Goal: Task Accomplishment & Management: Manage account settings

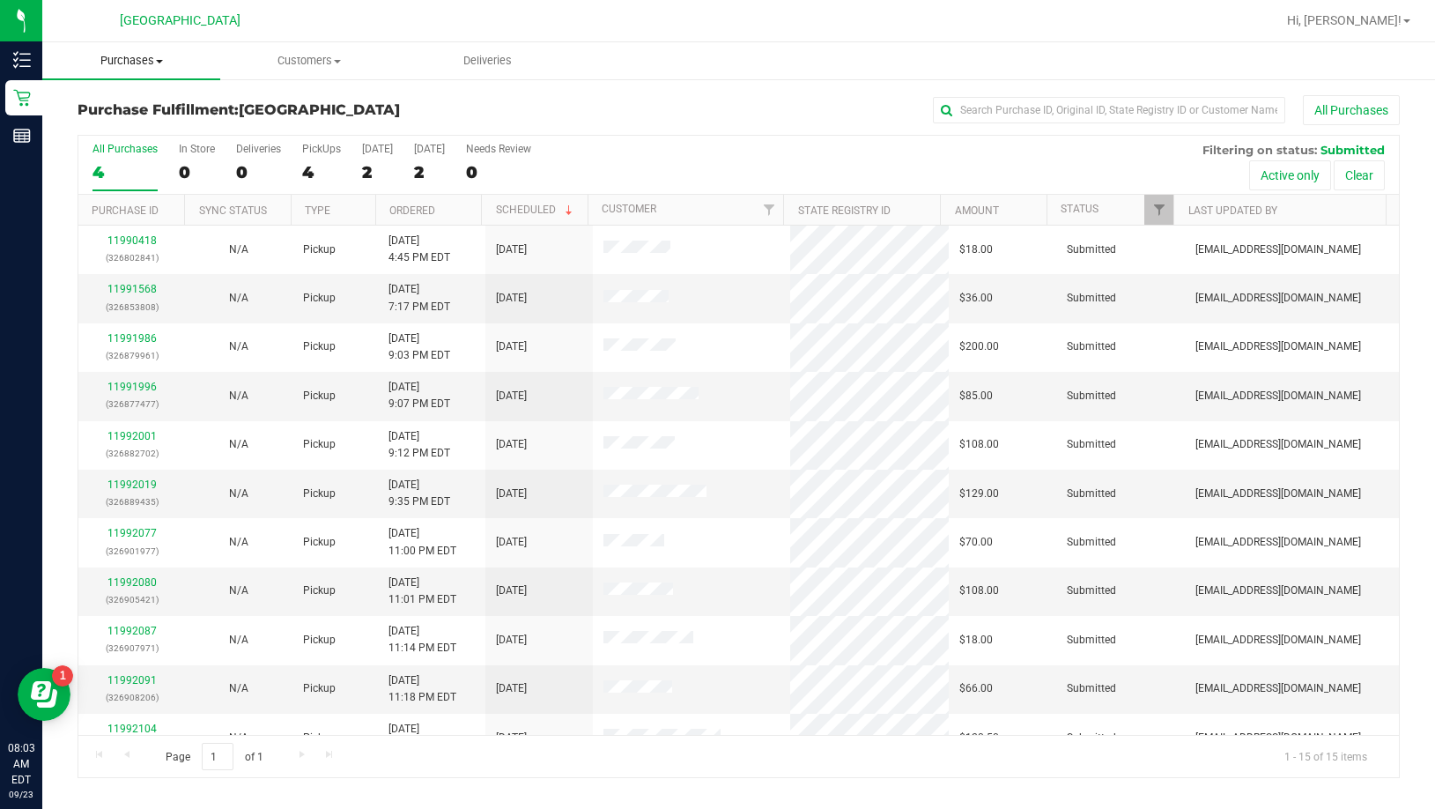
click at [156, 63] on span "Purchases" at bounding box center [131, 61] width 178 height 16
click at [127, 136] on li "Fulfillment" at bounding box center [132, 127] width 181 height 21
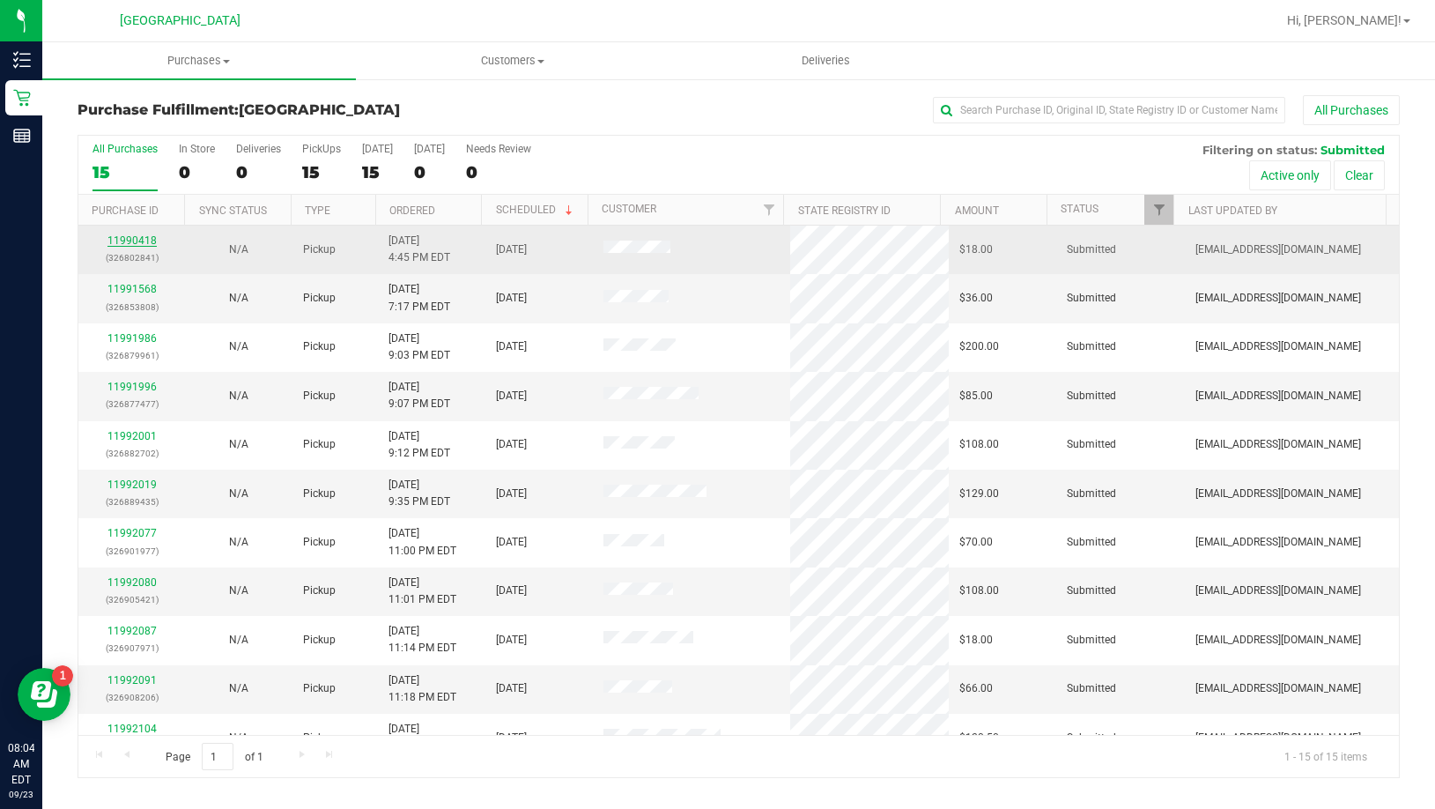
click at [149, 241] on link "11990418" at bounding box center [131, 240] width 49 height 12
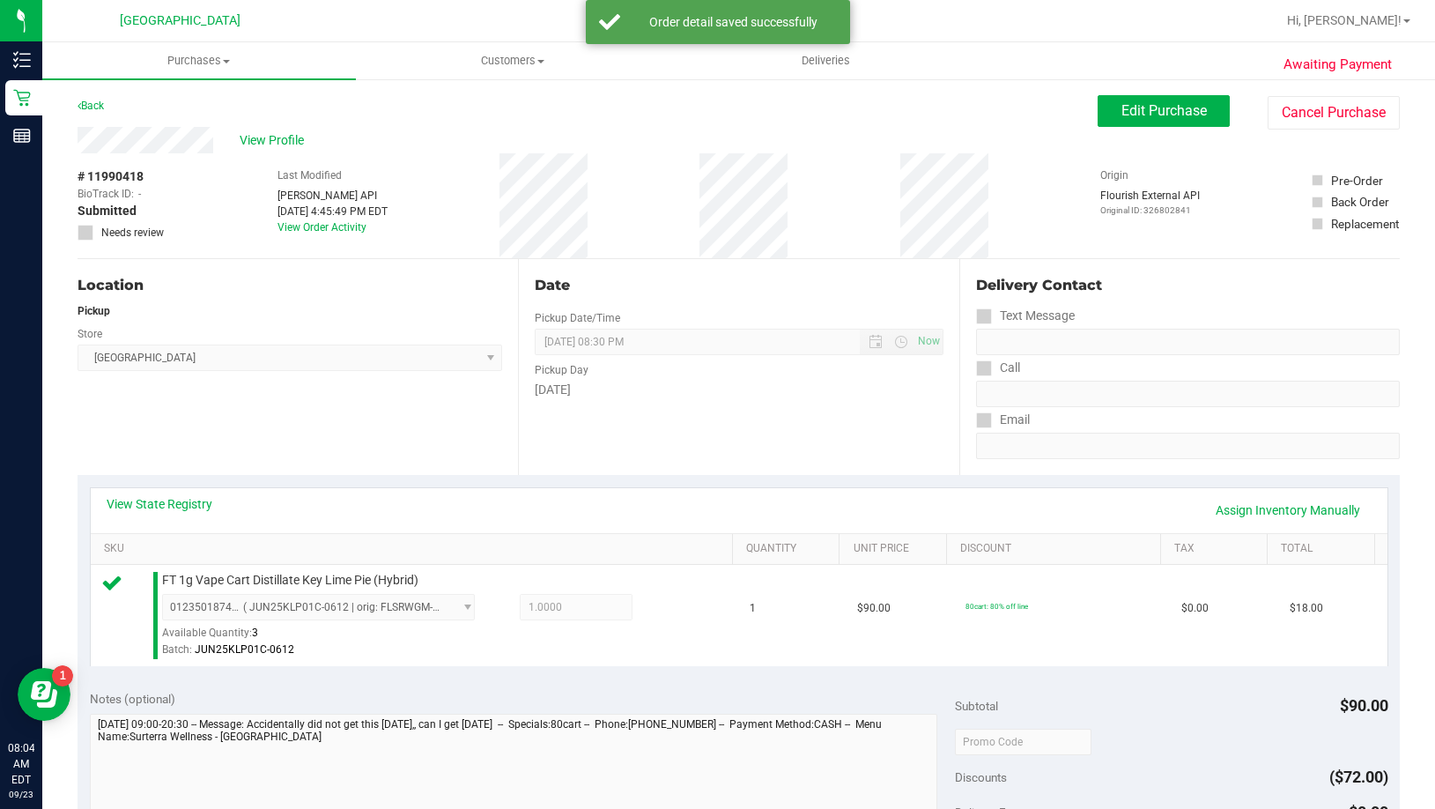
scroll to position [440, 0]
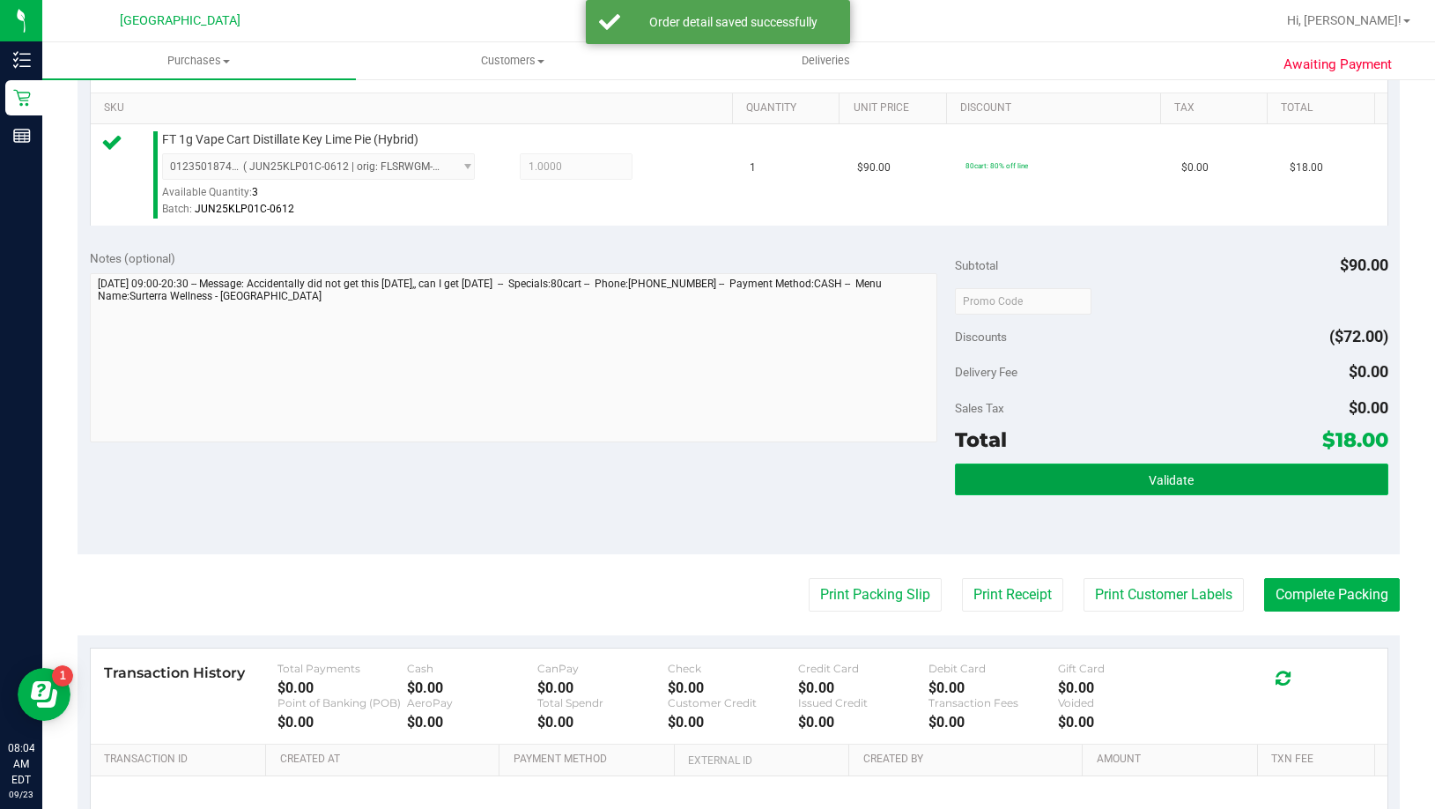
click at [1134, 484] on button "Validate" at bounding box center [1171, 479] width 432 height 32
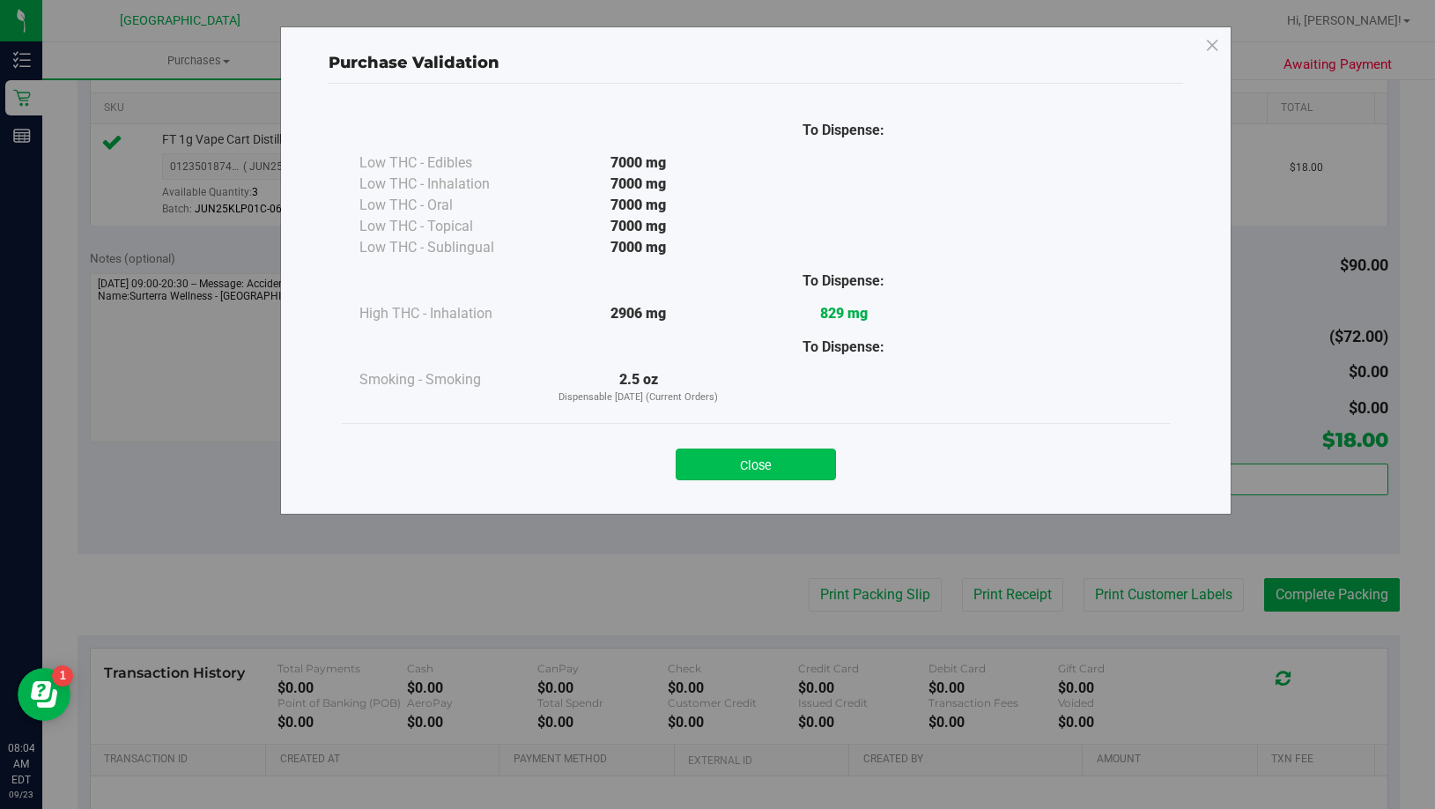
click at [808, 459] on button "Close" at bounding box center [756, 464] width 160 height 32
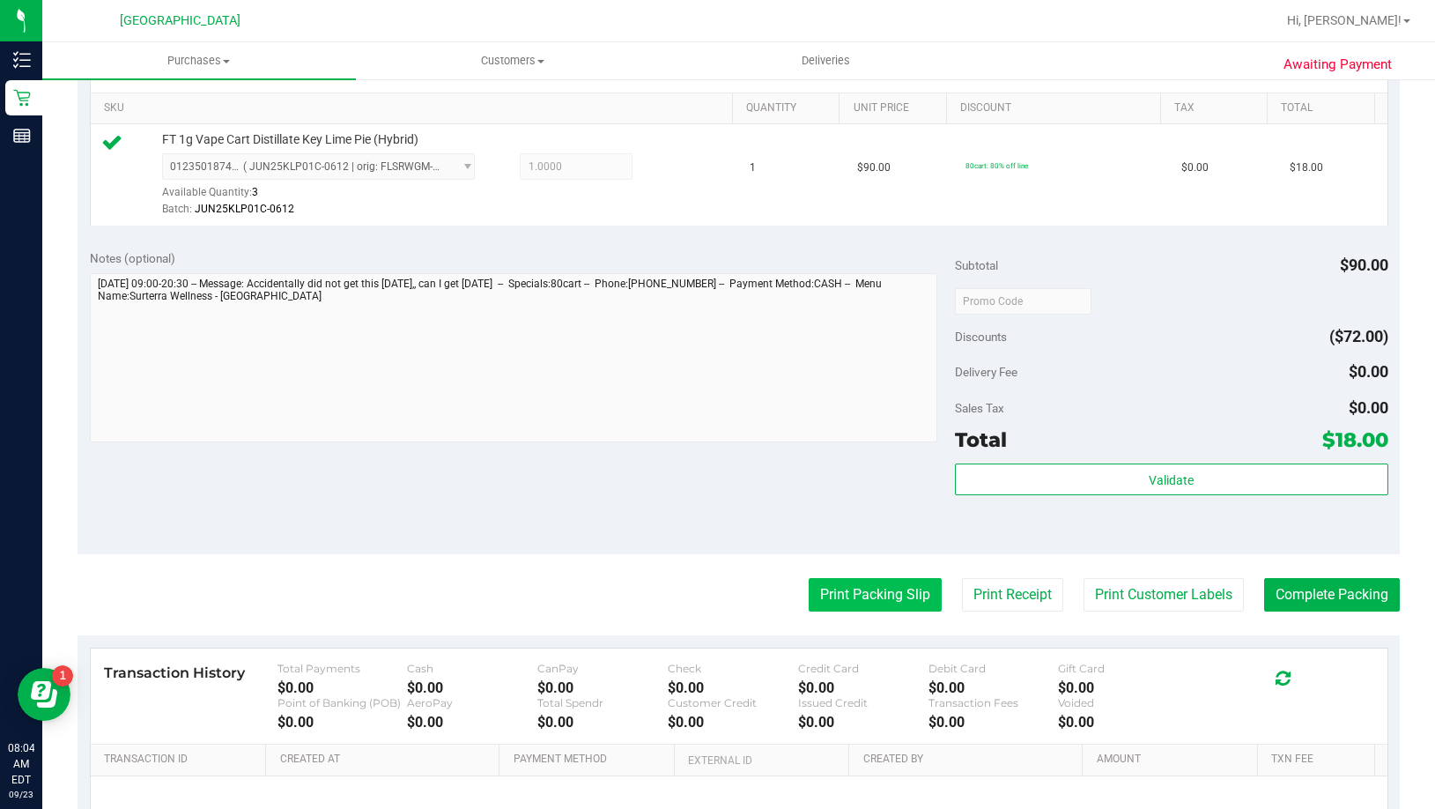
click at [848, 587] on button "Print Packing Slip" at bounding box center [875, 594] width 133 height 33
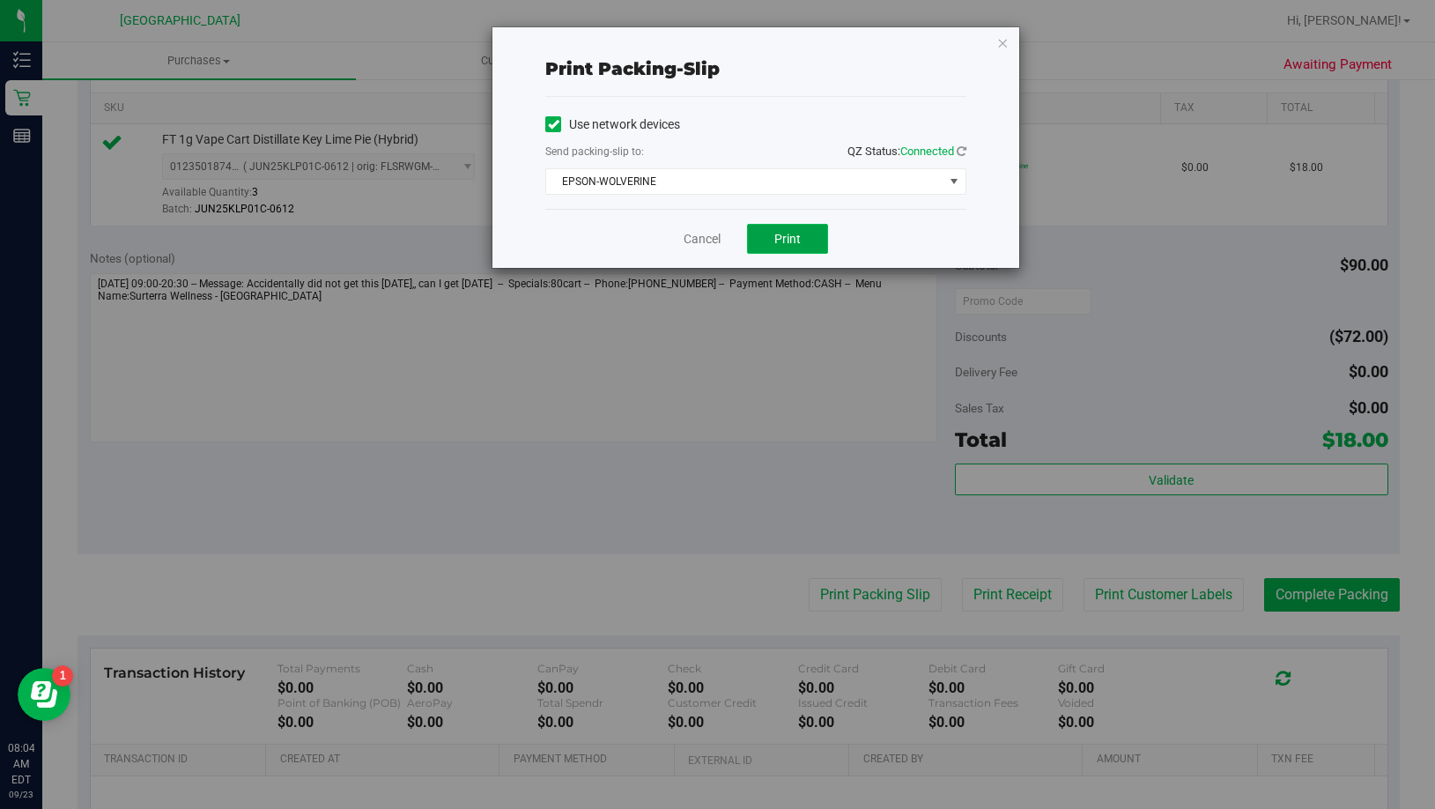
click at [794, 232] on span "Print" at bounding box center [787, 239] width 26 height 14
click at [1006, 45] on icon "button" at bounding box center [1002, 42] width 12 height 21
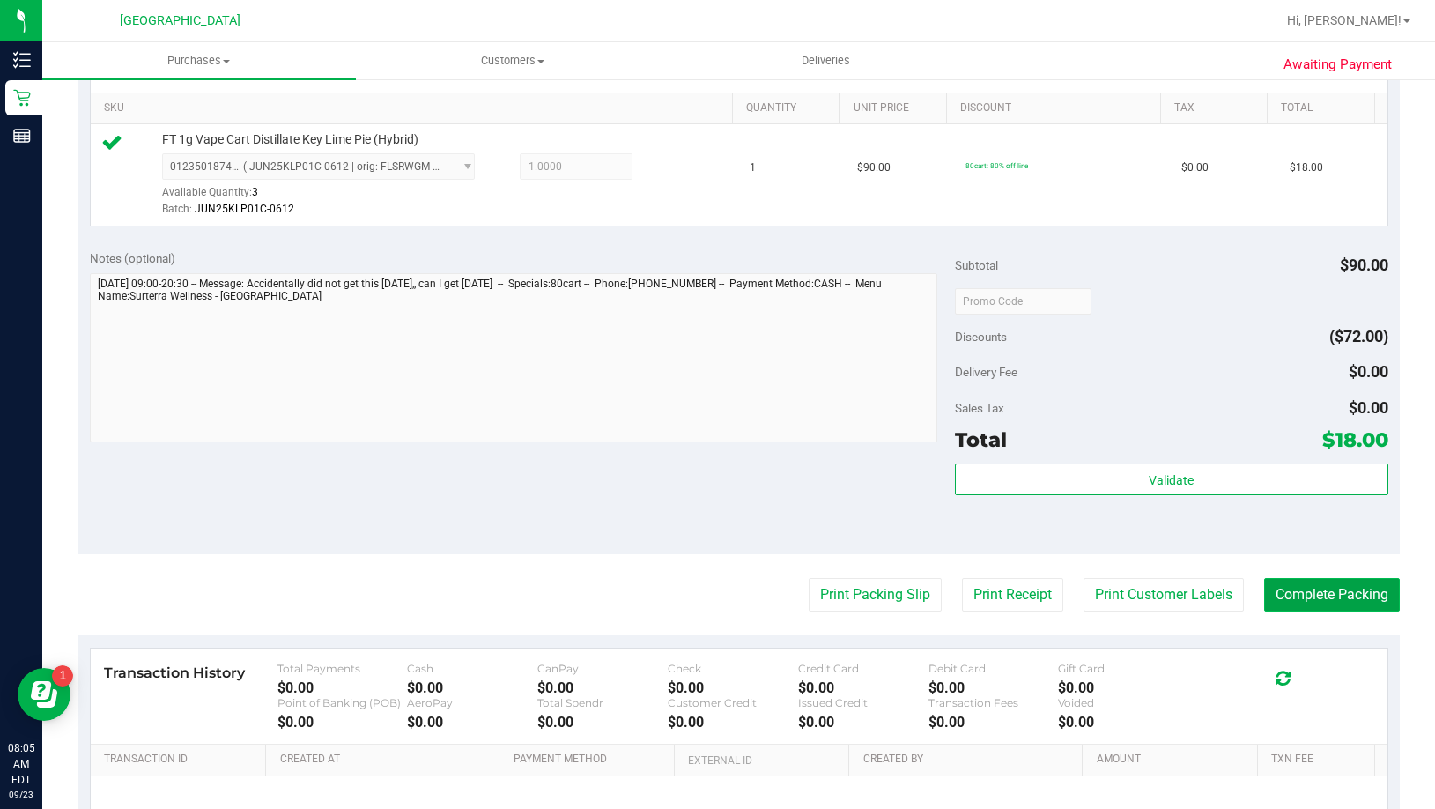
click at [1276, 588] on button "Complete Packing" at bounding box center [1332, 594] width 136 height 33
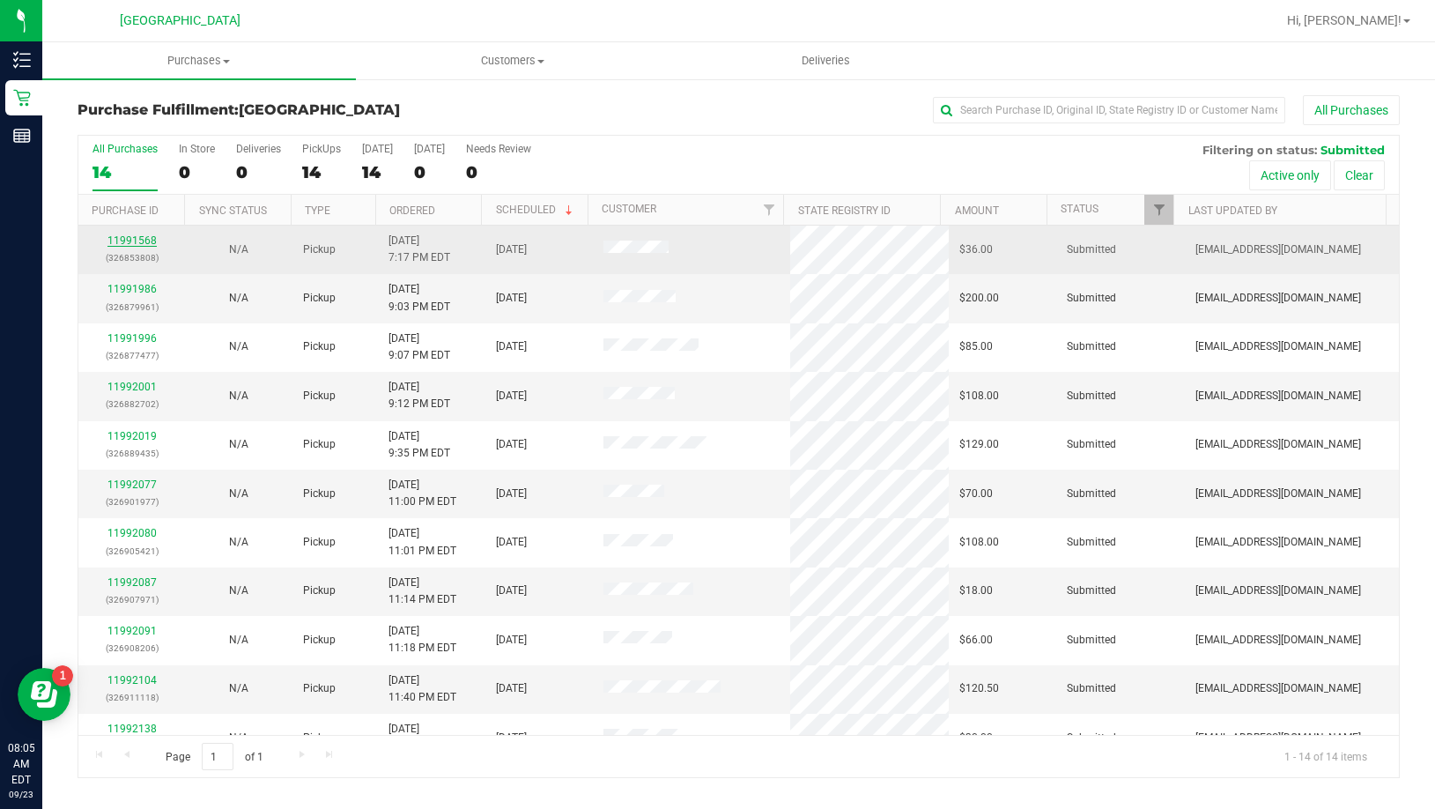
click at [133, 243] on link "11991568" at bounding box center [131, 240] width 49 height 12
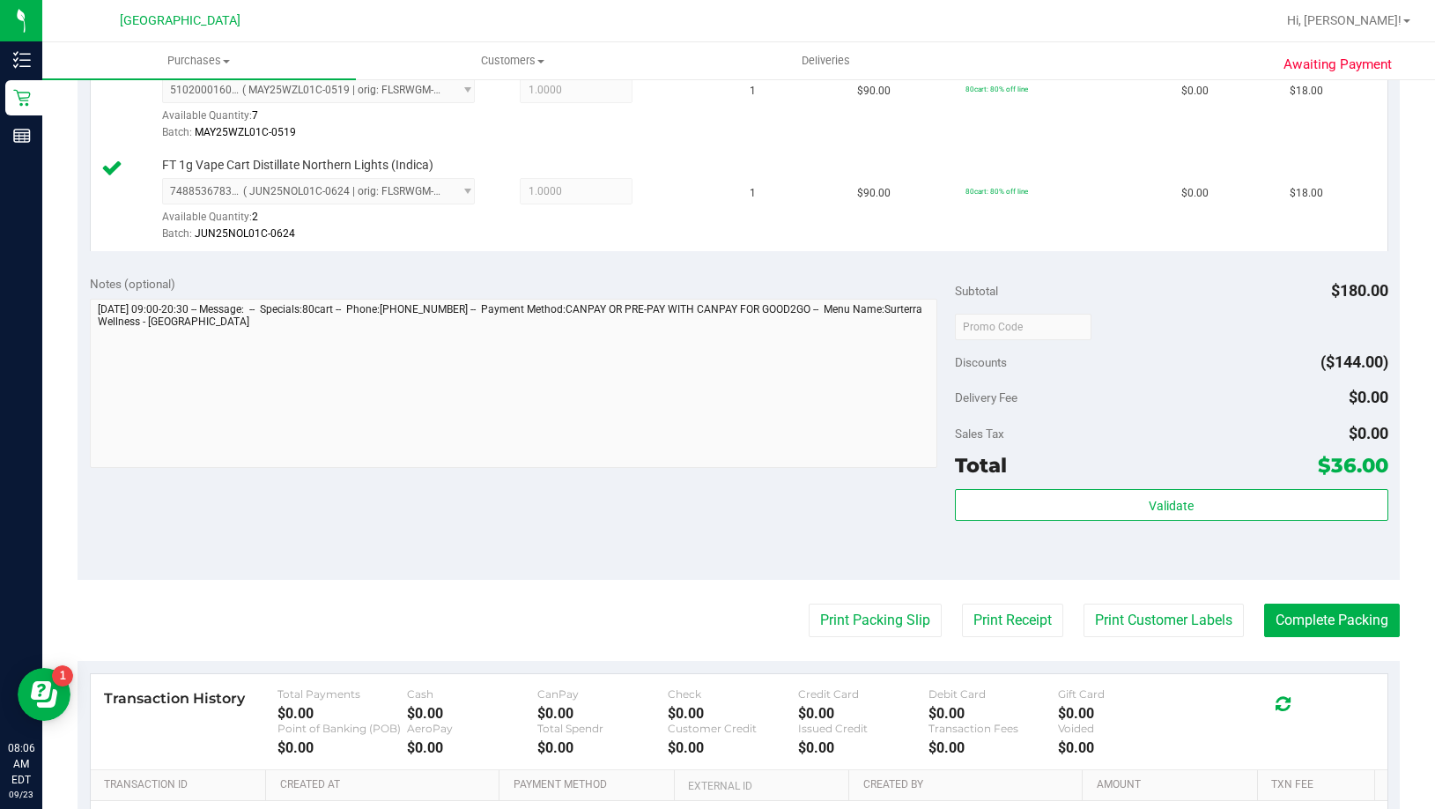
scroll to position [528, 0]
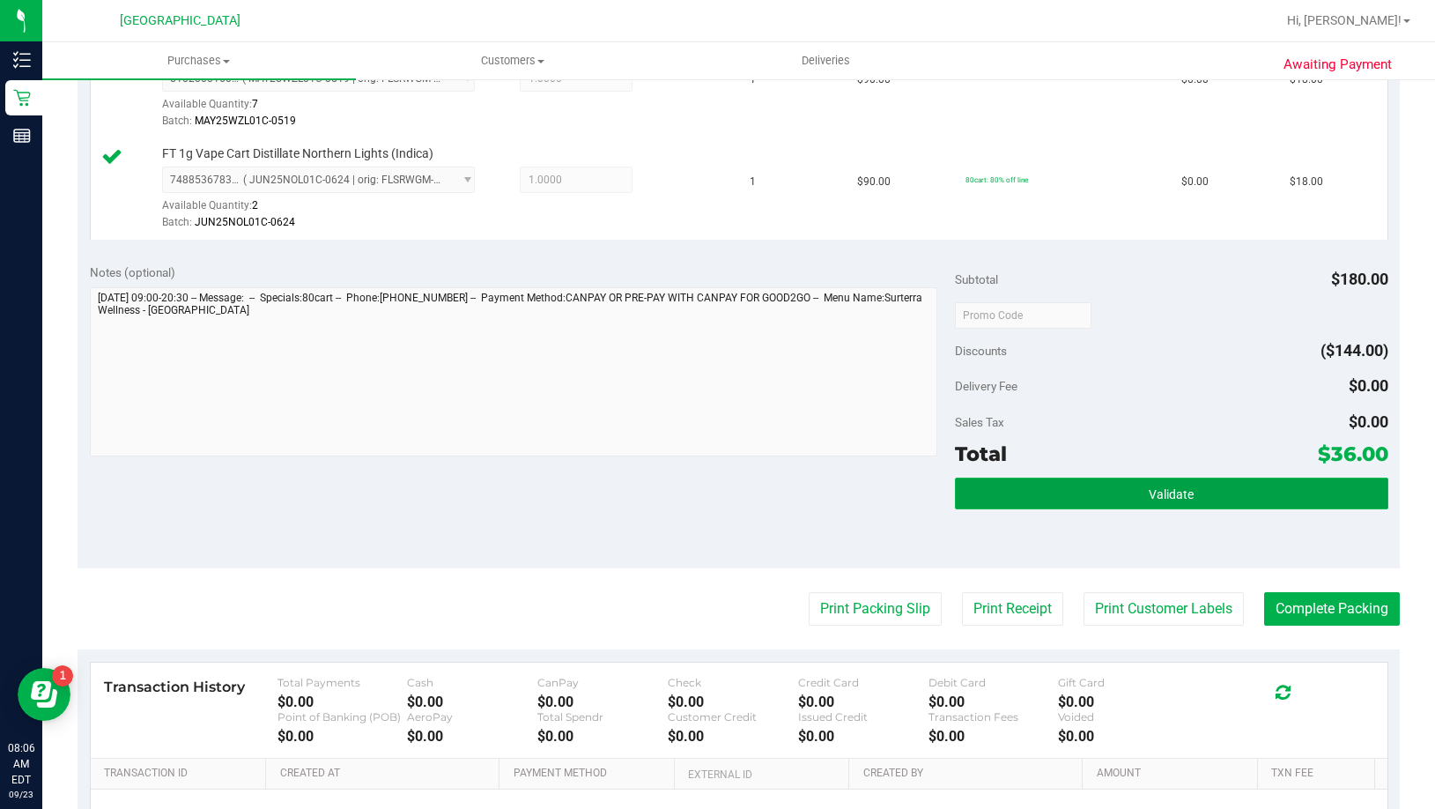
click at [1023, 498] on button "Validate" at bounding box center [1171, 493] width 432 height 32
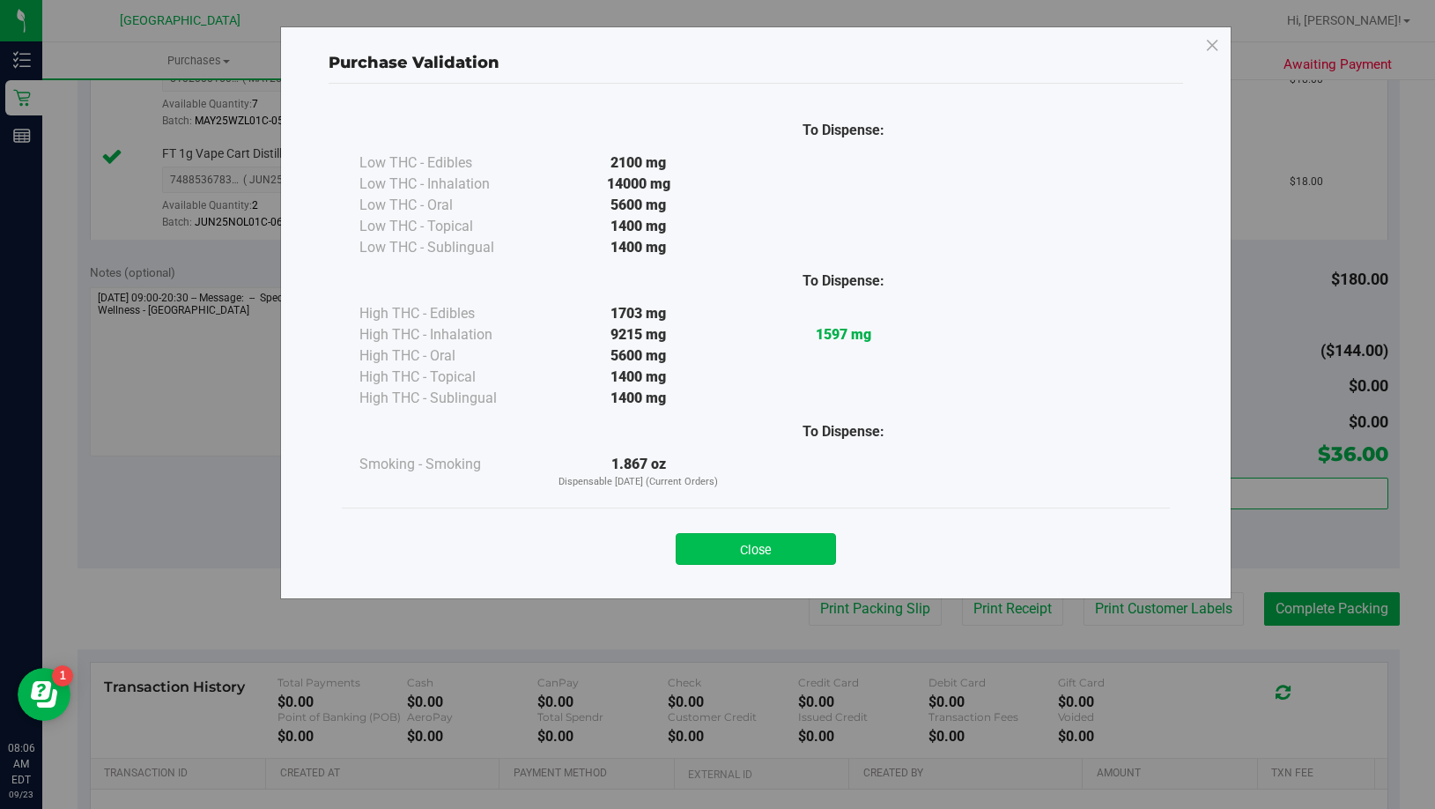
click at [761, 543] on button "Close" at bounding box center [756, 549] width 160 height 32
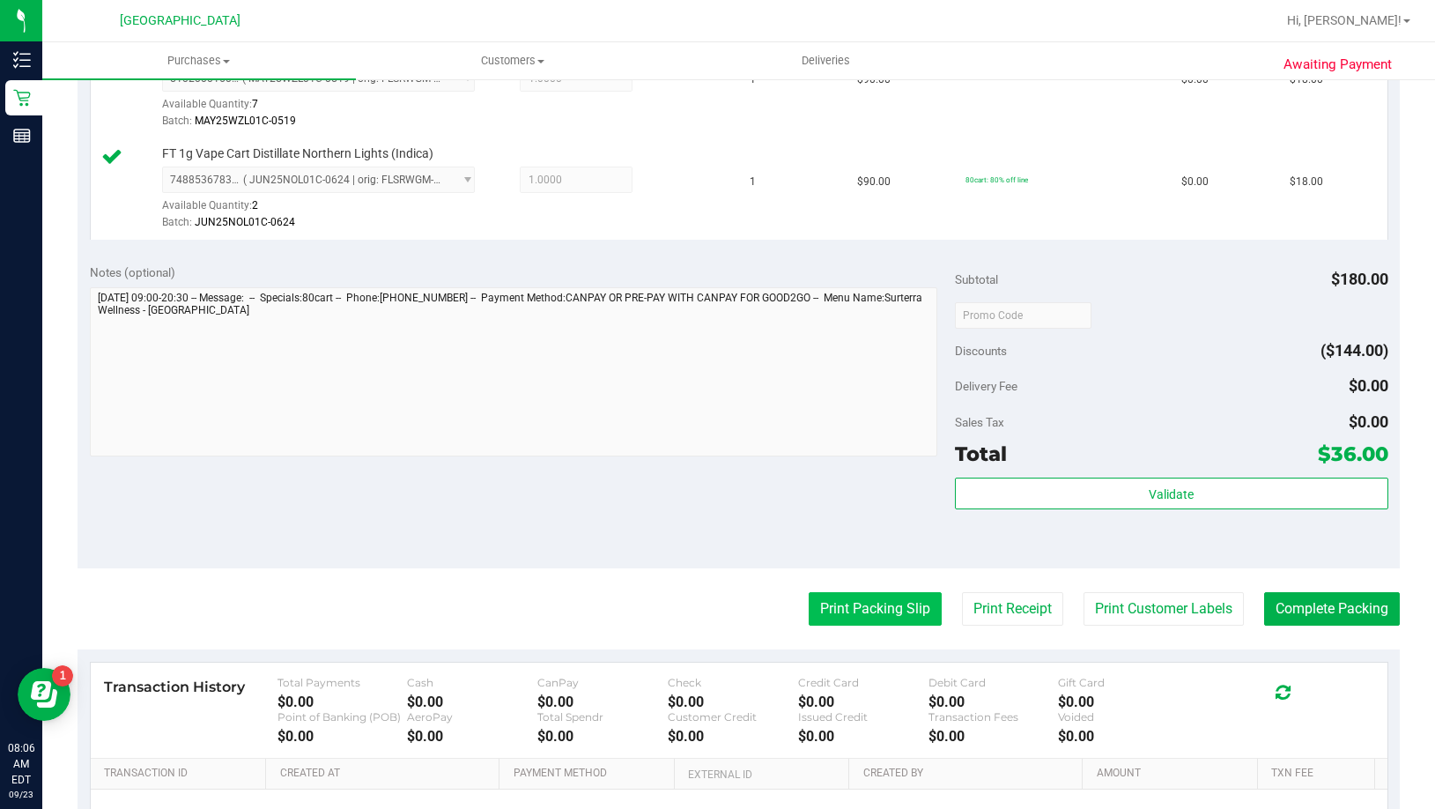
click at [812, 620] on button "Print Packing Slip" at bounding box center [875, 608] width 133 height 33
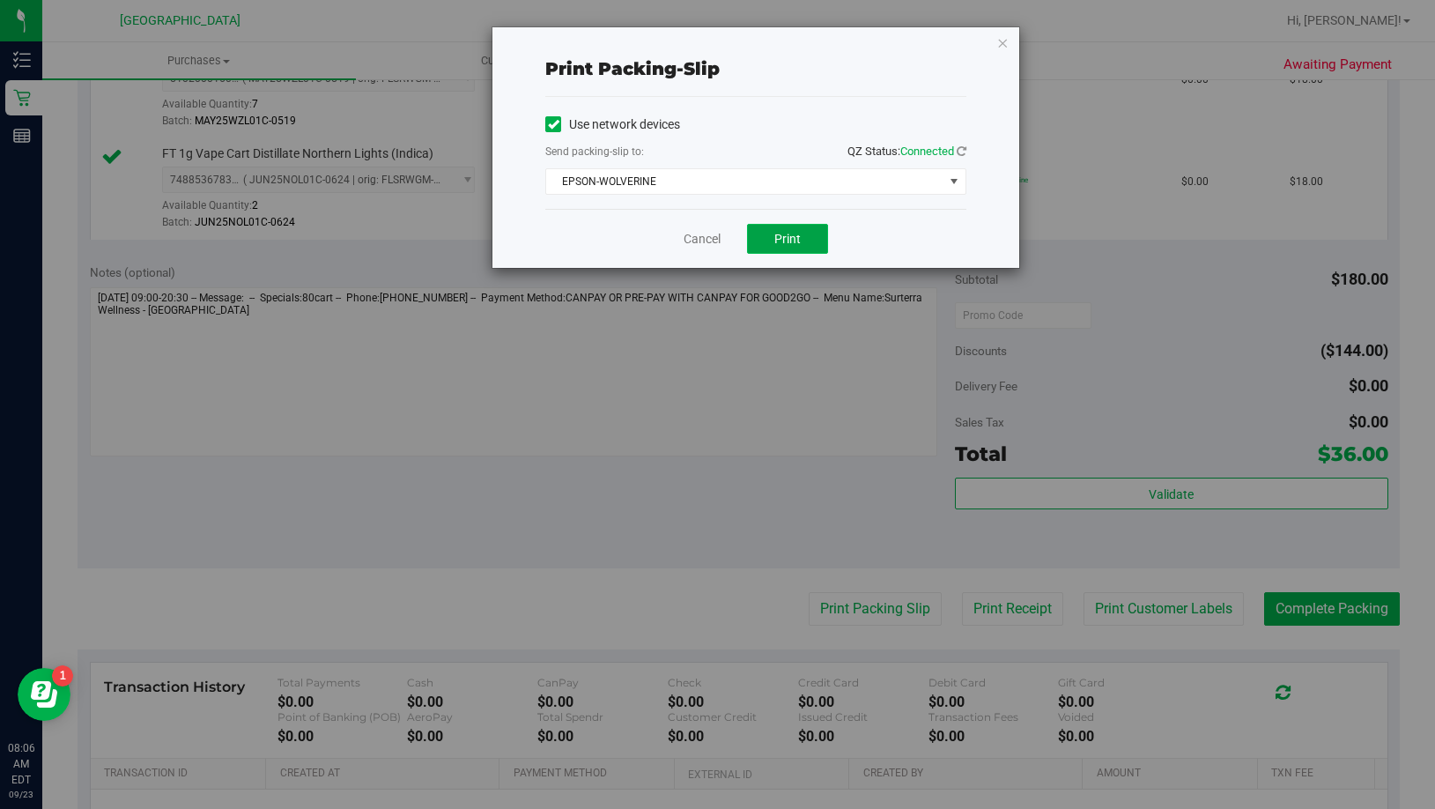
click at [801, 229] on button "Print" at bounding box center [787, 239] width 81 height 30
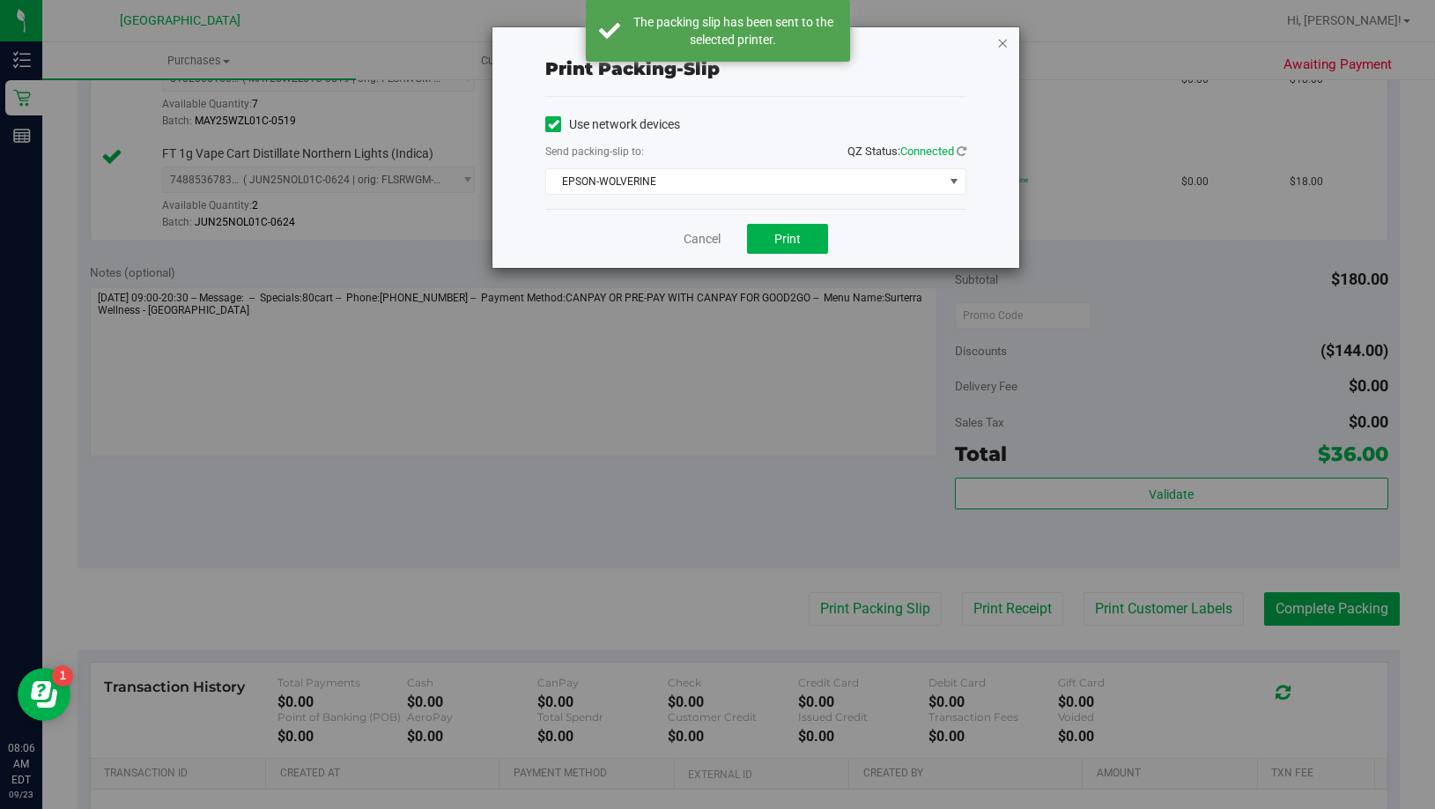
click at [1001, 41] on icon "button" at bounding box center [1002, 42] width 12 height 21
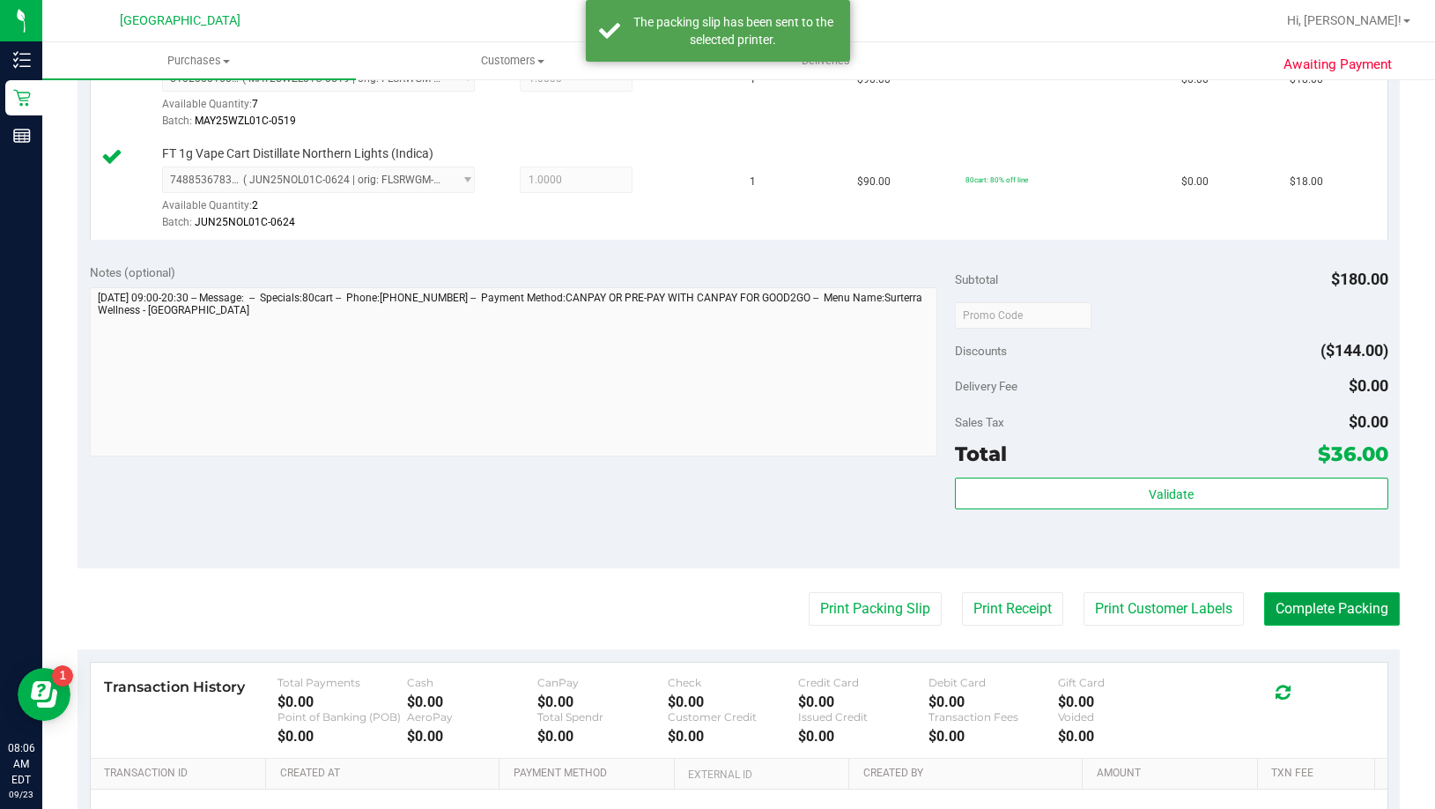
click at [1276, 601] on button "Complete Packing" at bounding box center [1332, 608] width 136 height 33
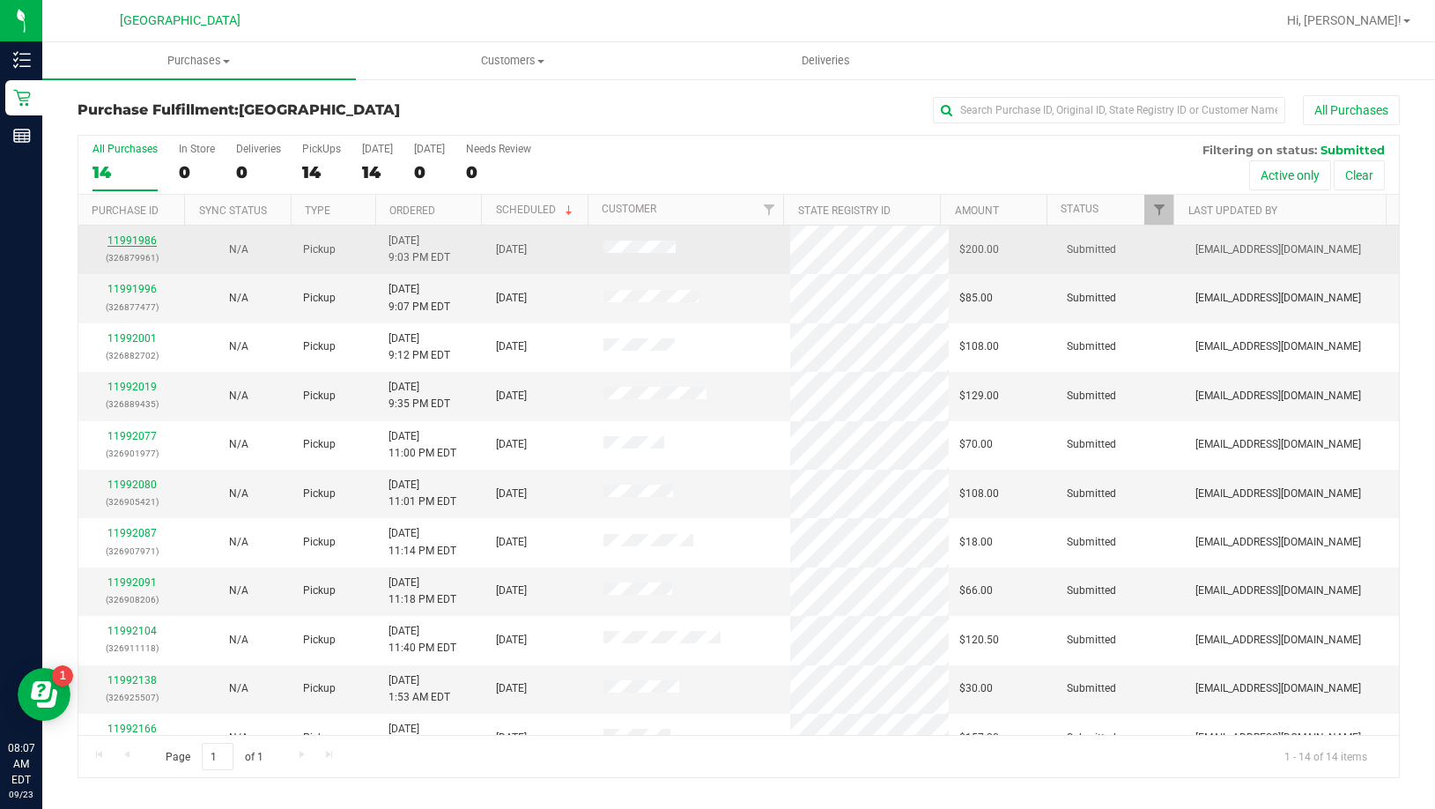
click at [134, 234] on link "11991986" at bounding box center [131, 240] width 49 height 12
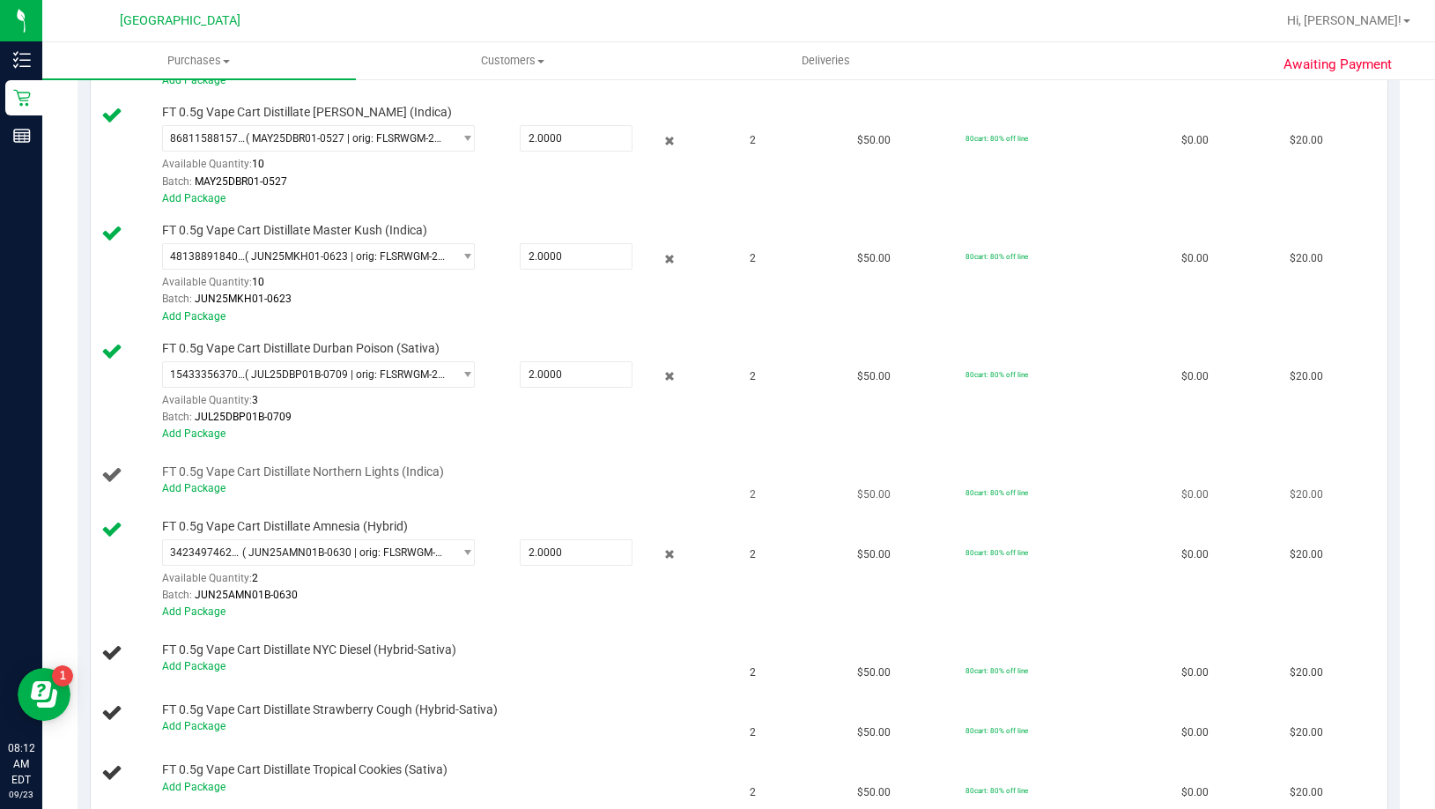
scroll to position [617, 0]
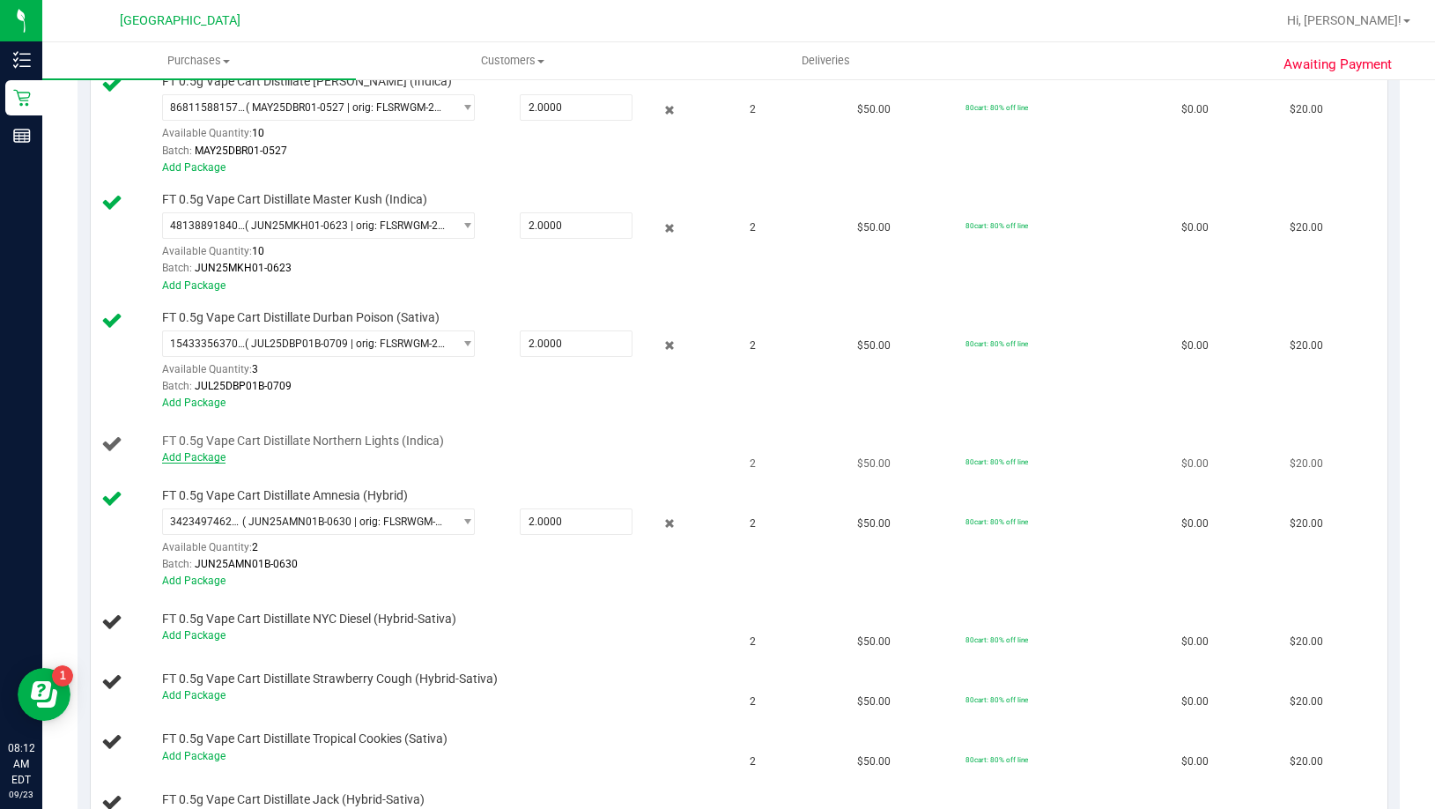
click at [211, 455] on link "Add Package" at bounding box center [193, 457] width 63 height 12
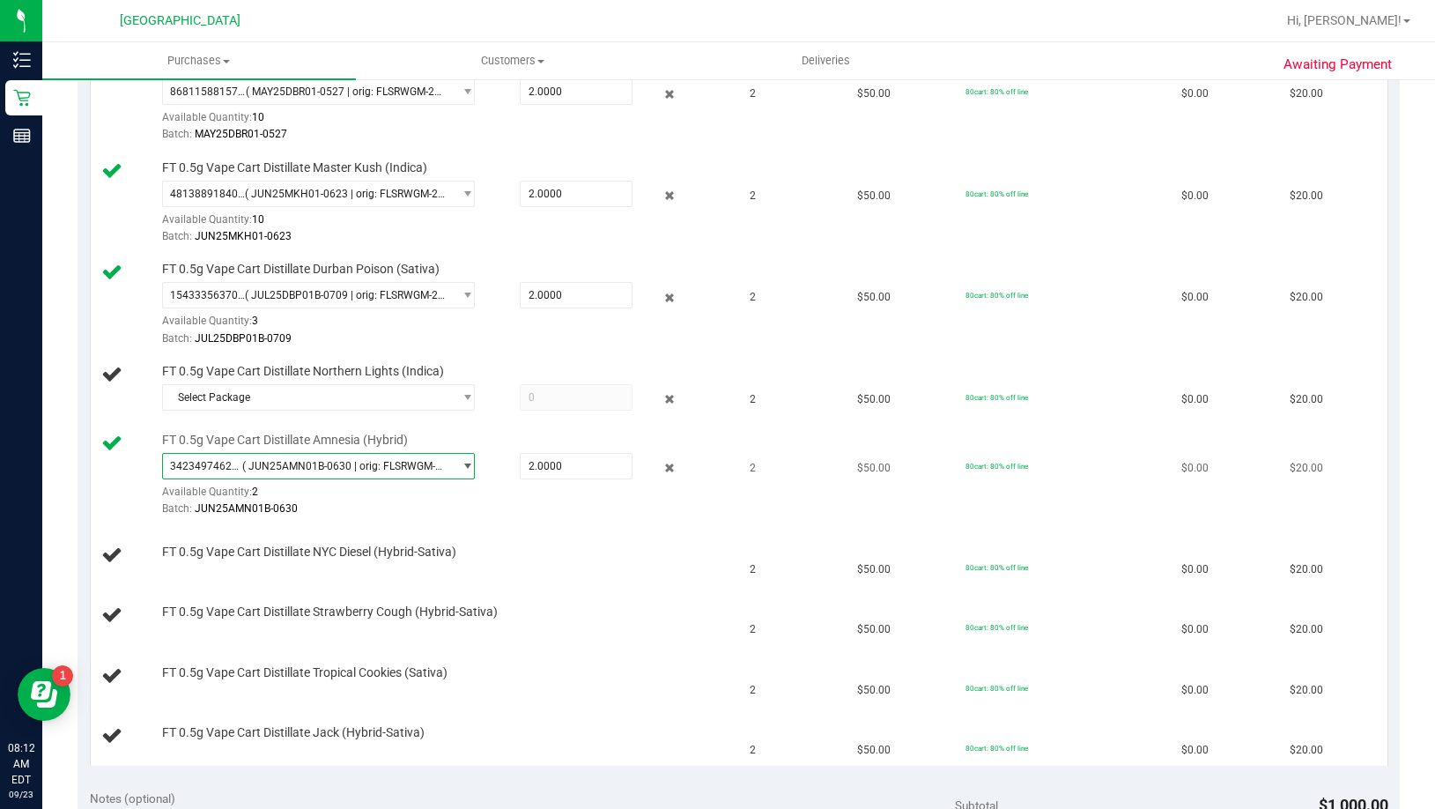
click at [273, 460] on span "( JUN25AMN01B-0630 | orig: FLSRWGM-20250707-1536 )" at bounding box center [343, 466] width 203 height 12
click at [313, 541] on span "( JUN25AMN01B-0630 | orig: FLSRWGM-20250707-1536 )" at bounding box center [412, 538] width 276 height 12
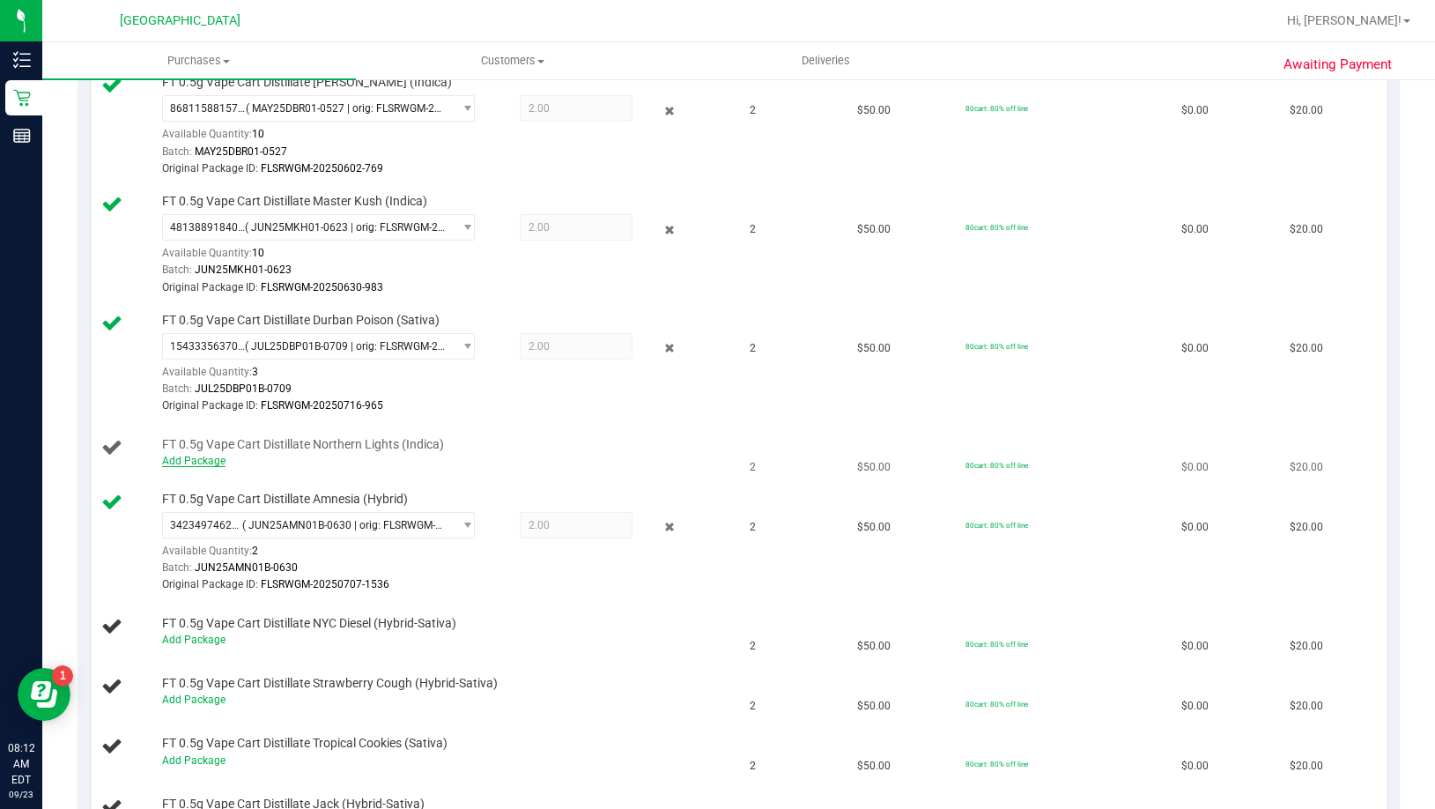
click at [208, 462] on link "Add Package" at bounding box center [193, 460] width 63 height 12
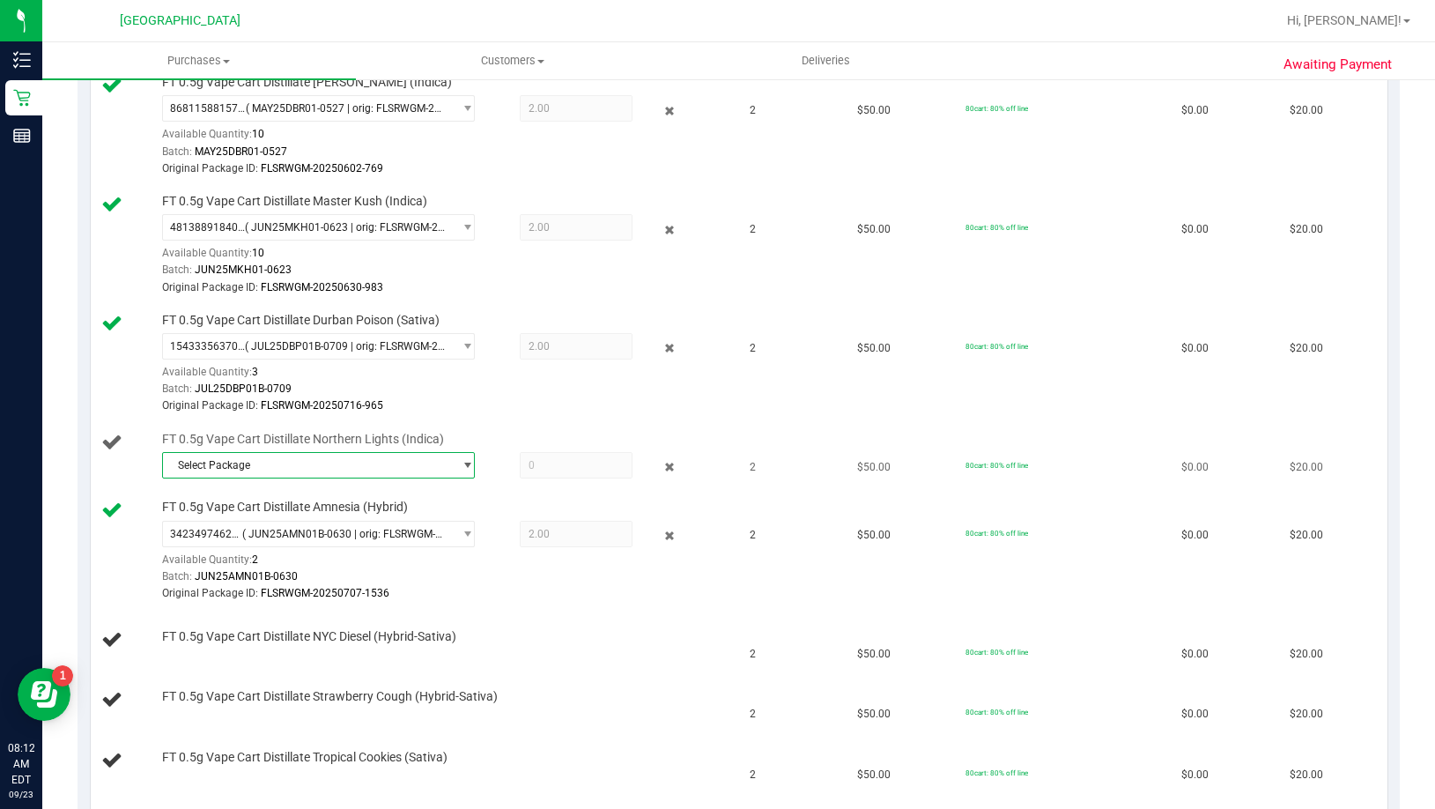
click at [463, 468] on span "select" at bounding box center [467, 465] width 13 height 14
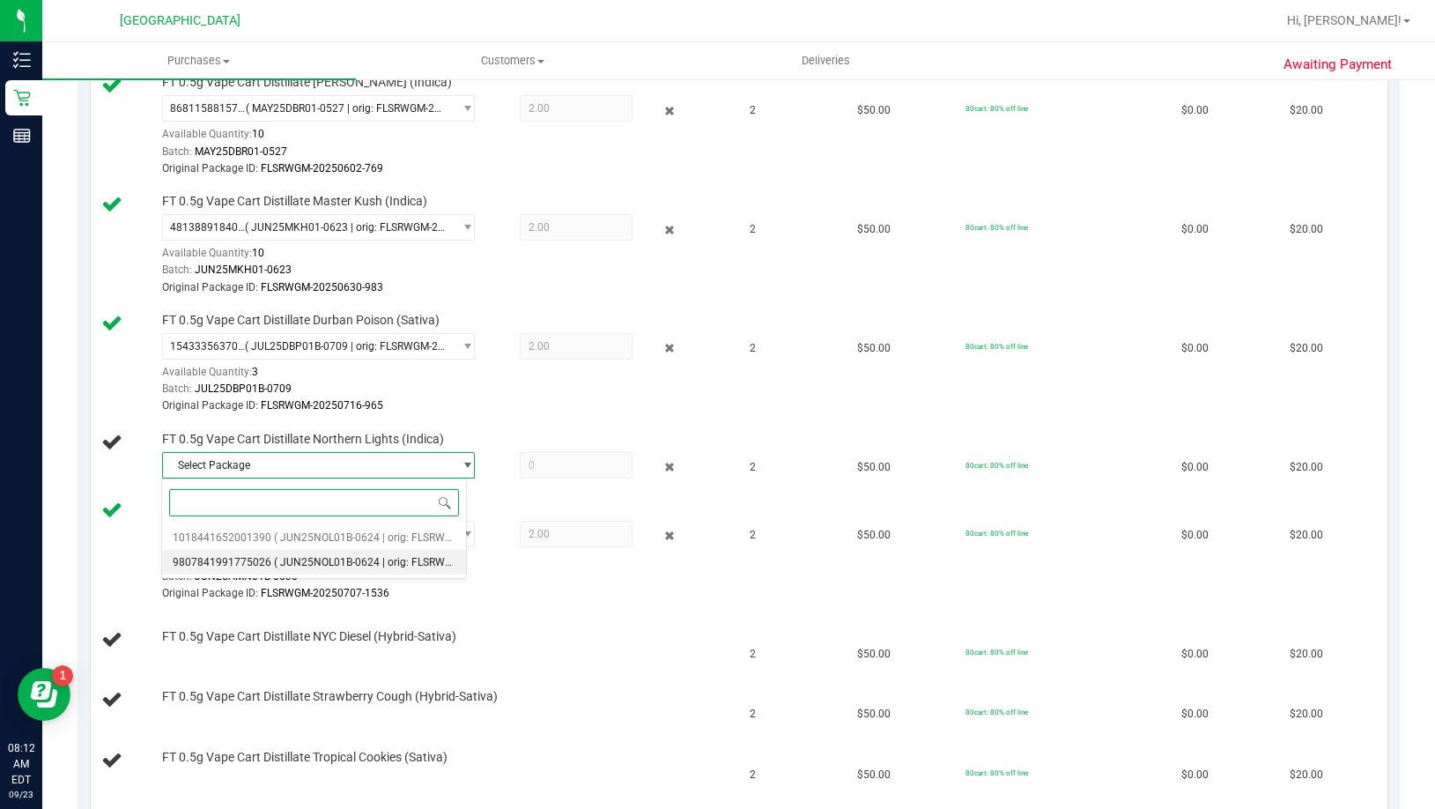
click at [417, 558] on span "( JUN25NOL01B-0624 | orig: FLSRWGM-20250630-2181 )" at bounding box center [410, 562] width 272 height 12
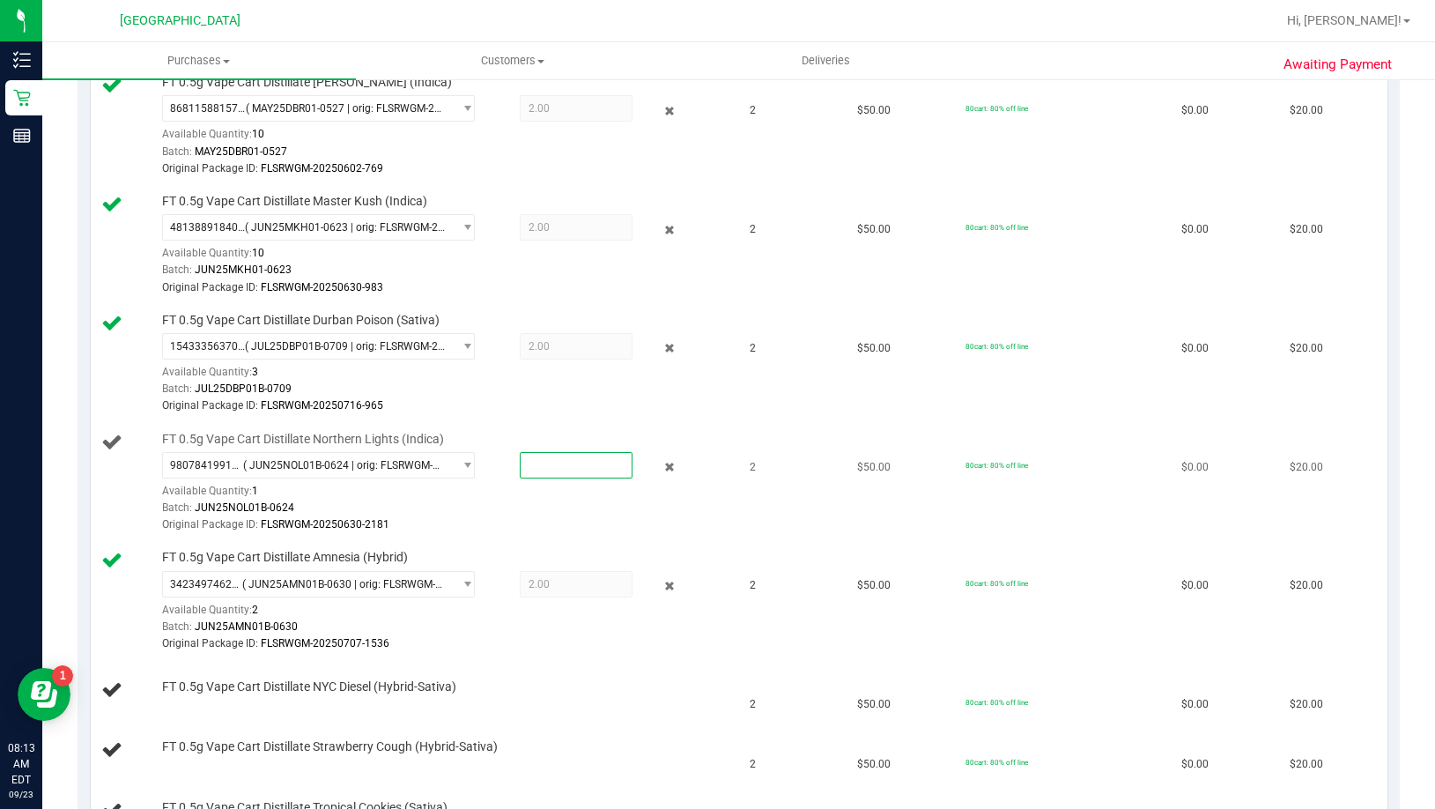
click at [520, 468] on span at bounding box center [576, 465] width 113 height 26
type input "1"
type input "1.0000"
click at [551, 522] on div "Original Package ID: FLSRWGM-20250630-2181" at bounding box center [444, 524] width 565 height 17
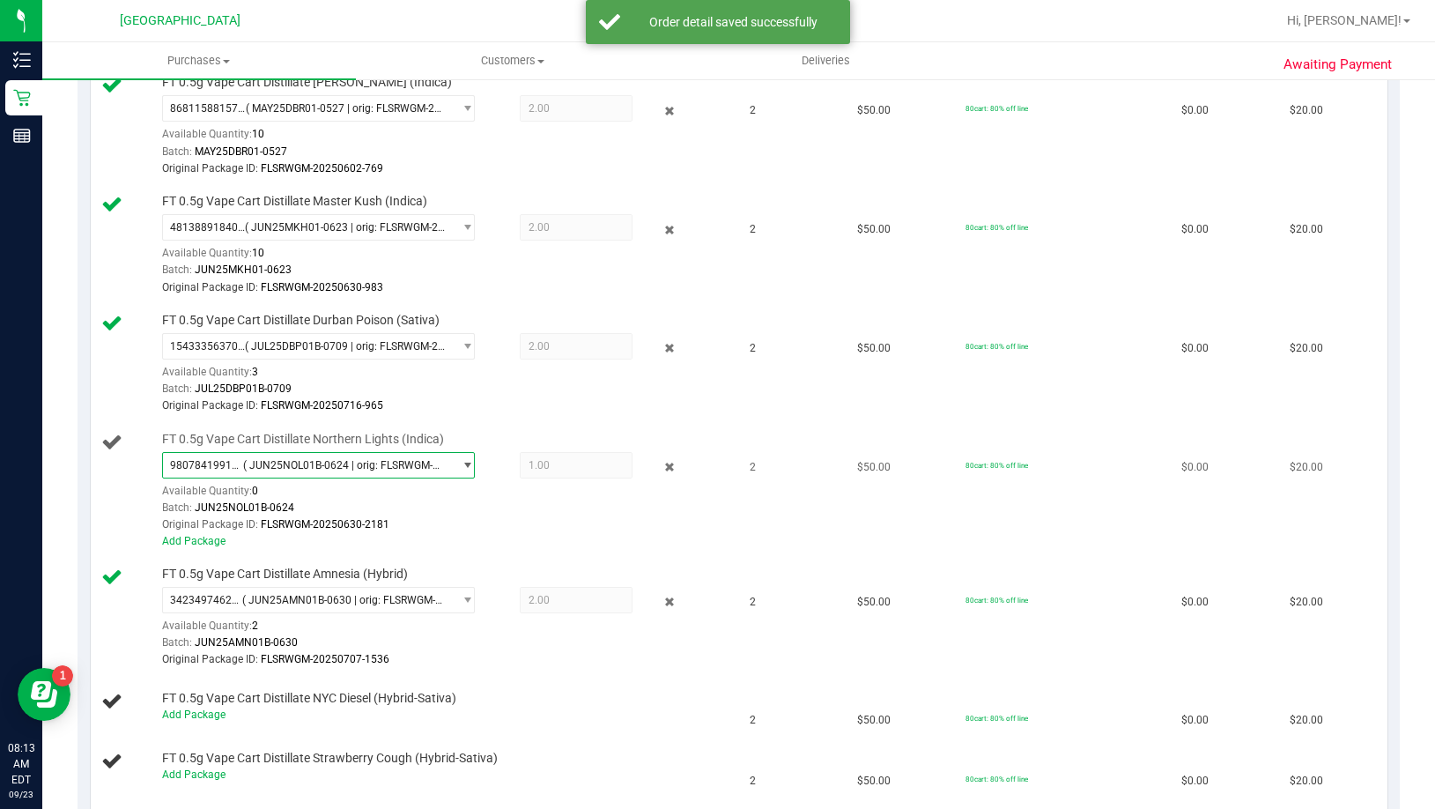
click at [428, 472] on span "9807841991775026 ( JUN25NOL01B-0624 | orig: FLSRWGM-20250630-2181 )" at bounding box center [307, 465] width 289 height 25
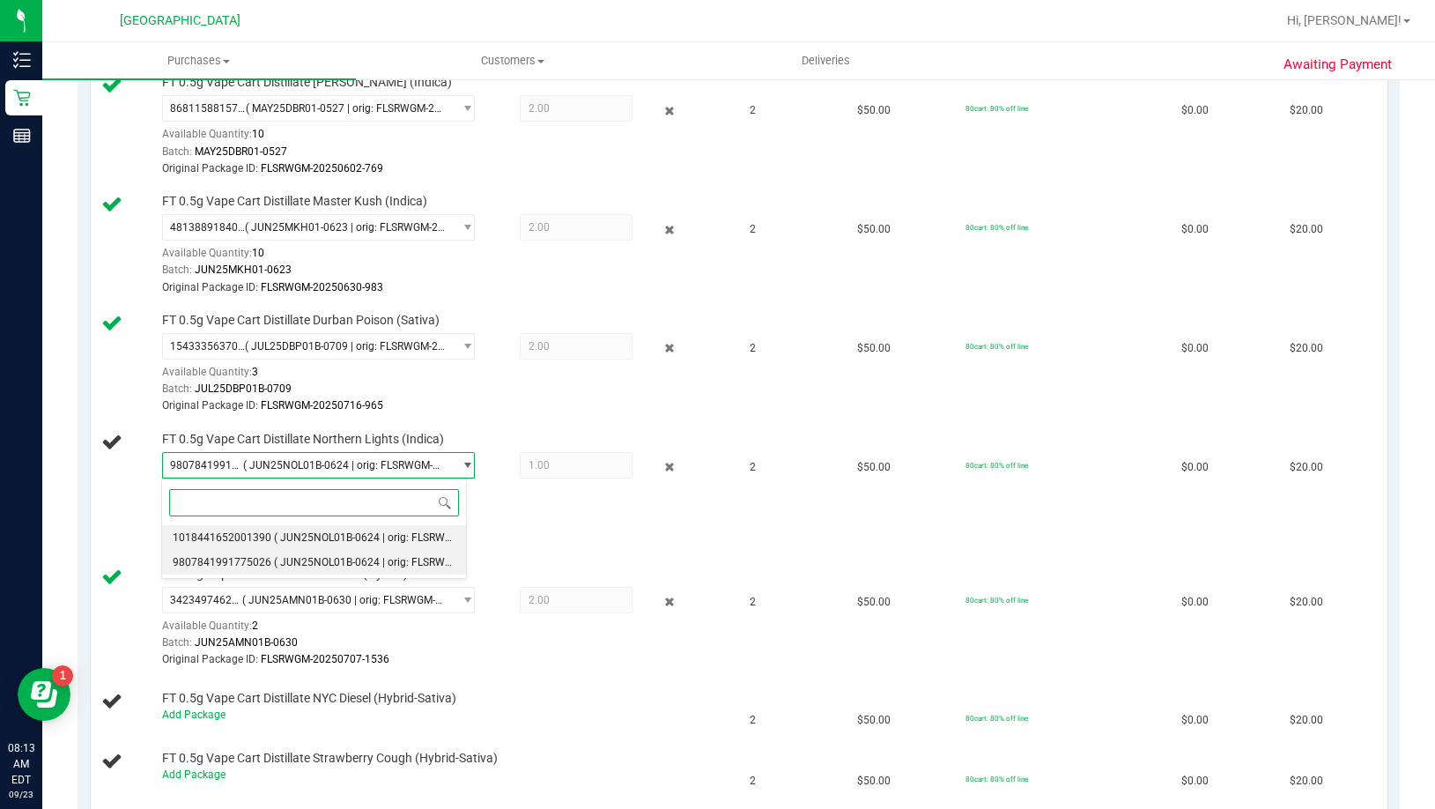
click at [382, 543] on span "( JUN25NOL01B-0624 | orig: FLSRWGM-20250630-2140 )" at bounding box center [410, 537] width 272 height 12
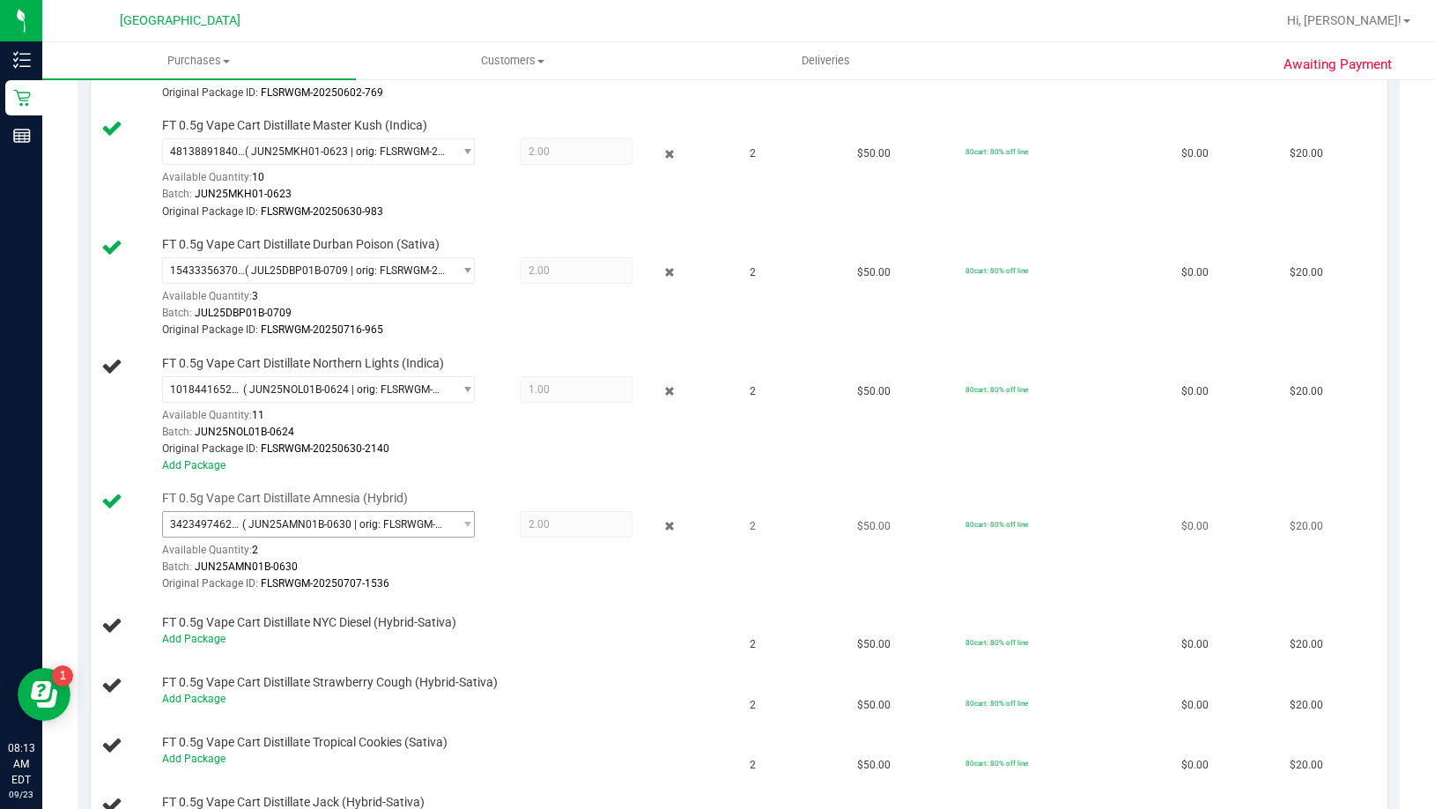
scroll to position [793, 0]
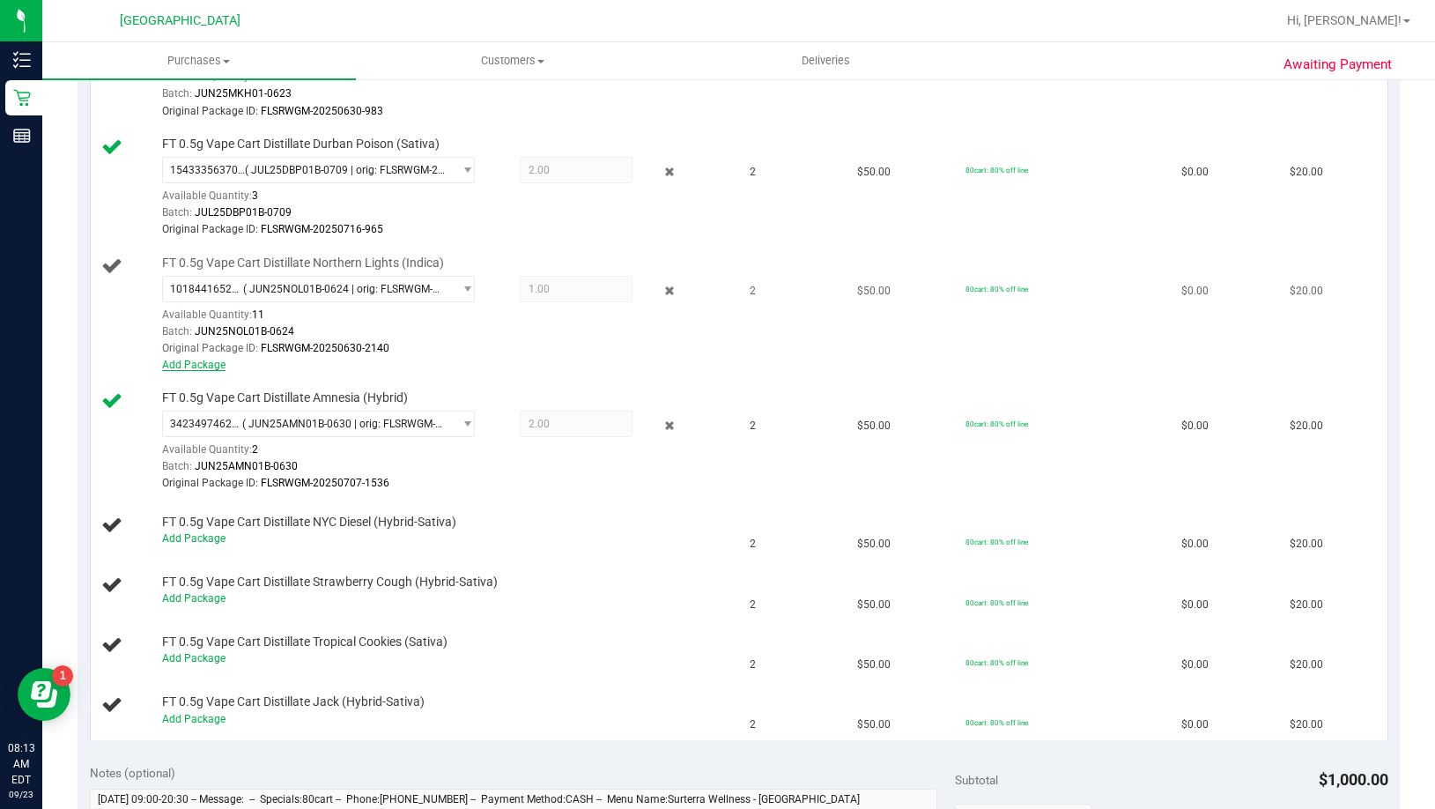
click at [201, 366] on link "Add Package" at bounding box center [193, 364] width 63 height 12
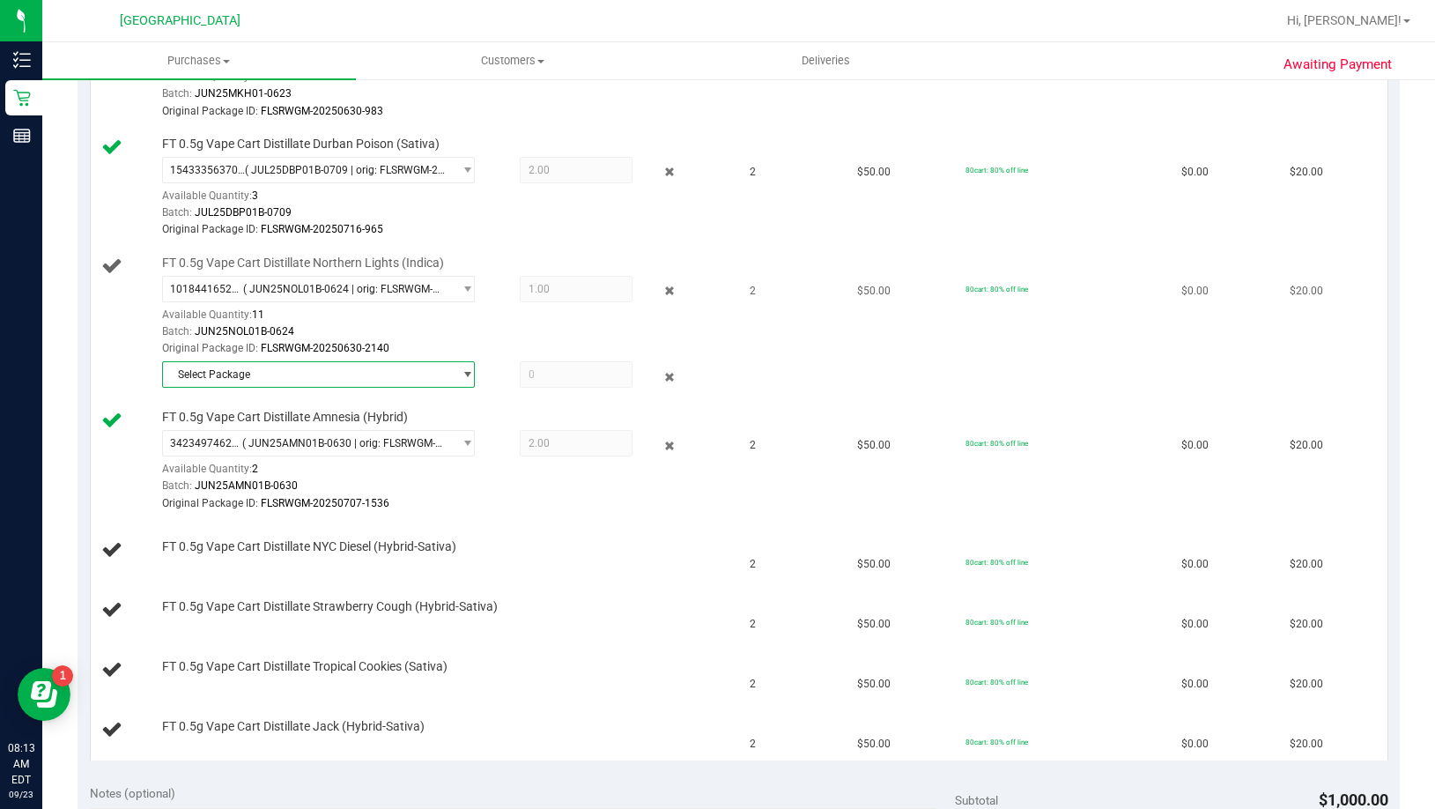
click at [461, 377] on span "select" at bounding box center [467, 374] width 13 height 14
click at [422, 447] on span "( JUN25NOL01B-0624 | orig: FLSRWGM-20250630-2181 )" at bounding box center [410, 447] width 272 height 12
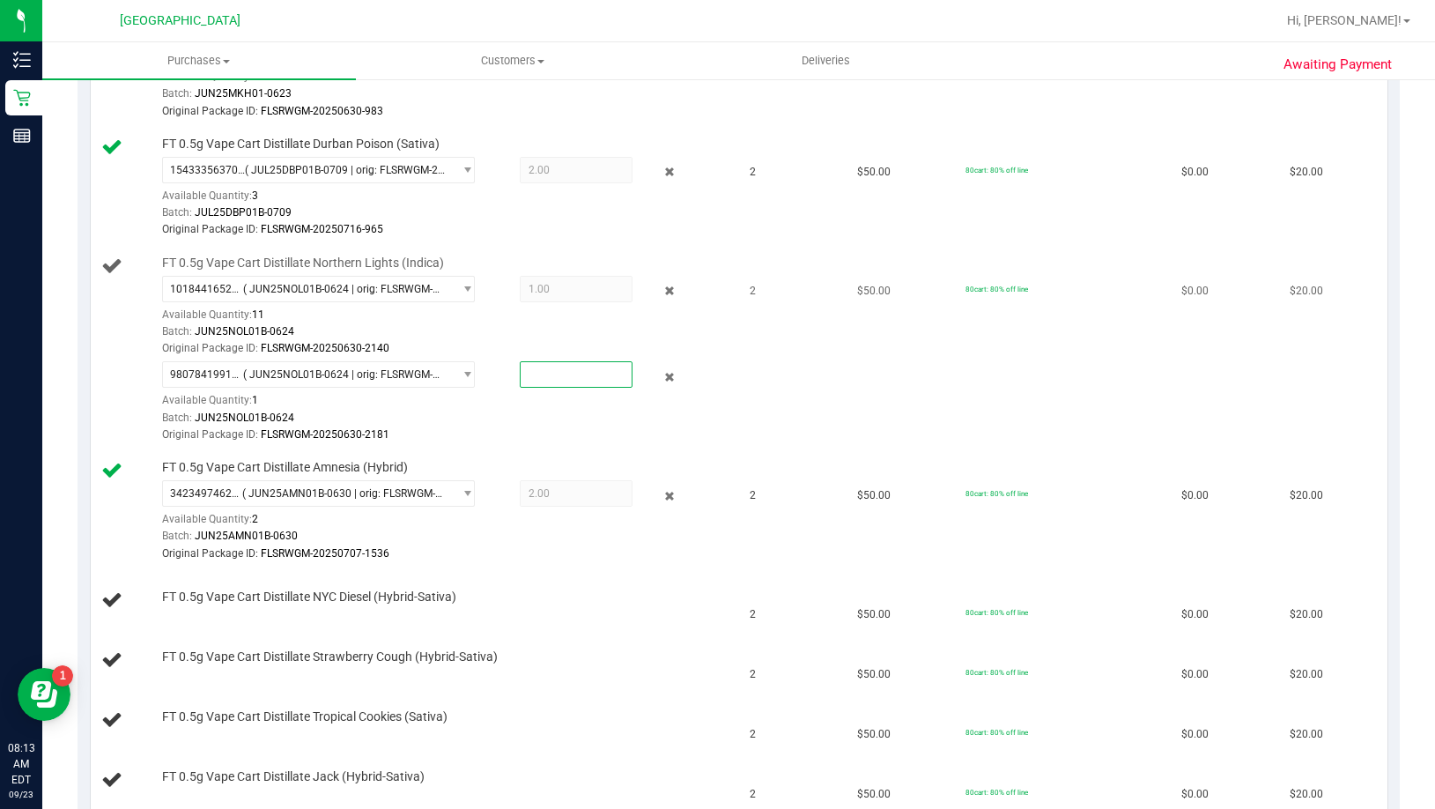
drag, startPoint x: 525, startPoint y: 376, endPoint x: 506, endPoint y: 374, distance: 18.6
click at [506, 374] on div at bounding box center [561, 374] width 141 height 26
type input "1"
type input "1.0000"
click at [719, 398] on td "FT 0.5g Vape Cart Distillate Northern Lights (Indica) 1018441652001390 ( JUN25N…" at bounding box center [415, 350] width 648 height 204
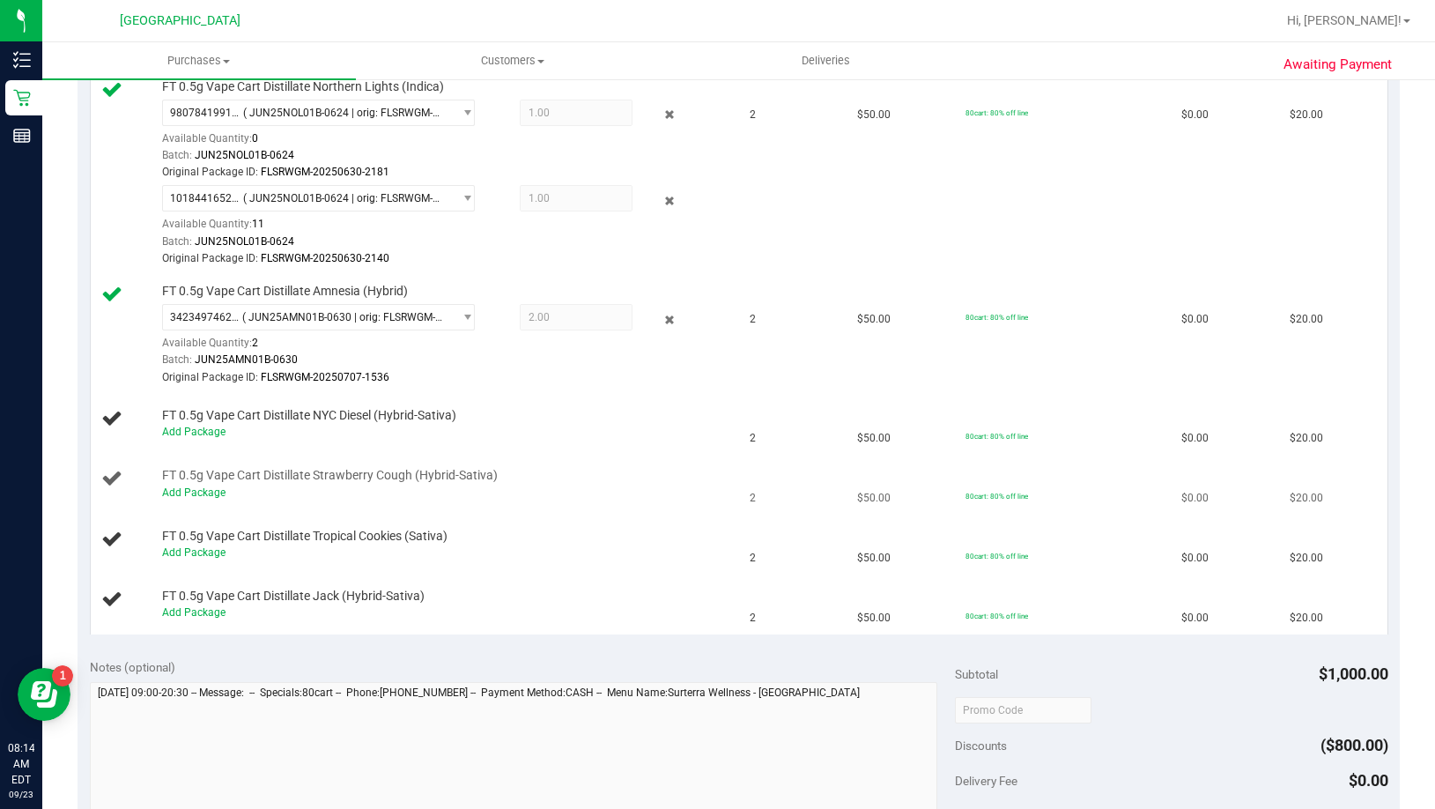
scroll to position [1057, 0]
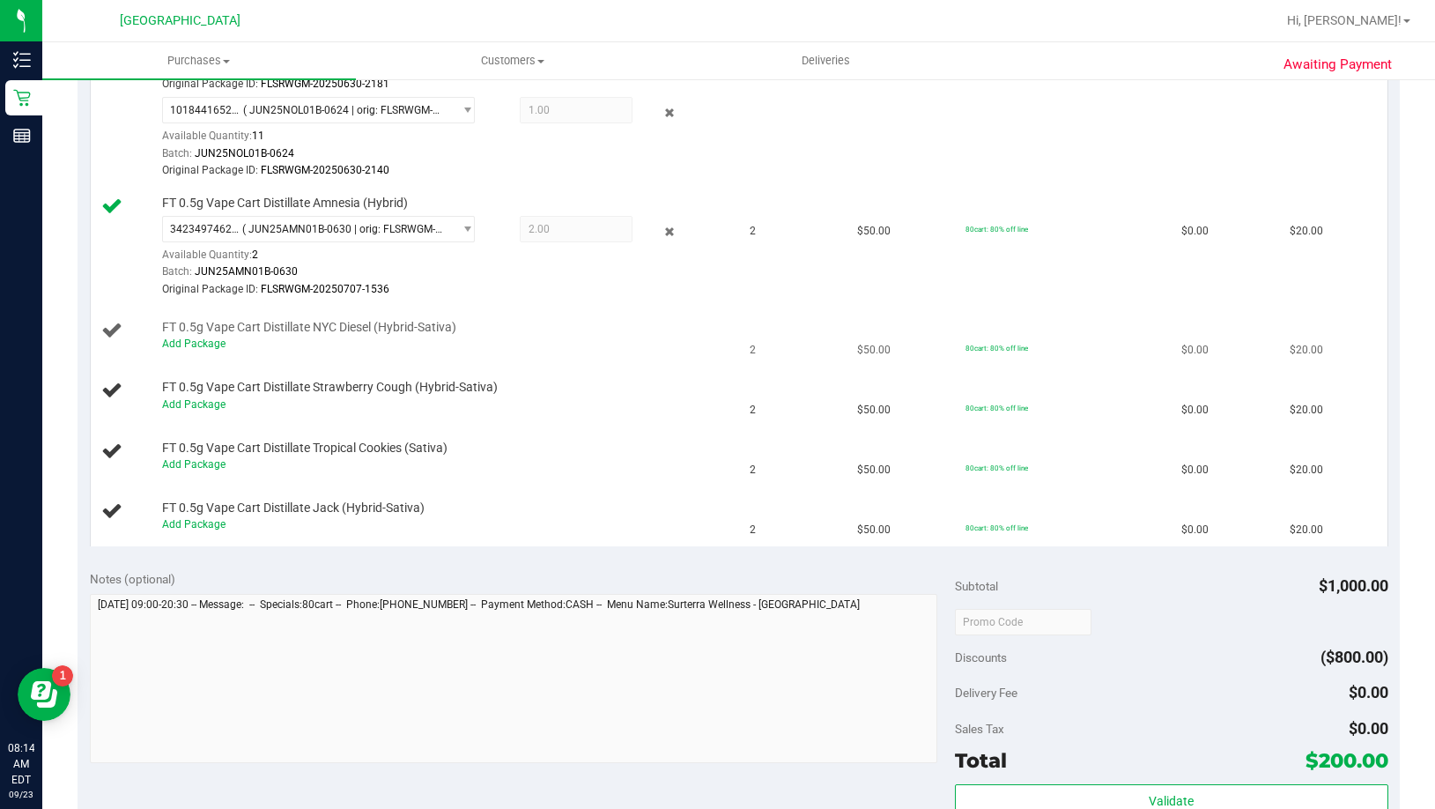
click at [197, 333] on span "FT 0.5g Vape Cart Distillate NYC Diesel (Hybrid-Sativa)" at bounding box center [309, 327] width 294 height 17
click at [200, 345] on link "Add Package" at bounding box center [193, 343] width 63 height 12
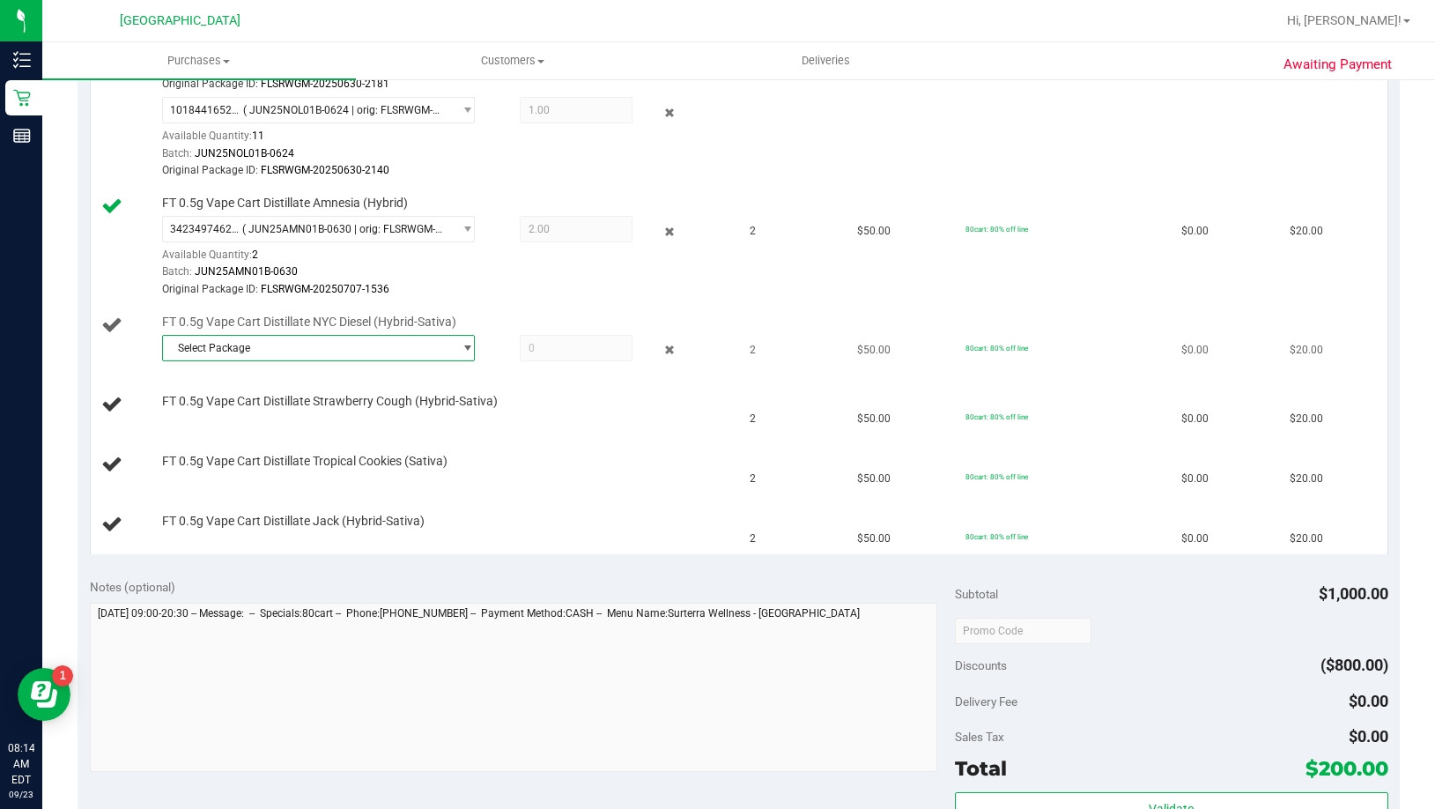
click at [461, 352] on span "select" at bounding box center [467, 348] width 13 height 14
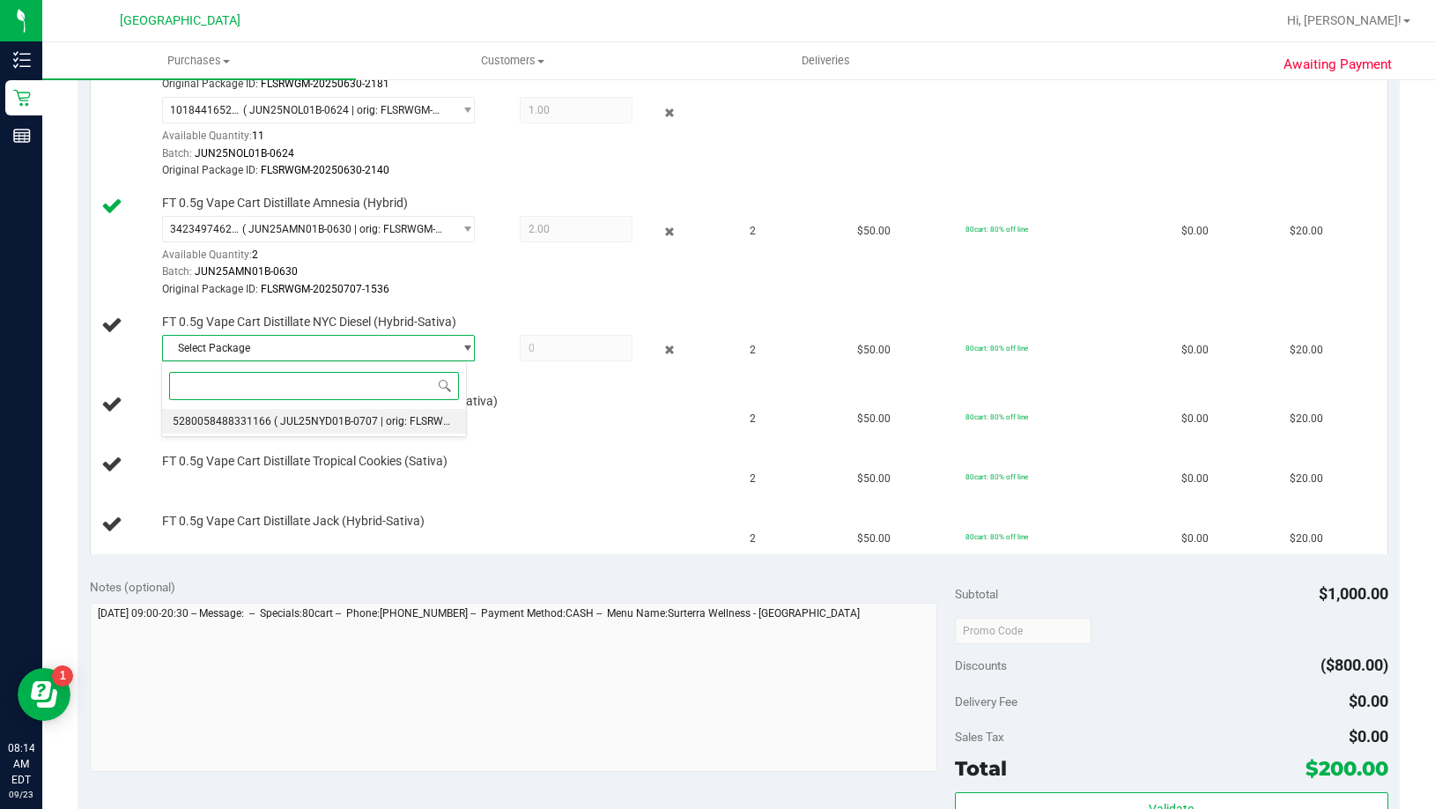
click at [411, 422] on span "( JUL25NYD01B-0707 | orig: FLSRWGM-20250714-2647 )" at bounding box center [409, 421] width 270 height 12
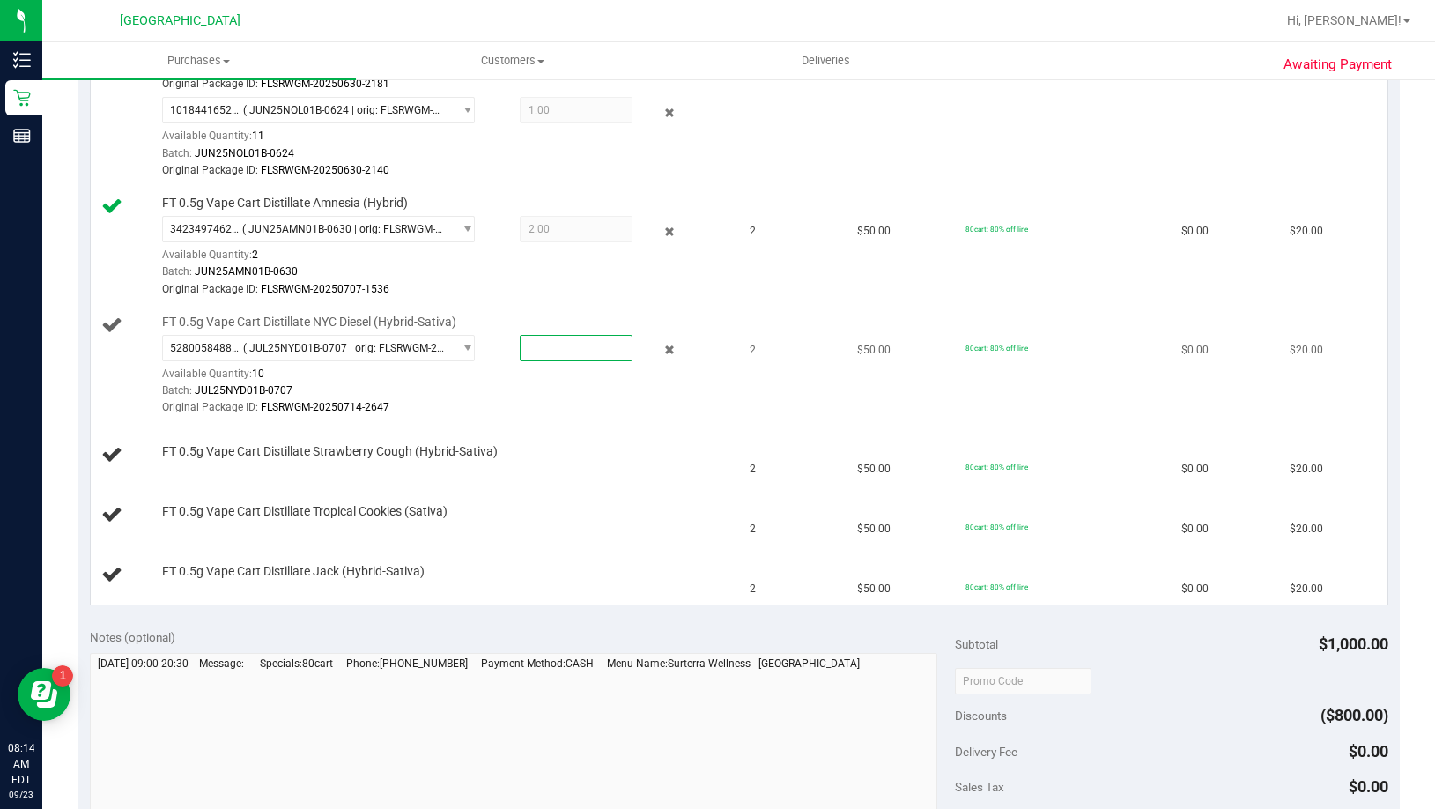
drag, startPoint x: 572, startPoint y: 347, endPoint x: 509, endPoint y: 359, distance: 63.7
click at [509, 359] on div at bounding box center [561, 348] width 141 height 26
type input "2"
type input "2.0000"
click at [536, 382] on div "Batch: JUL25NYD01B-0707" at bounding box center [444, 390] width 565 height 17
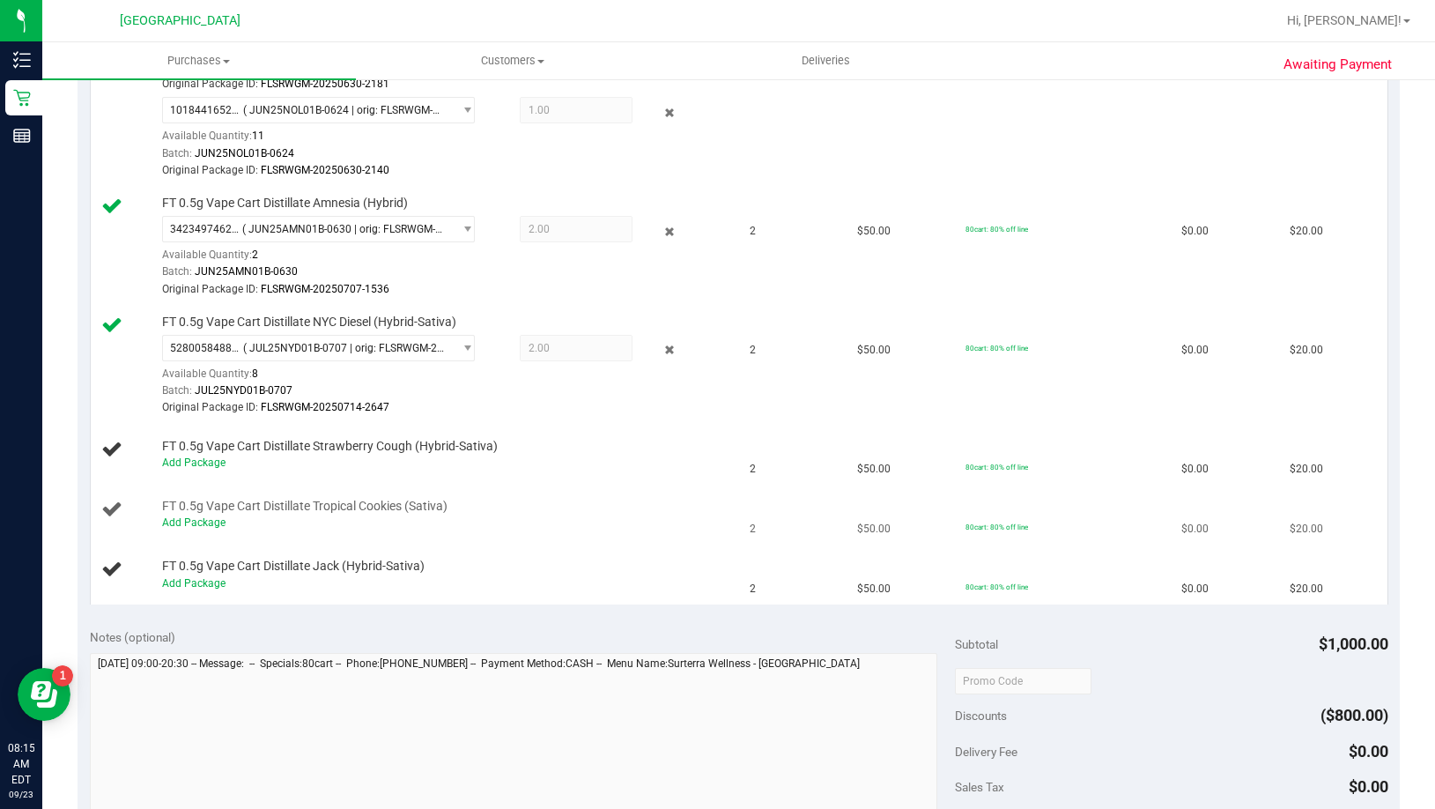
click at [442, 513] on span "FT 0.5g Vape Cart Distillate Tropical Cookies (Sativa)" at bounding box center [304, 506] width 285 height 17
click at [546, 494] on td "FT 0.5g Vape Cart Distillate Tropical Cookies (Sativa) Add Package" at bounding box center [415, 515] width 648 height 60
click at [195, 460] on link "Add Package" at bounding box center [193, 462] width 63 height 12
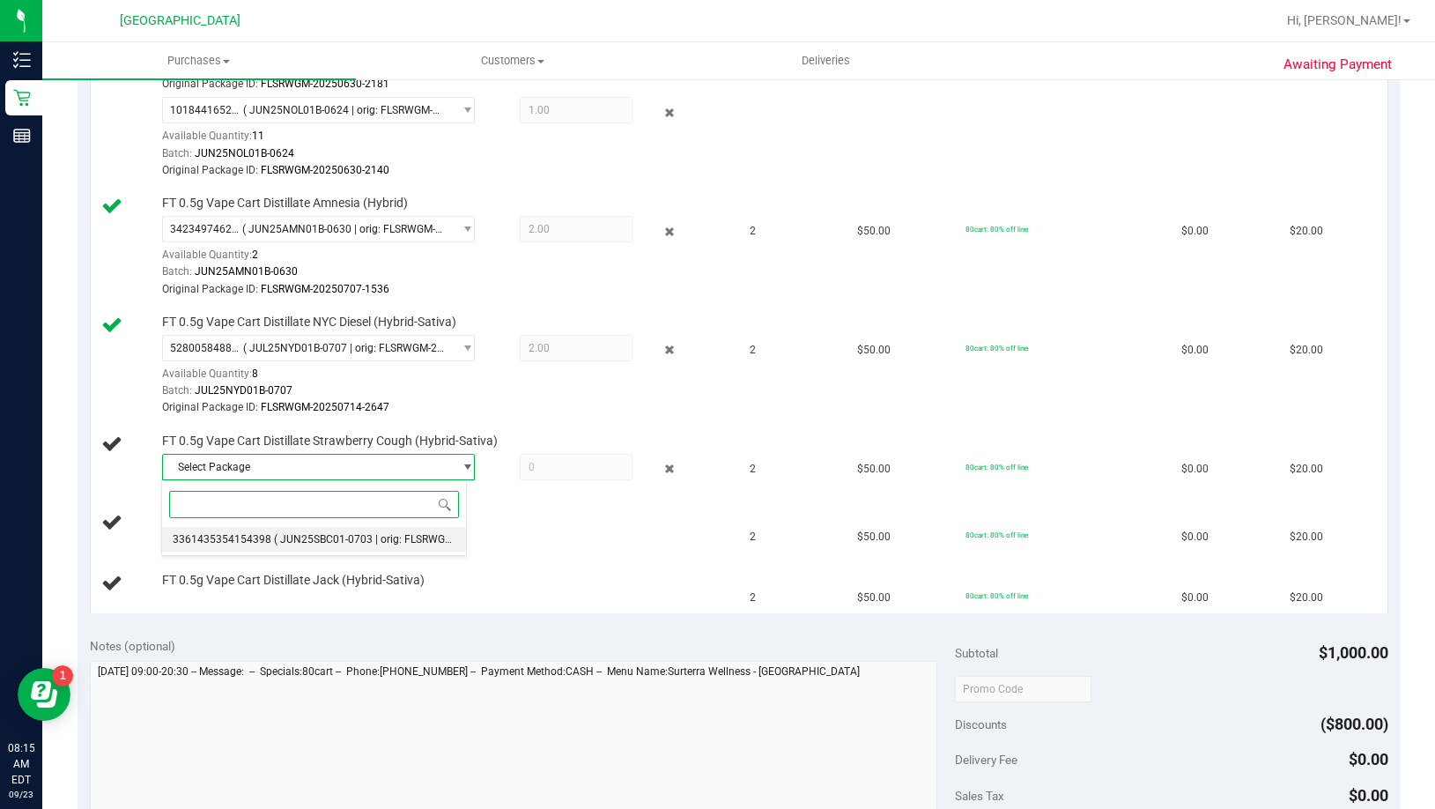
click at [383, 539] on span "( JUN25SBC01-0703 | orig: FLSRWGM-20250711-405 )" at bounding box center [403, 539] width 259 height 12
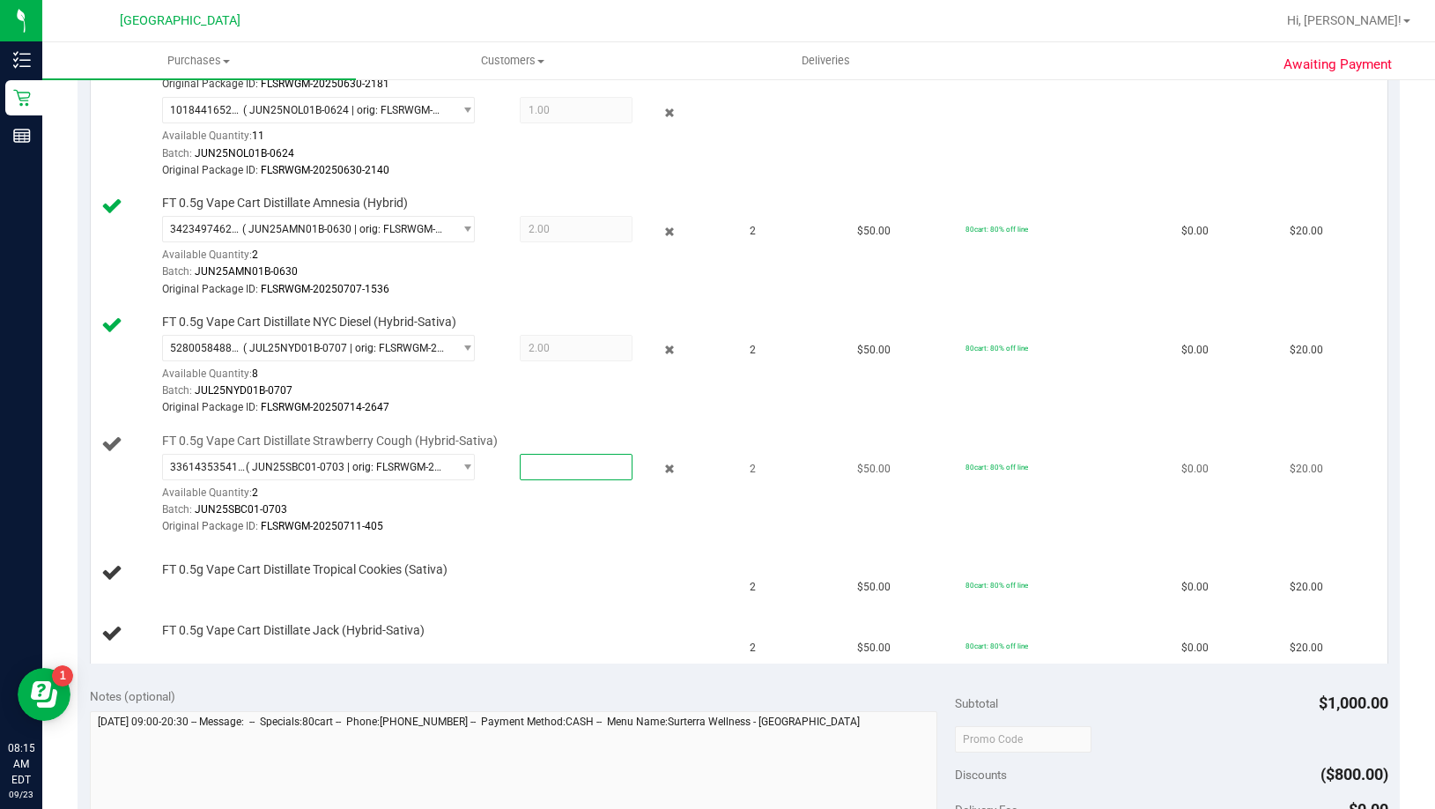
drag, startPoint x: 551, startPoint y: 471, endPoint x: 468, endPoint y: 483, distance: 84.5
click at [468, 454] on div "3361435354154398 ( JUN25SBC01-0703 | orig: FLSRWGM-20250711-405 ) 3361435354154…" at bounding box center [444, 454] width 565 height 0
type input "2"
type input "2.0000"
click at [463, 493] on div "Available Quantity: 2" at bounding box center [326, 497] width 329 height 34
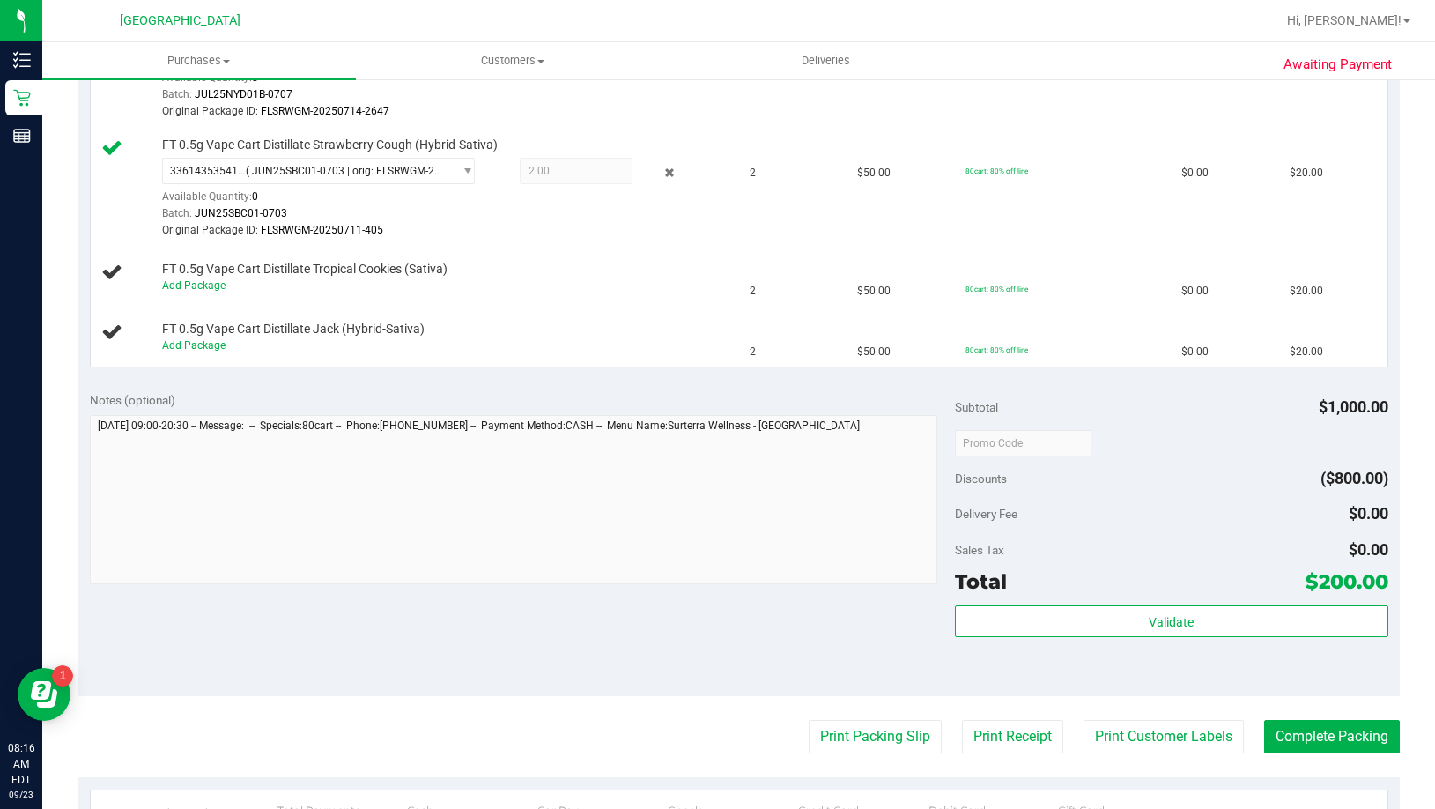
scroll to position [1321, 0]
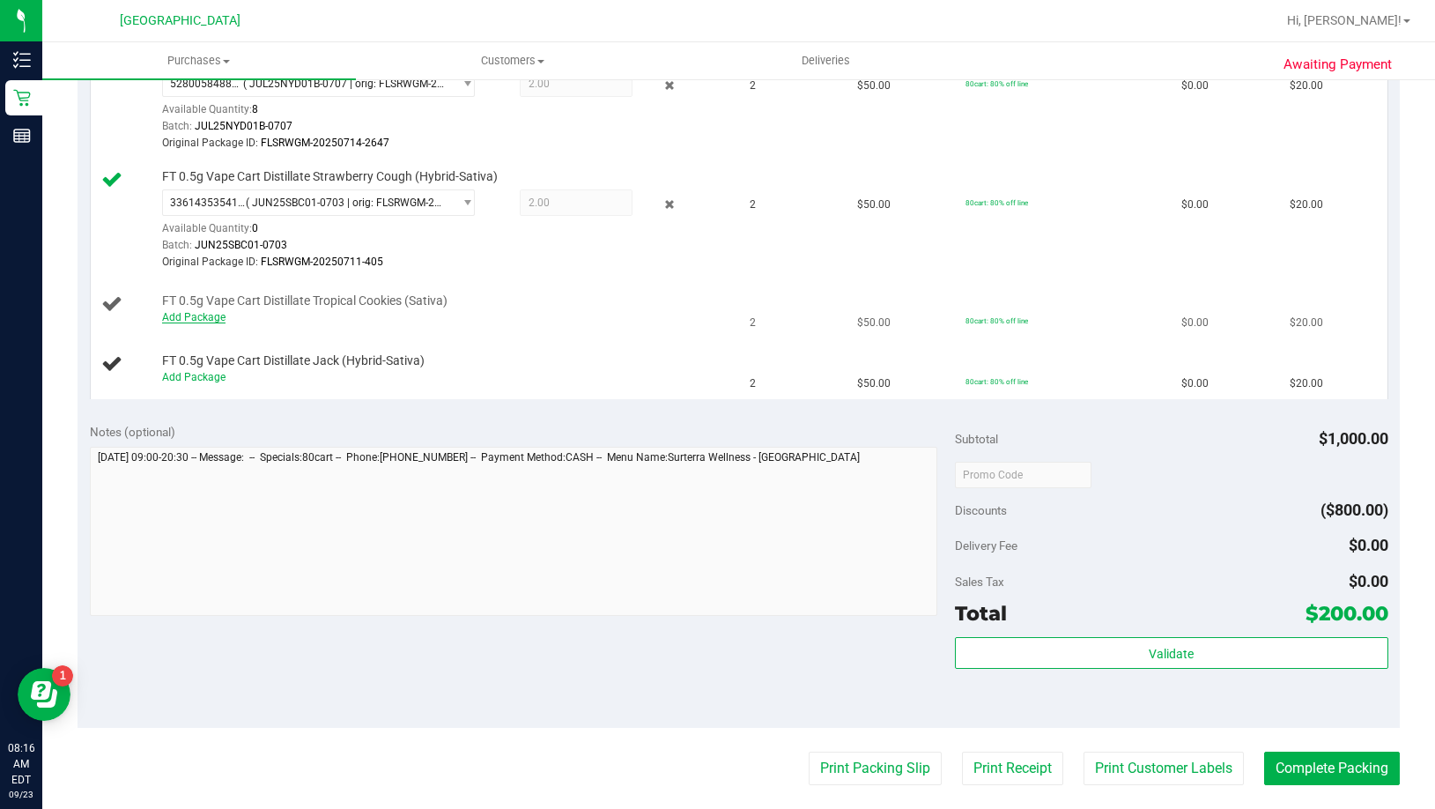
click at [185, 321] on link "Add Package" at bounding box center [193, 317] width 63 height 12
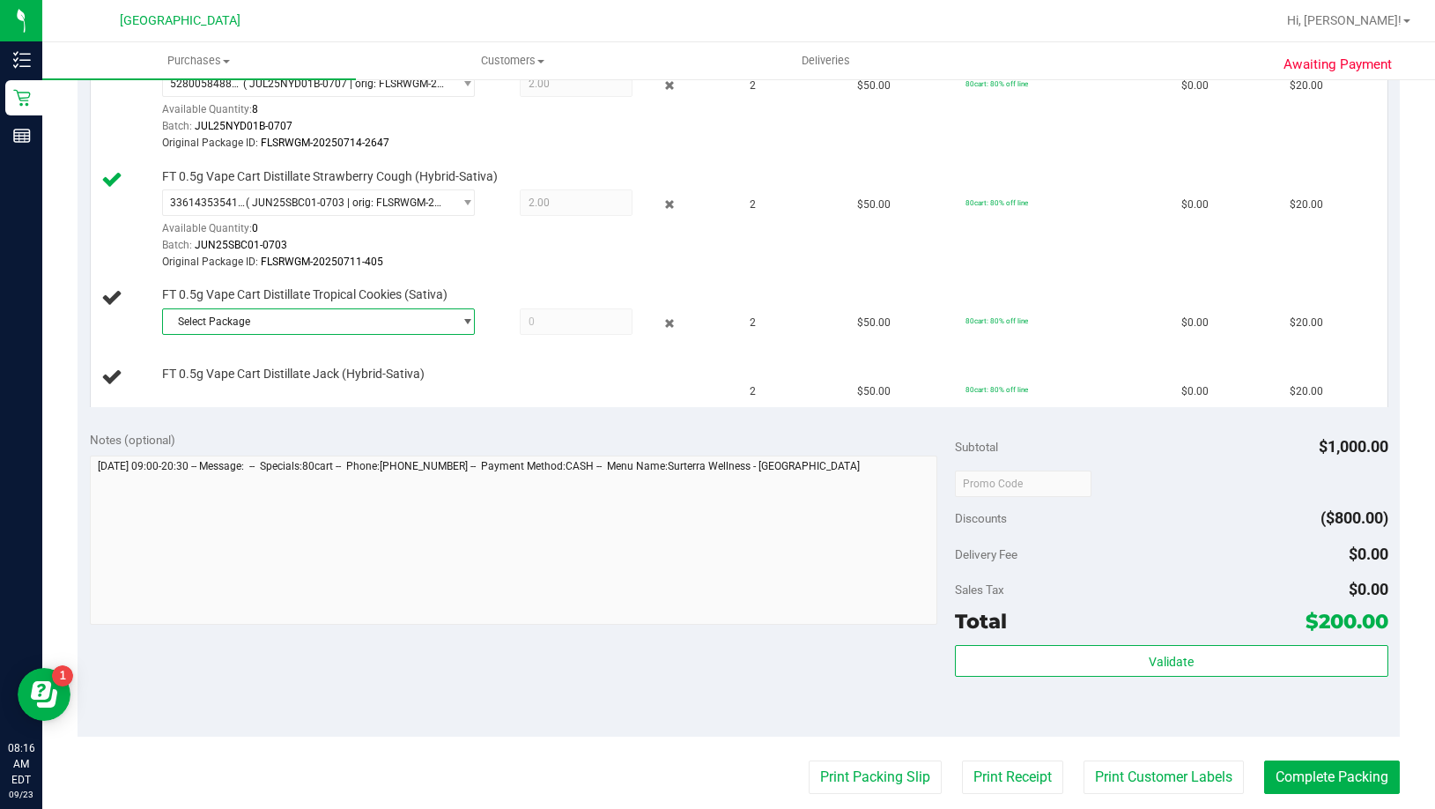
click at [381, 320] on span "Select Package" at bounding box center [307, 321] width 289 height 25
click at [344, 393] on span "( JUN25TRK01B-0703 | orig: FLSRWGM-20250711-212 )" at bounding box center [406, 394] width 265 height 12
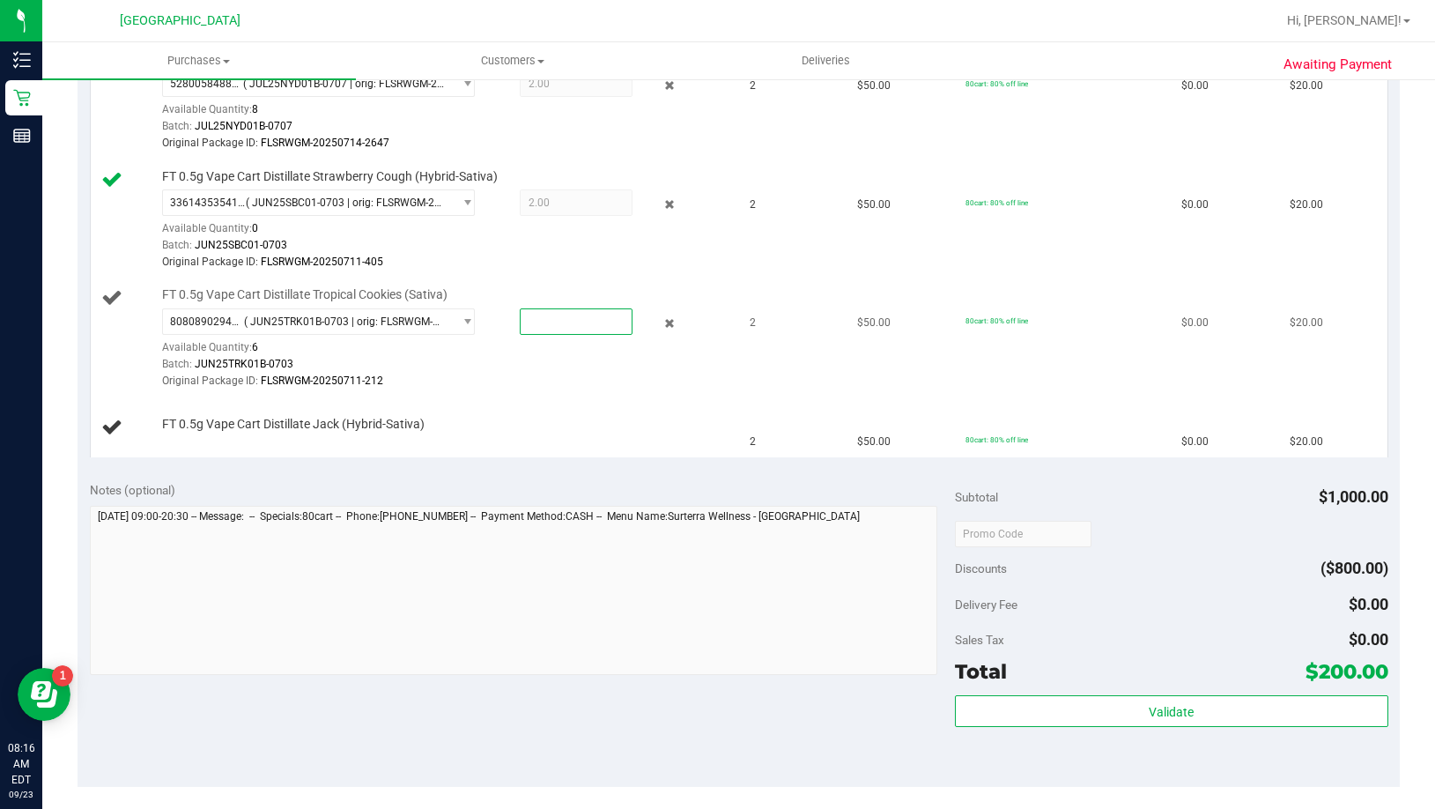
click at [576, 317] on span at bounding box center [576, 321] width 113 height 26
type input "2"
type input "2.0000"
click at [561, 351] on div "8080890294153608 ( JUN25TRK01B-0703 | orig: FLSRWGM-20250711-212 ) 808089029415…" at bounding box center [444, 349] width 565 height 82
click at [205, 440] on link "Add Package" at bounding box center [193, 436] width 63 height 12
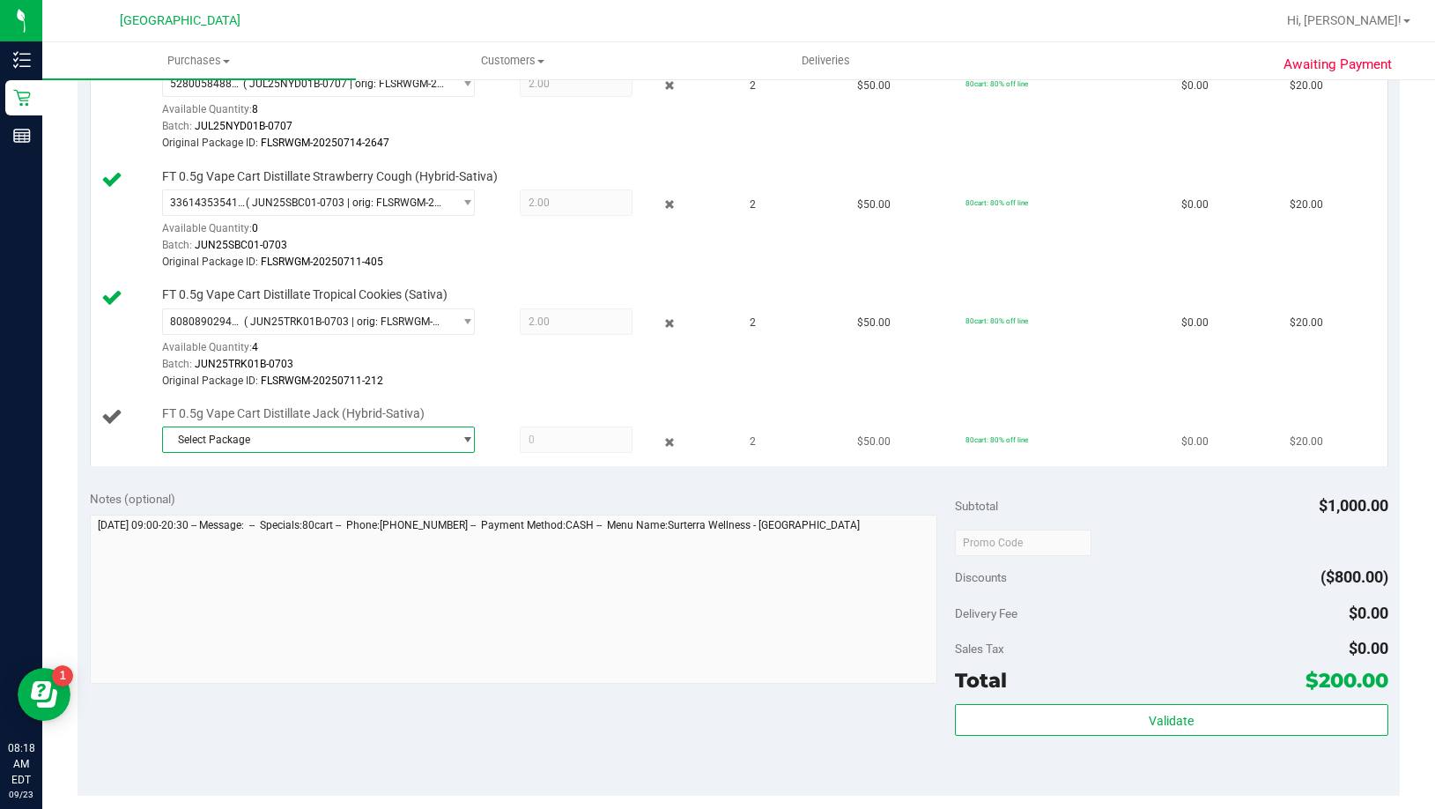
click at [461, 439] on span "select" at bounding box center [467, 439] width 13 height 14
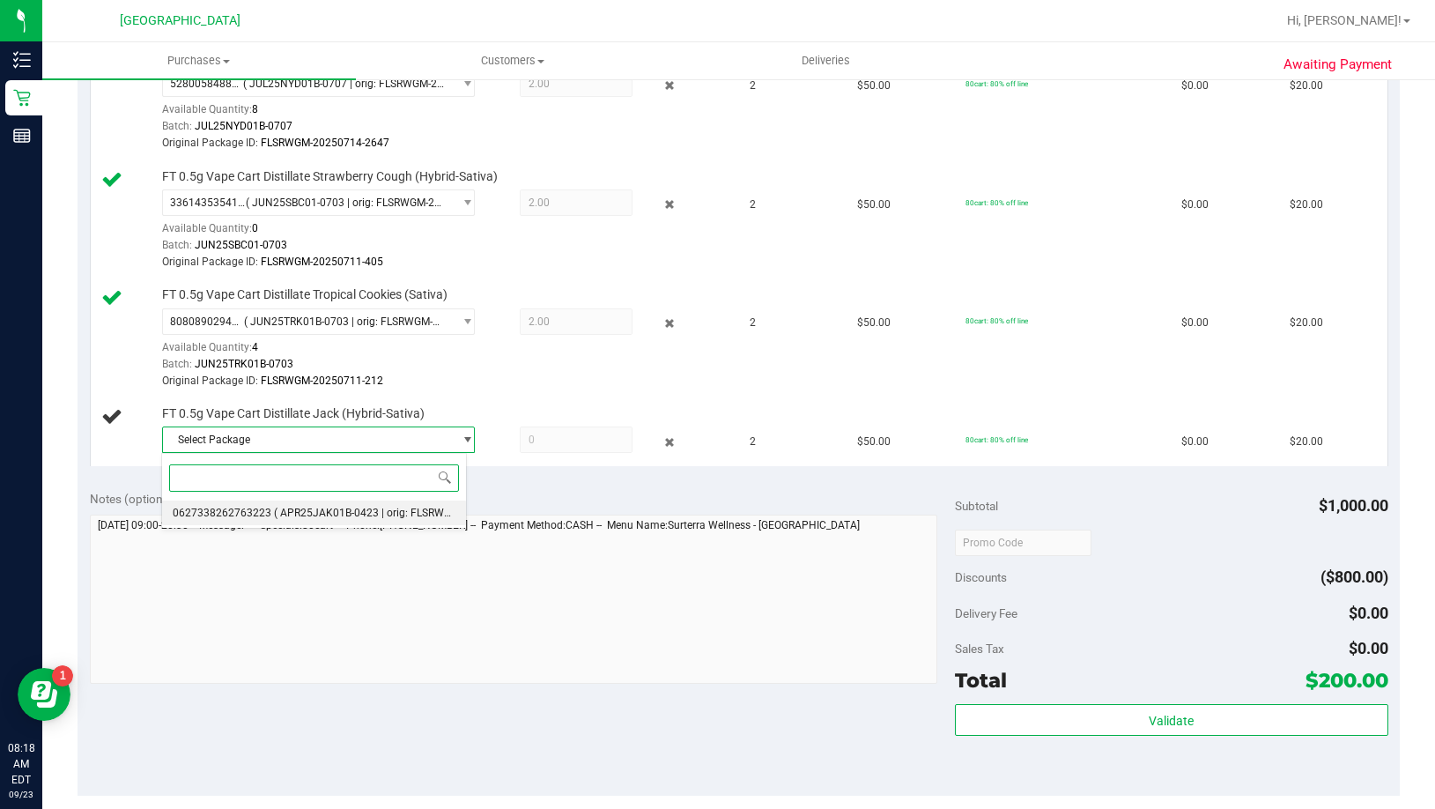
click at [427, 506] on span "( APR25JAK01B-0423 | orig: FLSRWGM-20250429-1727 )" at bounding box center [409, 512] width 271 height 12
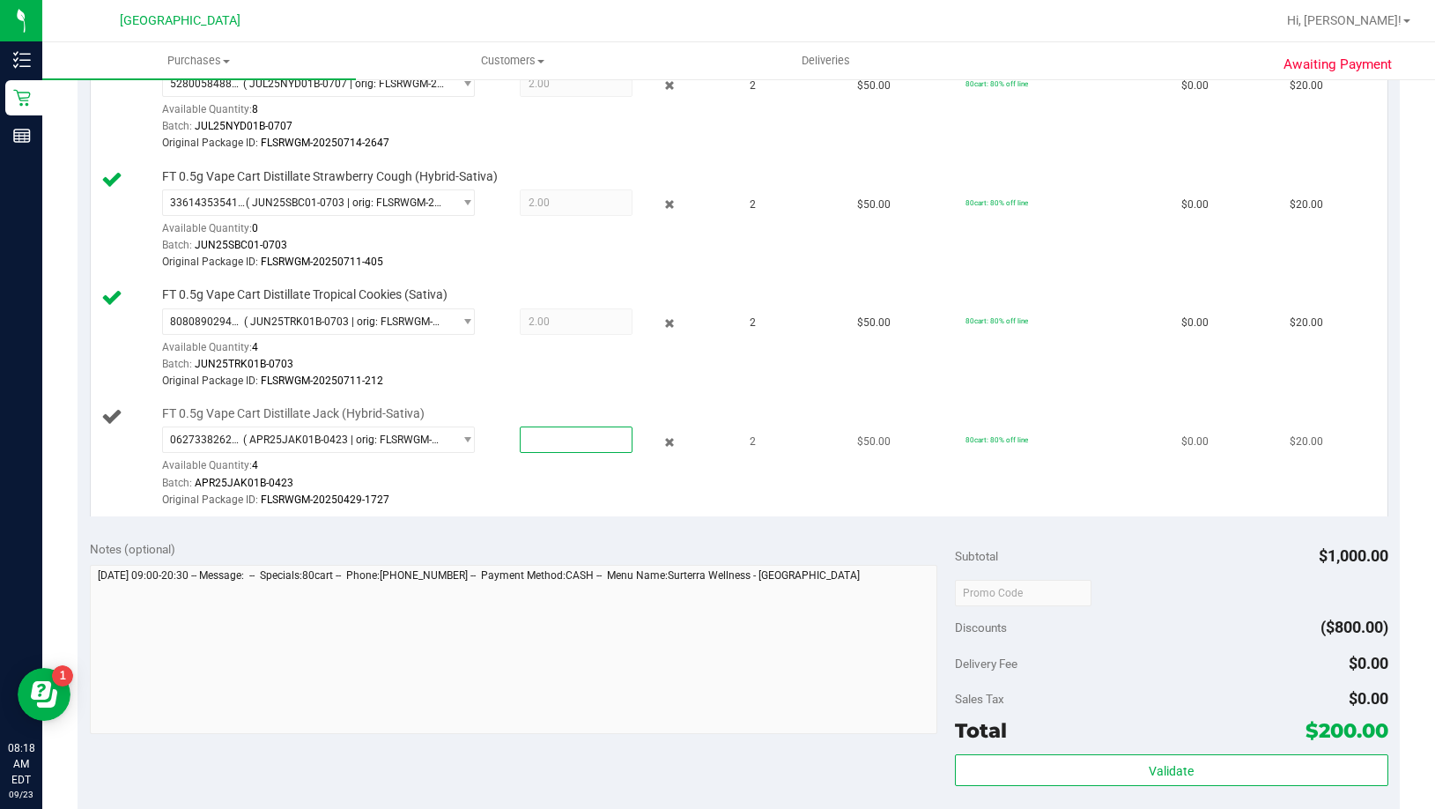
drag, startPoint x: 530, startPoint y: 440, endPoint x: 511, endPoint y: 445, distance: 19.9
click at [520, 445] on span at bounding box center [576, 439] width 113 height 26
type input "2"
type input "2.0000"
click at [504, 464] on div "0627338262763223 ( APR25JAK01B-0423 | orig: FLSRWGM-20250429-1727 ) 06273382627…" at bounding box center [444, 467] width 565 height 82
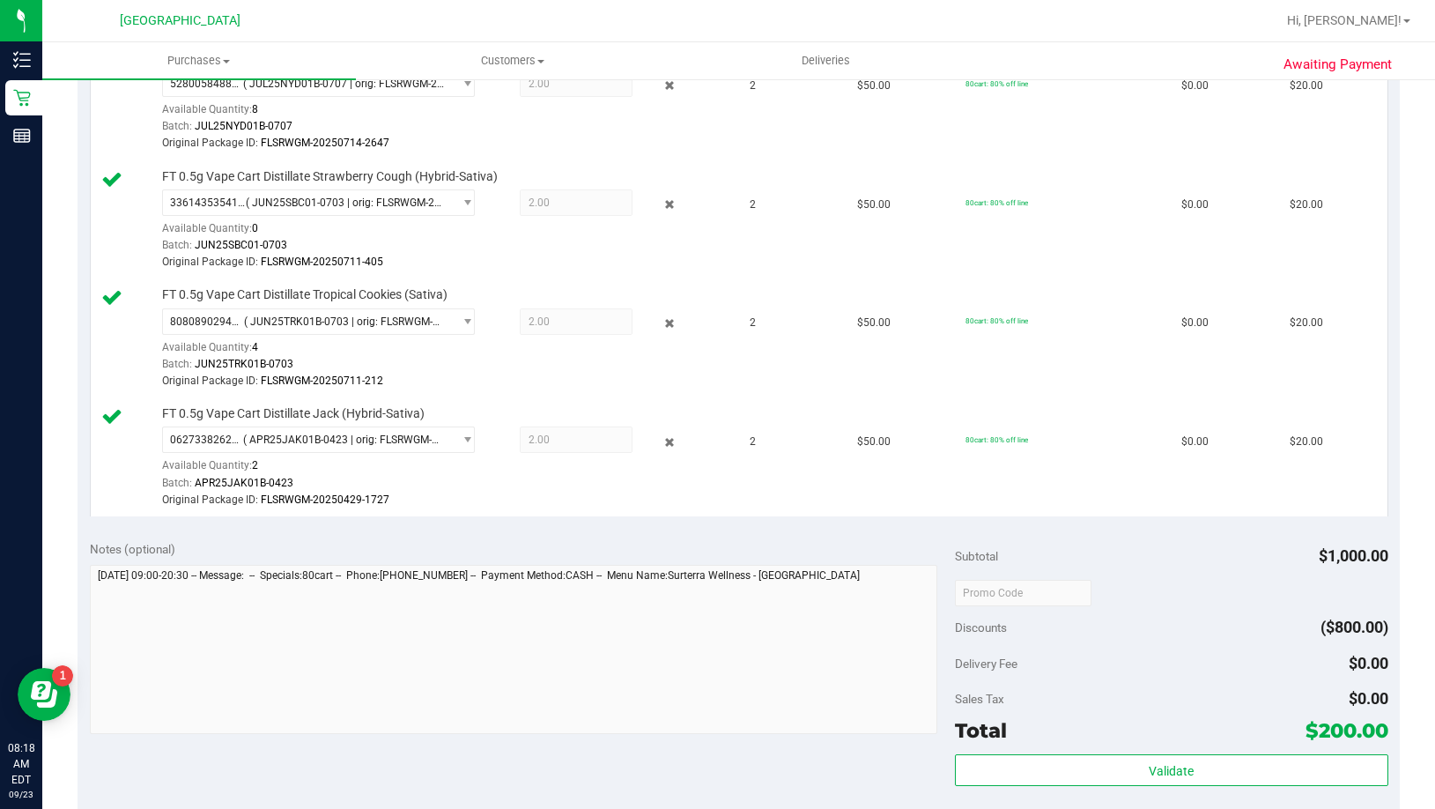
scroll to position [1803, 0]
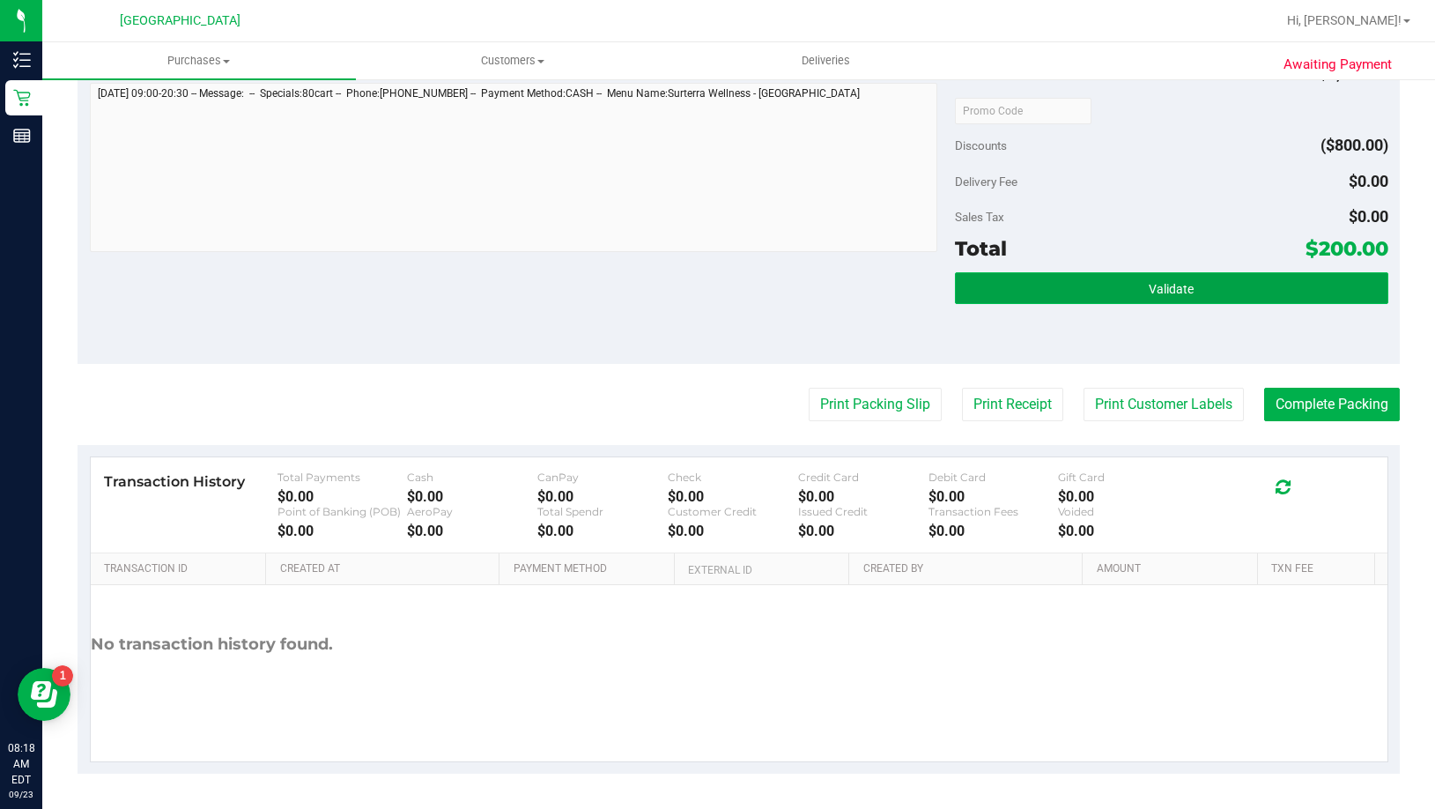
click at [1179, 290] on span "Validate" at bounding box center [1171, 289] width 45 height 14
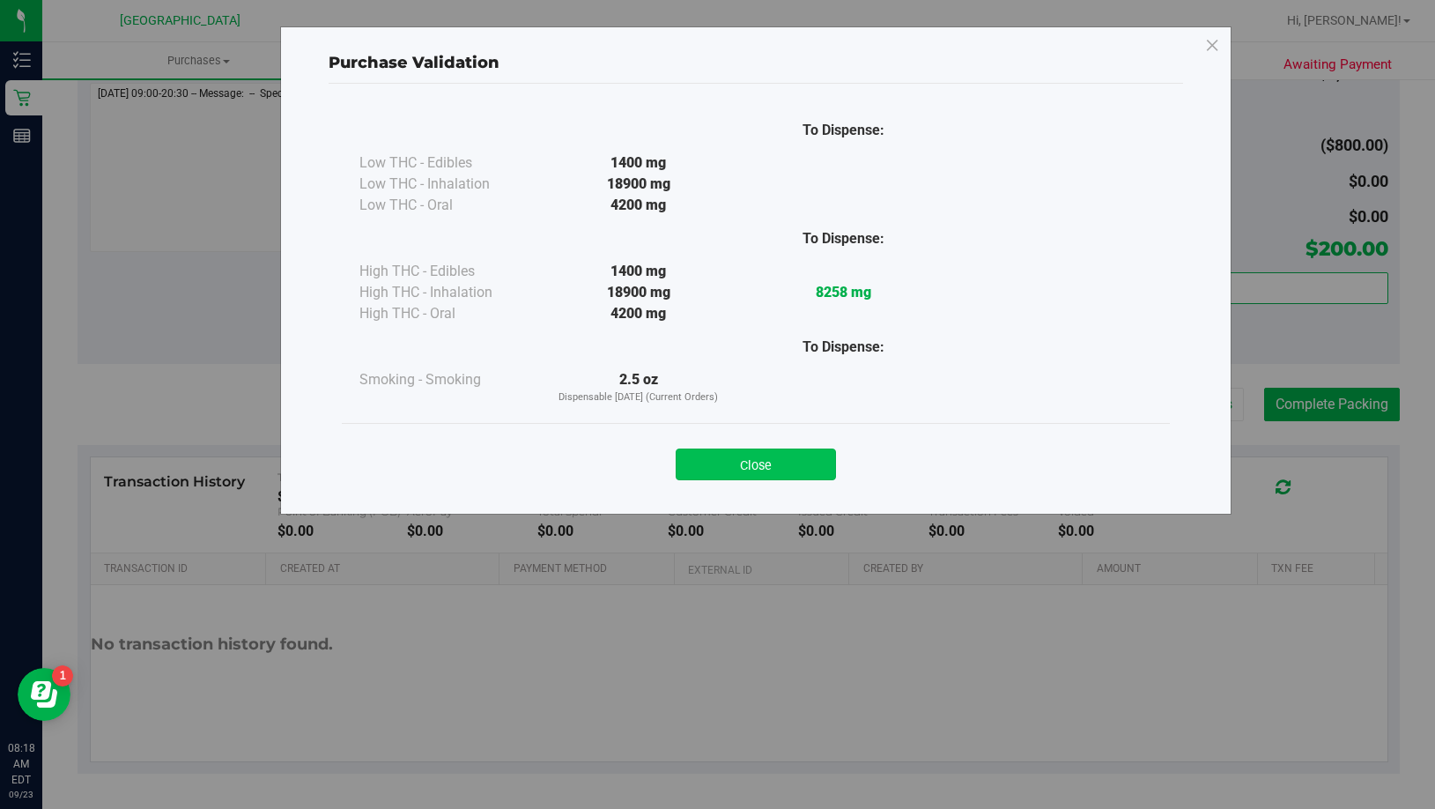
click at [829, 452] on button "Close" at bounding box center [756, 464] width 160 height 32
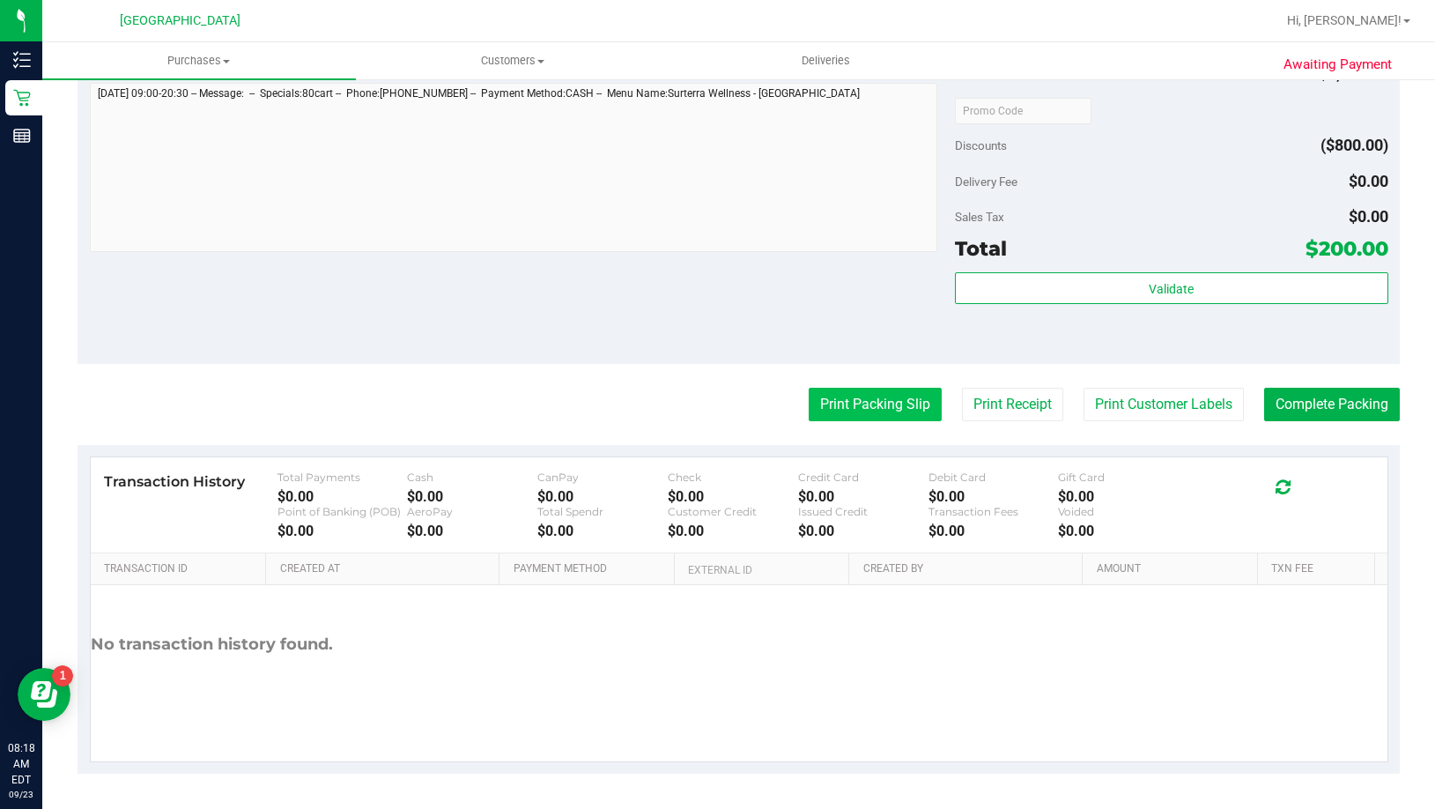
click at [848, 405] on button "Print Packing Slip" at bounding box center [875, 404] width 133 height 33
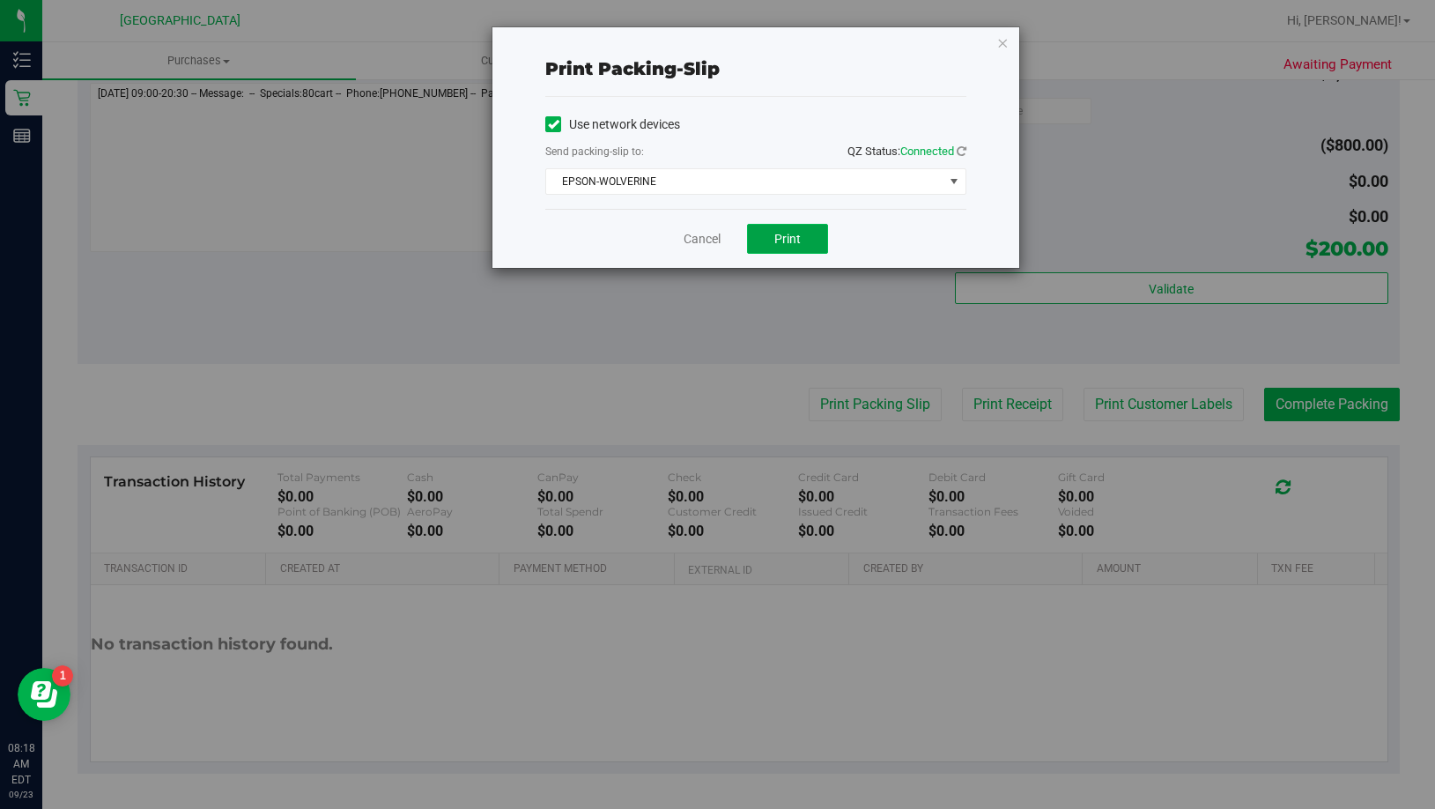
click at [811, 245] on button "Print" at bounding box center [787, 239] width 81 height 30
click at [699, 240] on link "Cancel" at bounding box center [702, 239] width 37 height 18
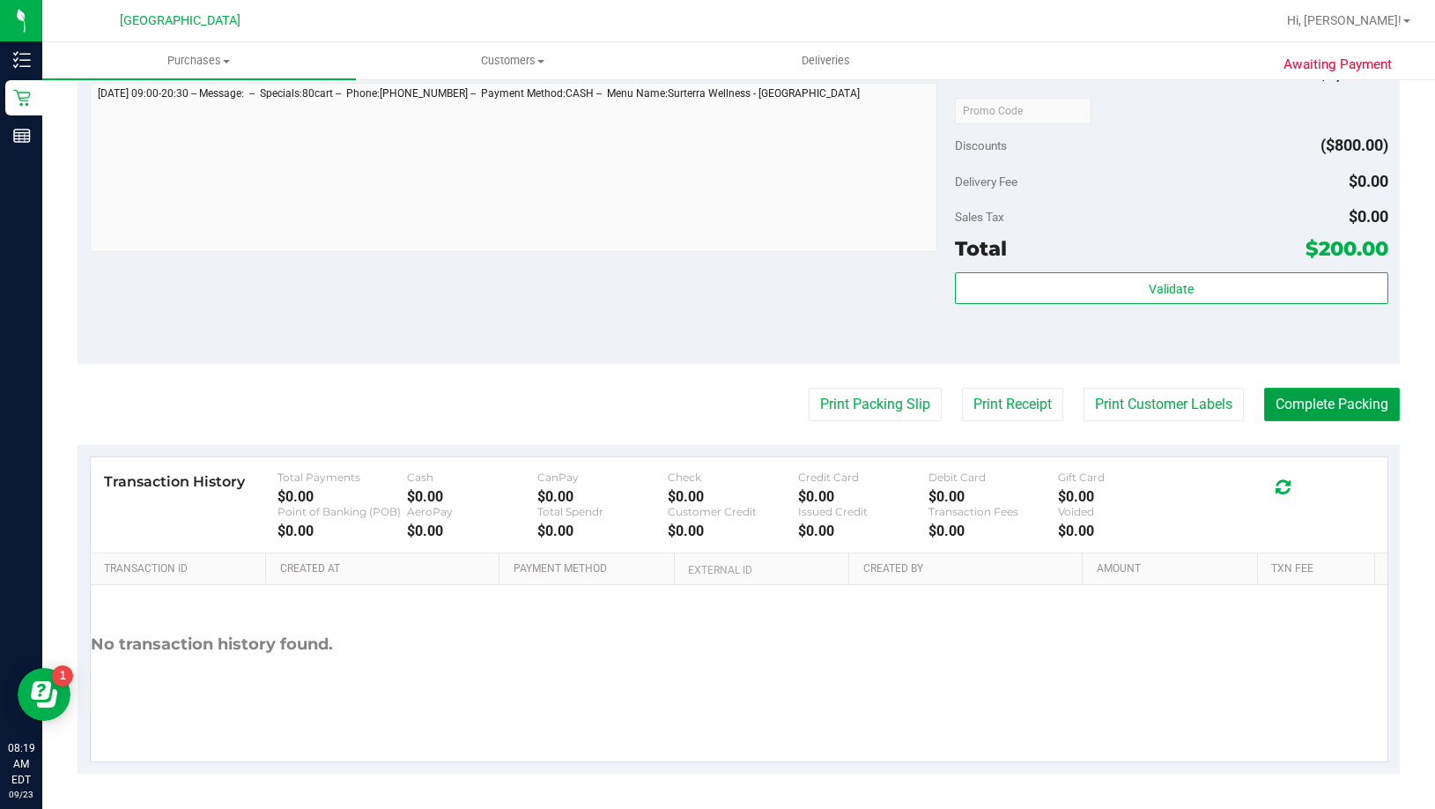
click at [1370, 406] on button "Complete Packing" at bounding box center [1332, 404] width 136 height 33
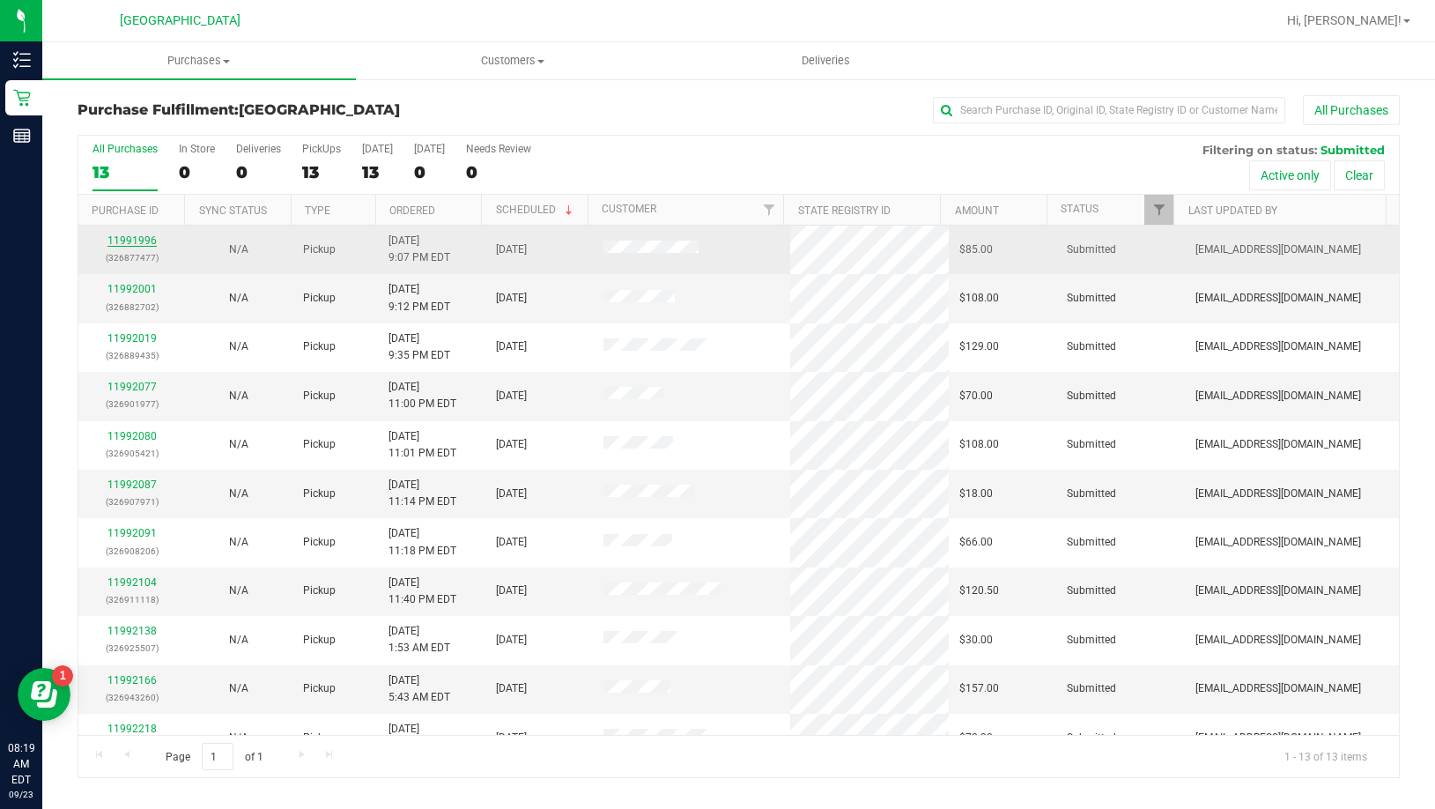
click at [143, 241] on link "11991996" at bounding box center [131, 240] width 49 height 12
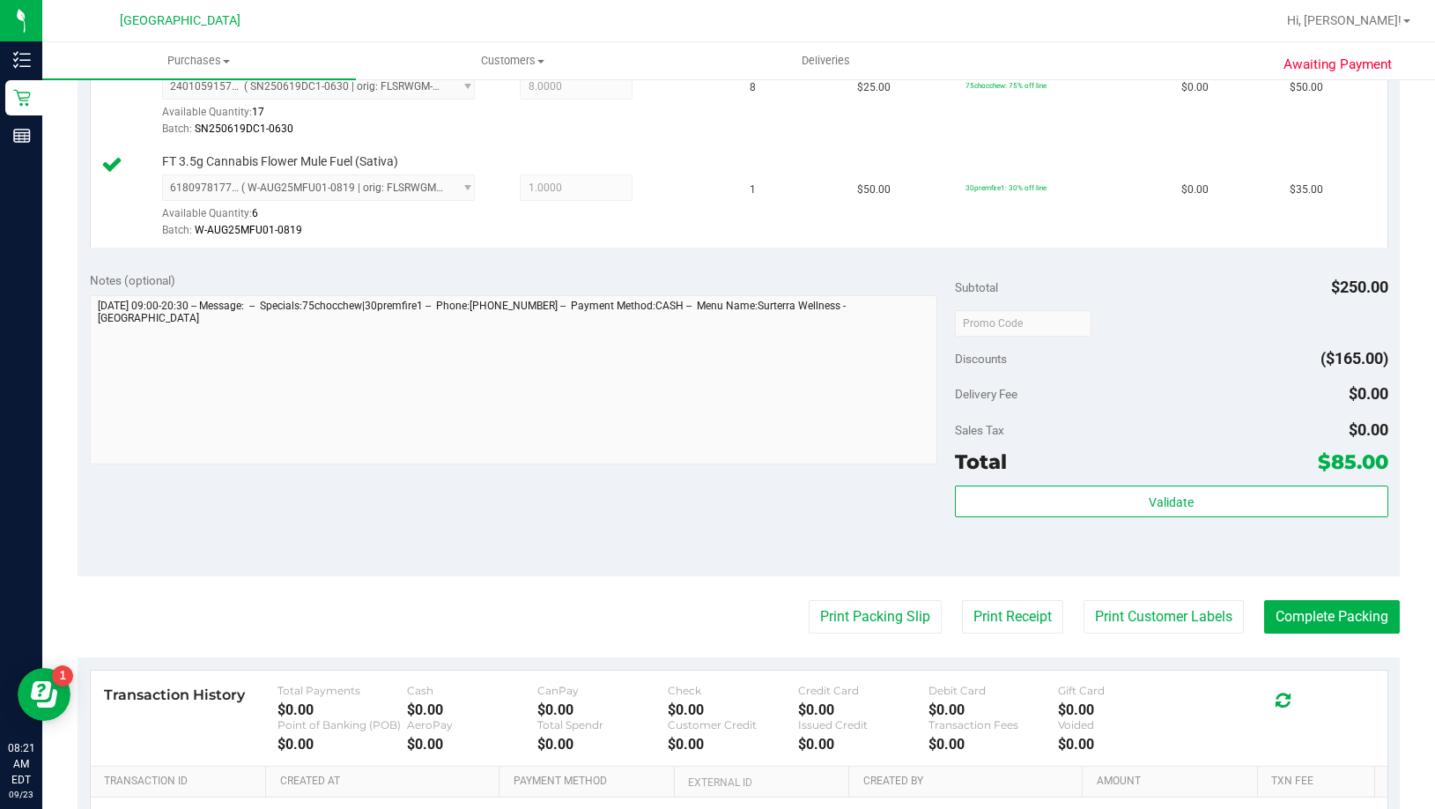
scroll to position [528, 0]
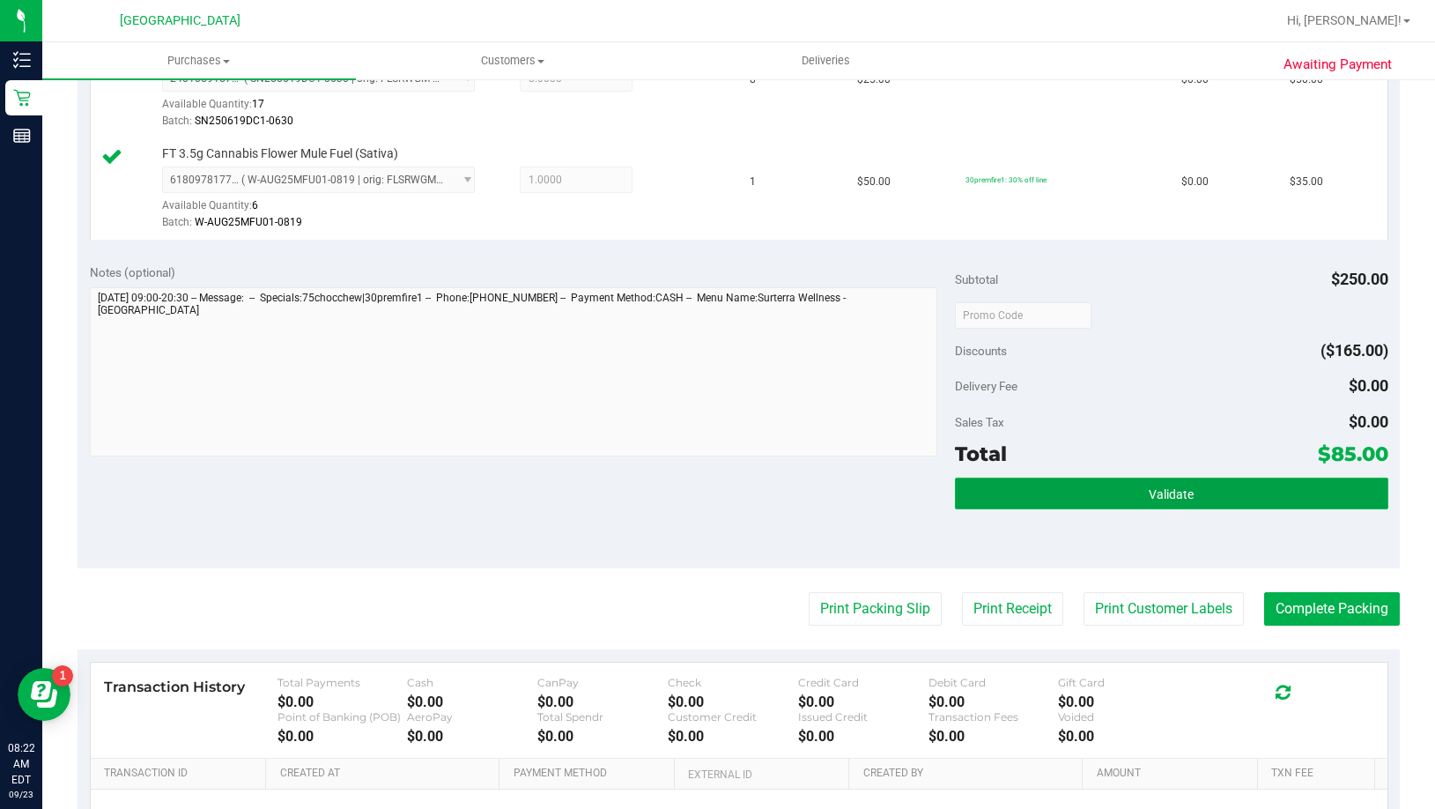
click at [1080, 490] on button "Validate" at bounding box center [1171, 493] width 432 height 32
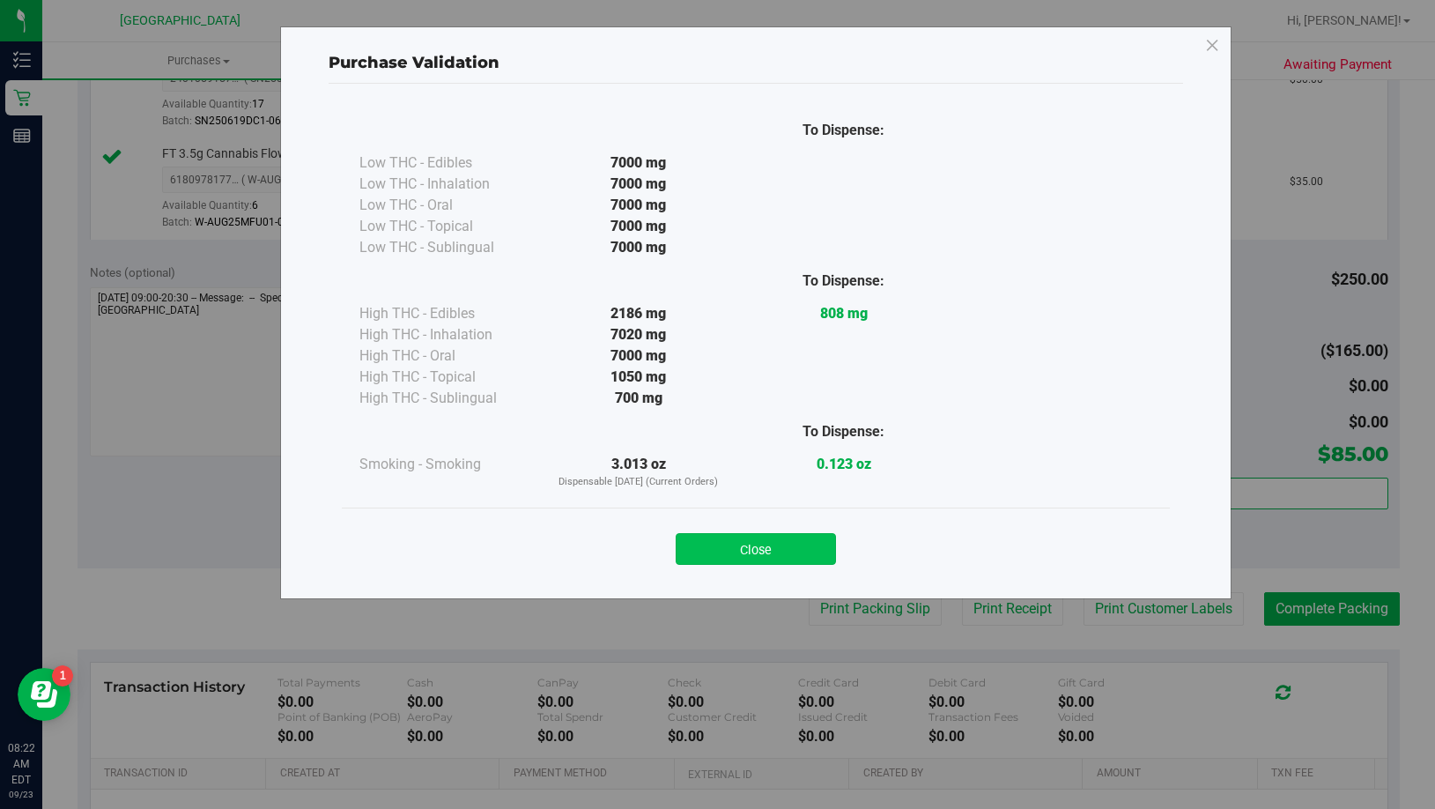
click at [802, 548] on button "Close" at bounding box center [756, 549] width 160 height 32
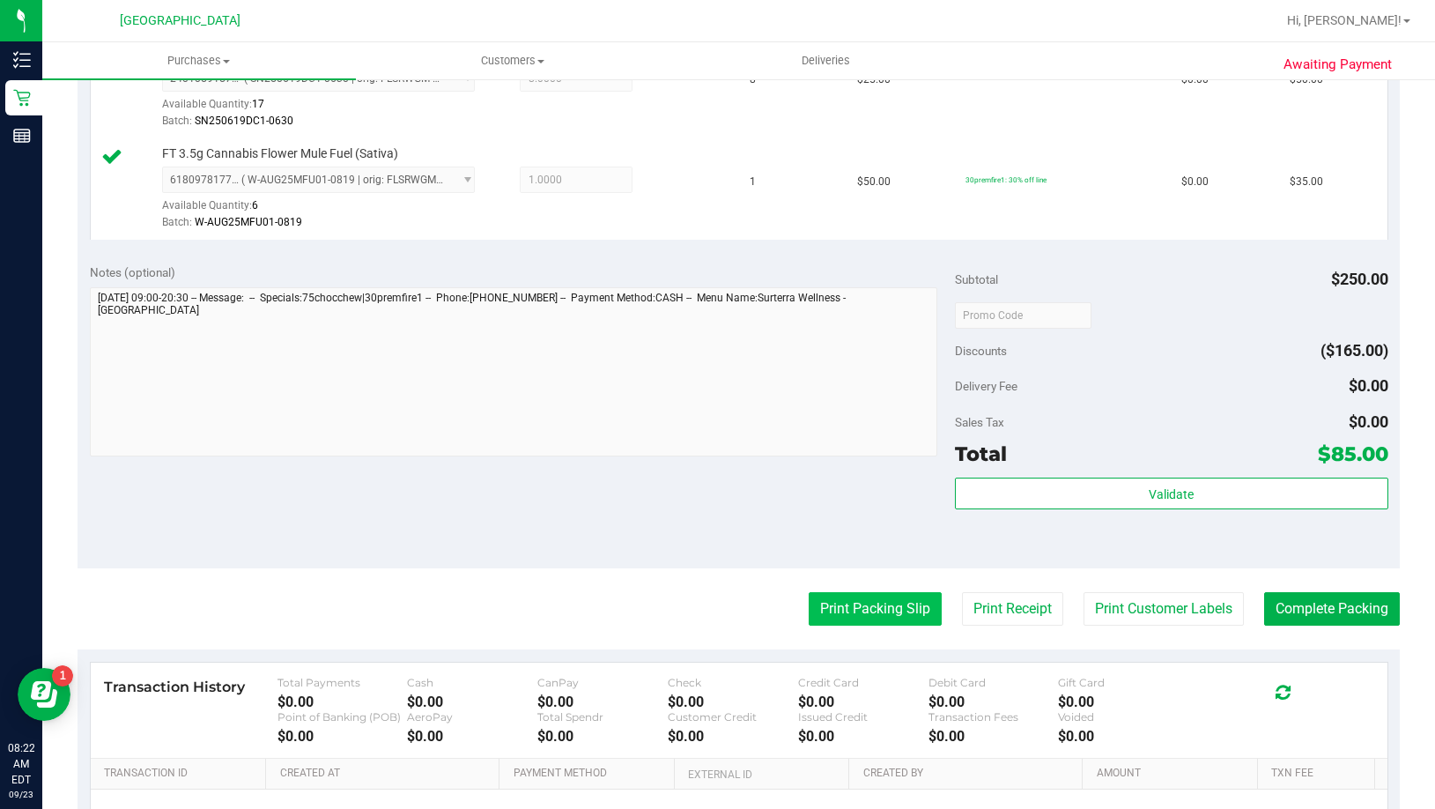
click at [817, 602] on button "Print Packing Slip" at bounding box center [875, 608] width 133 height 33
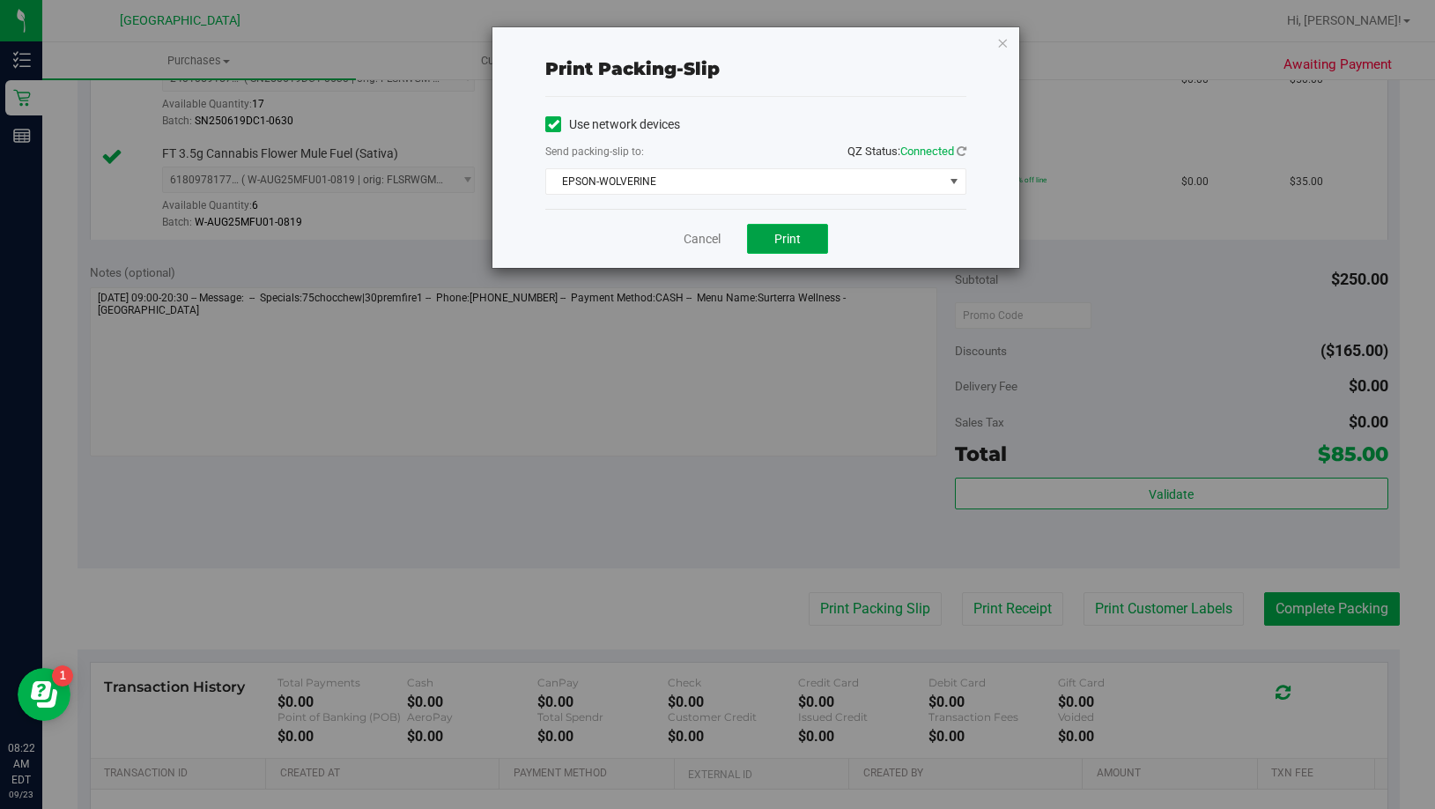
click at [811, 251] on button "Print" at bounding box center [787, 239] width 81 height 30
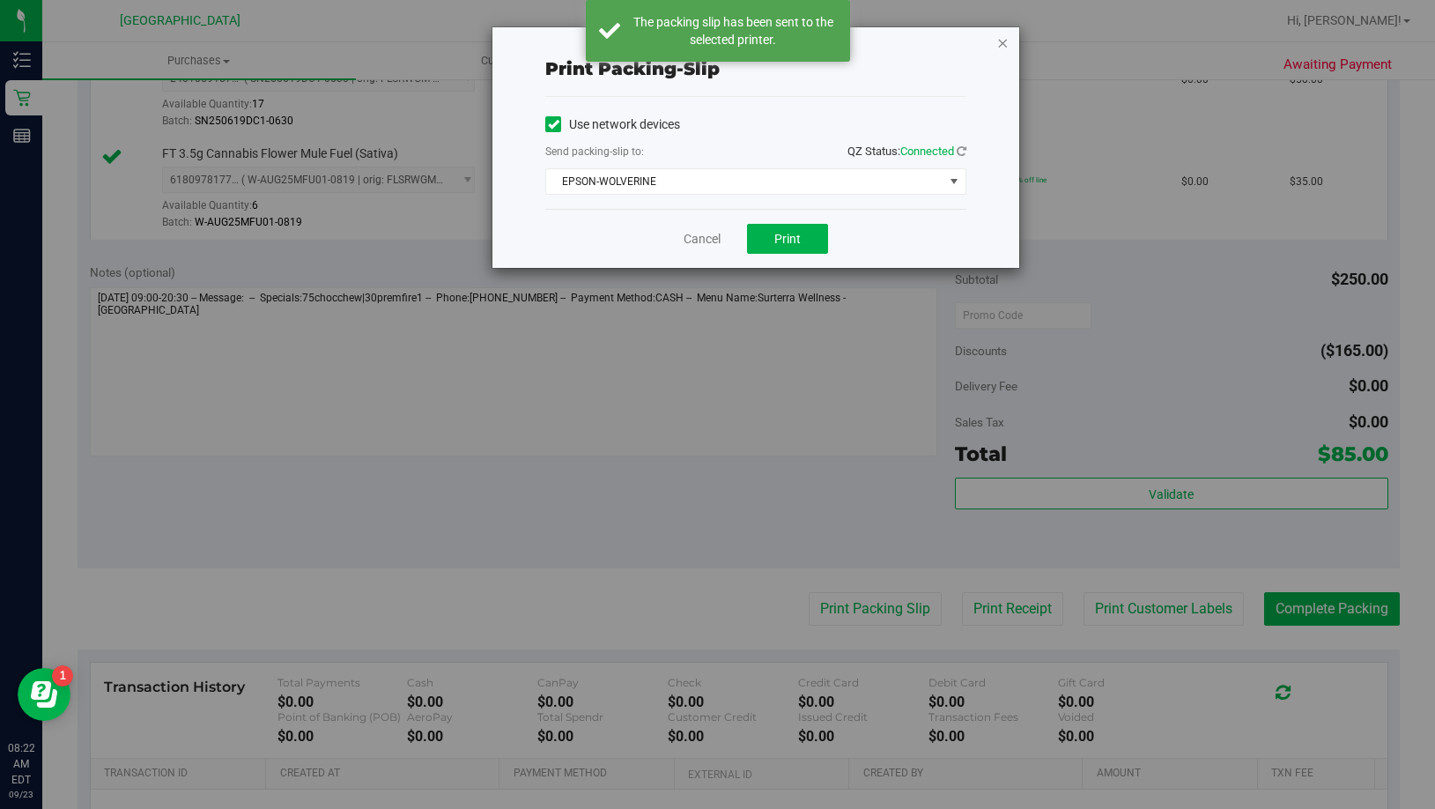
click at [998, 48] on icon "button" at bounding box center [1002, 42] width 12 height 21
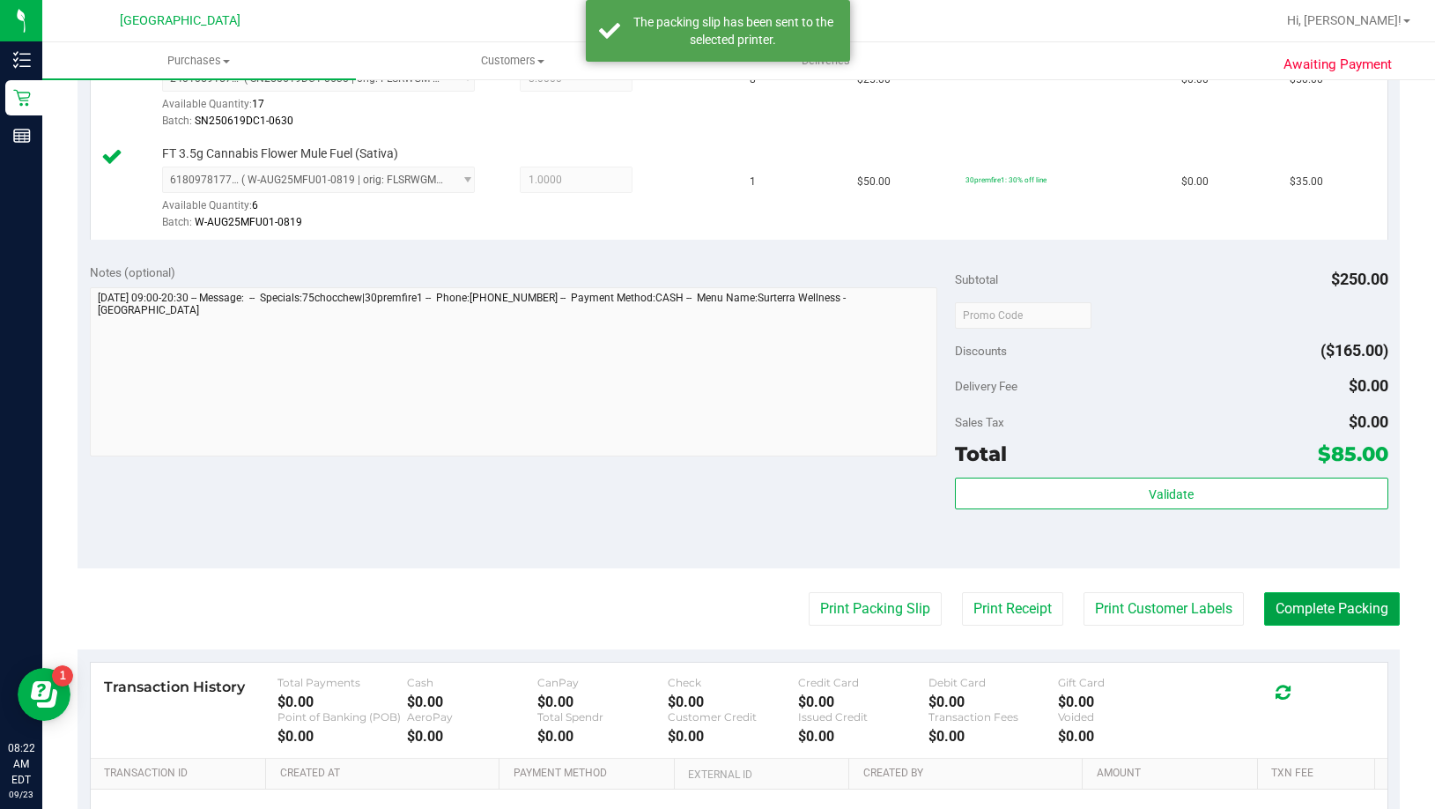
click at [1313, 614] on button "Complete Packing" at bounding box center [1332, 608] width 136 height 33
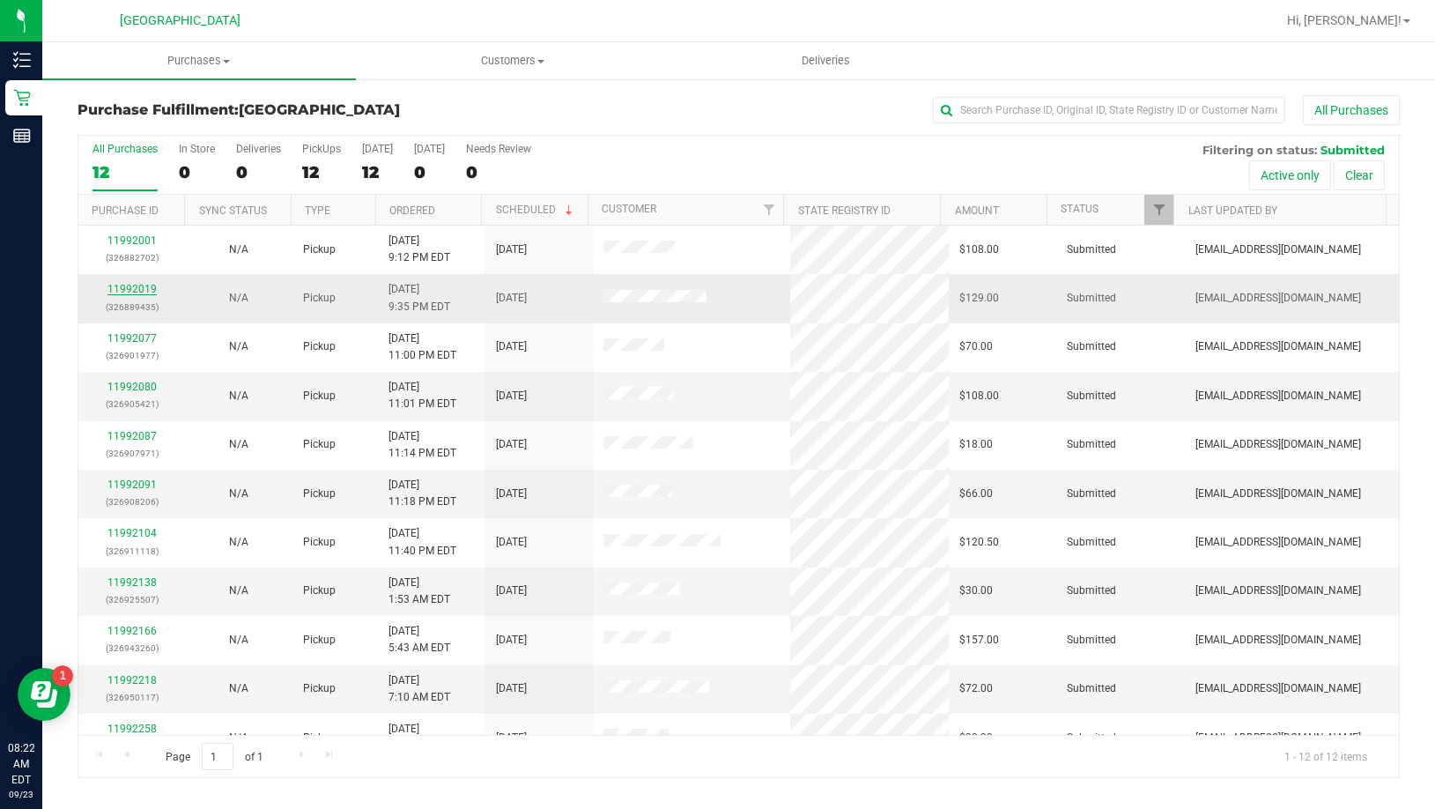
click at [134, 291] on link "11992019" at bounding box center [131, 289] width 49 height 12
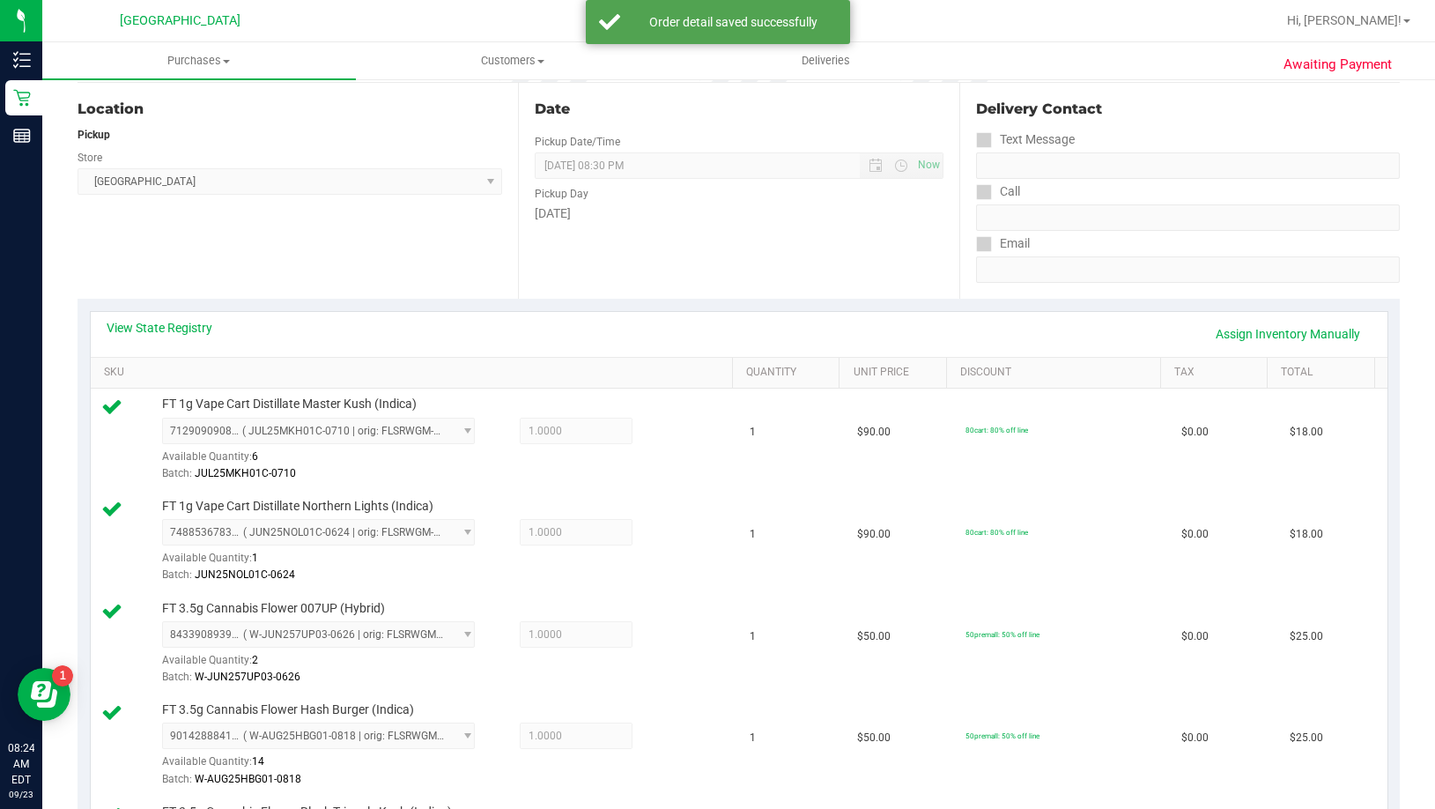
scroll to position [793, 0]
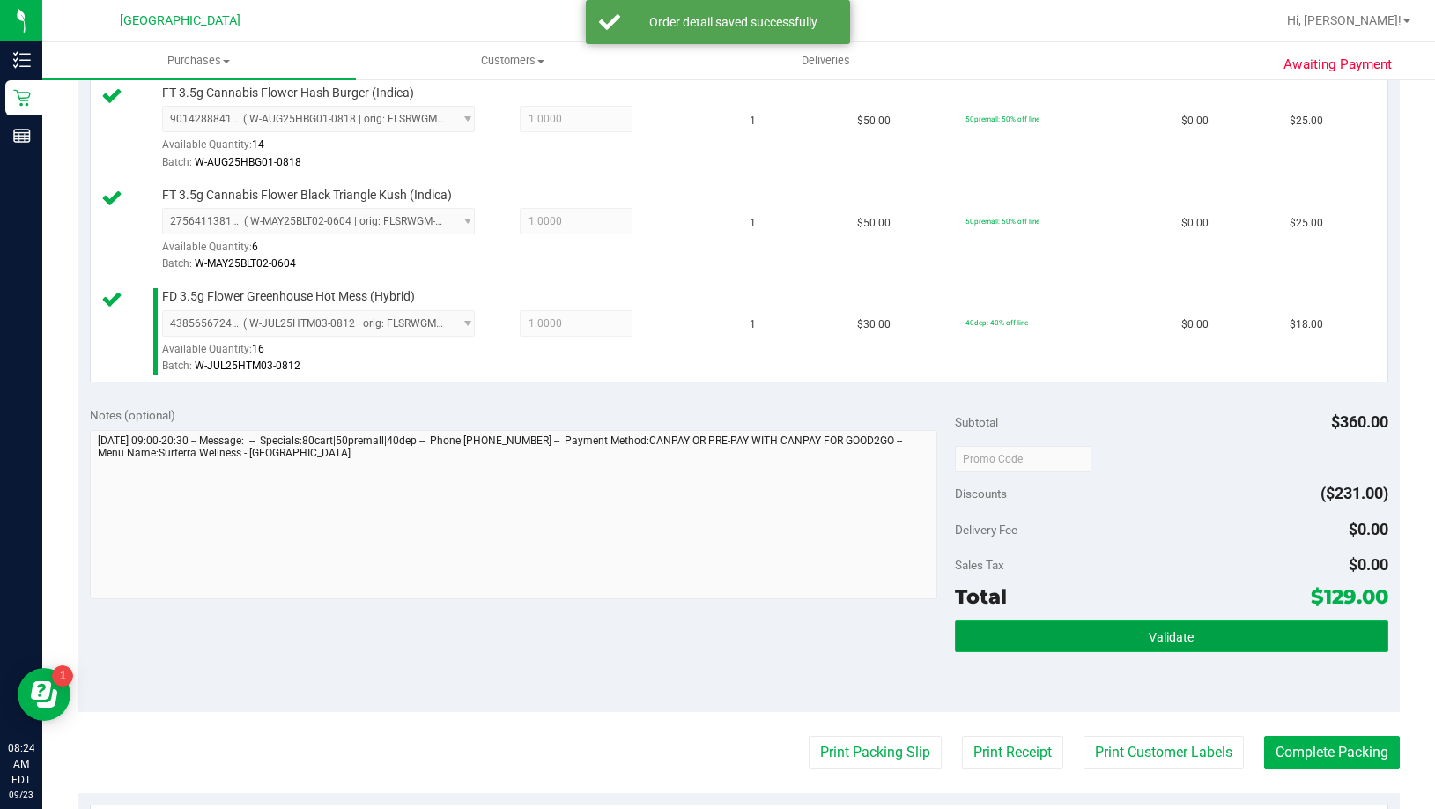
click at [1122, 627] on button "Validate" at bounding box center [1171, 636] width 432 height 32
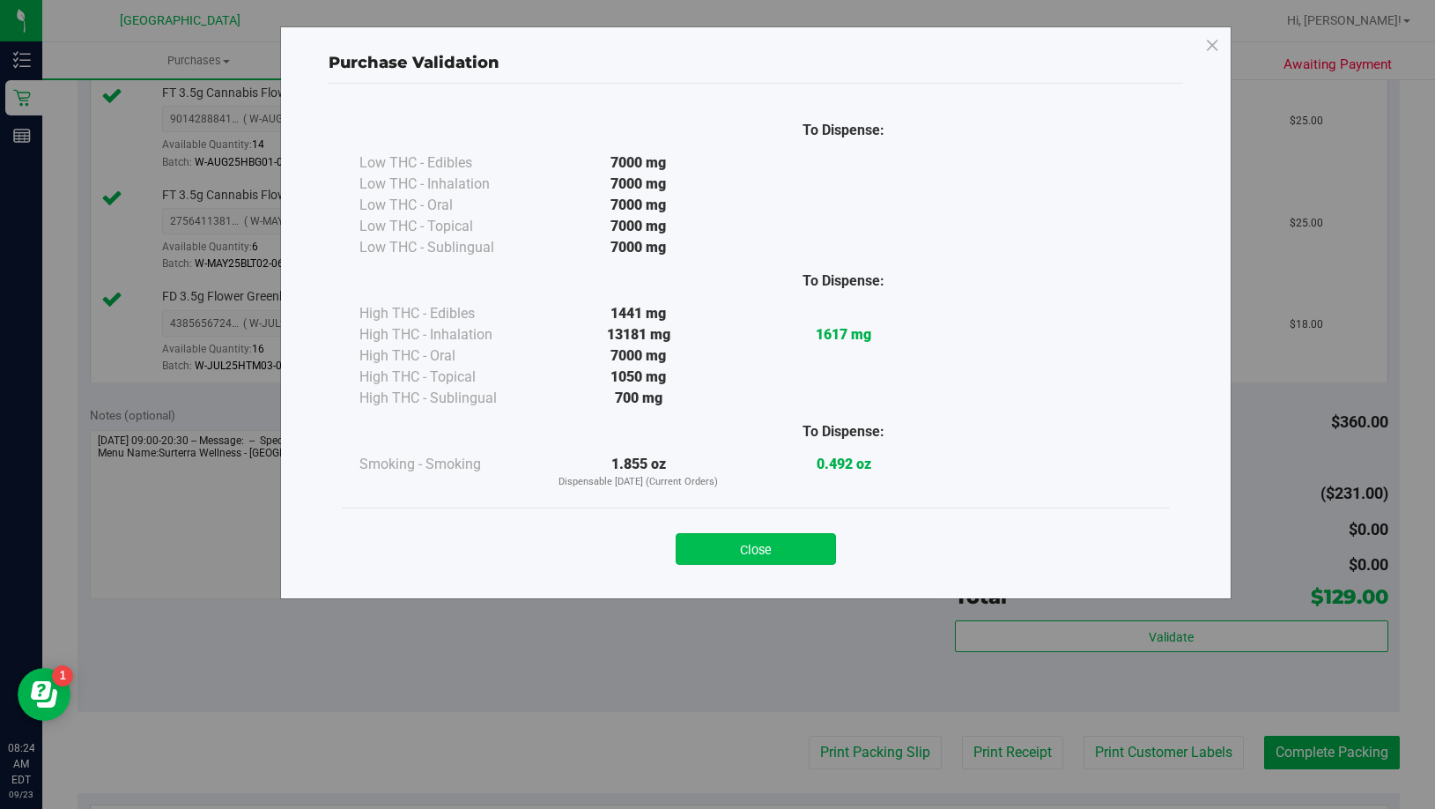
click at [815, 549] on button "Close" at bounding box center [756, 549] width 160 height 32
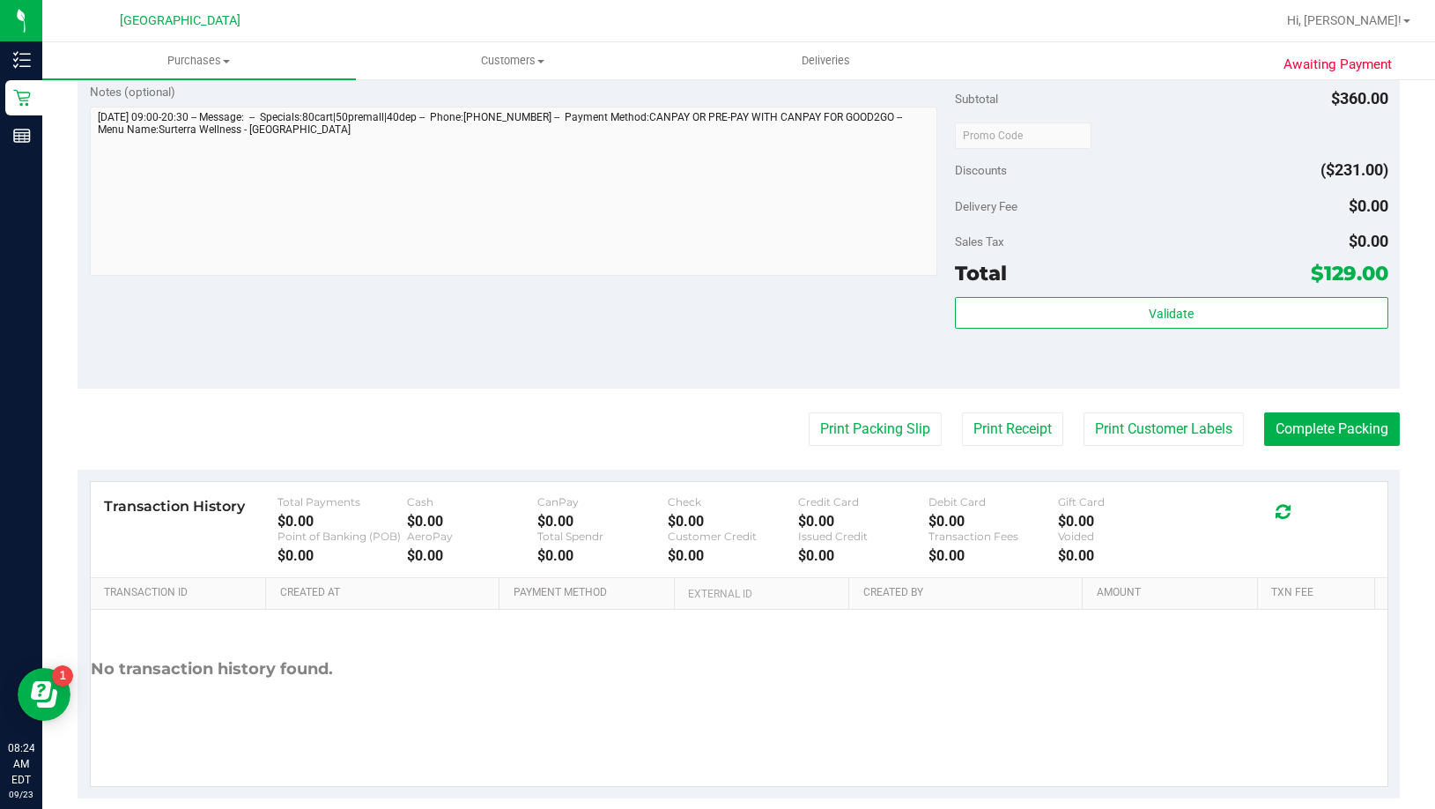
scroll to position [1141, 0]
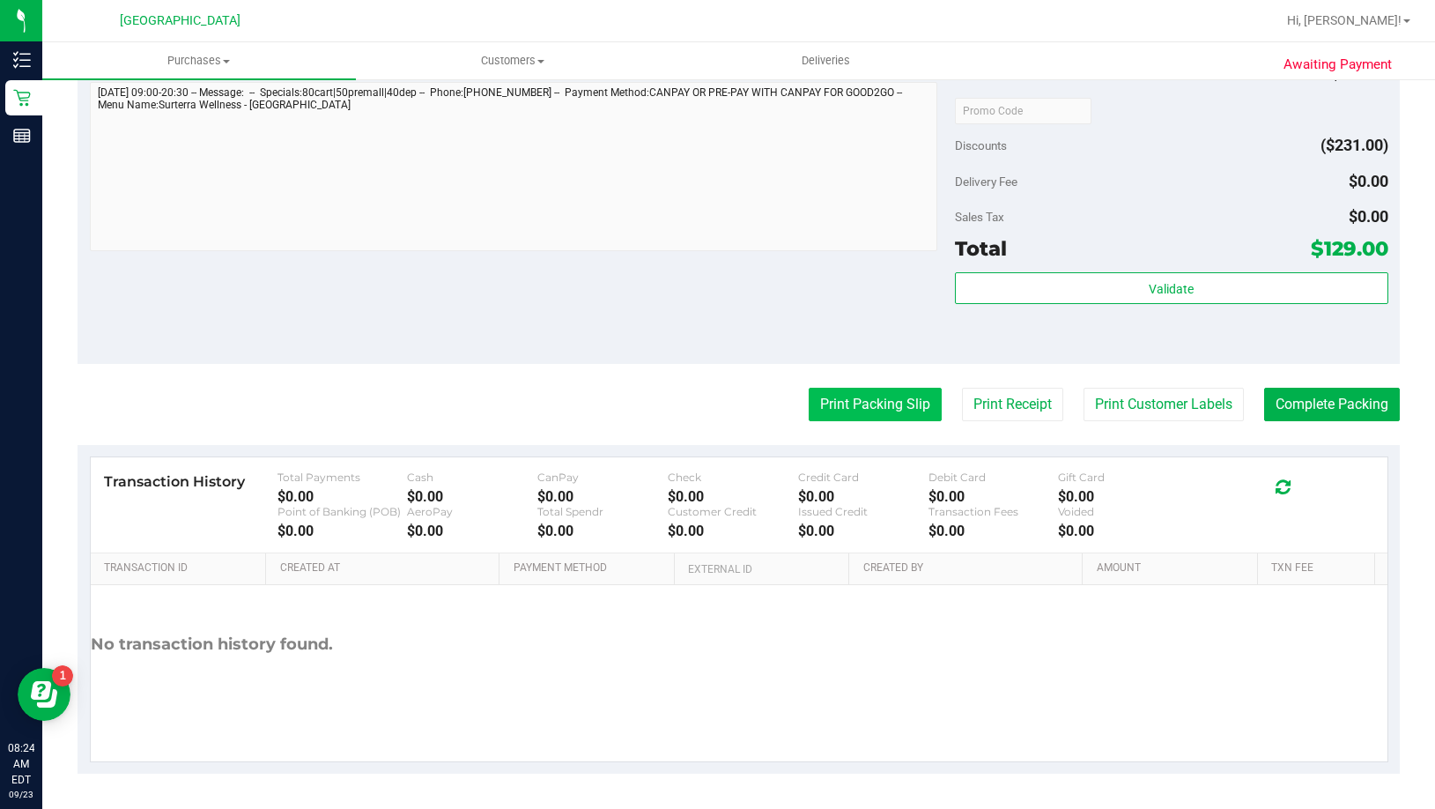
click at [872, 406] on button "Print Packing Slip" at bounding box center [875, 404] width 133 height 33
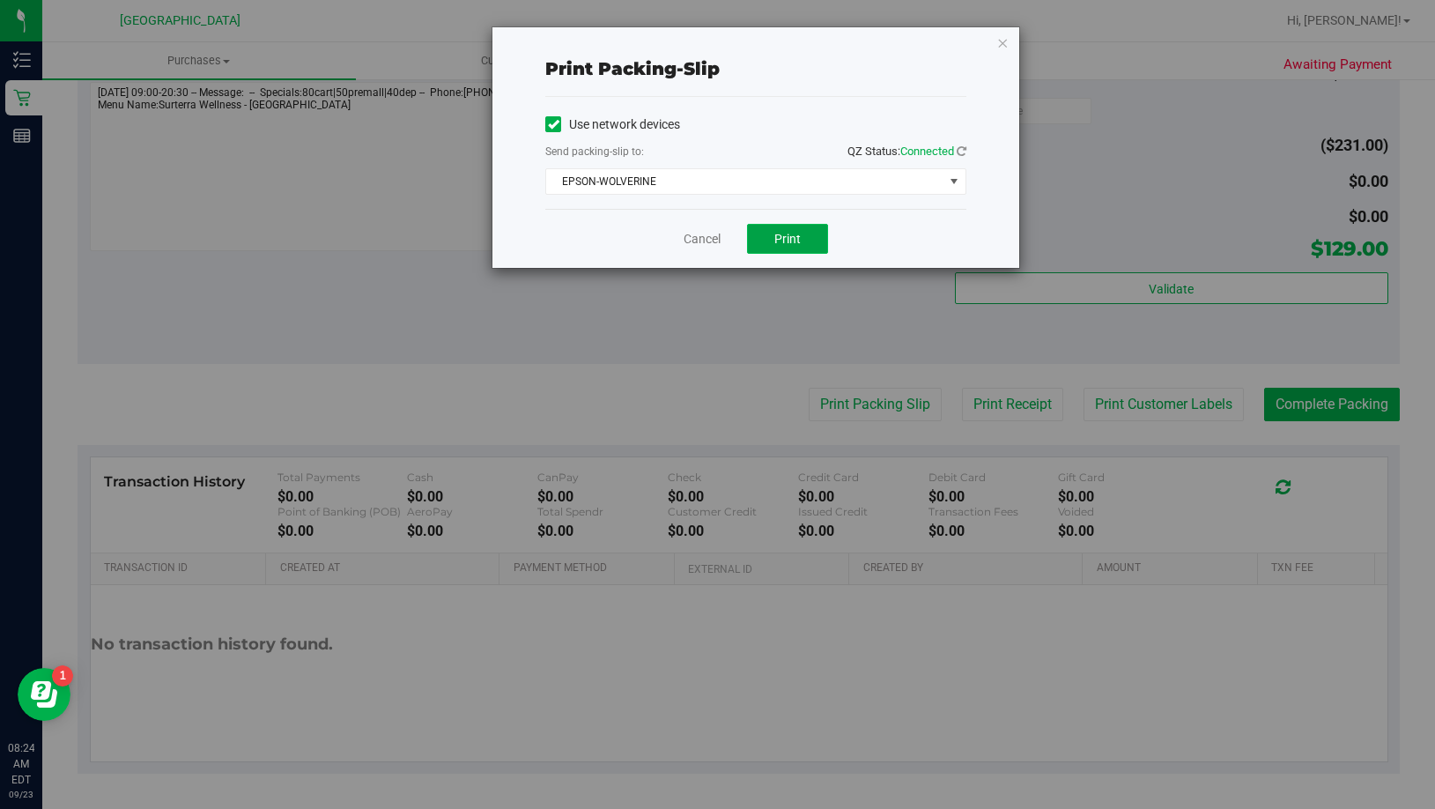
click at [824, 233] on button "Print" at bounding box center [787, 239] width 81 height 30
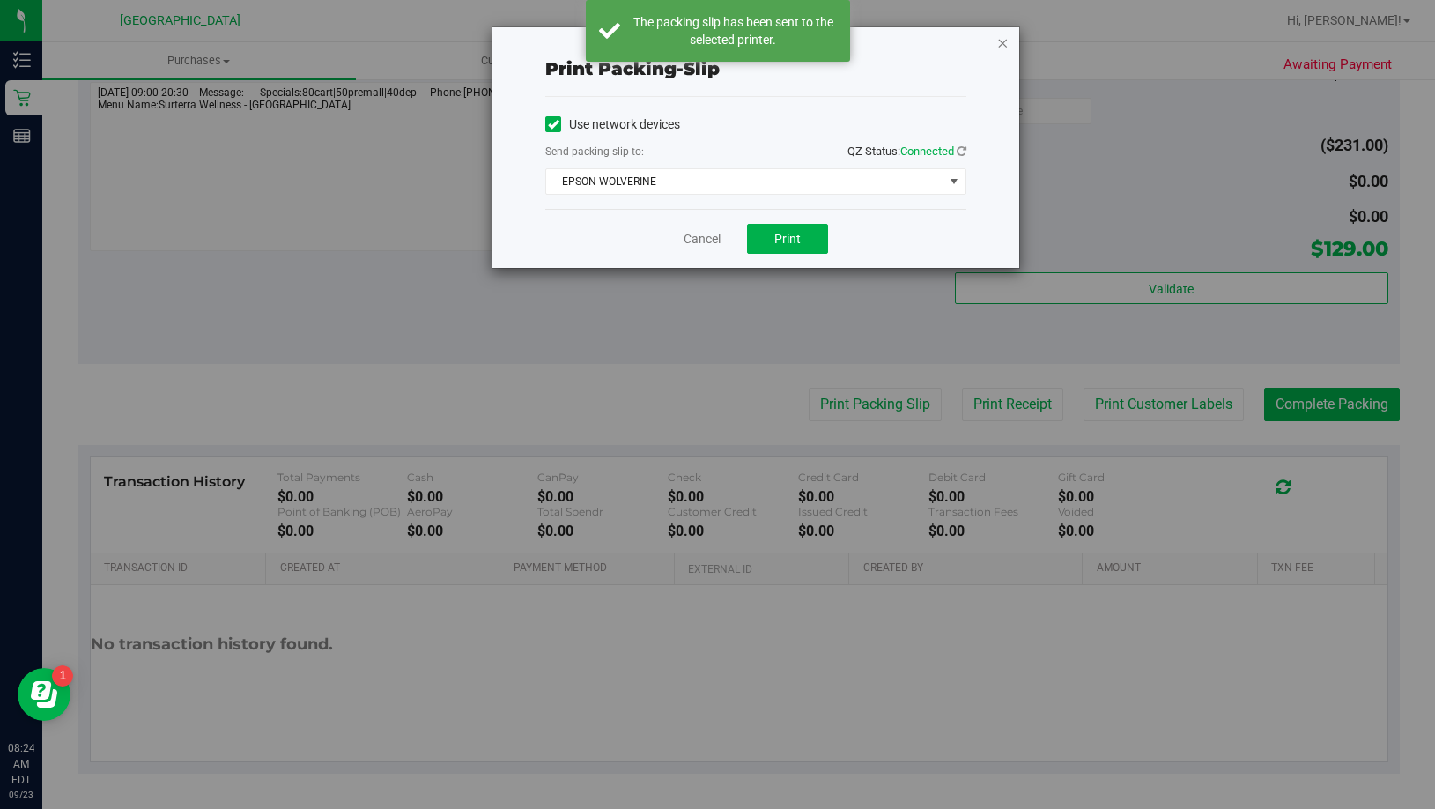
click at [1001, 46] on icon "button" at bounding box center [1002, 42] width 12 height 21
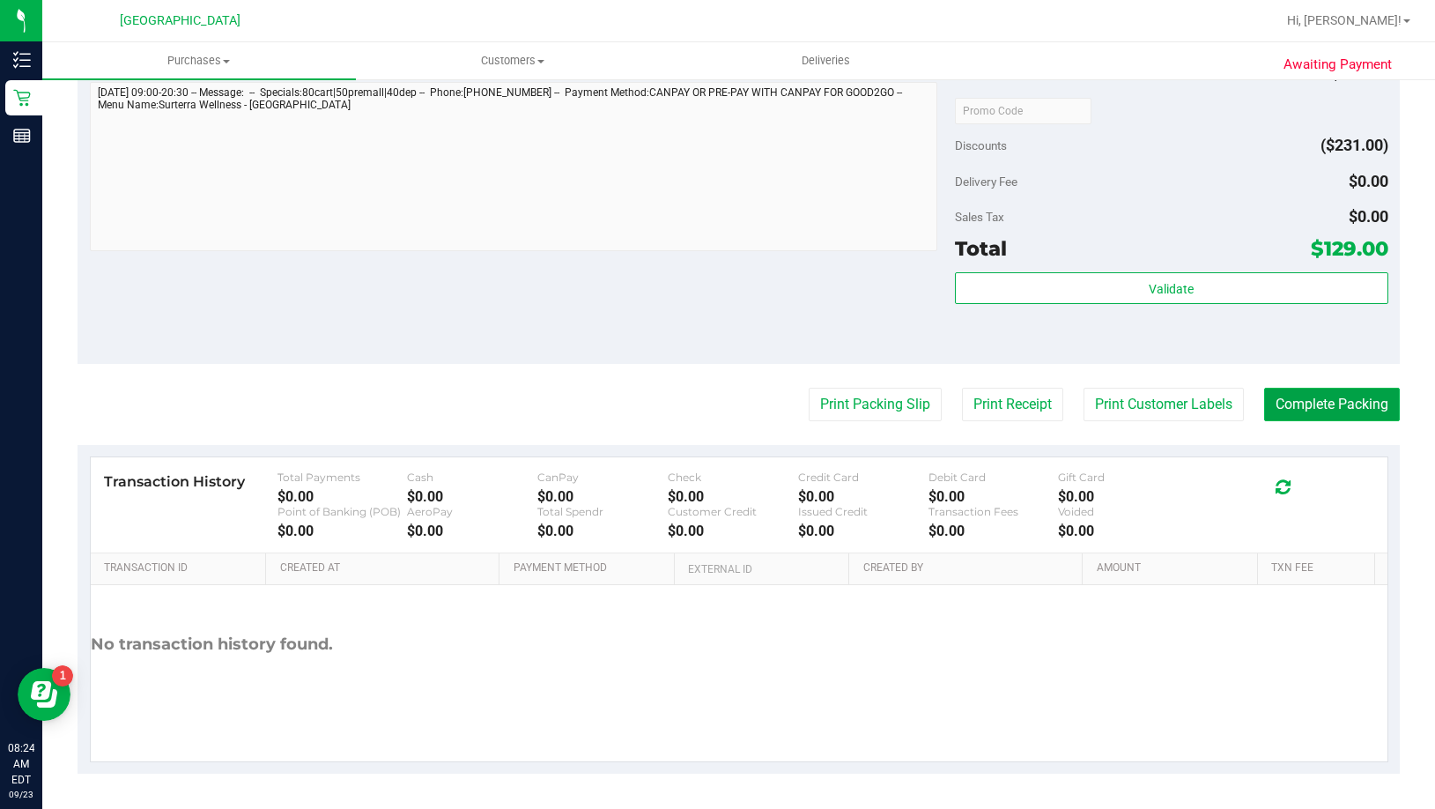
click at [1273, 412] on button "Complete Packing" at bounding box center [1332, 404] width 136 height 33
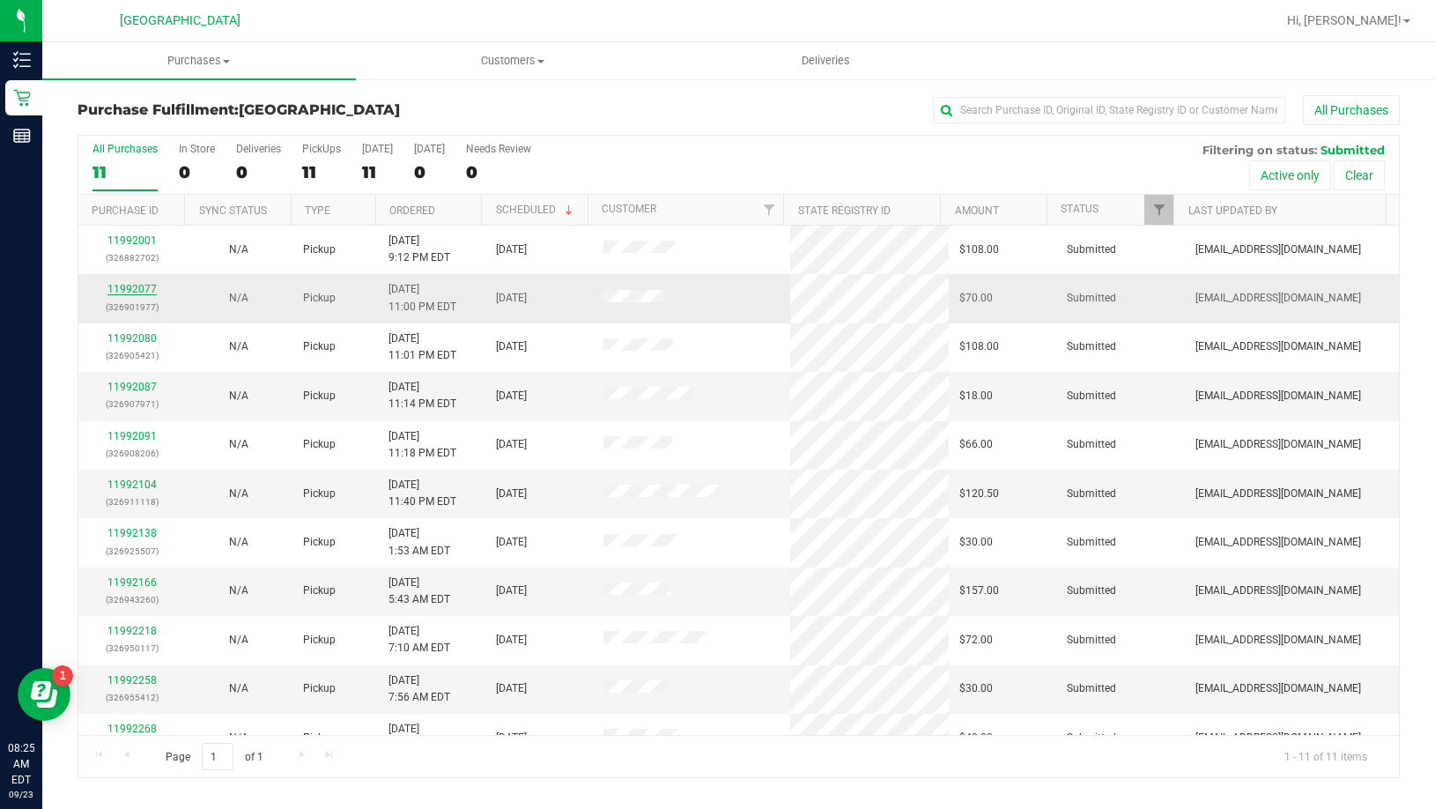
click at [137, 287] on link "11992077" at bounding box center [131, 289] width 49 height 12
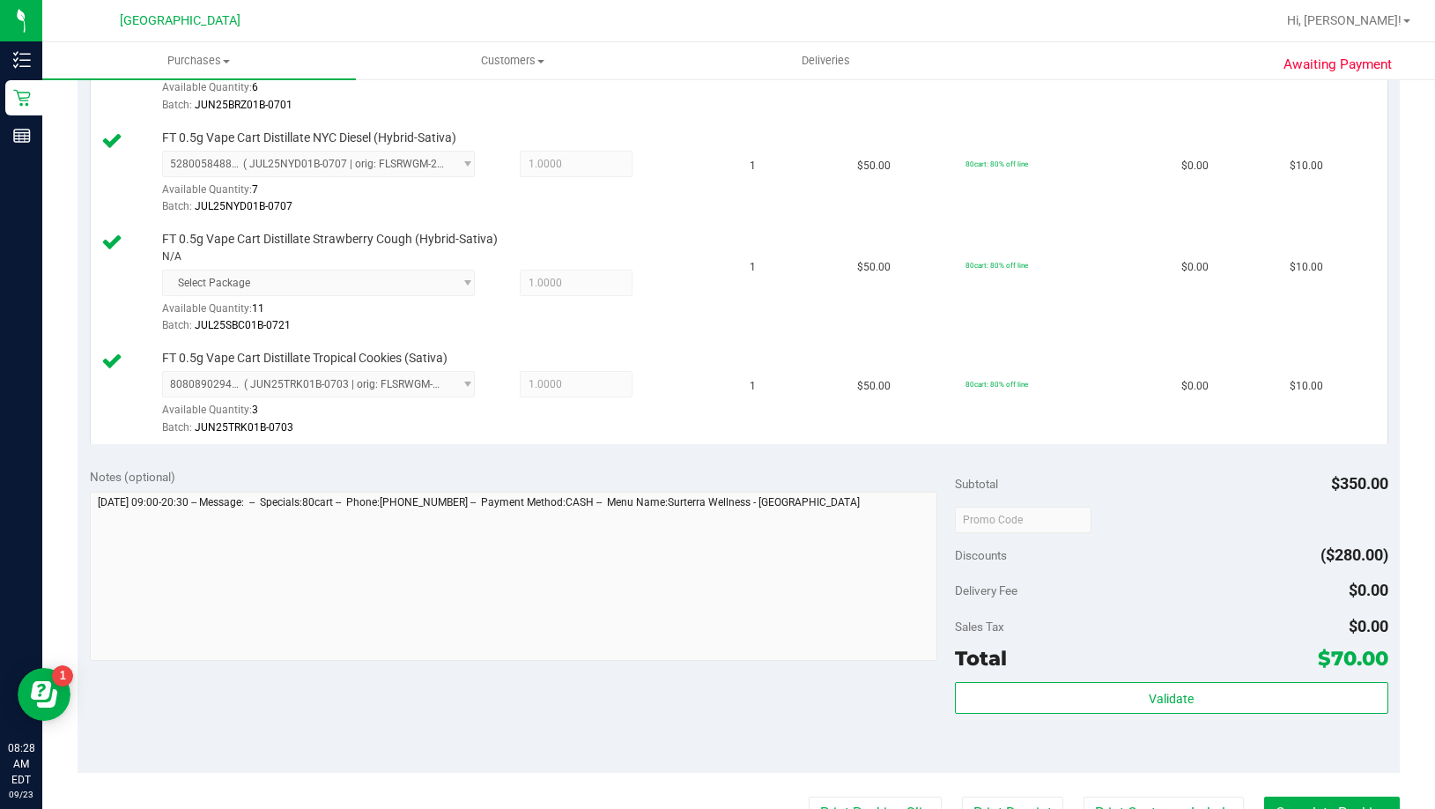
scroll to position [1057, 0]
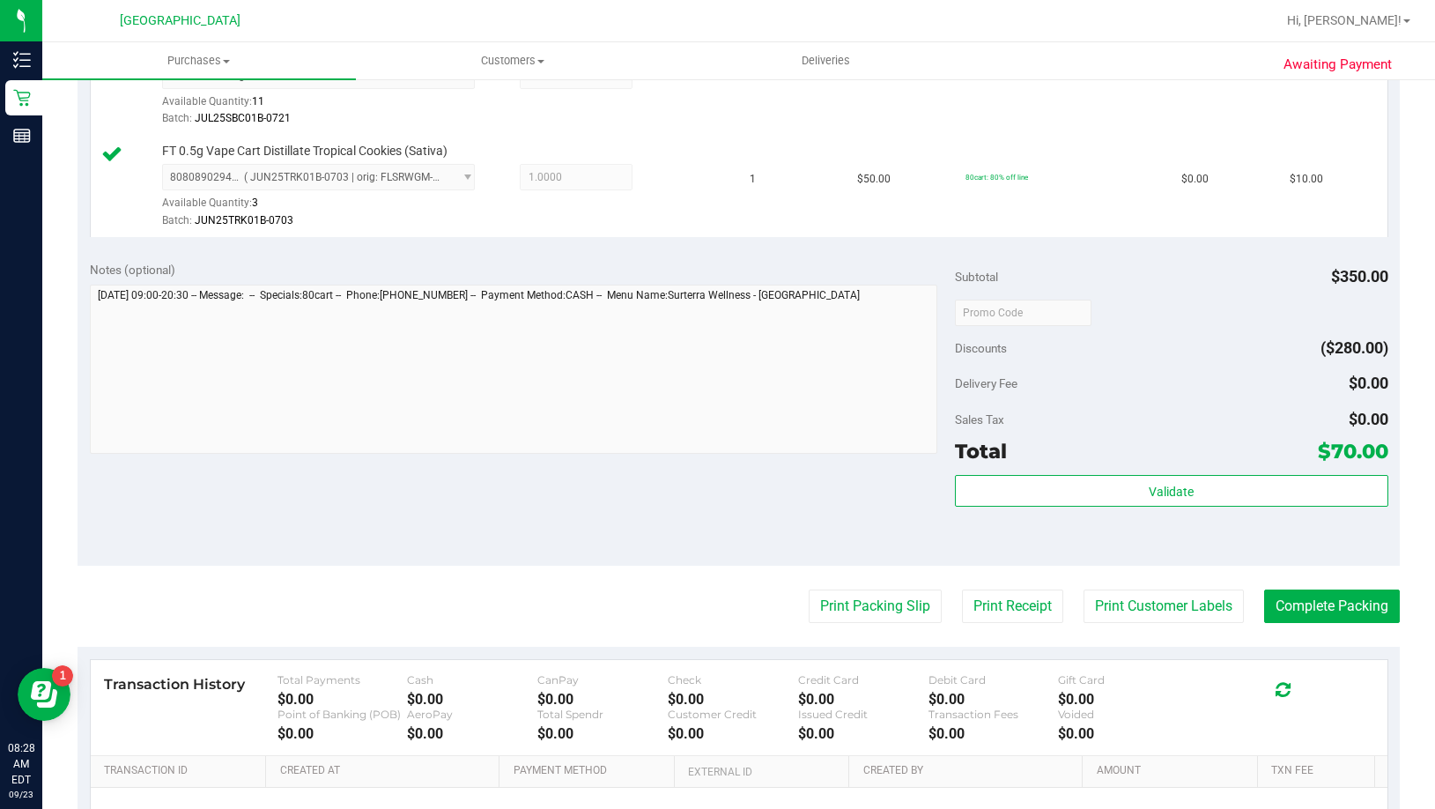
click at [1123, 465] on div "Total $70.00" at bounding box center [1171, 451] width 432 height 32
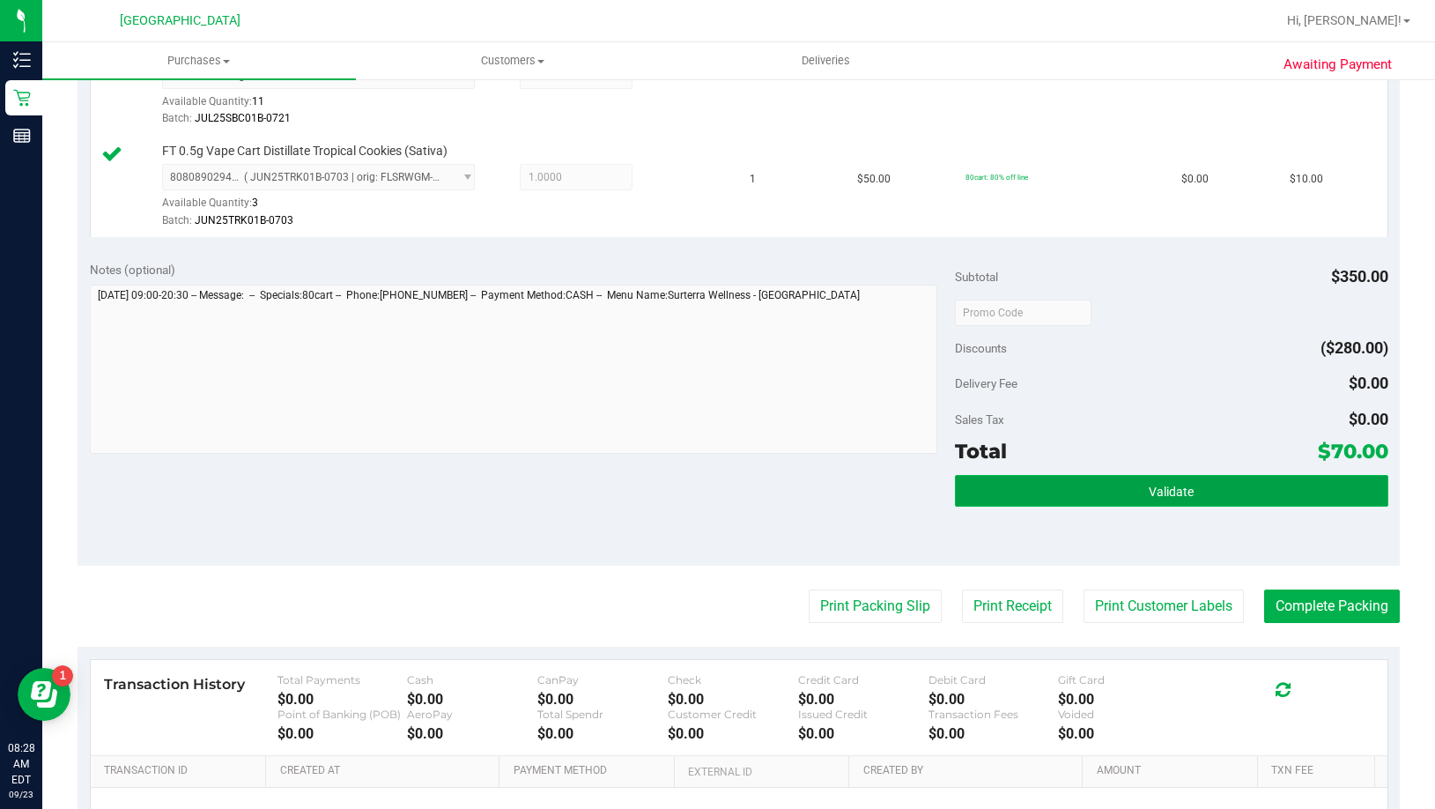
click at [1127, 486] on button "Validate" at bounding box center [1171, 491] width 432 height 32
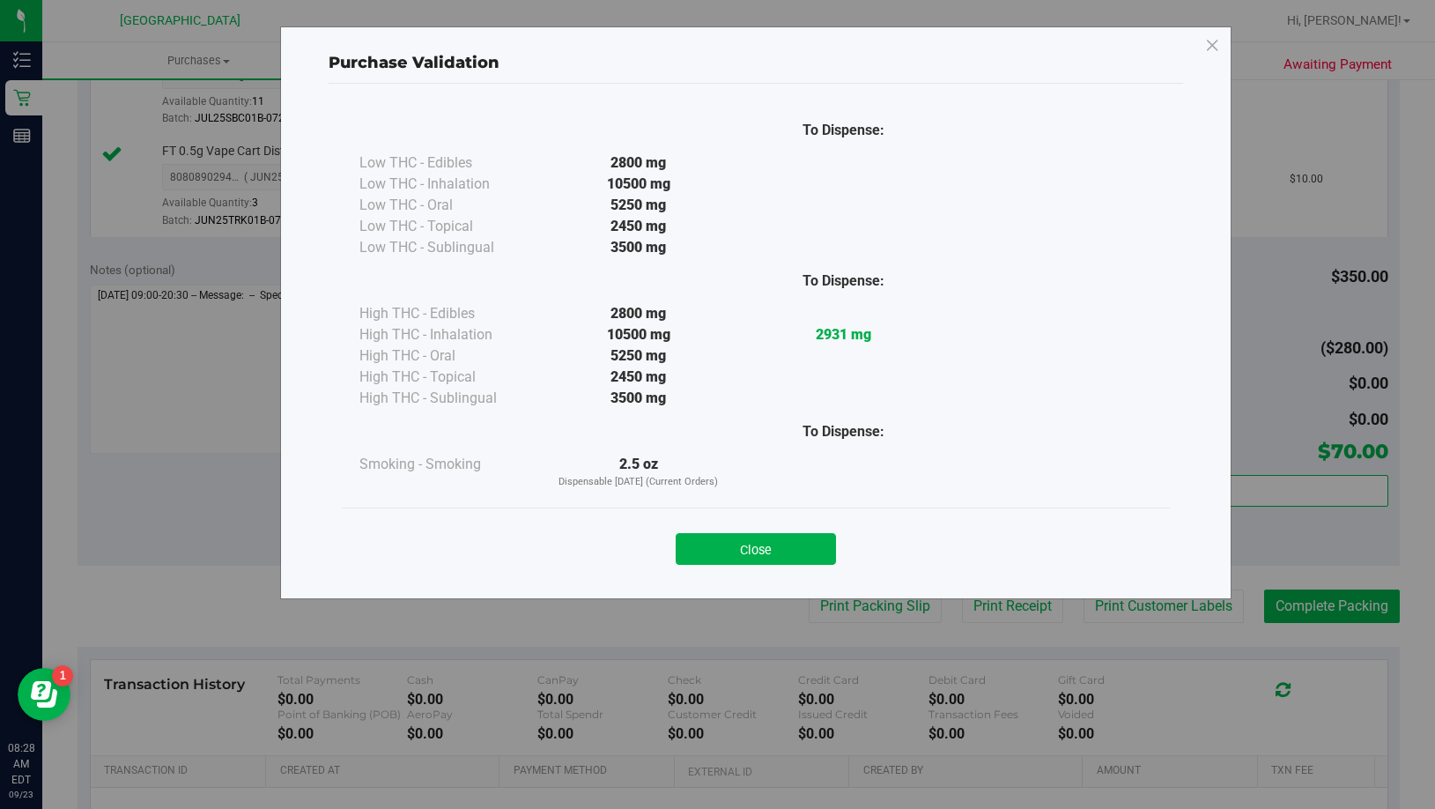
click at [722, 532] on div "Close" at bounding box center [756, 543] width 802 height 44
click at [729, 538] on button "Close" at bounding box center [756, 549] width 160 height 32
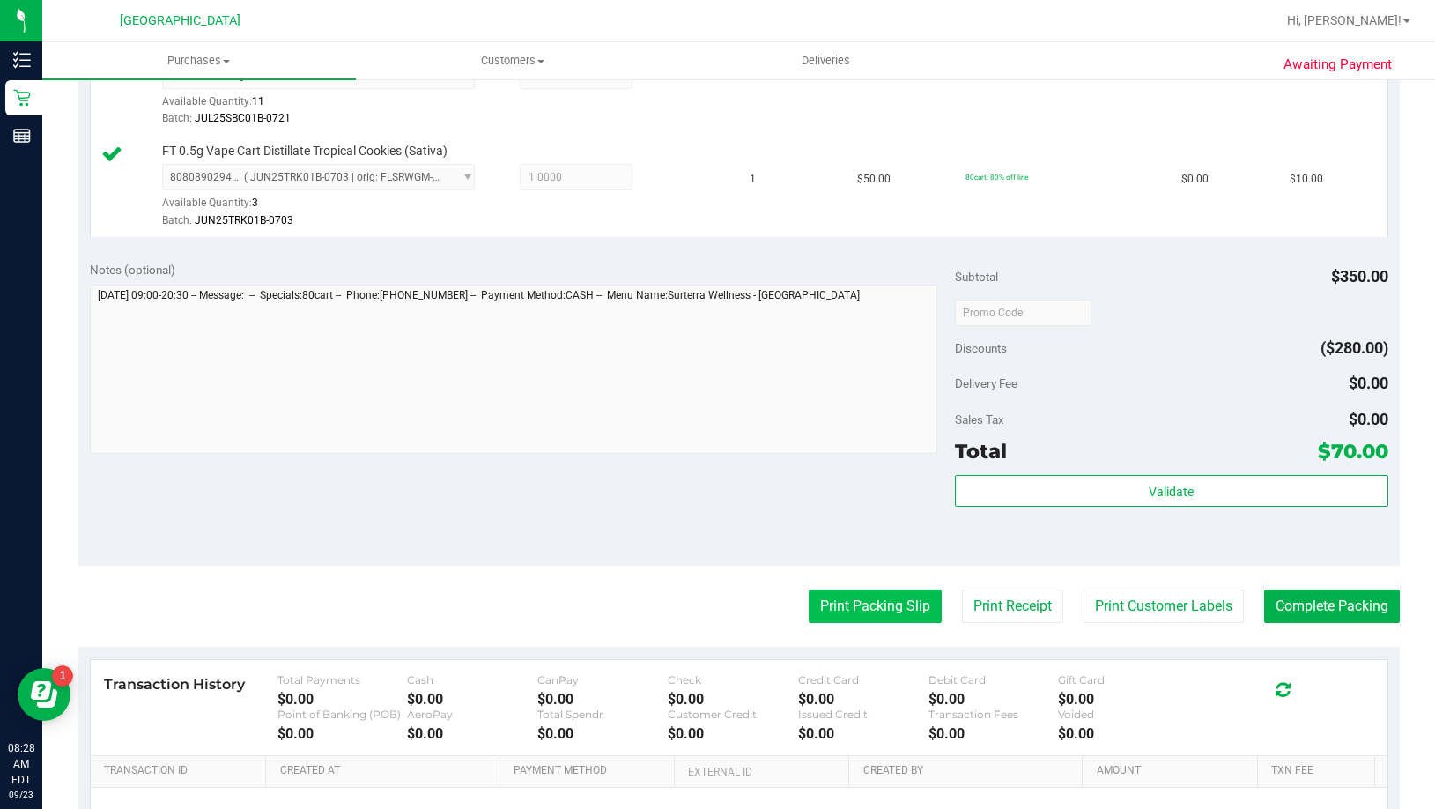
click at [809, 611] on button "Print Packing Slip" at bounding box center [875, 605] width 133 height 33
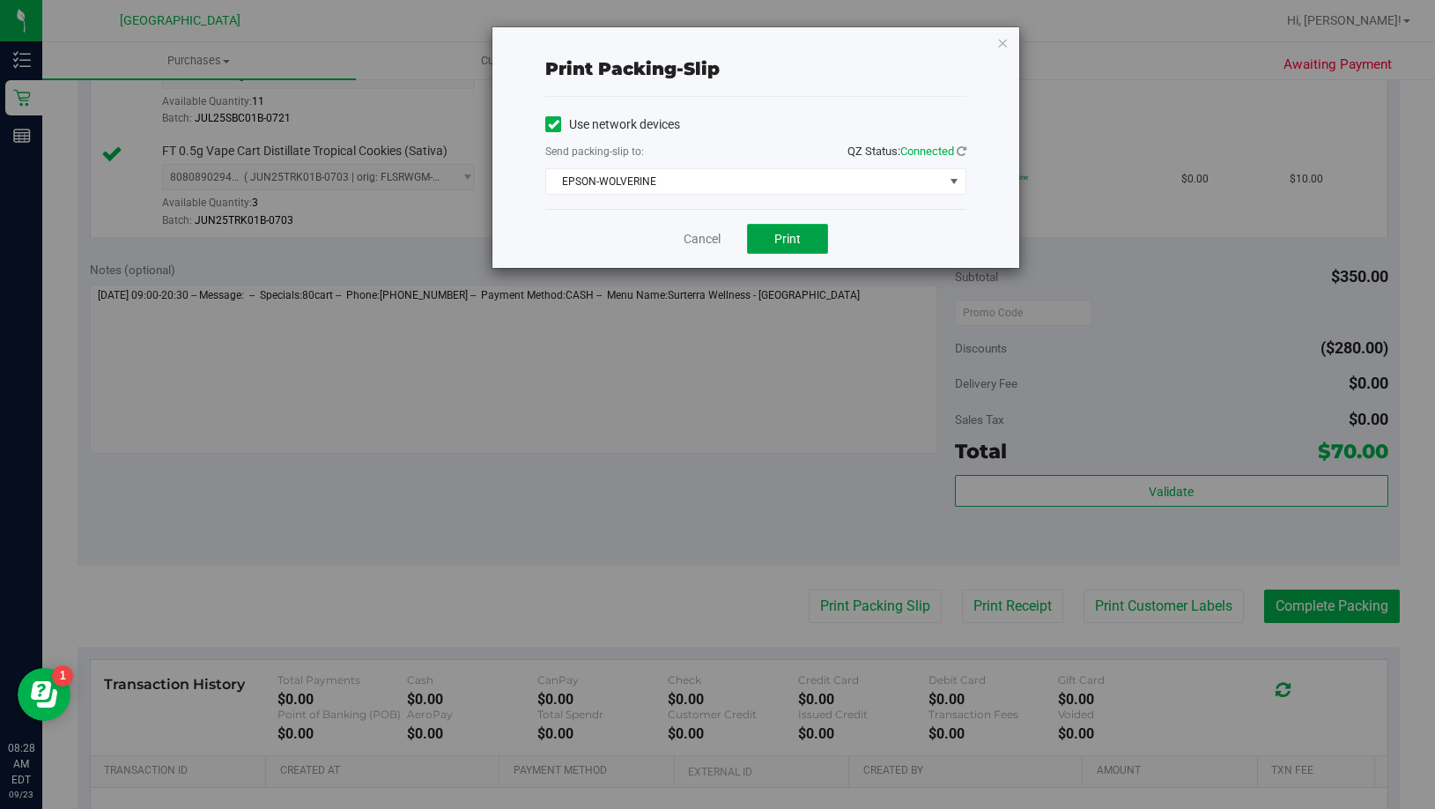
click at [800, 251] on button "Print" at bounding box center [787, 239] width 81 height 30
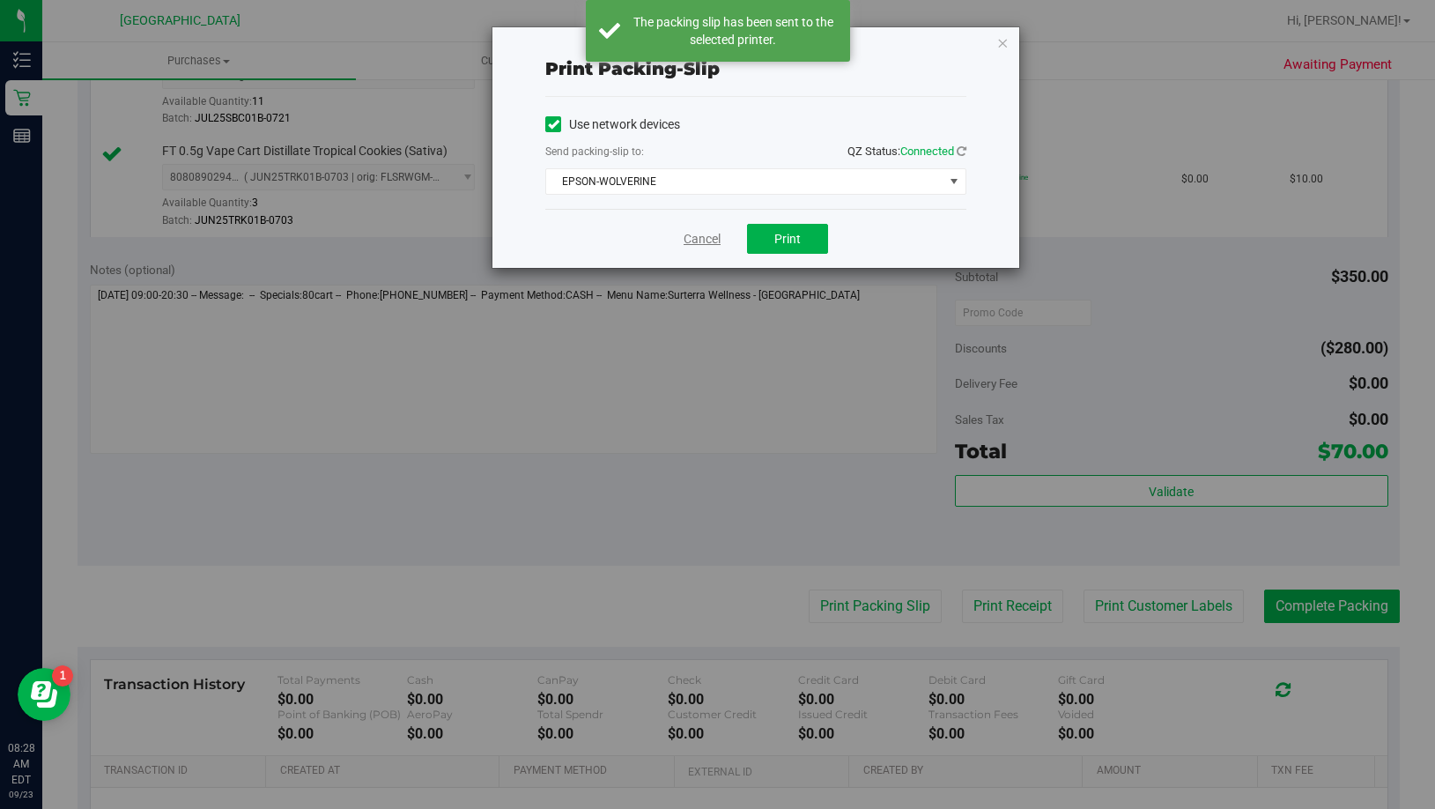
click at [699, 242] on link "Cancel" at bounding box center [702, 239] width 37 height 18
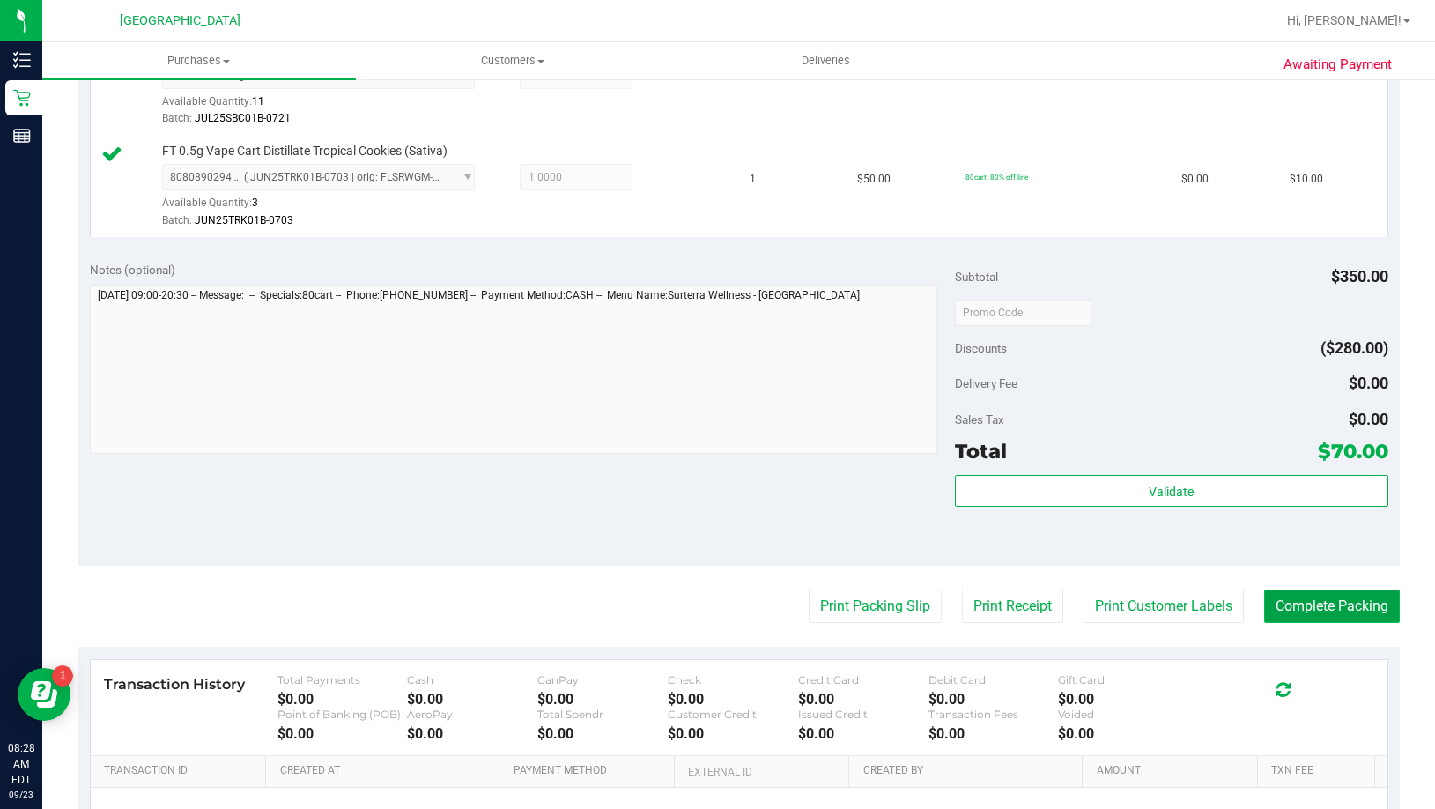
click at [1269, 599] on button "Complete Packing" at bounding box center [1332, 605] width 136 height 33
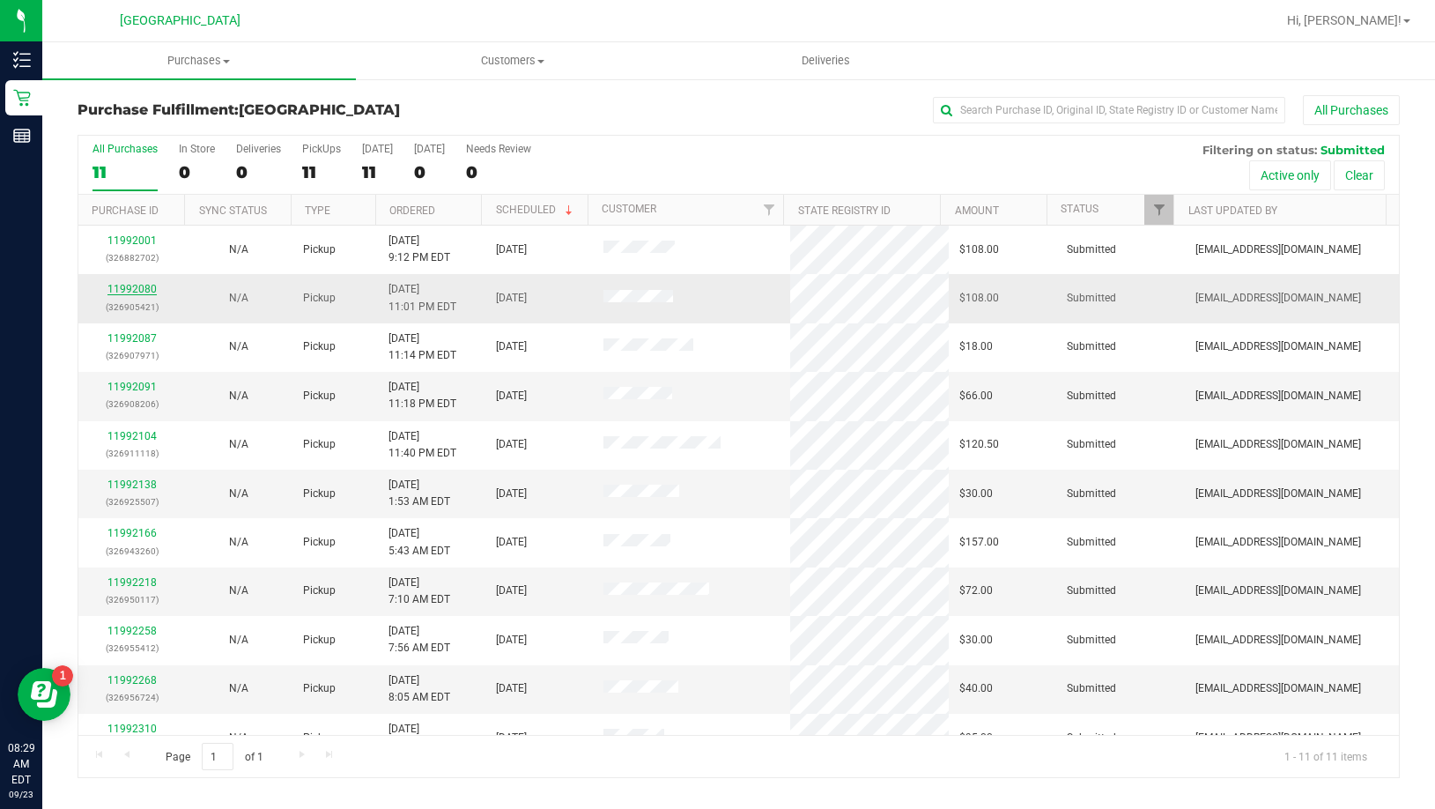
click at [146, 288] on link "11992080" at bounding box center [131, 289] width 49 height 12
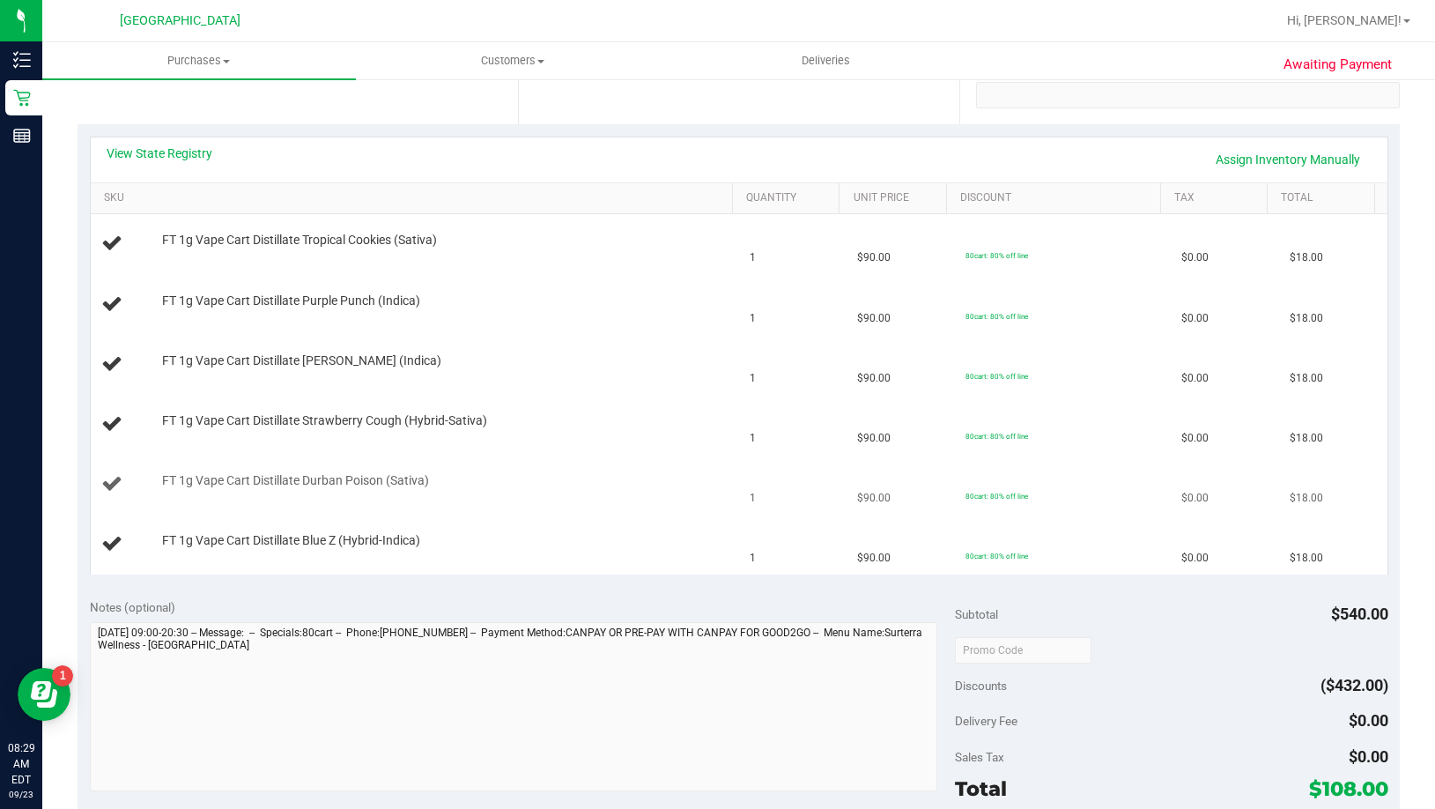
scroll to position [352, 0]
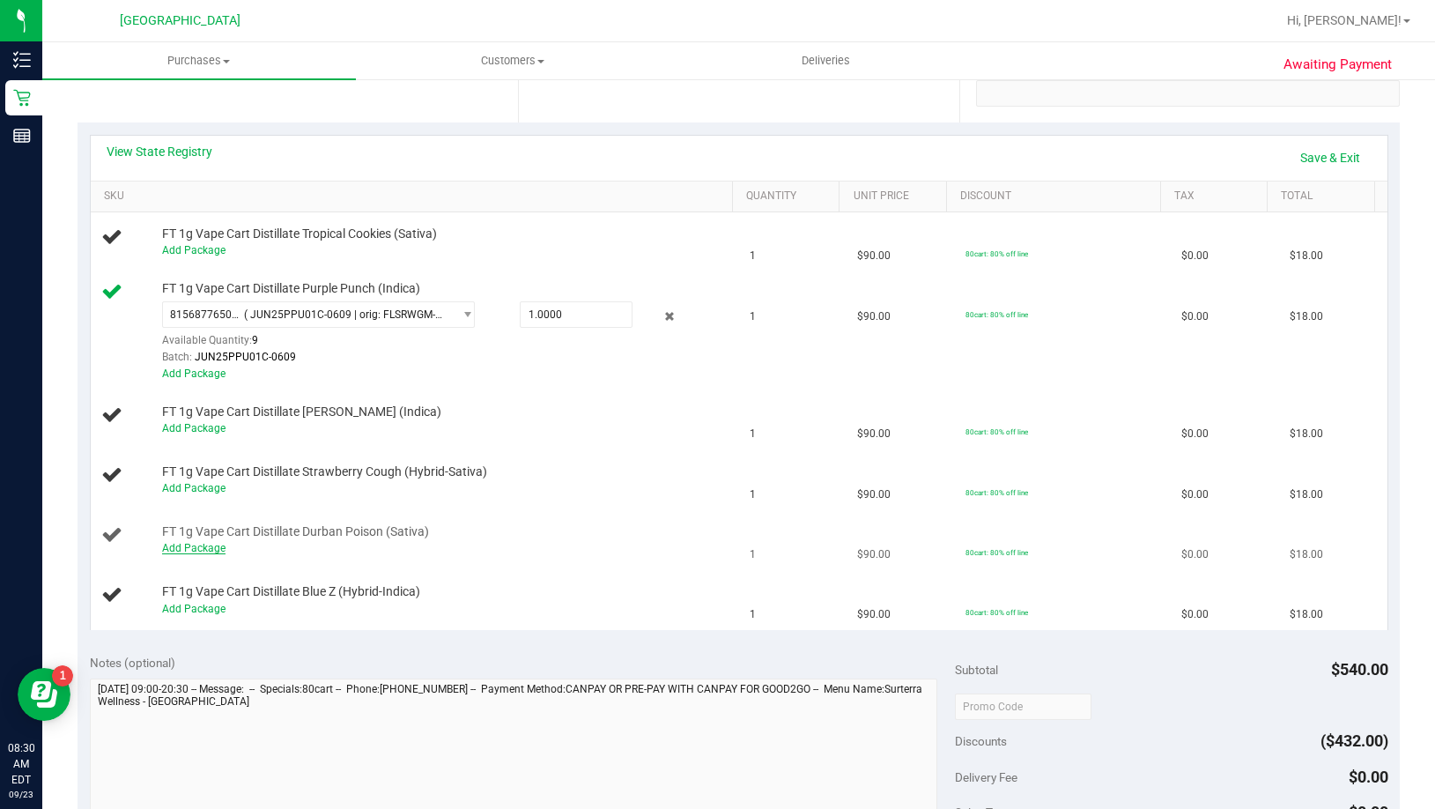
click at [179, 551] on link "Add Package" at bounding box center [193, 548] width 63 height 12
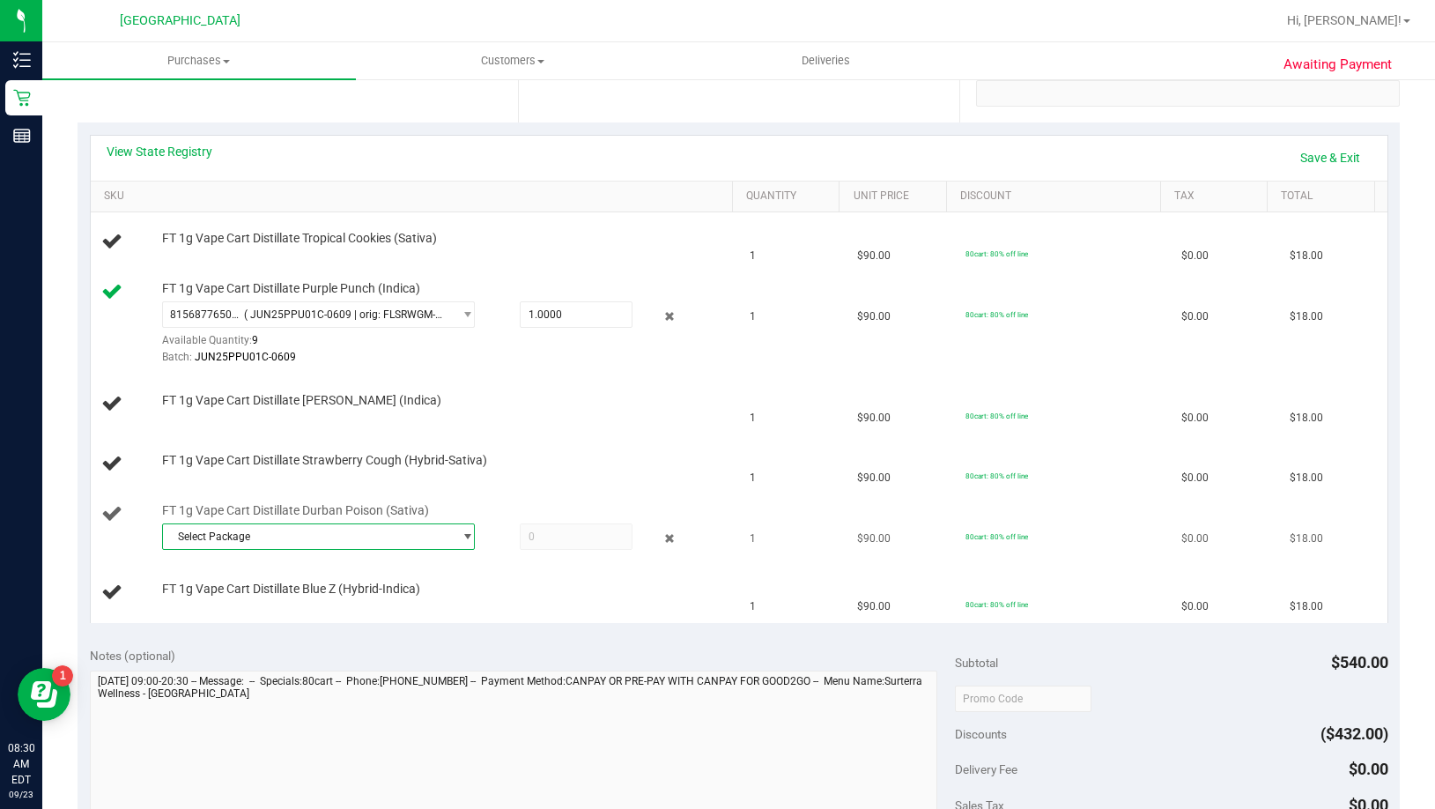
click at [334, 539] on span "Select Package" at bounding box center [307, 536] width 289 height 25
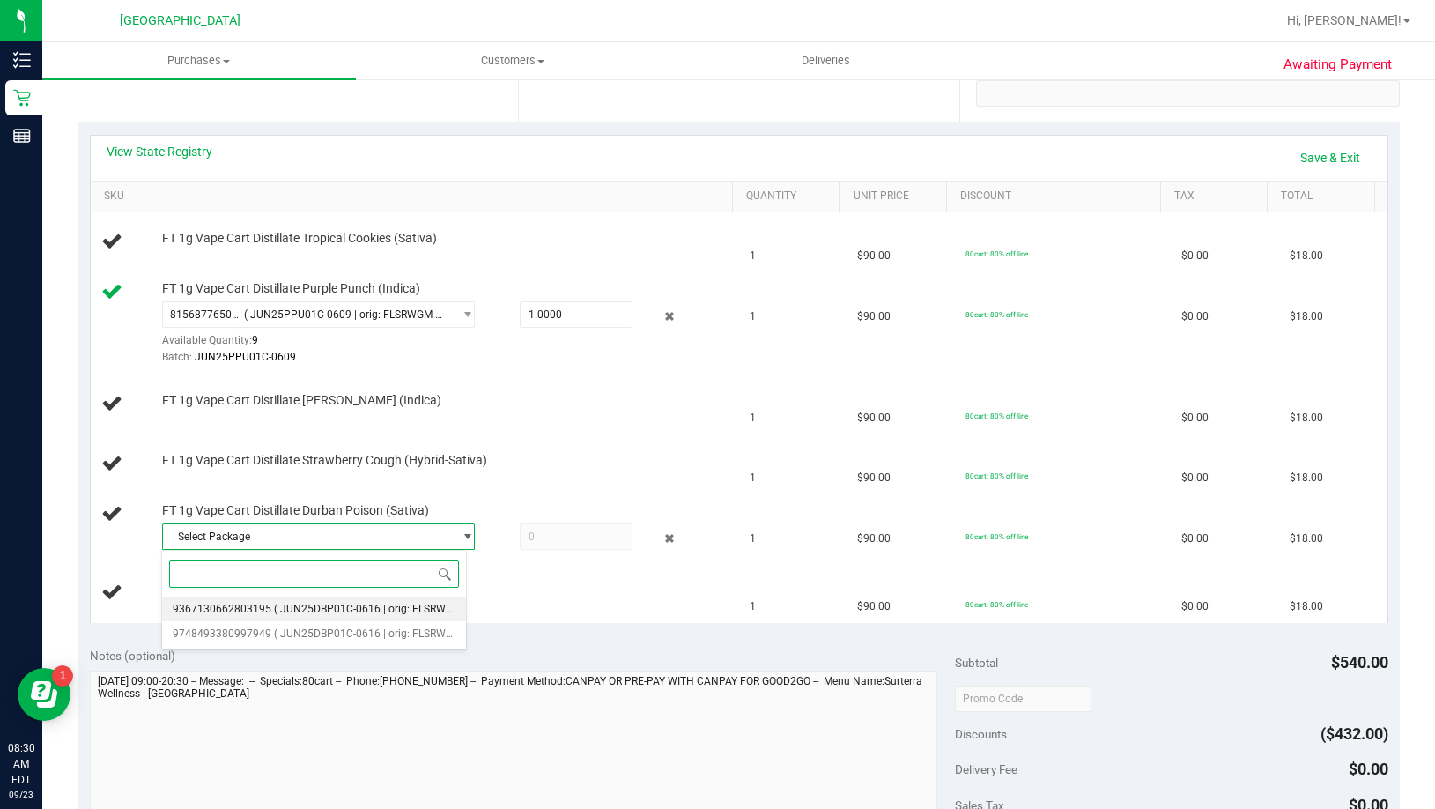
click at [350, 614] on span "( JUN25DBP01C-0616 | orig: FLSRWGM-20250623-1773 )" at bounding box center [410, 608] width 273 height 12
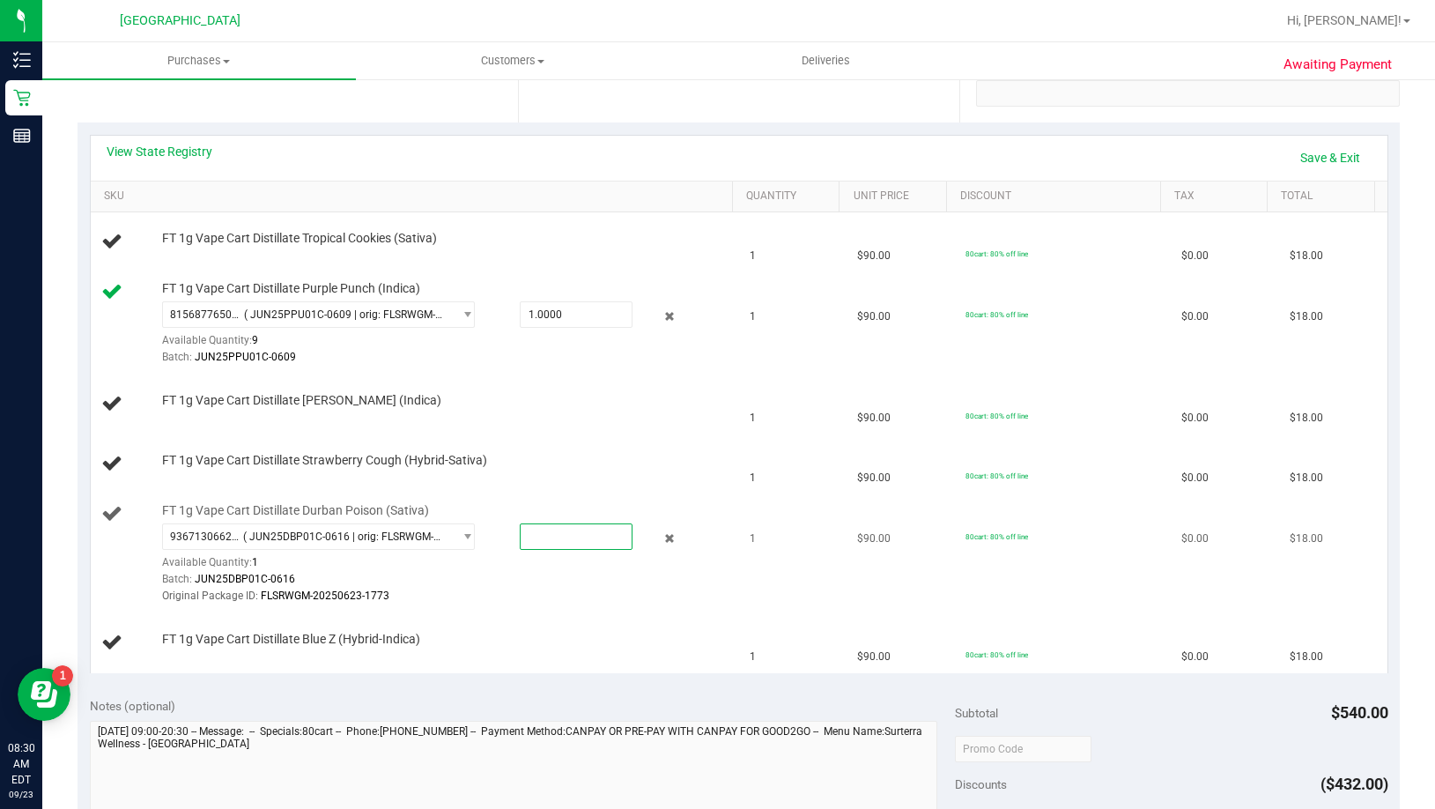
drag, startPoint x: 531, startPoint y: 535, endPoint x: 500, endPoint y: 548, distance: 33.5
click at [500, 548] on div at bounding box center [561, 536] width 141 height 26
type input "1"
type input "1.0000"
click at [499, 566] on div "9367130662803195 ( JUN25DBP01C-0616 | orig: FLSRWGM-20250623-1773 ) 93671306628…" at bounding box center [444, 564] width 565 height 82
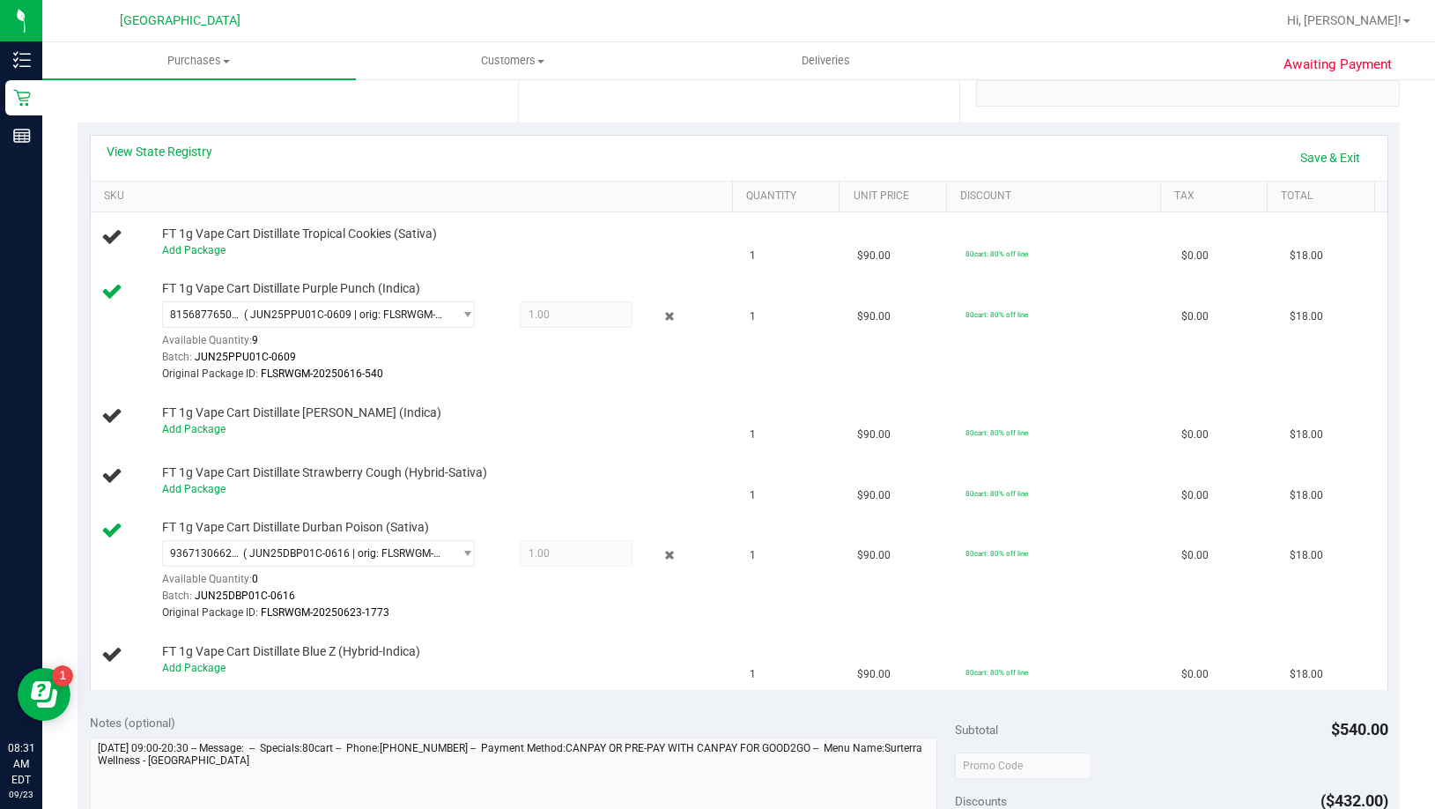
click at [1291, 140] on div "View State Registry Save & Exit" at bounding box center [739, 158] width 1297 height 45
click at [1294, 152] on link "Save & Exit" at bounding box center [1330, 158] width 83 height 30
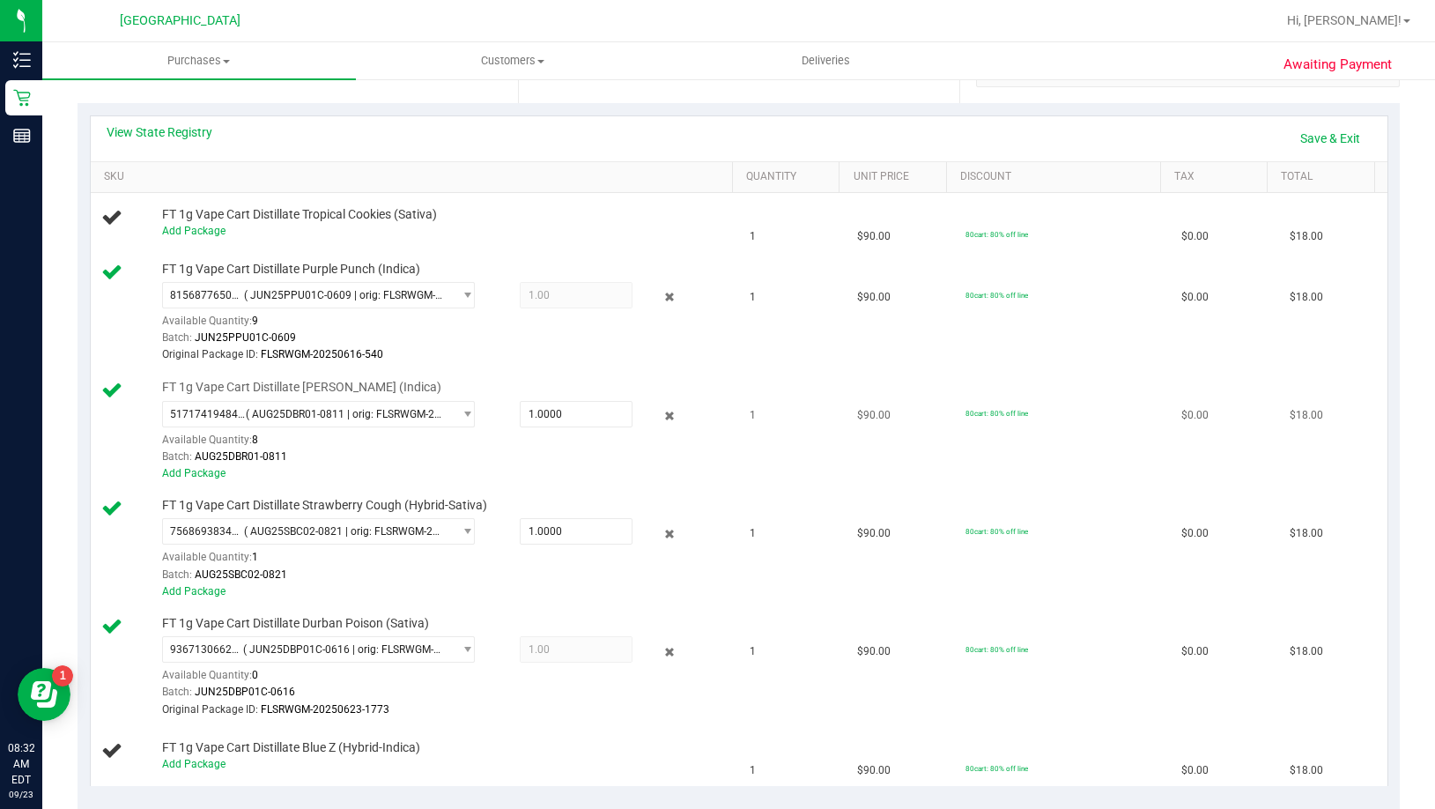
scroll to position [264, 0]
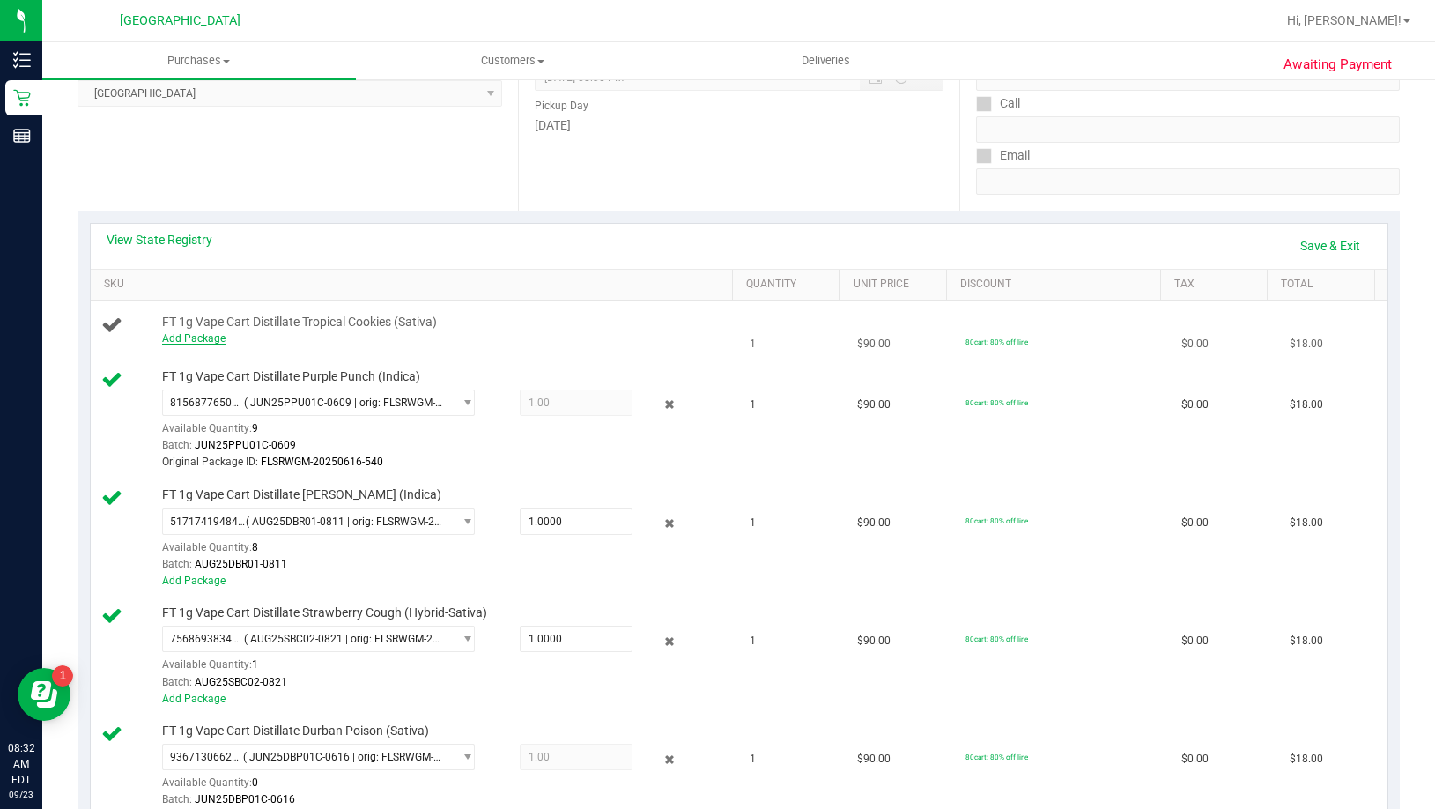
click at [192, 336] on link "Add Package" at bounding box center [193, 338] width 63 height 12
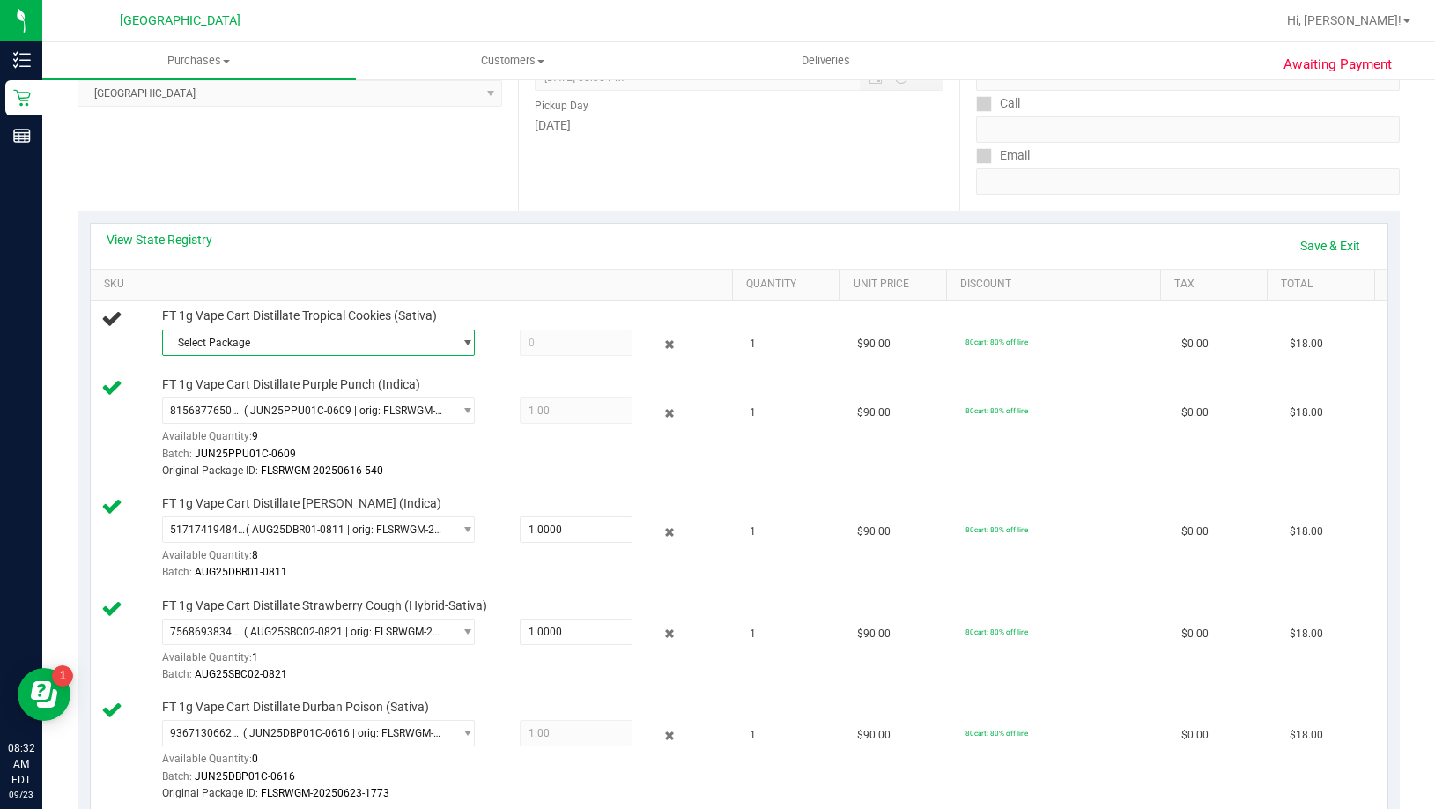
click at [282, 331] on span "Select Package" at bounding box center [307, 342] width 289 height 25
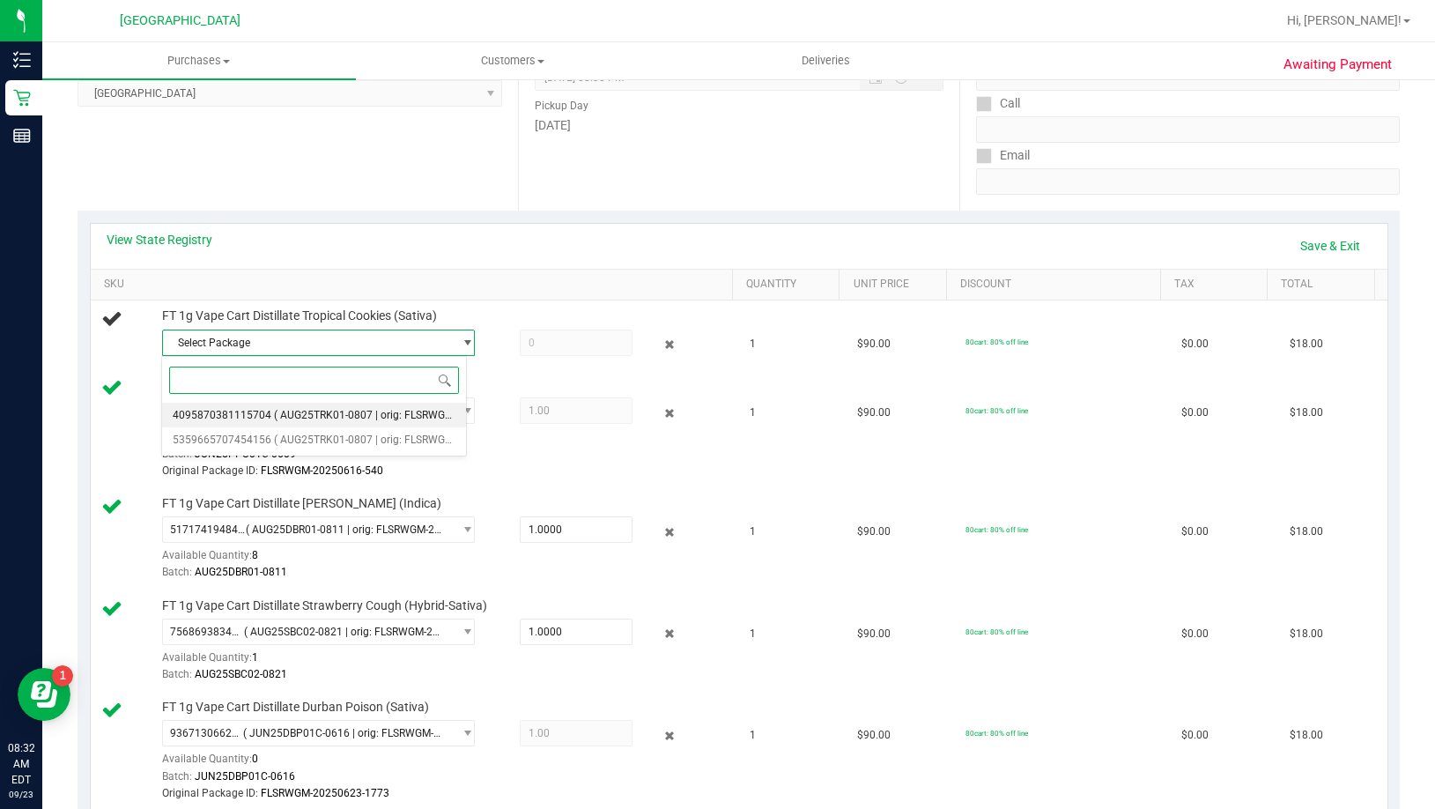
click at [285, 418] on span "( AUG25TRK01-0807 | orig: FLSRWGM-20250813-1316 )" at bounding box center [406, 415] width 265 height 12
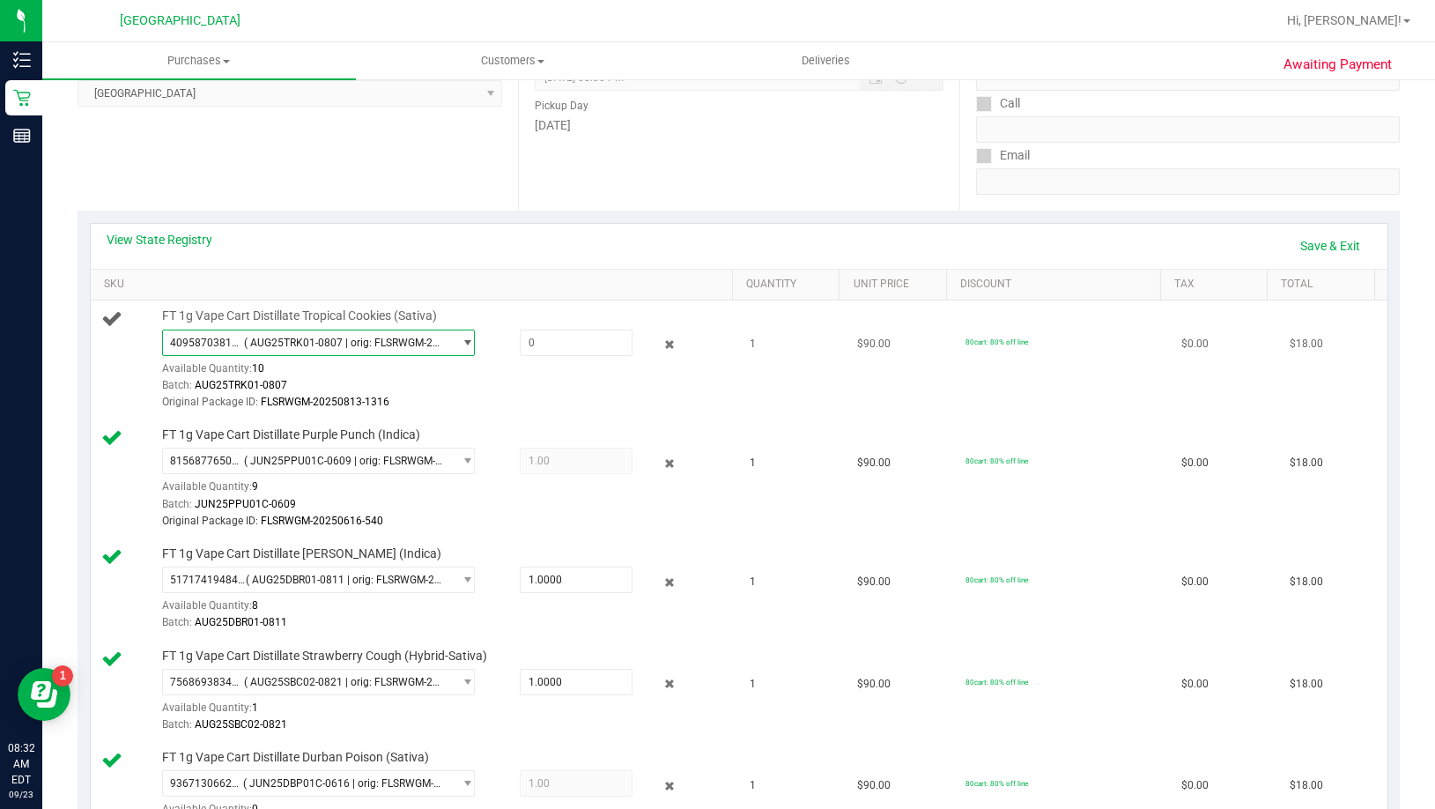
click at [377, 348] on span "( AUG25TRK01-0807 | orig: FLSRWGM-20250813-1316 )" at bounding box center [344, 342] width 200 height 12
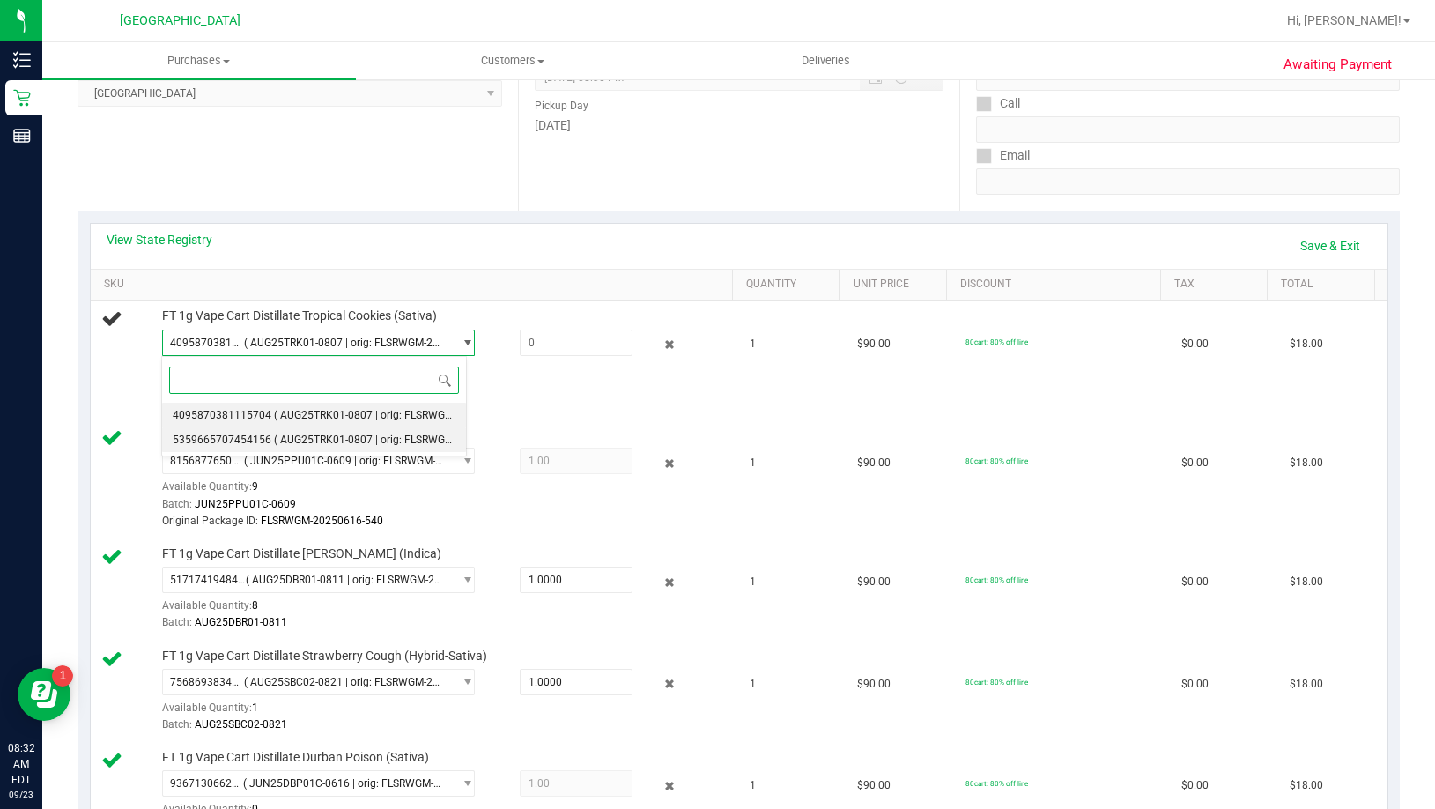
click at [334, 436] on span "( AUG25TRK01-0807 | orig: FLSRWGM-20250813-1321 )" at bounding box center [406, 439] width 265 height 12
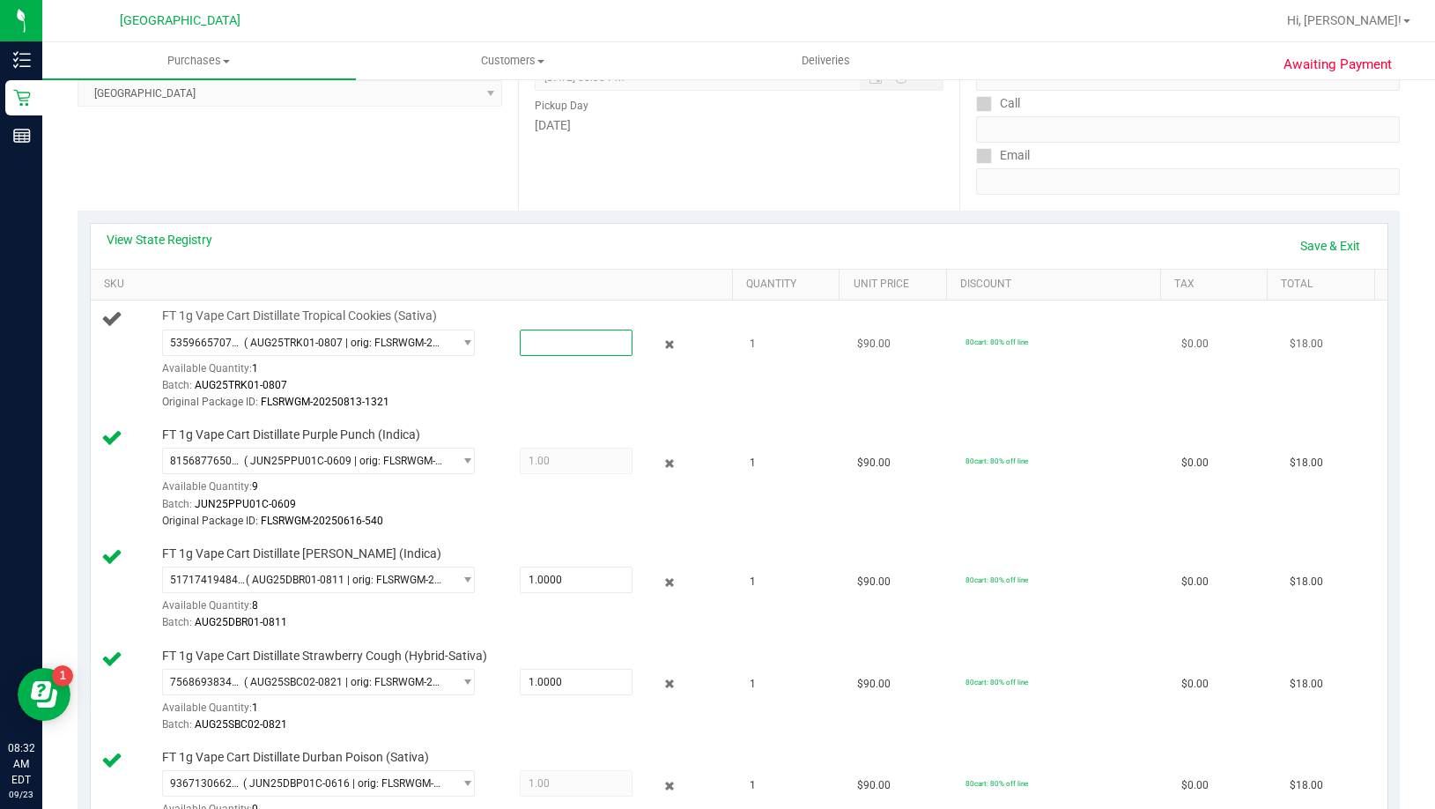
drag, startPoint x: 527, startPoint y: 342, endPoint x: 477, endPoint y: 355, distance: 51.9
click at [477, 329] on div "5359665707454156 ( AUG25TRK01-0807 | orig: FLSRWGM-20250813-1321 ) 409587038111…" at bounding box center [444, 329] width 565 height 0
type input "1"
type input "1.0000"
click at [459, 410] on div at bounding box center [444, 410] width 565 height 1
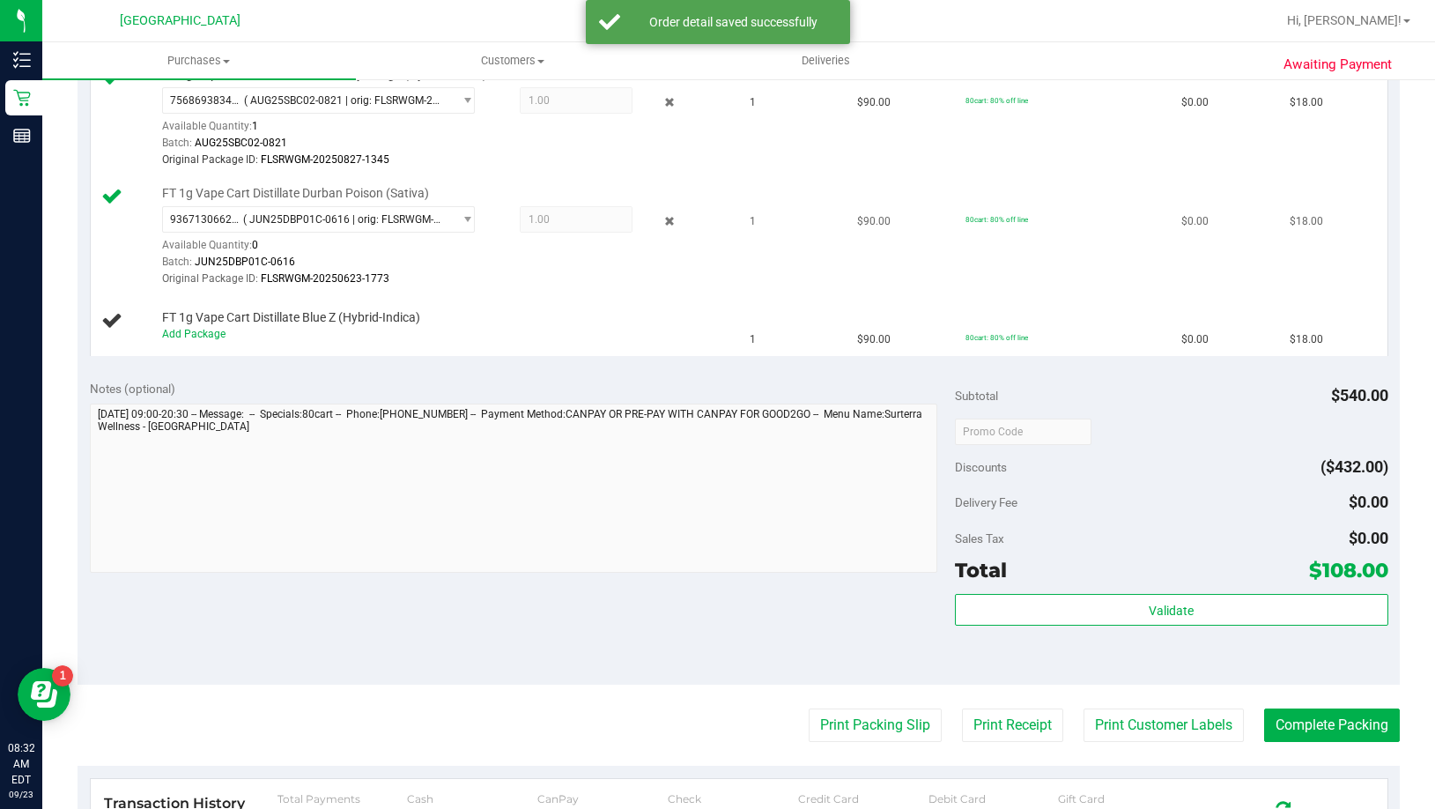
scroll to position [881, 0]
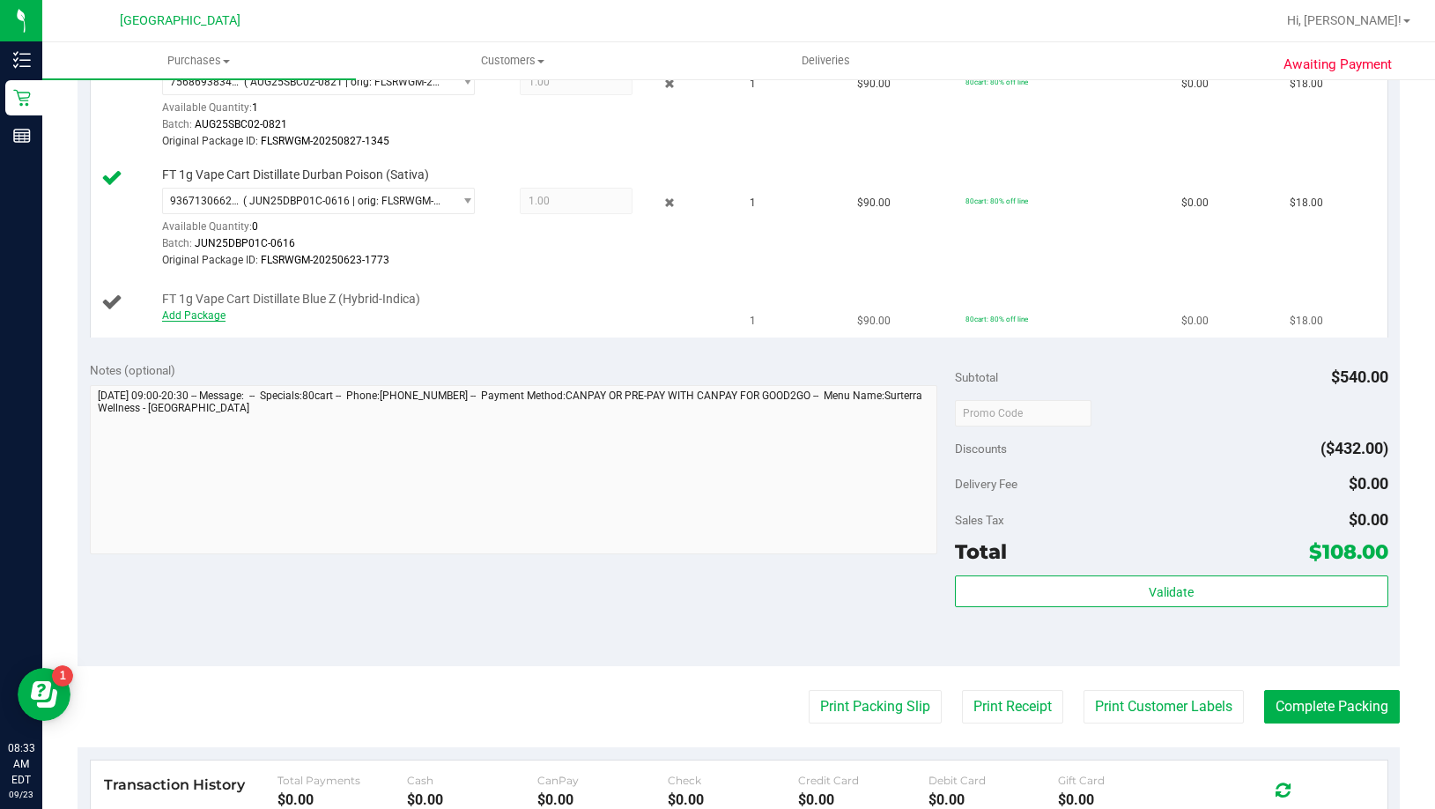
click at [216, 313] on link "Add Package" at bounding box center [193, 315] width 63 height 12
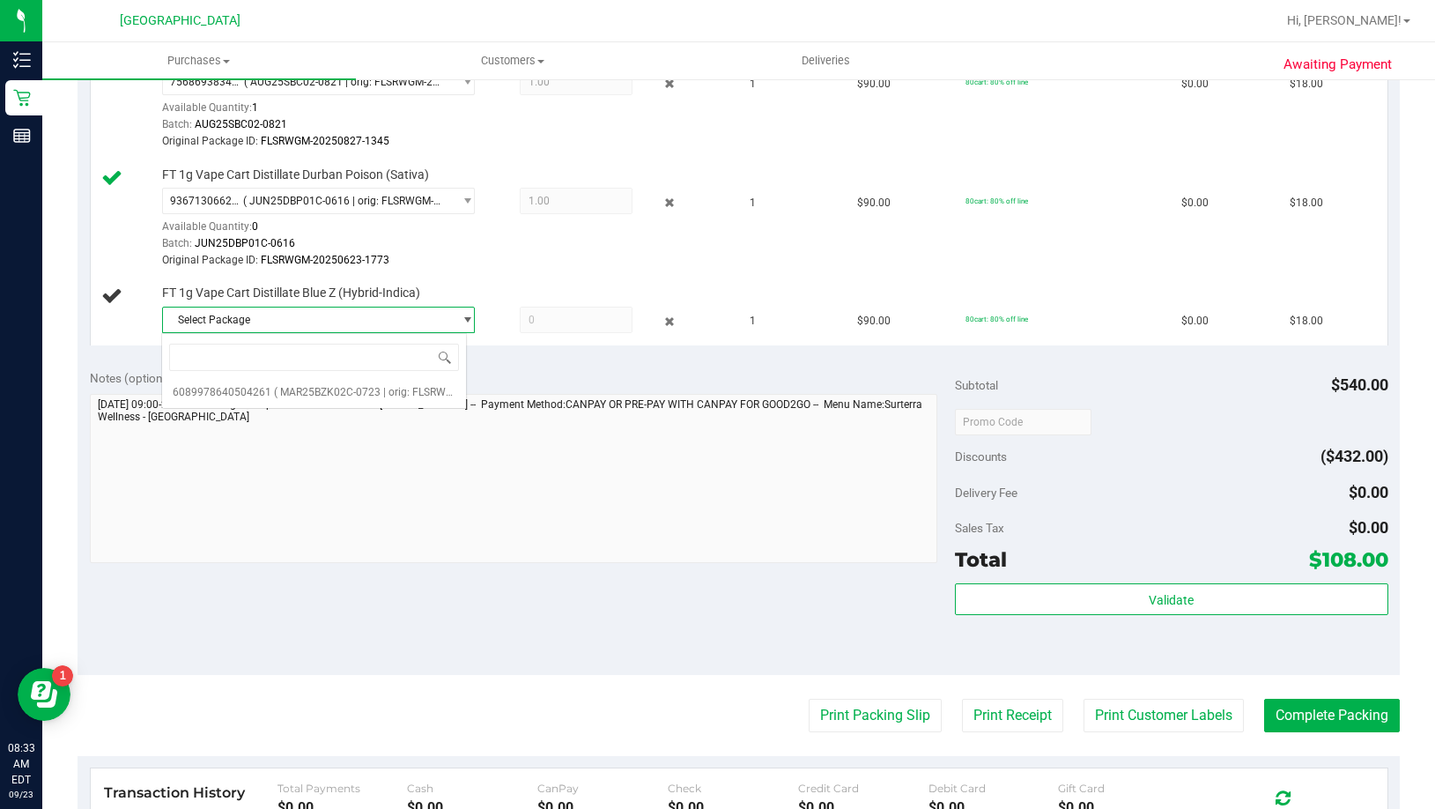
click at [268, 322] on span "Select Package" at bounding box center [307, 319] width 289 height 25
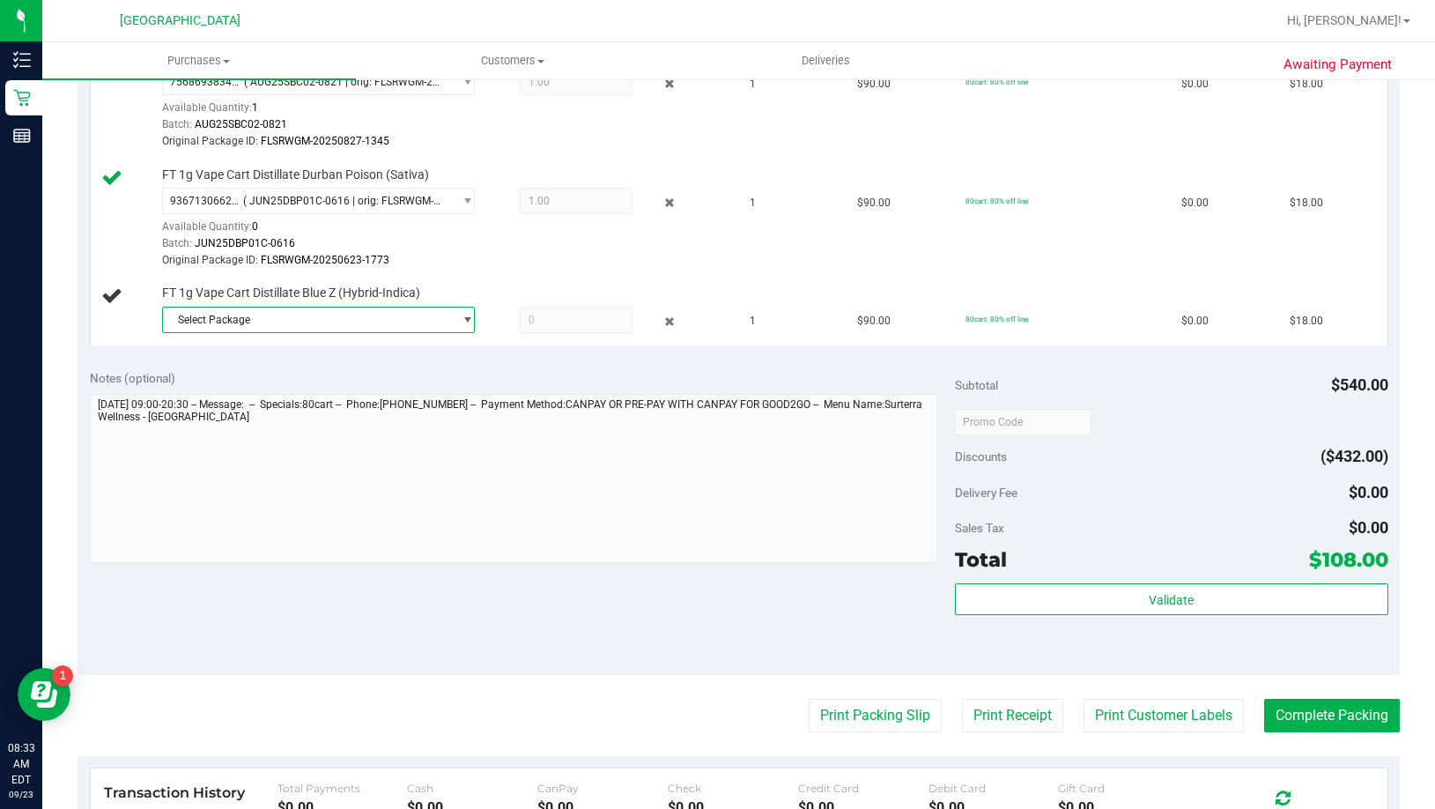
click at [268, 322] on span "Select Package" at bounding box center [307, 319] width 289 height 25
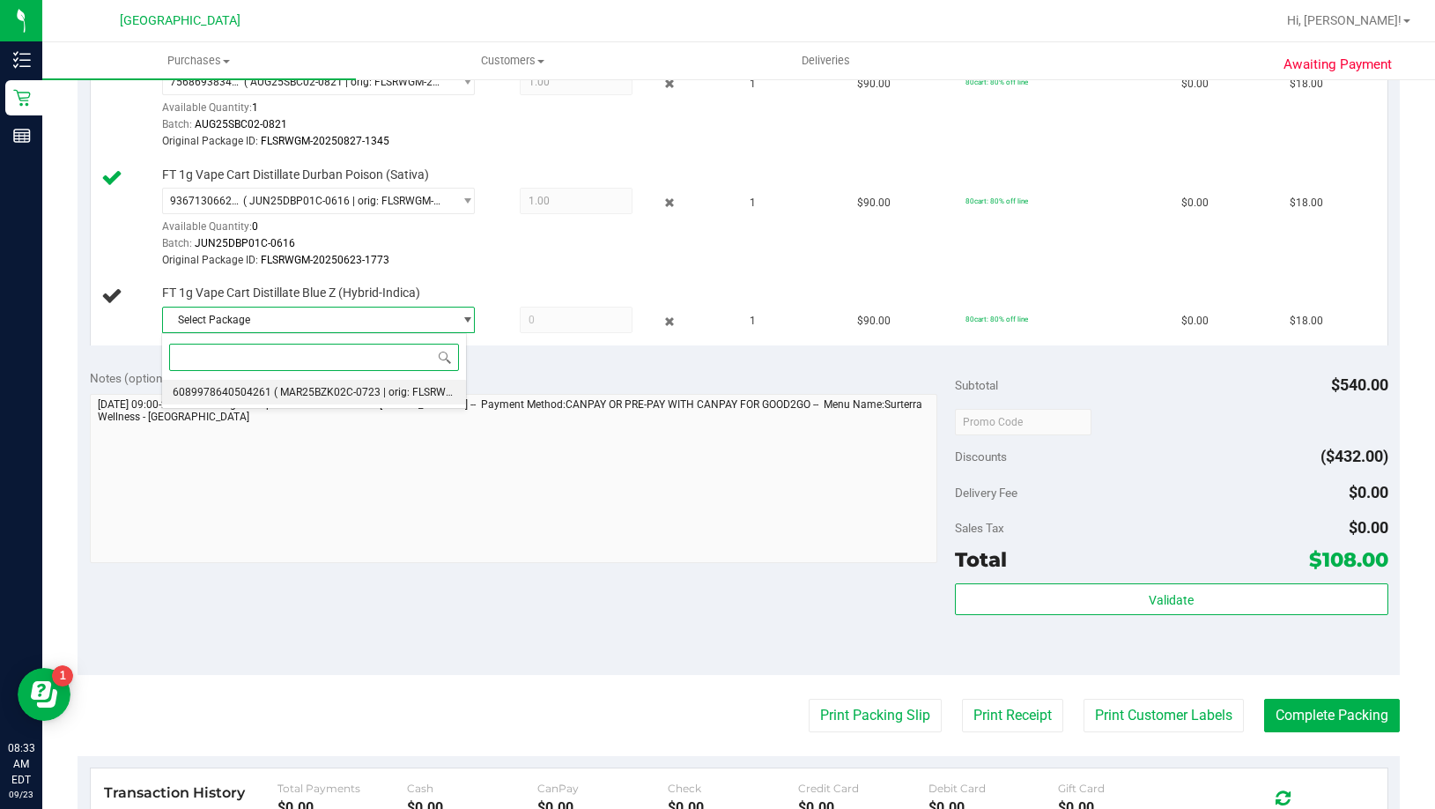
click at [264, 387] on span "6089978640504261" at bounding box center [222, 392] width 99 height 12
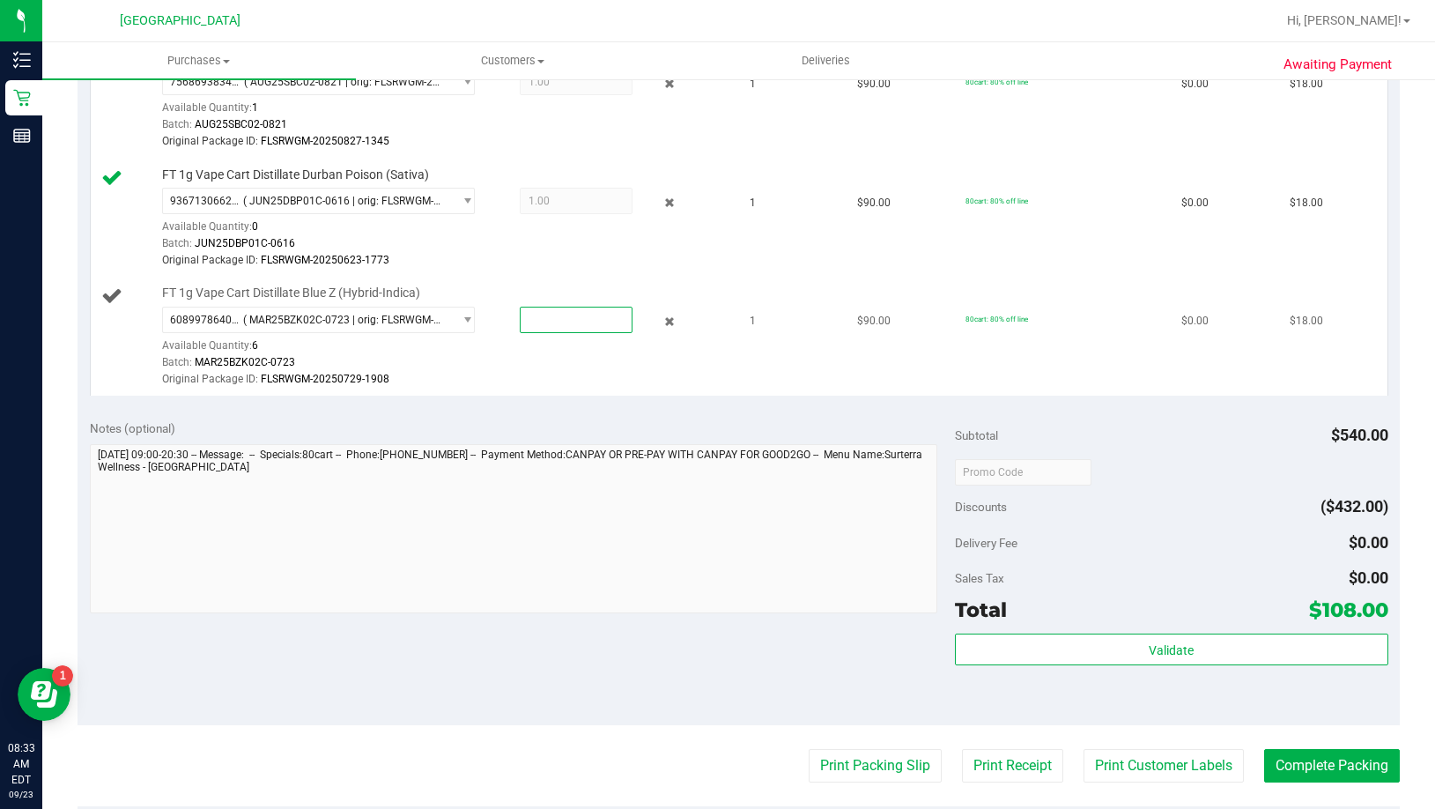
drag, startPoint x: 532, startPoint y: 319, endPoint x: 520, endPoint y: 322, distance: 12.8
click at [520, 322] on span at bounding box center [576, 320] width 113 height 26
type input "1"
type input "1.0000"
click at [569, 405] on div "View State Registry Save & Exit SKU Quantity Unit Price Discount Tax Total FT 1…" at bounding box center [739, 1] width 1322 height 814
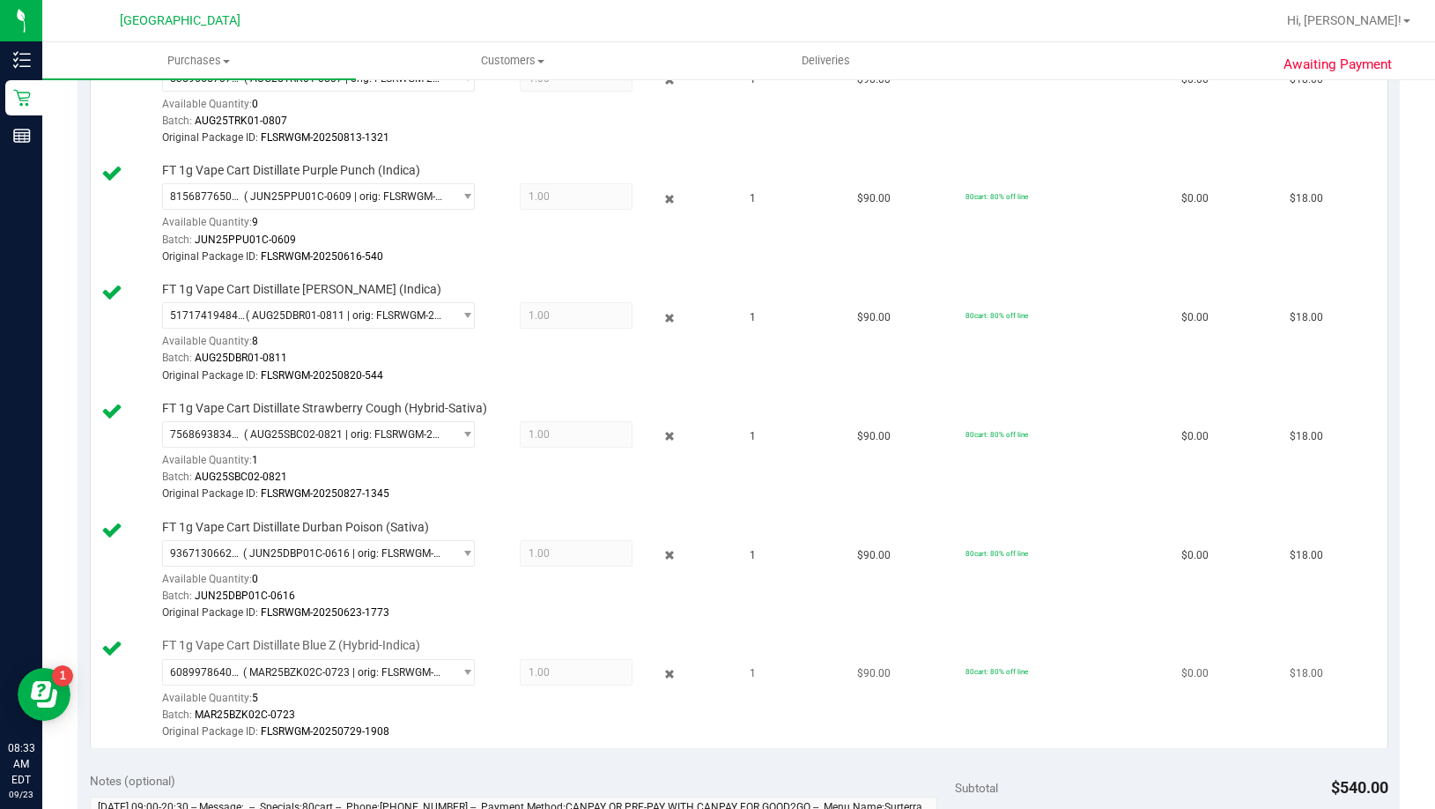
scroll to position [969, 0]
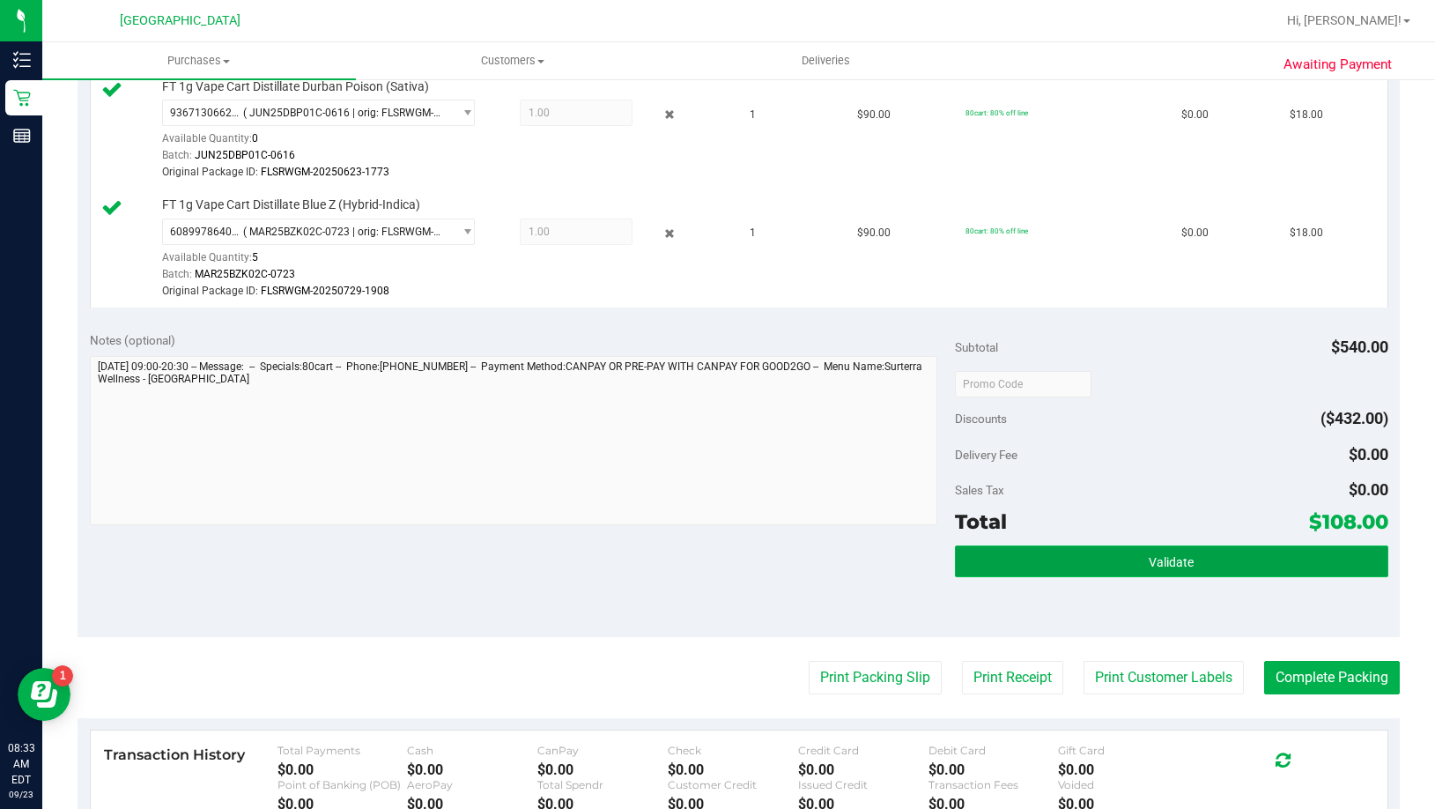
click at [1112, 563] on button "Validate" at bounding box center [1171, 561] width 432 height 32
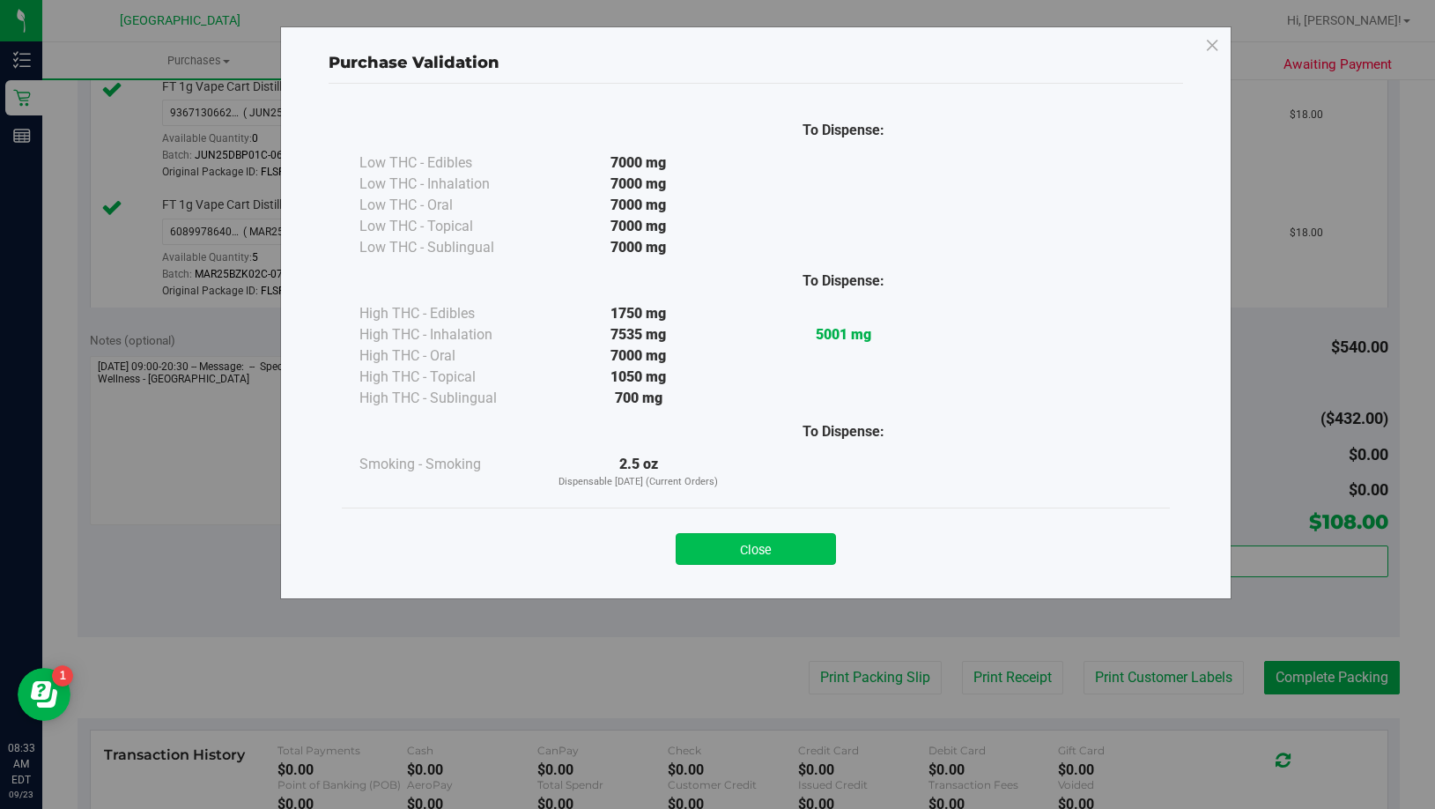
click at [805, 559] on button "Close" at bounding box center [756, 549] width 160 height 32
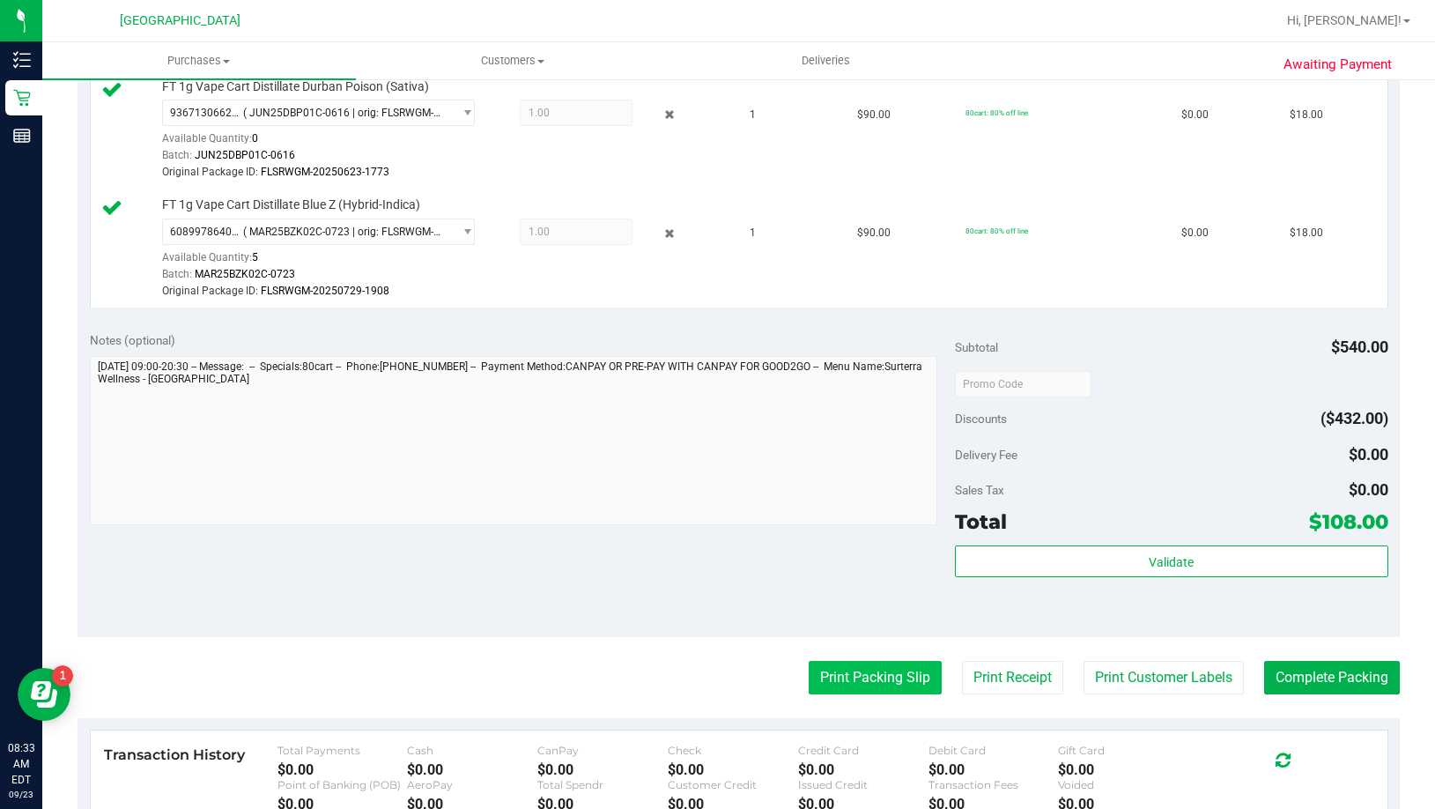
click at [860, 676] on button "Print Packing Slip" at bounding box center [875, 677] width 133 height 33
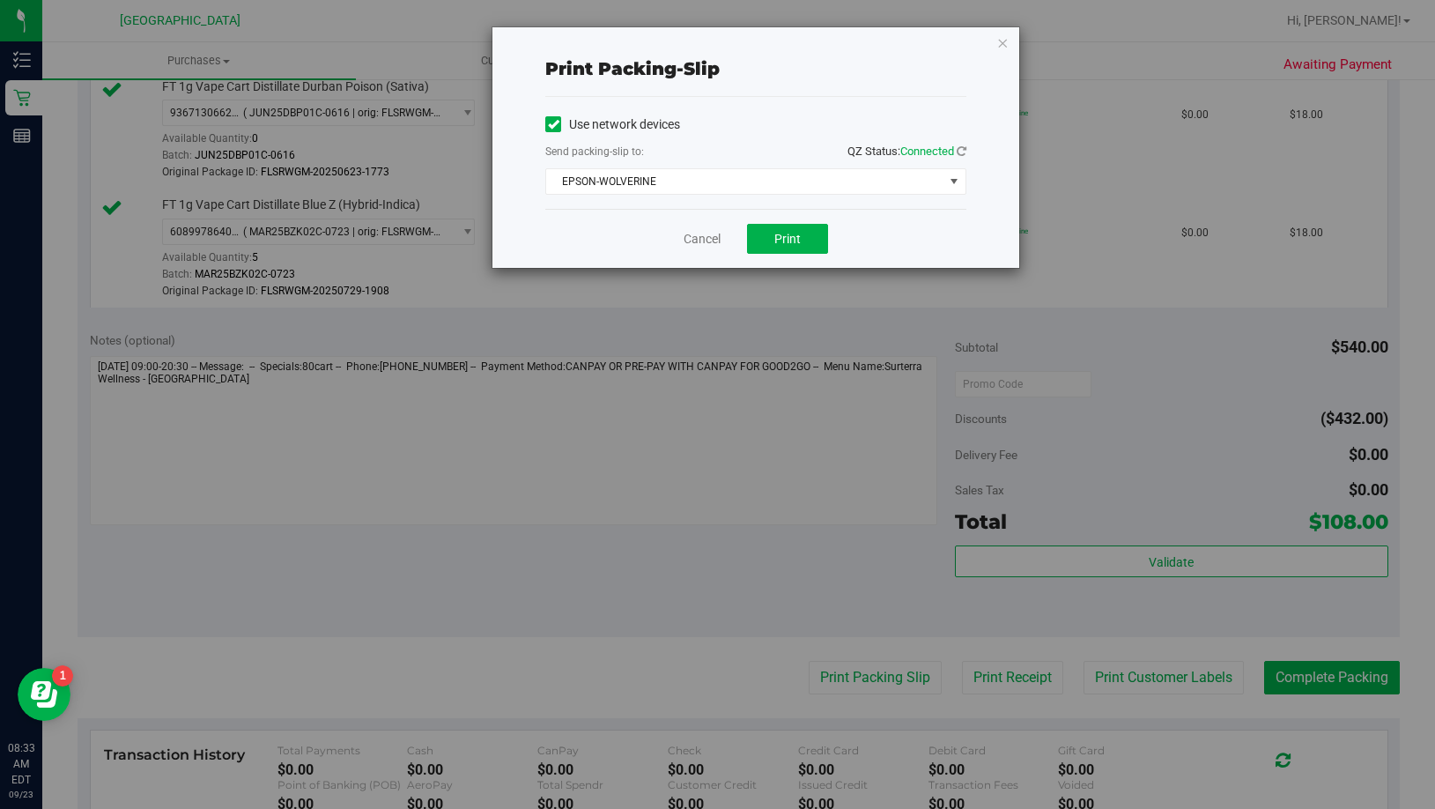
click at [803, 255] on div "Cancel Print" at bounding box center [755, 238] width 421 height 59
click at [803, 244] on button "Print" at bounding box center [787, 239] width 81 height 30
click at [713, 230] on link "Cancel" at bounding box center [702, 239] width 37 height 18
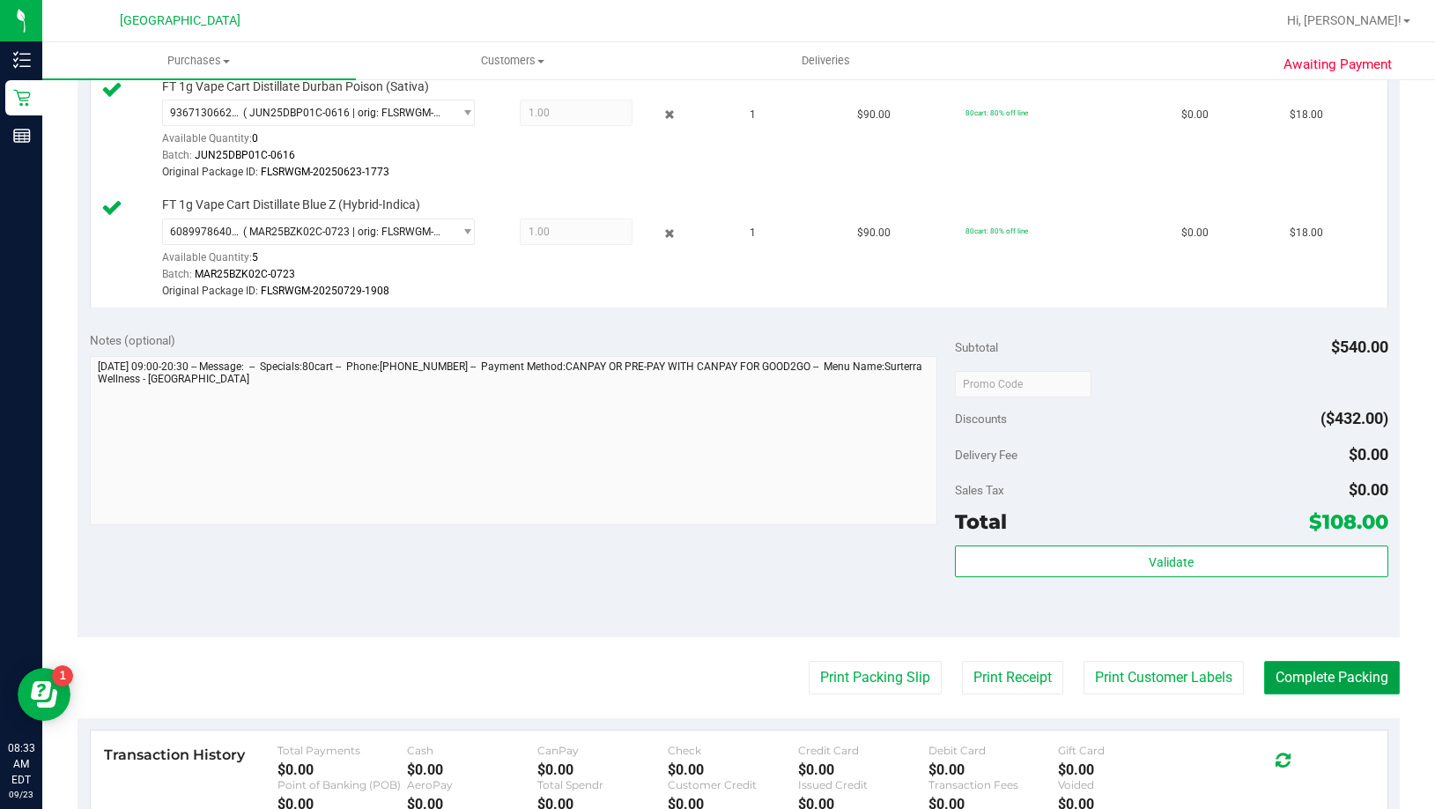
click at [1309, 670] on button "Complete Packing" at bounding box center [1332, 677] width 136 height 33
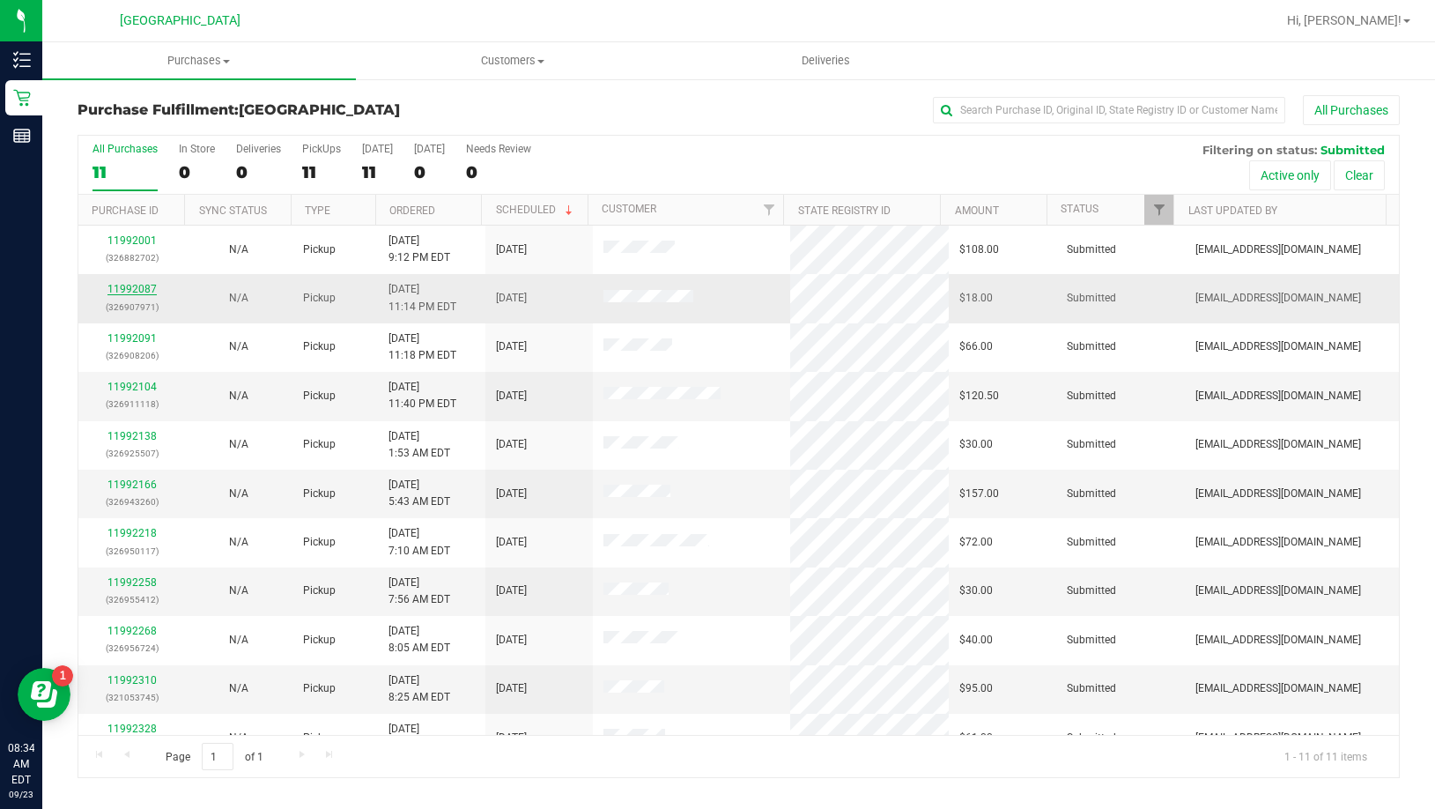
click at [138, 286] on link "11992087" at bounding box center [131, 289] width 49 height 12
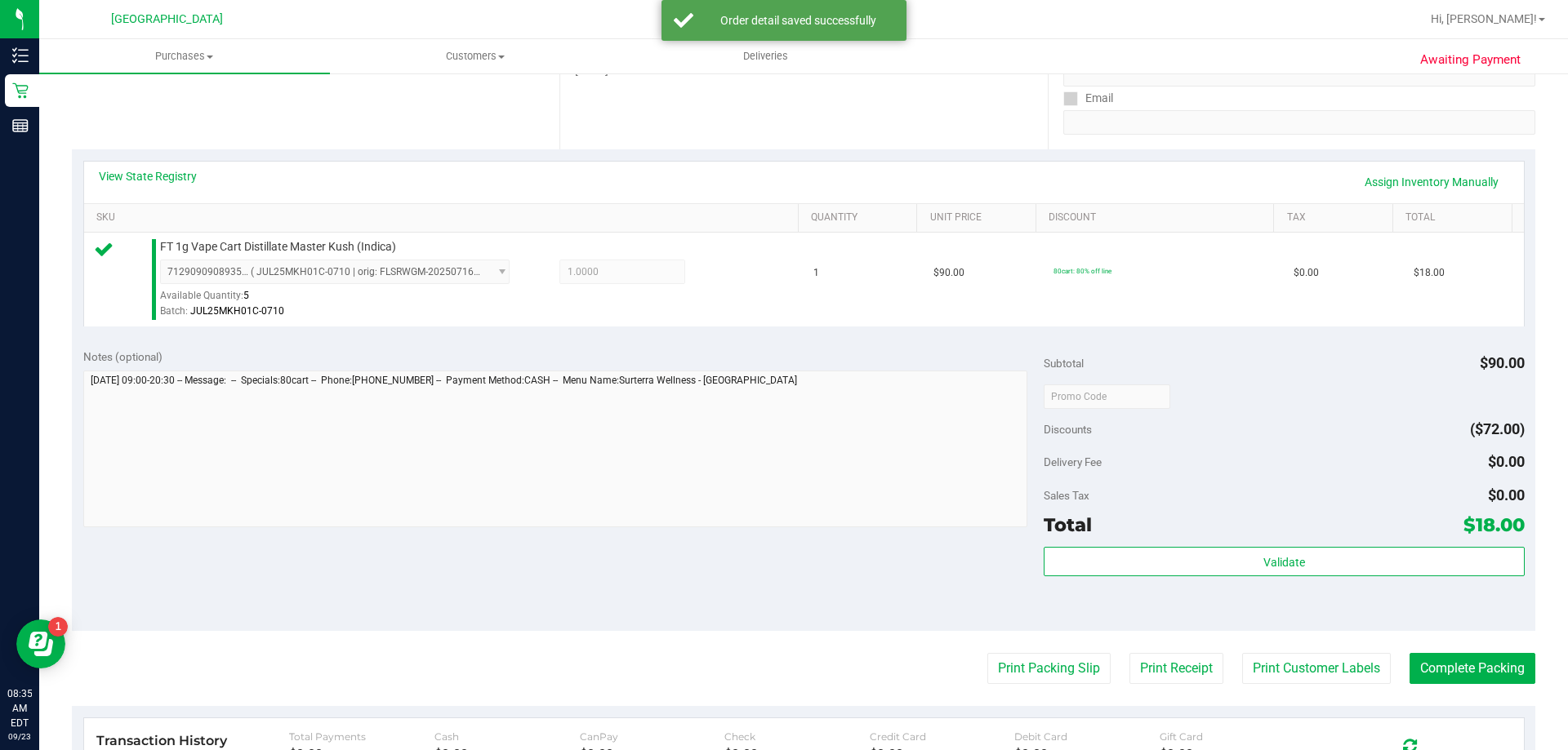
scroll to position [489, 0]
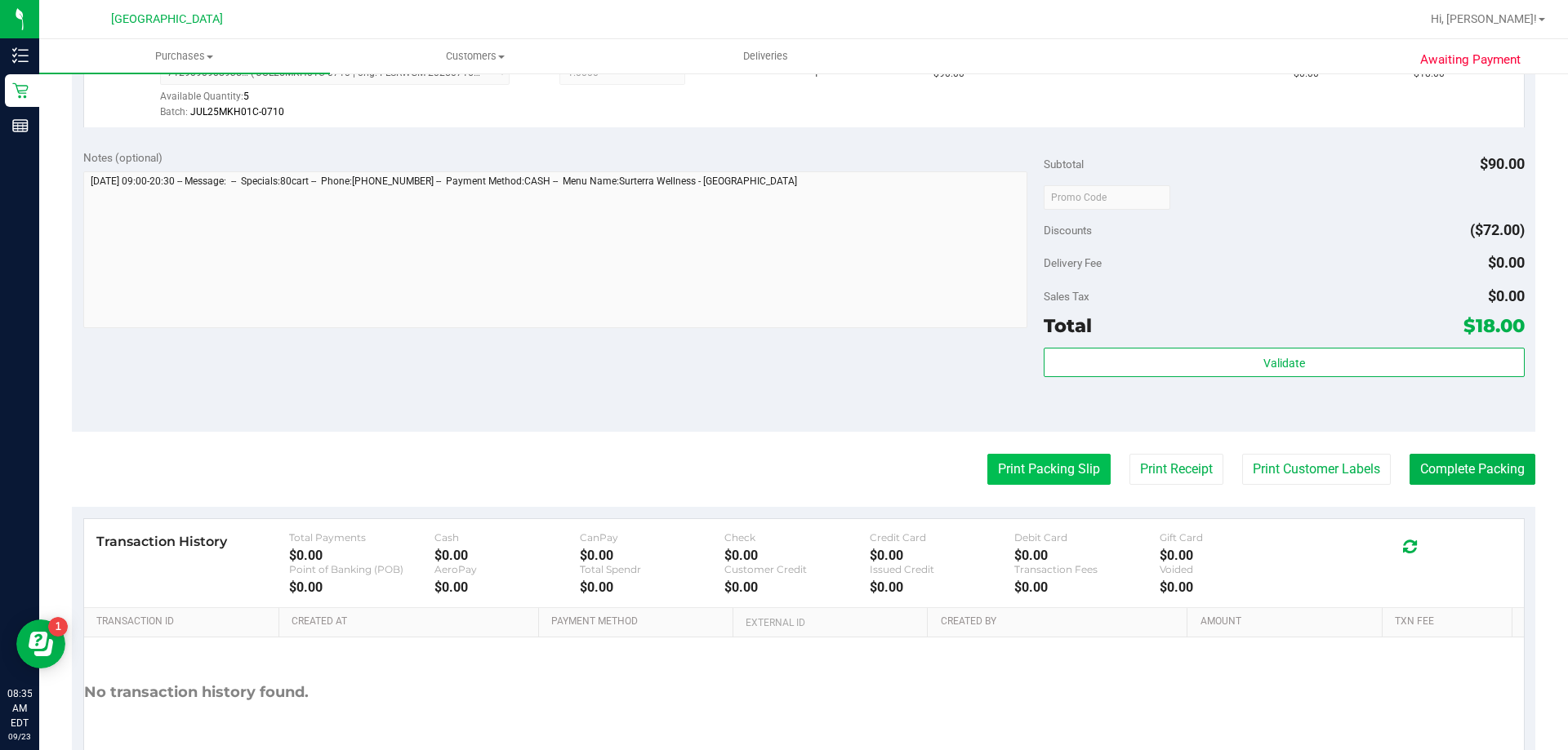
click at [1020, 474] on button "Print Packing Slip" at bounding box center [1049, 469] width 123 height 31
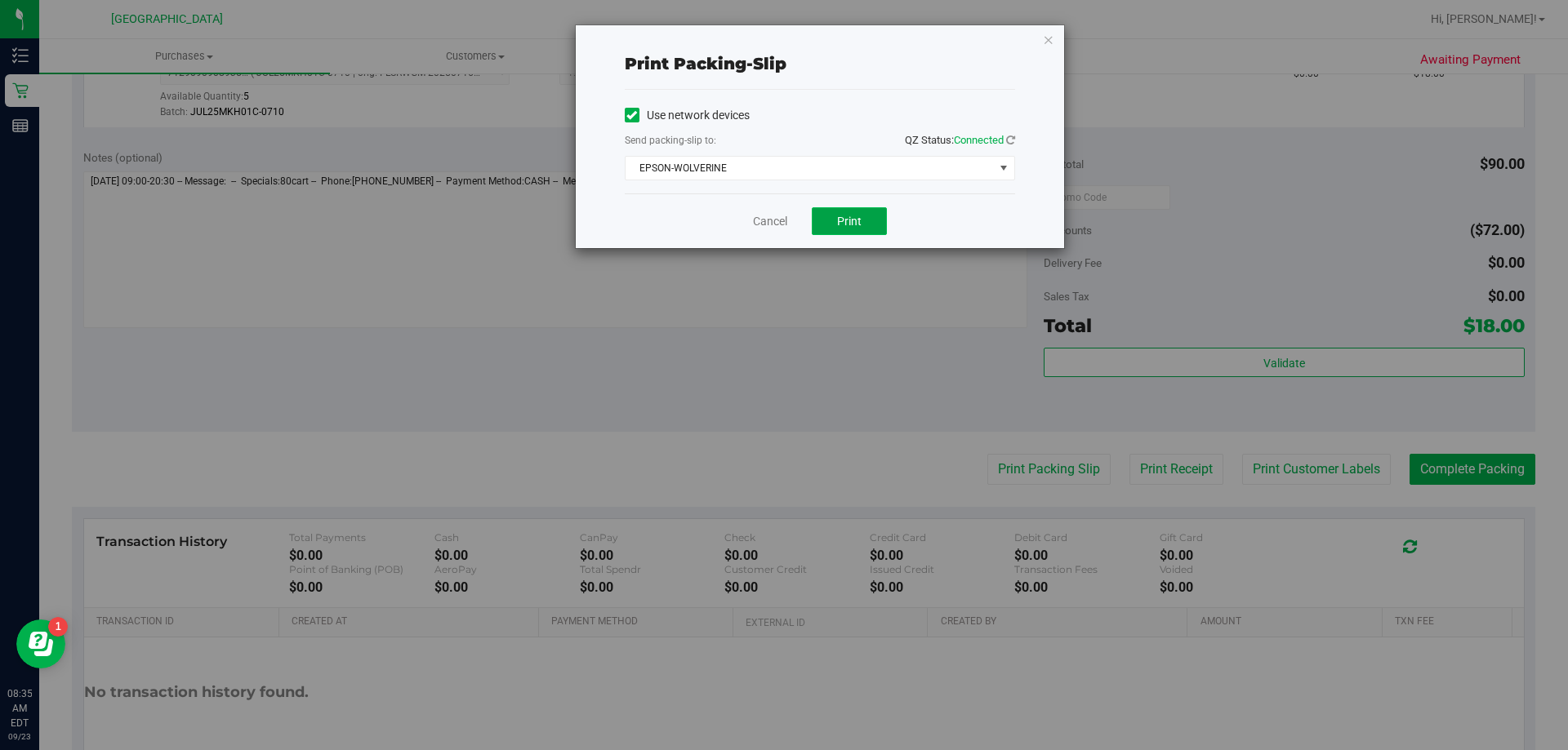
click at [879, 220] on button "Print" at bounding box center [849, 222] width 75 height 28
click at [781, 222] on link "Cancel" at bounding box center [770, 222] width 34 height 17
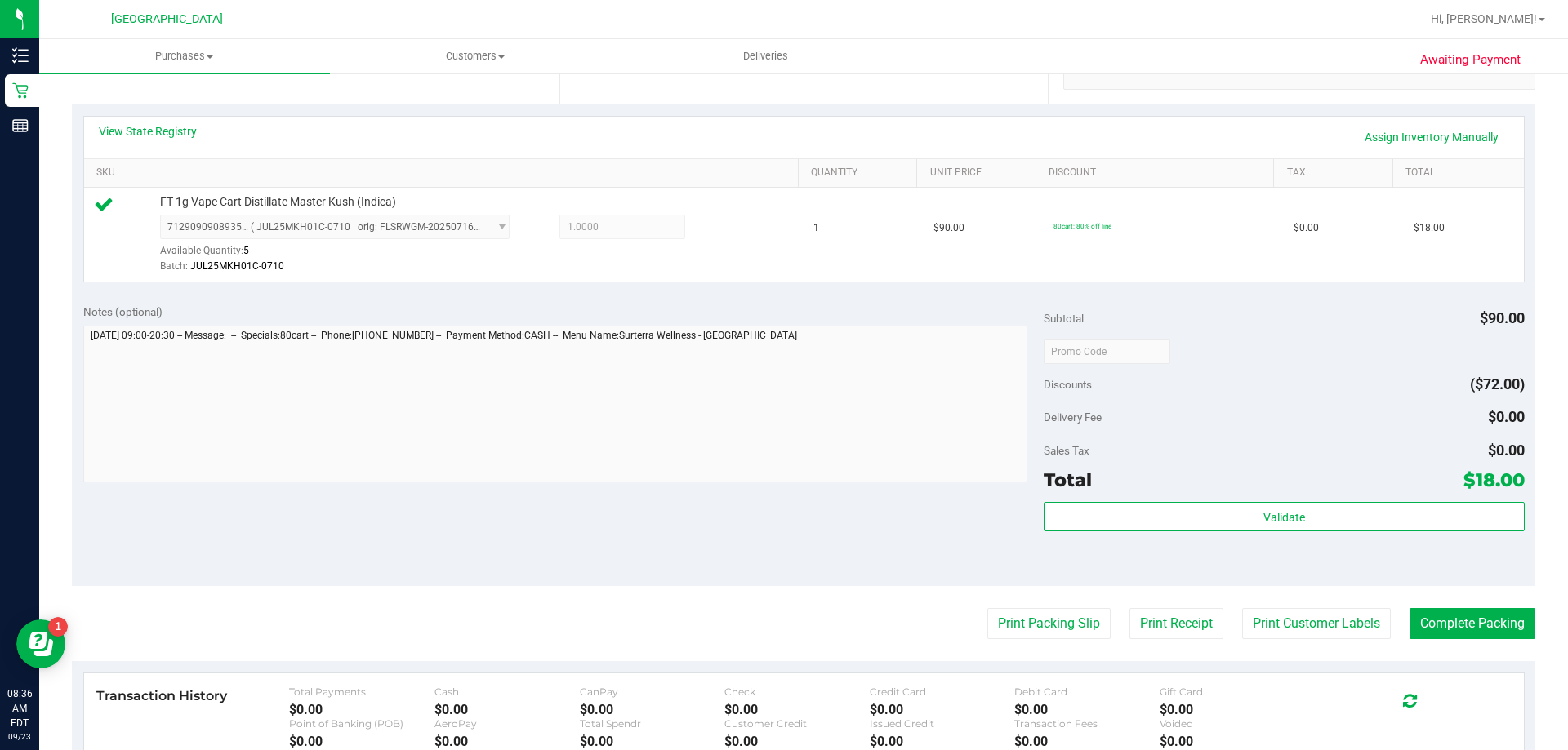
scroll to position [585, 0]
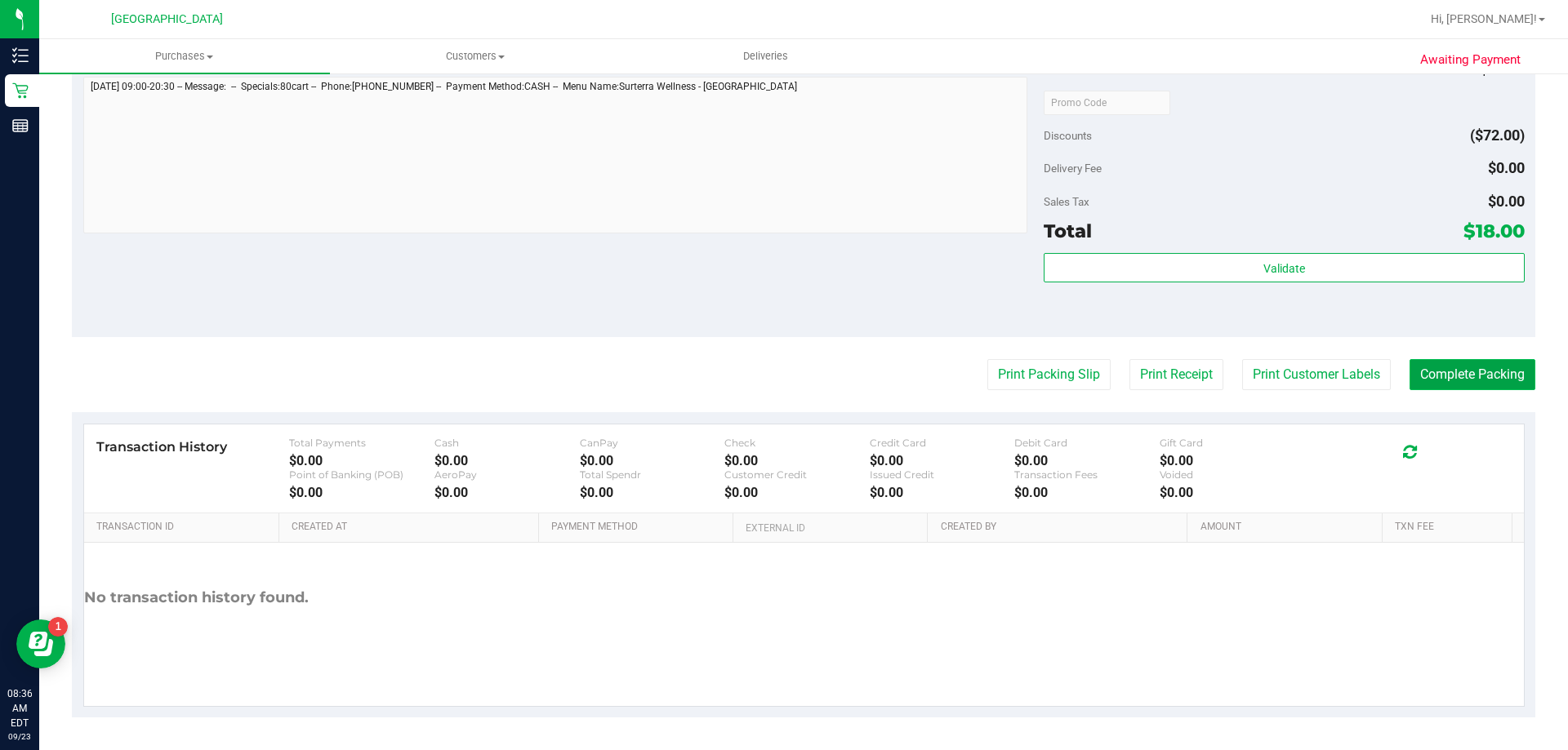
click at [1330, 370] on button "Complete Packing" at bounding box center [1472, 375] width 126 height 31
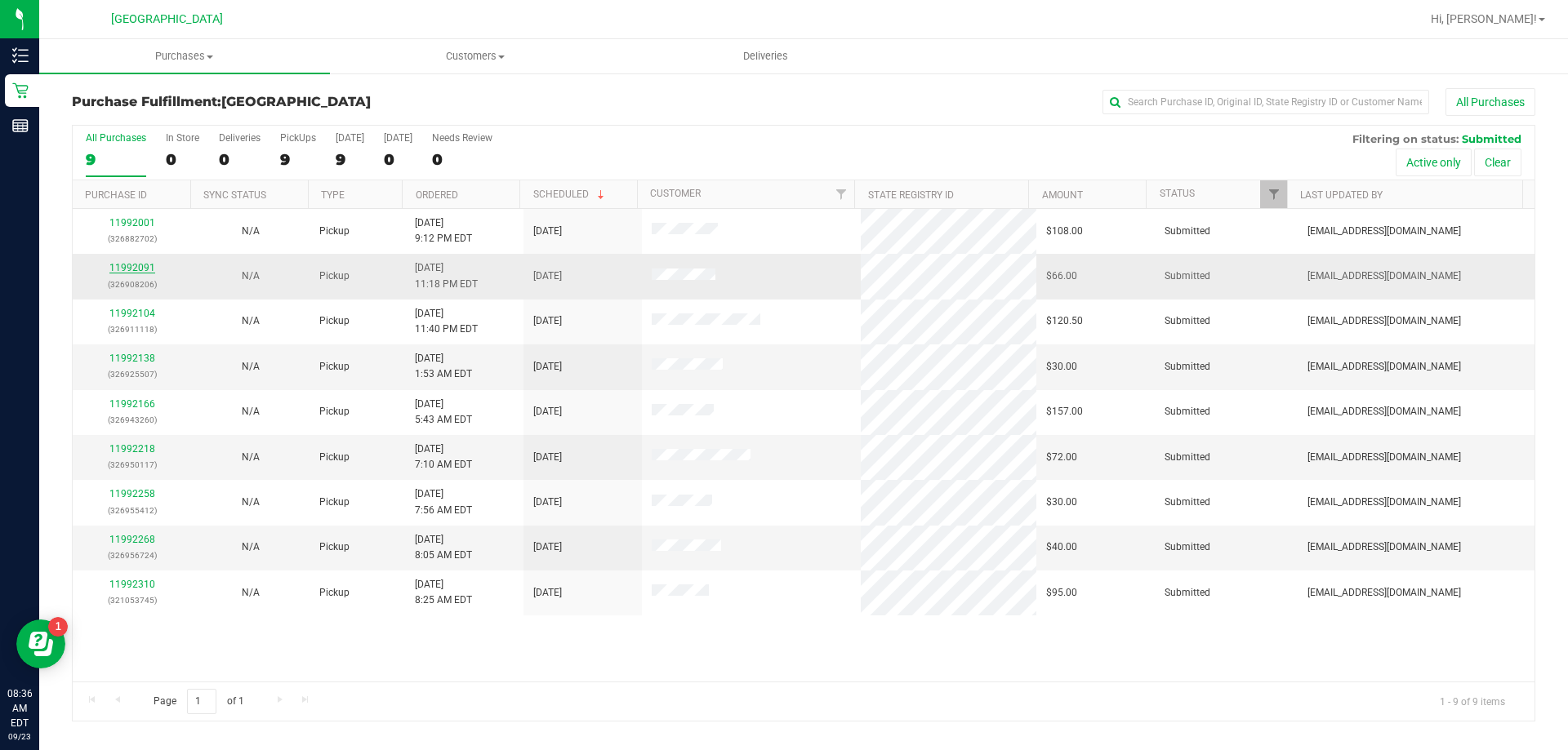
click at [115, 265] on link "11992091" at bounding box center [132, 268] width 45 height 11
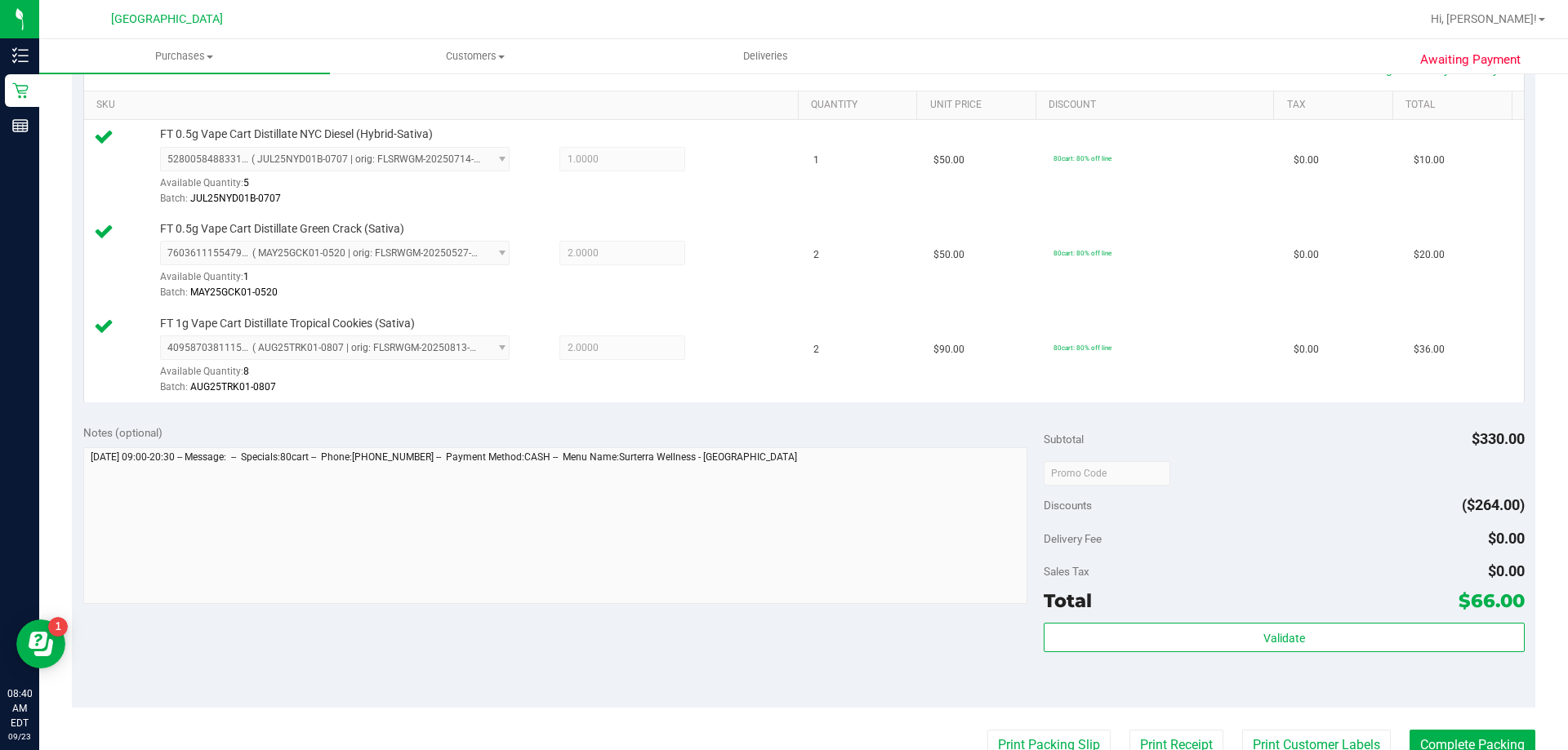
scroll to position [735, 0]
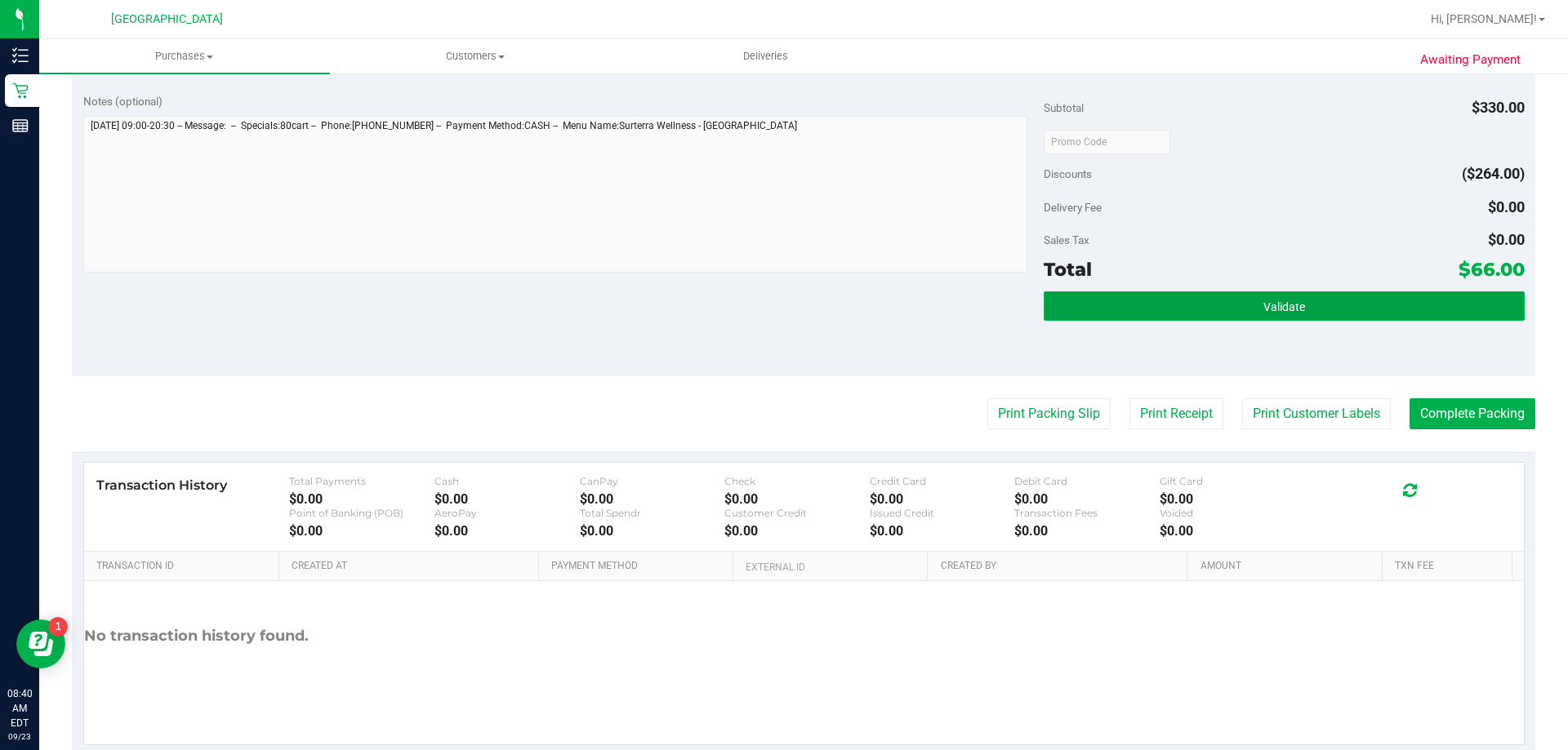
click at [1114, 308] on button "Validate" at bounding box center [1284, 306] width 480 height 30
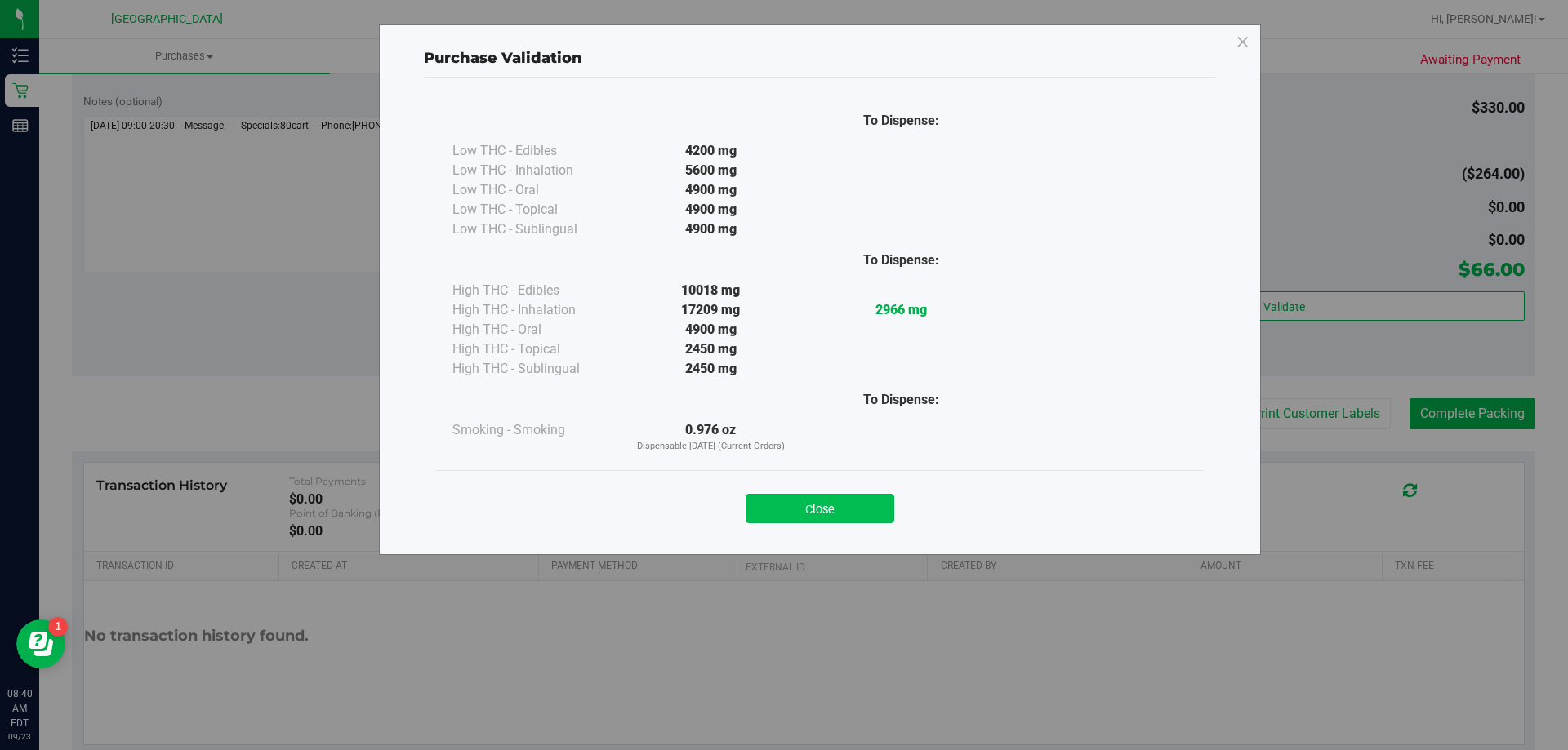
click at [808, 517] on button "Close" at bounding box center [820, 509] width 148 height 30
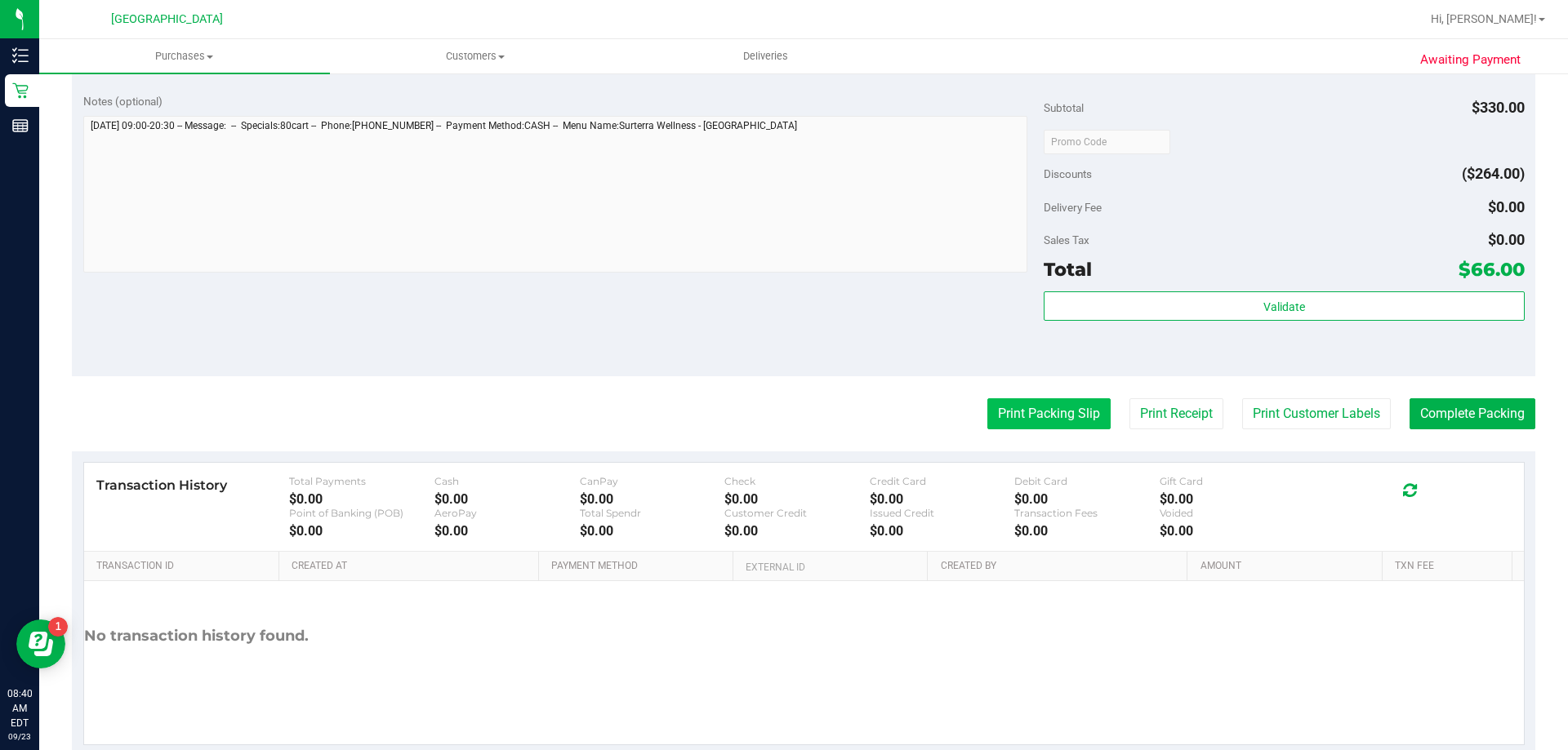
click at [988, 414] on button "Print Packing Slip" at bounding box center [1049, 413] width 123 height 31
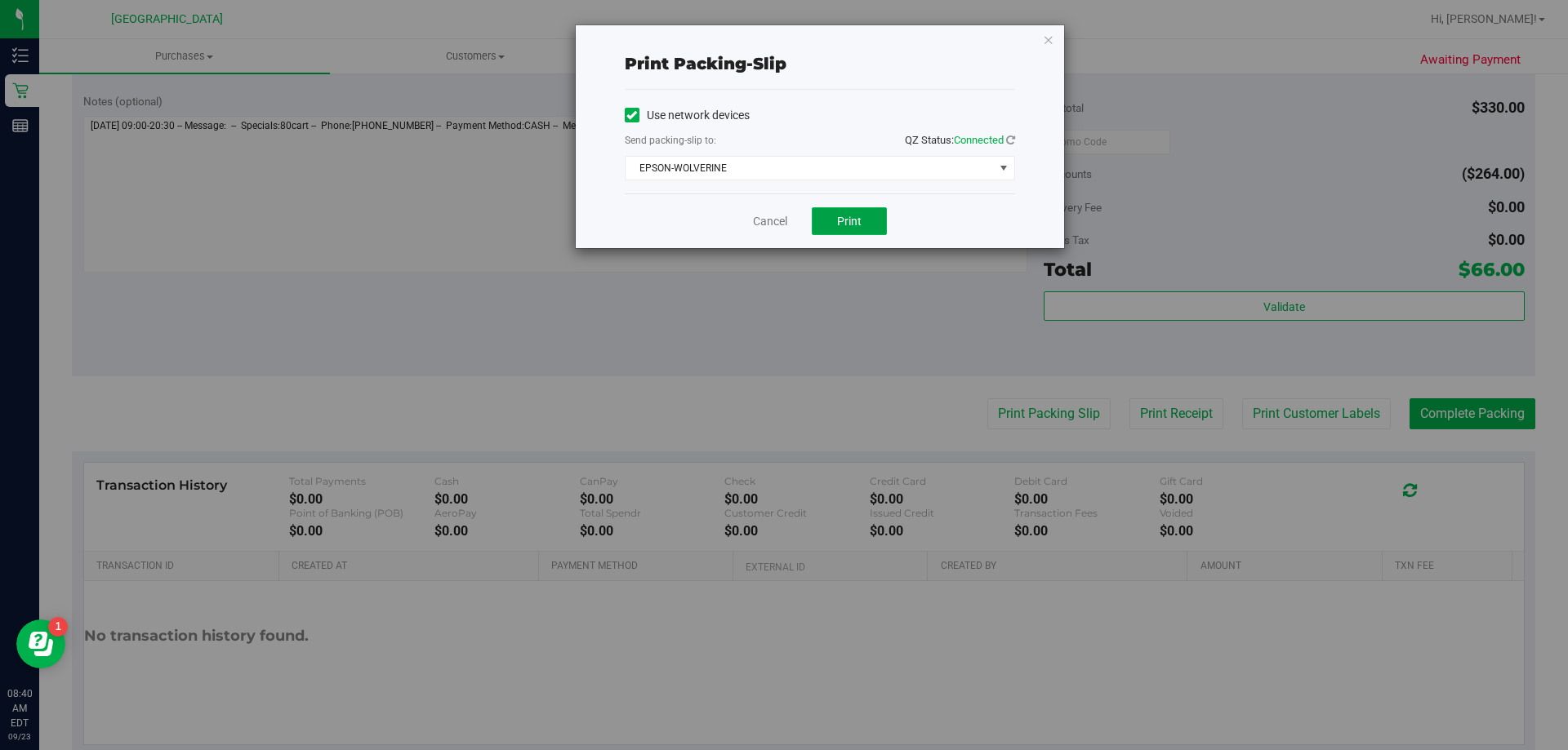
click at [864, 226] on button "Print" at bounding box center [849, 222] width 75 height 28
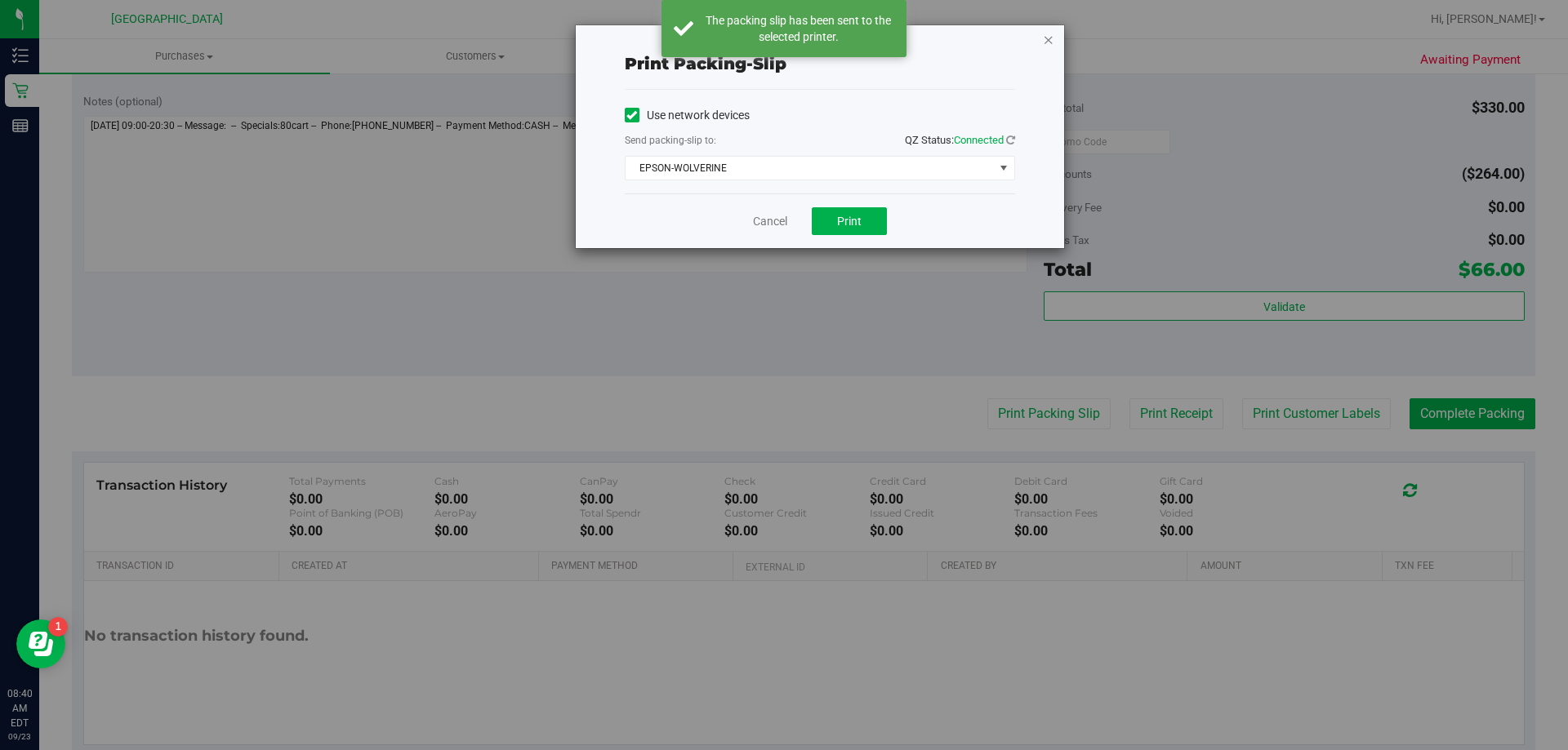
click at [1045, 44] on icon "button" at bounding box center [1049, 39] width 11 height 19
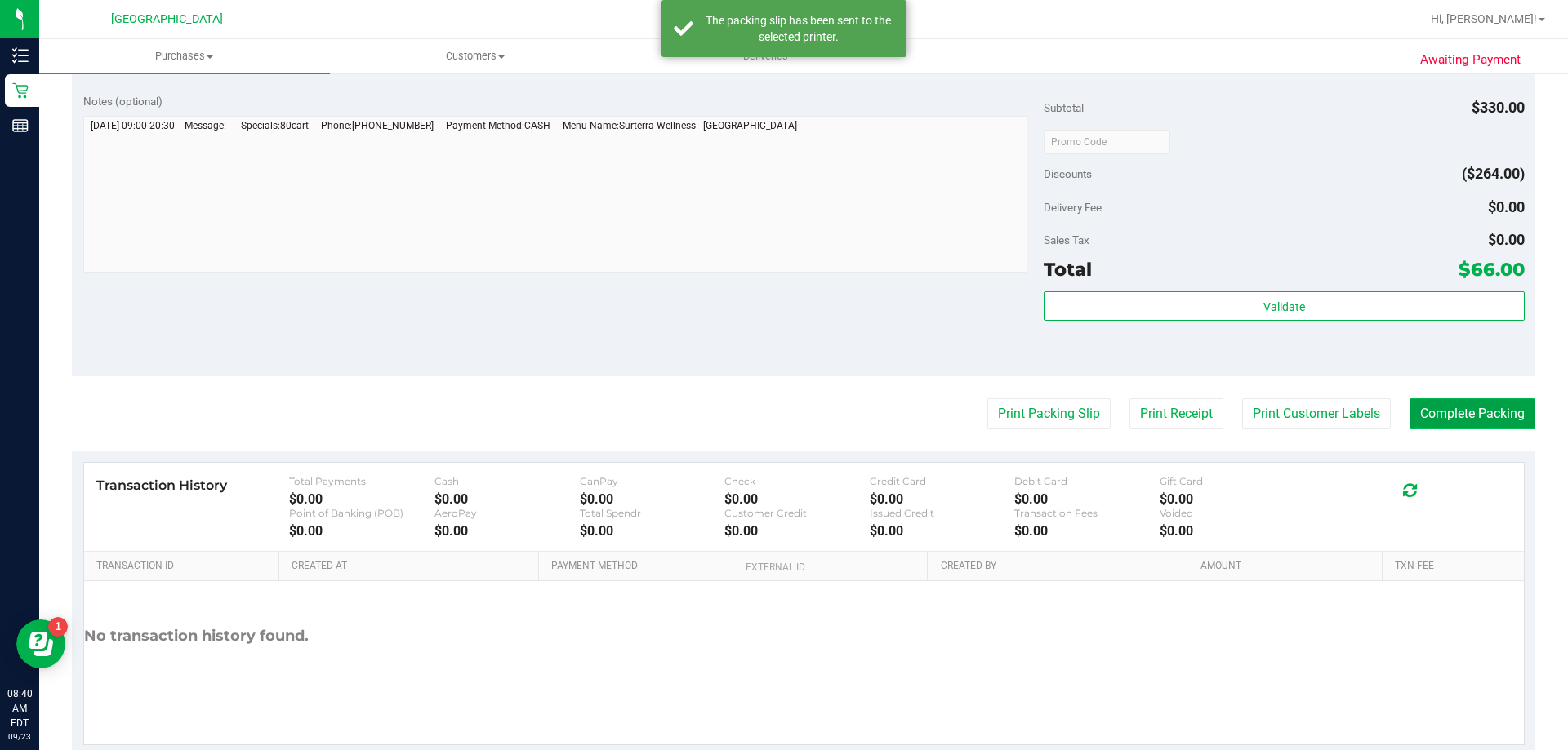
click at [1330, 405] on button "Complete Packing" at bounding box center [1472, 413] width 126 height 31
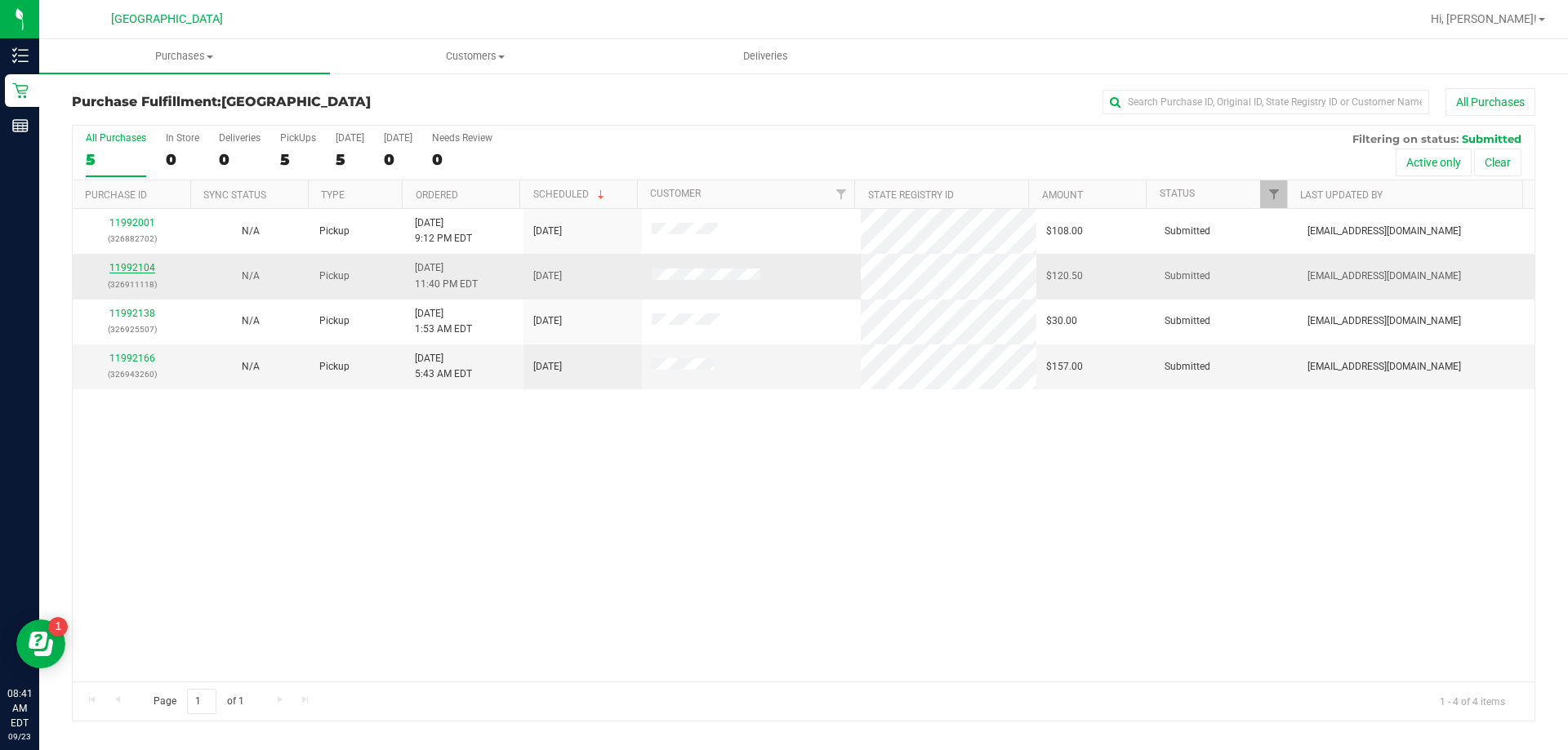
click at [125, 265] on link "11992104" at bounding box center [132, 268] width 45 height 11
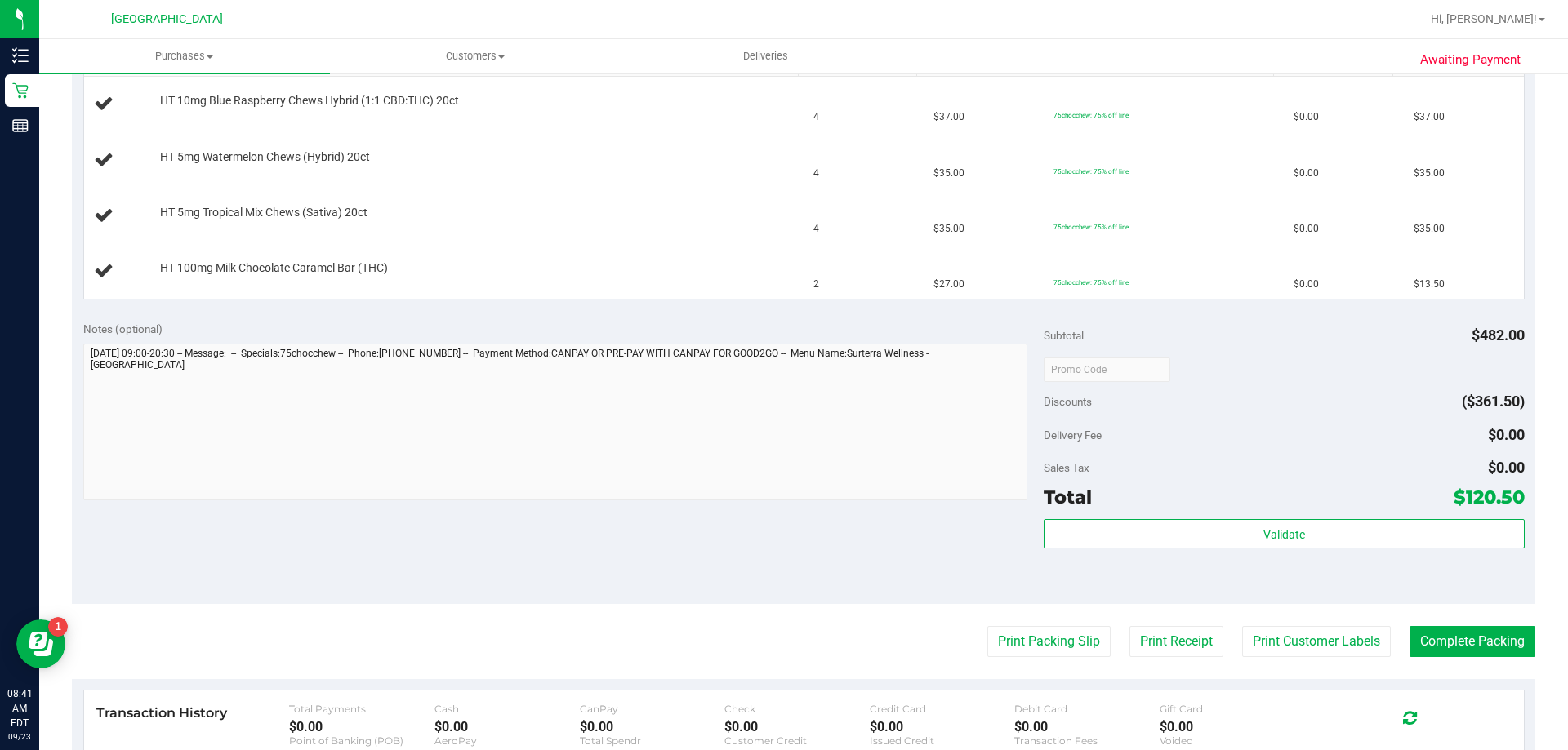
scroll to position [654, 0]
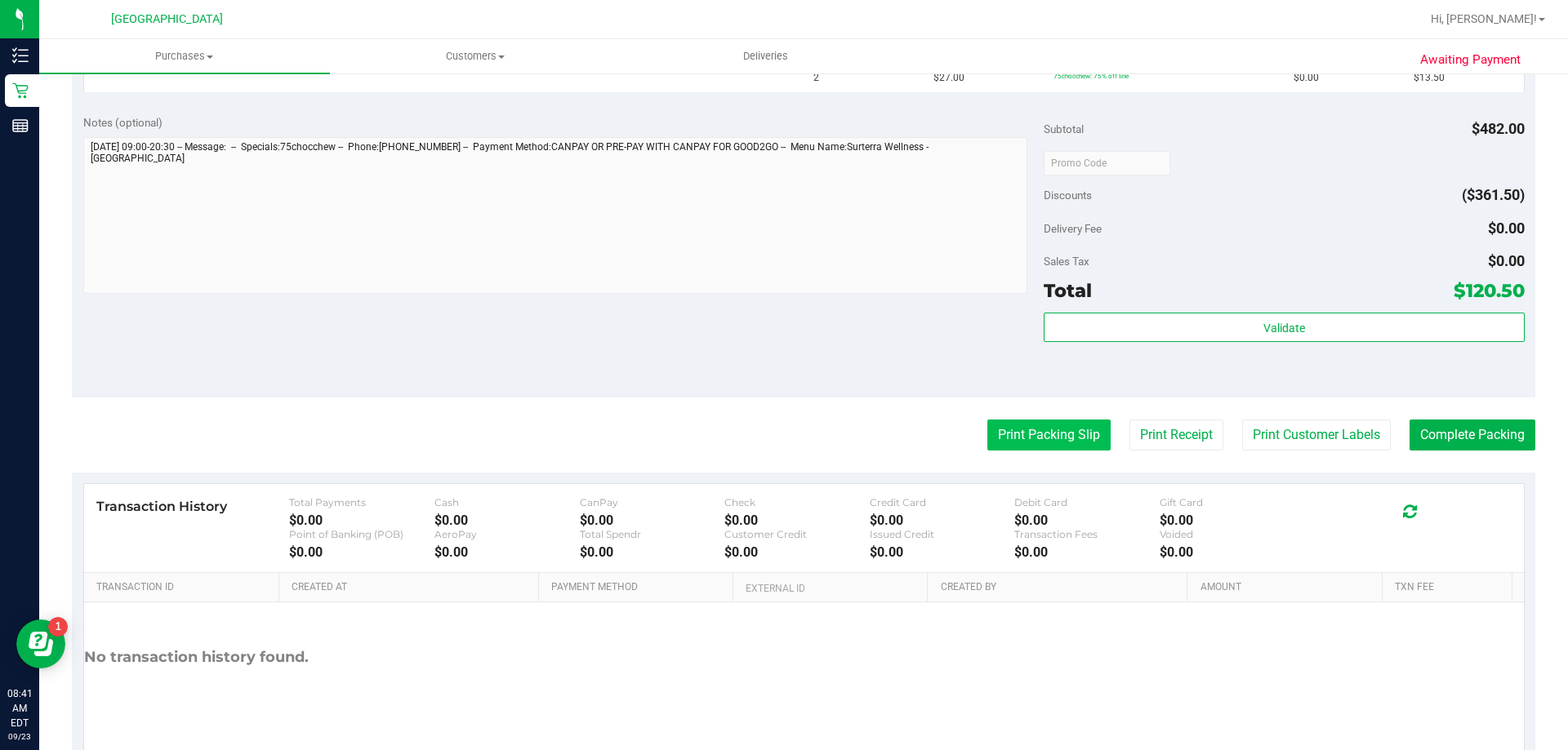
click at [1021, 433] on button "Print Packing Slip" at bounding box center [1049, 435] width 123 height 31
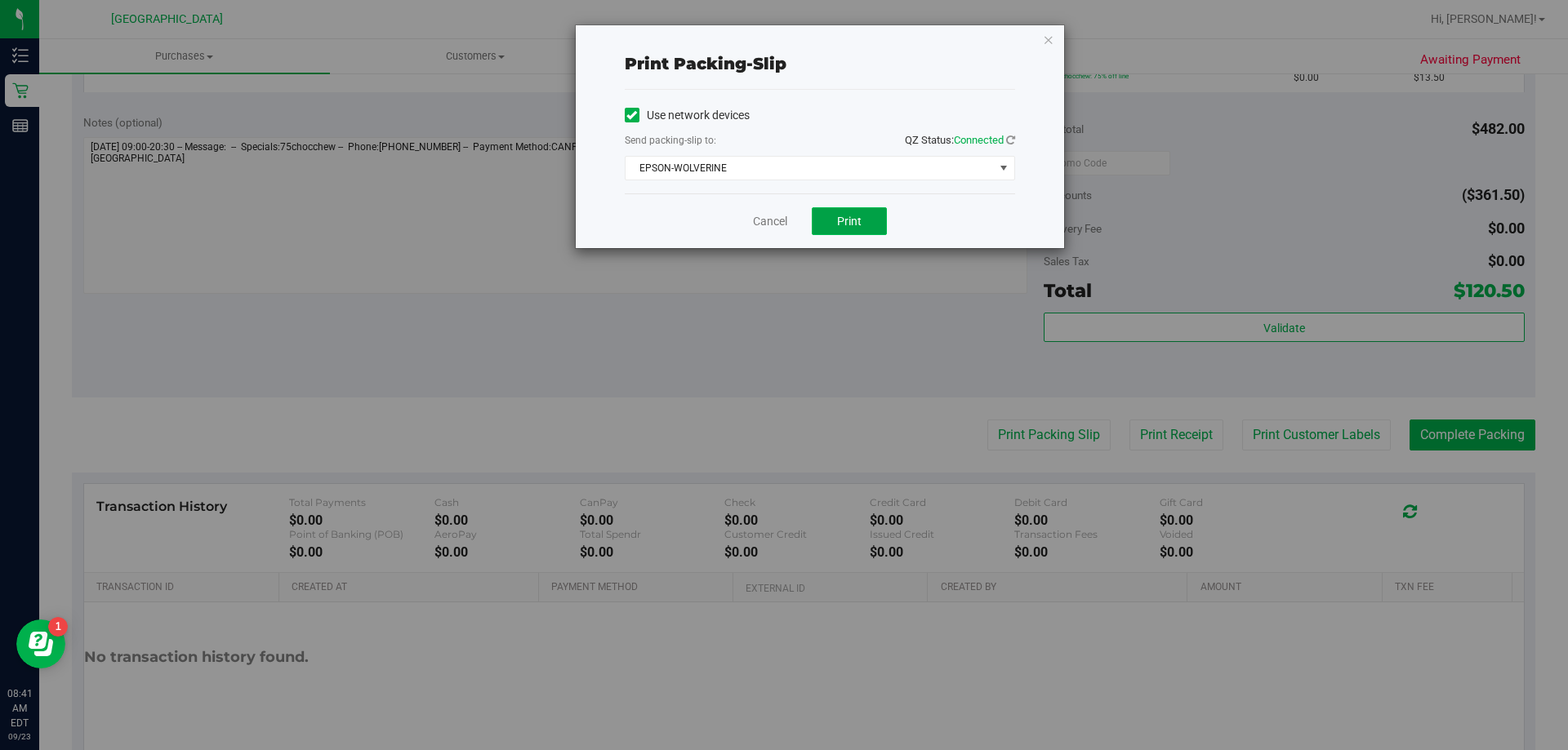
click at [866, 218] on button "Print" at bounding box center [849, 222] width 75 height 28
click at [1047, 37] on icon "button" at bounding box center [1049, 39] width 11 height 19
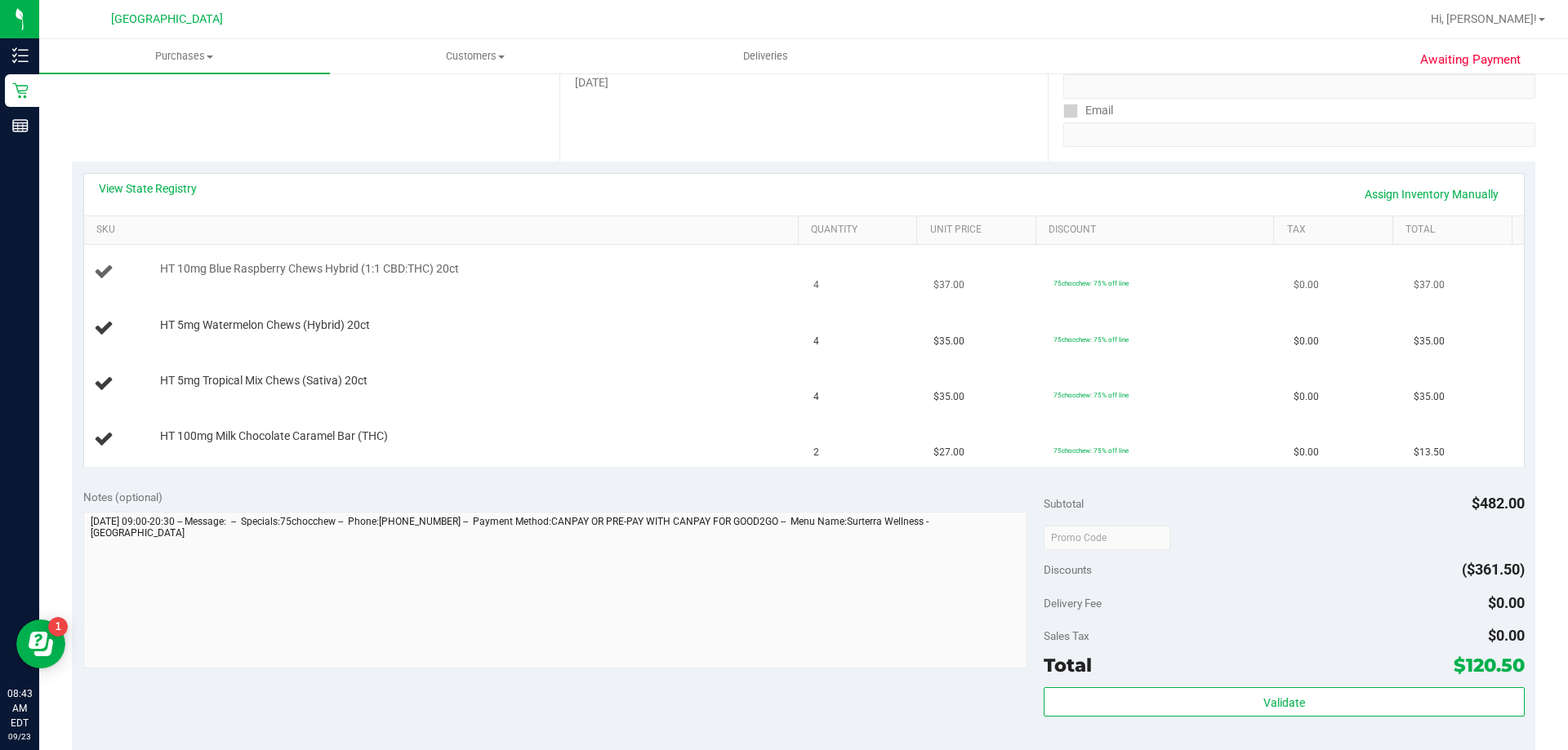
scroll to position [245, 0]
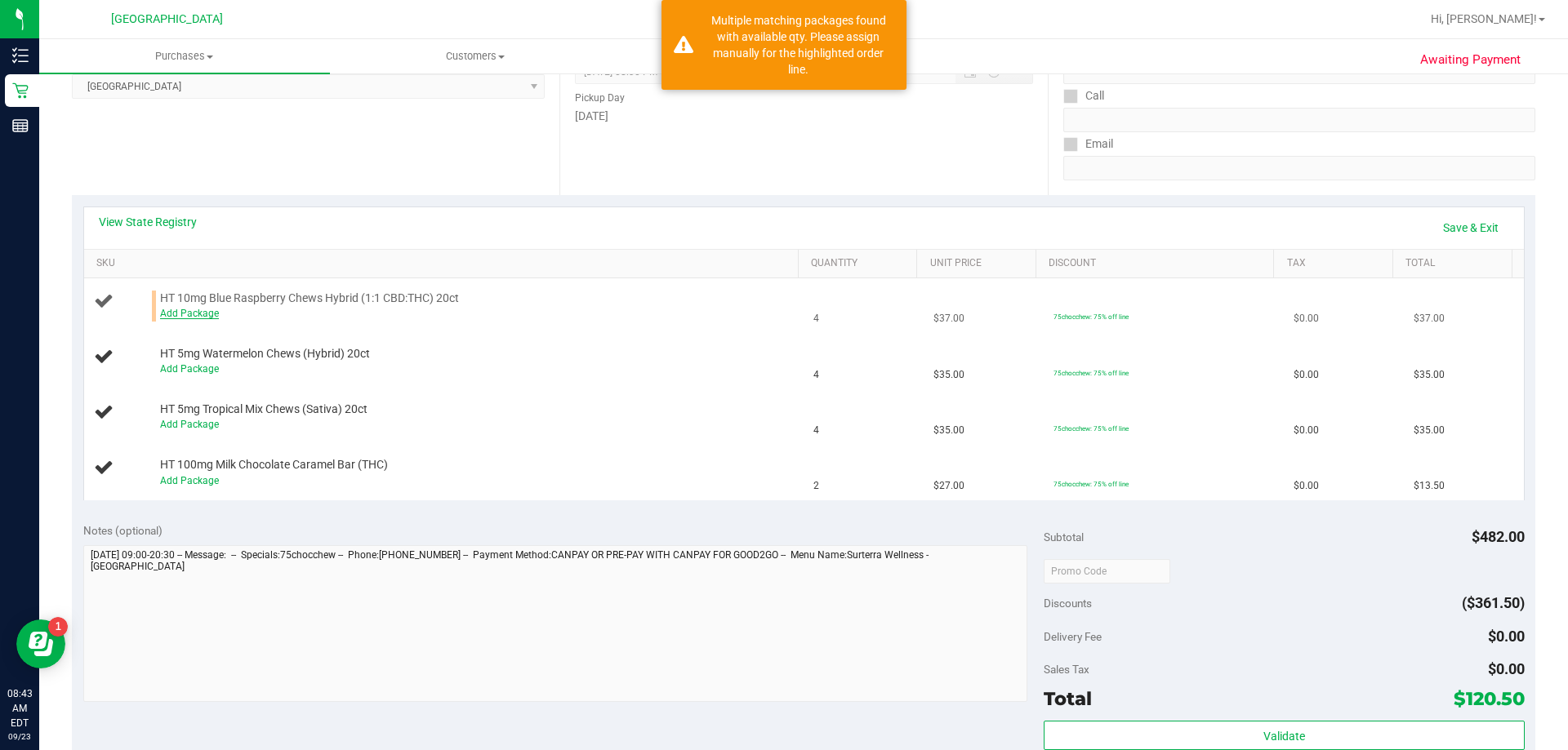
click at [177, 317] on link "Add Package" at bounding box center [189, 313] width 58 height 11
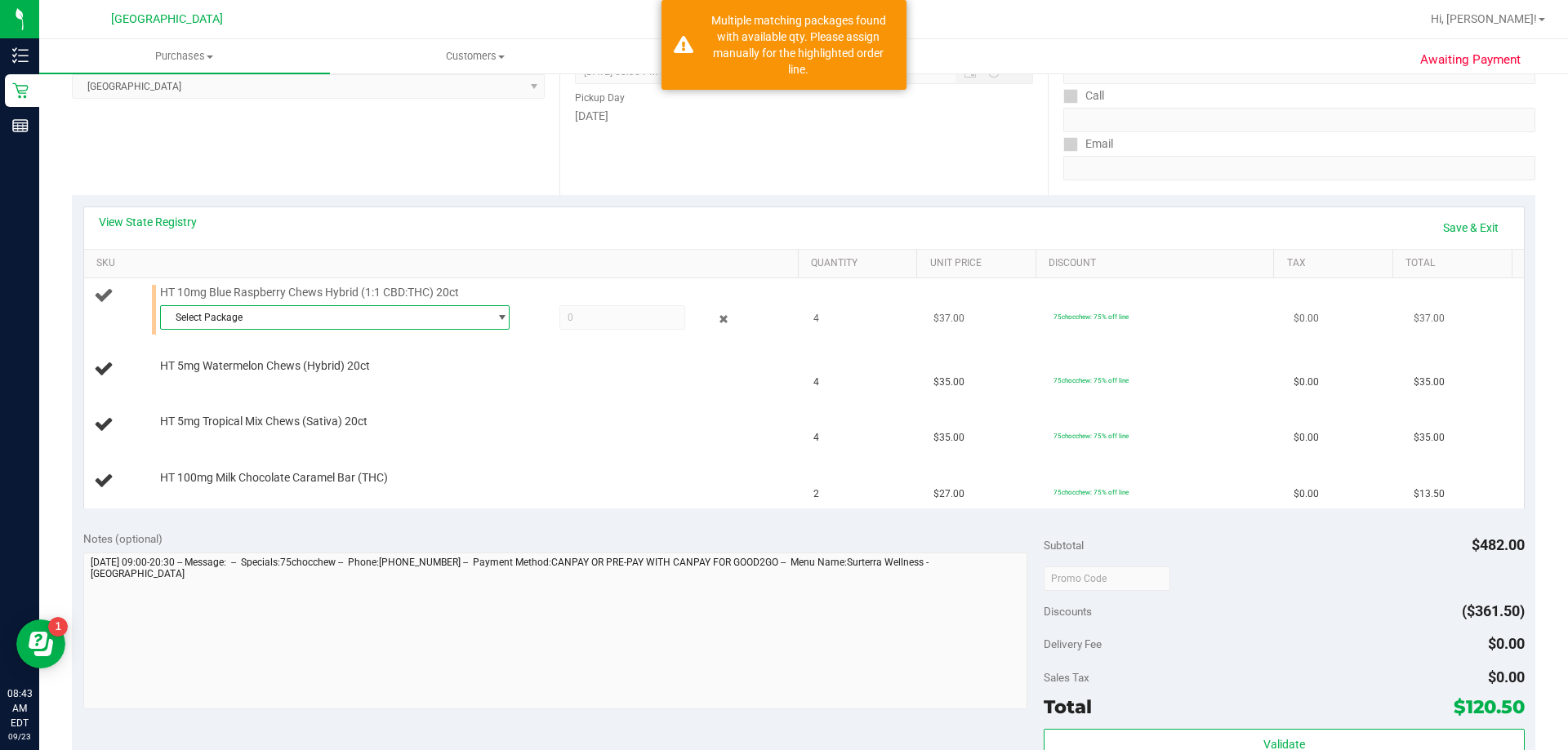
click at [210, 318] on span "Select Package" at bounding box center [325, 317] width 327 height 23
click at [252, 381] on span "9646979829617607" at bounding box center [215, 385] width 92 height 11
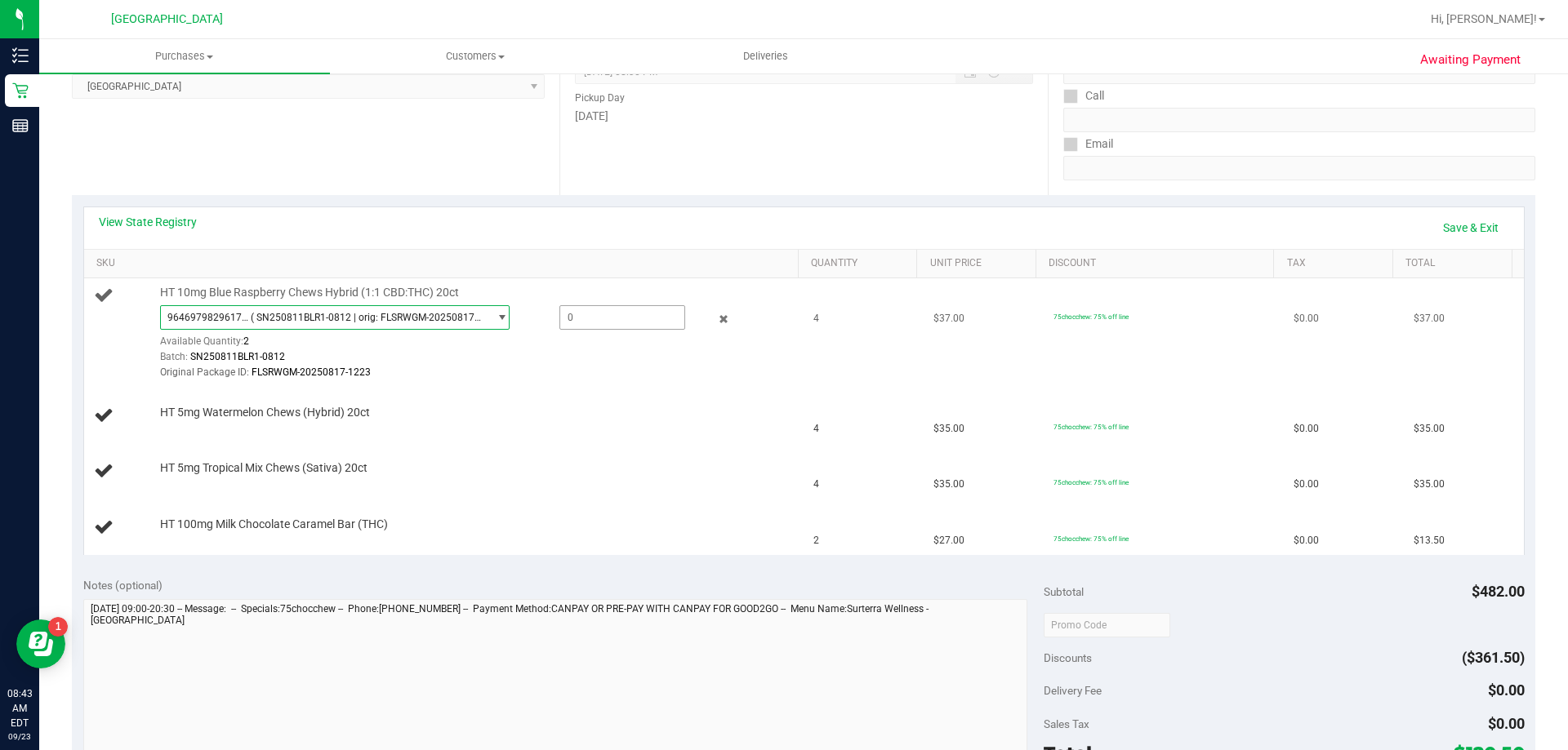
click at [582, 319] on span at bounding box center [622, 317] width 126 height 24
type input "2"
type input "2.0000"
click at [524, 344] on div "9646979829617607 ( SN250811BLR1-0812 | orig: FLSRWGM-20250817-1223 ) 9646979829…" at bounding box center [476, 343] width 631 height 76
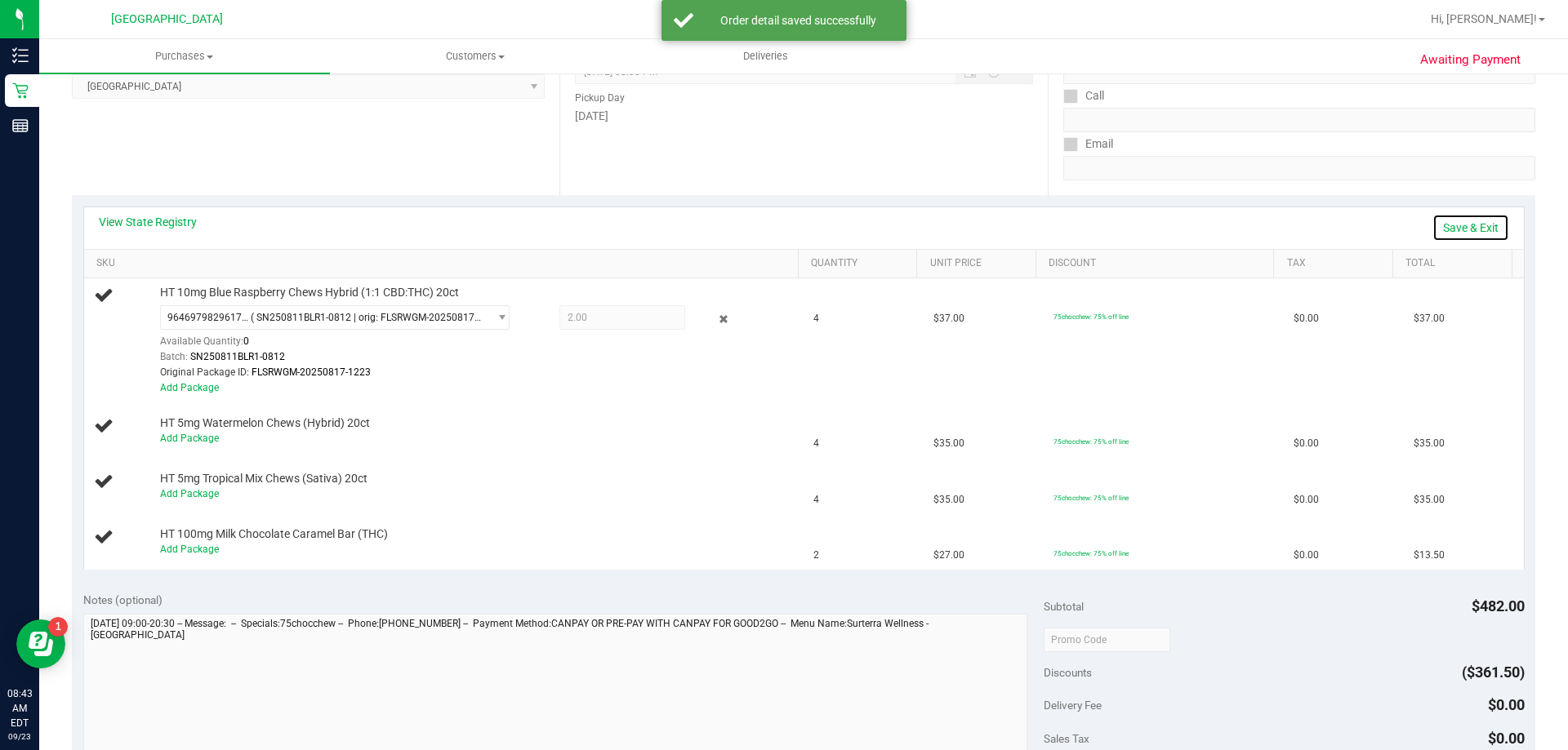
click at [1330, 225] on link "Save & Exit" at bounding box center [1471, 228] width 77 height 28
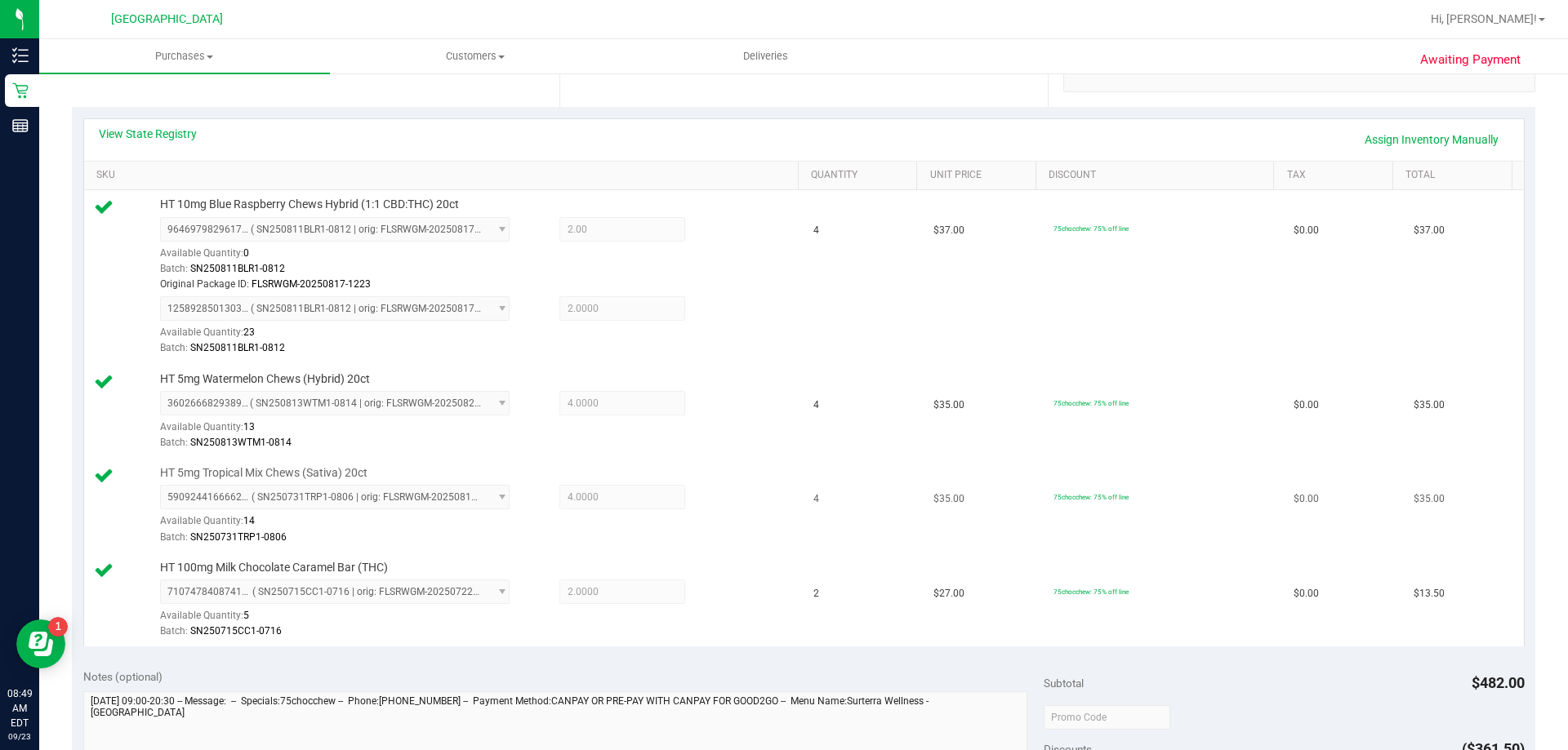
scroll to position [572, 0]
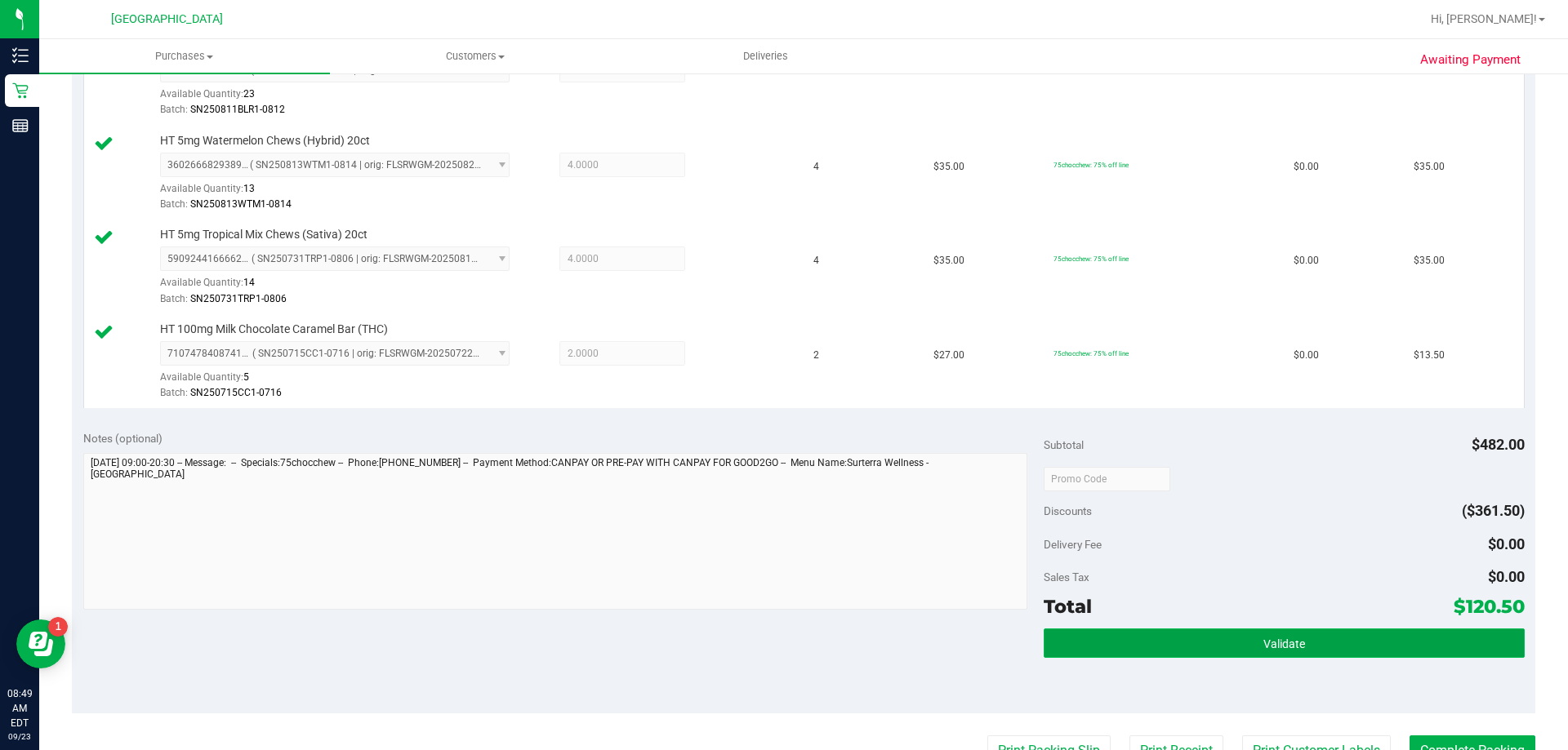
click at [1326, 653] on button "Validate" at bounding box center [1284, 643] width 480 height 30
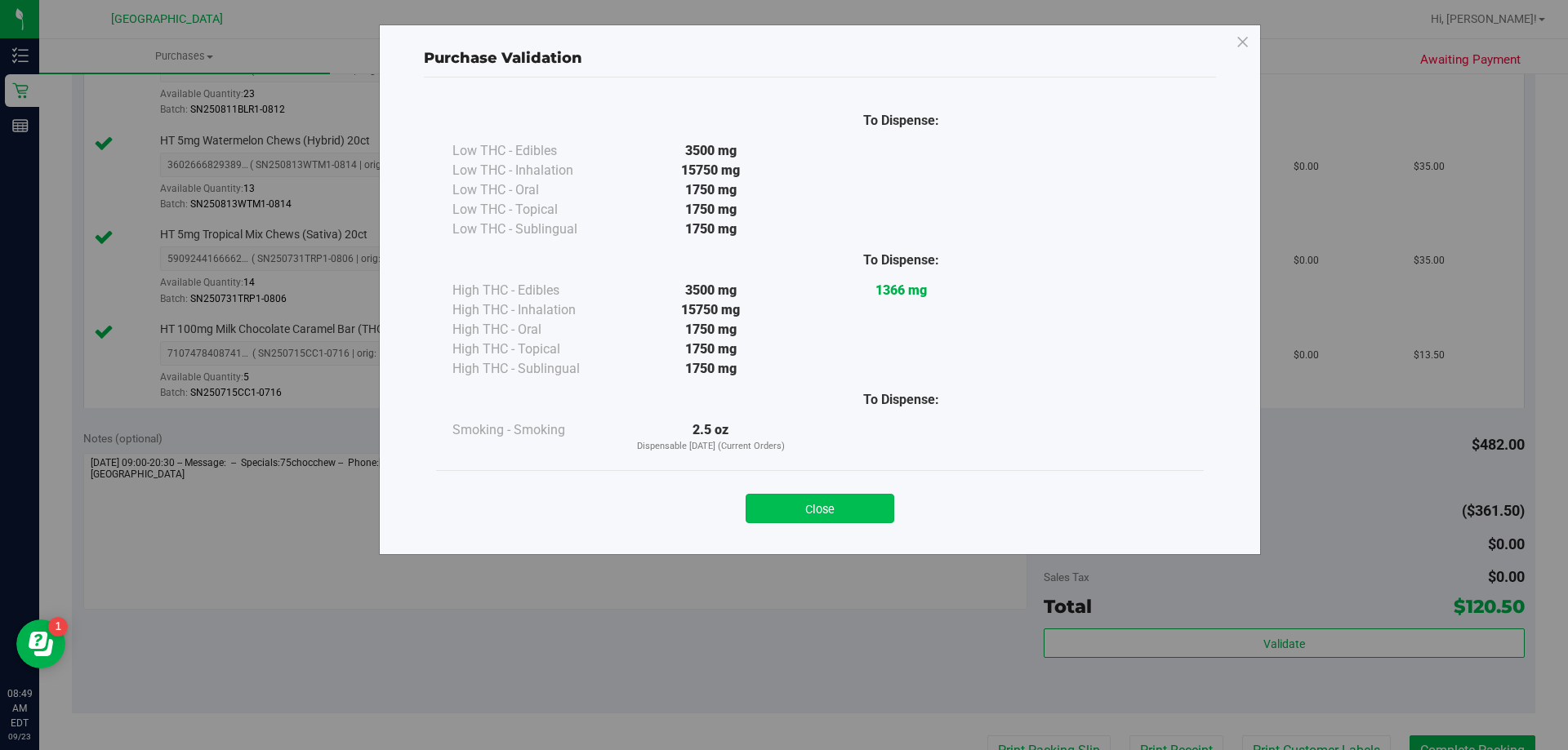
click at [806, 499] on button "Close" at bounding box center [820, 509] width 148 height 30
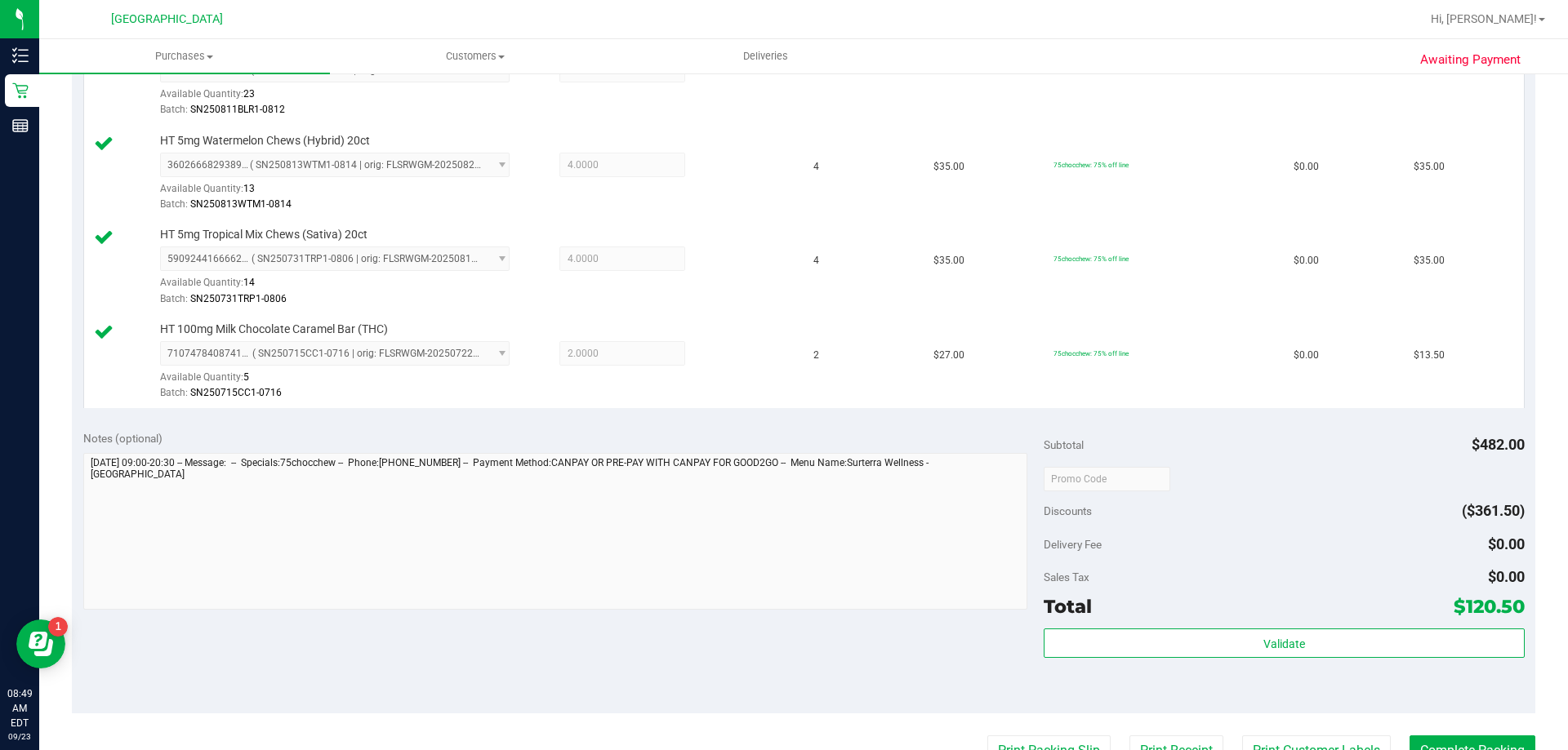
scroll to position [898, 0]
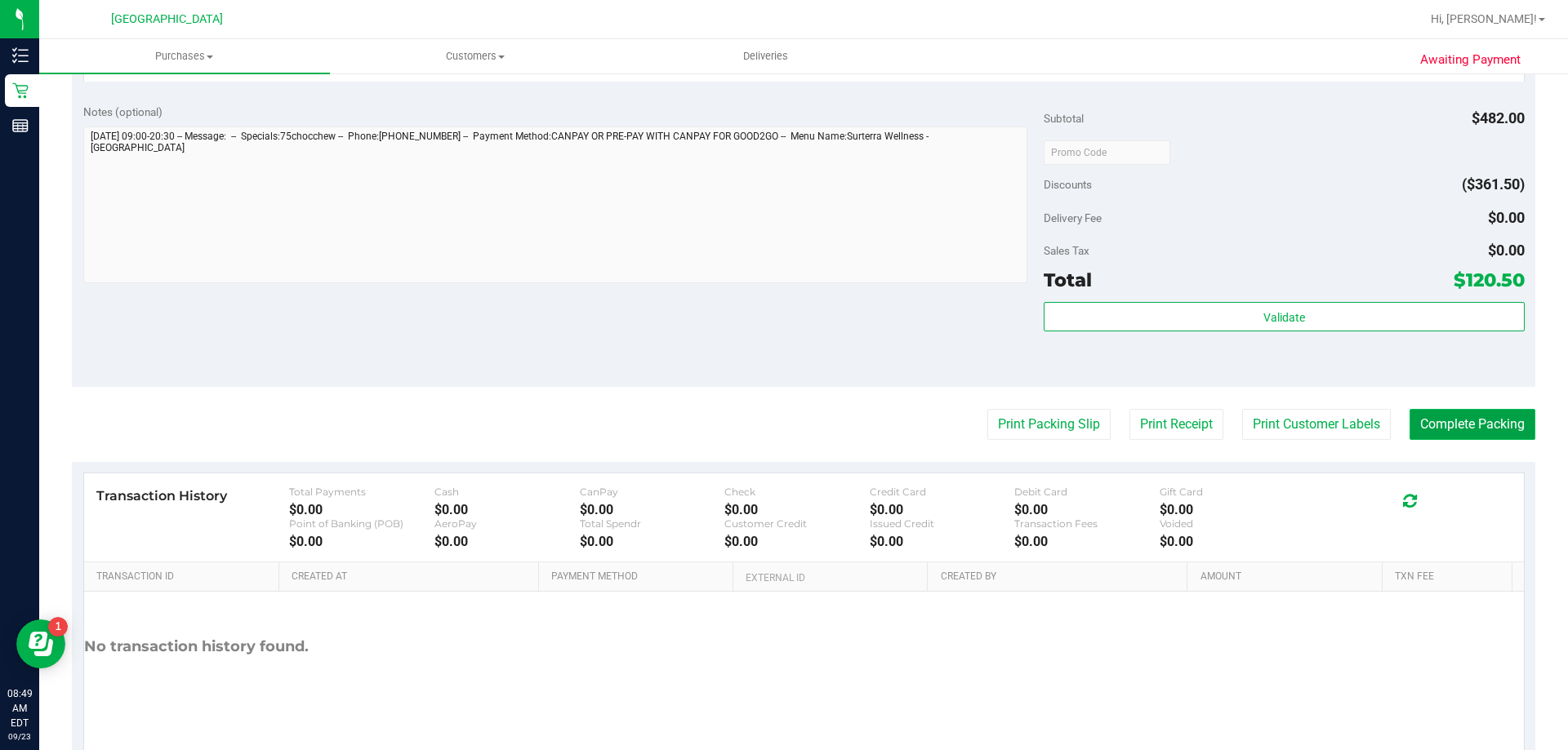
click at [1330, 421] on button "Complete Packing" at bounding box center [1472, 424] width 126 height 31
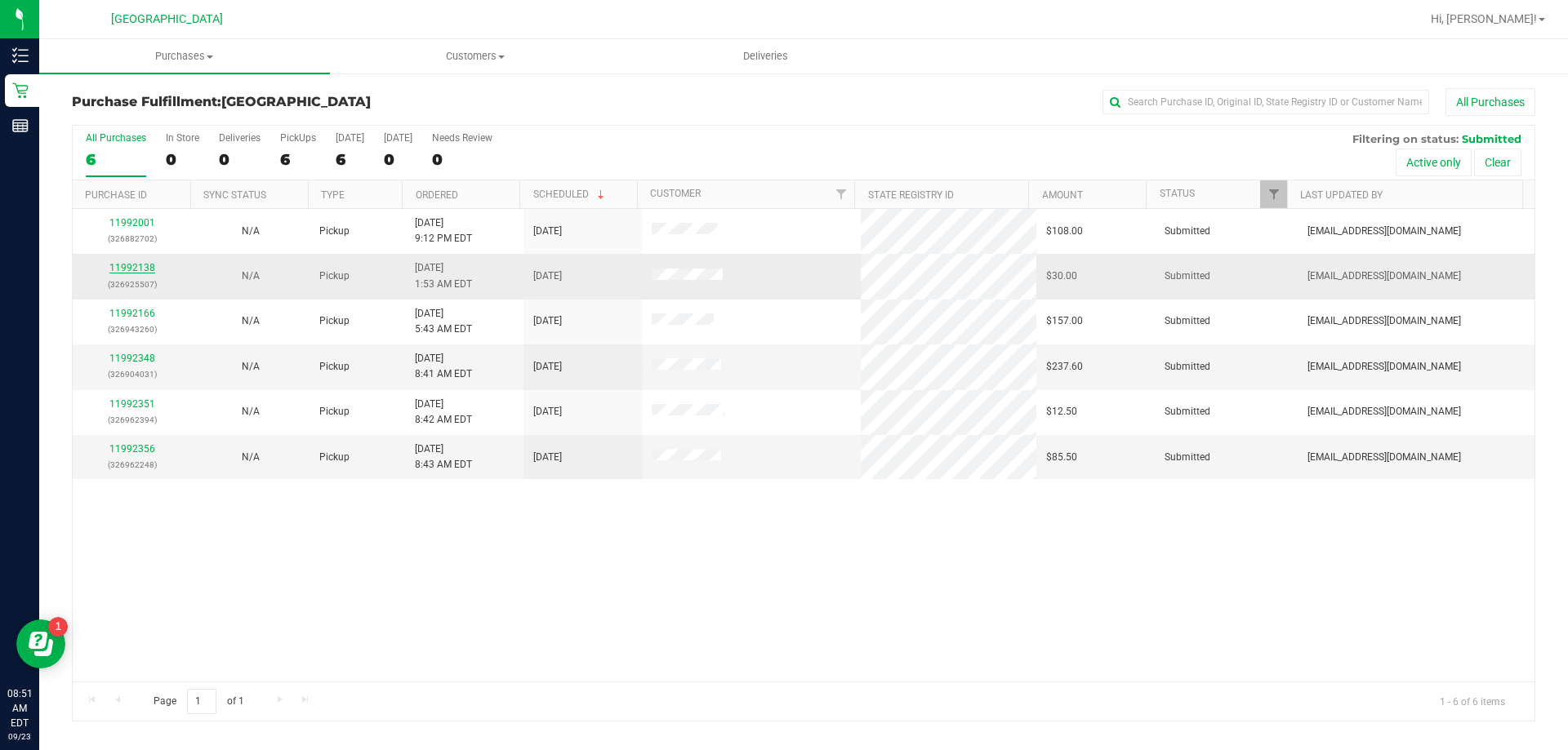
drag, startPoint x: 131, startPoint y: 258, endPoint x: 131, endPoint y: 268, distance: 10.0
click at [131, 261] on td "11992138 (326925507)" at bounding box center [132, 276] width 119 height 44
click at [131, 268] on link "11992138" at bounding box center [132, 268] width 45 height 11
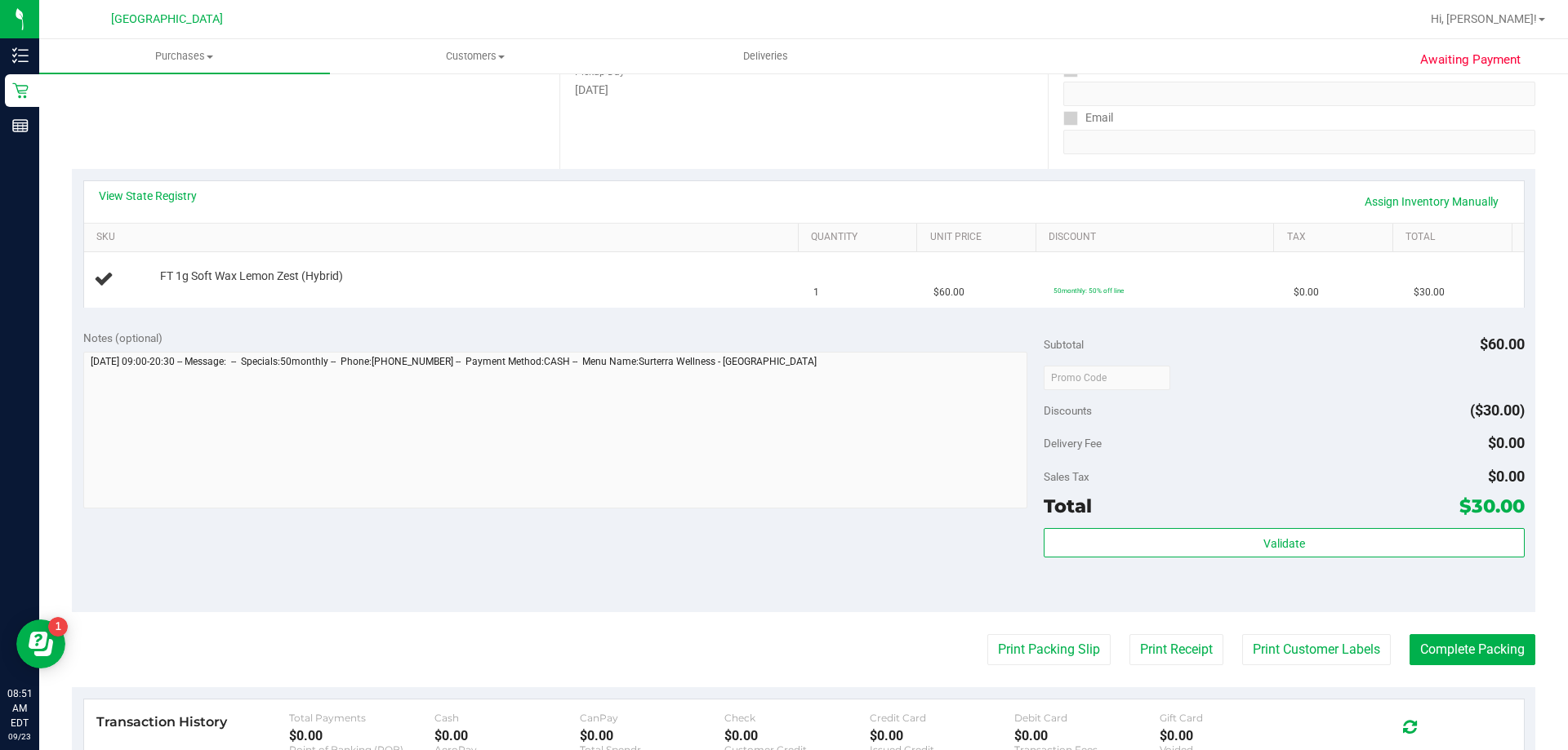
scroll to position [245, 0]
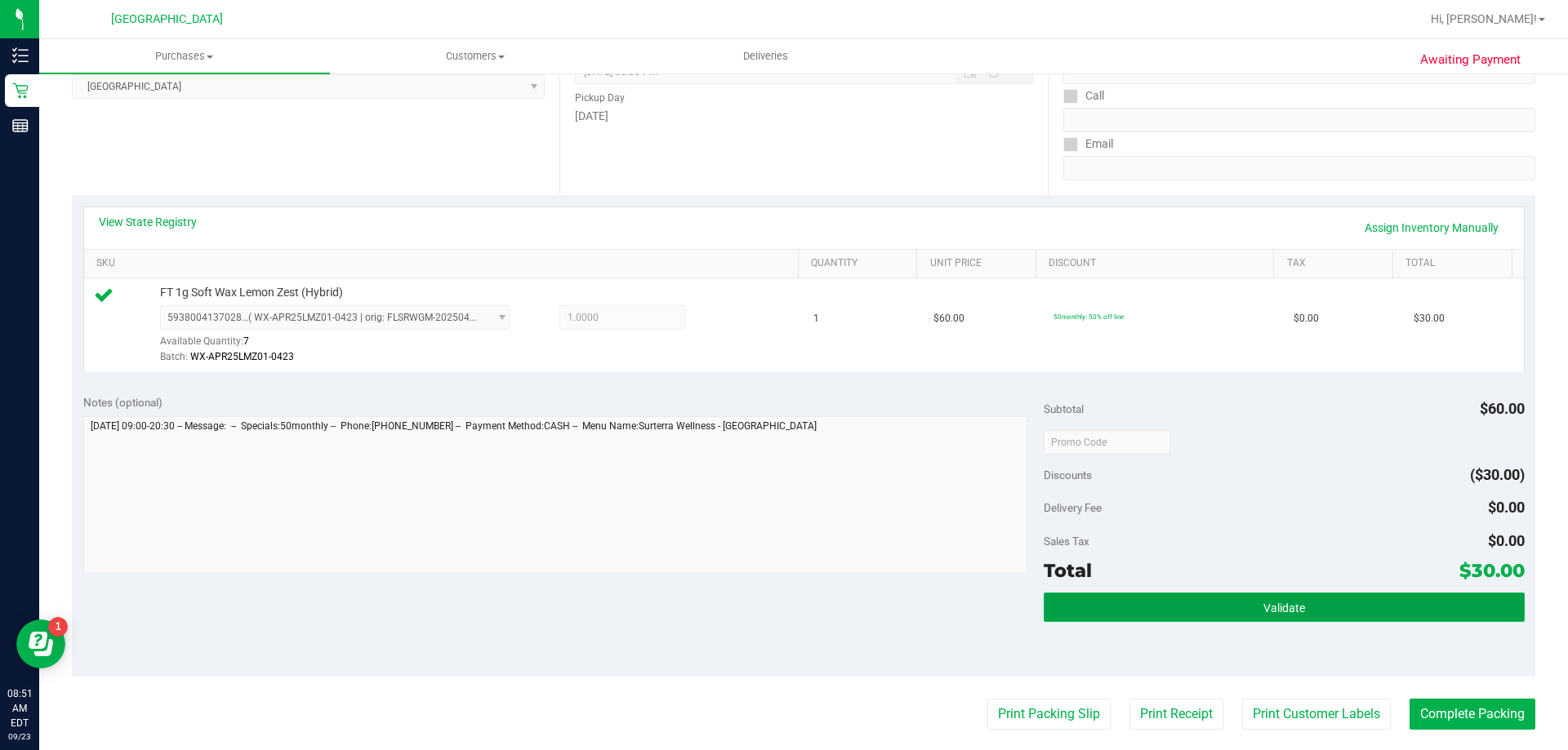
click at [1328, 607] on button "Validate" at bounding box center [1284, 607] width 480 height 30
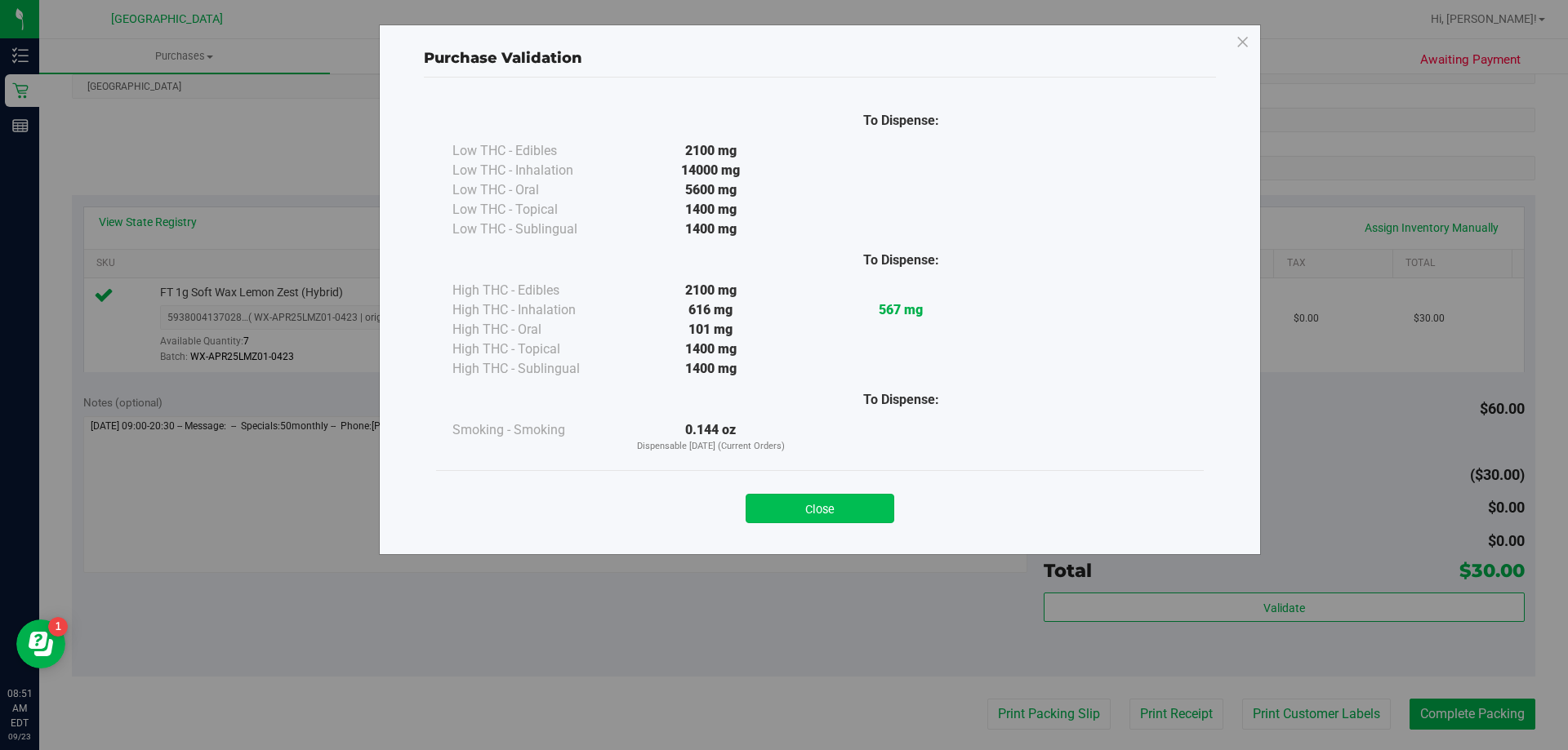
click at [765, 509] on button "Close" at bounding box center [820, 509] width 148 height 30
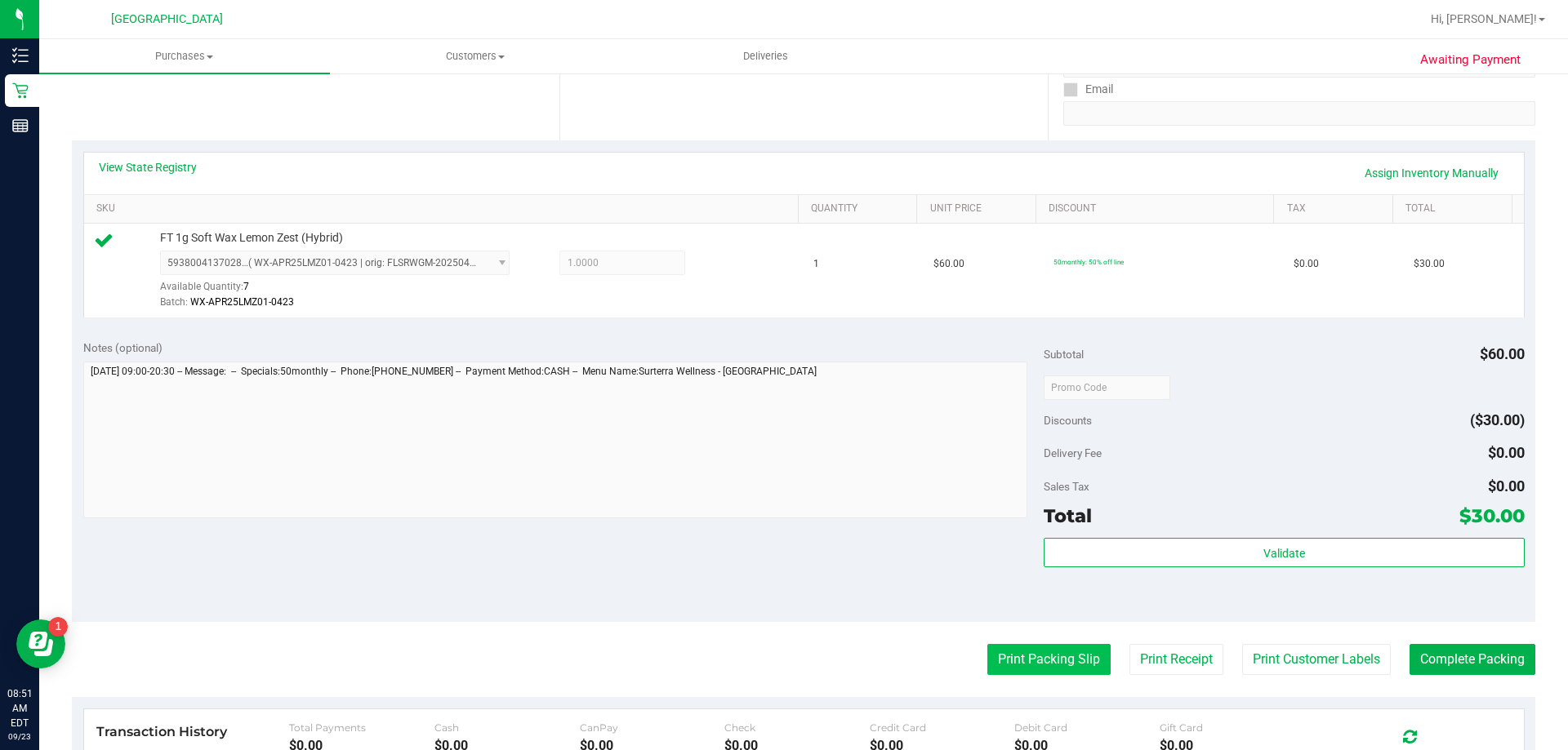
scroll to position [326, 0]
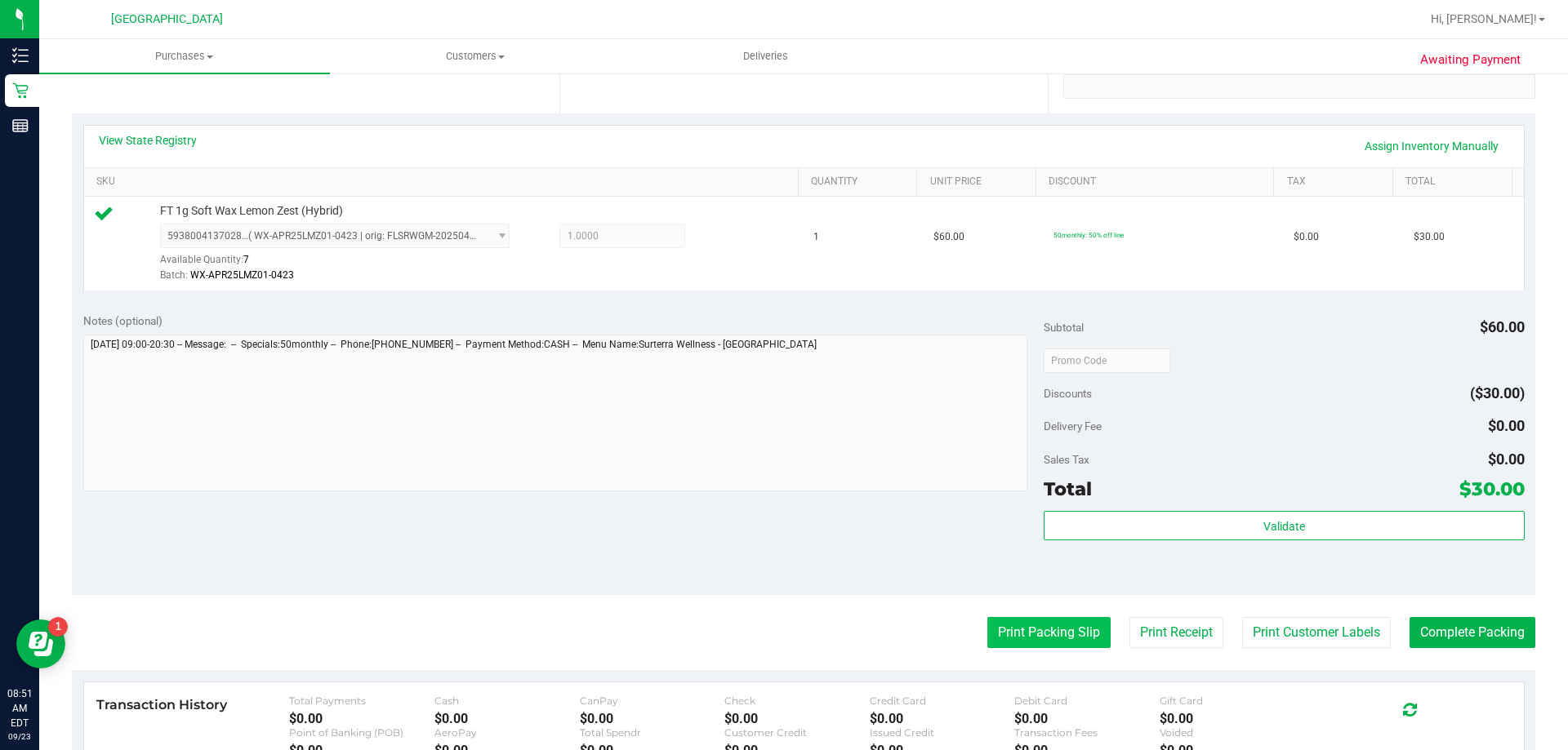
click at [1030, 640] on button "Print Packing Slip" at bounding box center [1049, 632] width 123 height 31
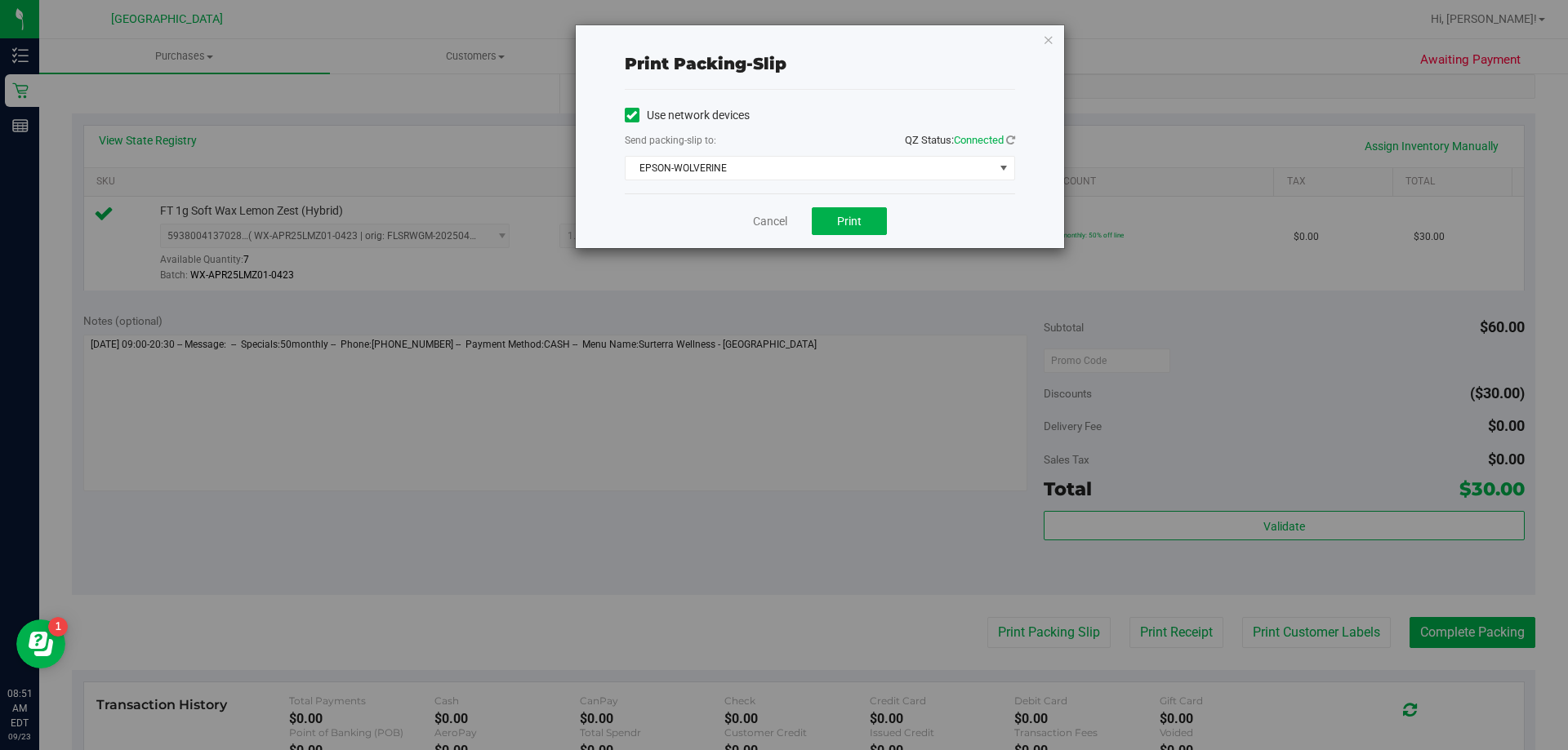
click at [844, 237] on div "Cancel Print" at bounding box center [820, 221] width 390 height 55
click at [847, 228] on button "Print" at bounding box center [849, 222] width 75 height 28
click at [1047, 36] on icon "button" at bounding box center [1049, 39] width 11 height 19
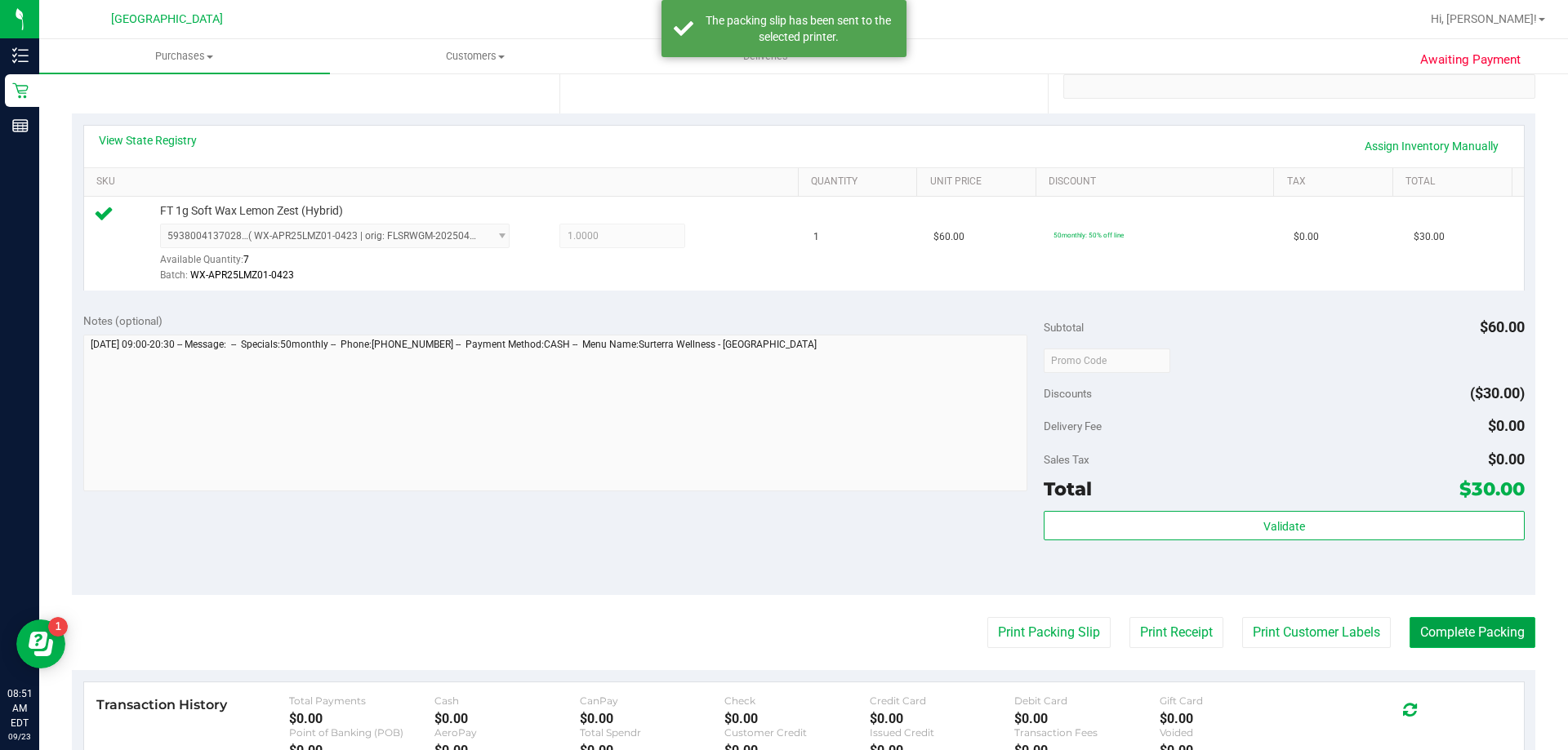
click at [1330, 629] on button "Complete Packing" at bounding box center [1472, 632] width 126 height 31
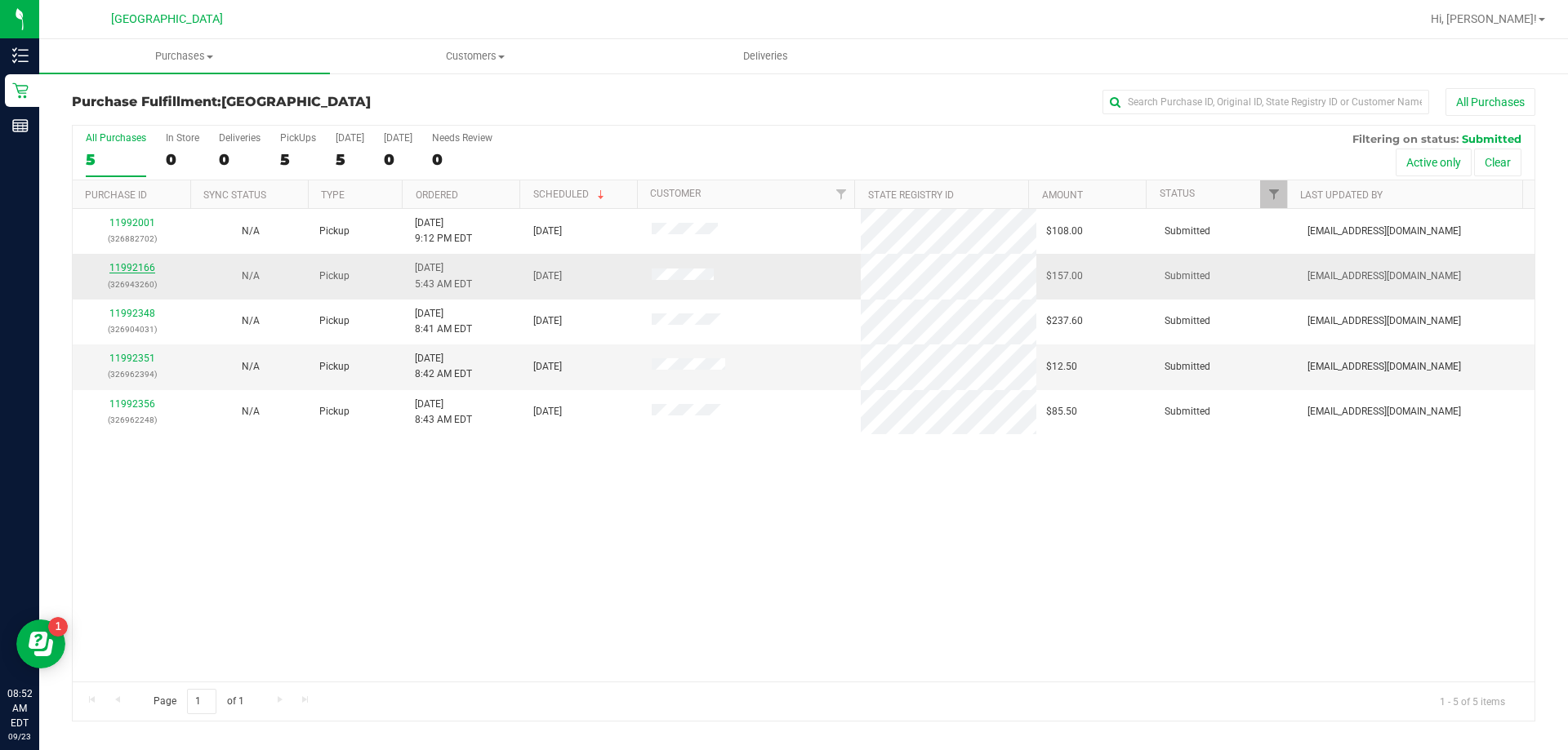
click at [127, 263] on link "11992166" at bounding box center [132, 268] width 45 height 11
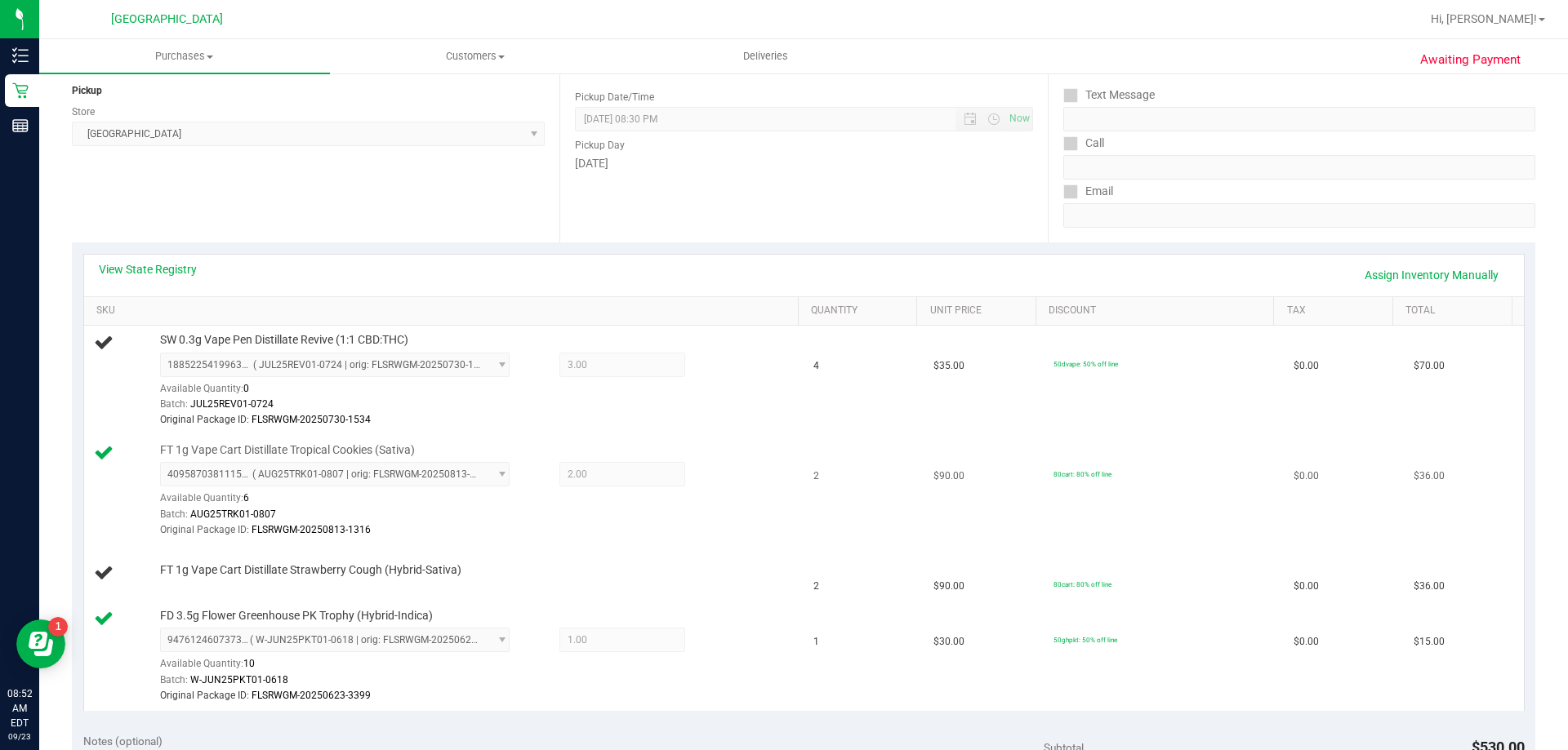
scroll to position [245, 0]
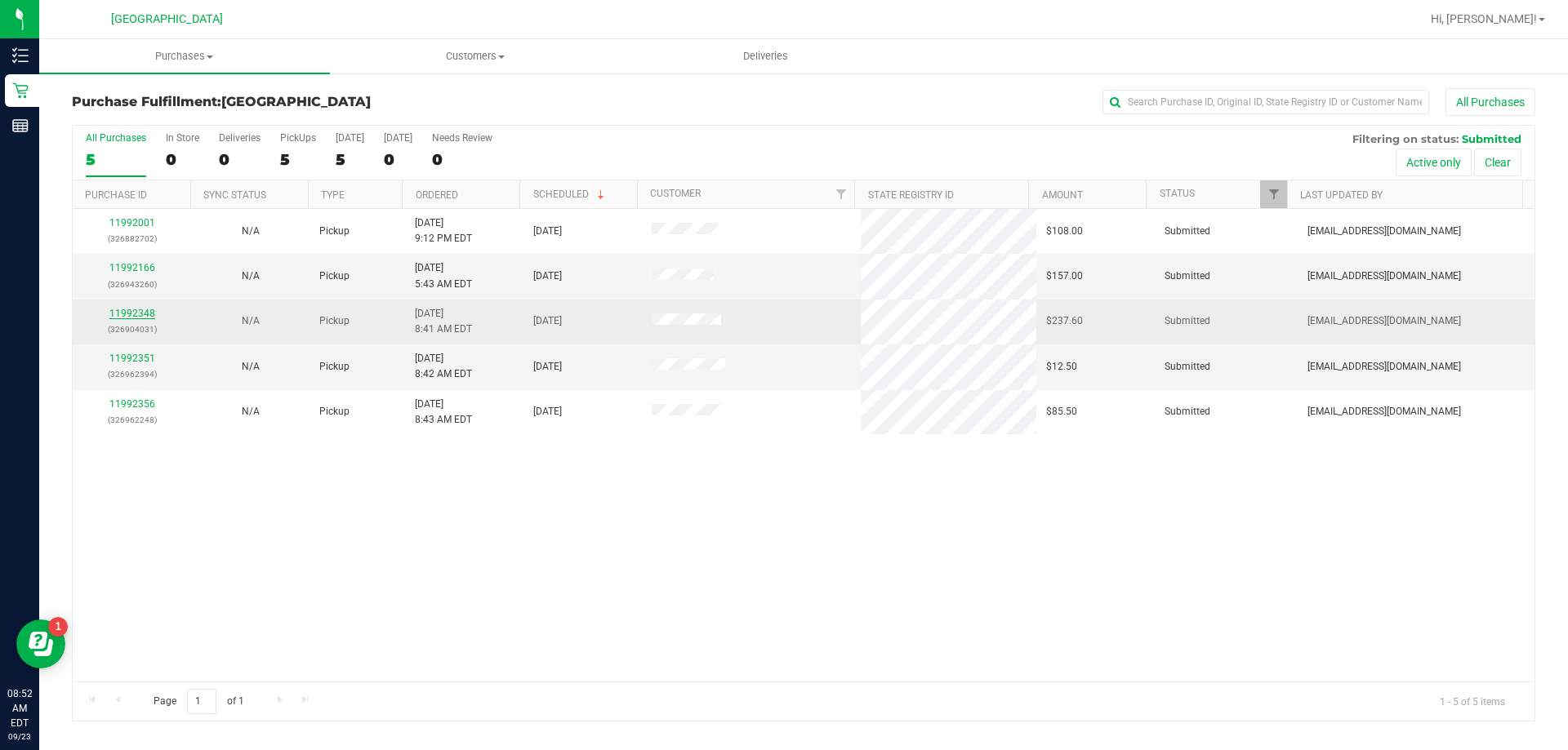
click at [137, 314] on link "11992348" at bounding box center [132, 313] width 45 height 11
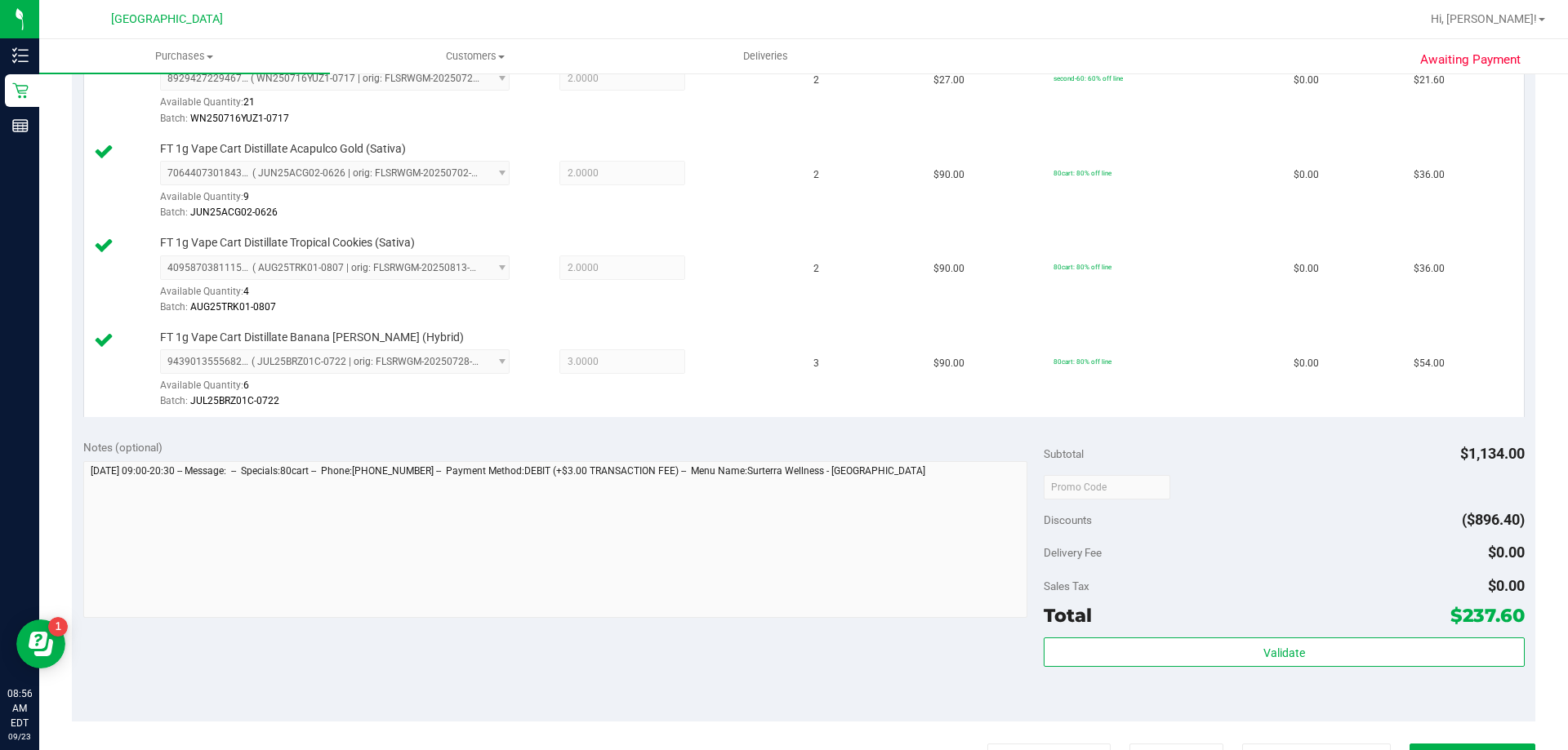
scroll to position [980, 0]
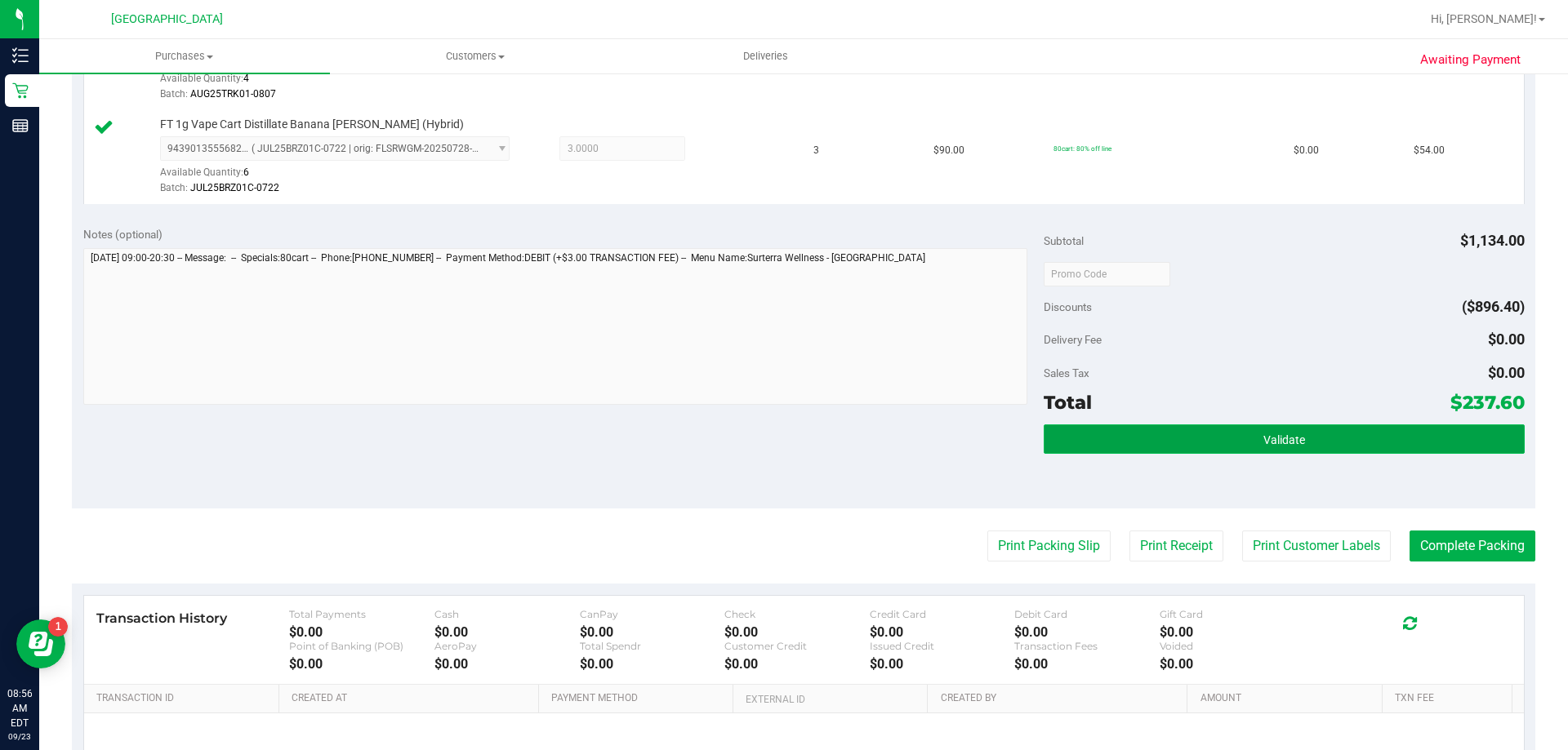
click at [1219, 451] on button "Validate" at bounding box center [1284, 439] width 480 height 30
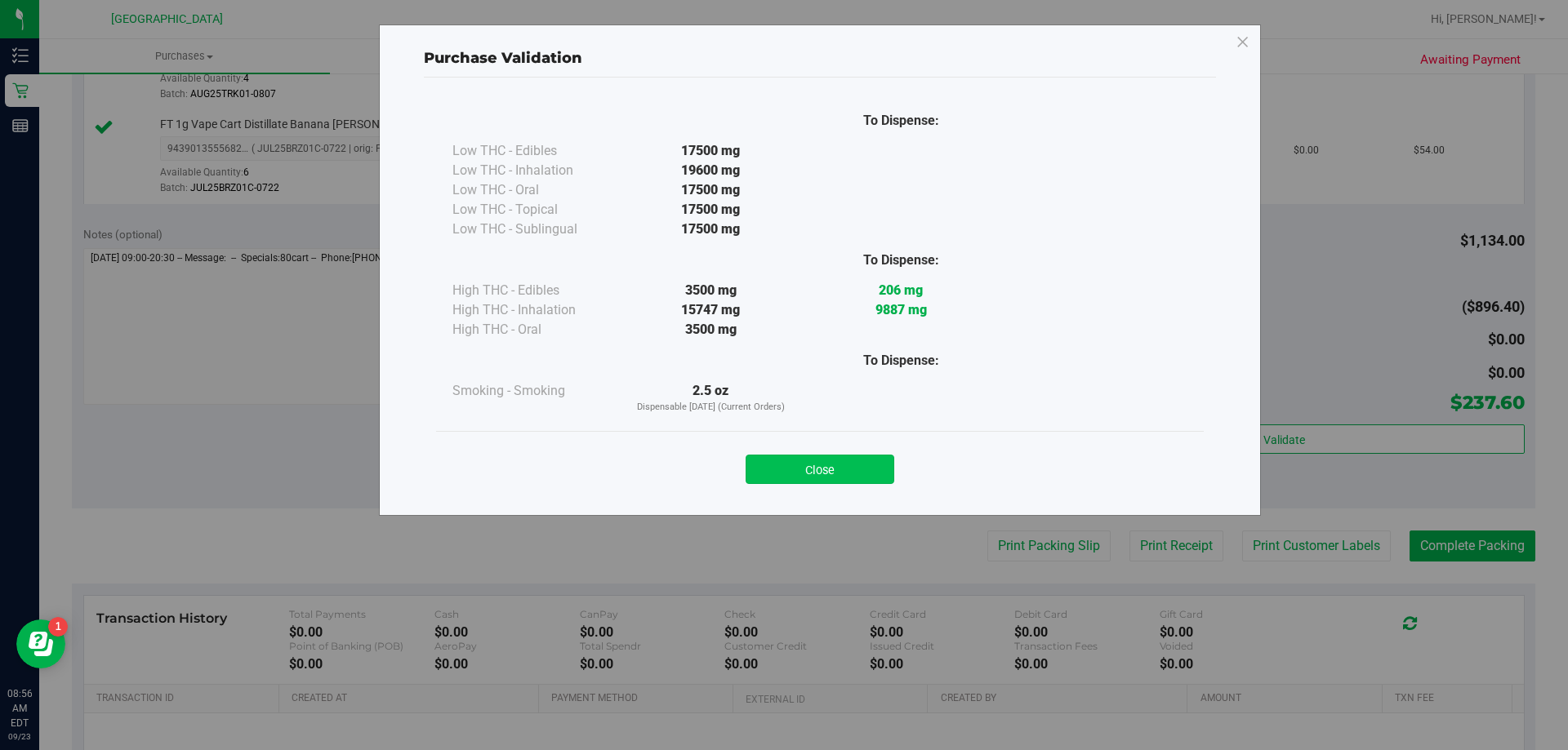
click at [828, 469] on button "Close" at bounding box center [820, 470] width 148 height 30
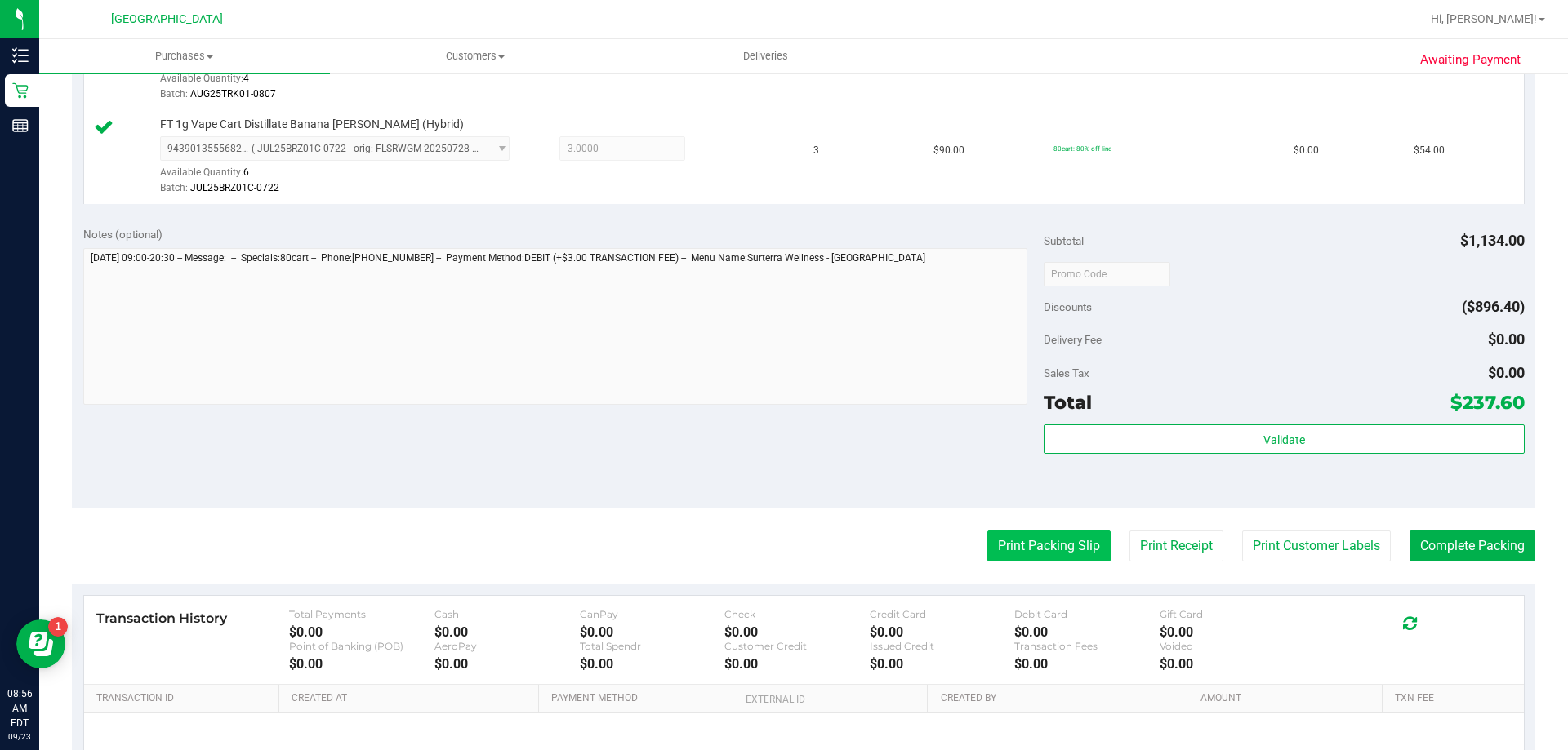
click at [997, 541] on button "Print Packing Slip" at bounding box center [1049, 546] width 123 height 31
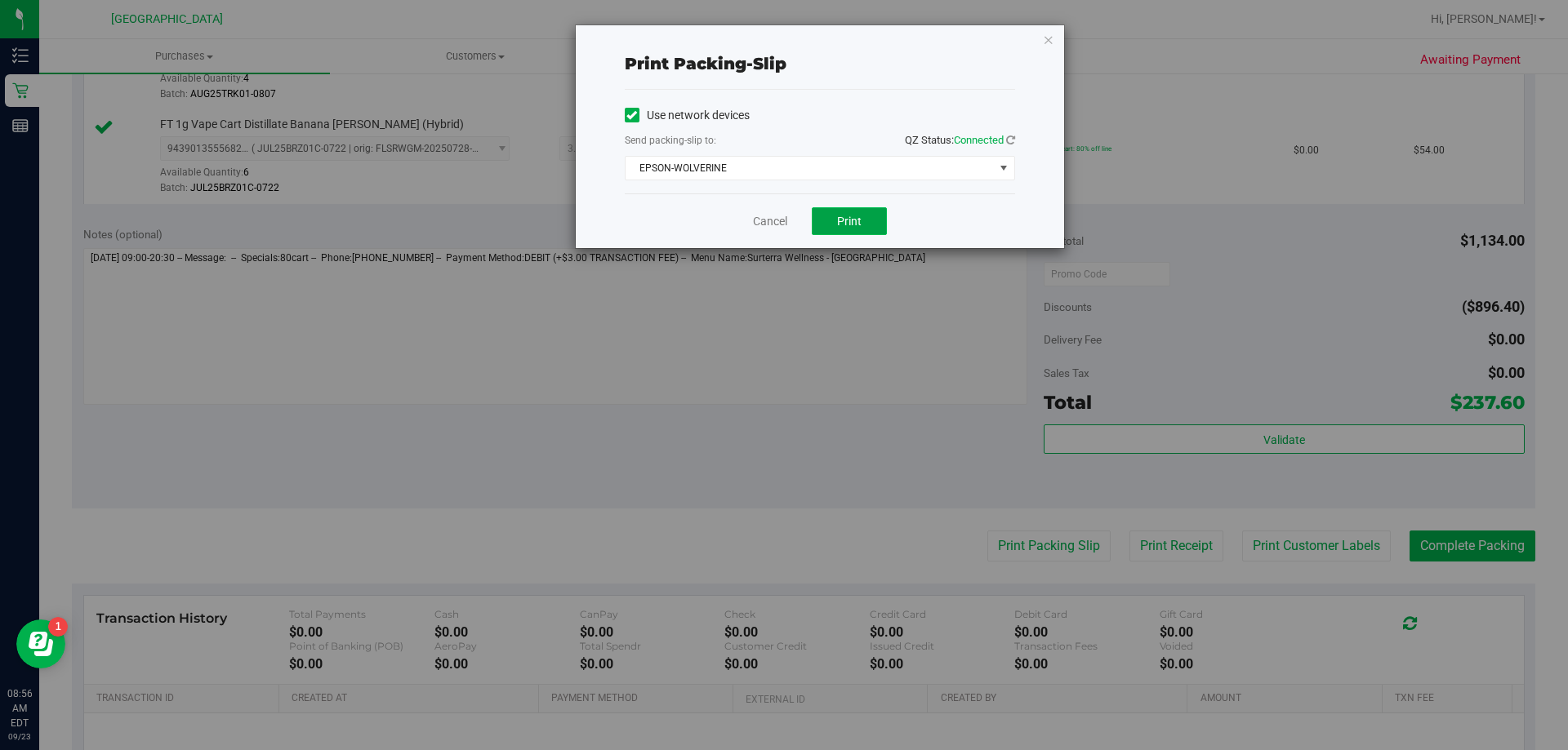
click at [873, 224] on button "Print" at bounding box center [849, 222] width 75 height 28
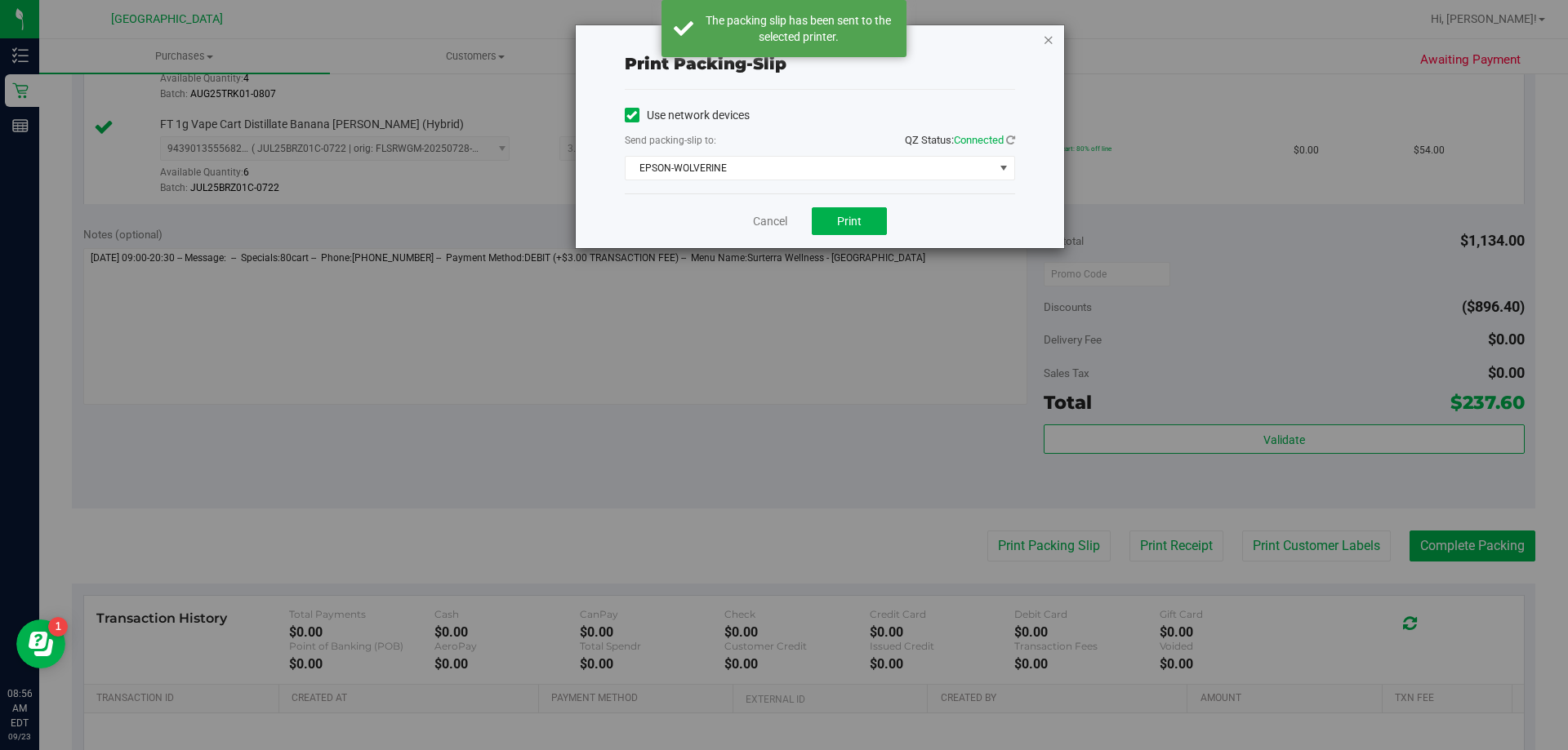
click at [1045, 45] on icon "button" at bounding box center [1049, 39] width 11 height 19
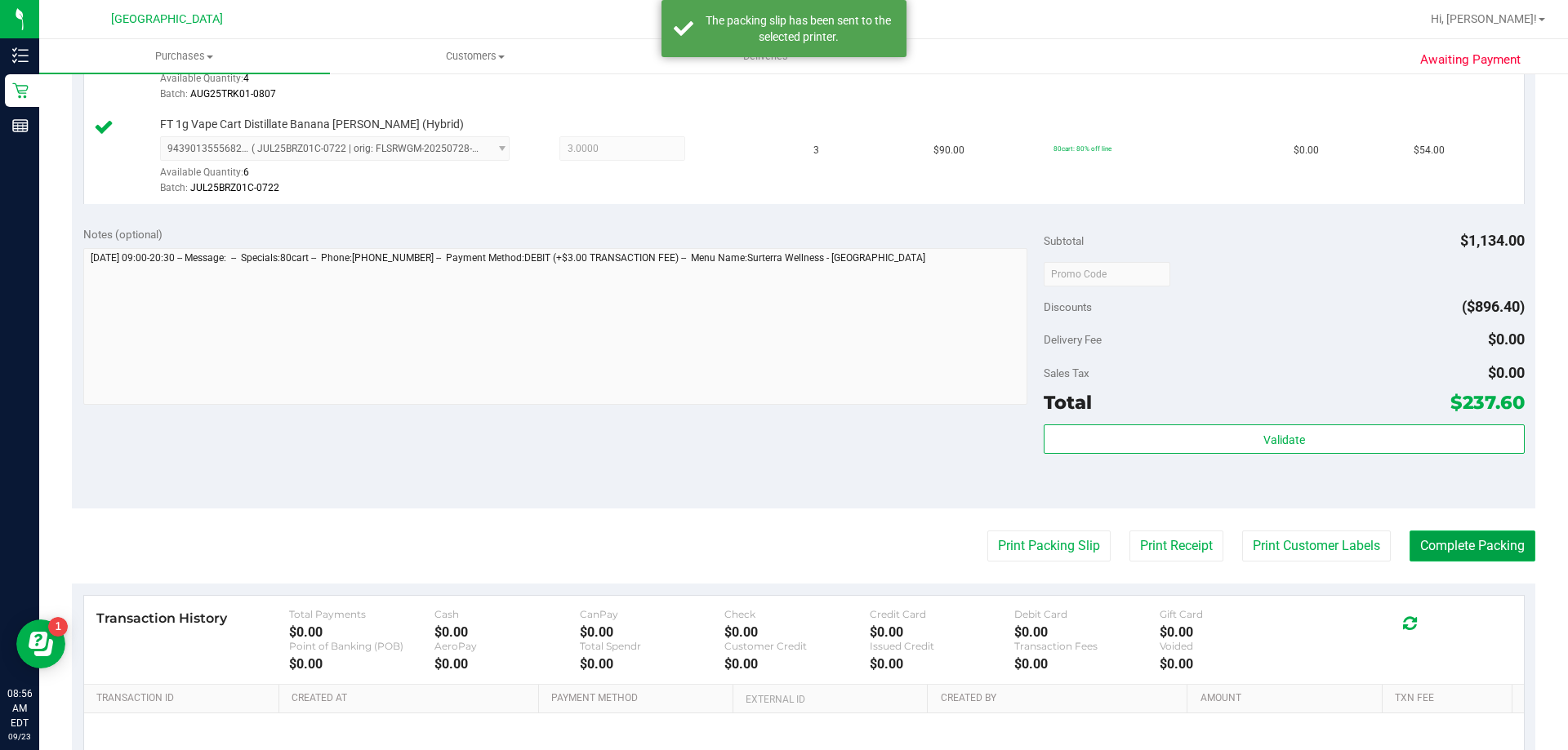
click at [1330, 546] on button "Complete Packing" at bounding box center [1472, 546] width 126 height 31
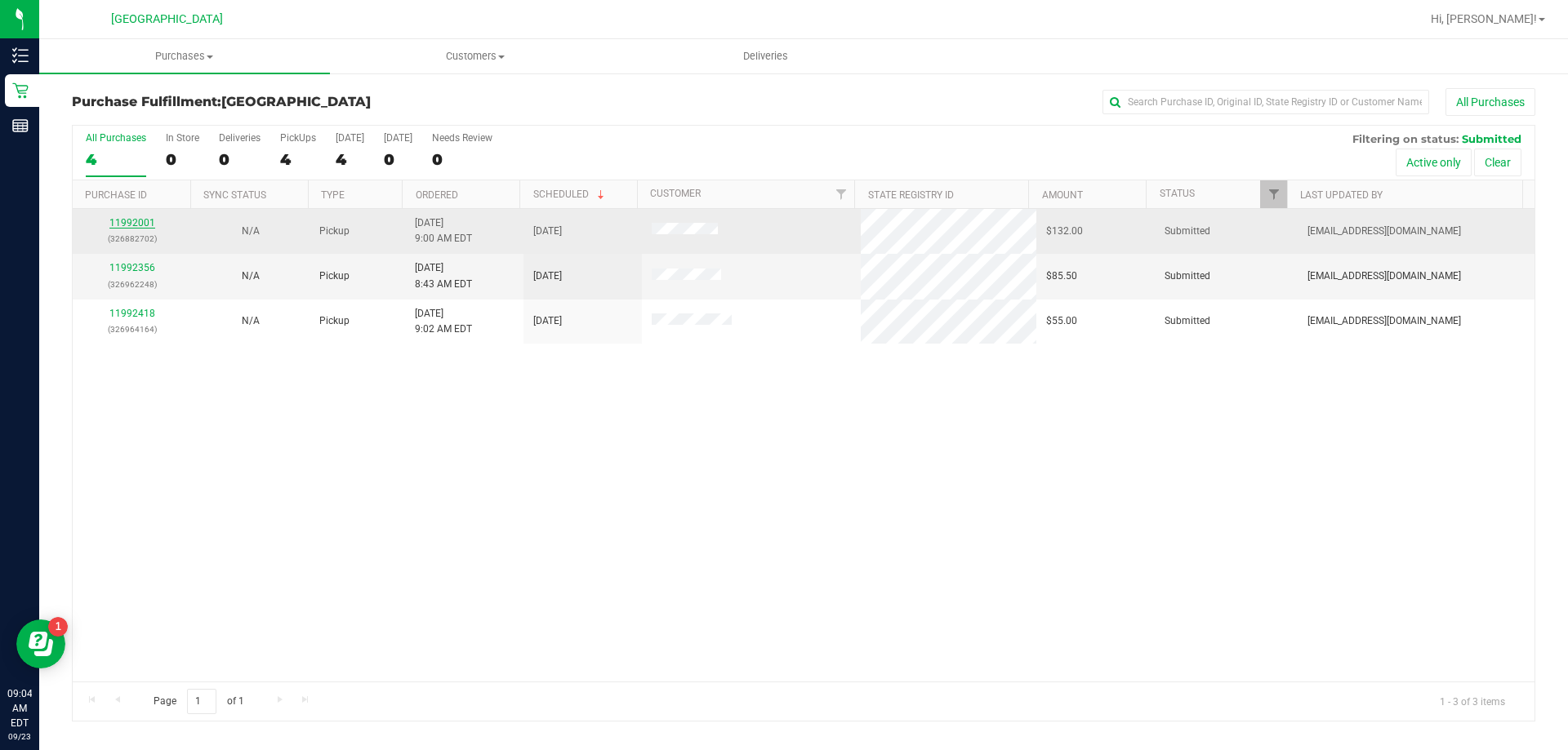
click at [134, 227] on link "11992001" at bounding box center [132, 222] width 45 height 11
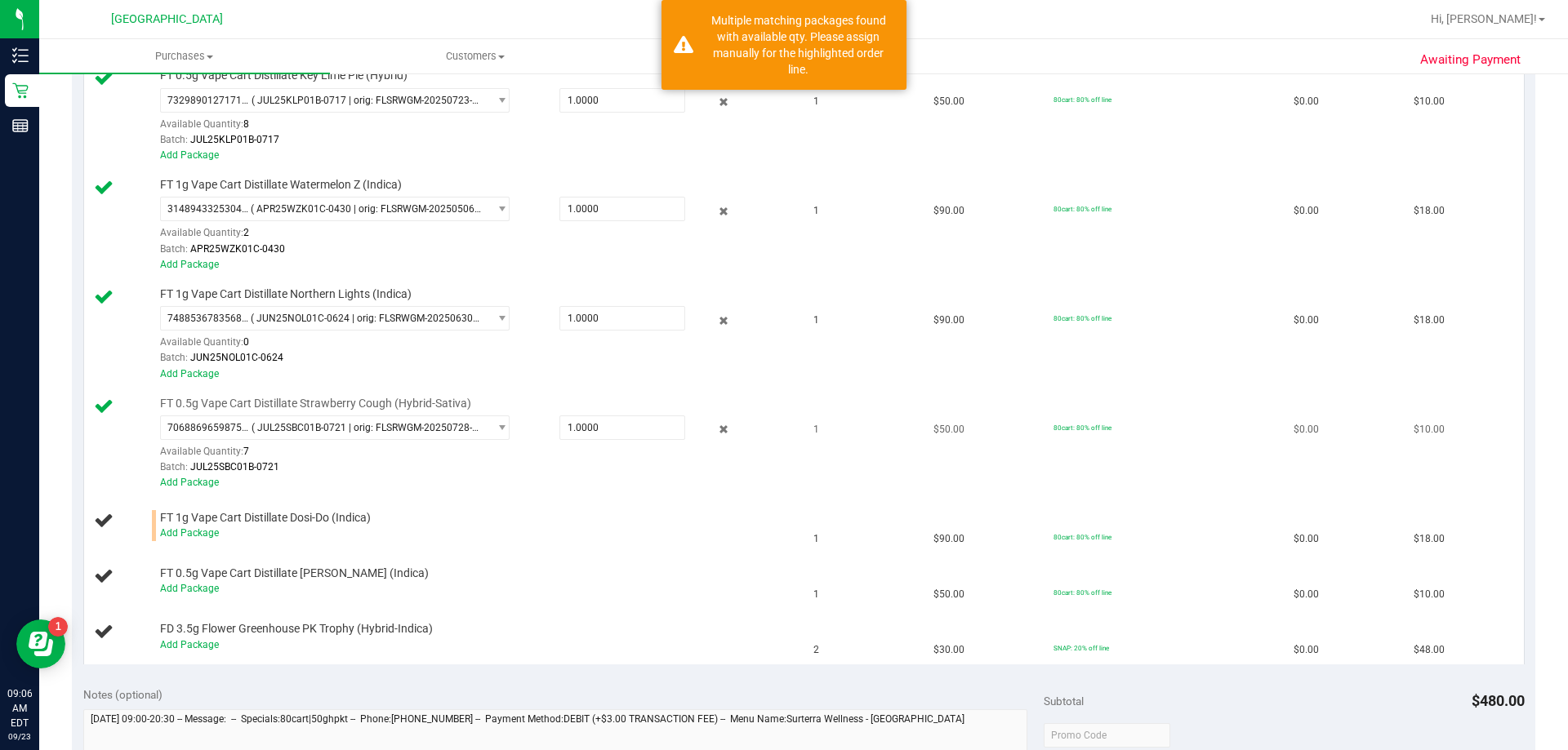
scroll to position [489, 0]
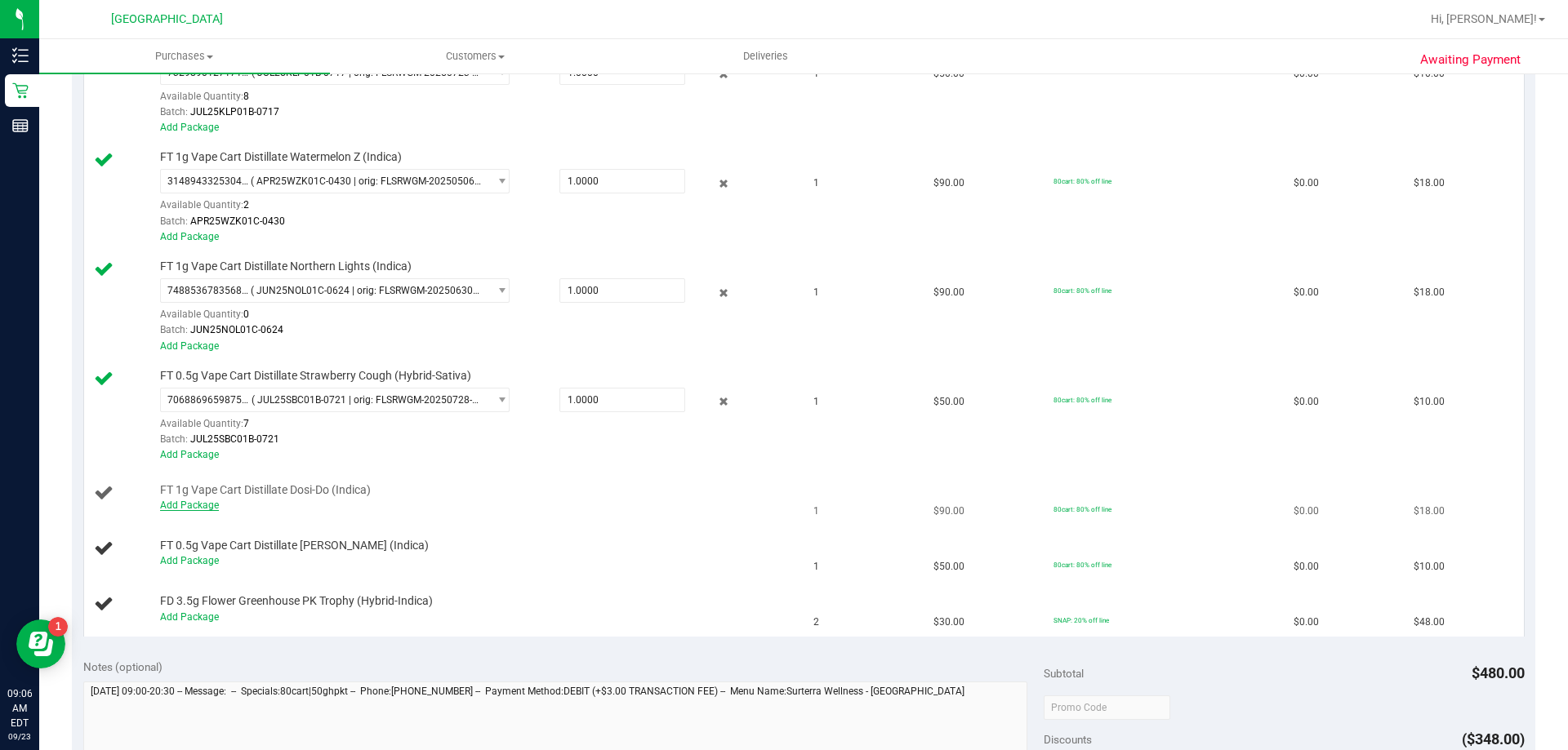
click at [198, 509] on link "Add Package" at bounding box center [189, 505] width 58 height 11
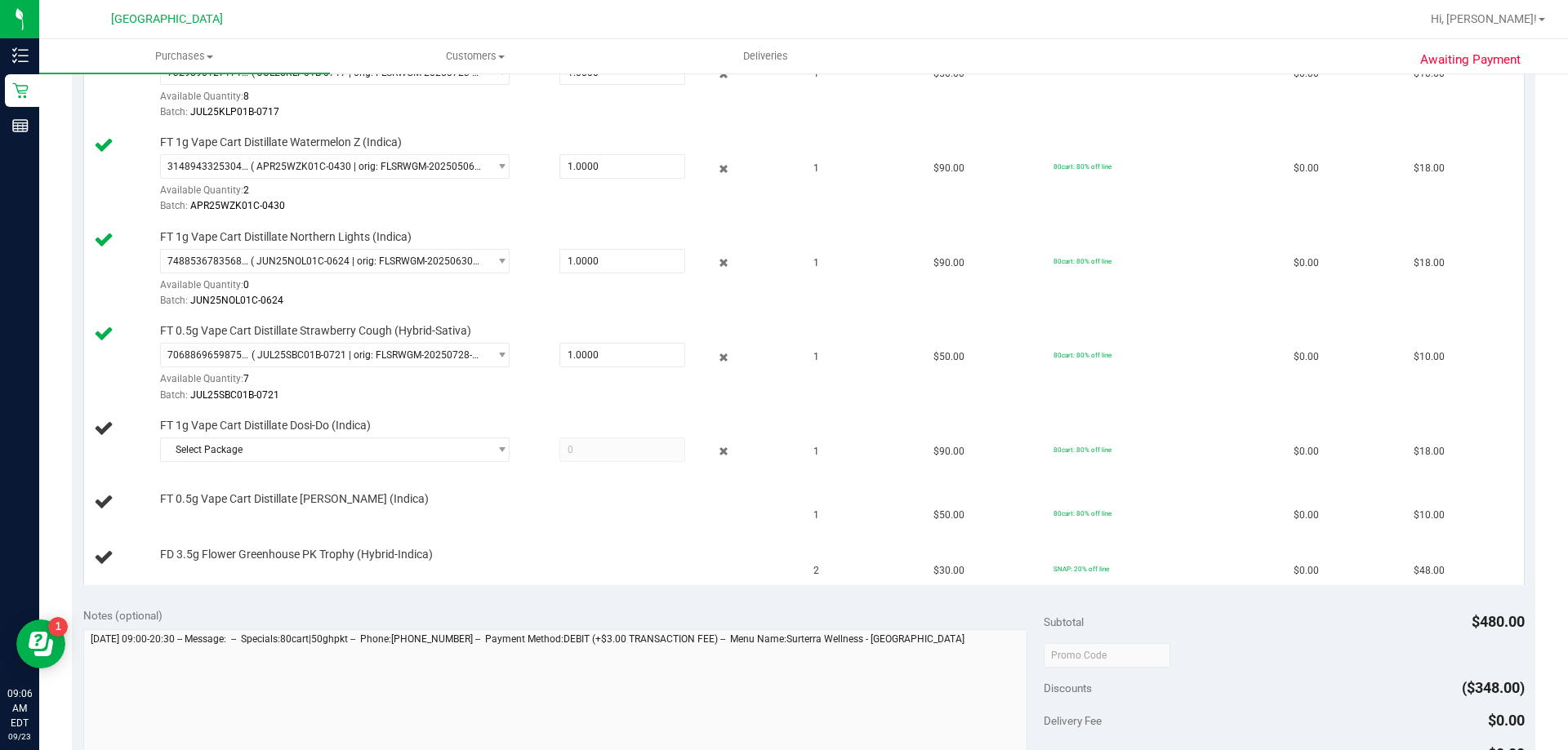
click at [384, 520] on td "FT 0.5g Vape Cart Distillate Donny Burger (Indica)" at bounding box center [444, 503] width 720 height 56
click at [354, 455] on span "Select Package" at bounding box center [325, 450] width 327 height 23
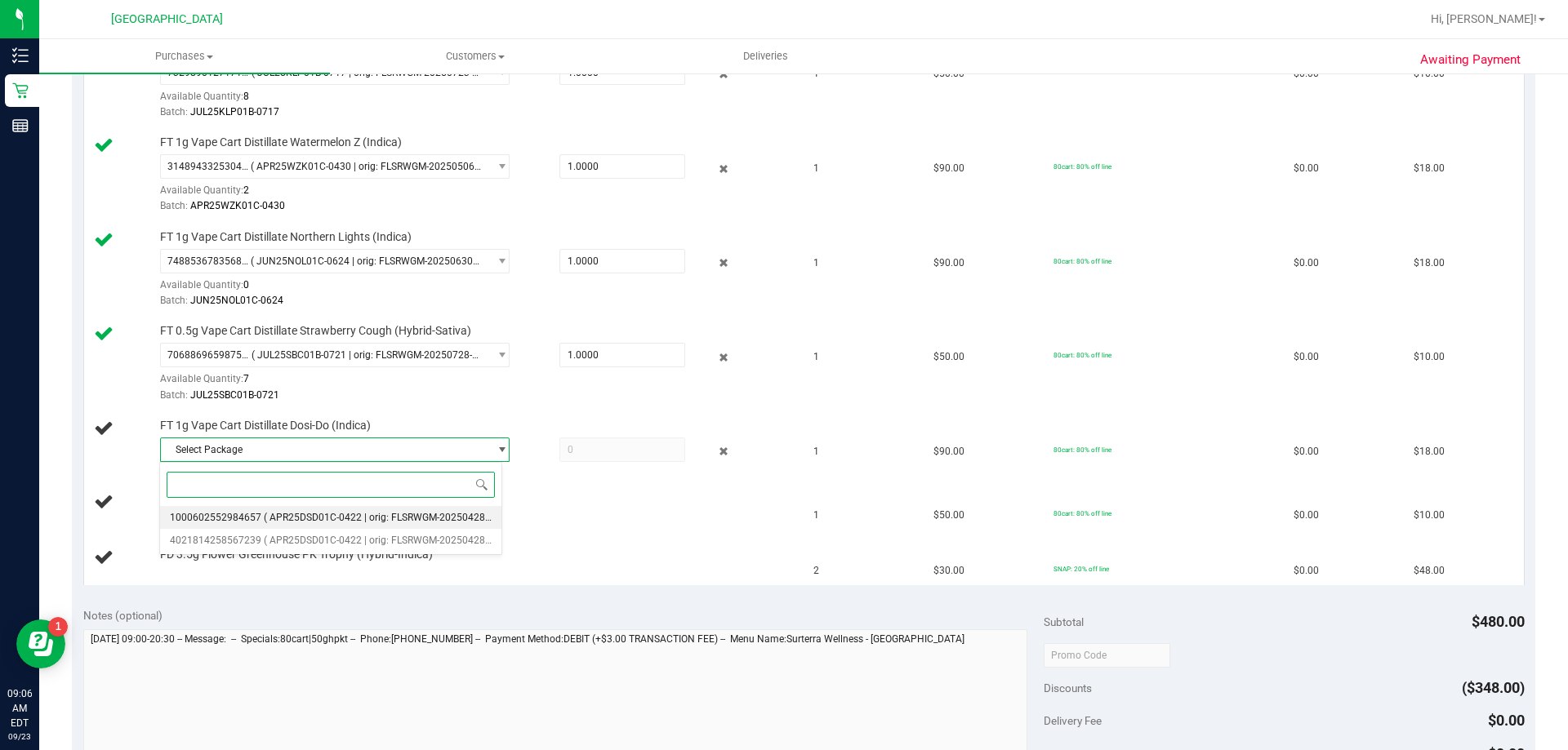
click at [319, 527] on li "1000602552984657 ( APR25DSD01C-0422 | orig: FLSRWGM-20250428-2300 )" at bounding box center [331, 517] width 341 height 23
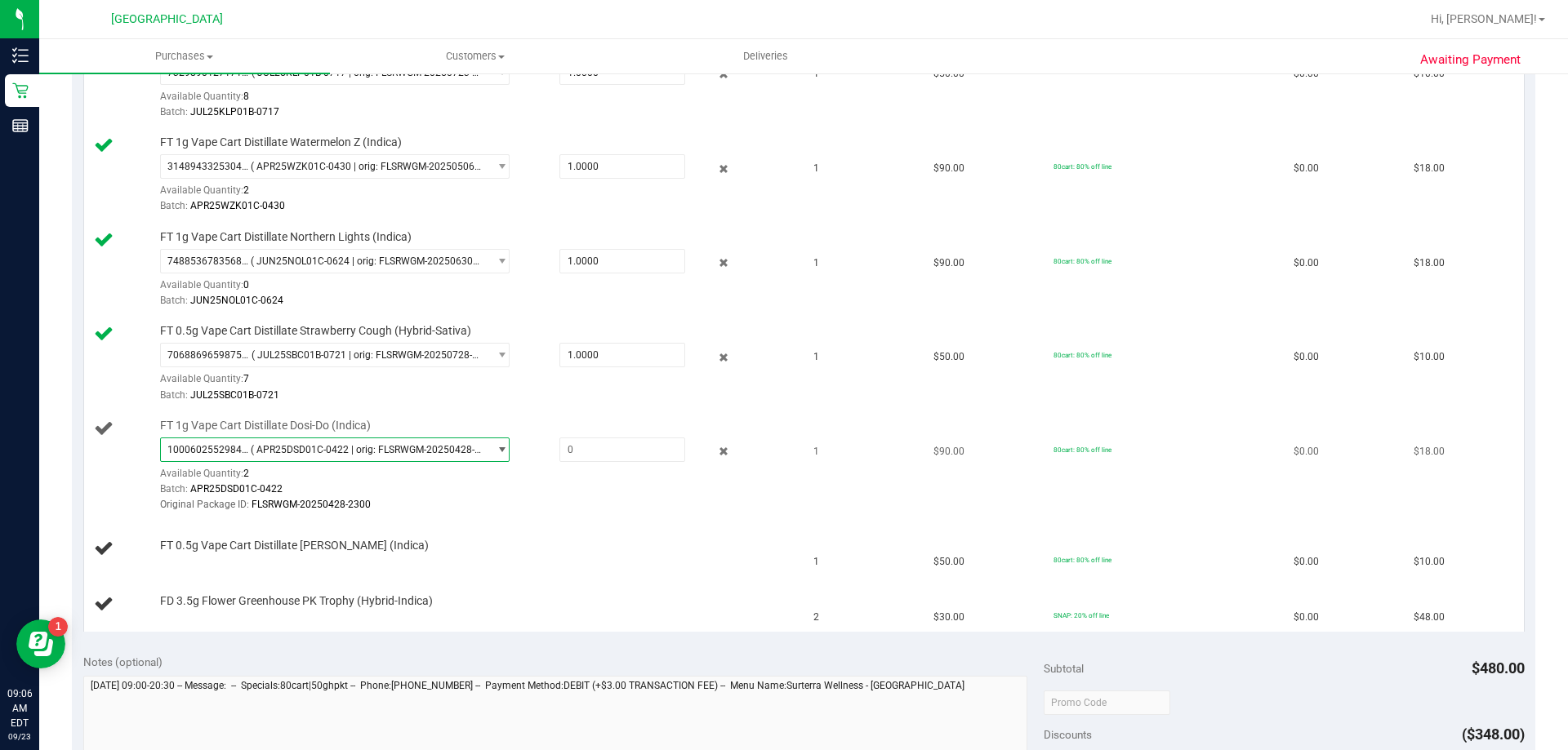
click at [363, 448] on span "( APR25DSD01C-0422 | orig: FLSRWGM-20250428-2300 )" at bounding box center [365, 450] width 230 height 11
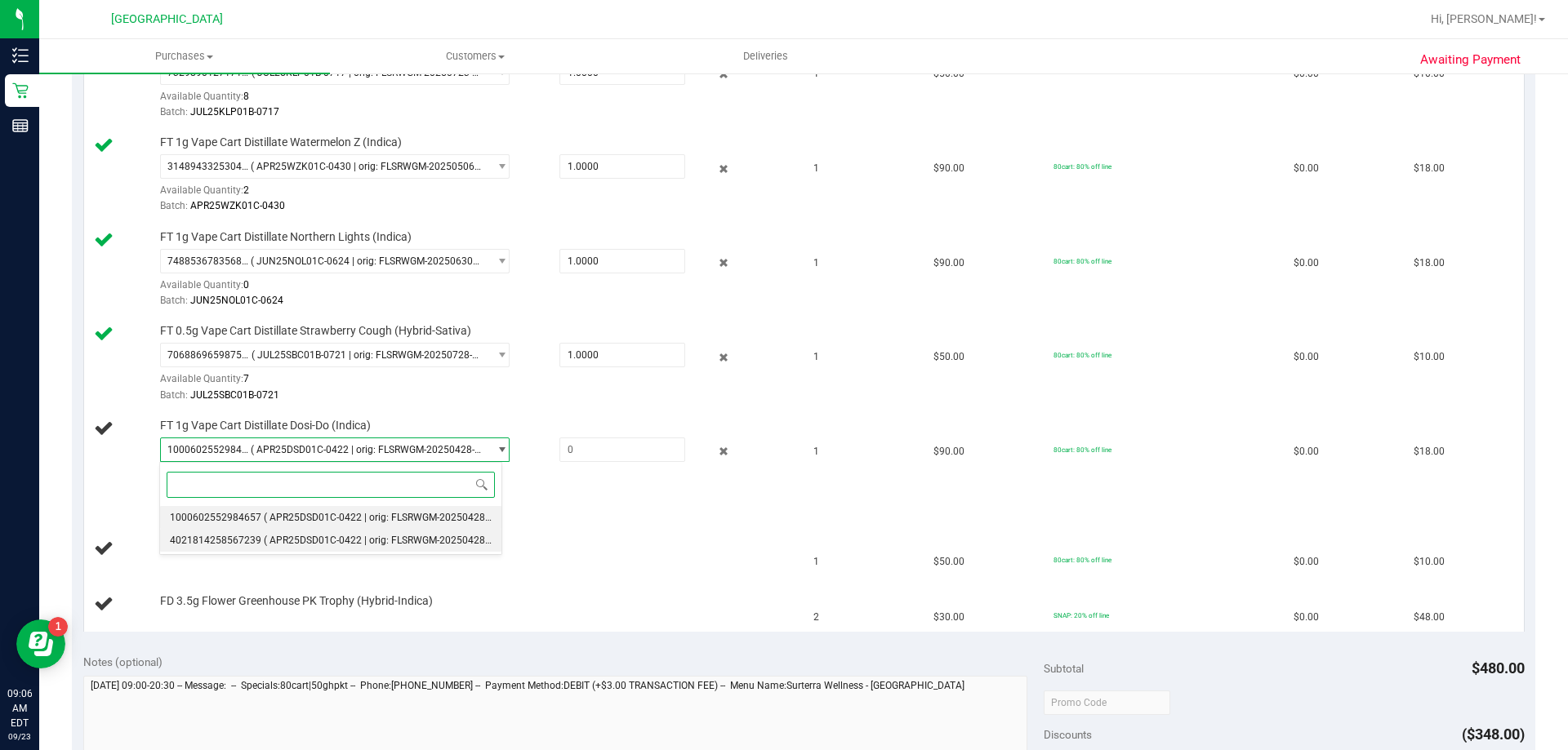
click at [333, 538] on span "( APR25DSD01C-0422 | orig: FLSRWGM-20250428-2161 )" at bounding box center [389, 540] width 252 height 11
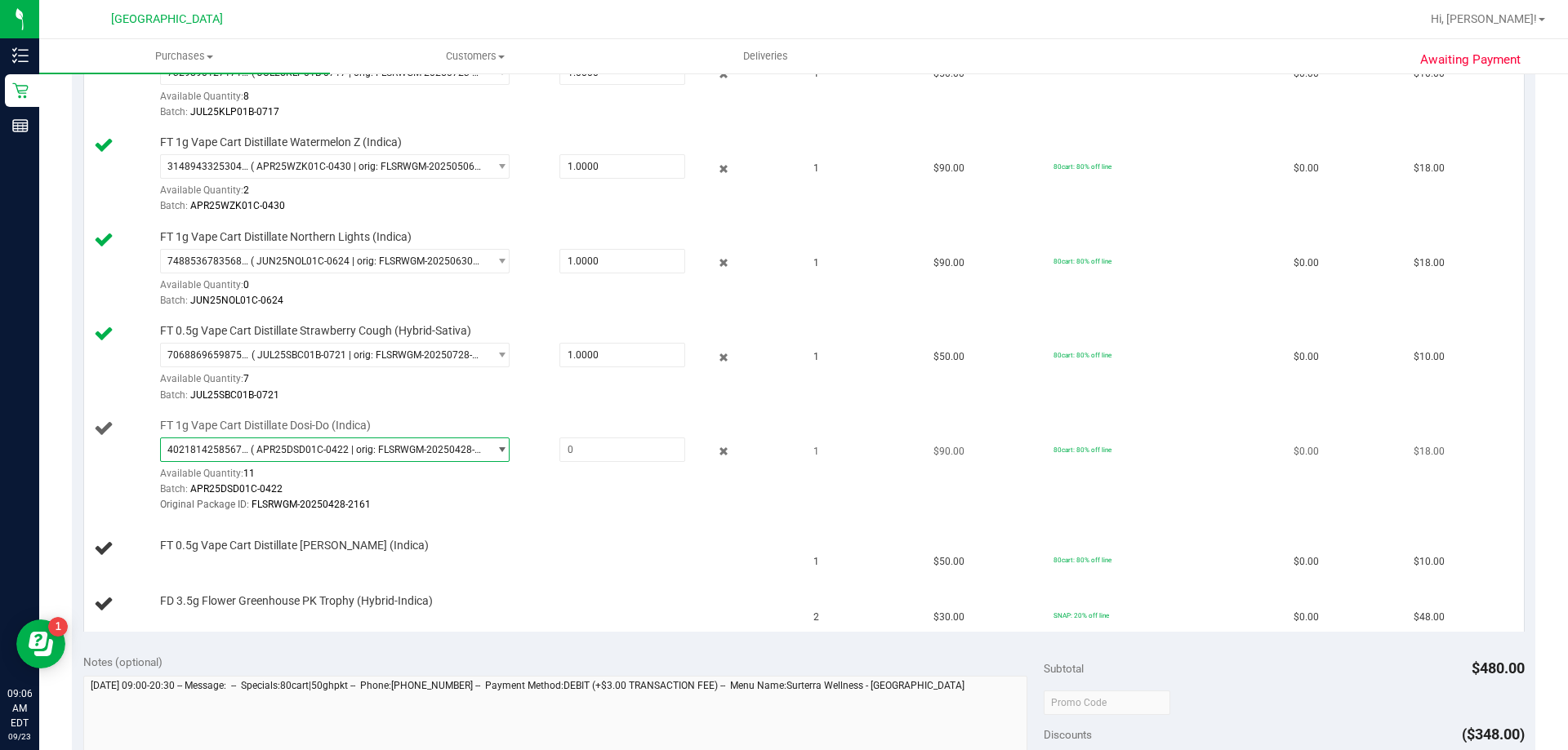
click at [367, 449] on span "( APR25DSD01C-0422 | orig: FLSRWGM-20250428-2161 )" at bounding box center [365, 450] width 230 height 11
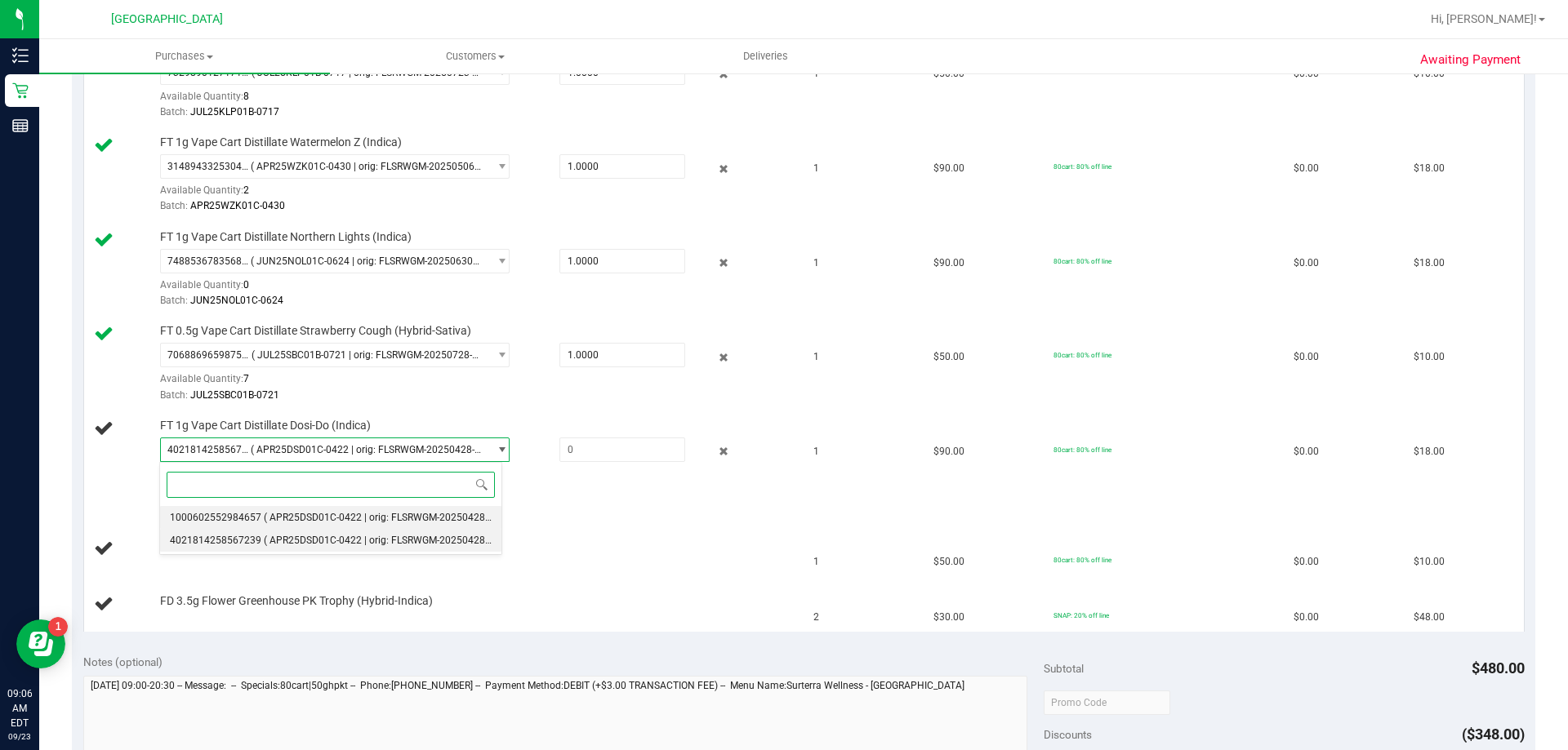
click at [347, 517] on span "( APR25DSD01C-0422 | orig: FLSRWGM-20250428-2300 )" at bounding box center [389, 517] width 252 height 11
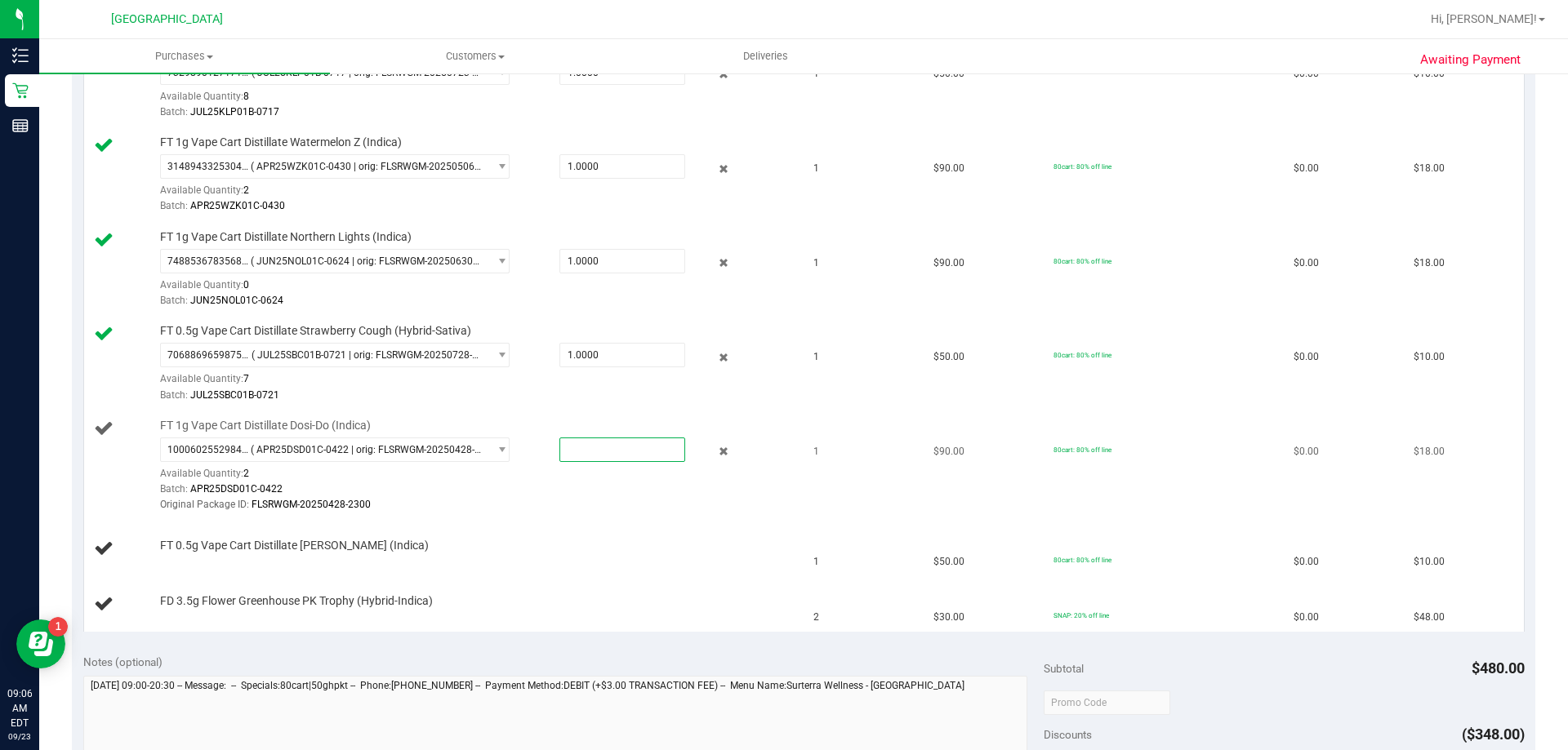
drag, startPoint x: 569, startPoint y: 454, endPoint x: 549, endPoint y: 459, distance: 20.6
click at [549, 459] on div at bounding box center [606, 450] width 158 height 24
type input "1"
type input "1.0000"
click at [535, 542] on div "FT 0.5g Vape Cart Distillate Donny Burger (Indica)" at bounding box center [471, 546] width 639 height 17
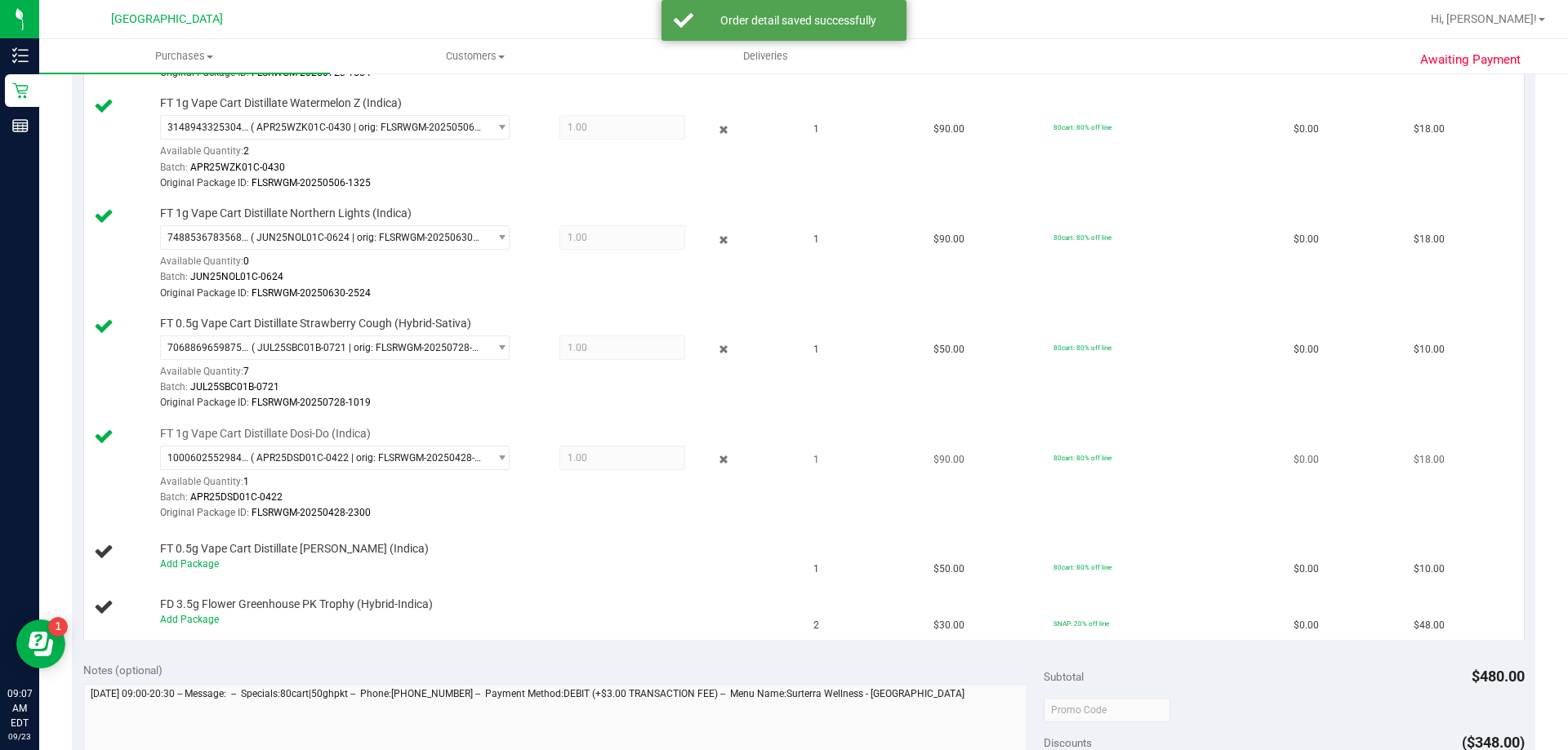
scroll to position [654, 0]
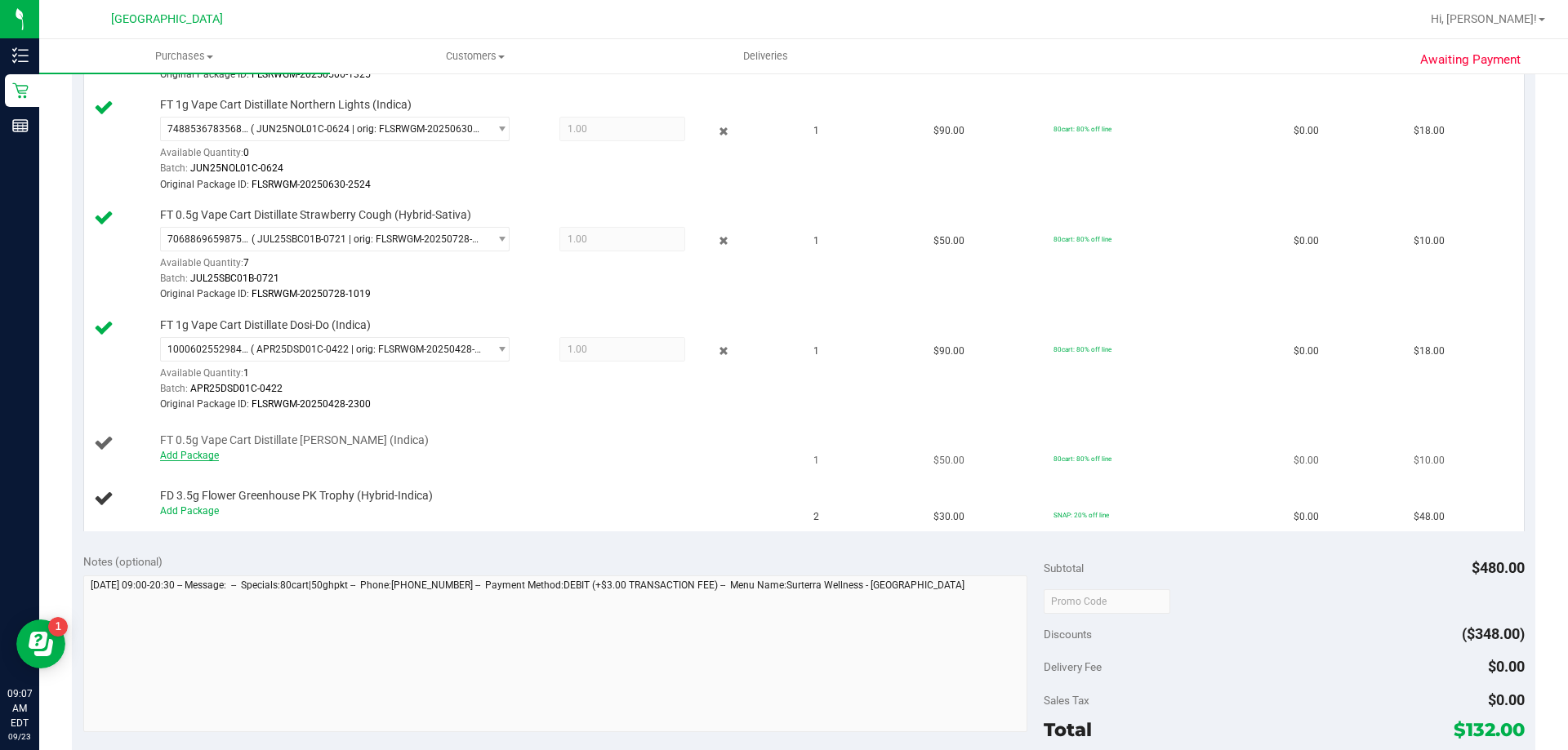
click at [187, 451] on link "Add Package" at bounding box center [189, 455] width 58 height 11
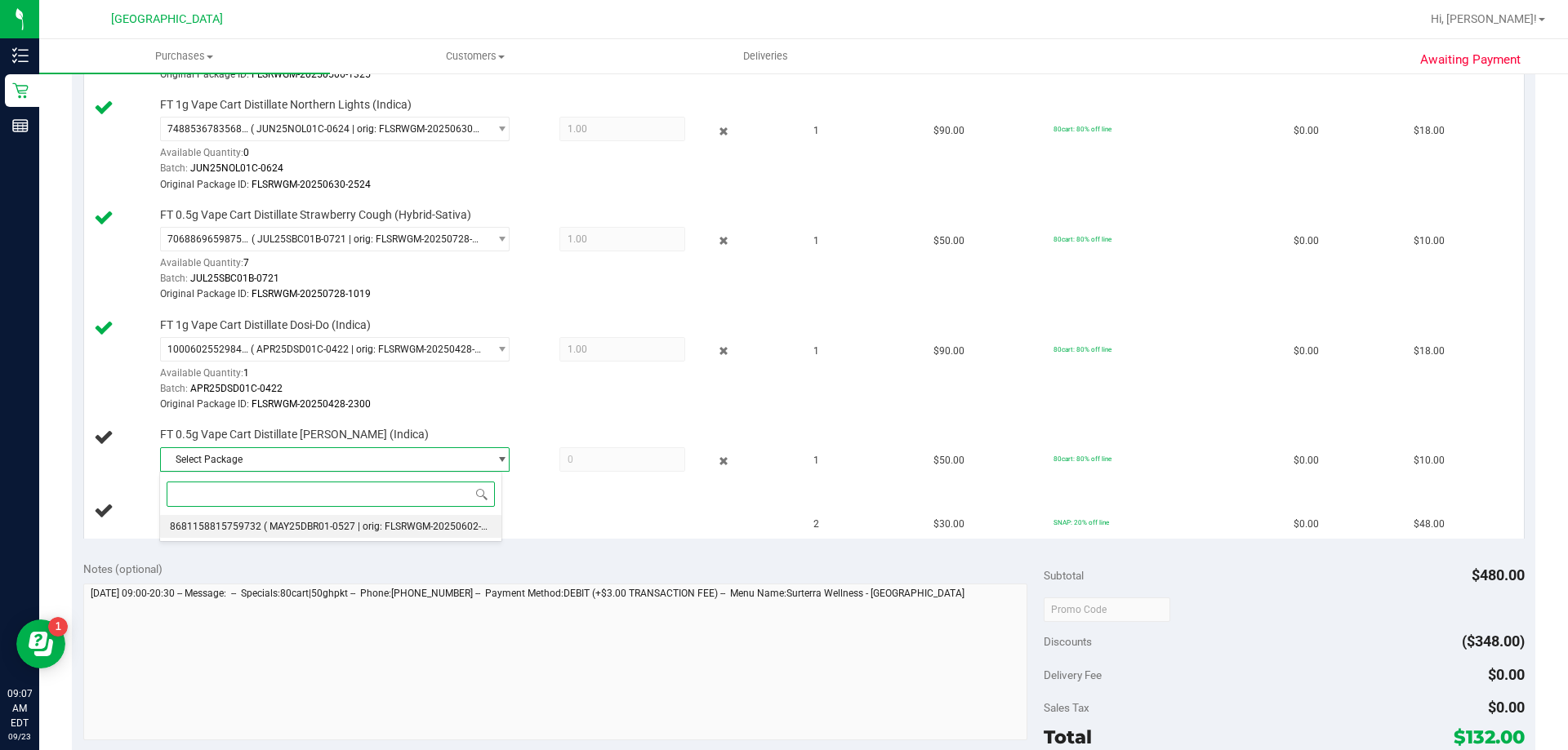
click at [311, 519] on li "8681158815759732 ( MAY25DBR01-0527 | orig: FLSRWGM-20250602-769 )" at bounding box center [331, 527] width 341 height 23
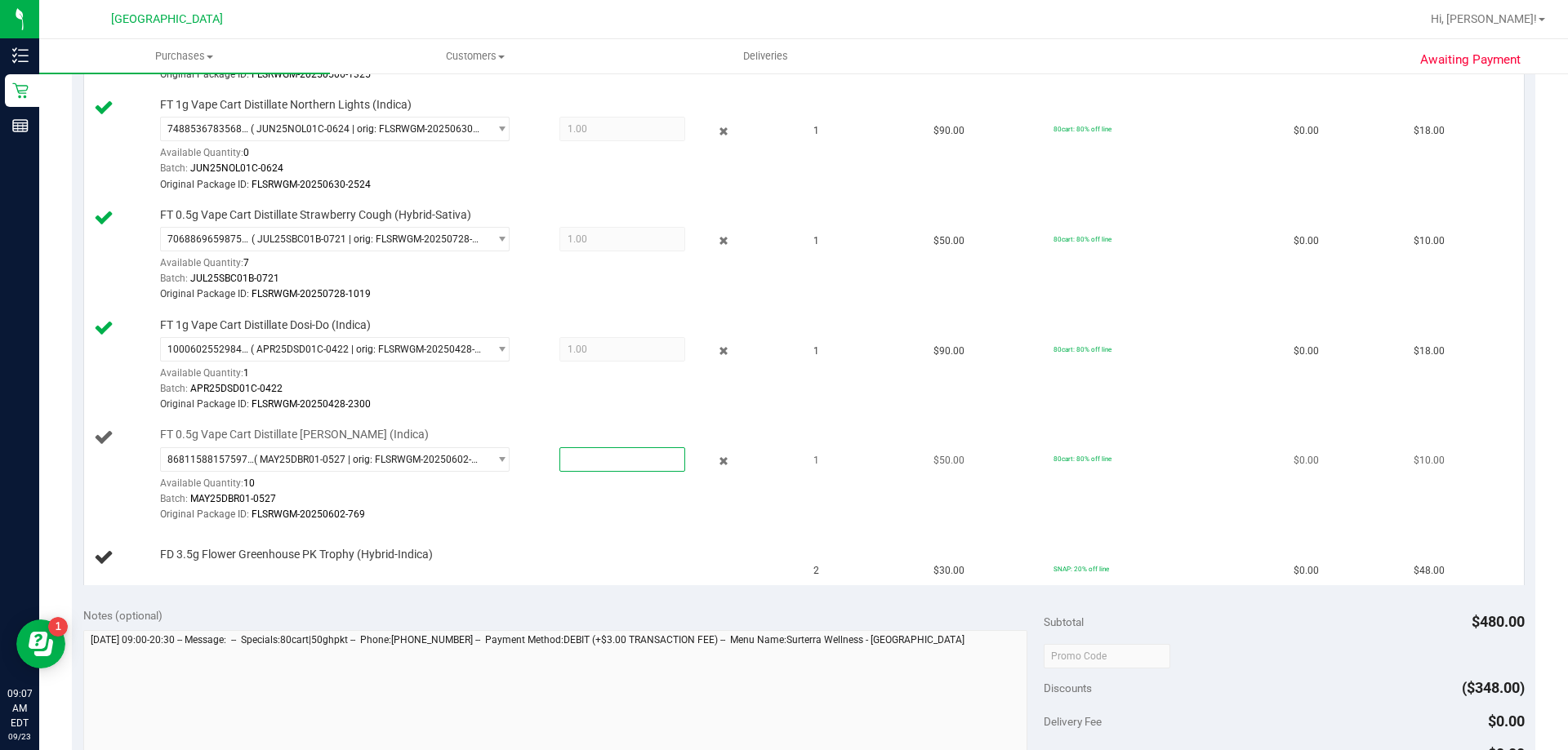
drag, startPoint x: 579, startPoint y: 463, endPoint x: 527, endPoint y: 477, distance: 53.9
click at [527, 477] on div "8681158815759732 ( MAY25DBR01-0527 | orig: FLSRWGM-20250602-769 ) 8681158815759…" at bounding box center [476, 486] width 631 height 76
type input "1"
type input "1.0000"
click at [435, 491] on div "Batch: MAY25DBR01-0527" at bounding box center [476, 499] width 631 height 16
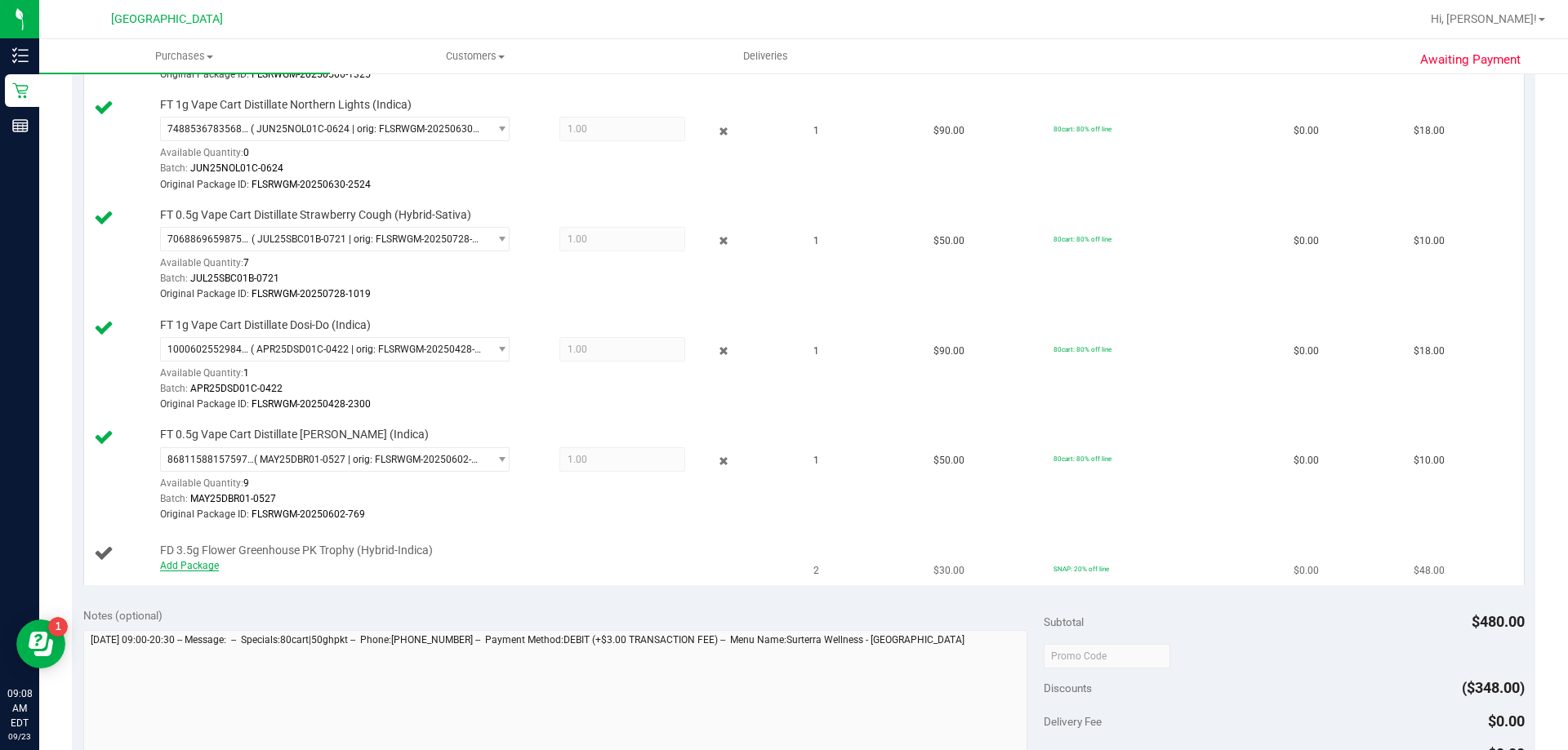
click at [205, 566] on link "Add Package" at bounding box center [189, 566] width 58 height 11
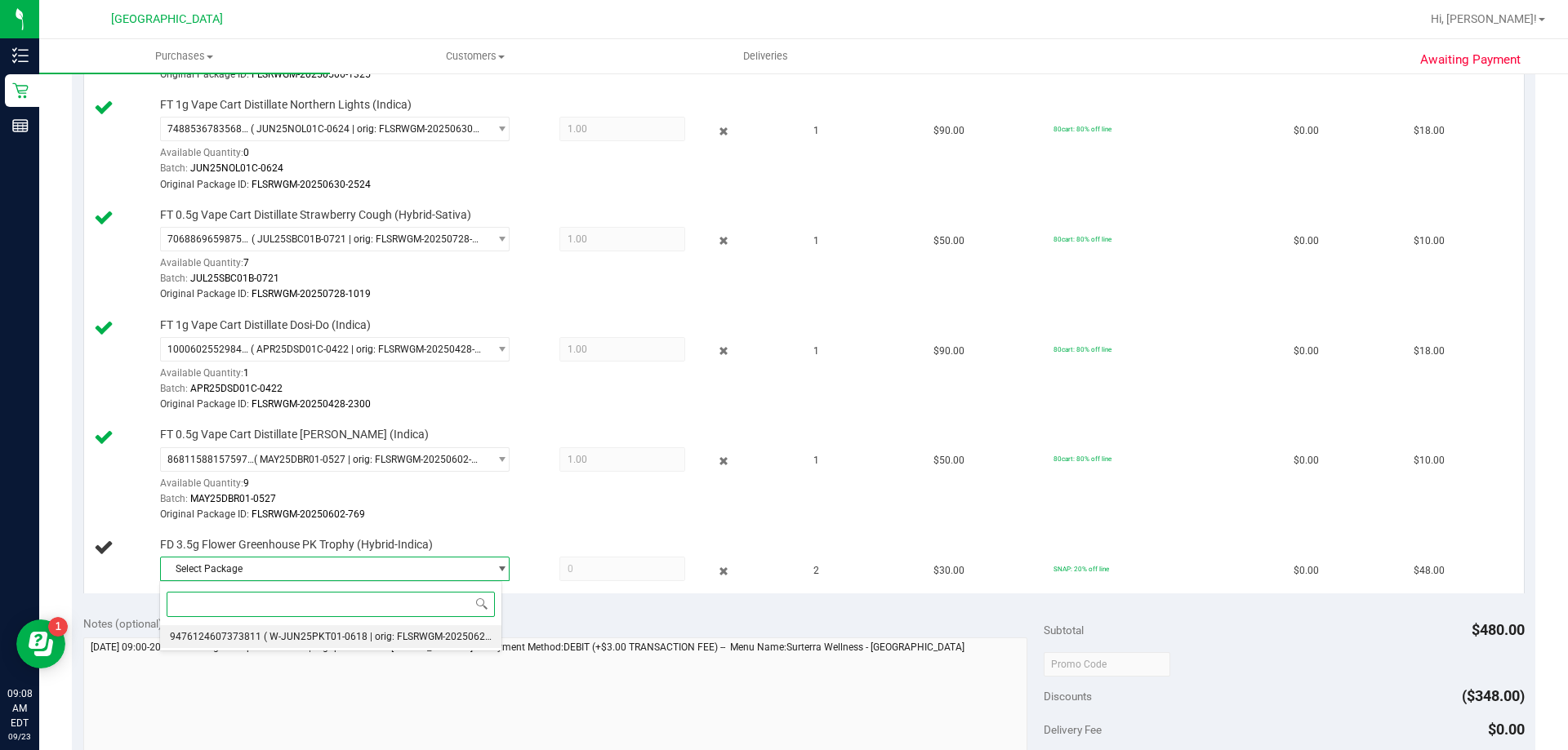
click at [351, 634] on span "( W-JUN25PKT01-0618 | orig: FLSRWGM-20250623-3399 )" at bounding box center [392, 637] width 258 height 11
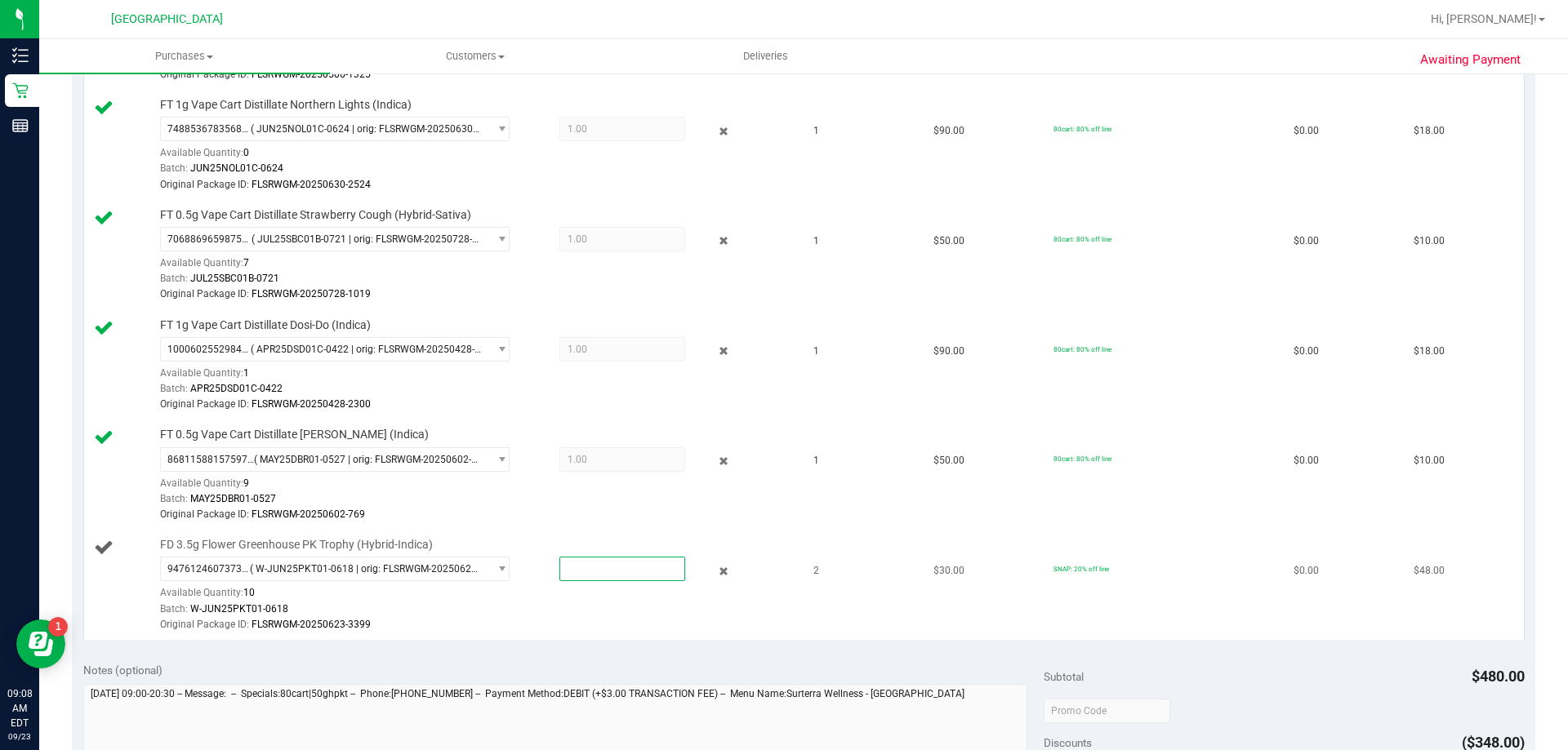
drag, startPoint x: 608, startPoint y: 569, endPoint x: 573, endPoint y: 576, distance: 35.7
click at [573, 576] on span at bounding box center [622, 569] width 126 height 24
type input "2"
type input "2.0000"
click at [588, 591] on div "9476124607373811 ( W-JUN25PKT01-0618 | orig: FLSRWGM-20250623-3399 ) 9476124607…" at bounding box center [476, 595] width 631 height 76
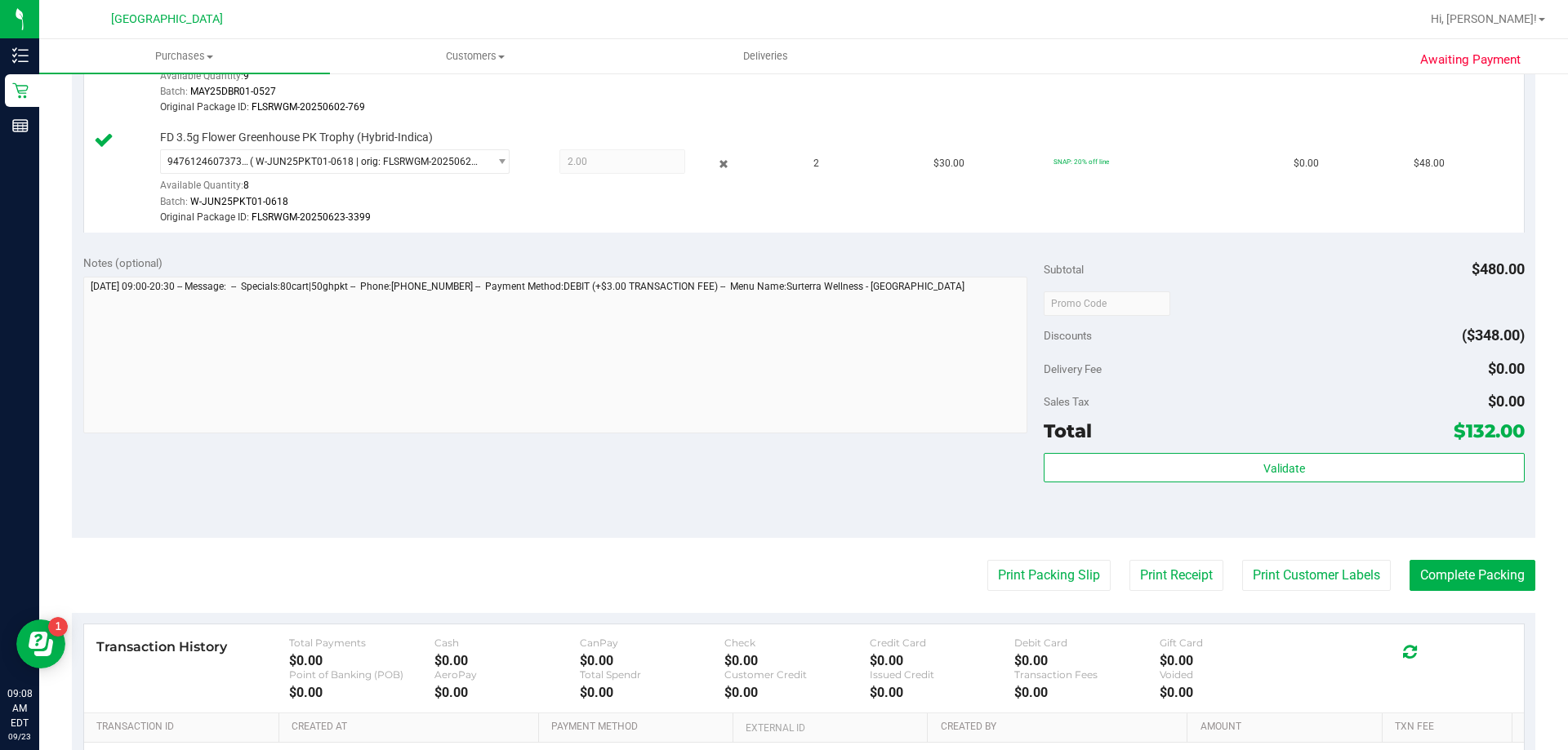
scroll to position [1061, 0]
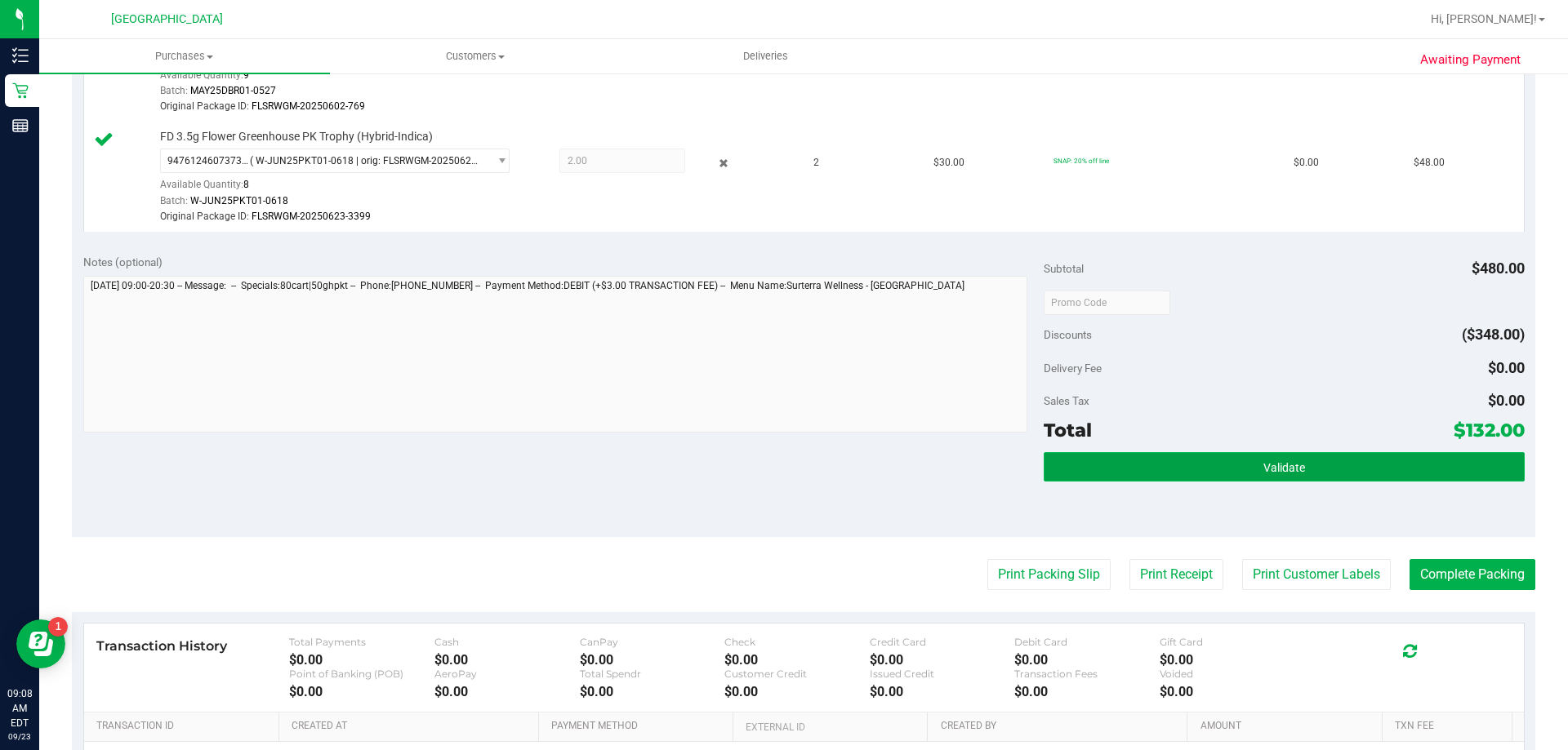
click at [1131, 459] on button "Validate" at bounding box center [1284, 467] width 480 height 30
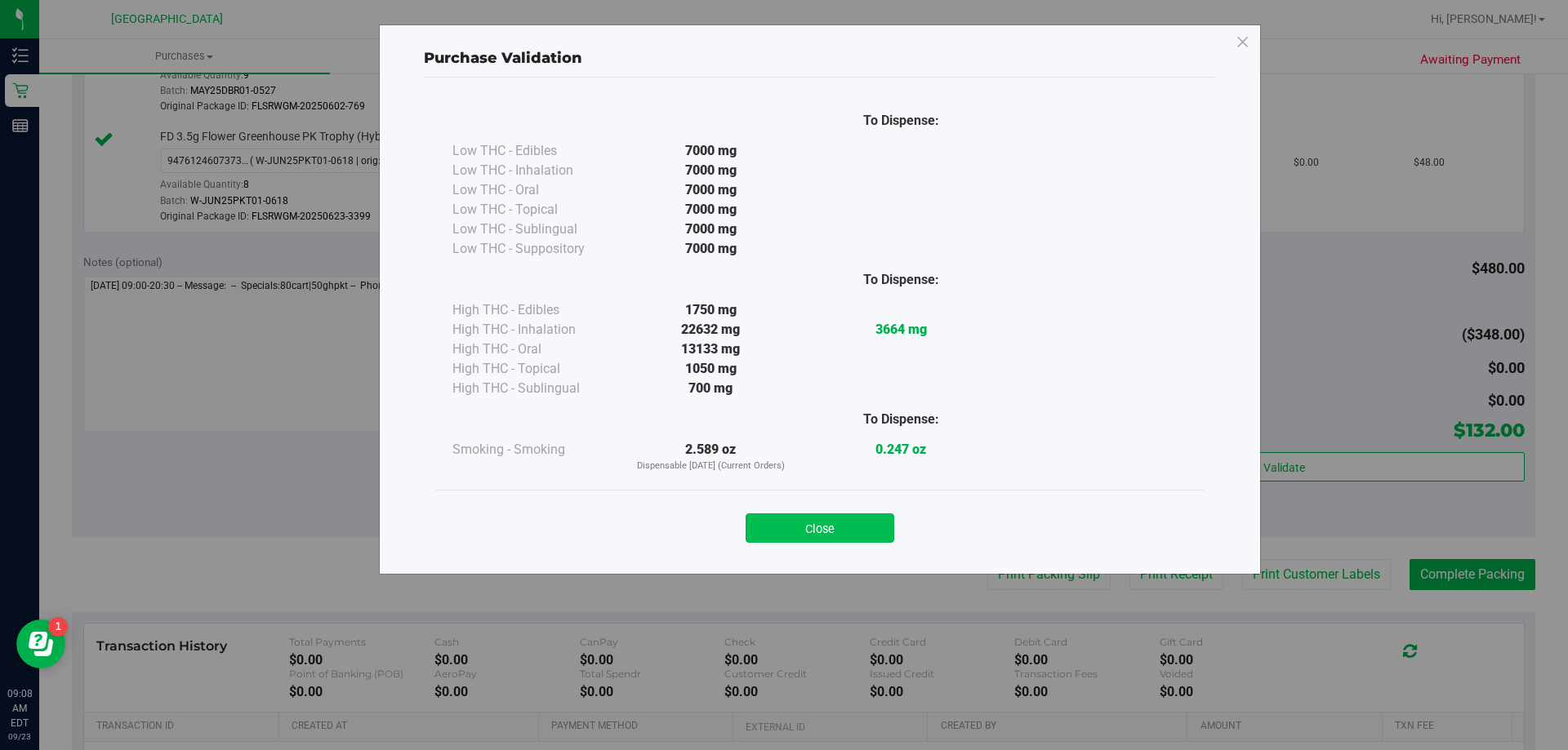
click at [801, 522] on button "Close" at bounding box center [820, 528] width 148 height 30
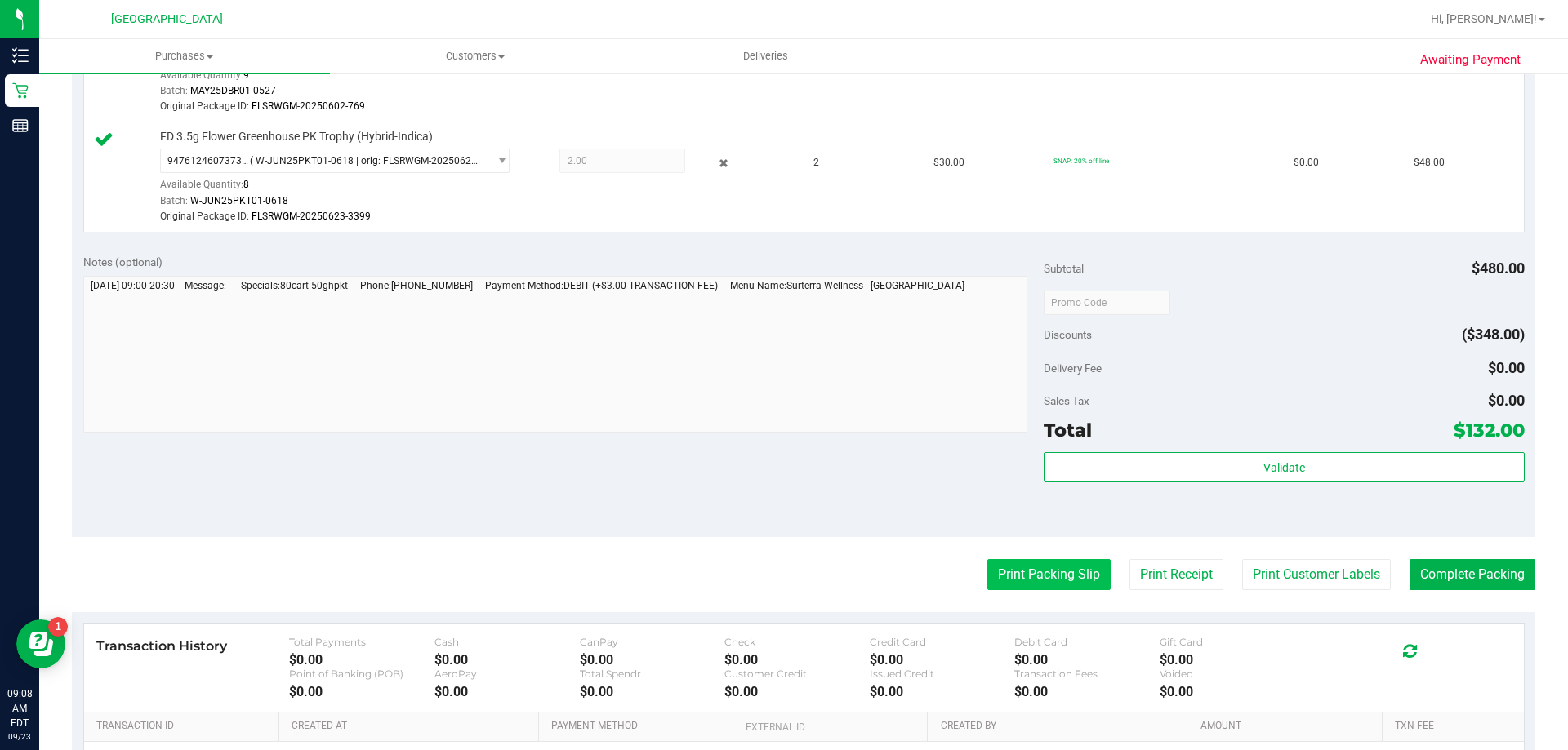
click at [995, 578] on button "Print Packing Slip" at bounding box center [1049, 574] width 123 height 31
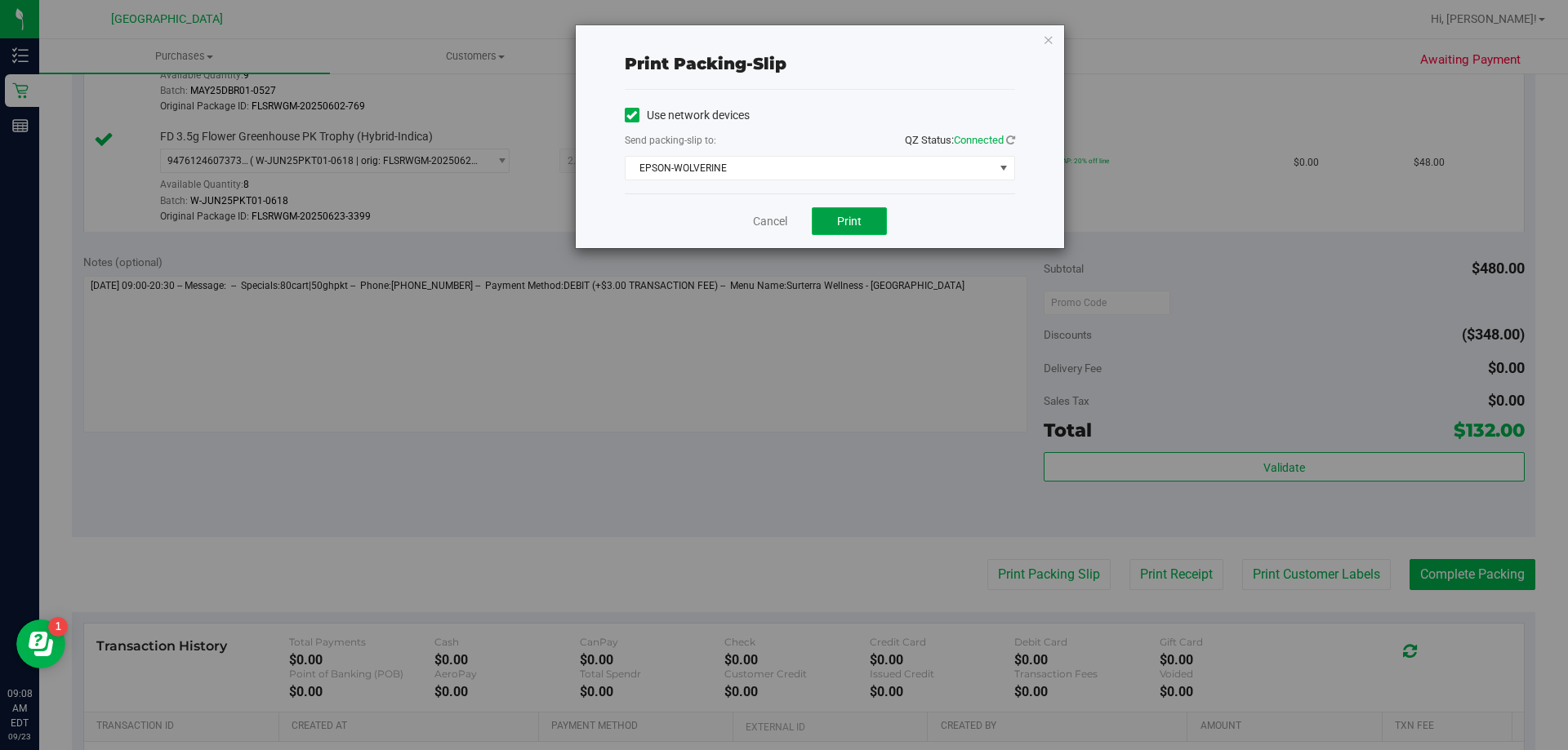
click at [879, 222] on button "Print" at bounding box center [849, 222] width 75 height 28
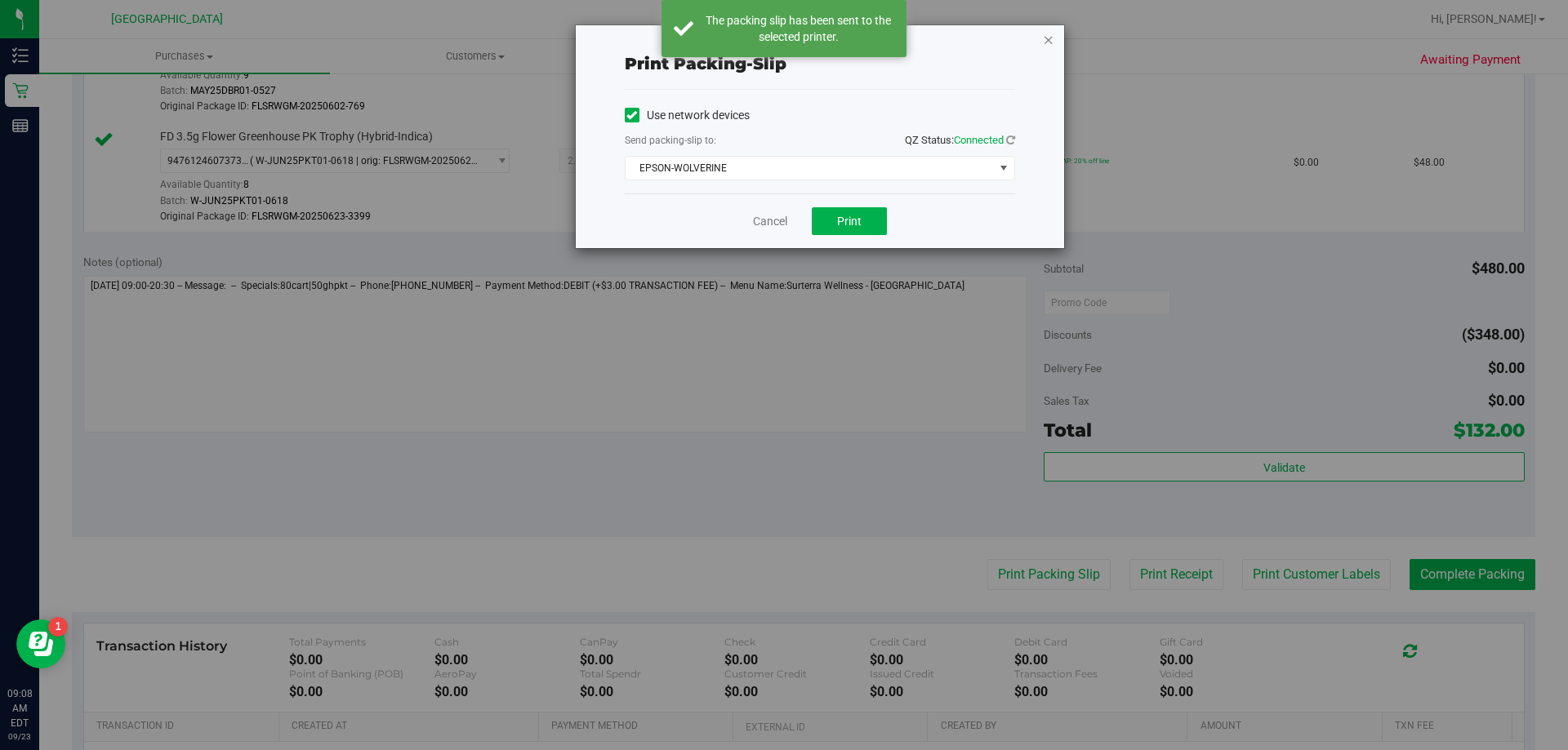
click at [1045, 39] on icon "button" at bounding box center [1049, 39] width 11 height 19
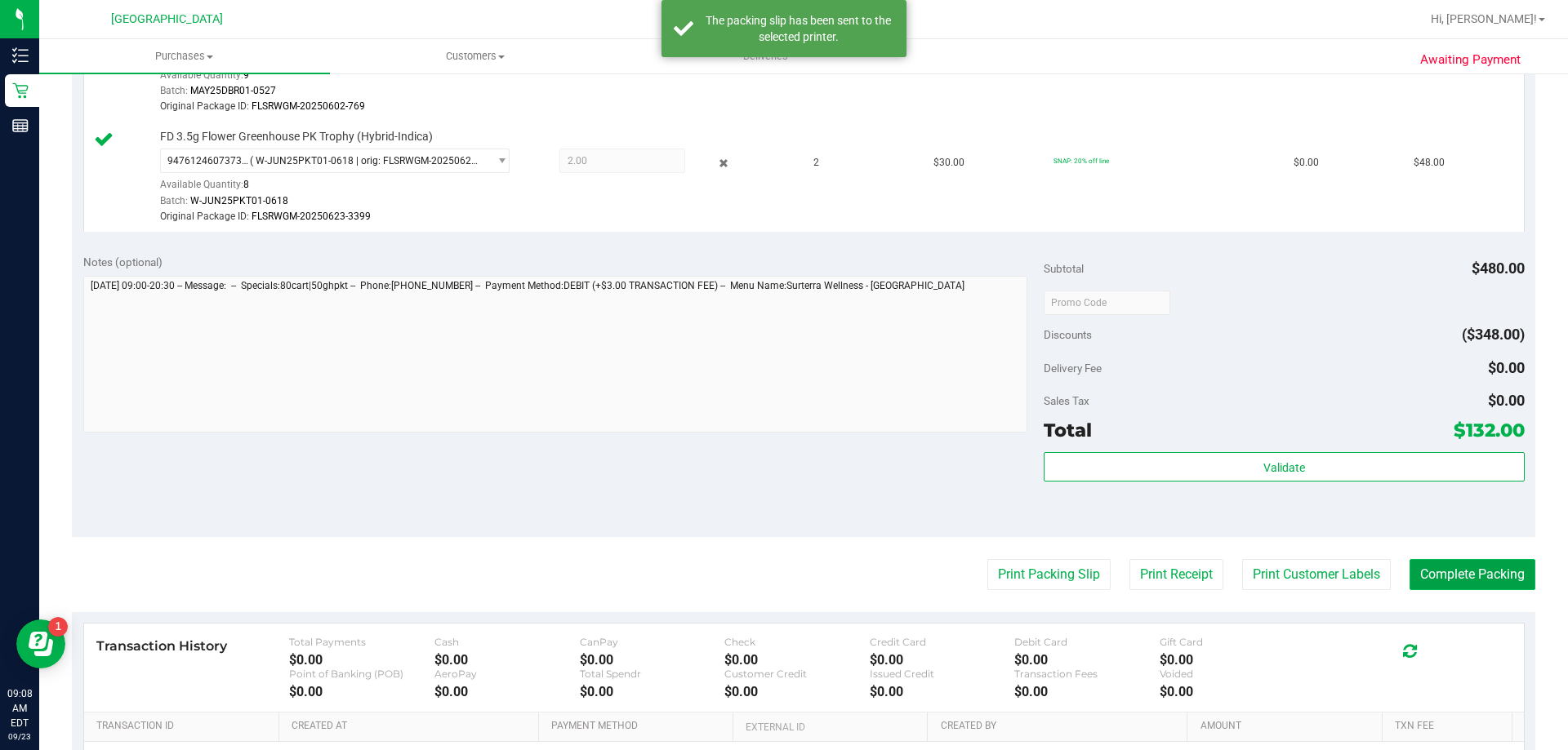
click at [1330, 578] on button "Complete Packing" at bounding box center [1472, 574] width 126 height 31
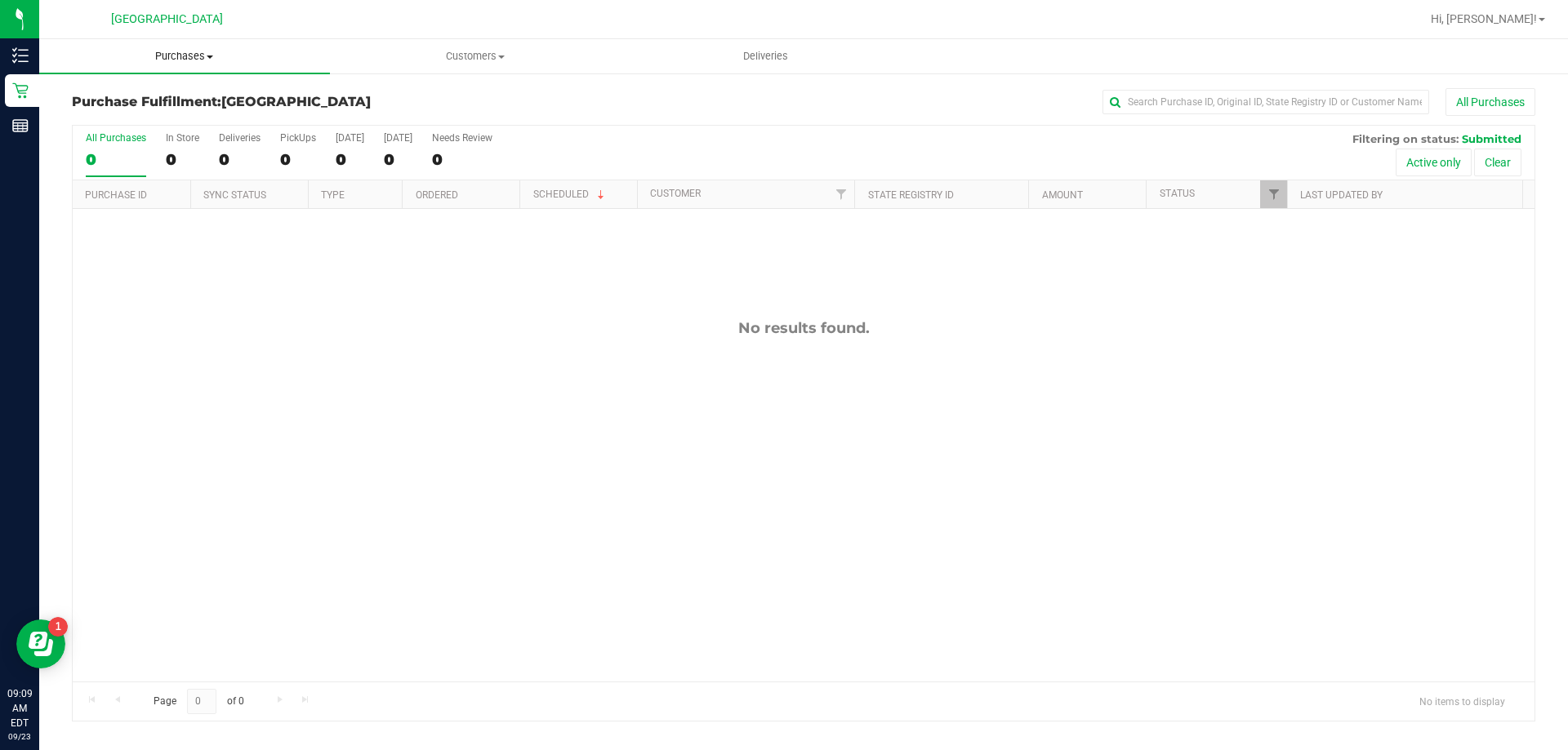
click at [199, 50] on span "Purchases" at bounding box center [185, 57] width 291 height 15
click at [190, 121] on li "Fulfillment" at bounding box center [185, 118] width 291 height 19
click at [203, 62] on span "Purchases" at bounding box center [210, 57] width 344 height 15
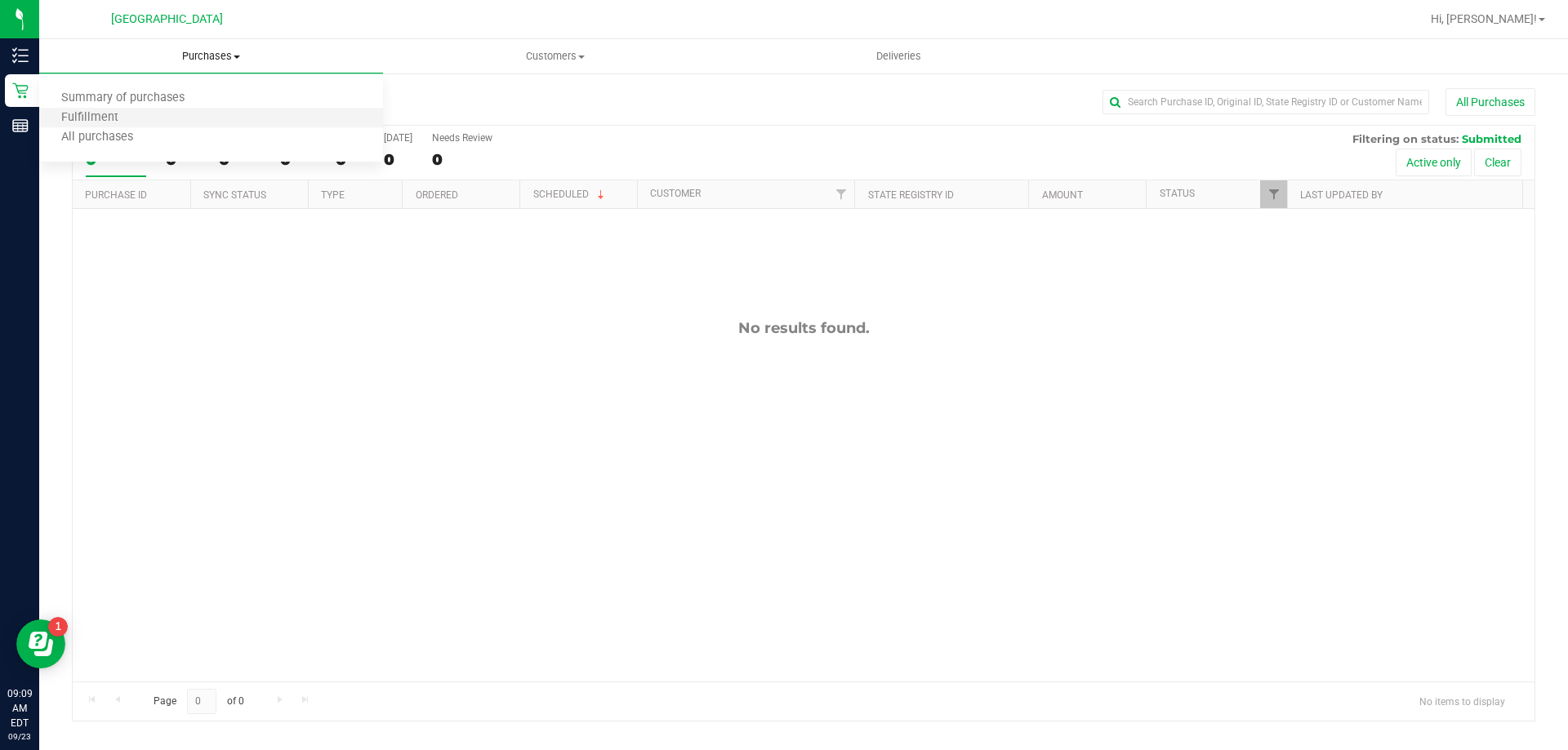
click at [171, 117] on li "Fulfillment" at bounding box center [210, 118] width 344 height 19
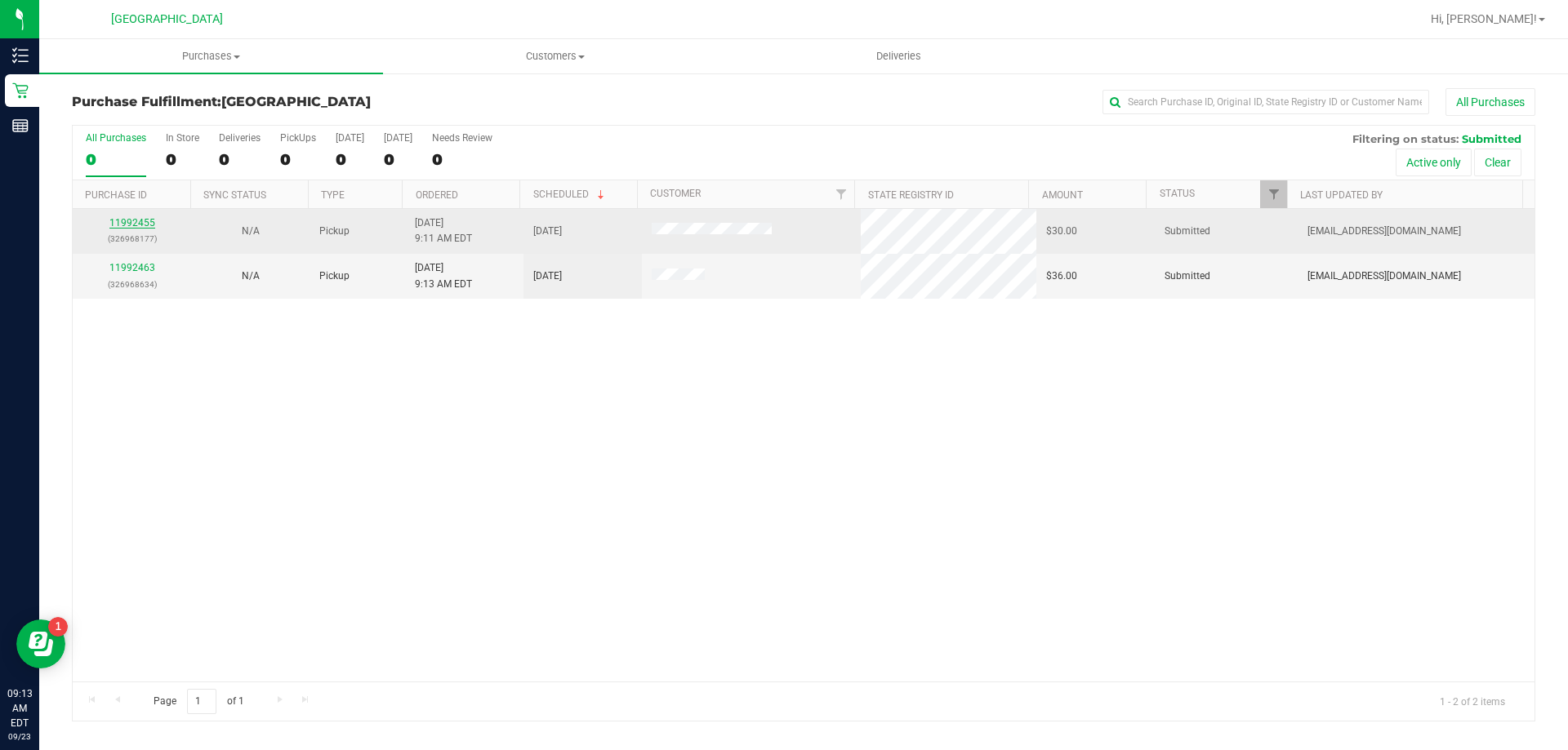
click at [134, 221] on link "11992455" at bounding box center [132, 222] width 45 height 11
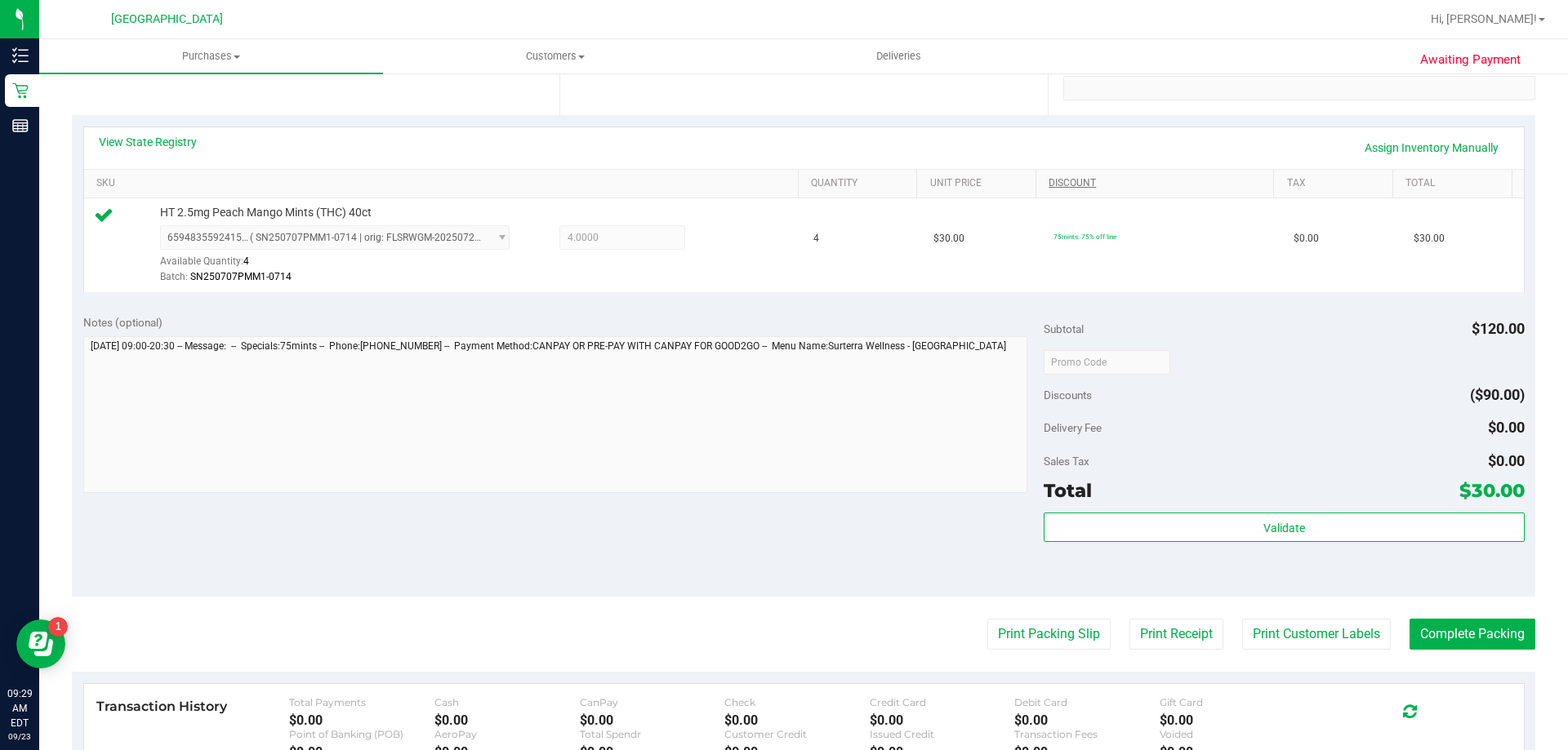
scroll to position [326, 0]
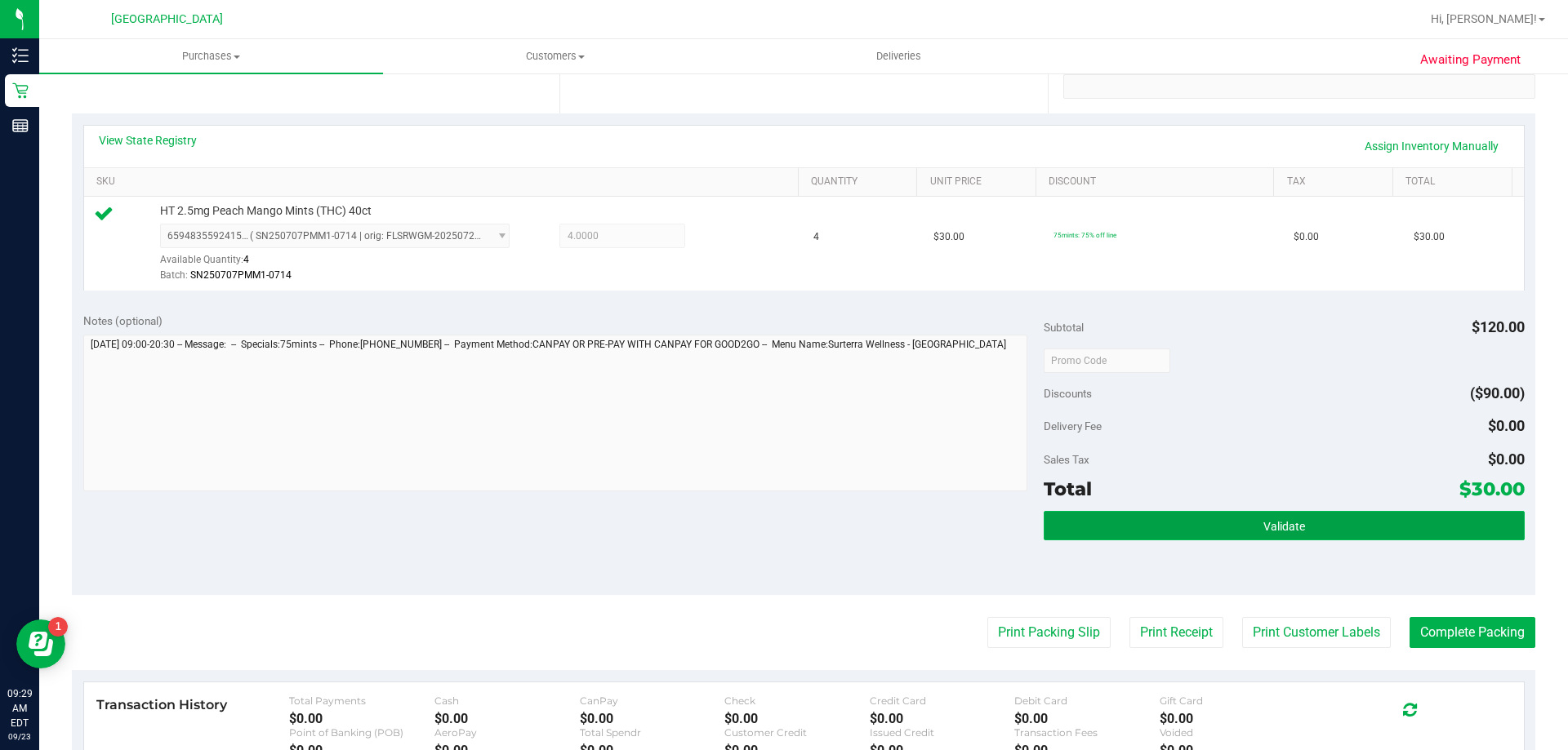
click at [1231, 515] on button "Validate" at bounding box center [1284, 526] width 480 height 30
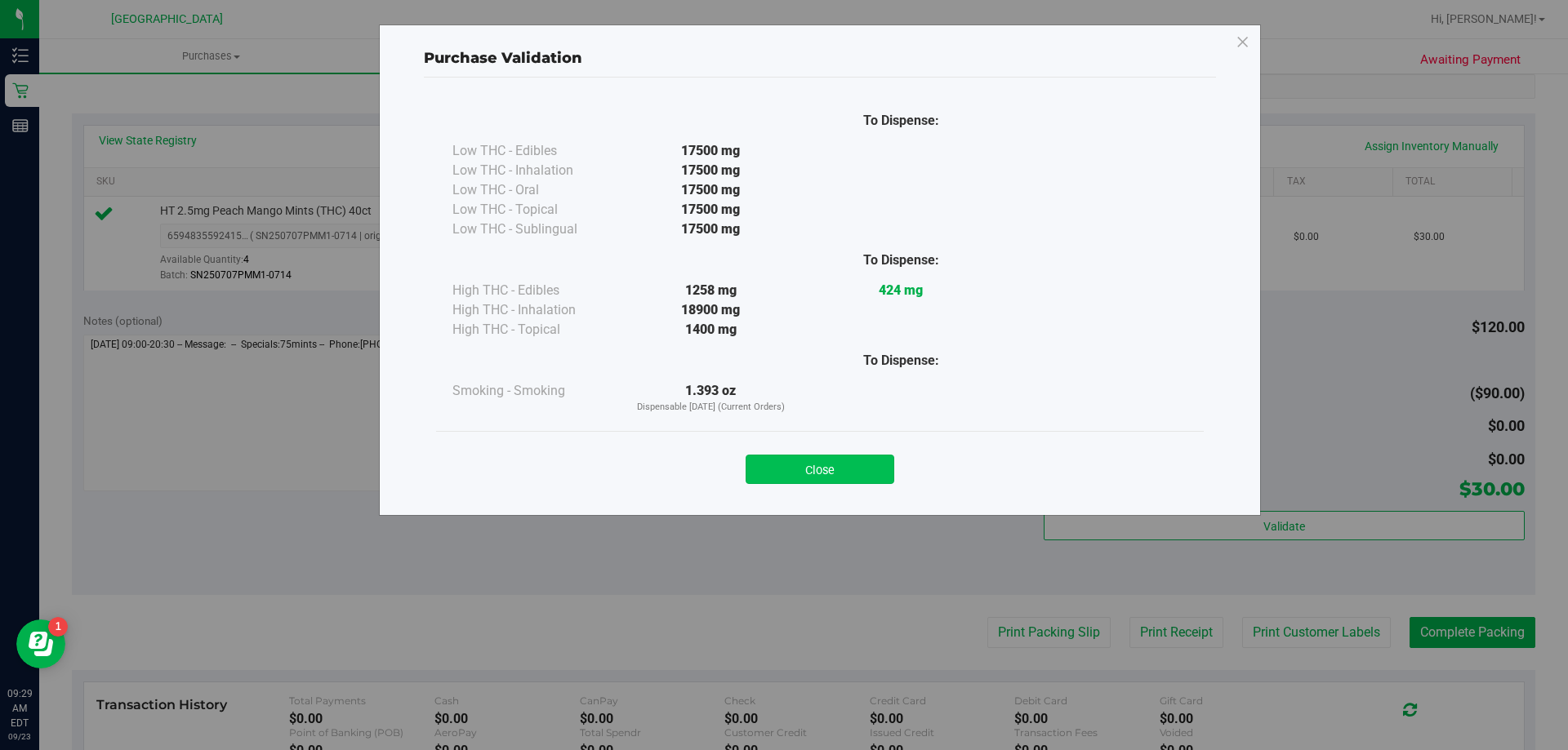
click at [827, 464] on button "Close" at bounding box center [820, 470] width 148 height 30
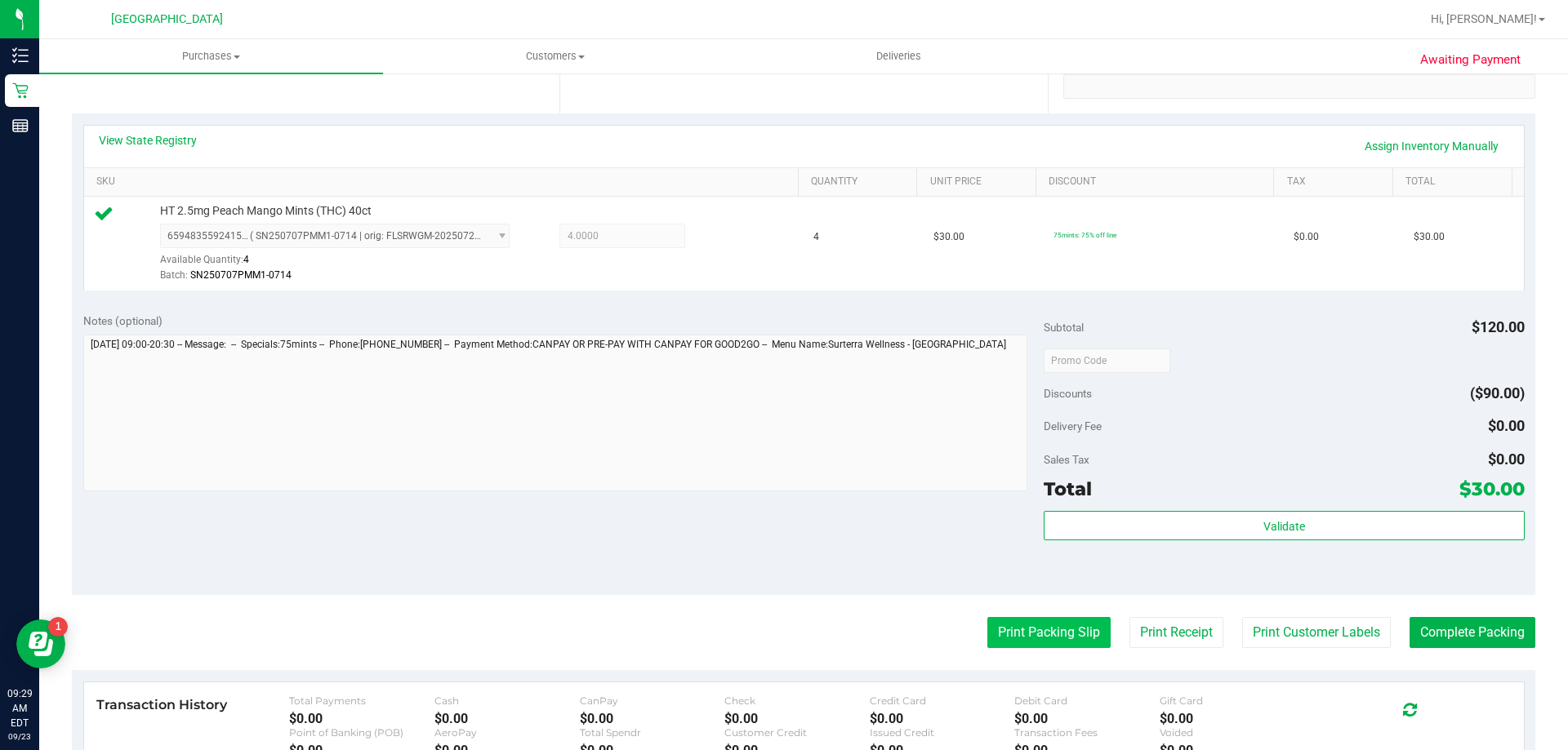
click at [1011, 621] on button "Print Packing Slip" at bounding box center [1049, 632] width 123 height 31
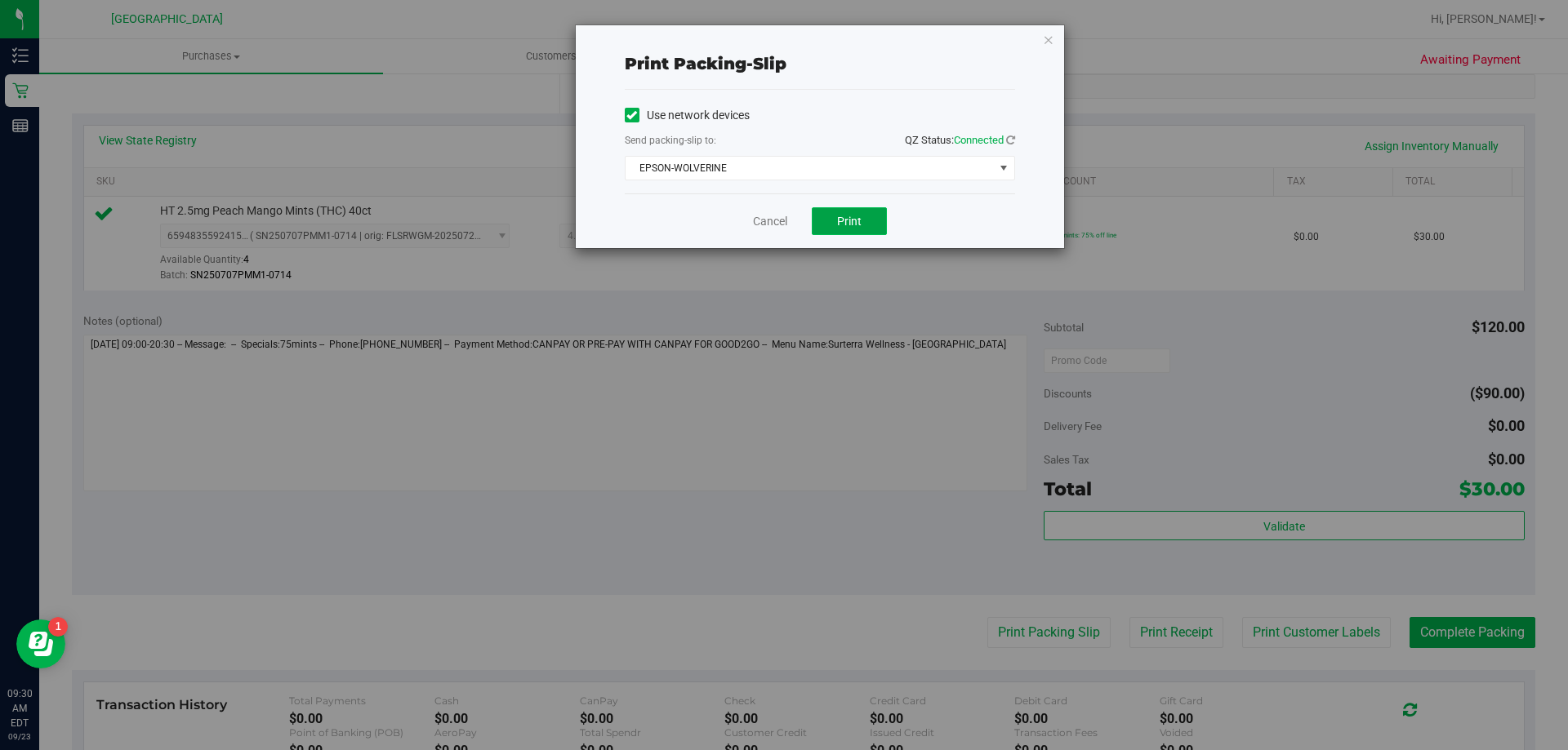
click at [867, 222] on button "Print" at bounding box center [849, 222] width 75 height 28
click at [763, 223] on link "Cancel" at bounding box center [770, 222] width 34 height 17
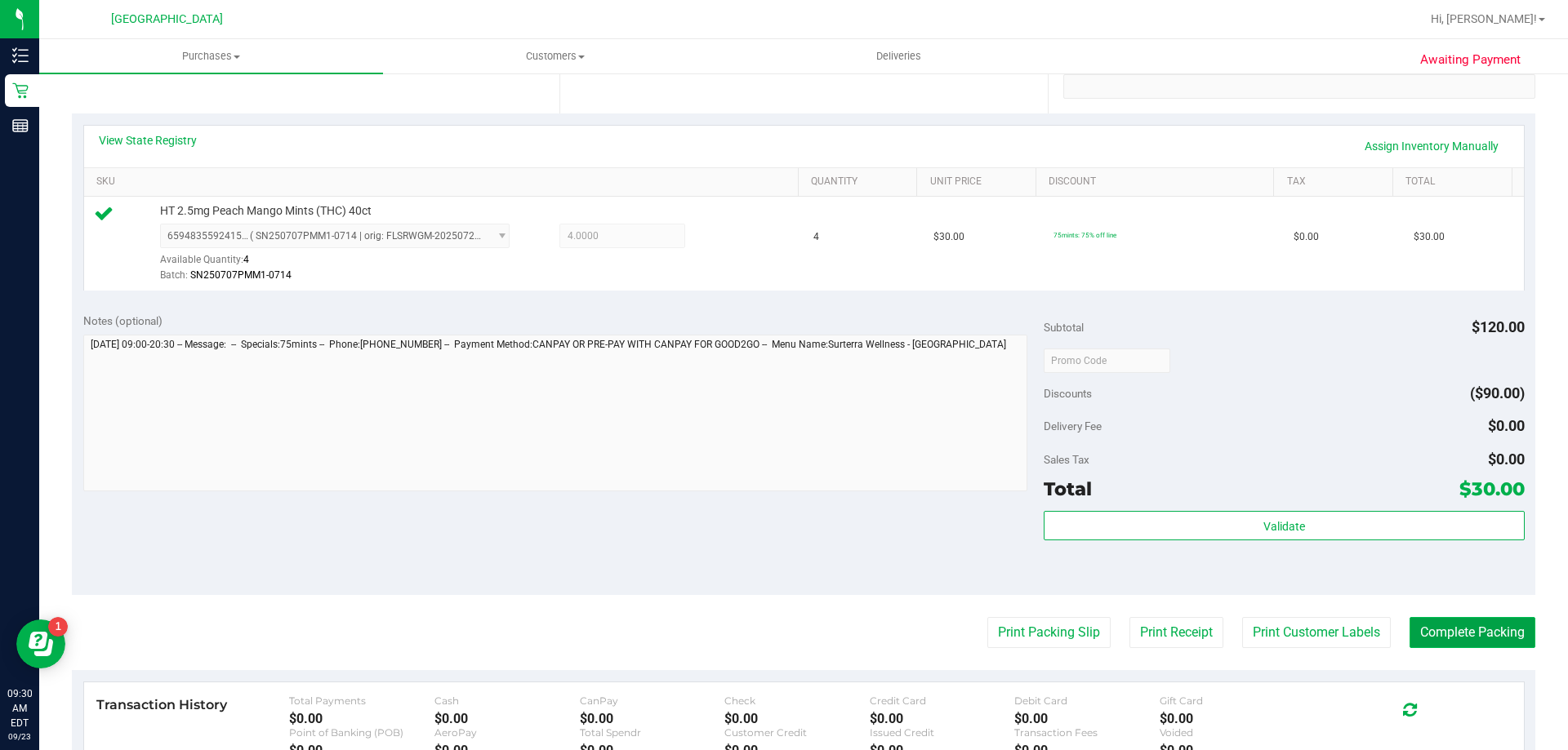
click at [1330, 633] on button "Complete Packing" at bounding box center [1472, 632] width 126 height 31
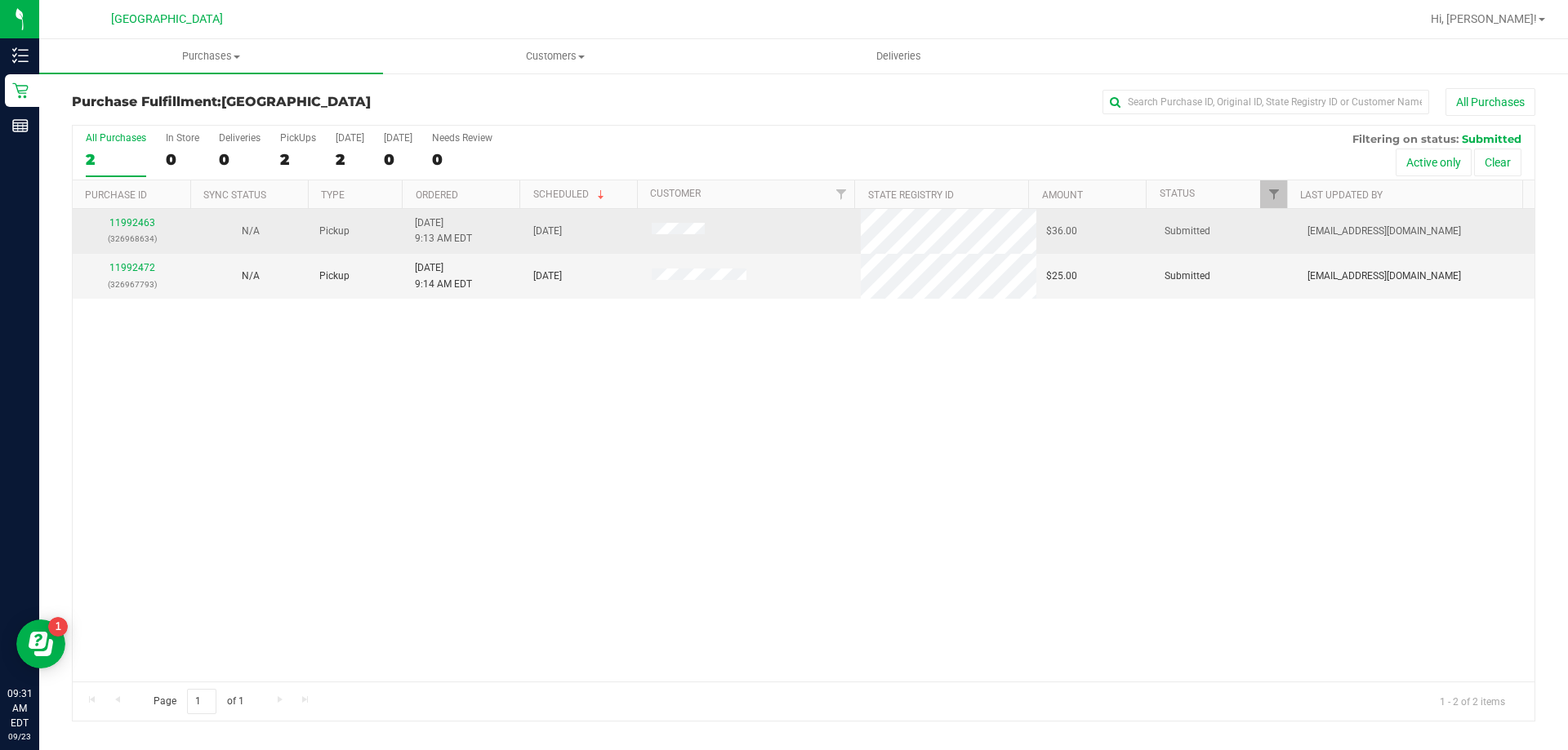
click at [140, 214] on td "11992463 (326968634)" at bounding box center [132, 231] width 119 height 44
click at [140, 224] on link "11992463" at bounding box center [132, 222] width 45 height 11
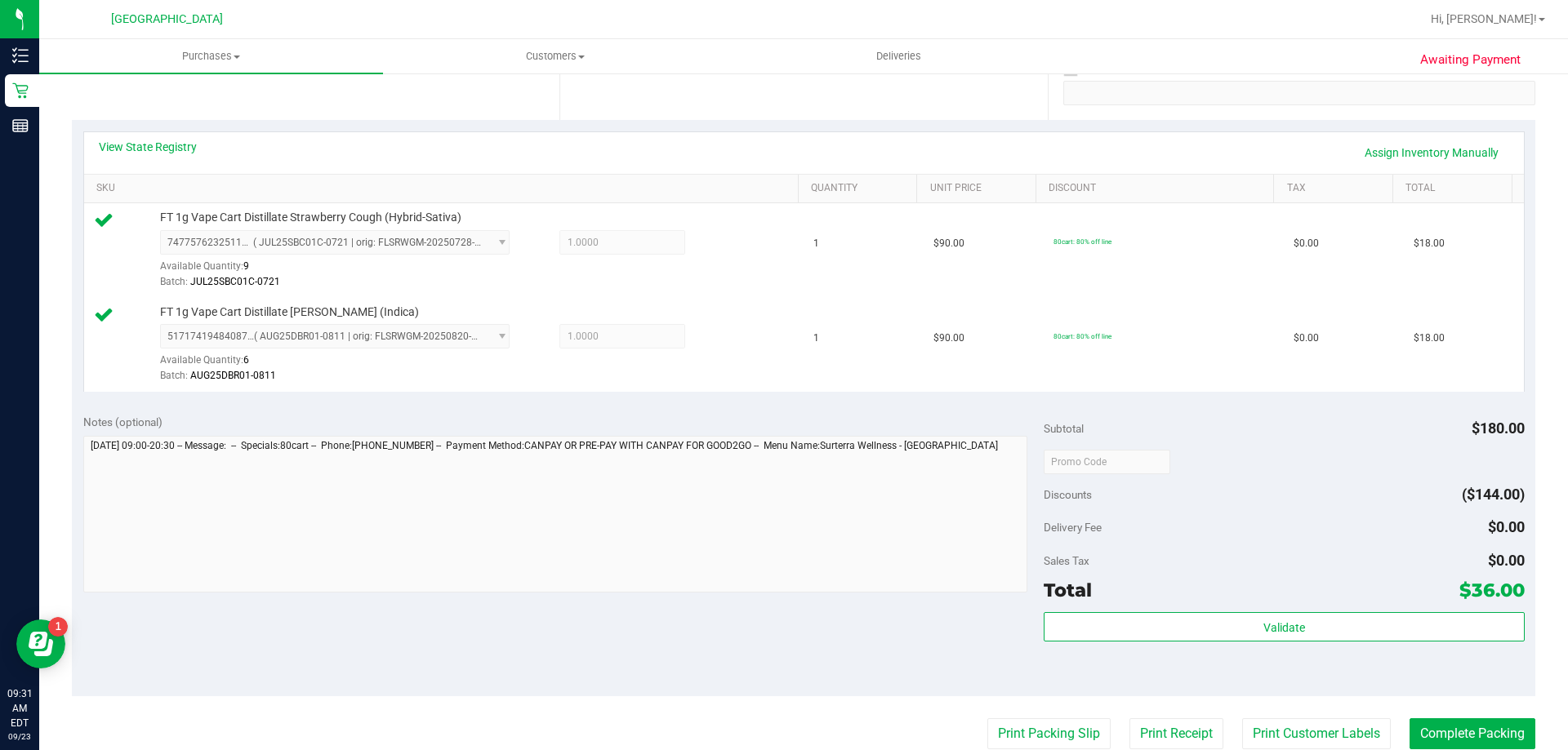
scroll to position [326, 0]
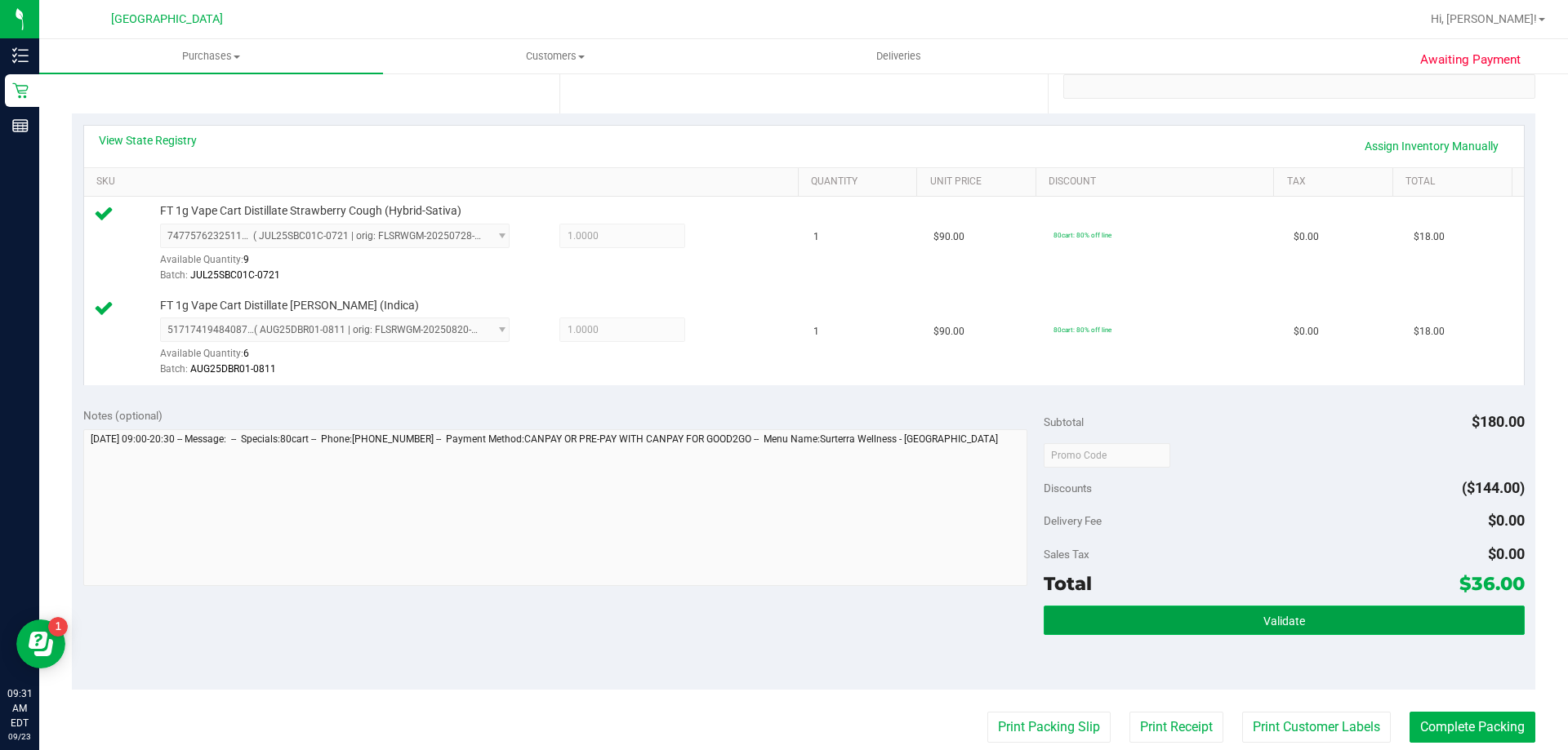
click at [1186, 607] on button "Validate" at bounding box center [1284, 621] width 480 height 30
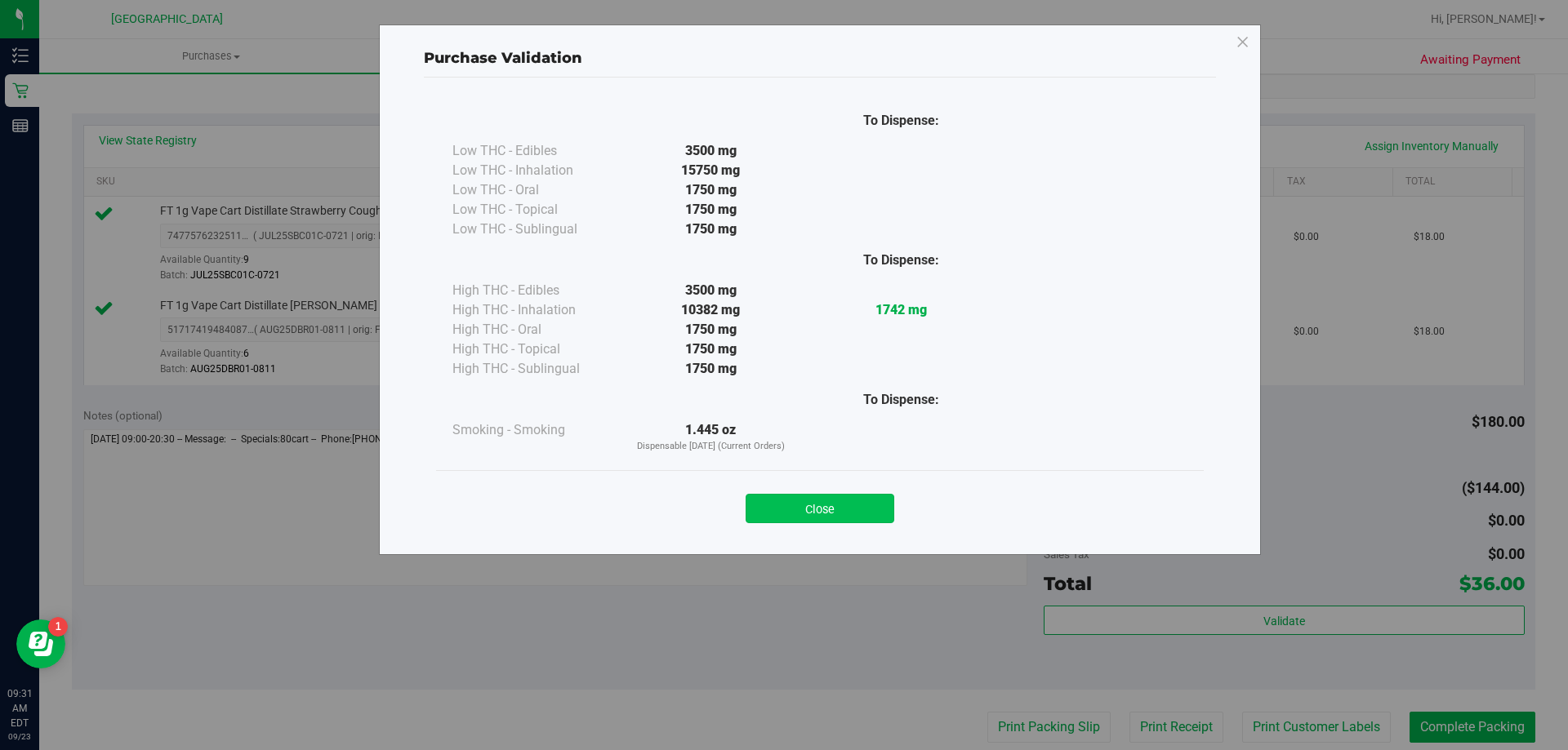
click at [859, 521] on button "Close" at bounding box center [820, 509] width 148 height 30
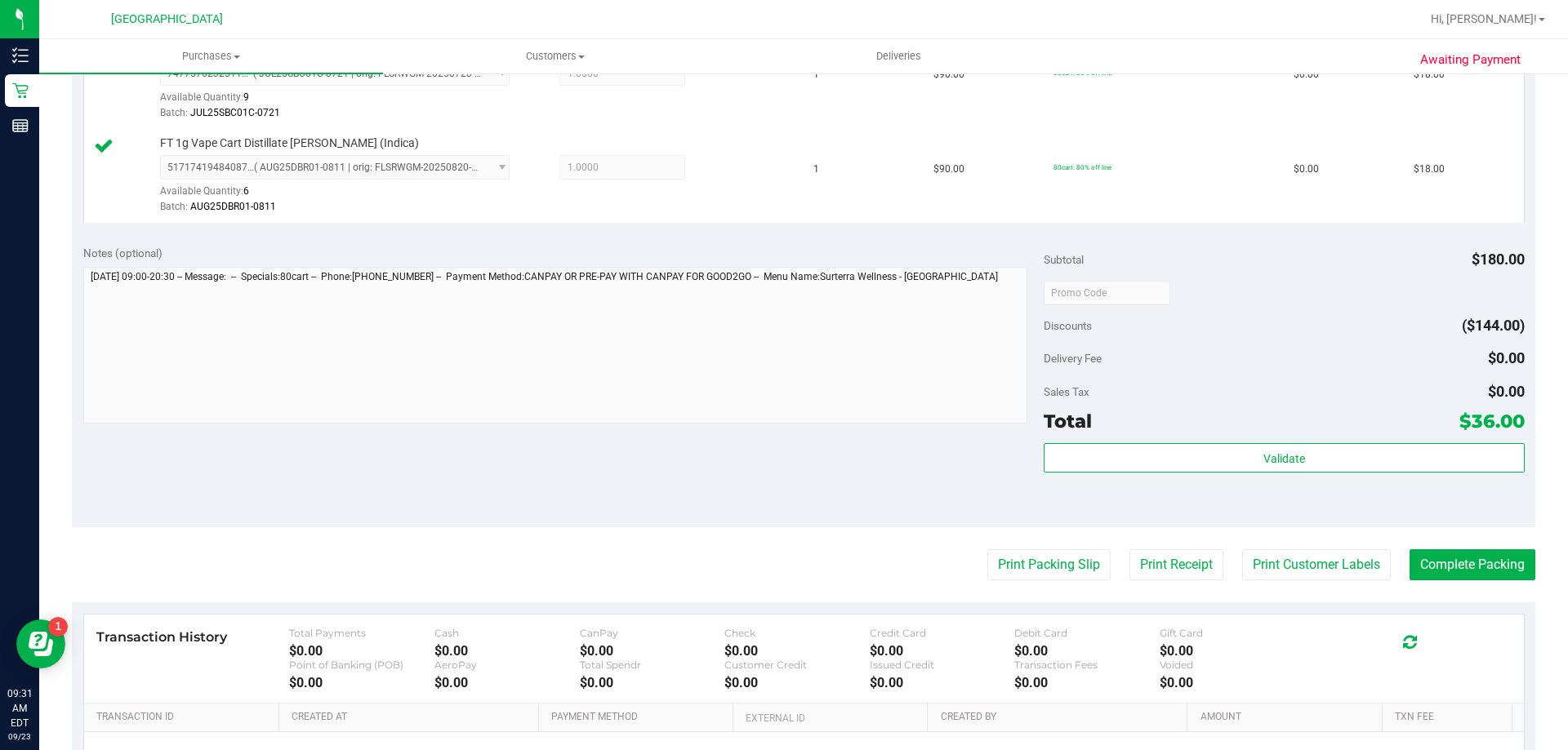
scroll to position [489, 0]
click at [1022, 566] on button "Print Packing Slip" at bounding box center [1049, 564] width 123 height 31
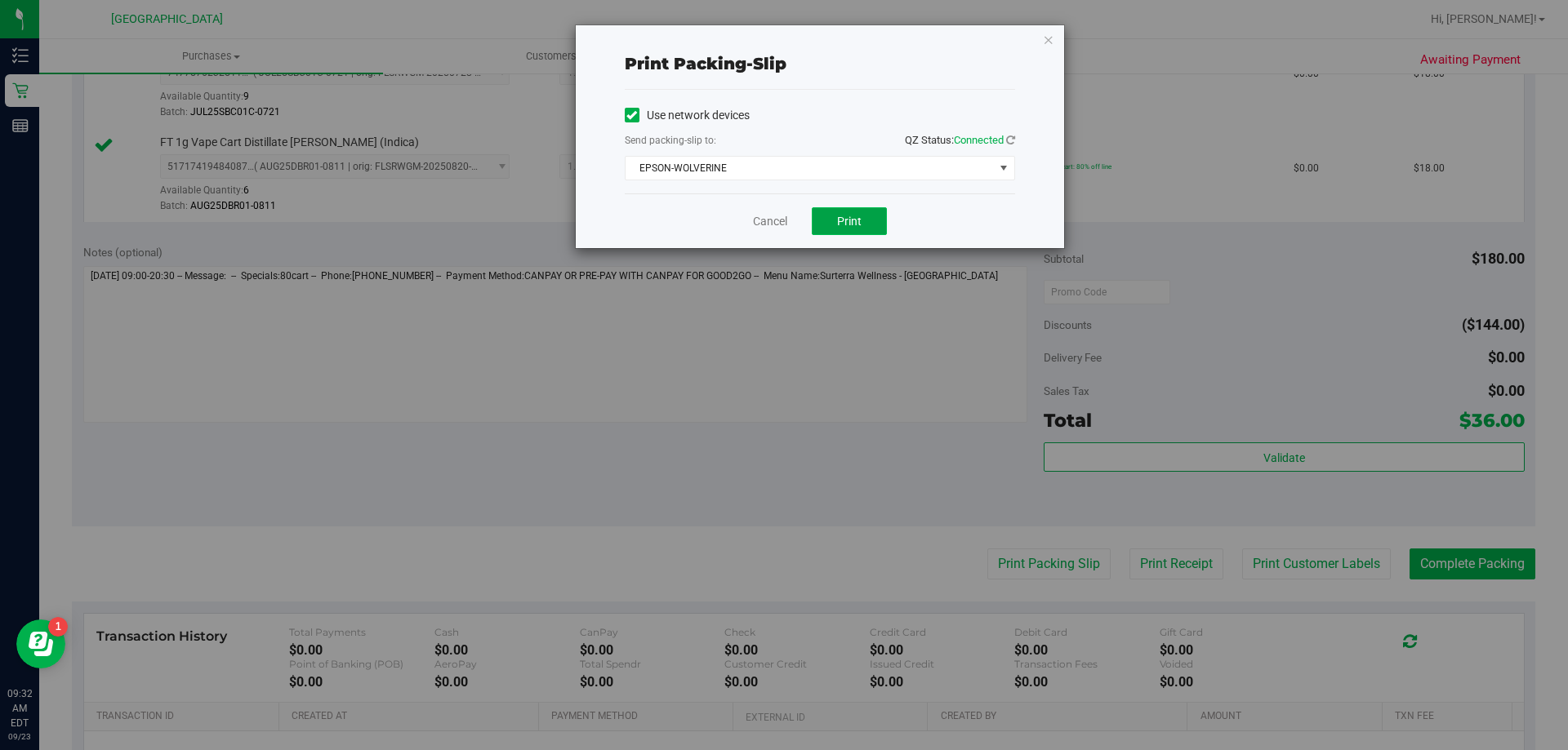
click at [864, 218] on button "Print" at bounding box center [849, 222] width 75 height 28
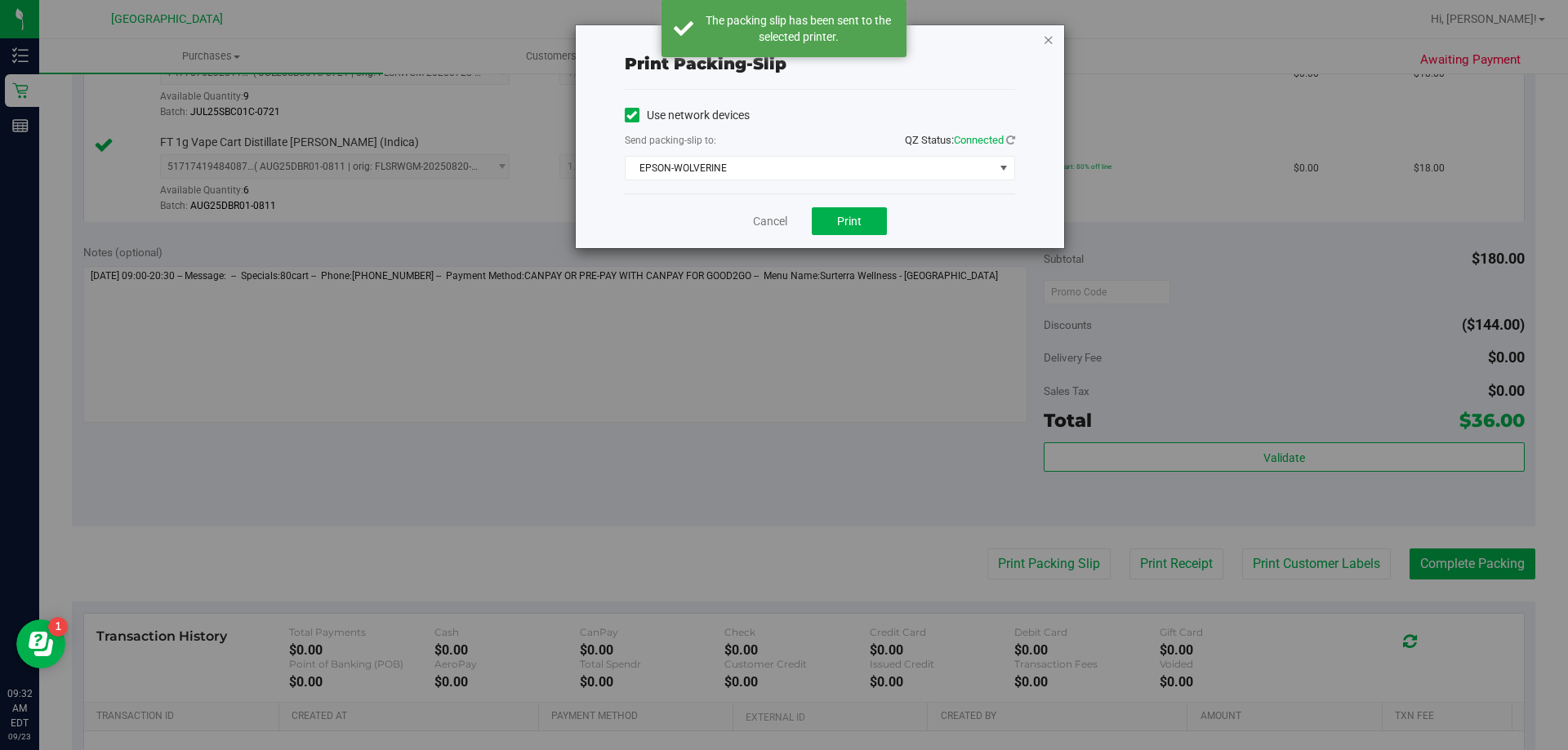
click at [1047, 39] on icon "button" at bounding box center [1049, 39] width 11 height 19
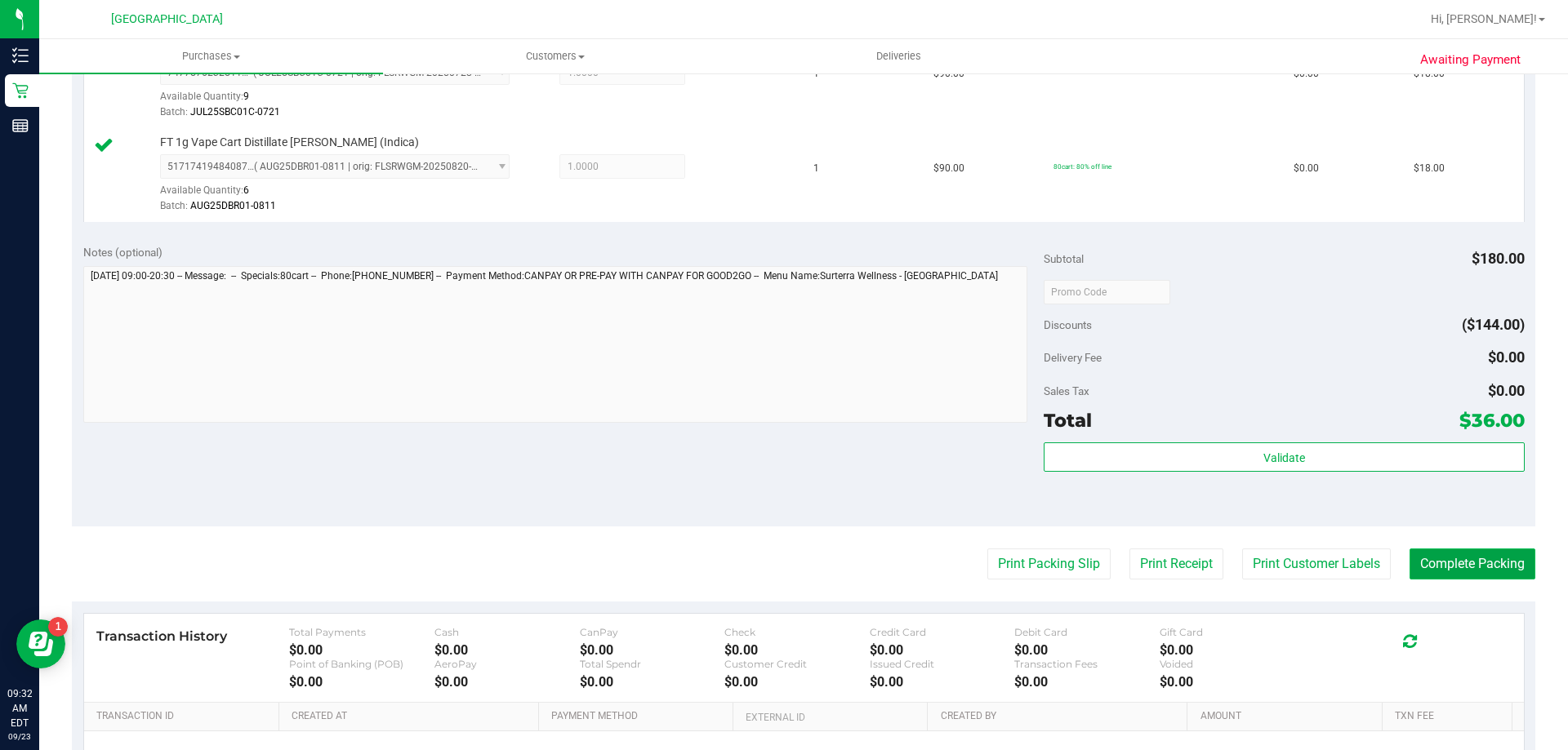
click at [1330, 569] on button "Complete Packing" at bounding box center [1472, 564] width 126 height 31
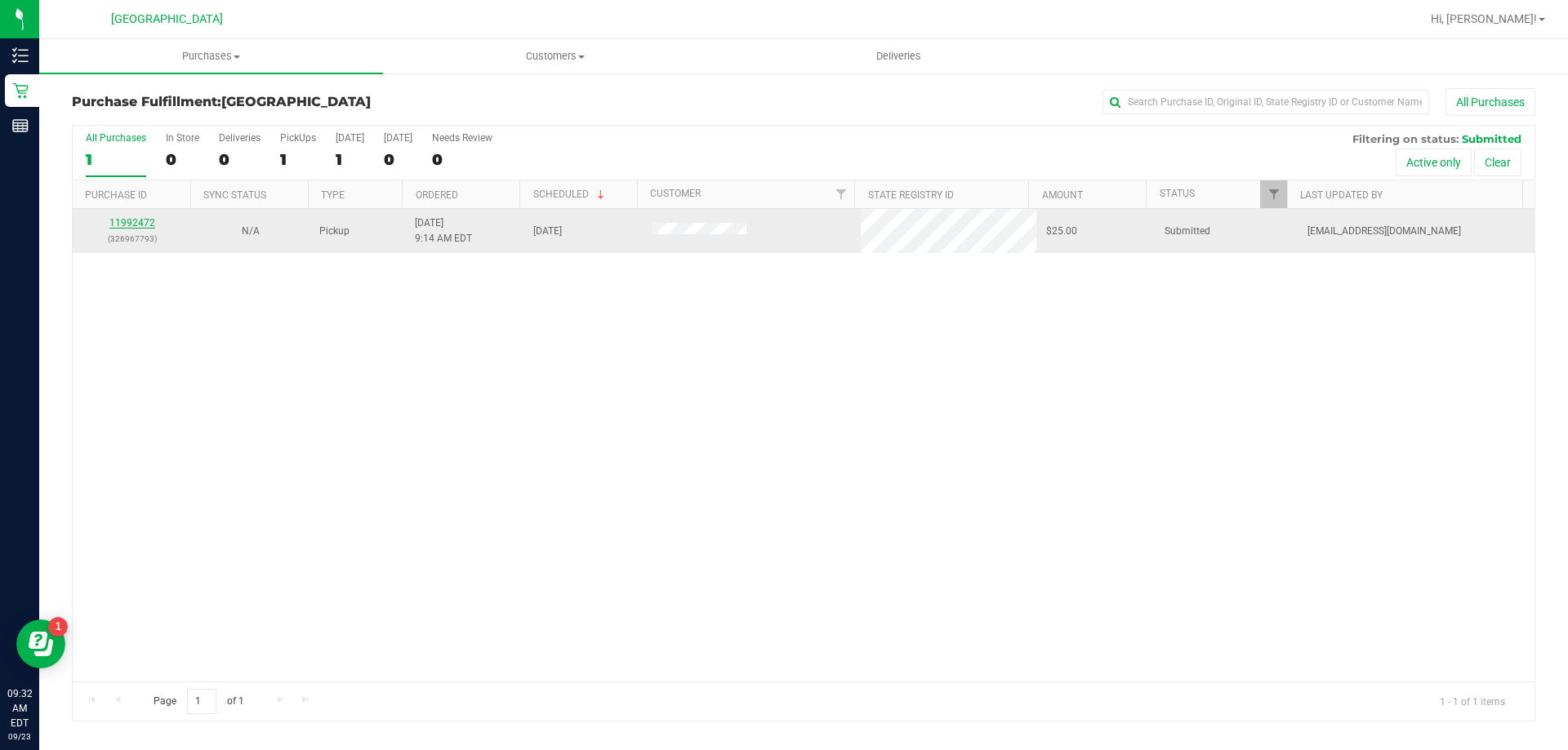
click at [130, 225] on link "11992472" at bounding box center [132, 222] width 45 height 11
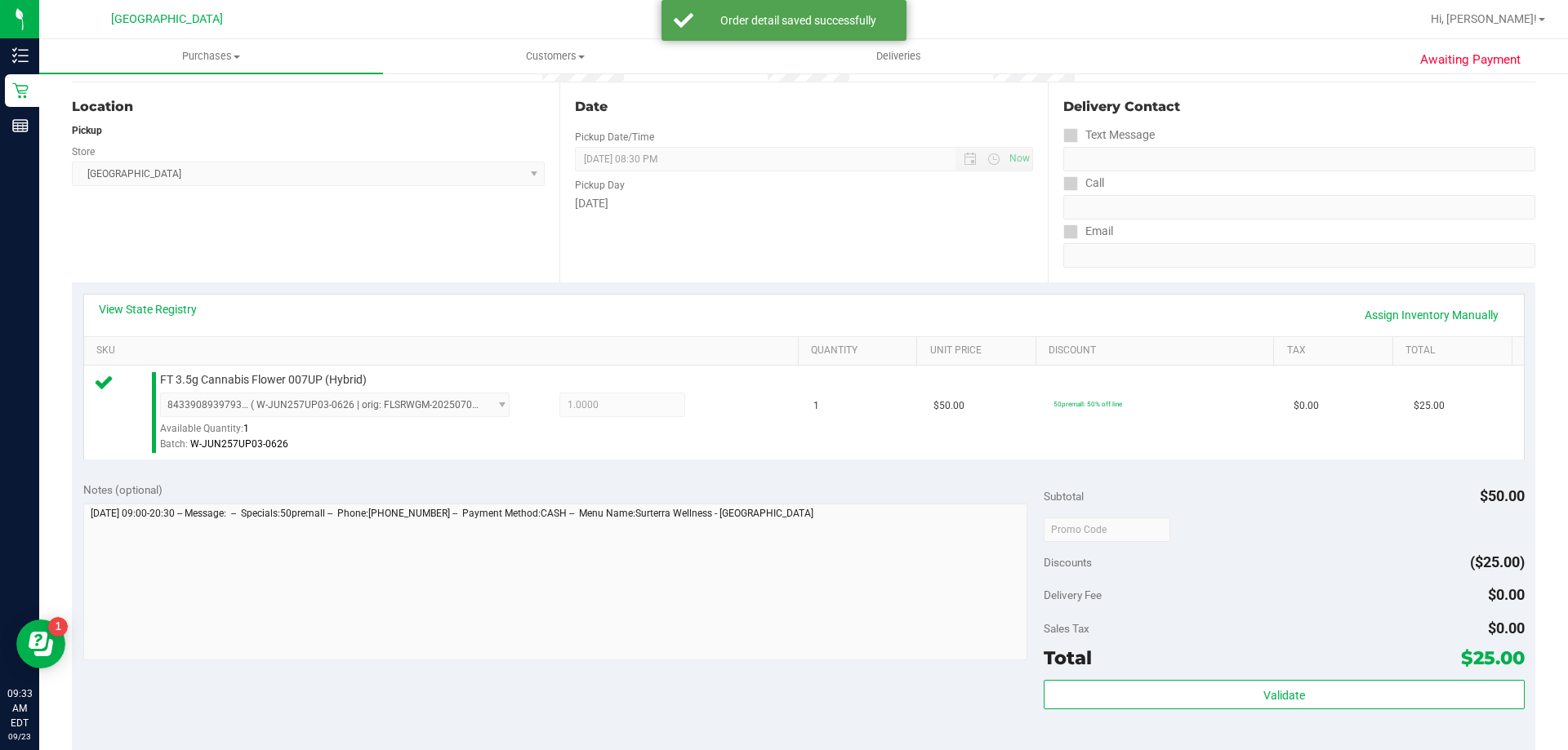
scroll to position [408, 0]
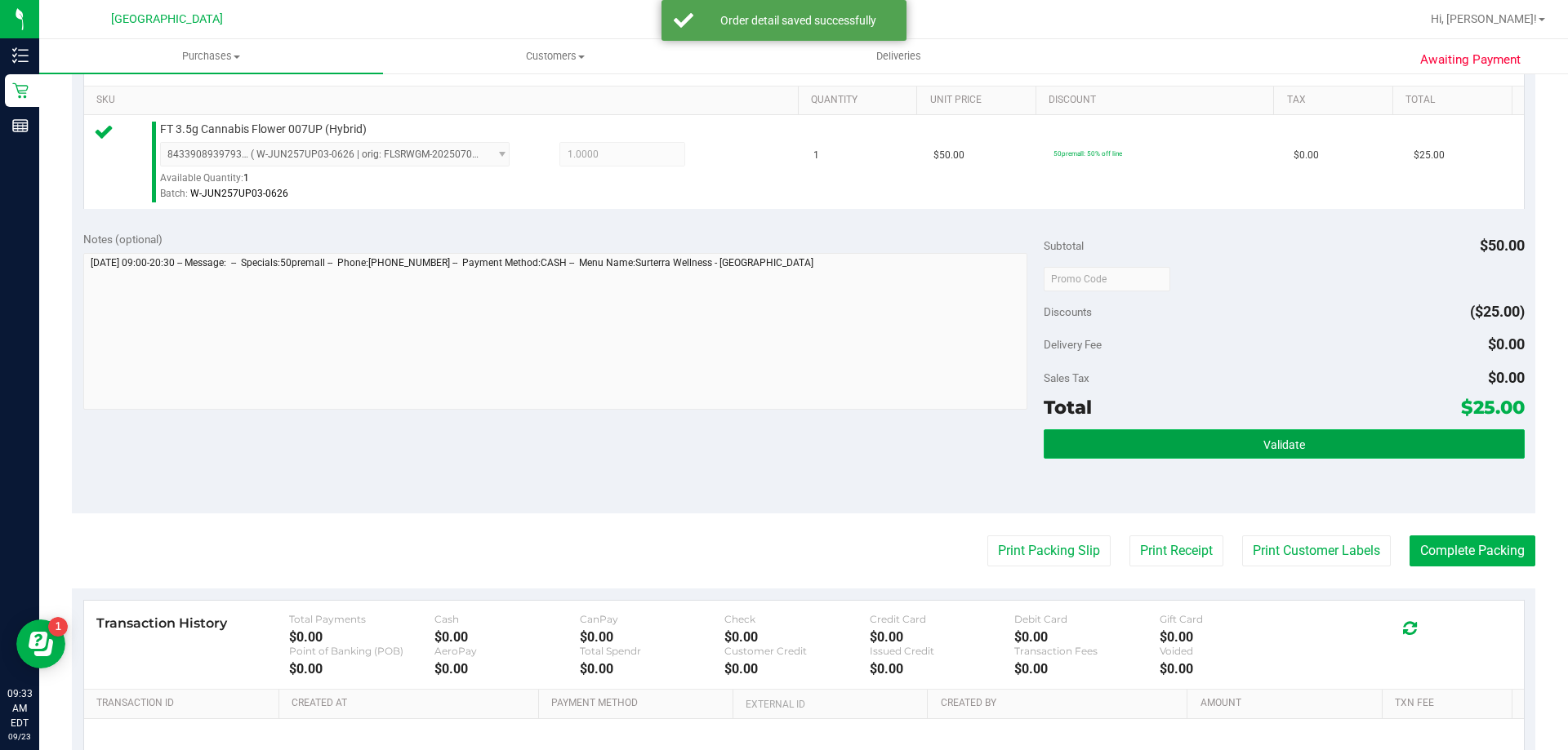
click at [1205, 435] on button "Validate" at bounding box center [1284, 444] width 480 height 30
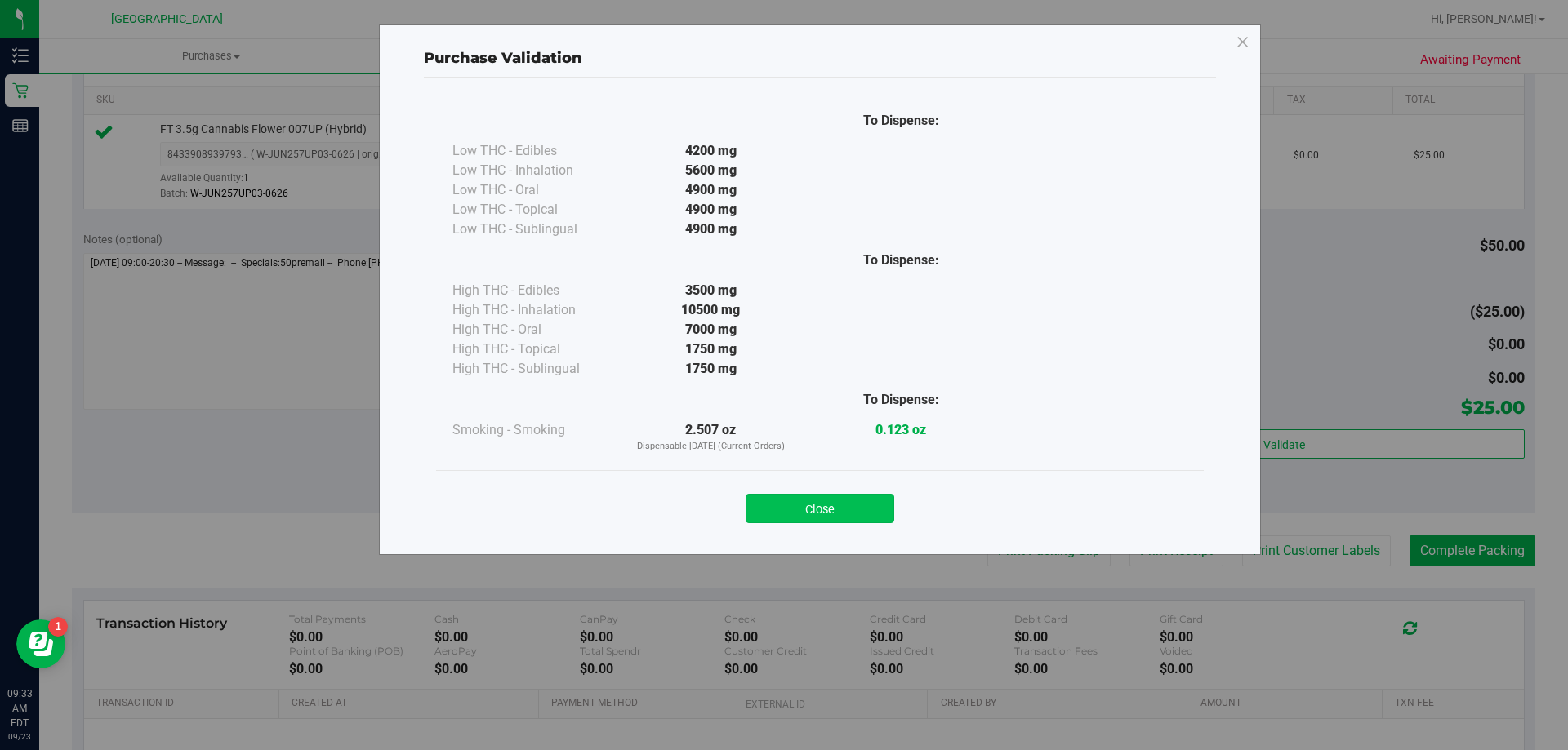
click at [831, 502] on button "Close" at bounding box center [820, 509] width 148 height 30
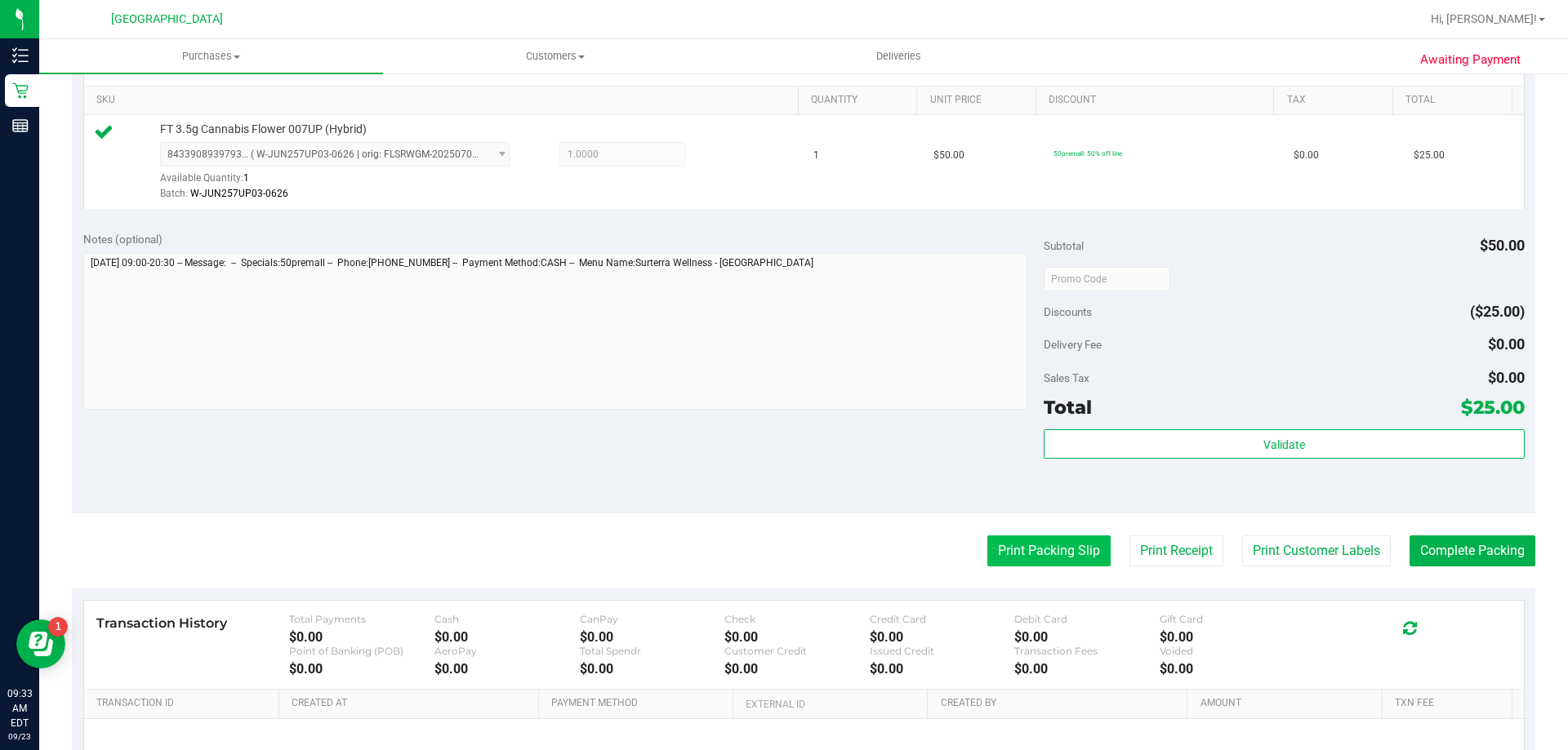
click at [1064, 553] on button "Print Packing Slip" at bounding box center [1049, 551] width 123 height 31
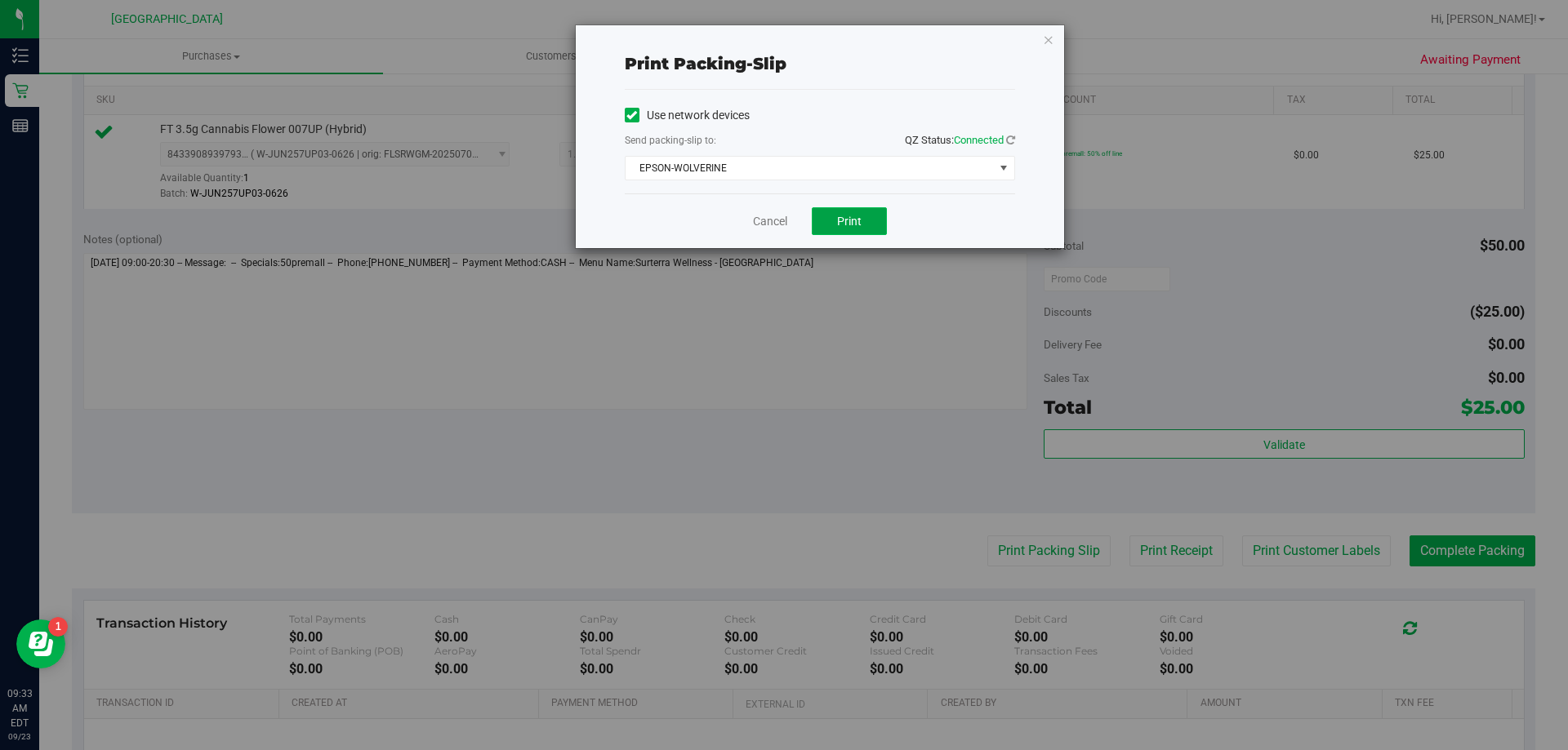
click at [861, 217] on button "Print" at bounding box center [849, 222] width 75 height 28
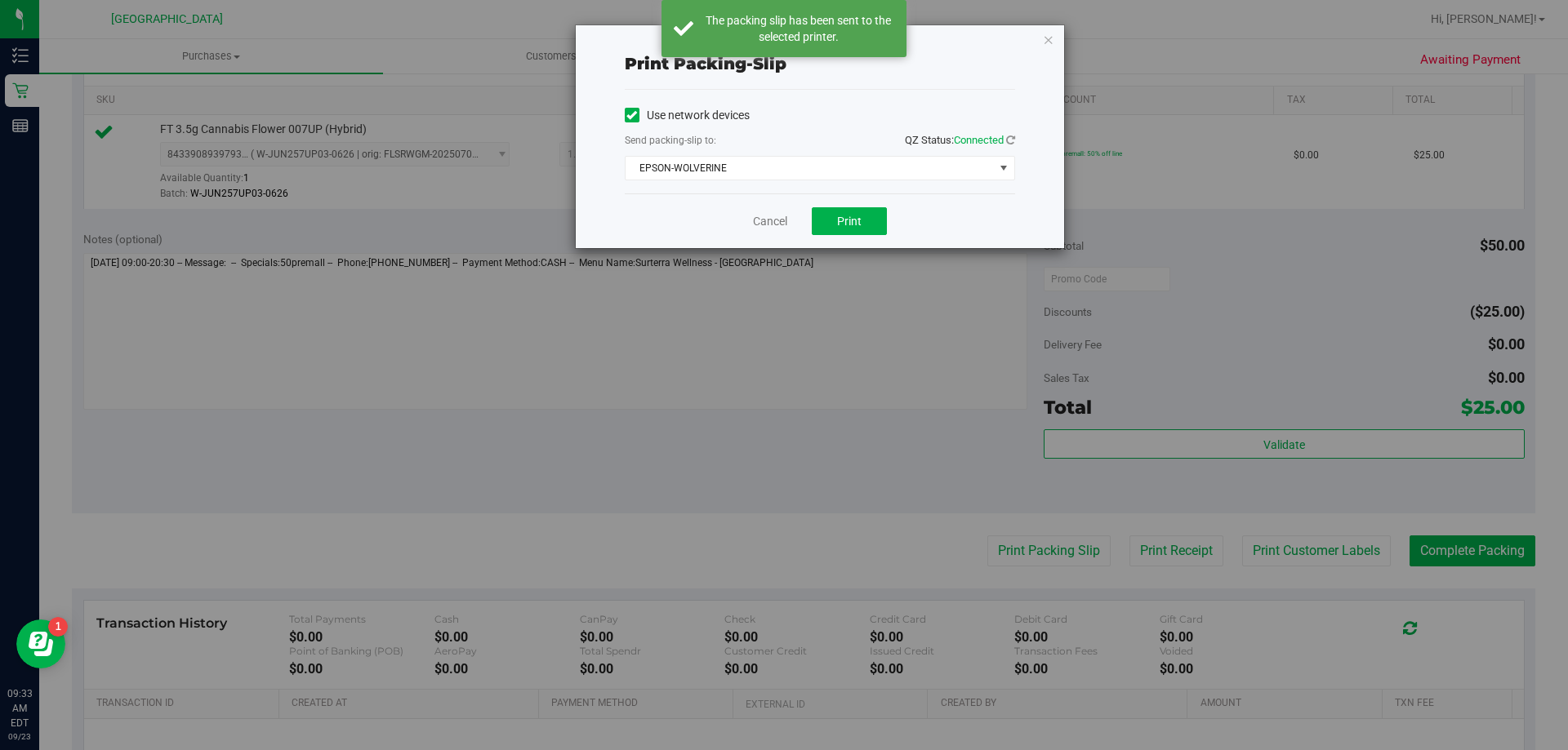
click at [1040, 41] on div "Print packing-slip Use network devices Send packing-slip to: QZ Status: Connect…" at bounding box center [820, 136] width 489 height 222
click at [1048, 44] on icon "button" at bounding box center [1049, 39] width 11 height 19
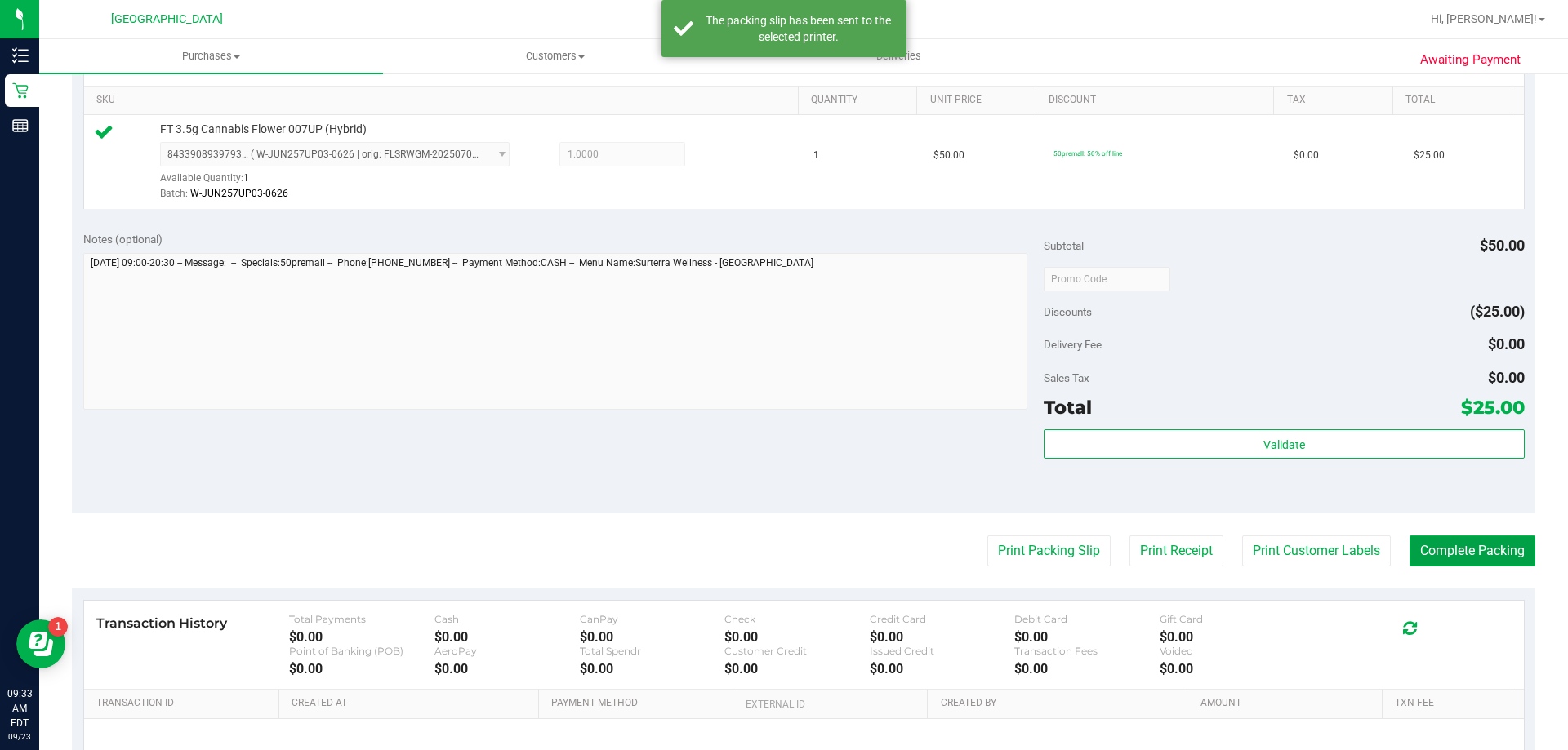
click at [1330, 564] on button "Complete Packing" at bounding box center [1472, 551] width 126 height 31
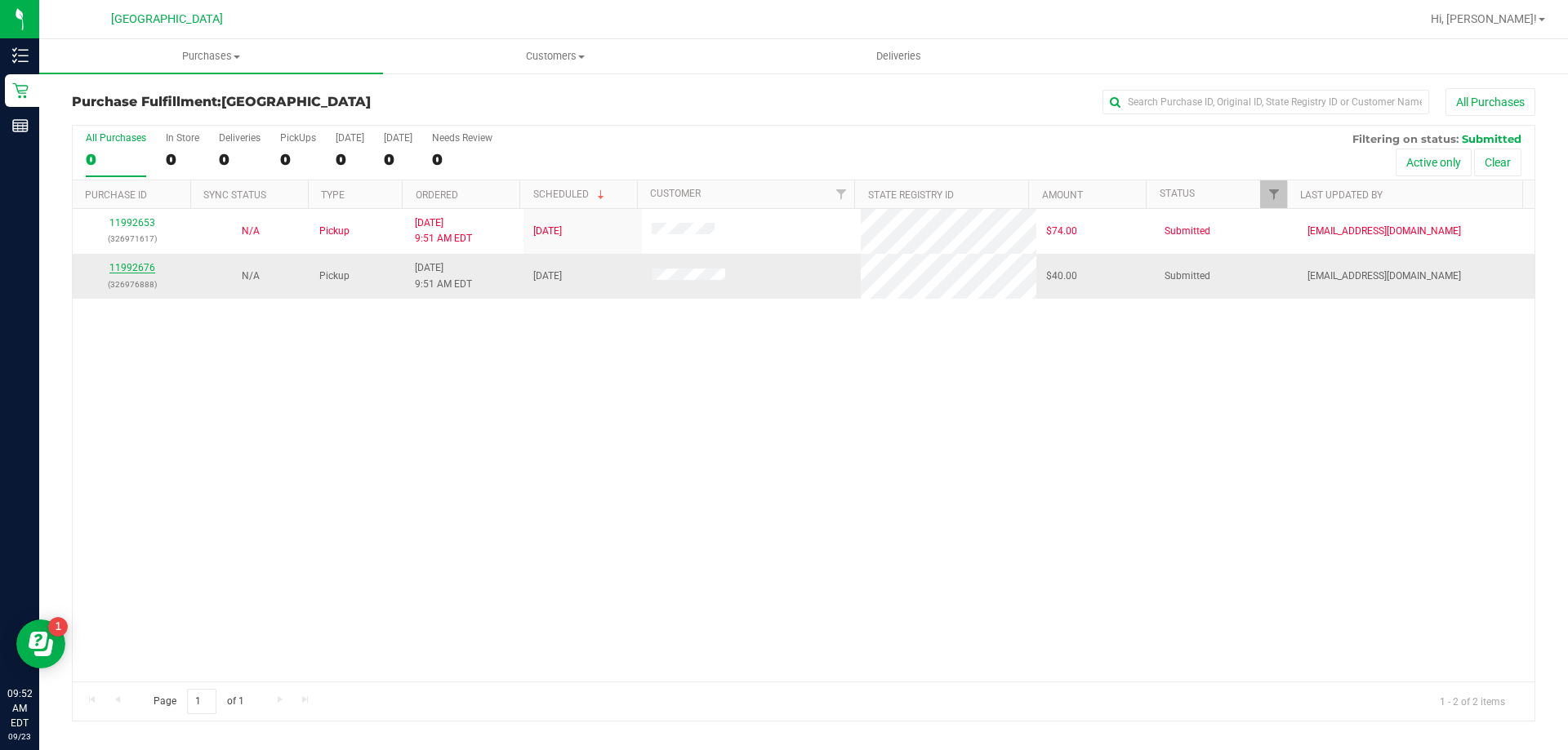
click at [147, 273] on link "11992676" at bounding box center [132, 268] width 45 height 11
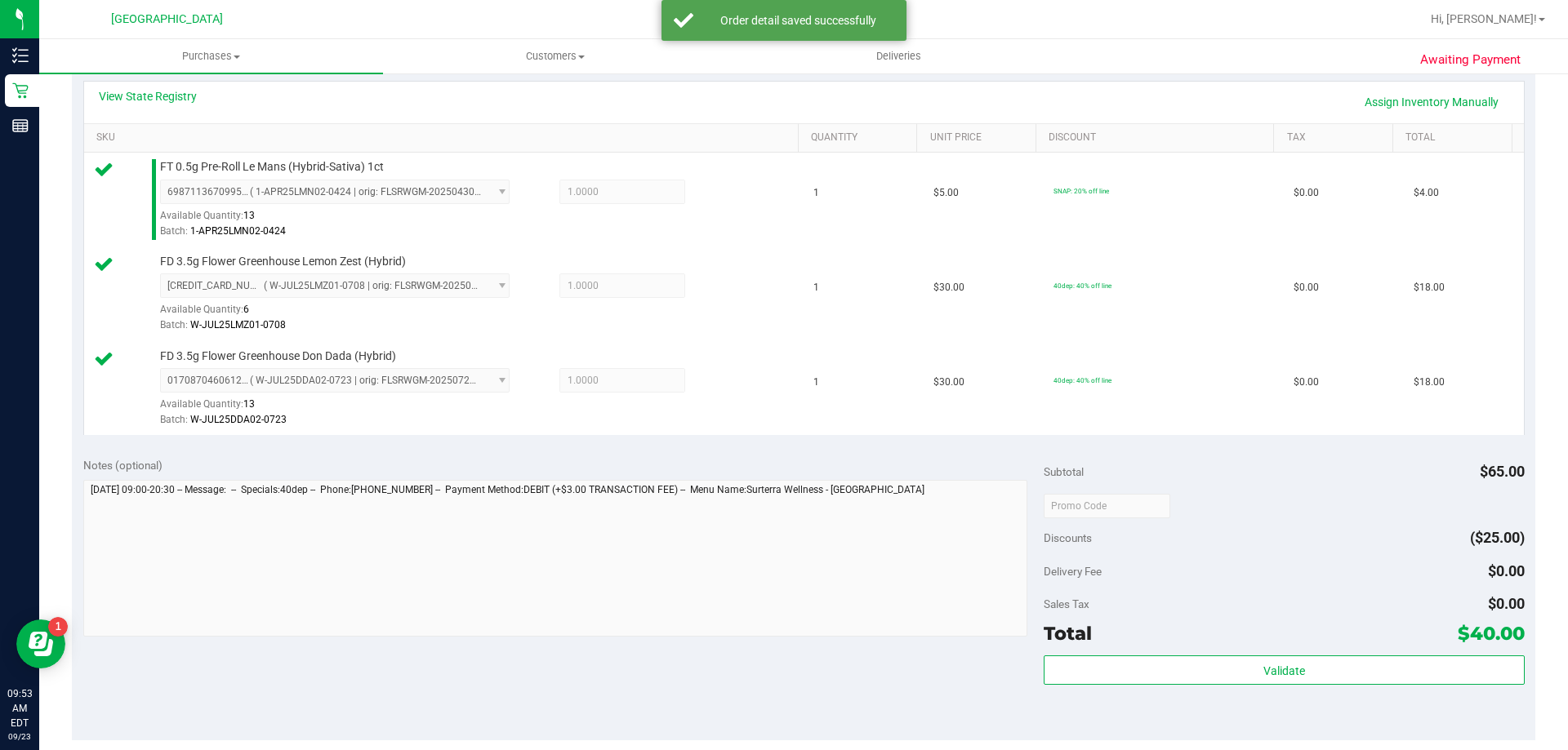
scroll to position [489, 0]
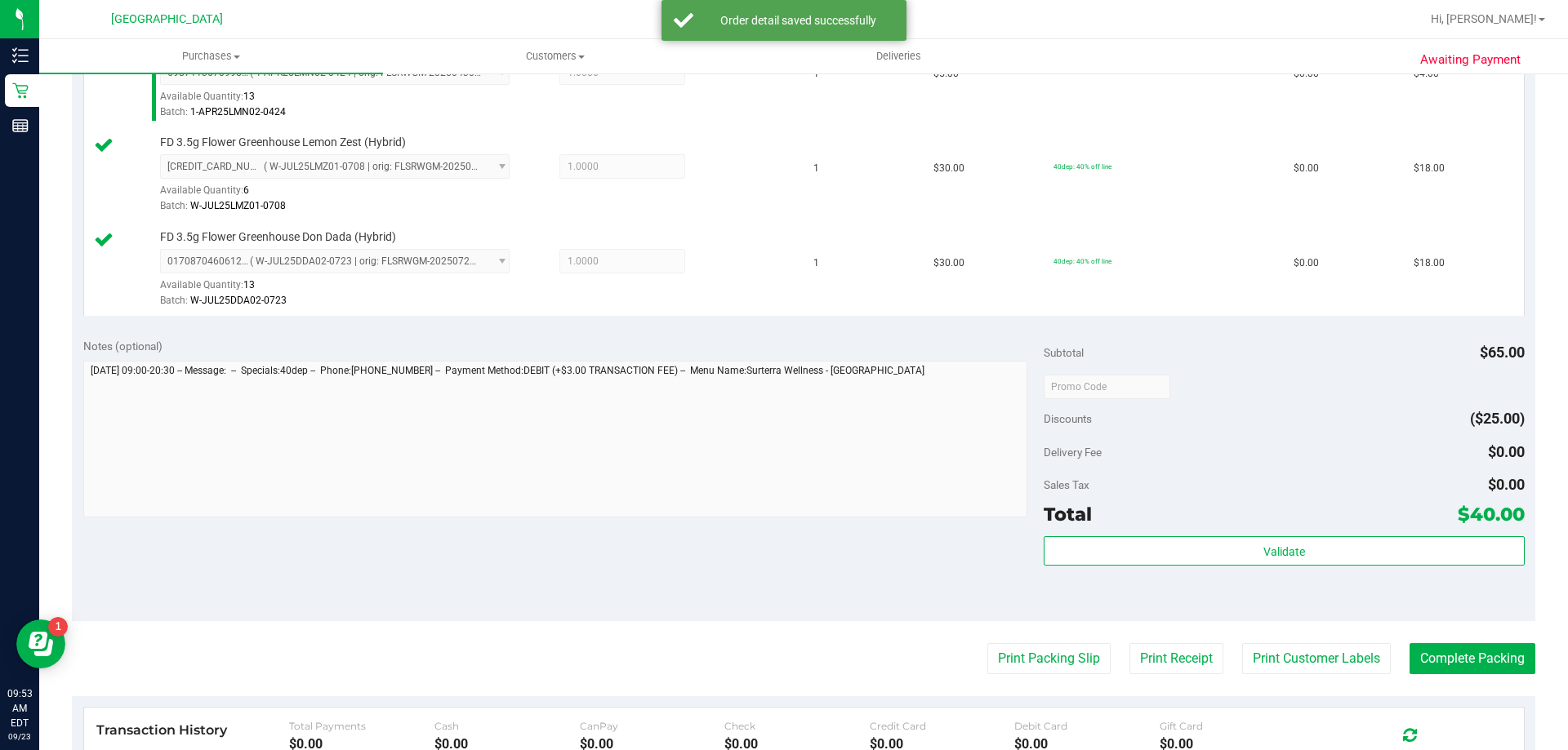
click at [1120, 533] on div "Subtotal $65.00 Discounts ($25.00) Delivery Fee $0.00 Sales Tax $0.00 Total $40…" at bounding box center [1284, 474] width 480 height 272
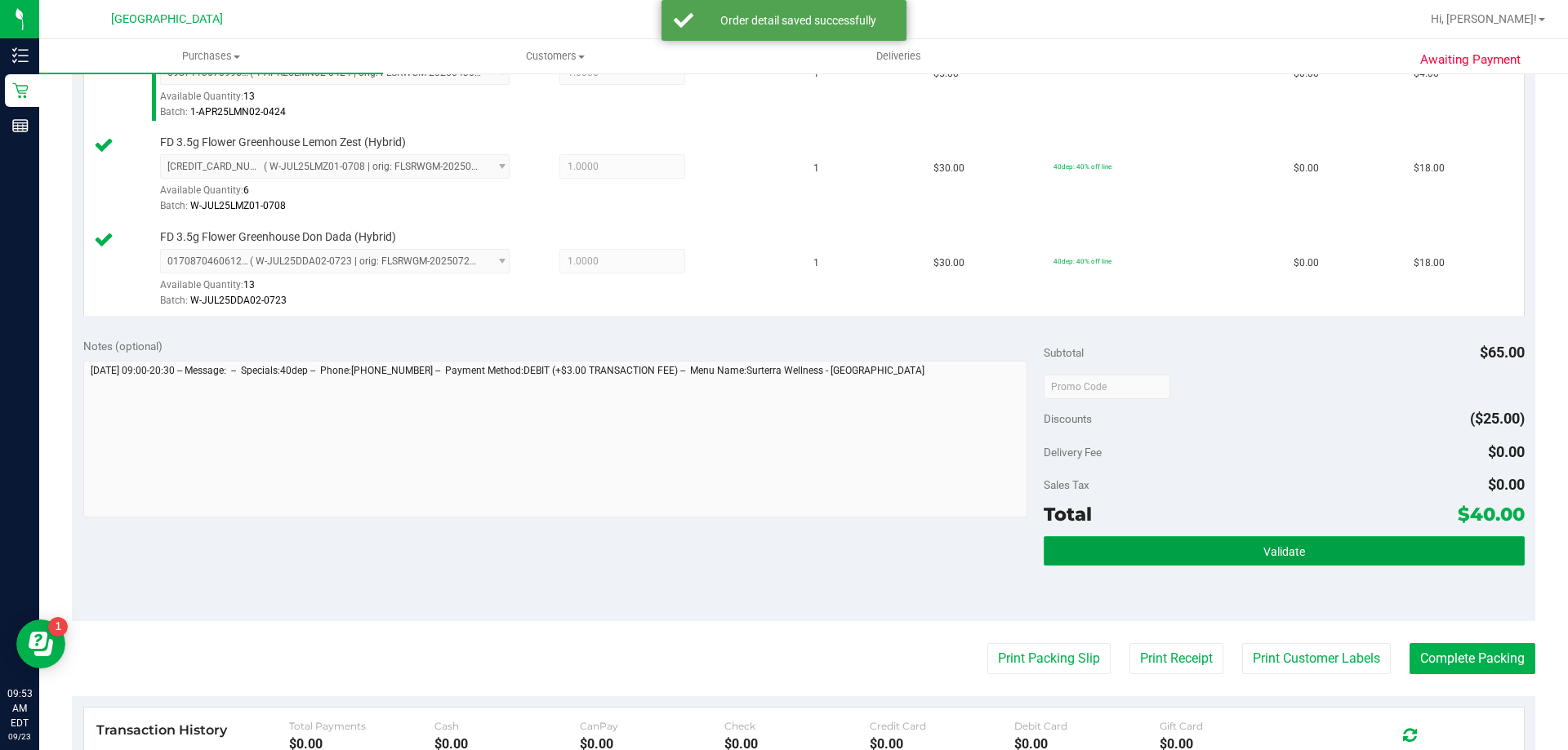
click at [1125, 548] on button "Validate" at bounding box center [1284, 552] width 480 height 30
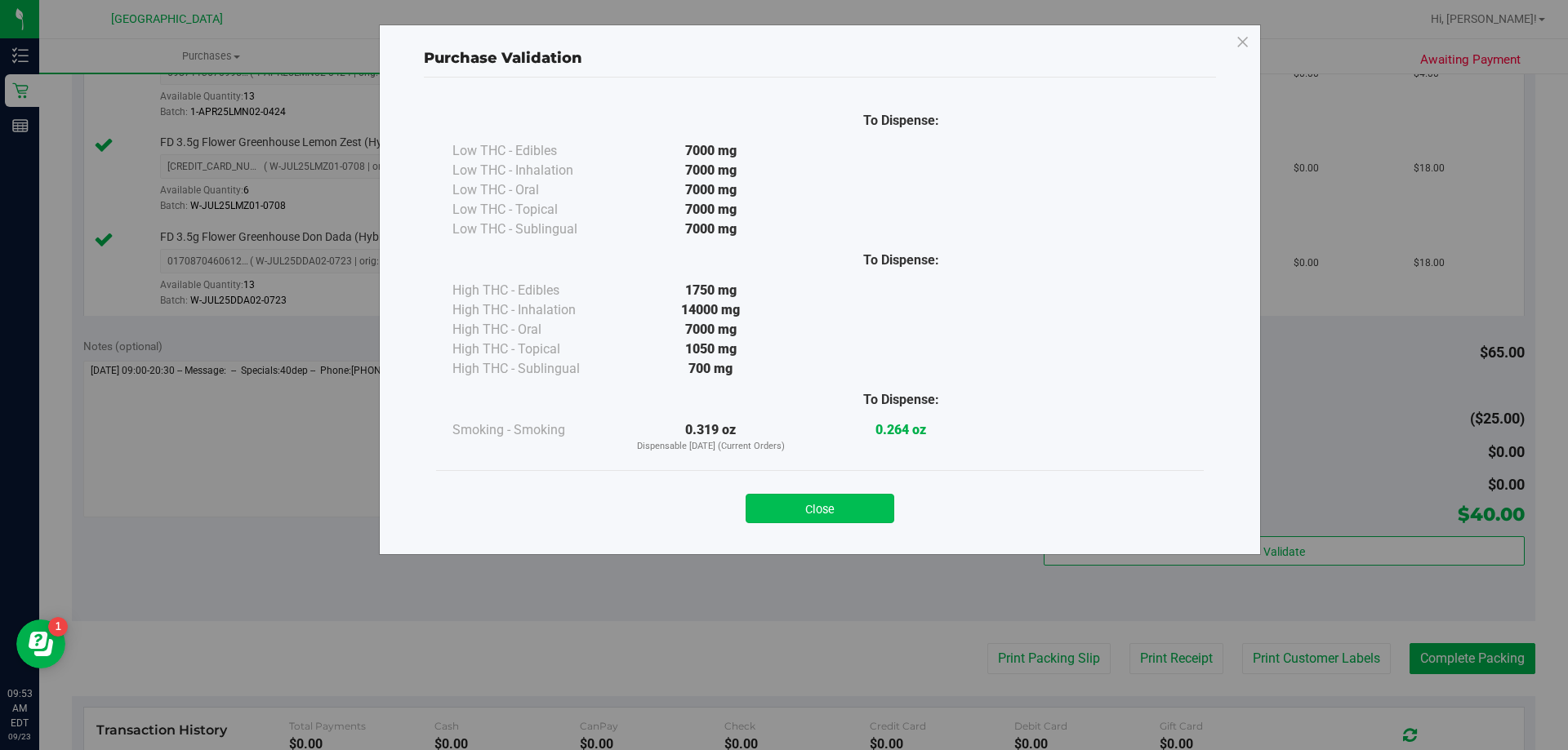
click at [824, 519] on button "Close" at bounding box center [820, 509] width 148 height 30
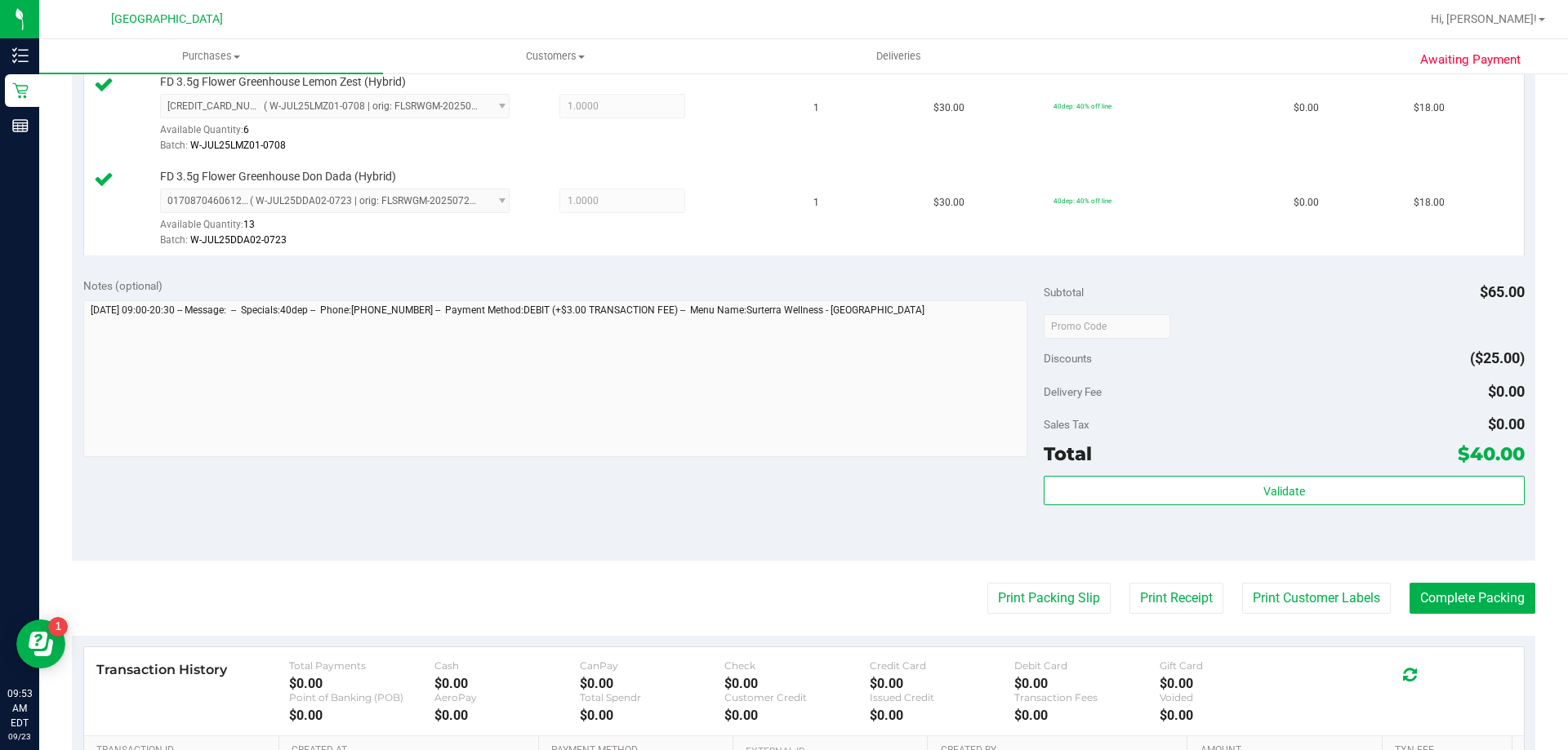
scroll to position [654, 0]
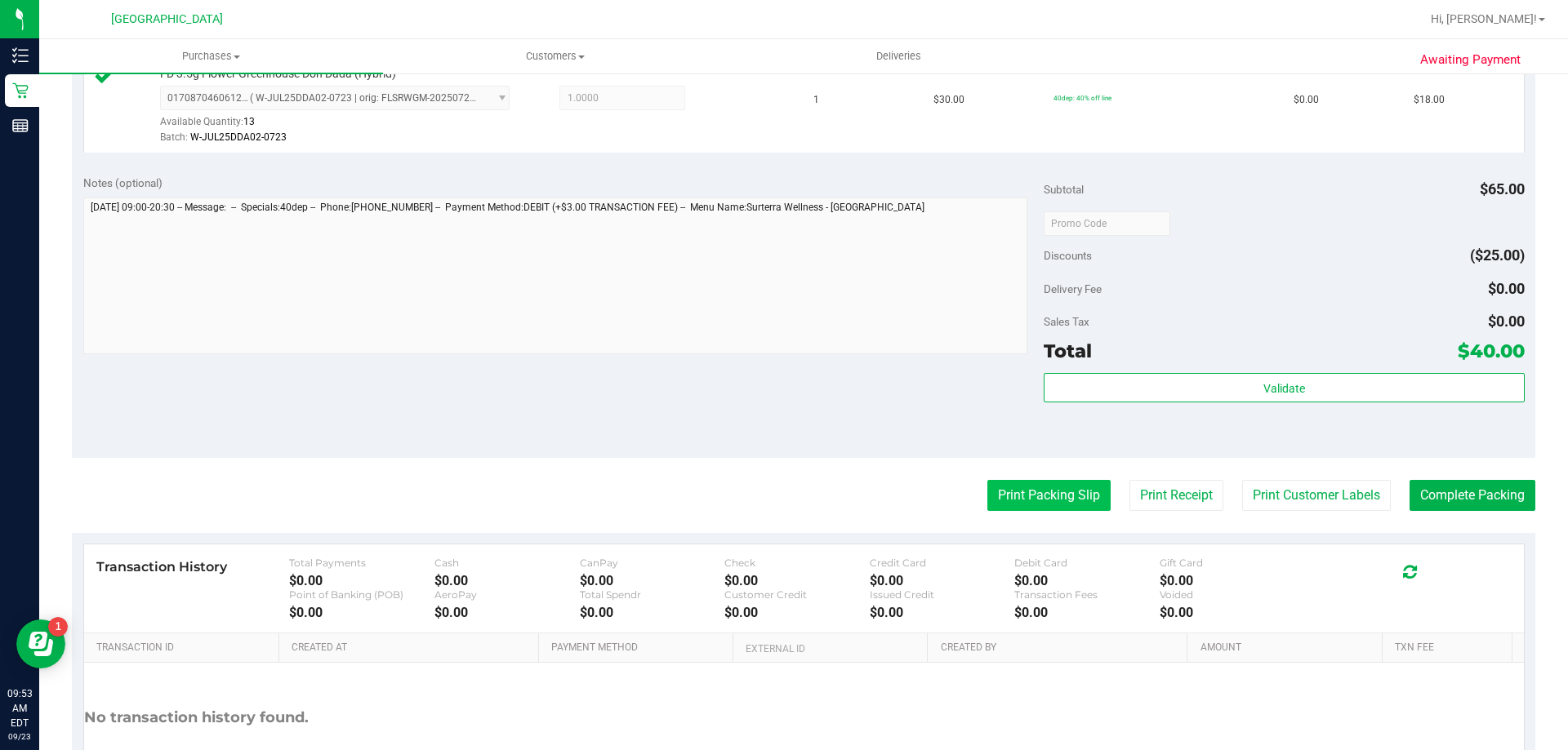
click at [1035, 495] on button "Print Packing Slip" at bounding box center [1049, 495] width 123 height 31
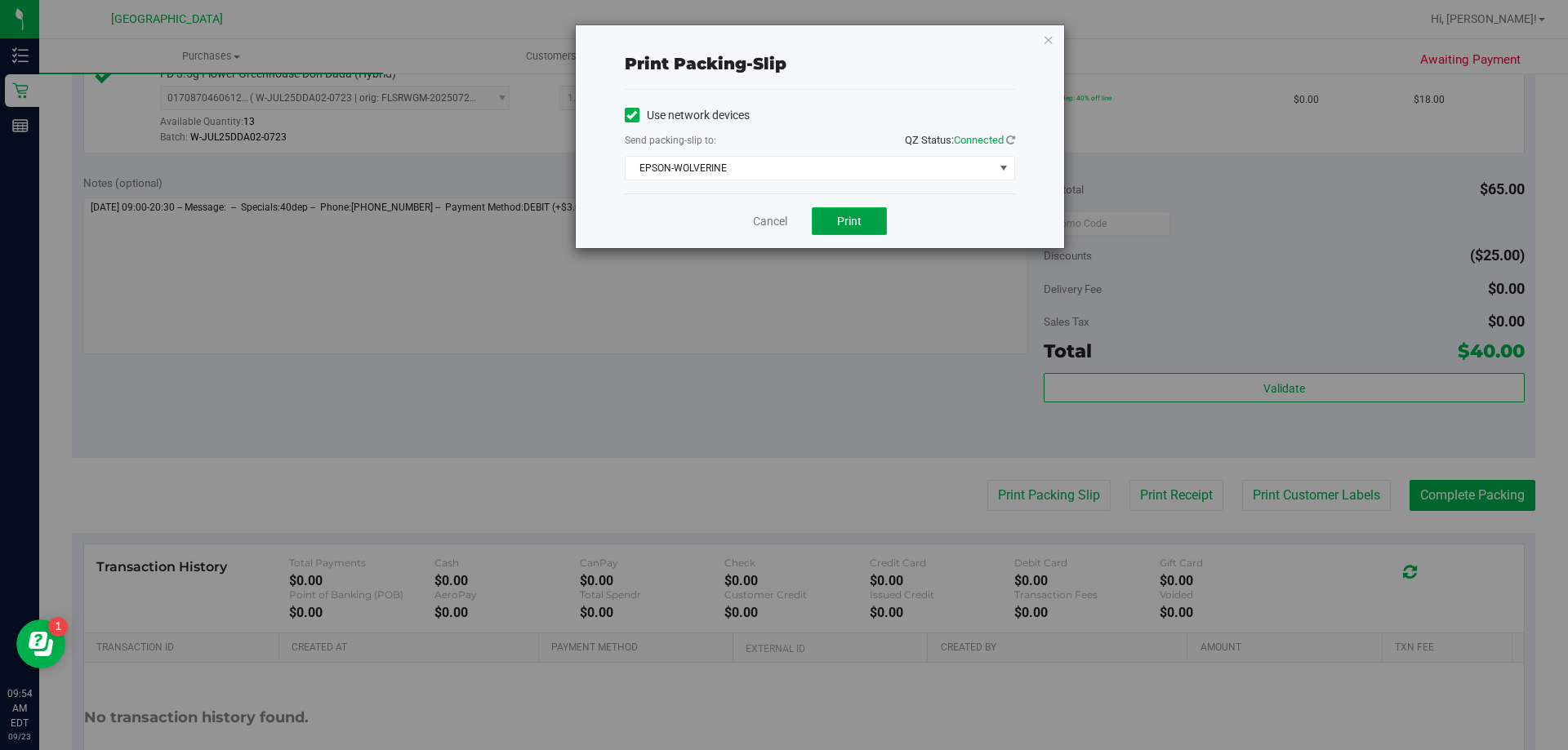
click at [846, 230] on button "Print" at bounding box center [849, 222] width 75 height 28
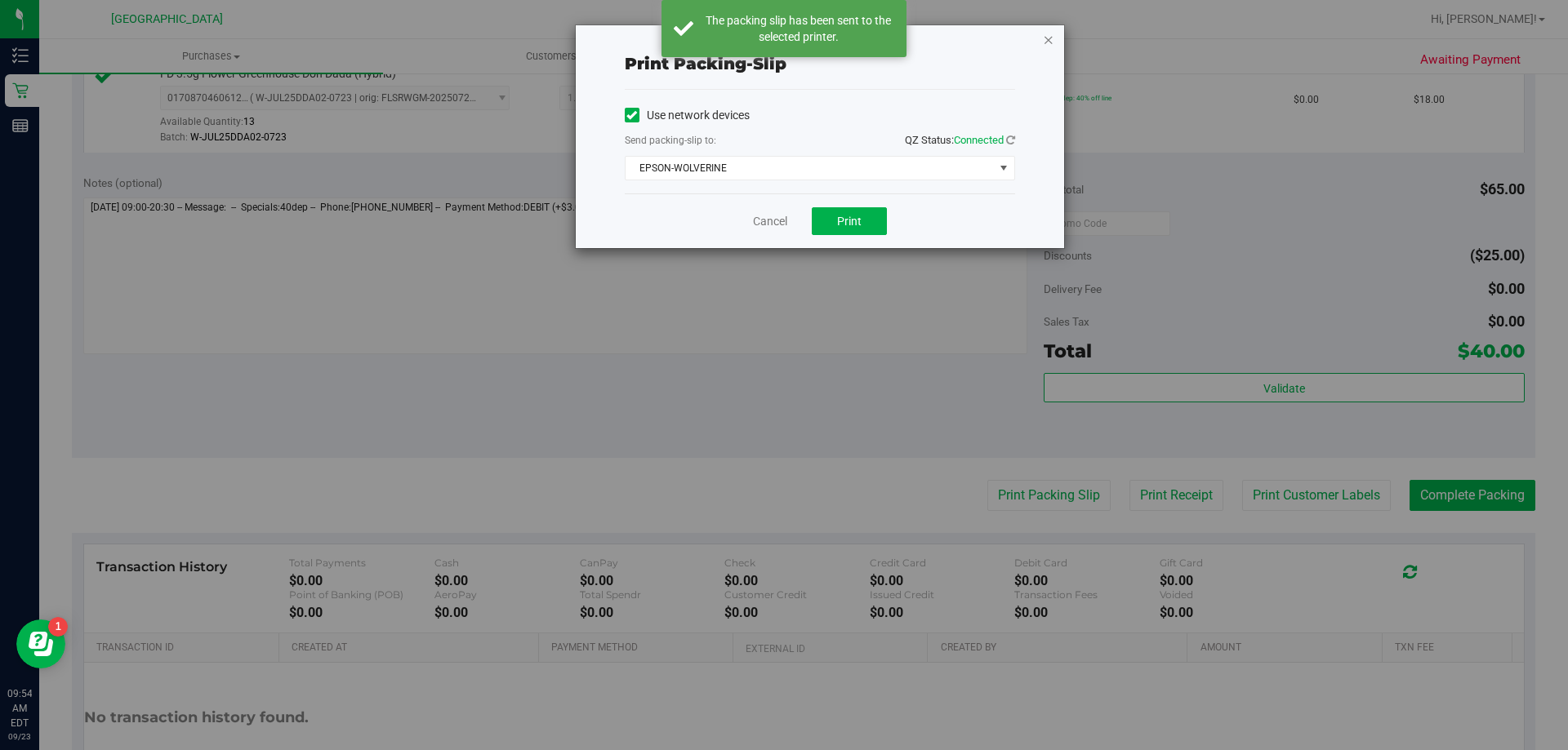
click at [1045, 43] on icon "button" at bounding box center [1049, 39] width 11 height 19
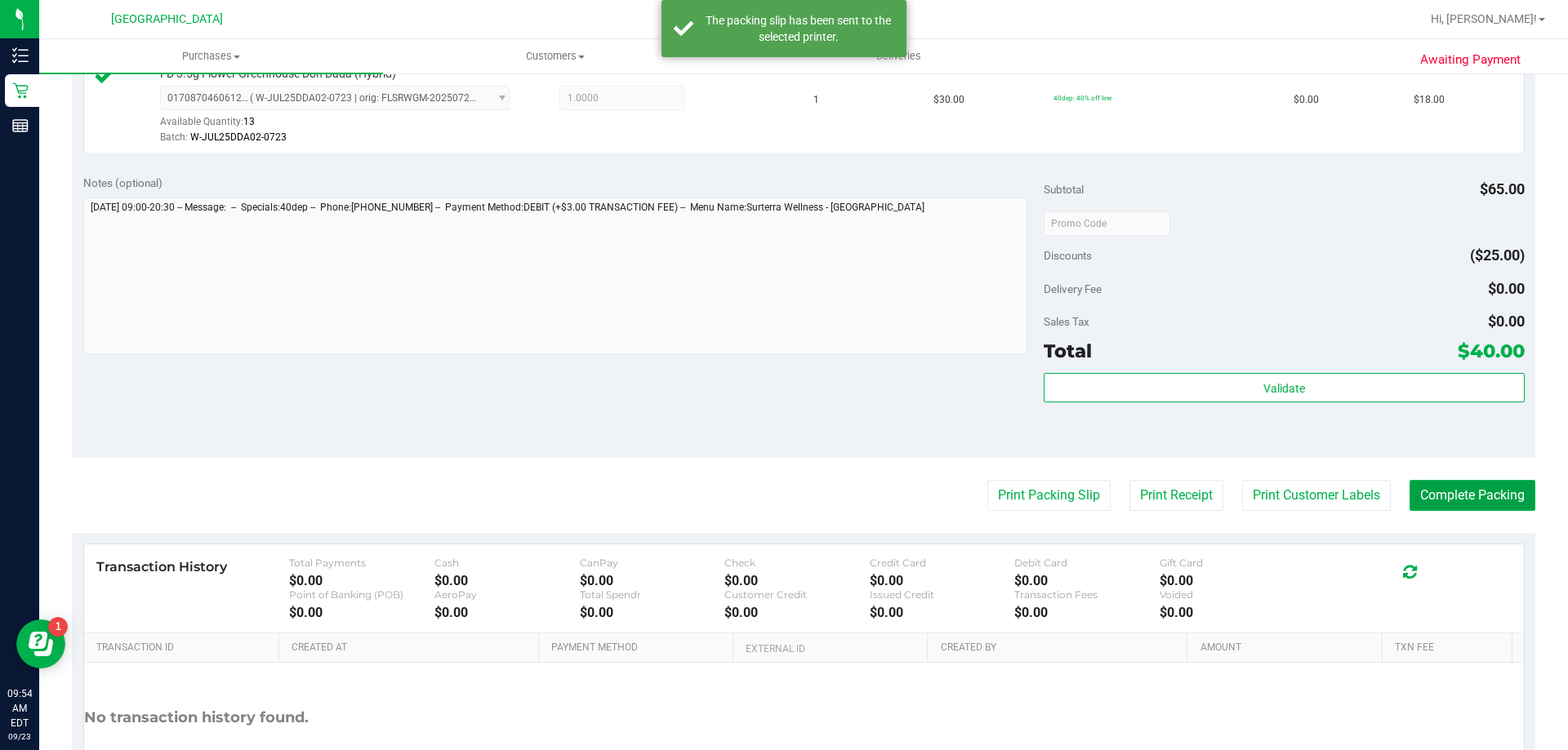
click at [1330, 489] on button "Complete Packing" at bounding box center [1472, 495] width 126 height 31
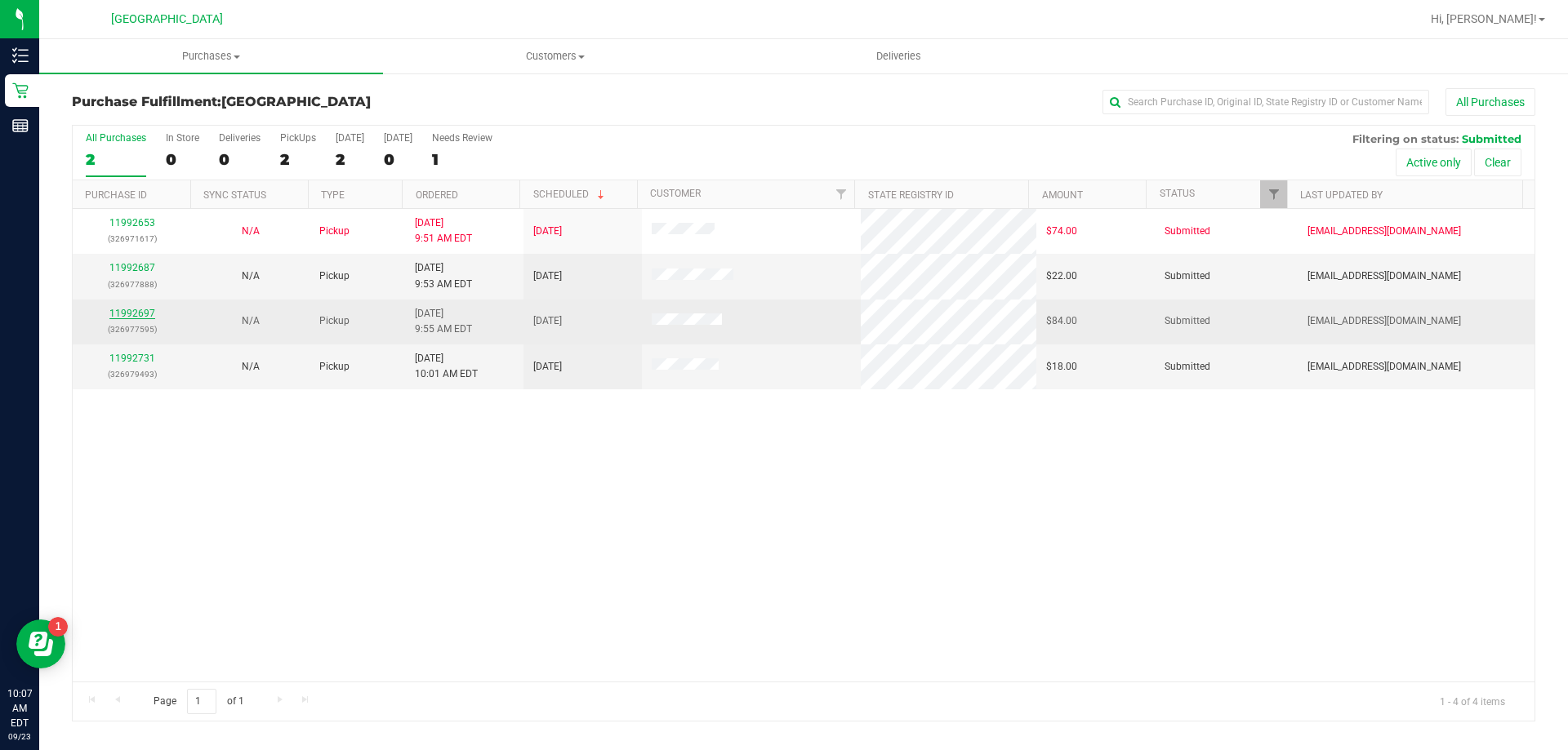
click at [119, 310] on link "11992697" at bounding box center [132, 313] width 45 height 11
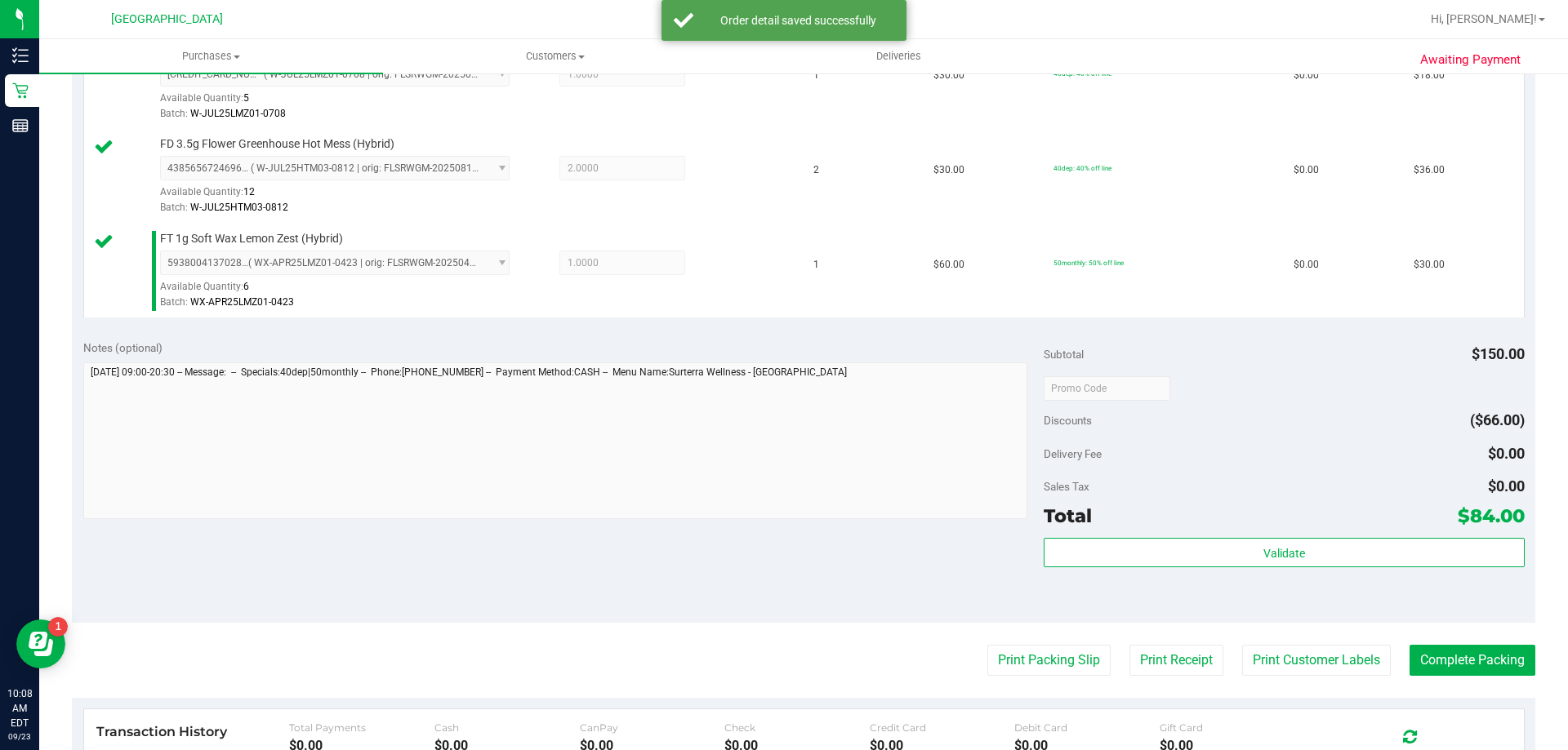
scroll to position [489, 0]
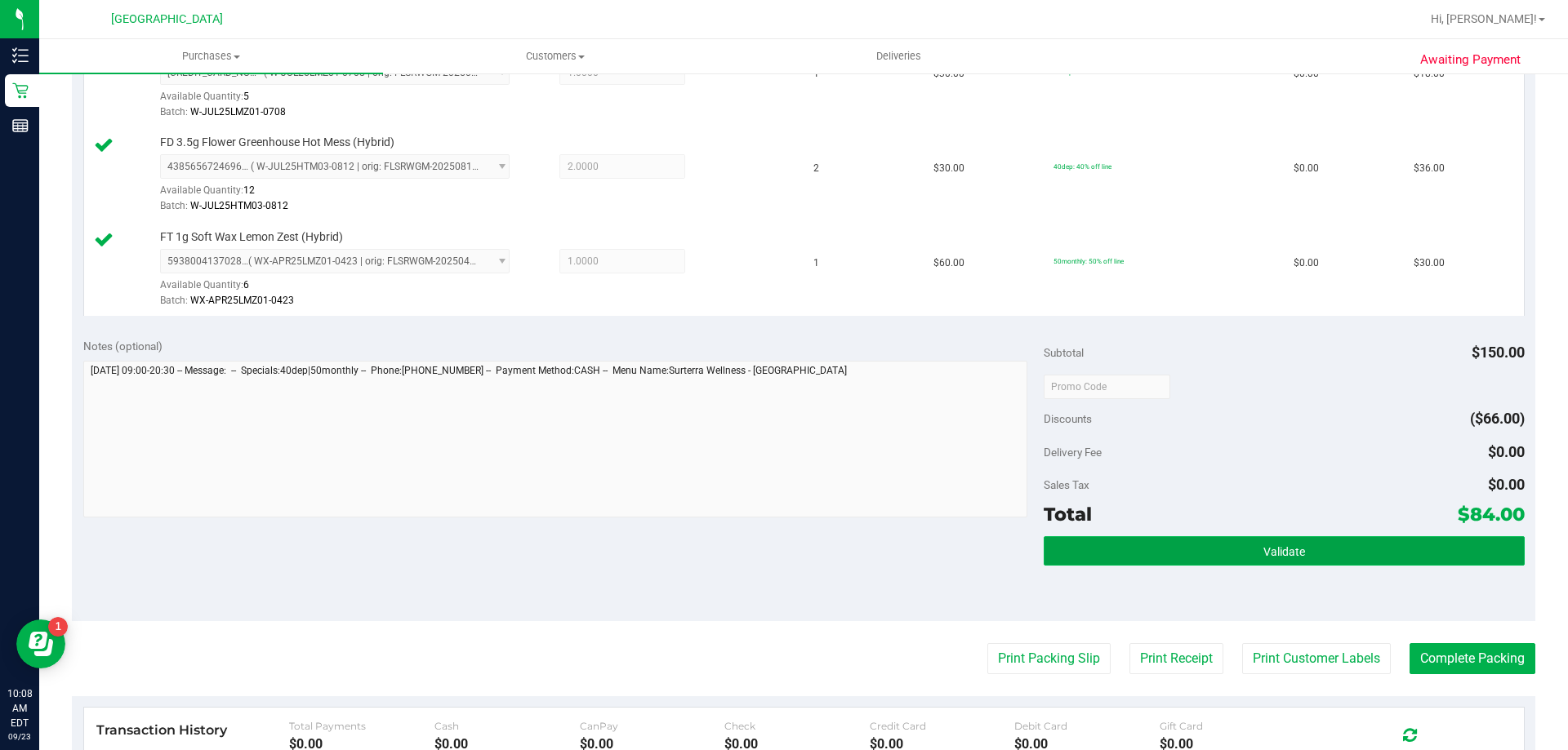
click at [1311, 563] on button "Validate" at bounding box center [1284, 552] width 480 height 30
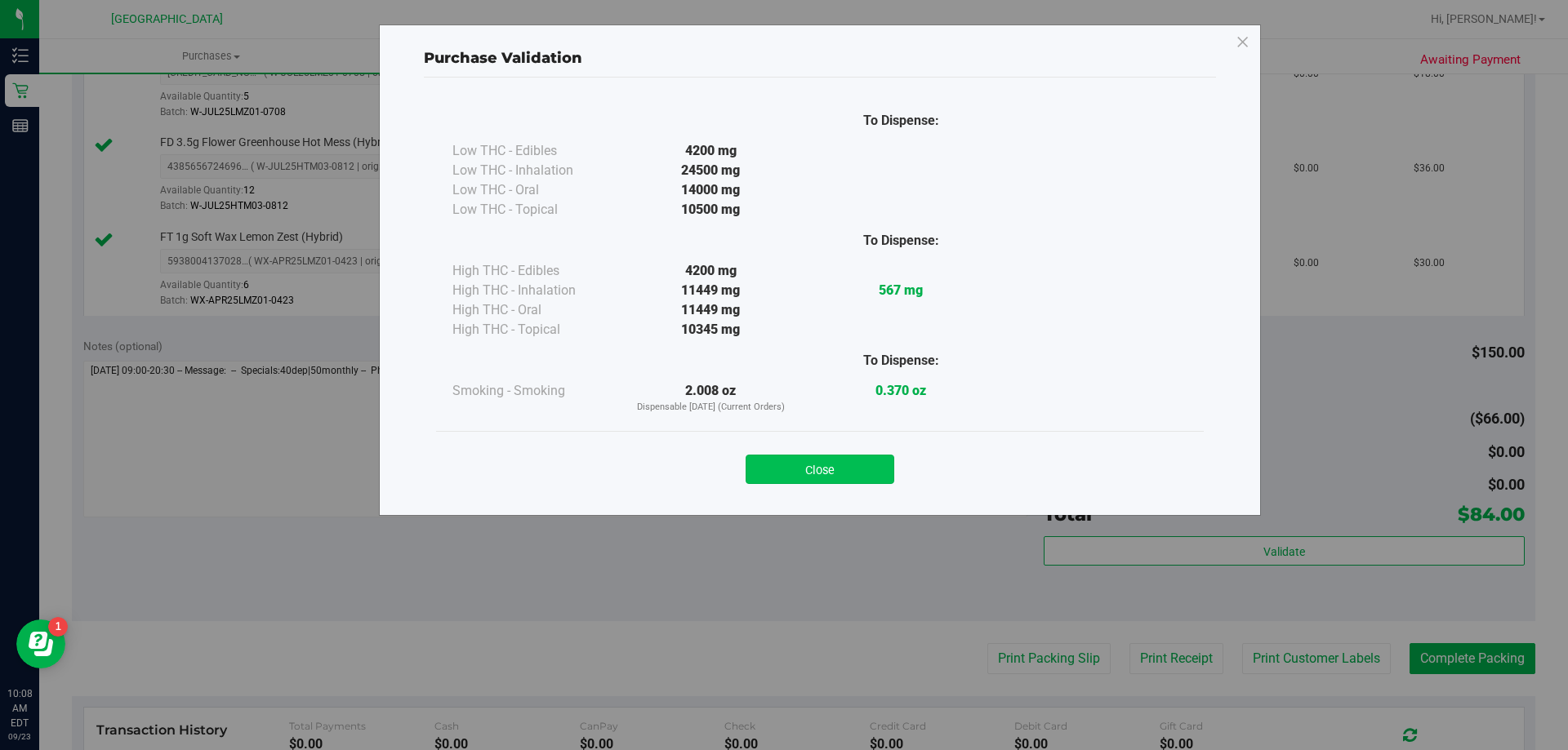
click at [870, 470] on button "Close" at bounding box center [820, 470] width 148 height 30
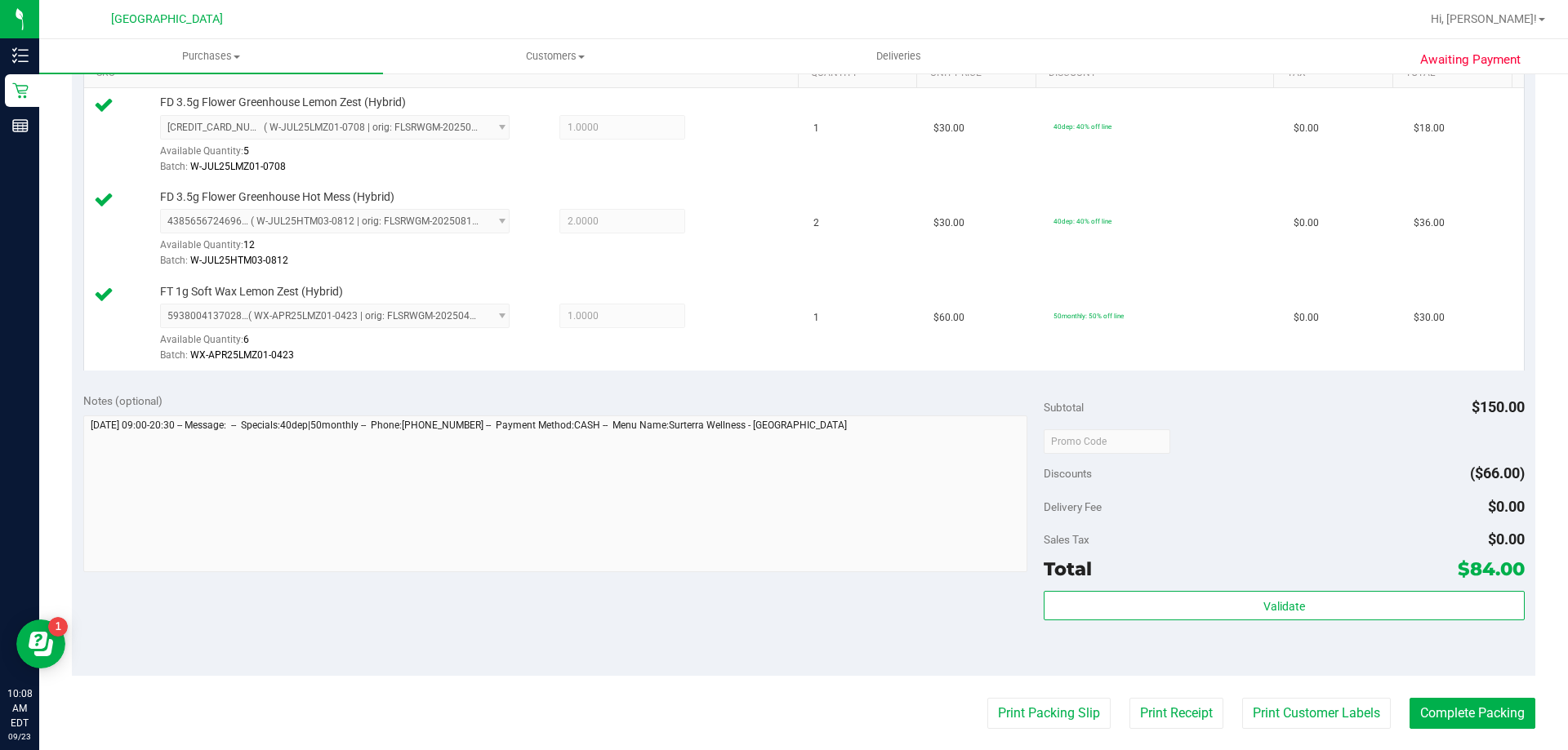
scroll to position [572, 0]
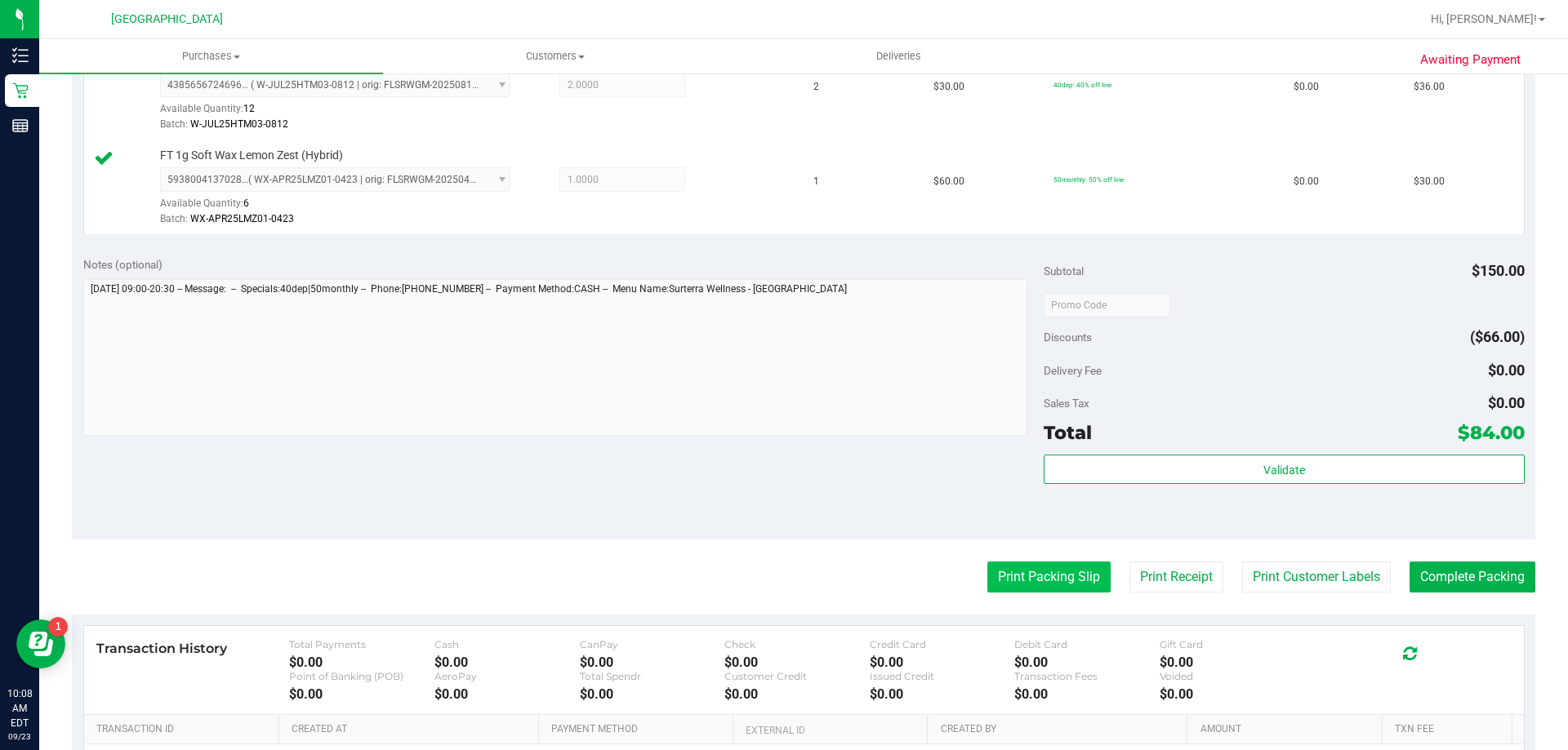
click at [1039, 562] on button "Print Packing Slip" at bounding box center [1049, 577] width 123 height 31
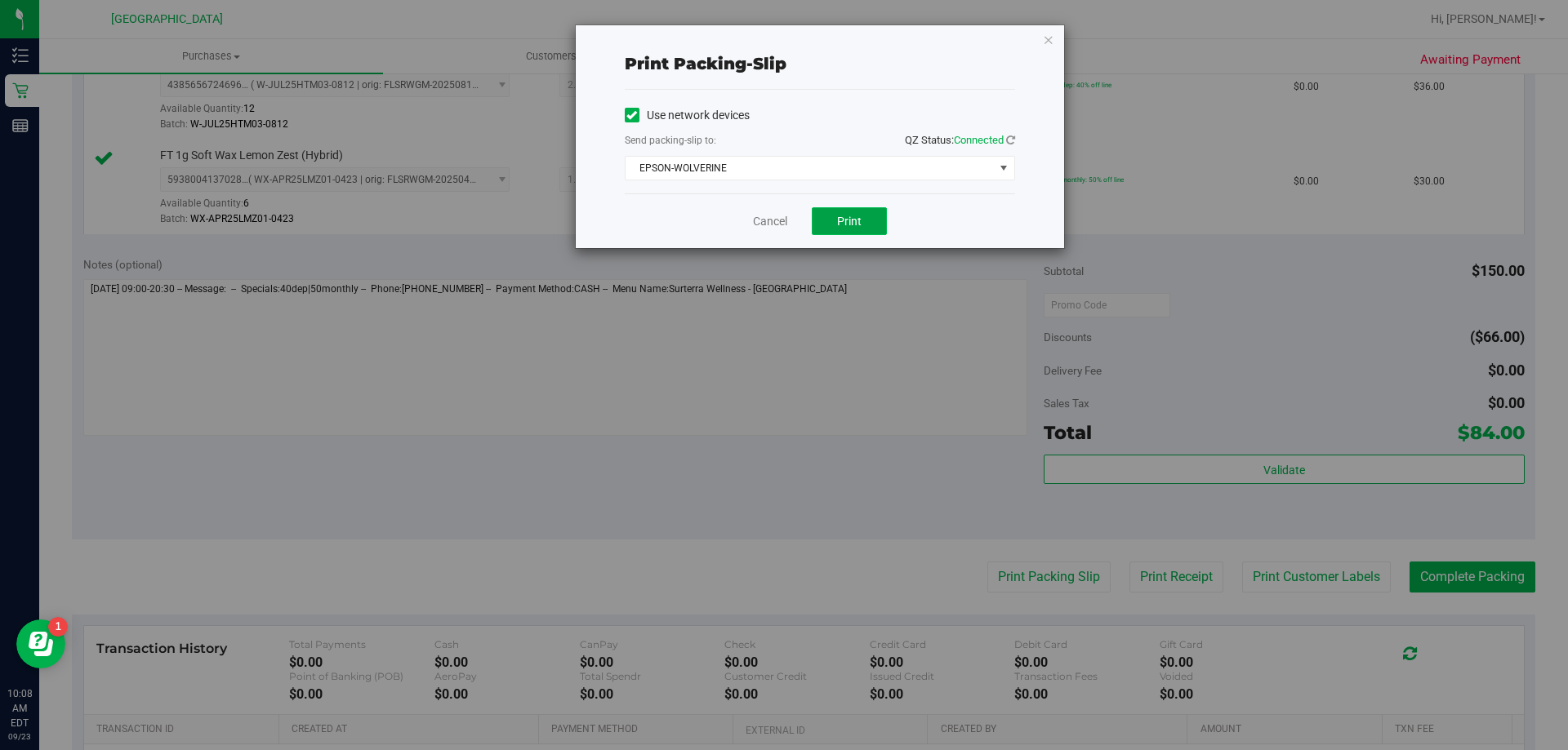
click at [869, 232] on button "Print" at bounding box center [849, 222] width 75 height 28
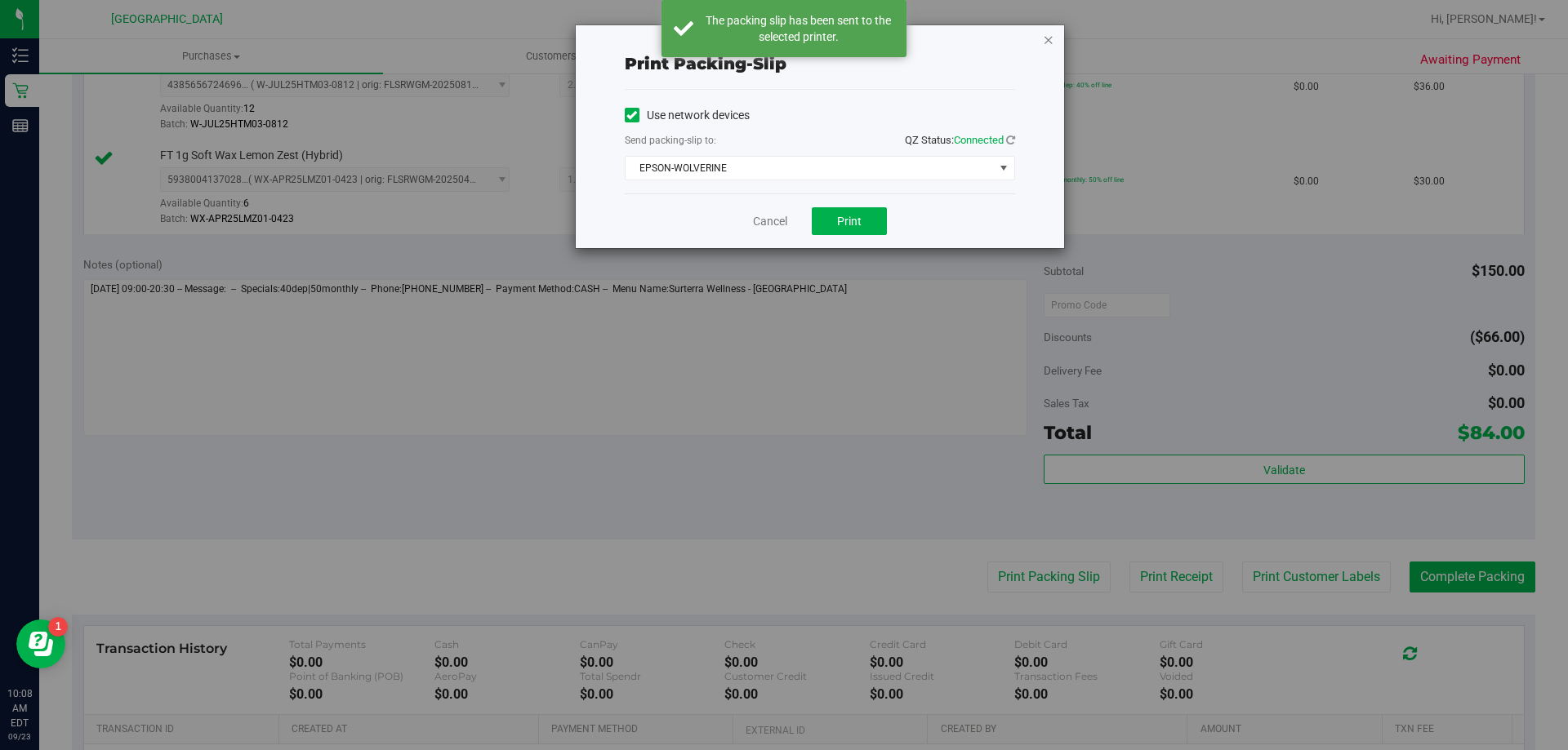
click at [1051, 44] on icon "button" at bounding box center [1049, 39] width 11 height 19
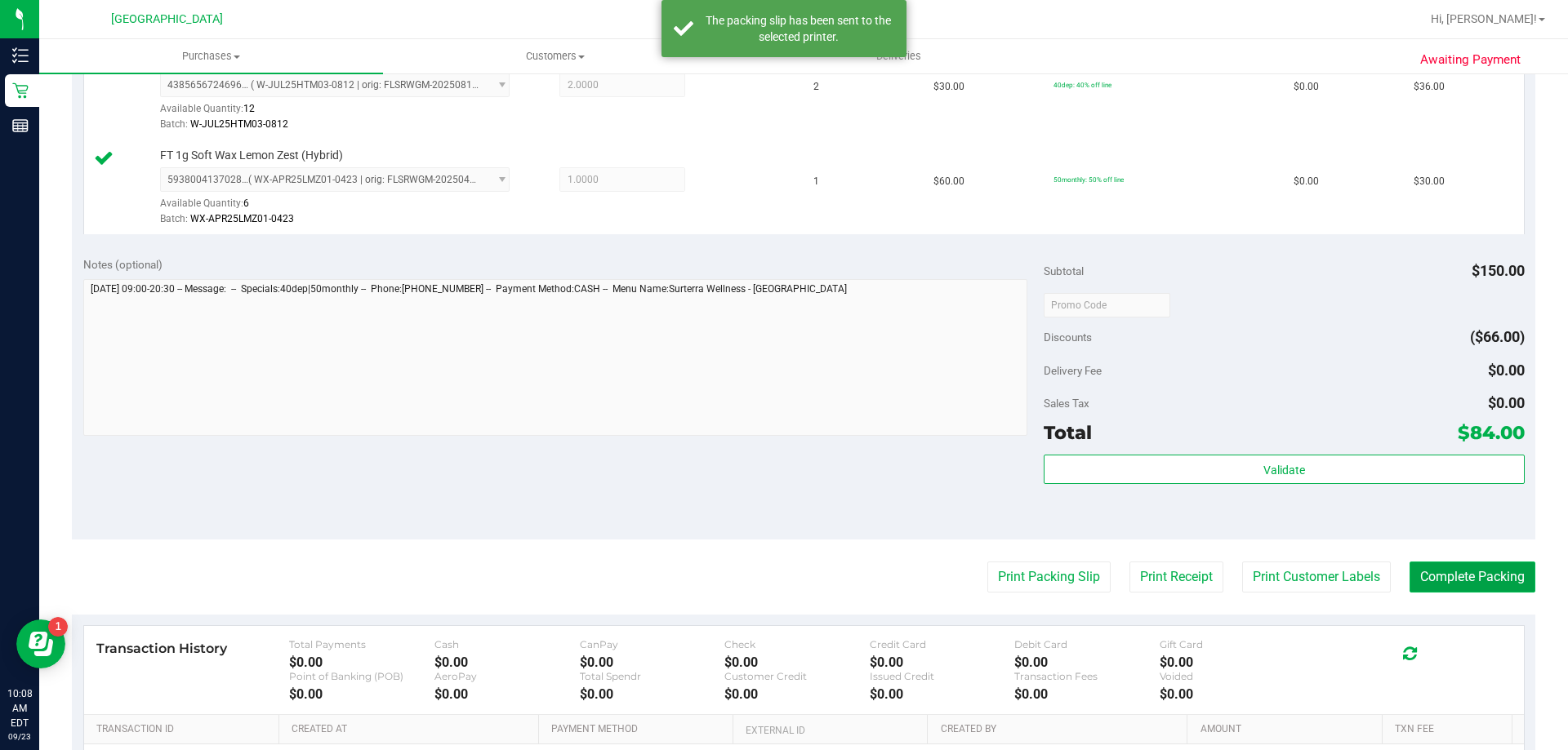
click at [1330, 572] on button "Complete Packing" at bounding box center [1472, 577] width 126 height 31
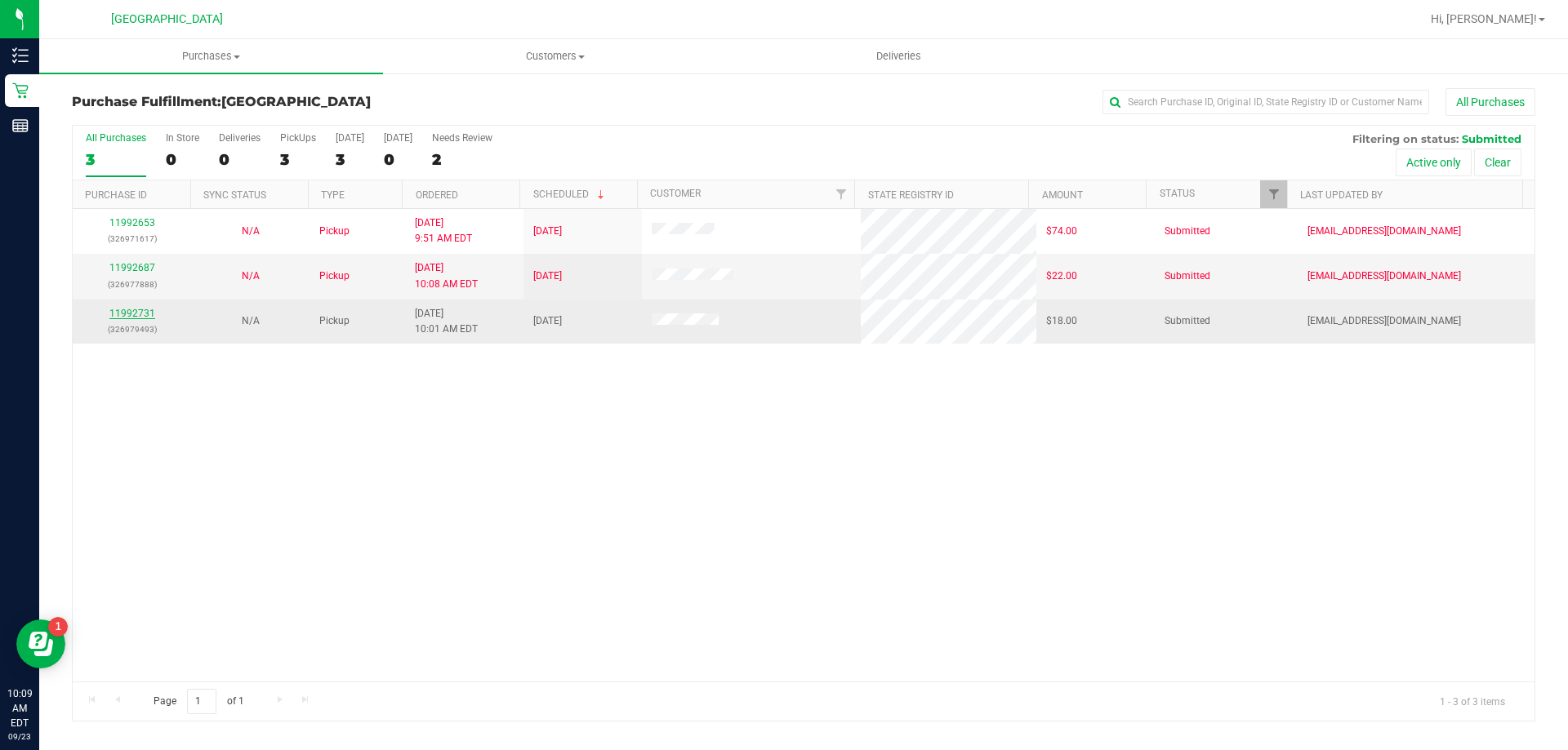
click at [133, 313] on link "11992731" at bounding box center [132, 313] width 45 height 11
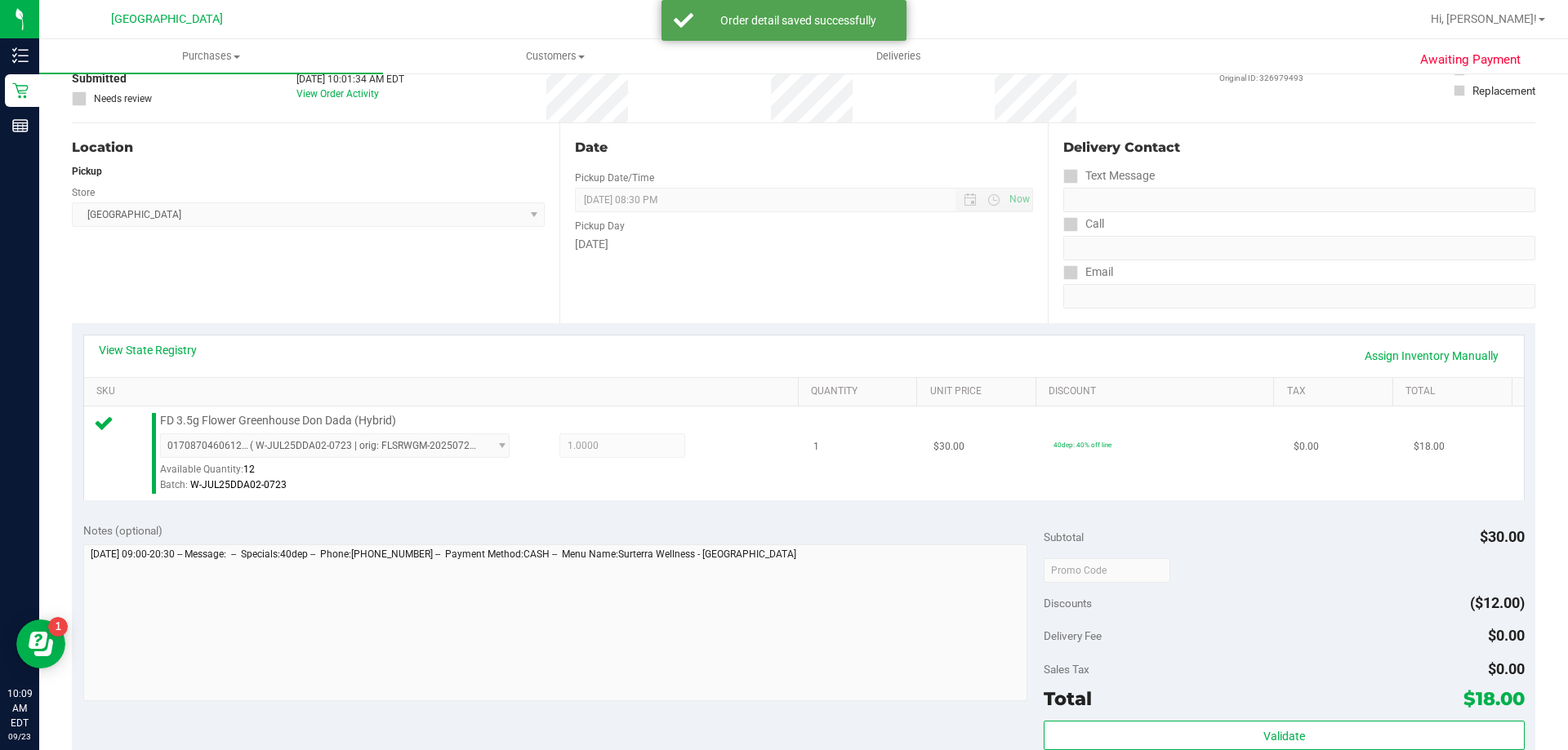
scroll to position [326, 0]
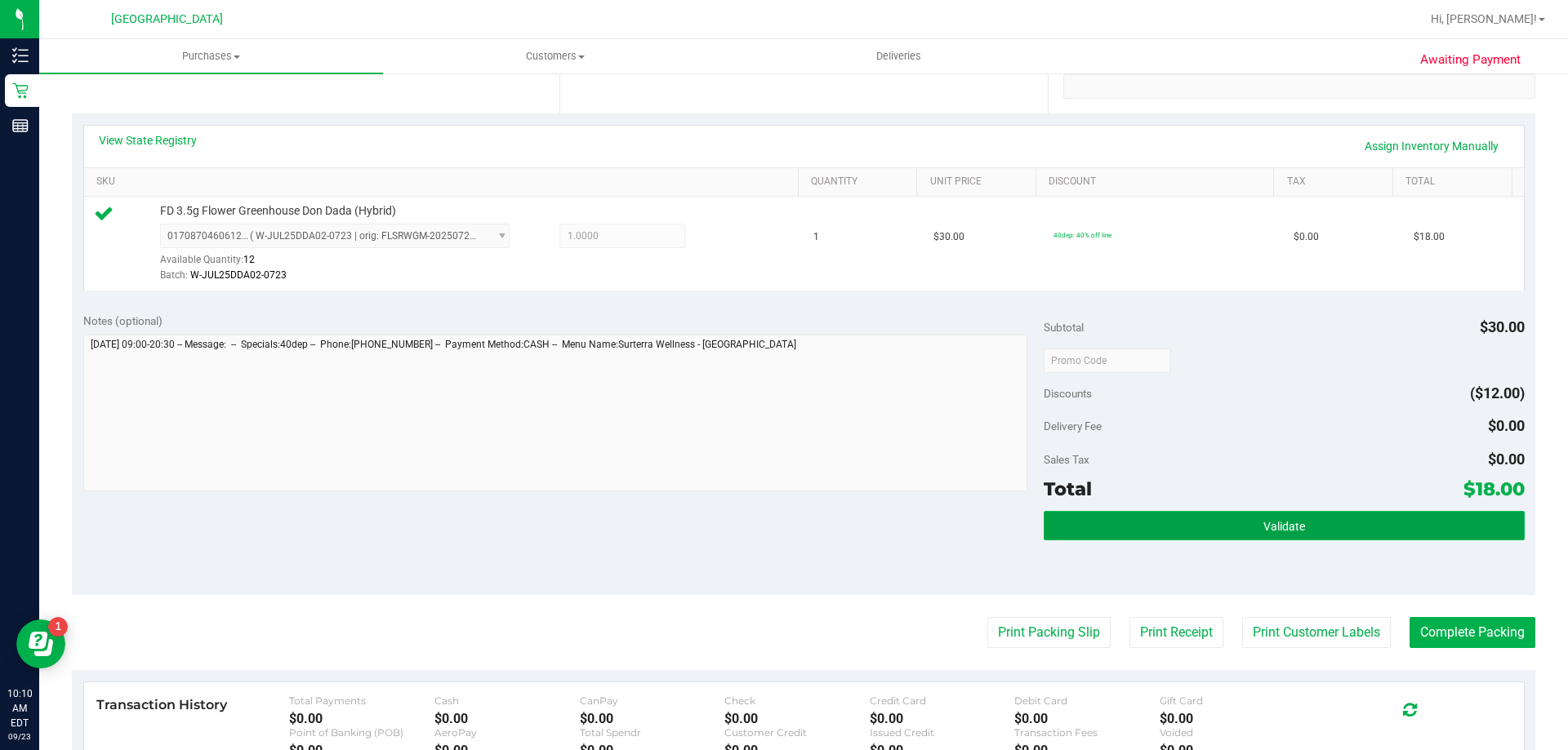
click at [1154, 515] on button "Validate" at bounding box center [1284, 526] width 480 height 30
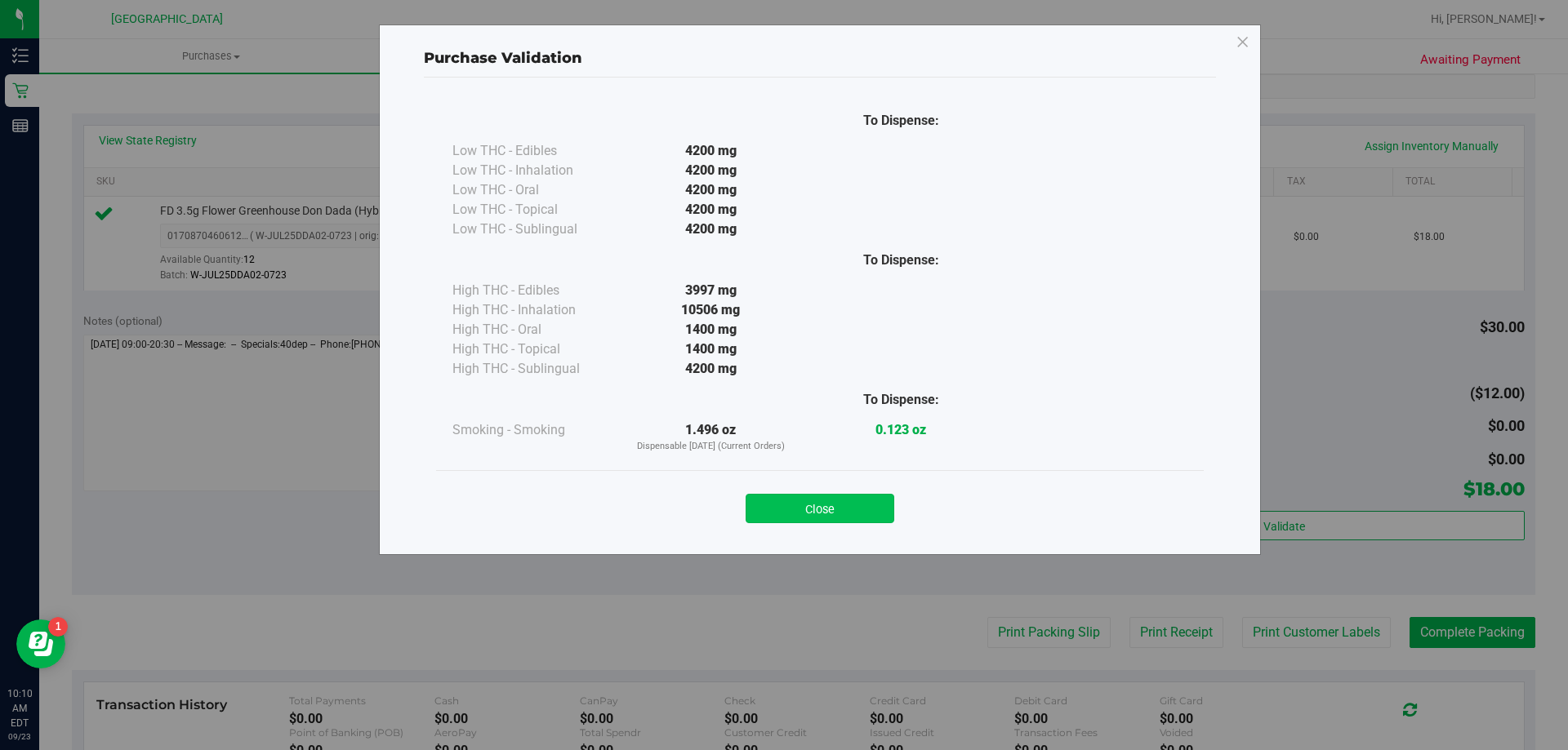
click at [878, 508] on button "Close" at bounding box center [820, 509] width 148 height 30
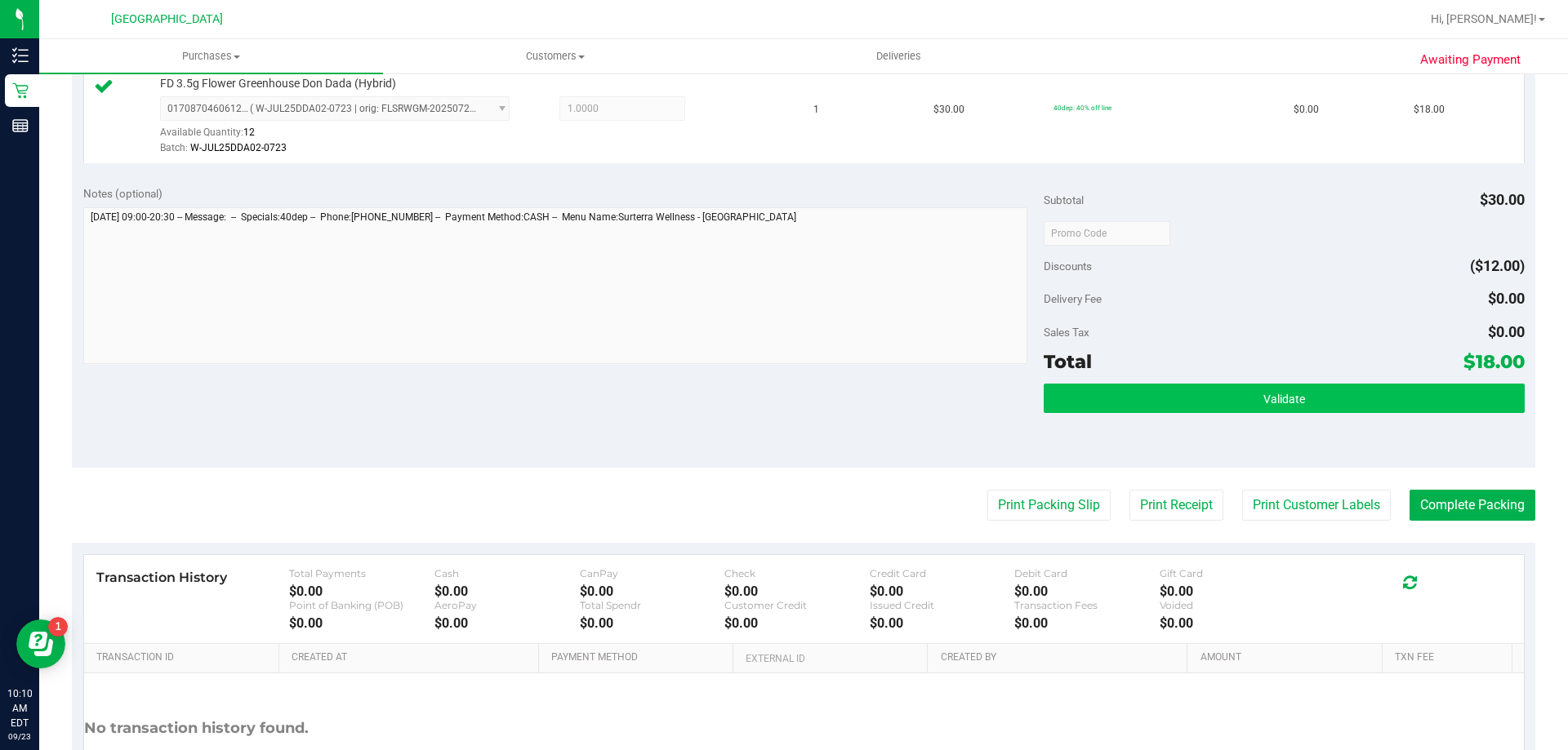
scroll to position [585, 0]
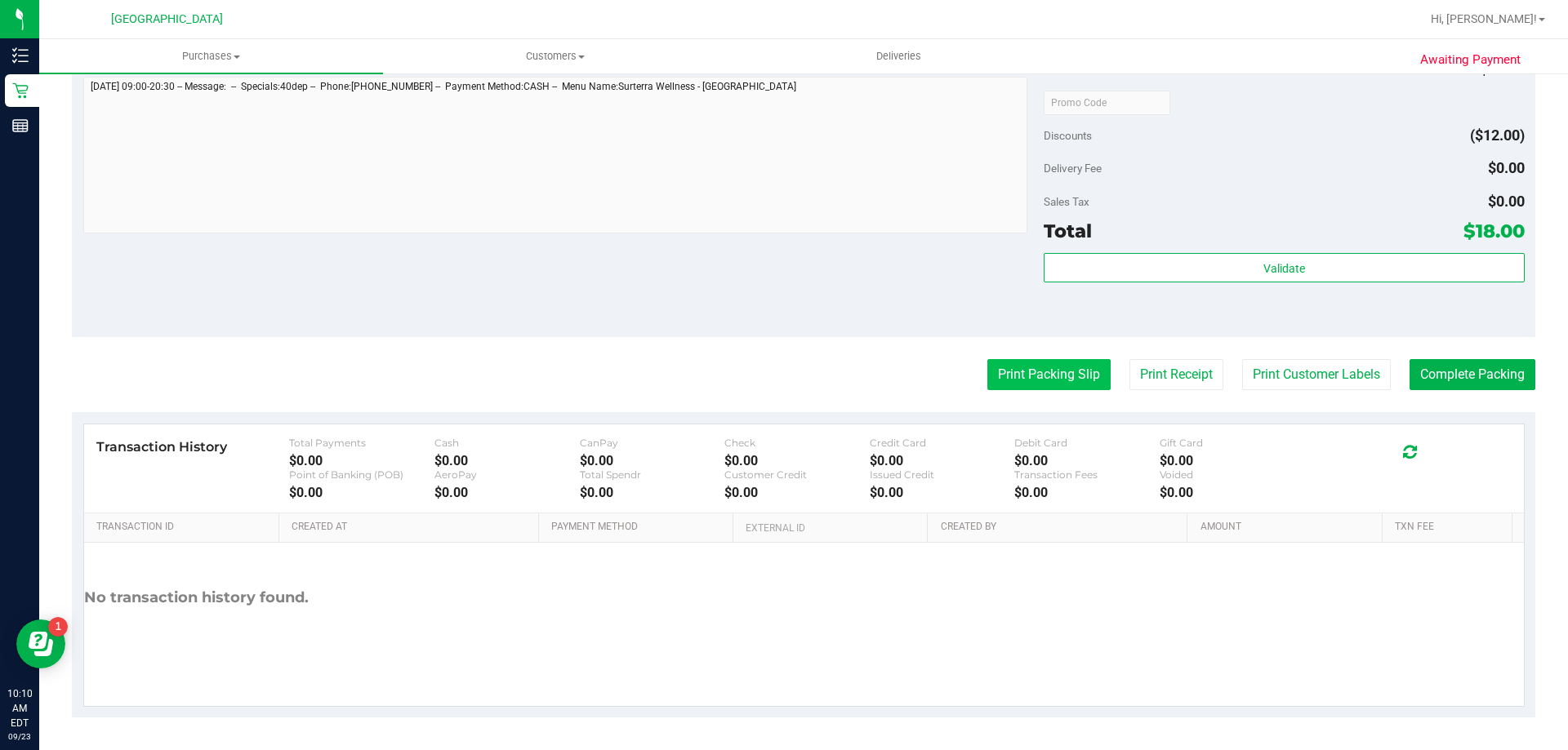
click at [1055, 370] on button "Print Packing Slip" at bounding box center [1049, 375] width 123 height 31
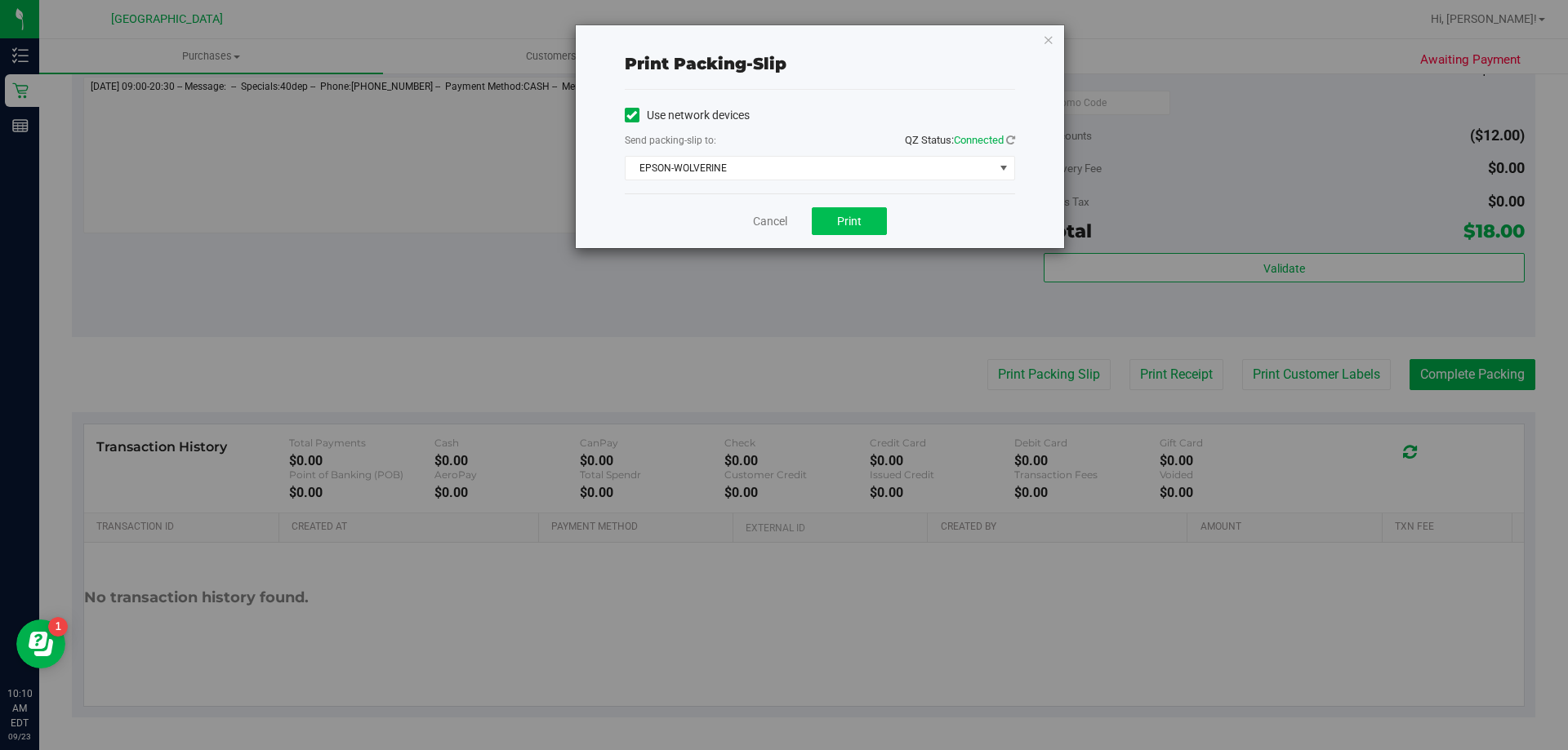
drag, startPoint x: 856, startPoint y: 198, endPoint x: 857, endPoint y: 222, distance: 24.0
click at [857, 210] on div "Cancel Print" at bounding box center [820, 221] width 390 height 55
click at [857, 222] on span "Print" at bounding box center [849, 222] width 24 height 13
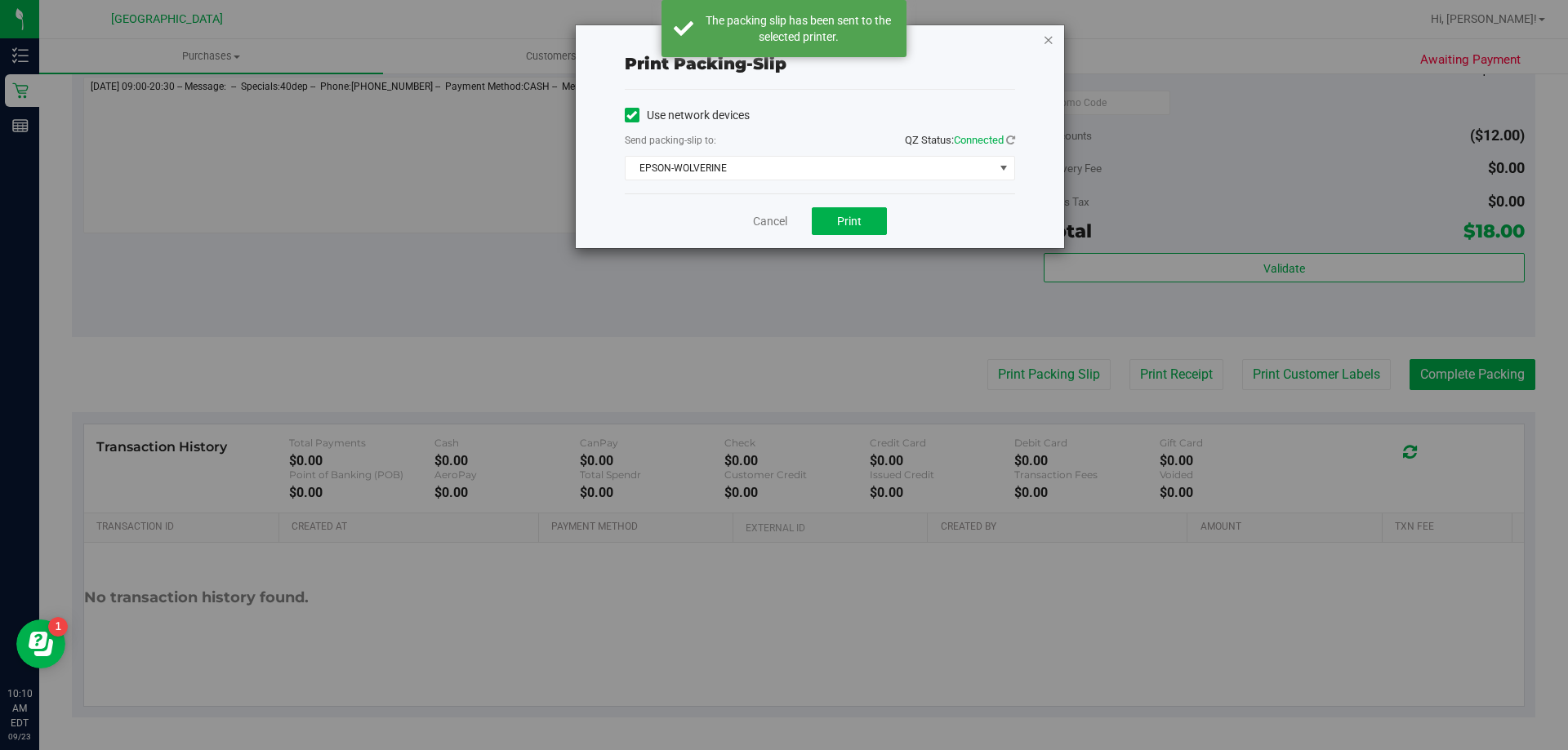
click at [1048, 44] on icon "button" at bounding box center [1049, 39] width 11 height 19
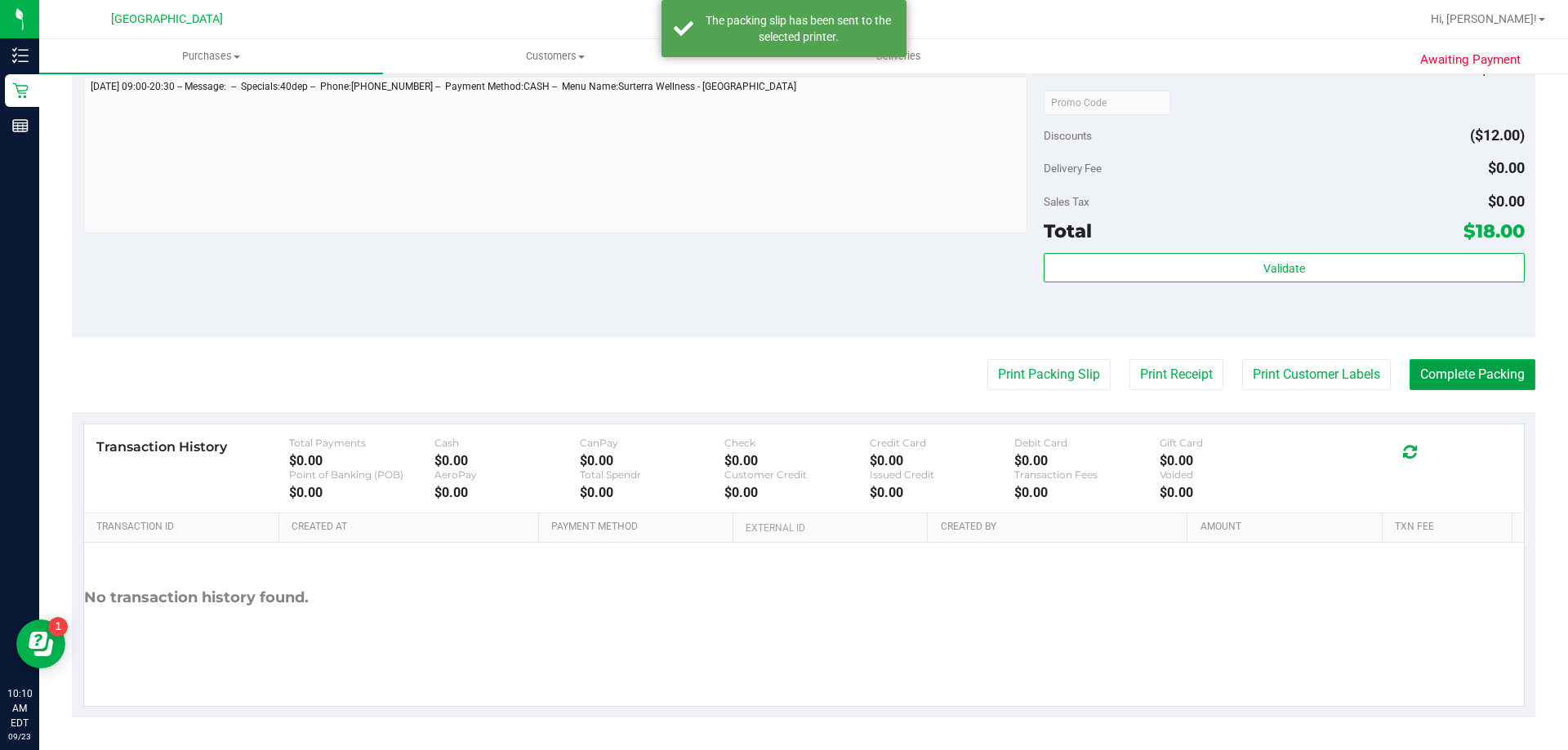
click at [1330, 371] on button "Complete Packing" at bounding box center [1472, 375] width 126 height 31
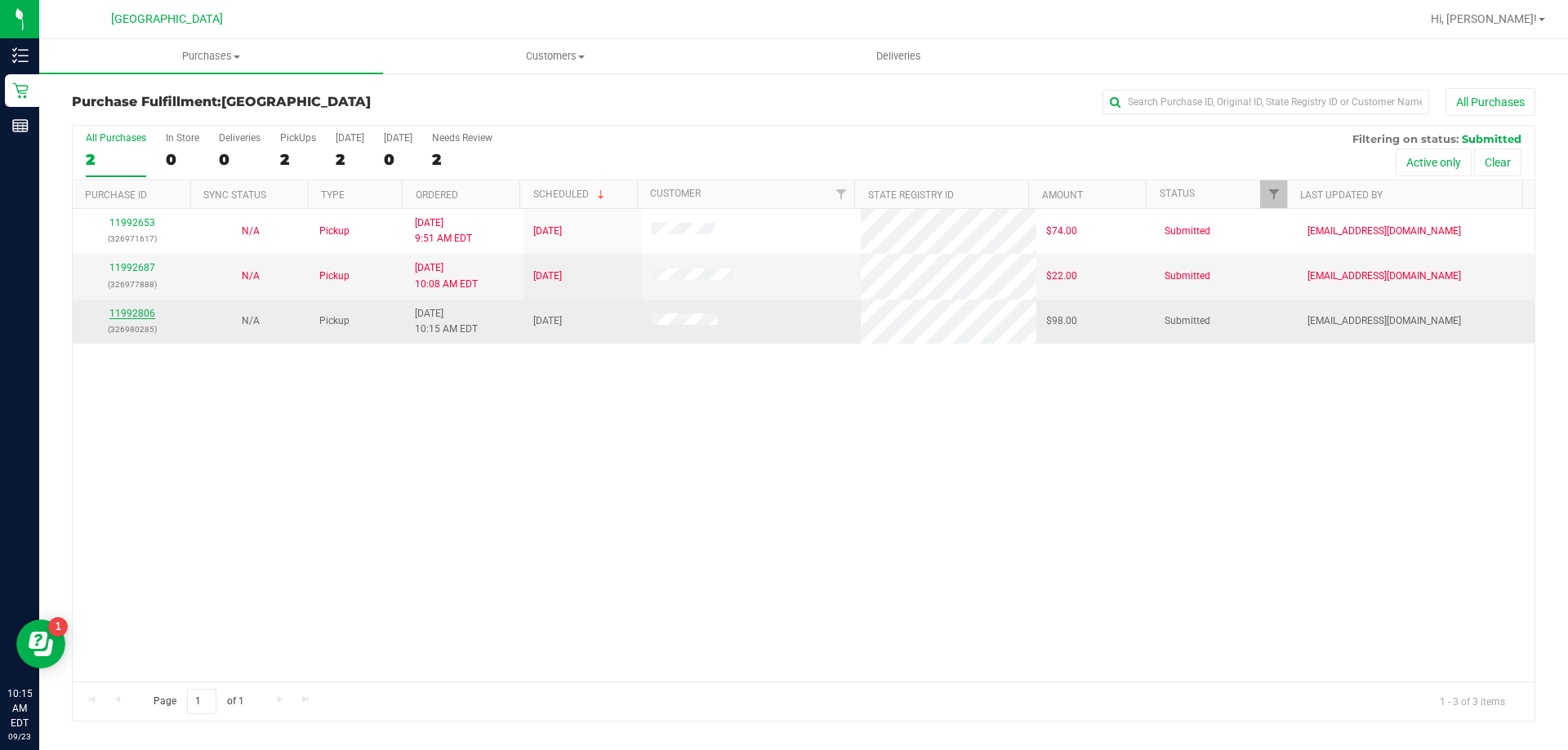
click at [113, 319] on link "11992806" at bounding box center [132, 313] width 45 height 11
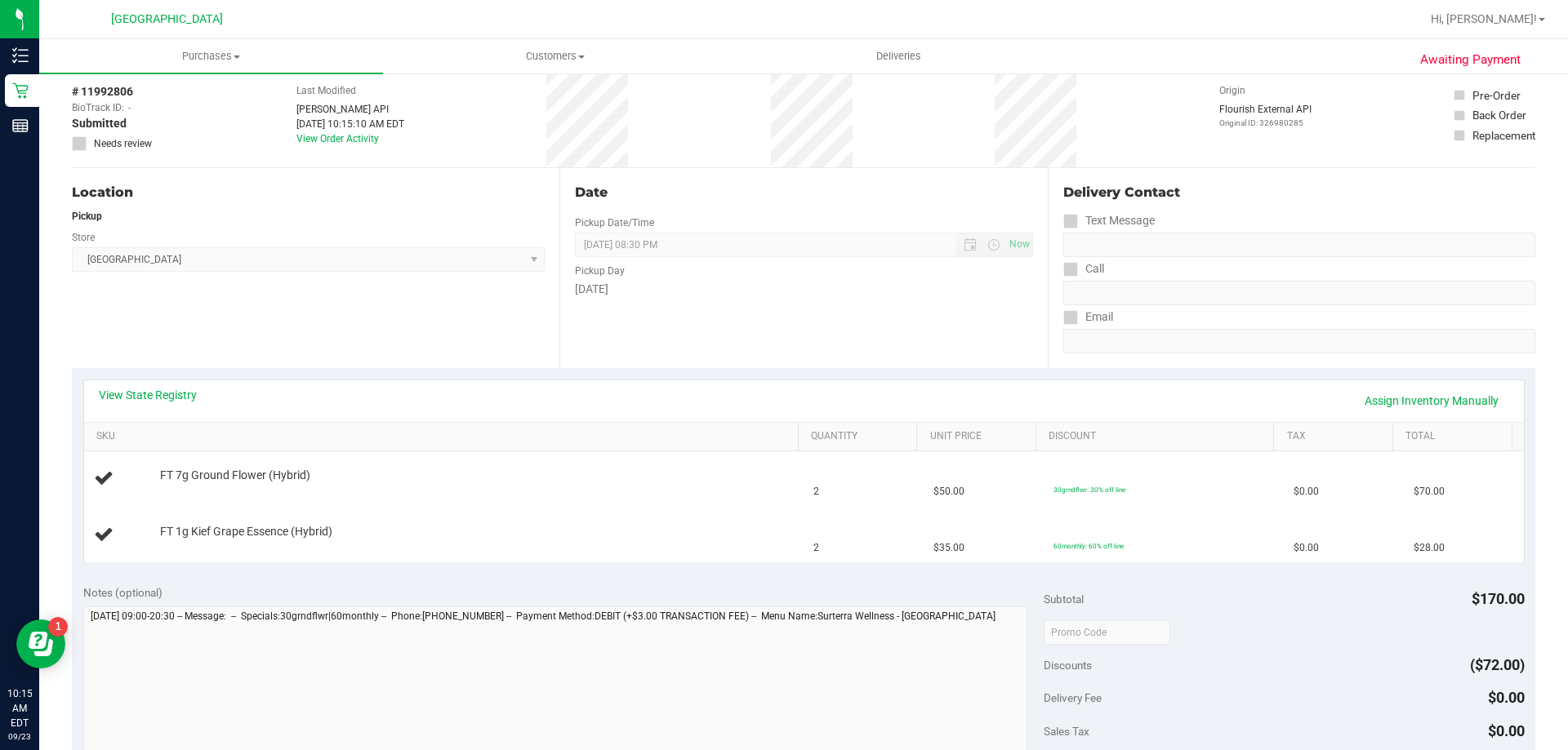
scroll to position [245, 0]
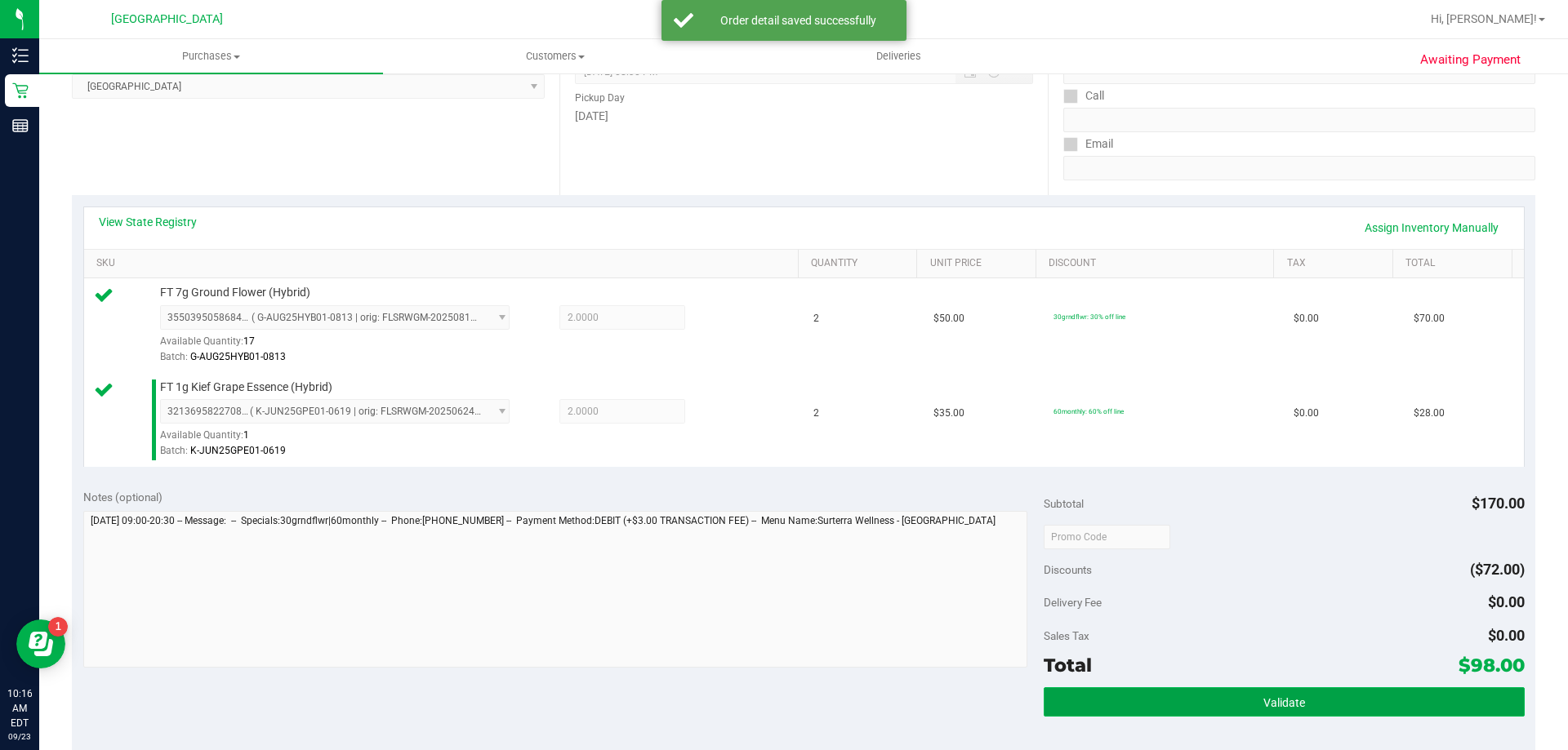
click at [1264, 694] on button "Validate" at bounding box center [1284, 703] width 480 height 30
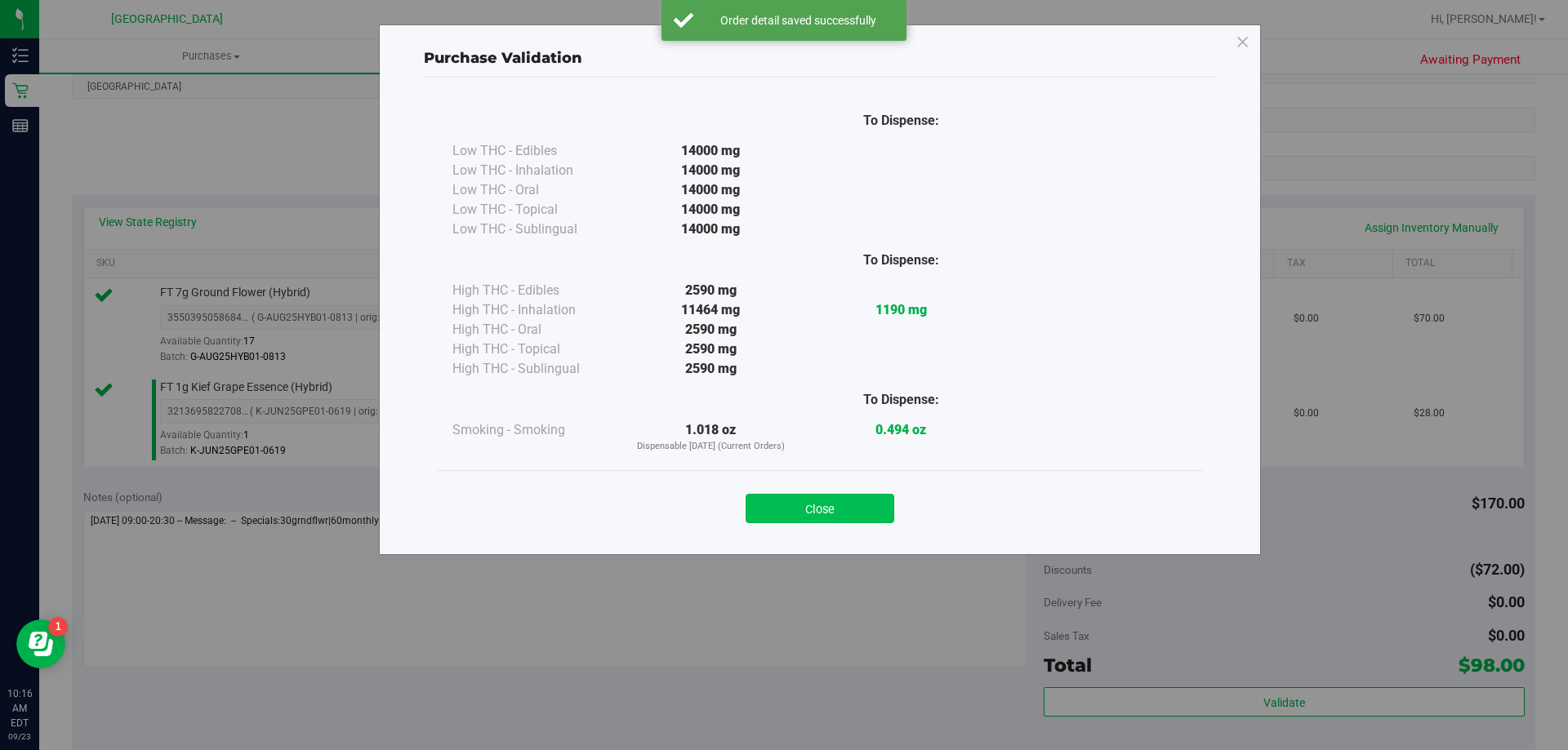
click at [832, 502] on button "Close" at bounding box center [820, 509] width 148 height 30
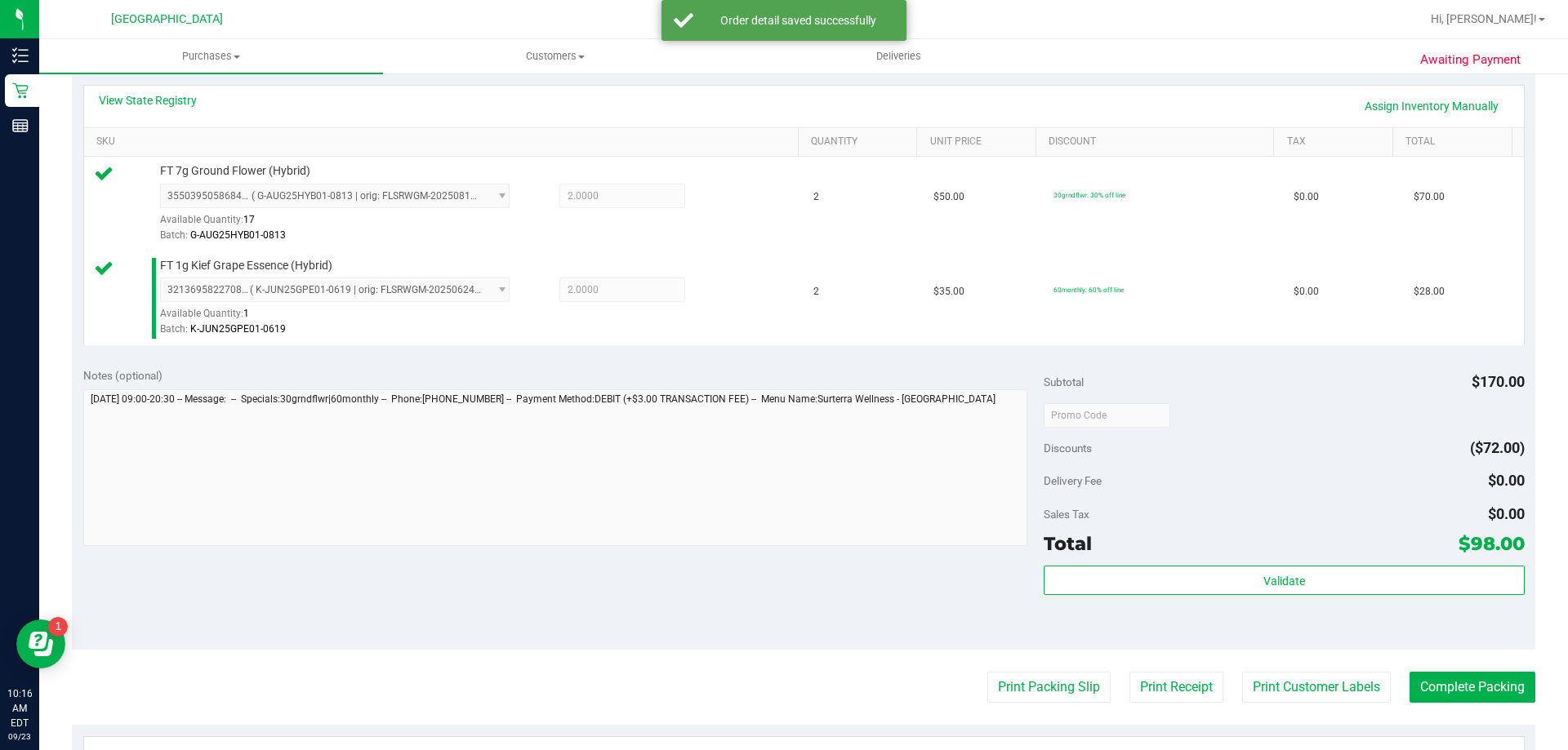
scroll to position [572, 0]
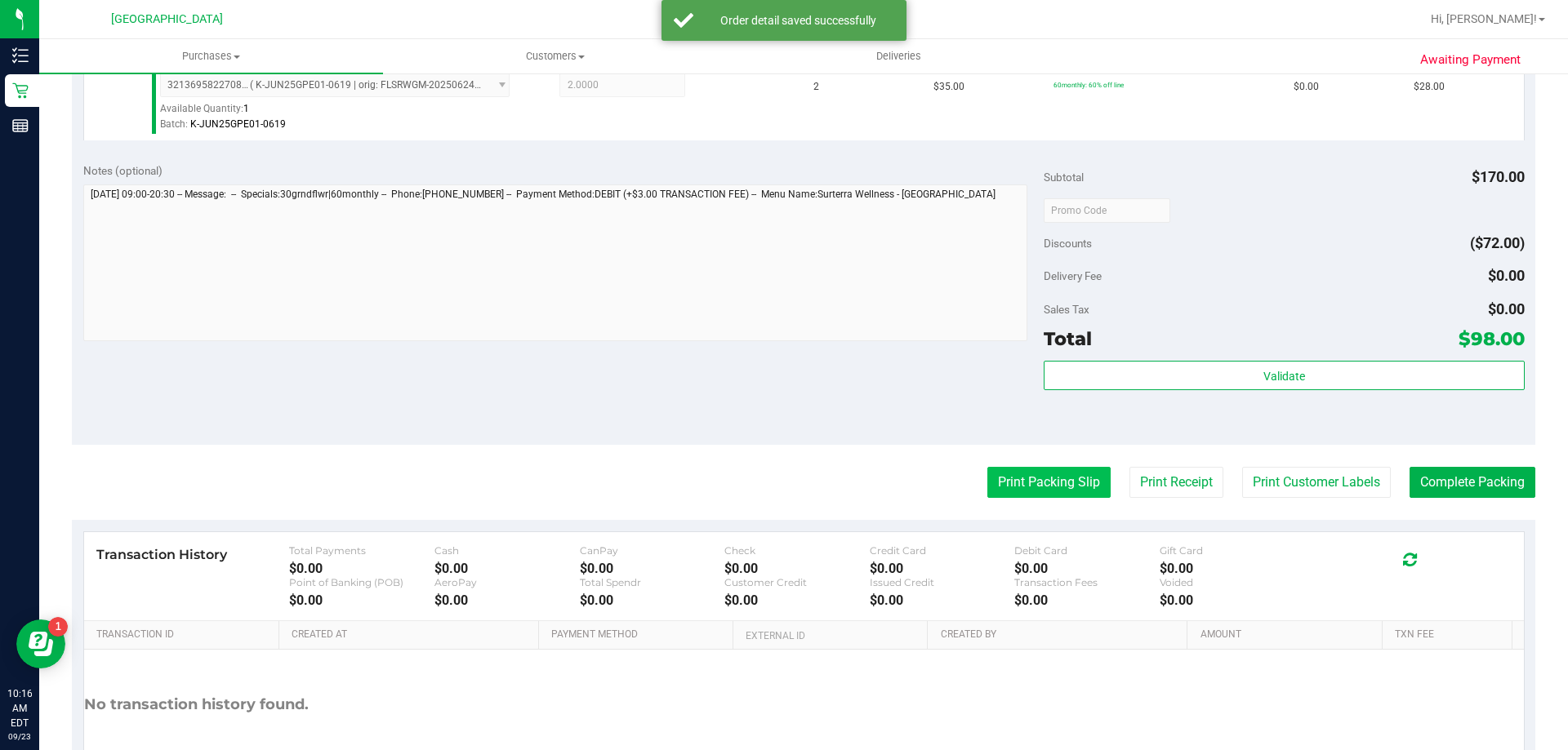
click at [1052, 477] on button "Print Packing Slip" at bounding box center [1049, 482] width 123 height 31
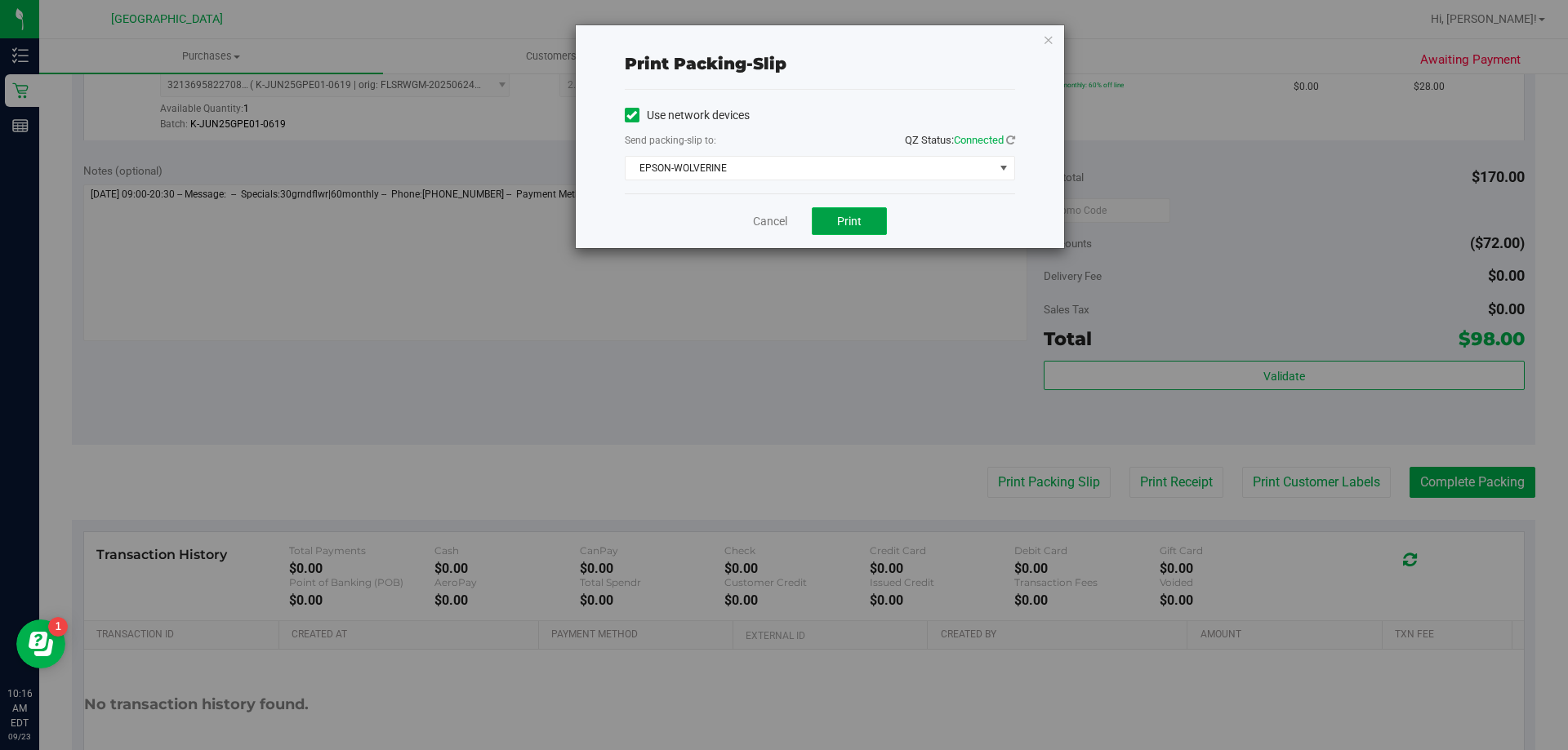
click at [824, 211] on button "Print" at bounding box center [849, 222] width 75 height 28
click at [767, 214] on link "Cancel" at bounding box center [770, 222] width 34 height 17
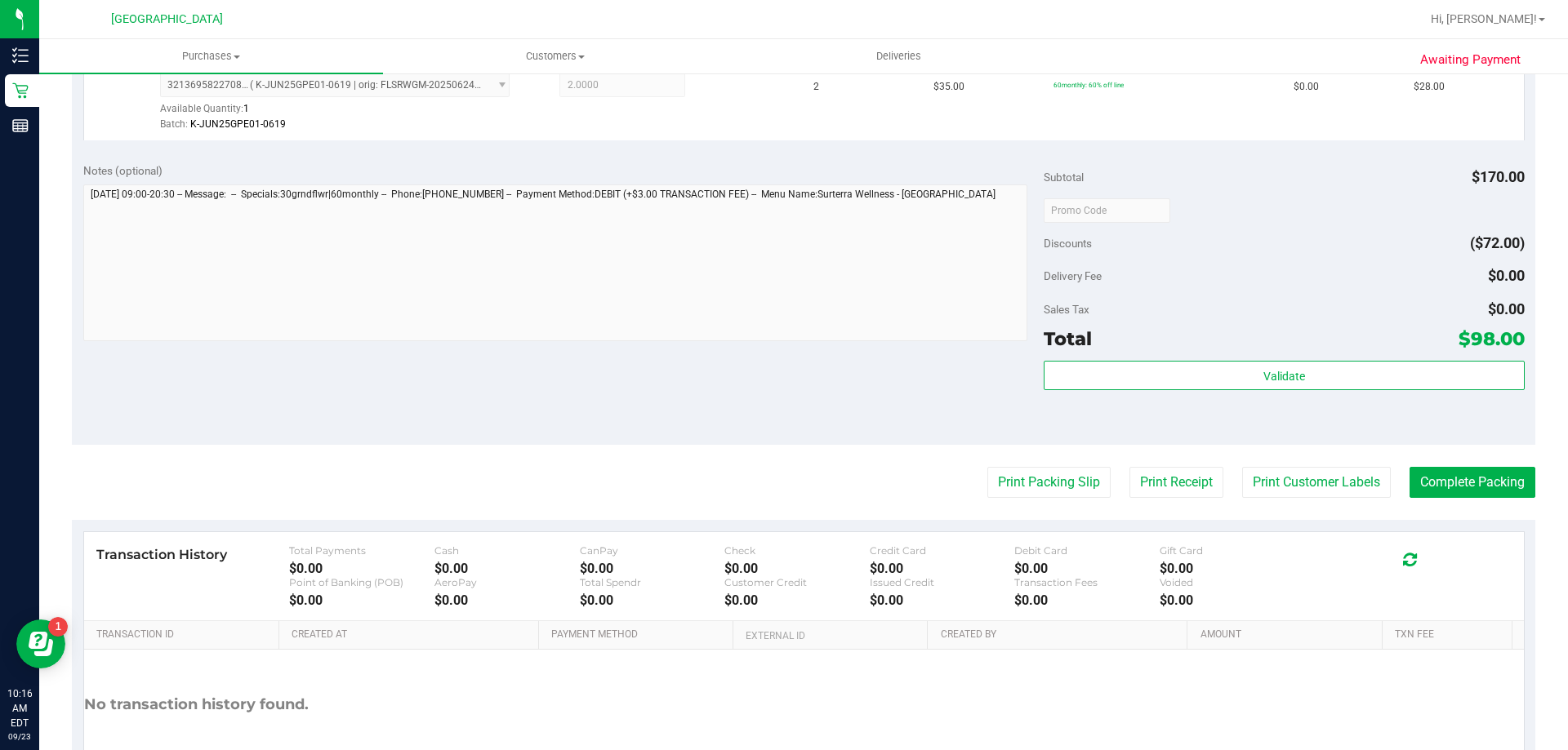
click at [1330, 468] on div "Awaiting Payment Back Edit Purchase Cancel Purchase View Profile # 11992806 Bio…" at bounding box center [803, 179] width 1529 height 1358
click at [1330, 476] on button "Complete Packing" at bounding box center [1472, 482] width 126 height 31
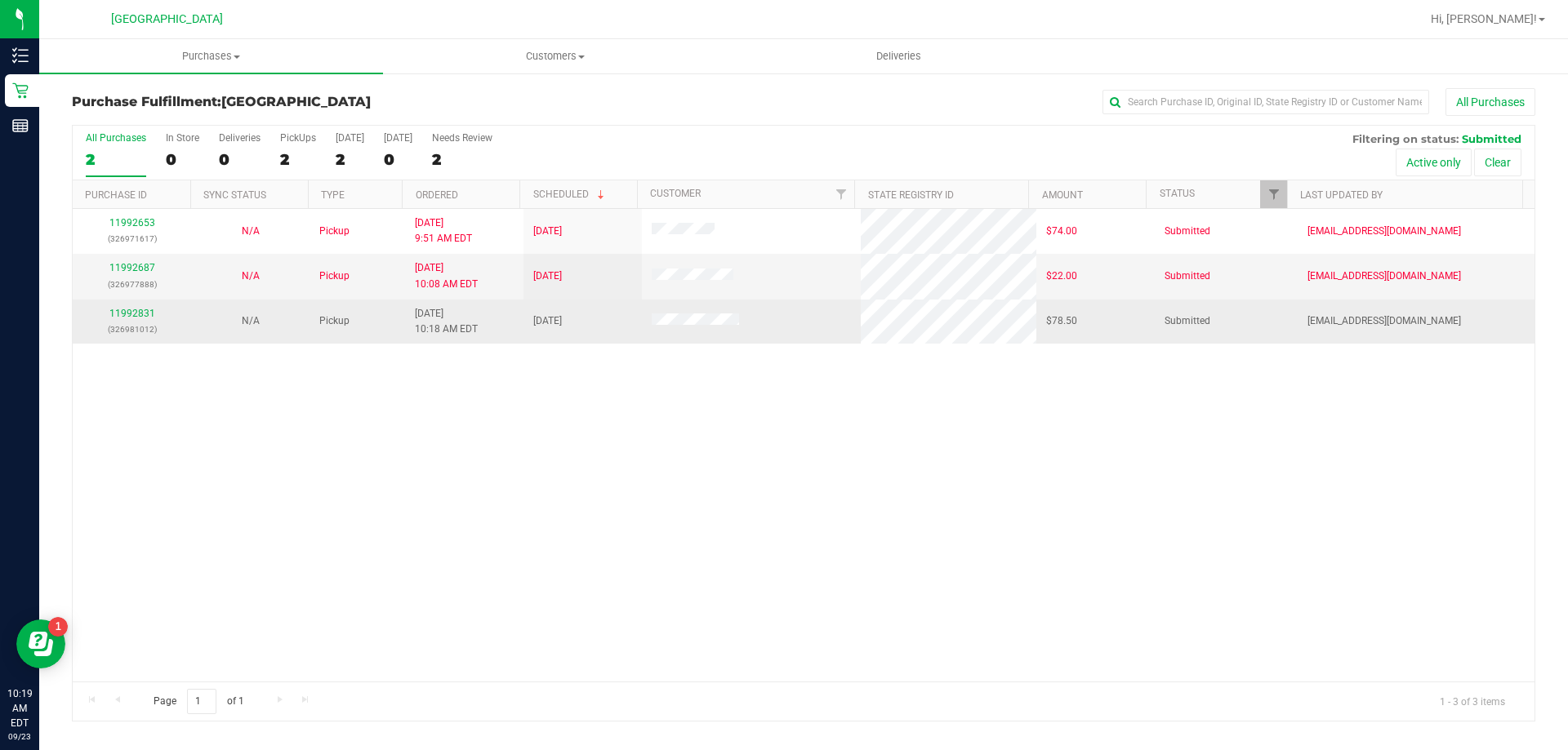
click at [136, 306] on div "11992831 (326981012)" at bounding box center [132, 321] width 99 height 31
click at [137, 313] on link "11992831" at bounding box center [132, 313] width 45 height 11
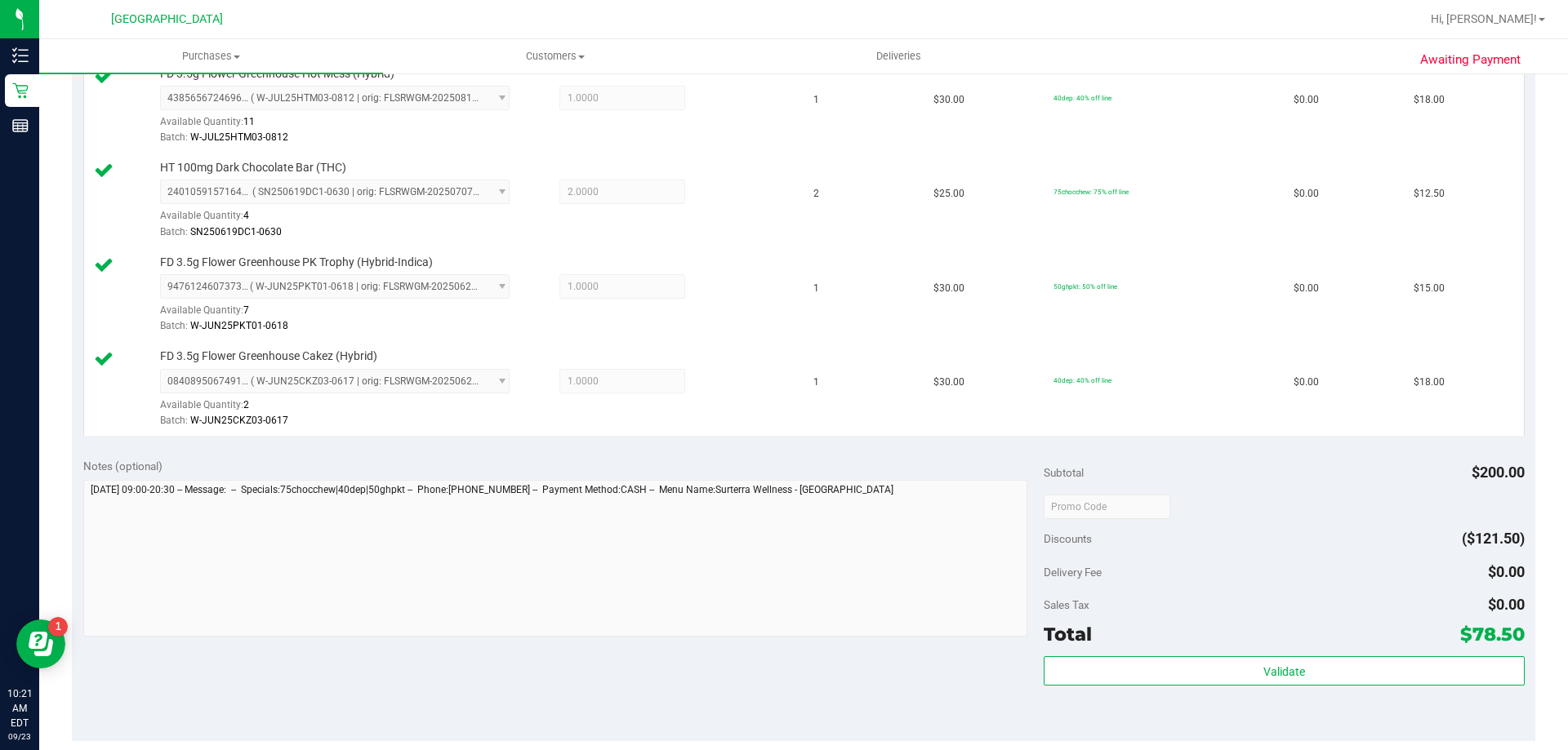
scroll to position [980, 0]
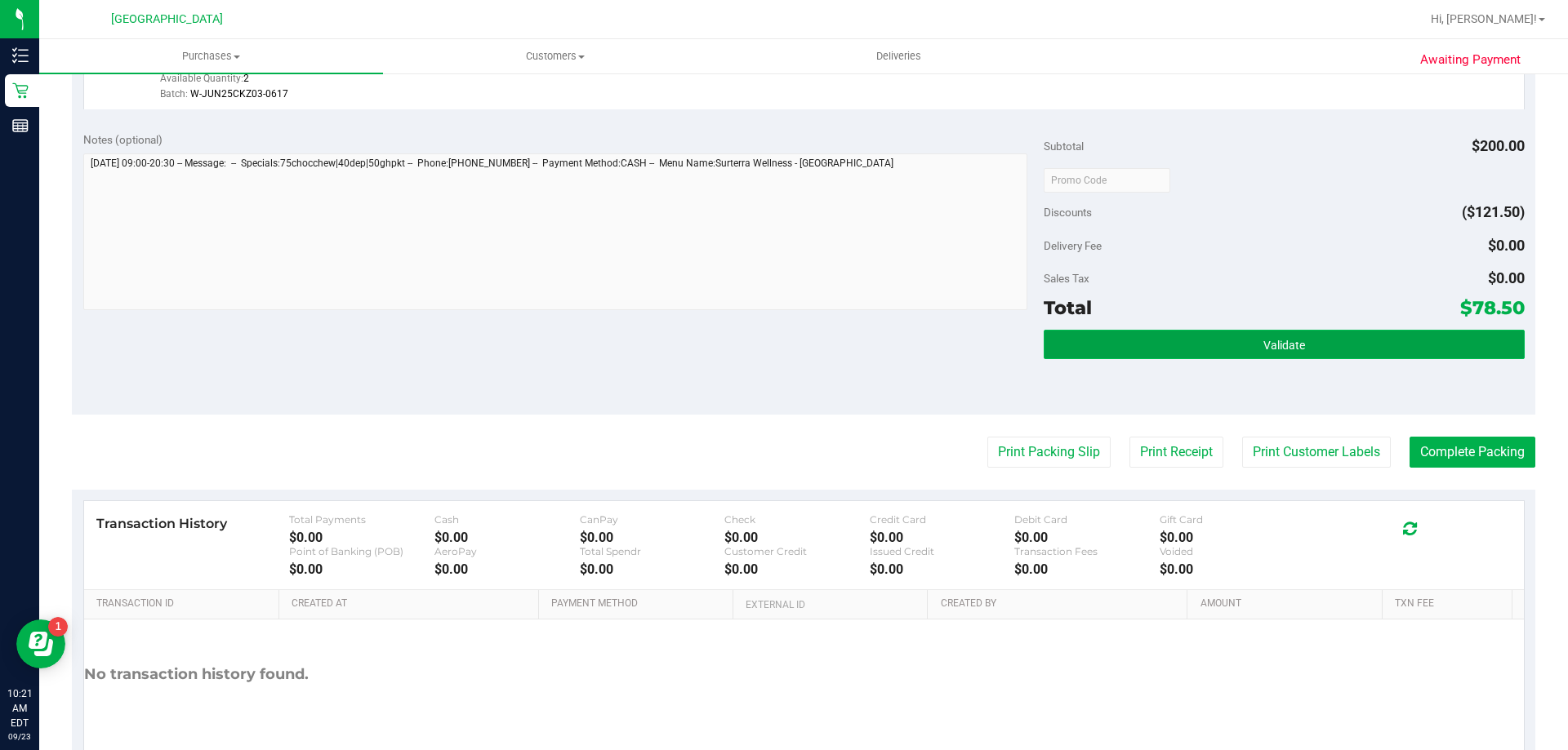
click at [1208, 335] on button "Validate" at bounding box center [1284, 345] width 480 height 30
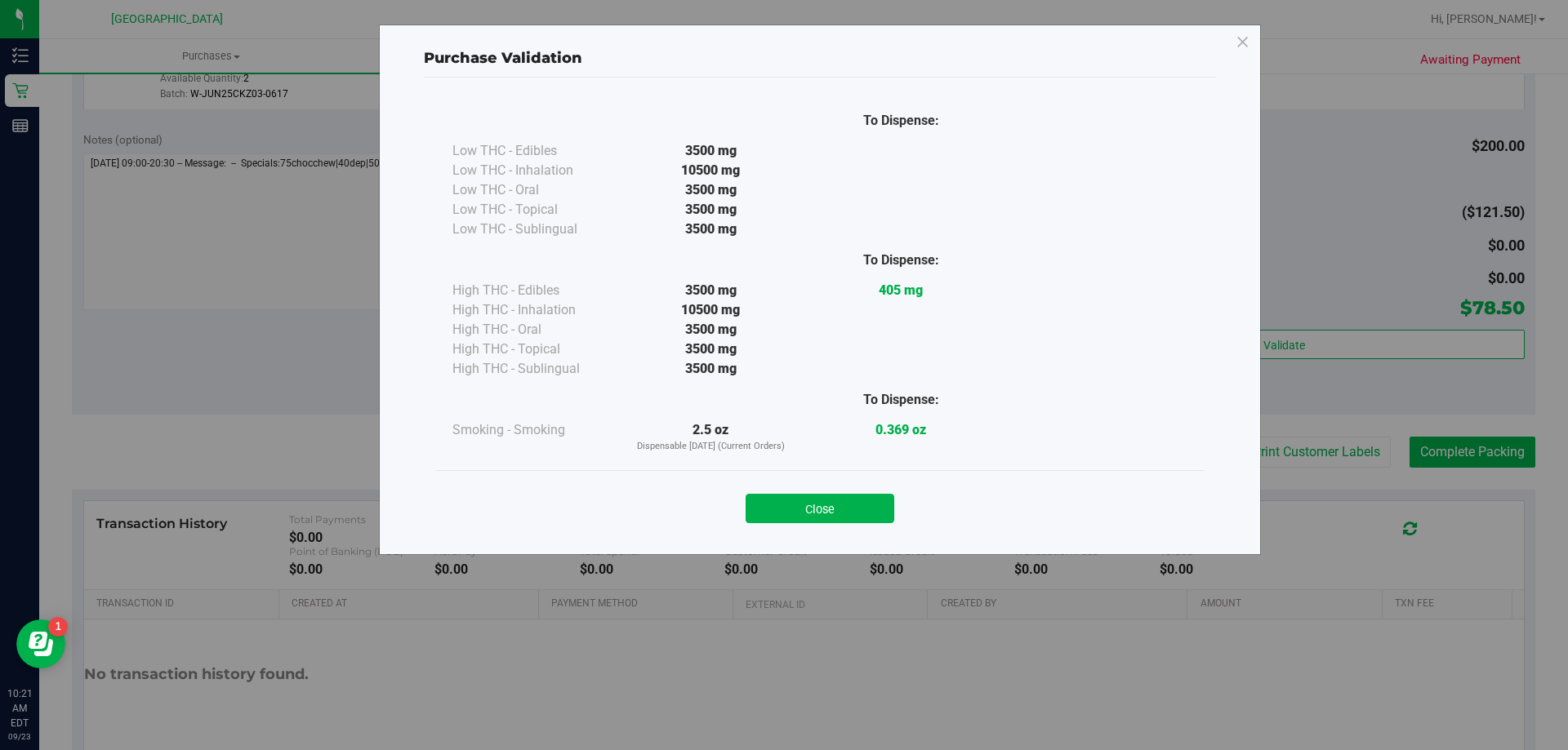
click at [846, 528] on div "Close" at bounding box center [820, 502] width 768 height 66
click at [852, 516] on button "Close" at bounding box center [820, 509] width 148 height 30
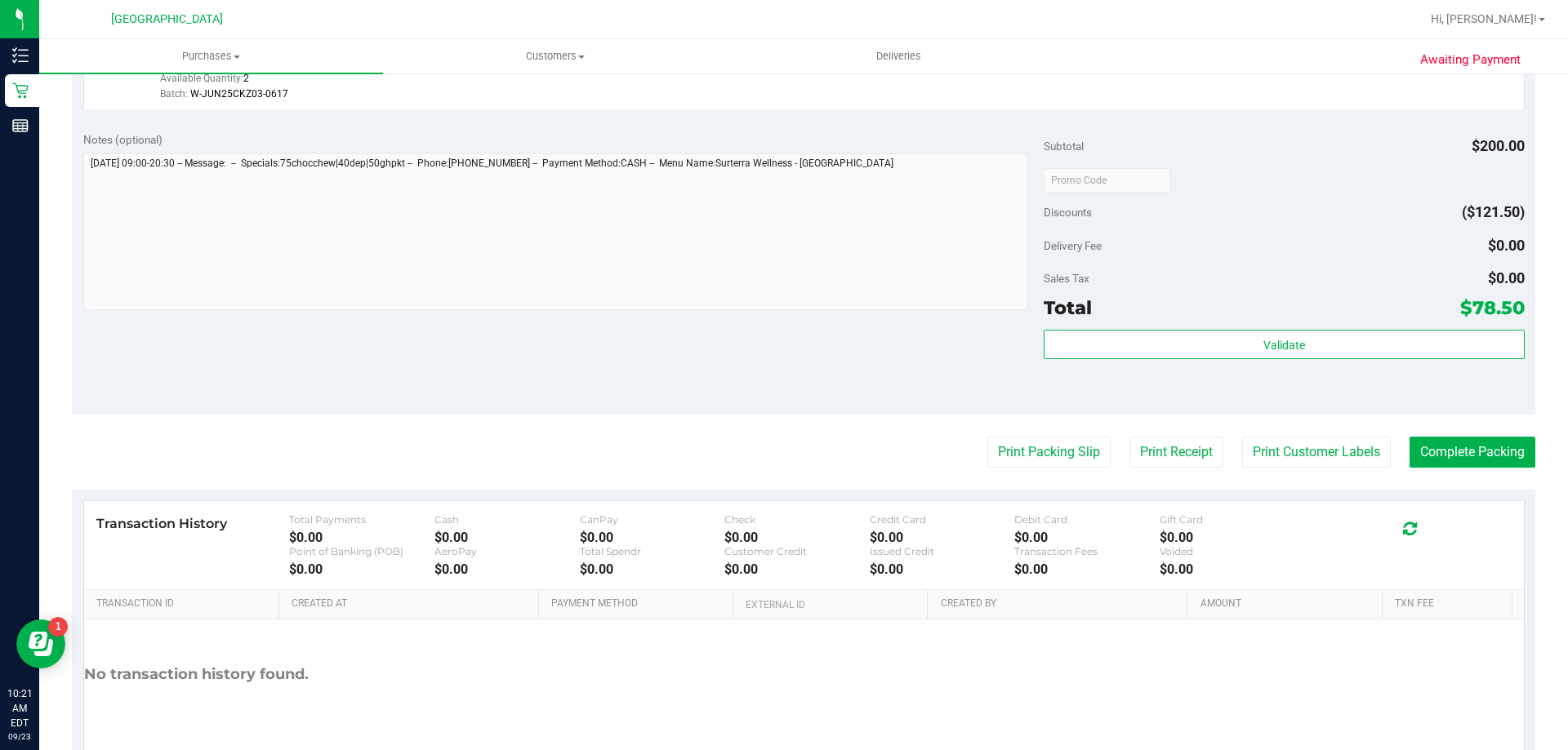
click at [1056, 463] on button "Print Packing Slip" at bounding box center [1049, 451] width 123 height 31
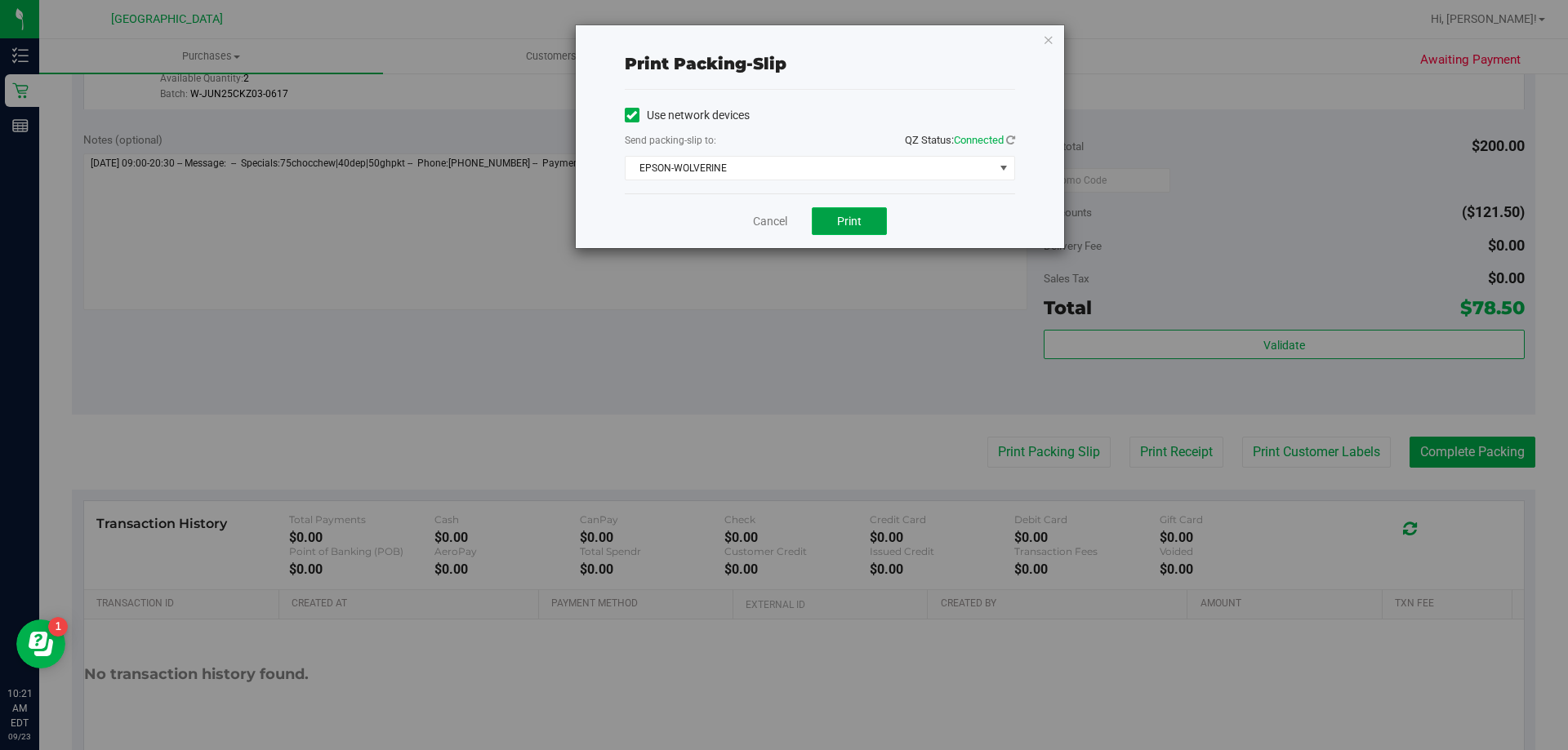
click at [855, 211] on button "Print" at bounding box center [849, 222] width 75 height 28
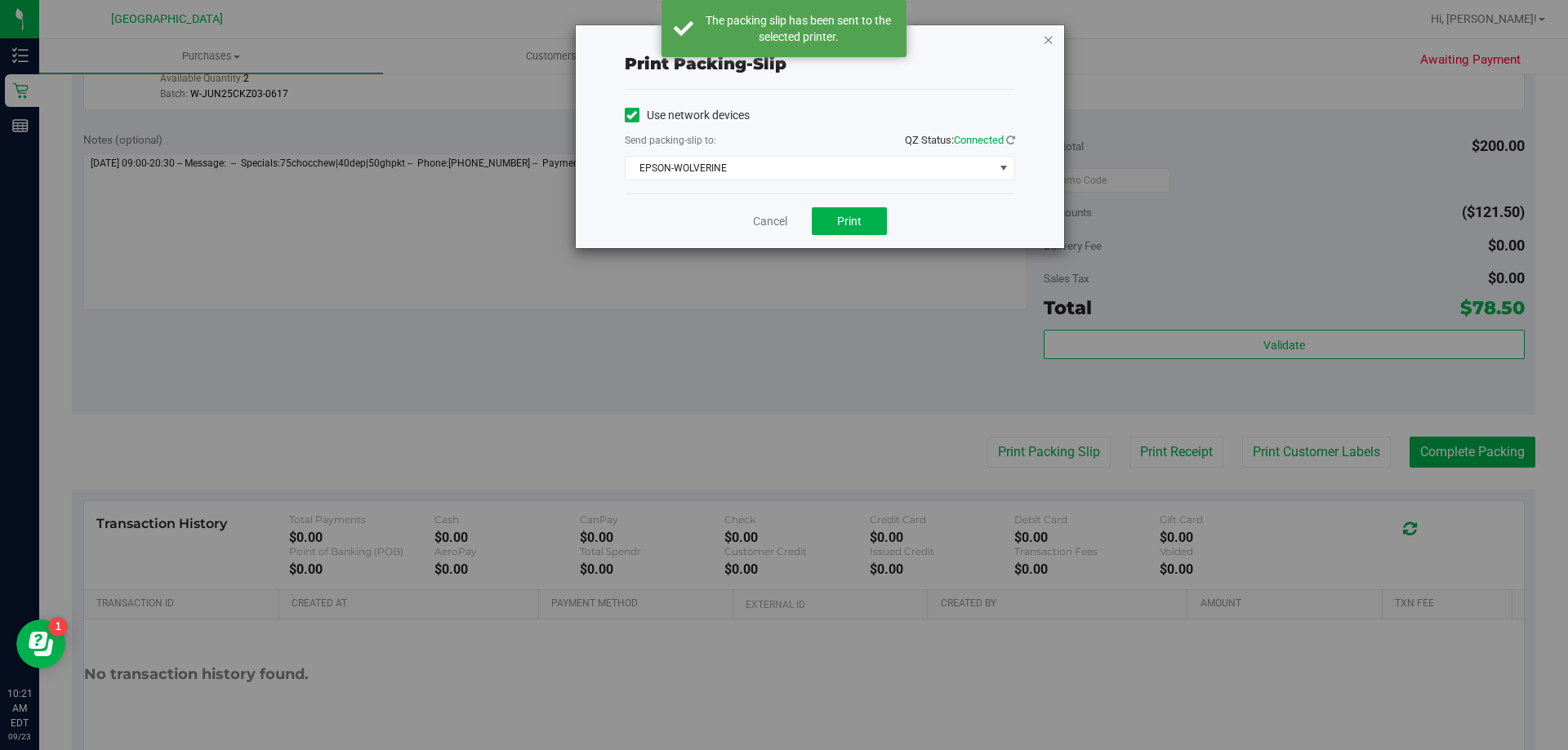
click at [1047, 38] on icon "button" at bounding box center [1049, 39] width 11 height 19
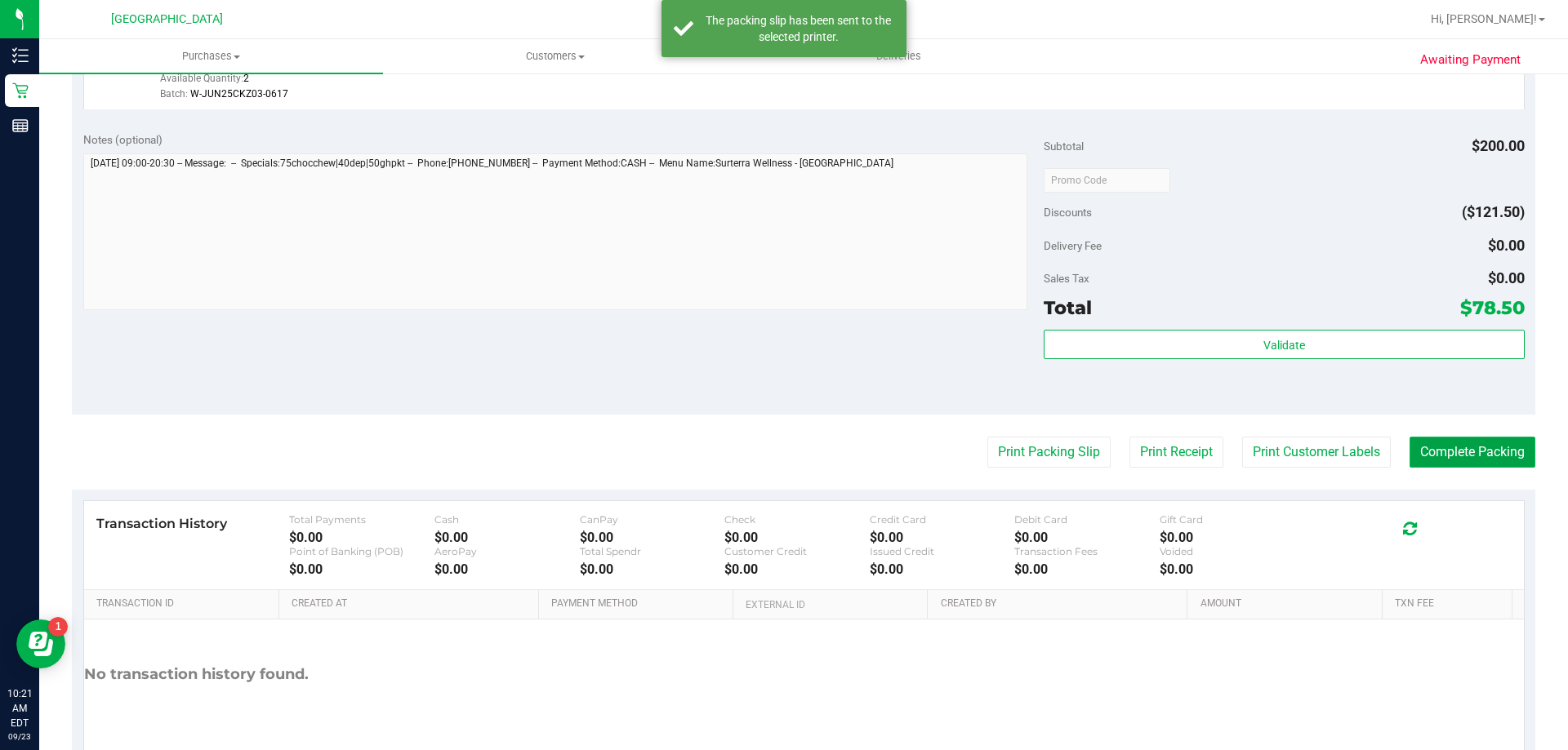
click at [1330, 458] on button "Complete Packing" at bounding box center [1472, 451] width 126 height 31
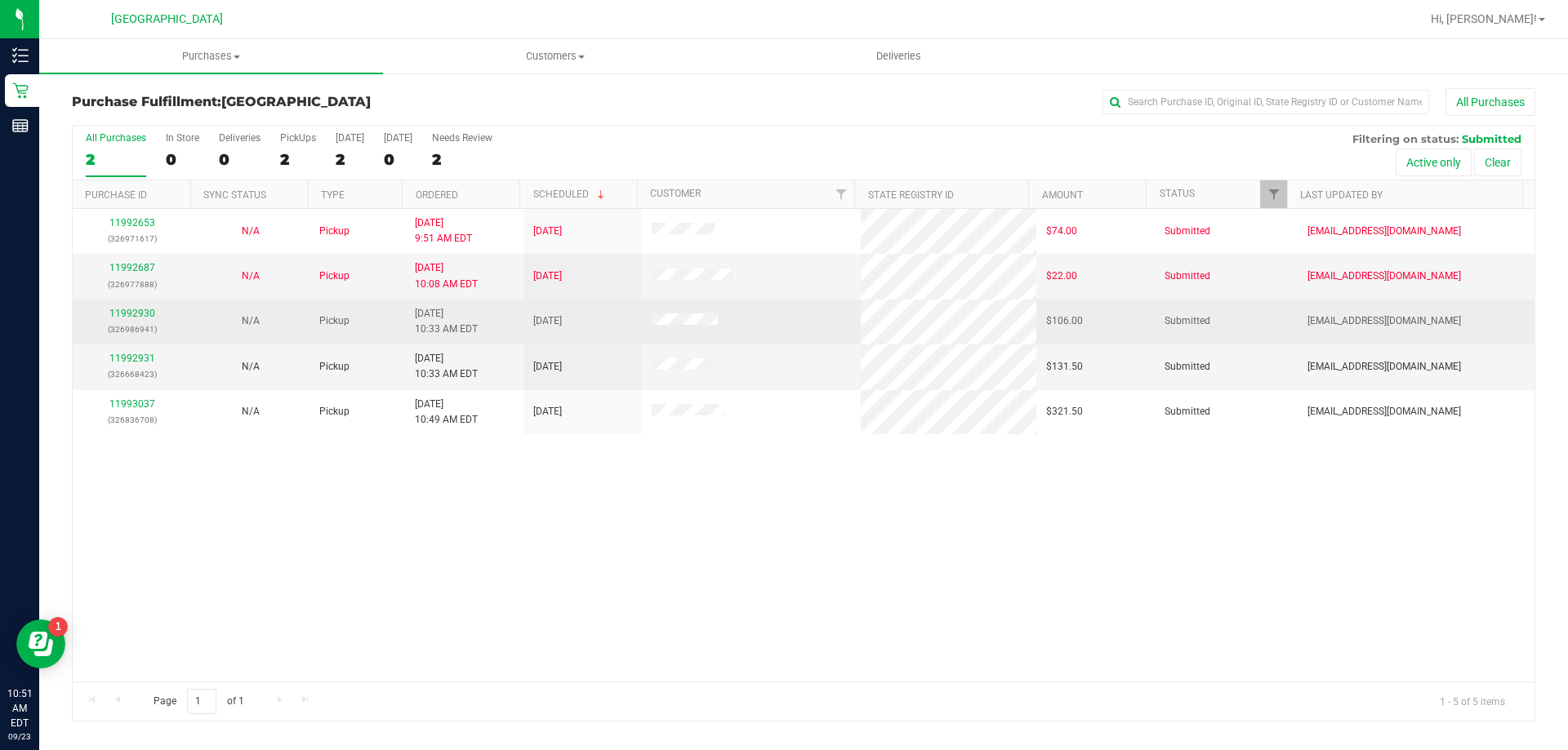
click at [129, 320] on div "11992930 (326986941)" at bounding box center [132, 321] width 99 height 31
click at [134, 313] on link "11992930" at bounding box center [132, 313] width 45 height 11
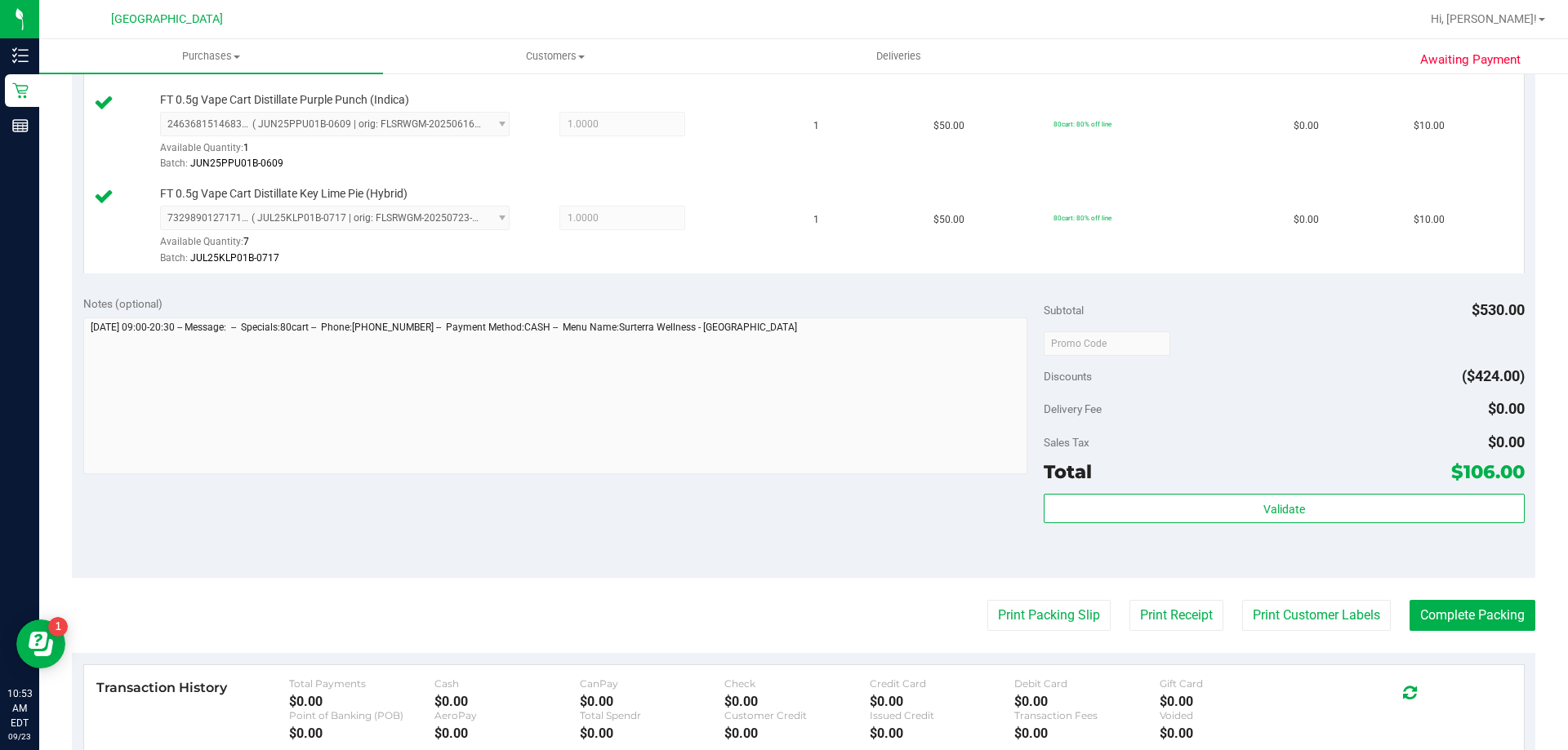
scroll to position [1306, 0]
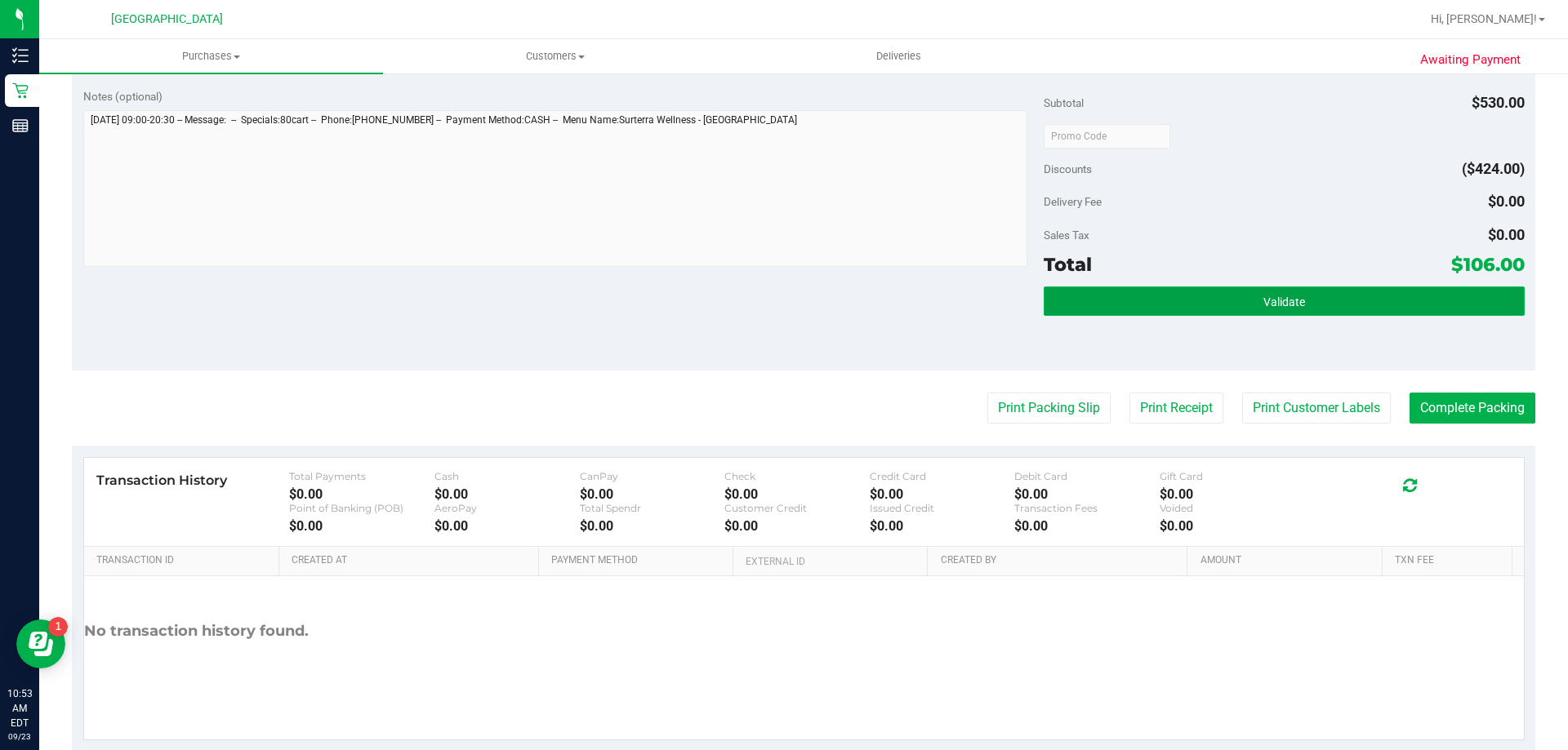
click at [1136, 300] on button "Validate" at bounding box center [1284, 301] width 480 height 30
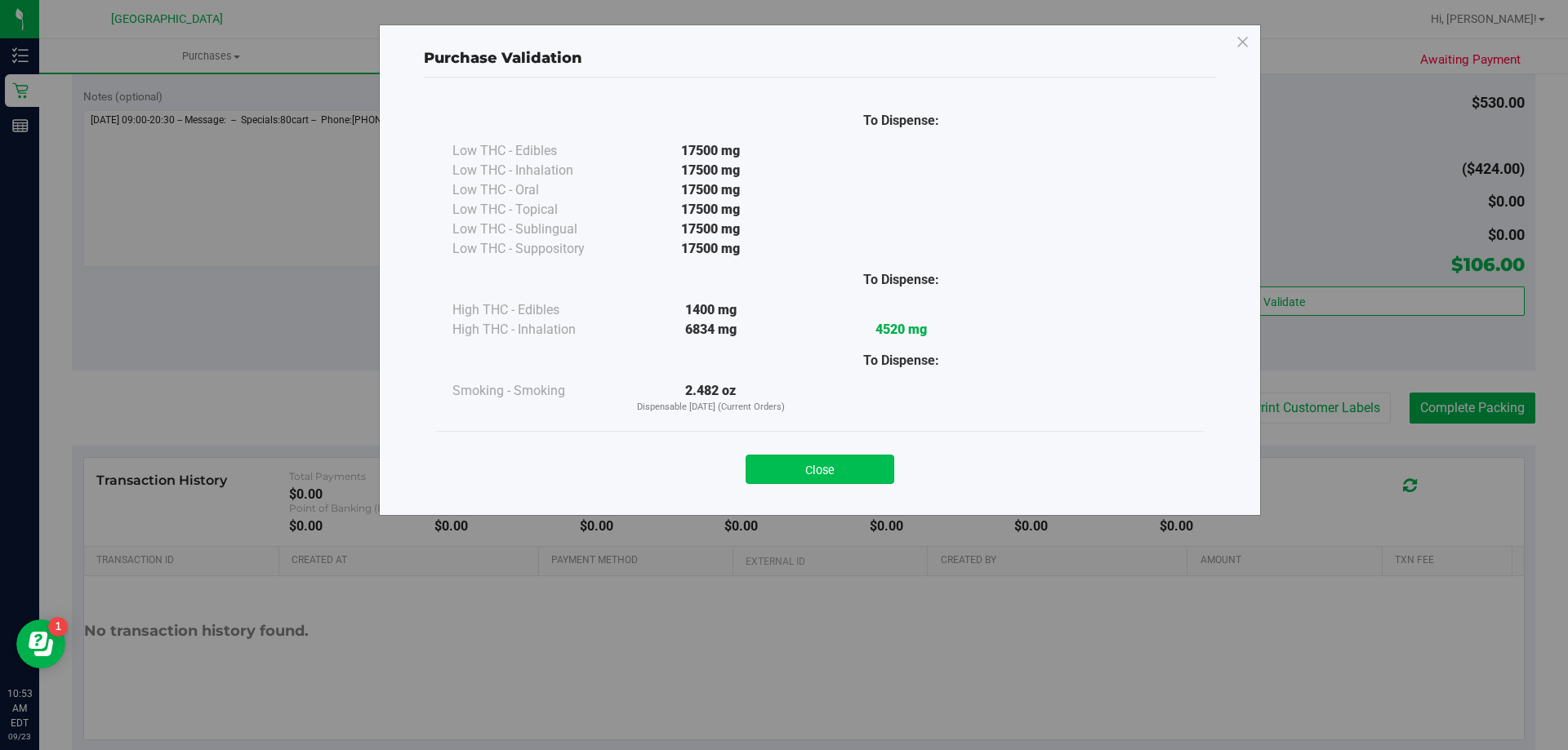
click at [805, 460] on button "Close" at bounding box center [820, 470] width 148 height 30
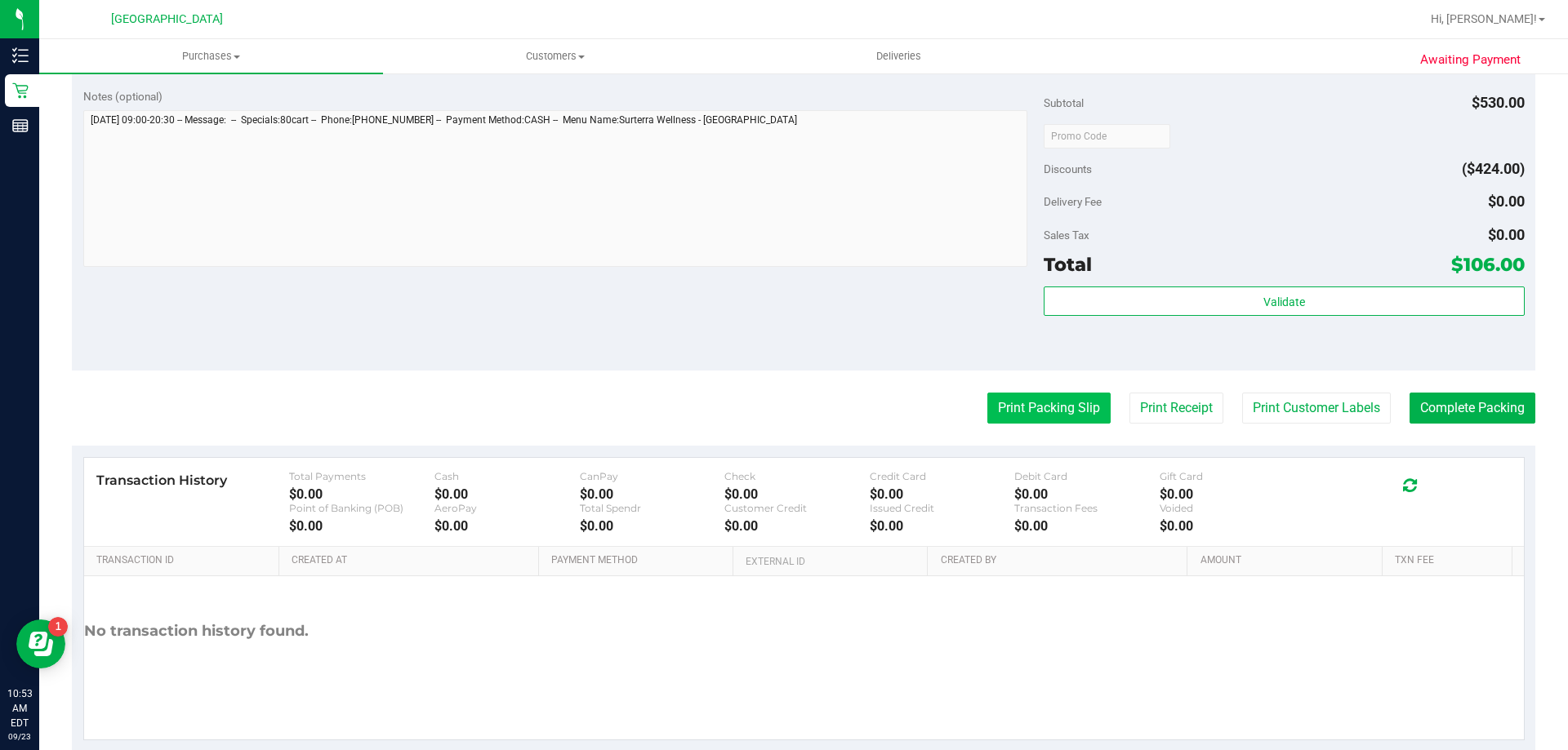
click at [1008, 402] on button "Print Packing Slip" at bounding box center [1049, 408] width 123 height 31
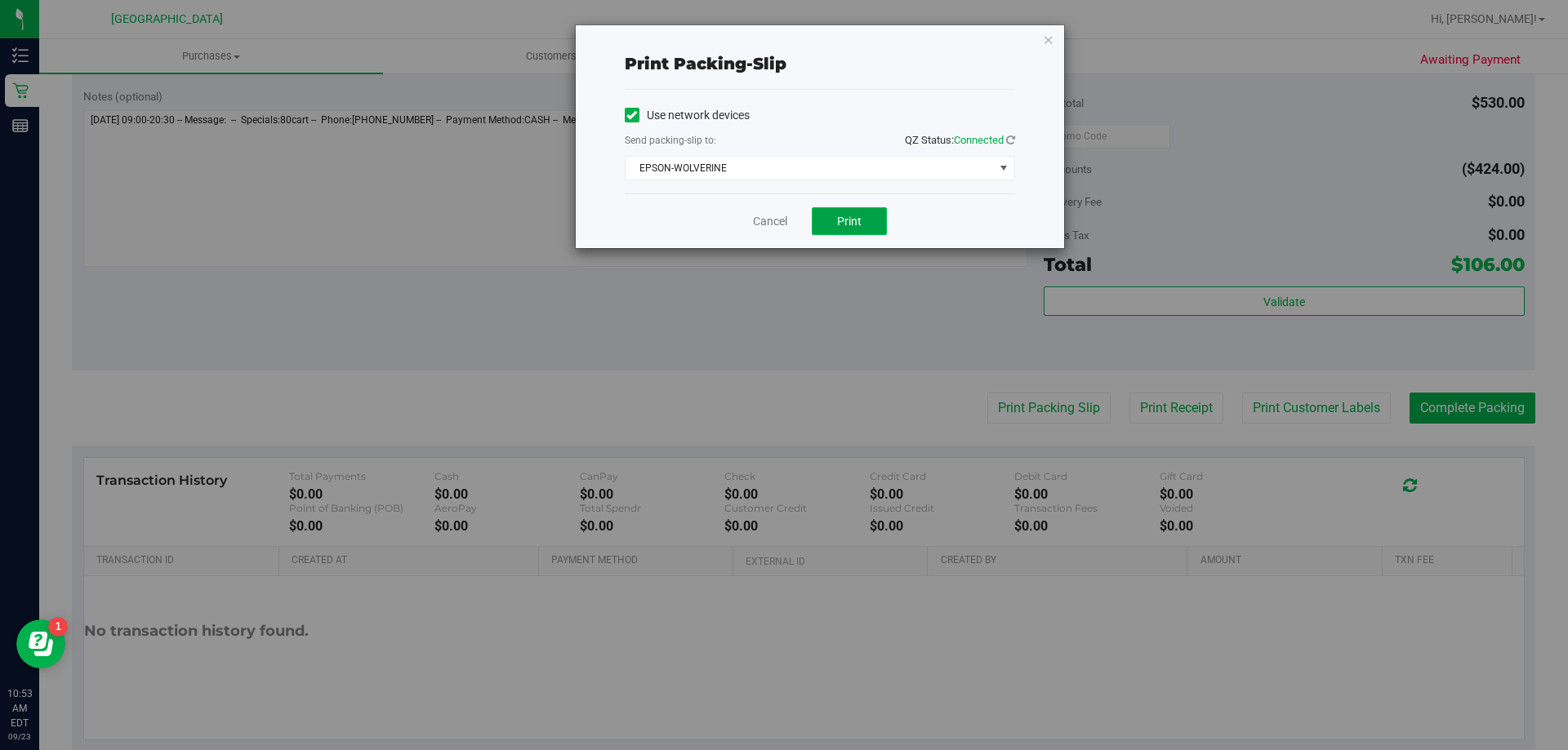
click at [839, 212] on button "Print" at bounding box center [849, 222] width 75 height 28
click at [789, 212] on div "Cancel Print" at bounding box center [820, 221] width 390 height 55
click at [765, 222] on link "Cancel" at bounding box center [770, 222] width 34 height 17
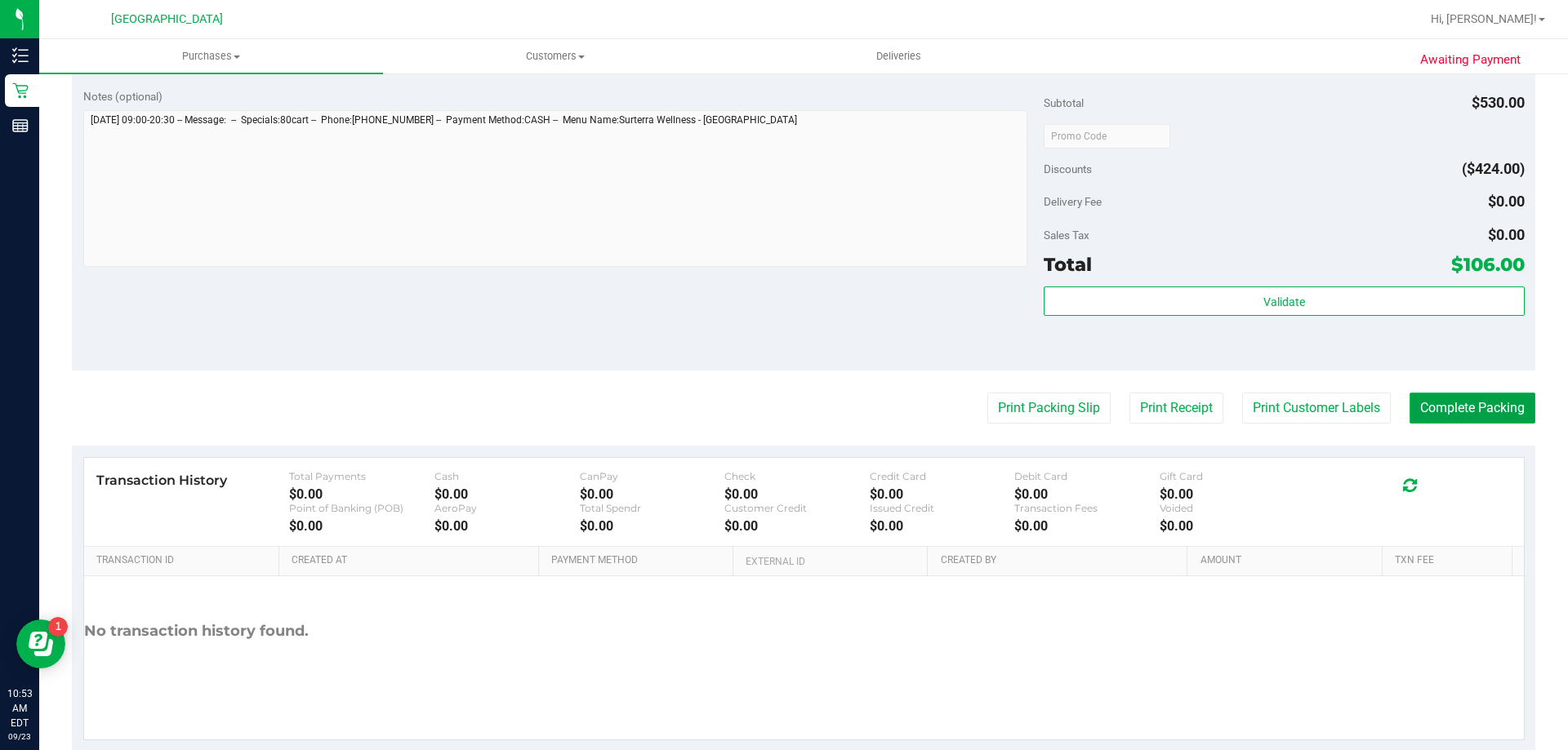
click at [1330, 417] on button "Complete Packing" at bounding box center [1472, 408] width 126 height 31
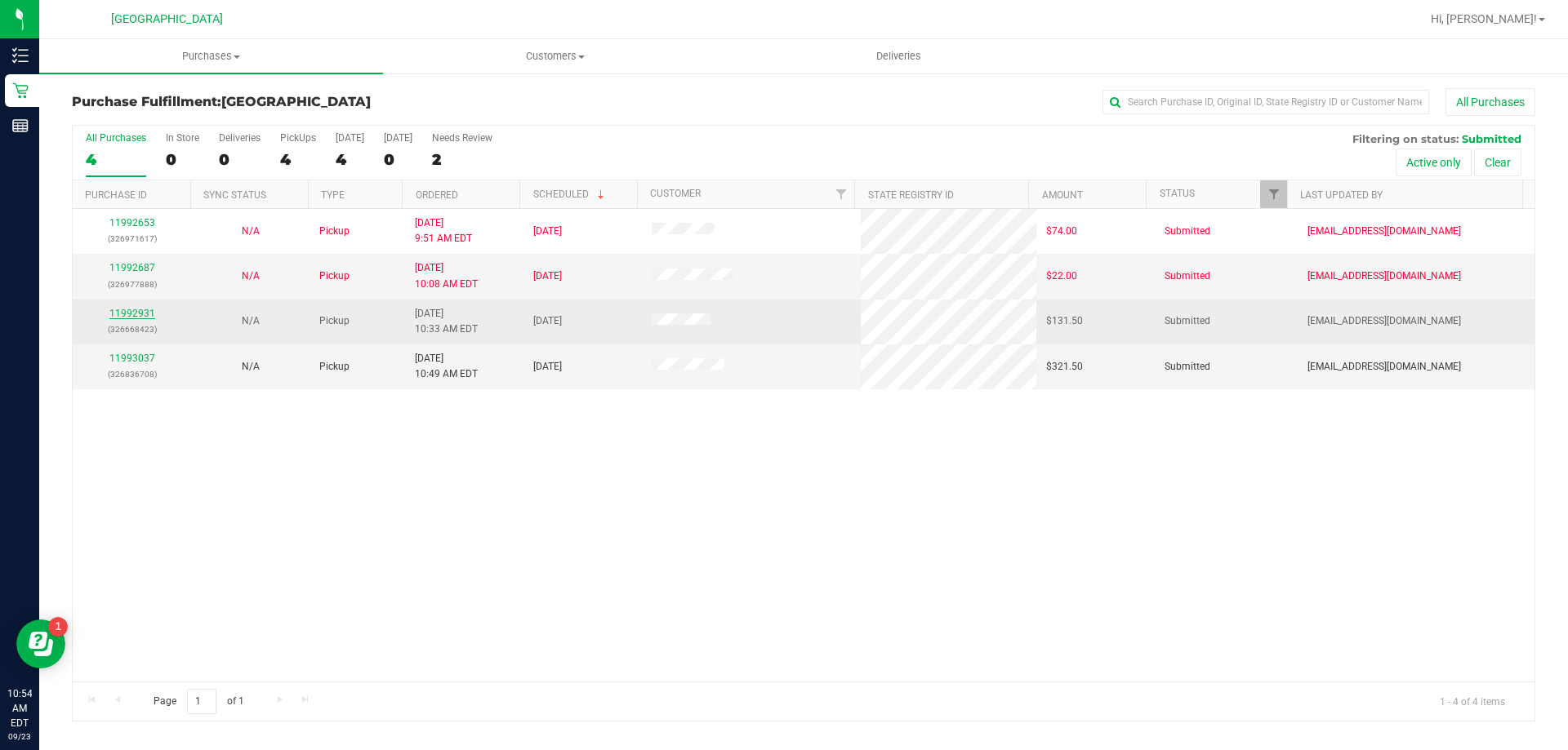
click at [138, 314] on link "11992931" at bounding box center [132, 313] width 45 height 11
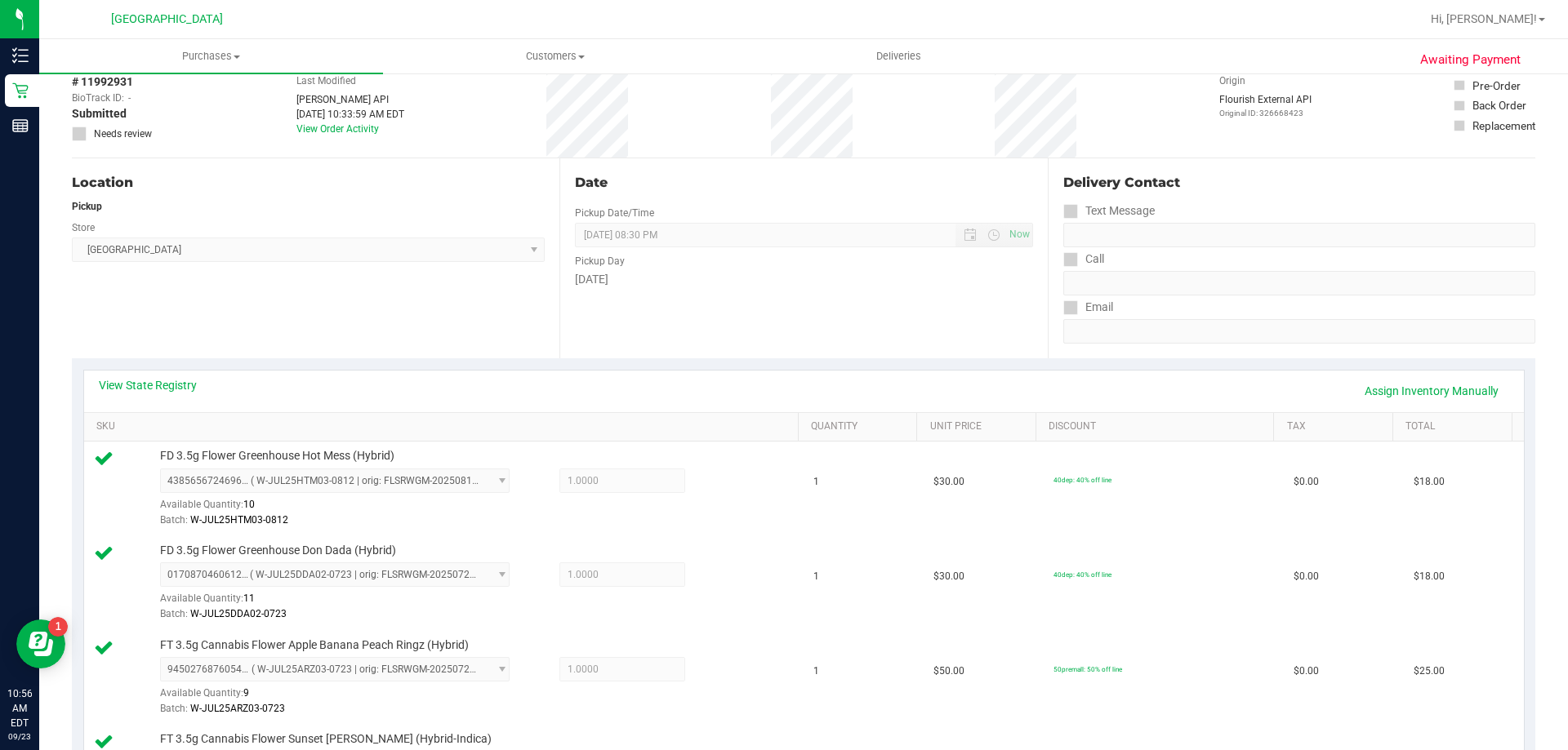
scroll to position [735, 0]
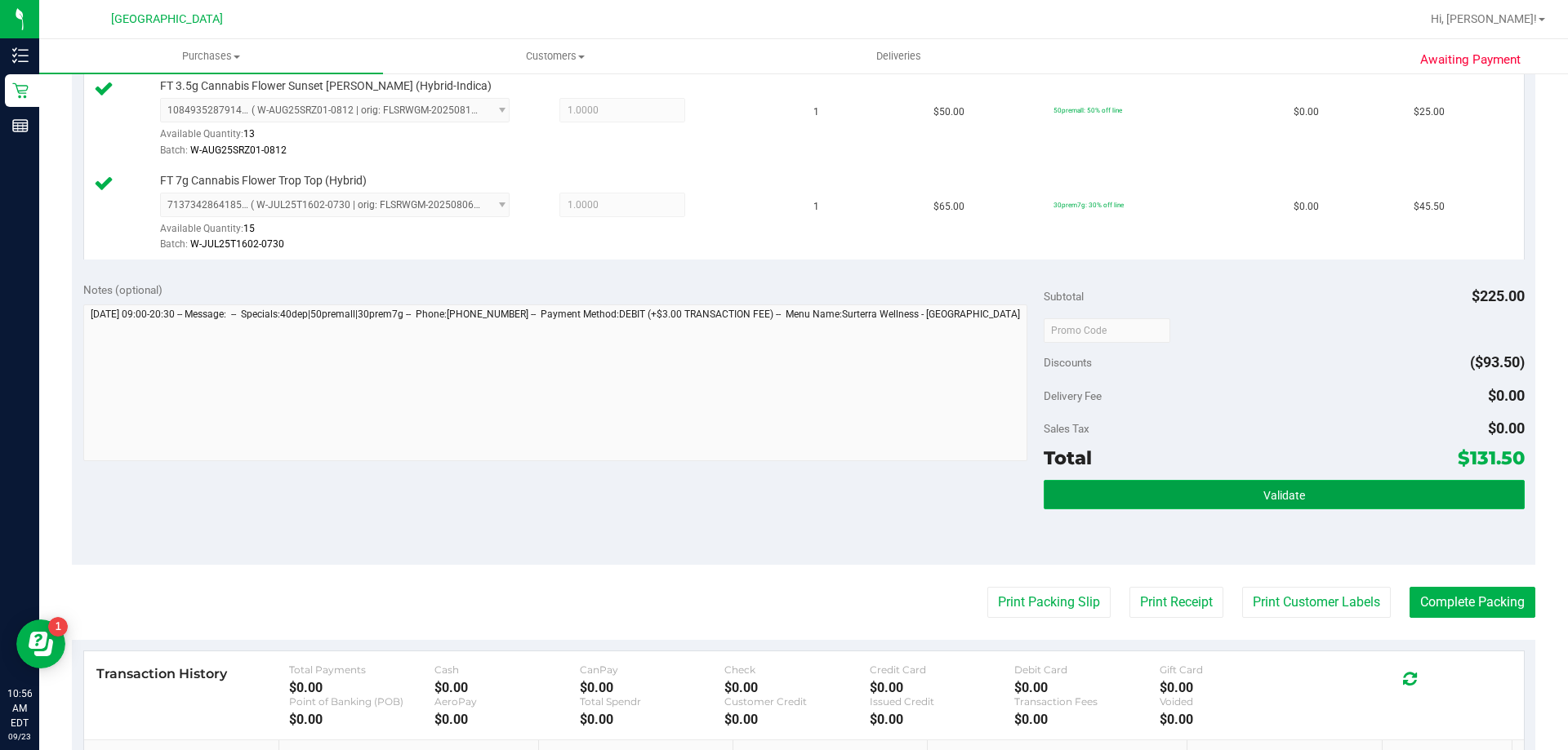
click at [1098, 490] on button "Validate" at bounding box center [1284, 495] width 480 height 30
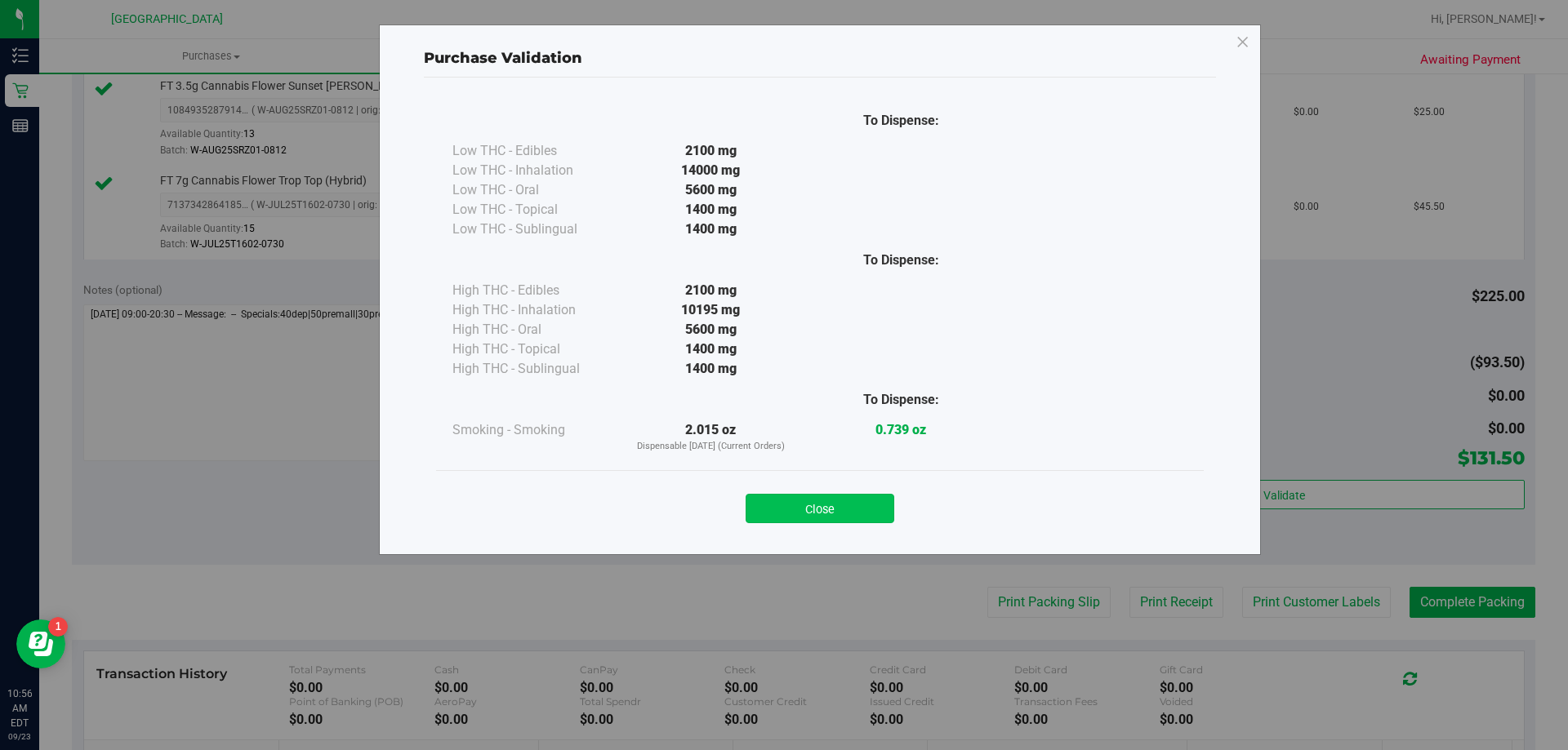
click at [848, 507] on button "Close" at bounding box center [820, 509] width 148 height 30
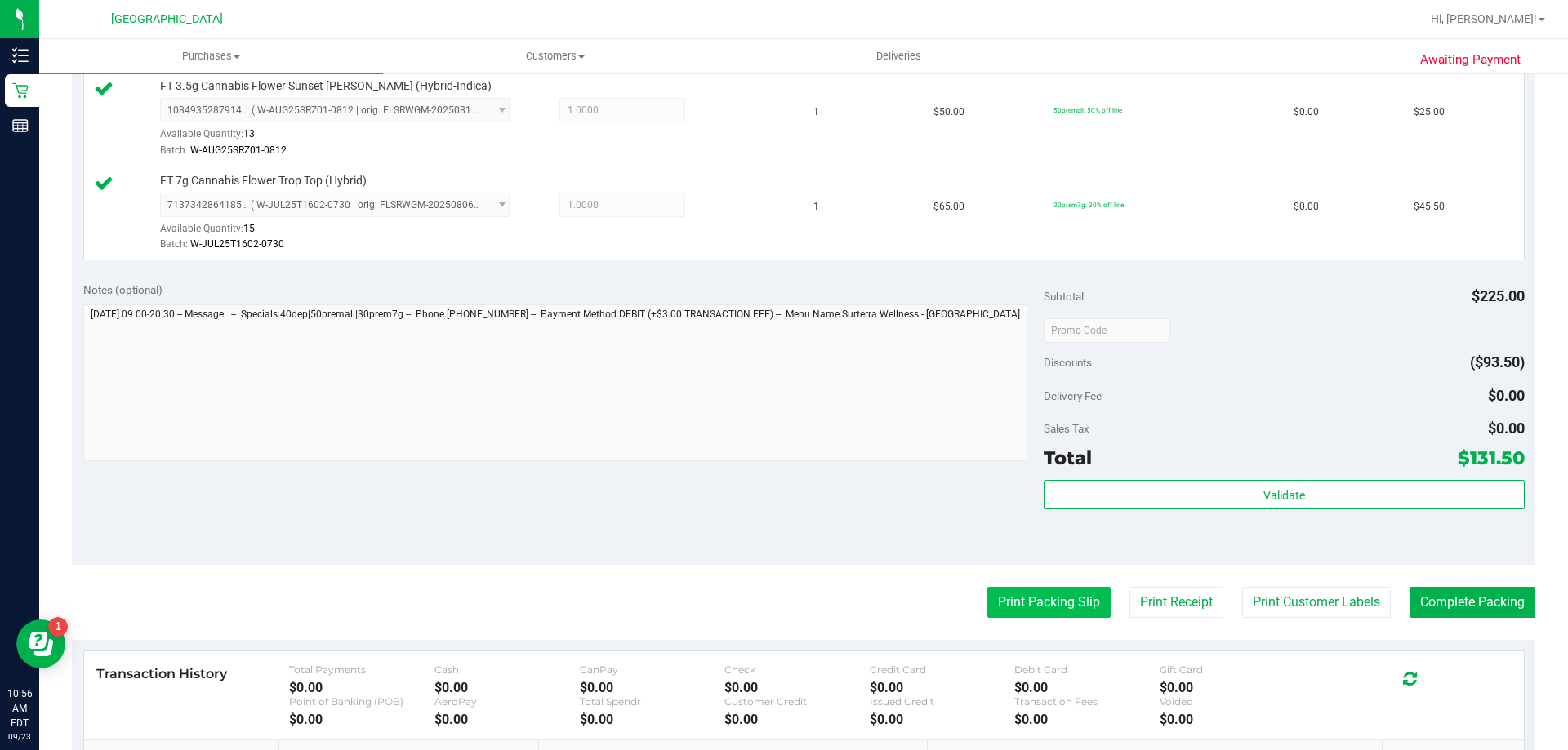
click at [1005, 597] on button "Print Packing Slip" at bounding box center [1049, 602] width 123 height 31
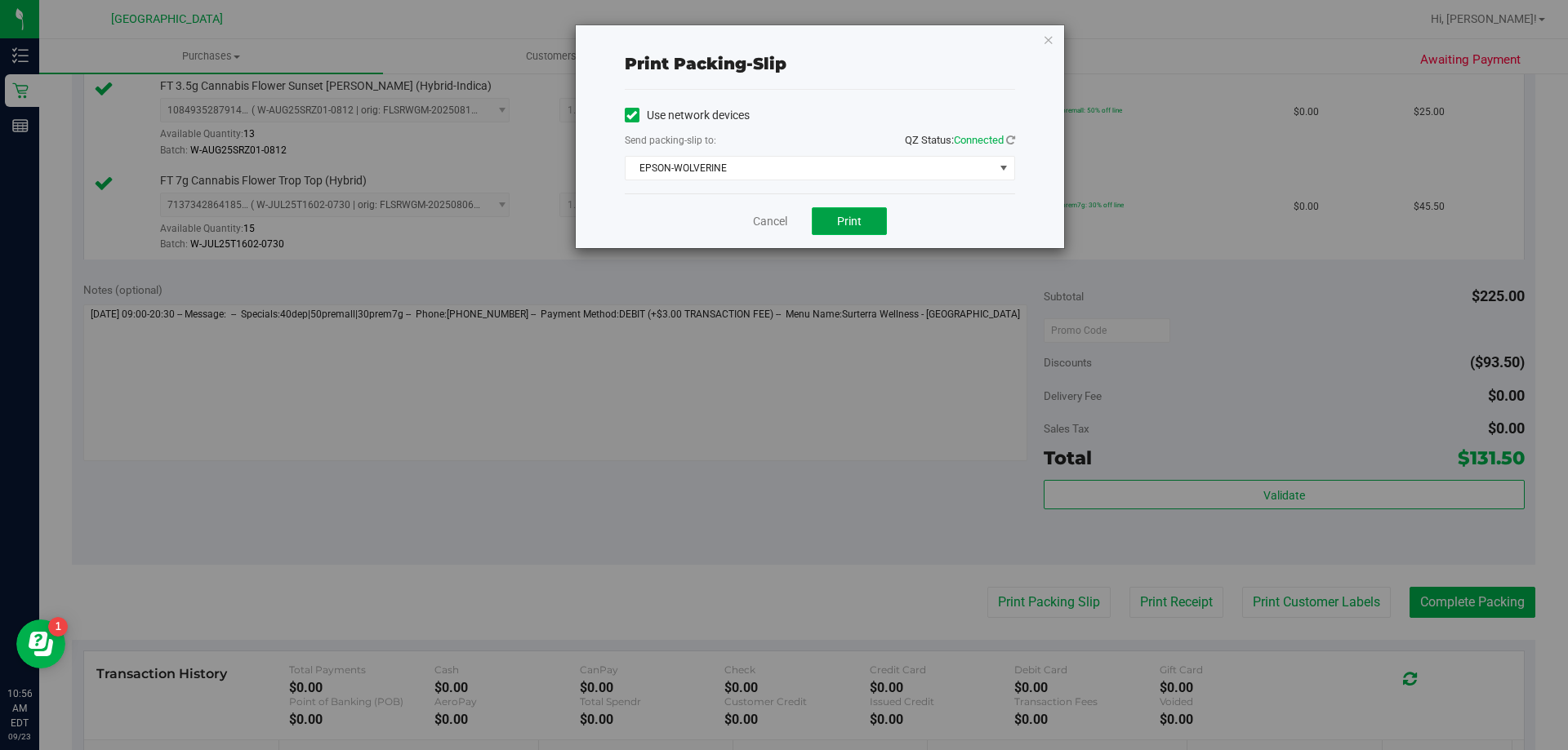
click at [855, 219] on span "Print" at bounding box center [849, 222] width 24 height 13
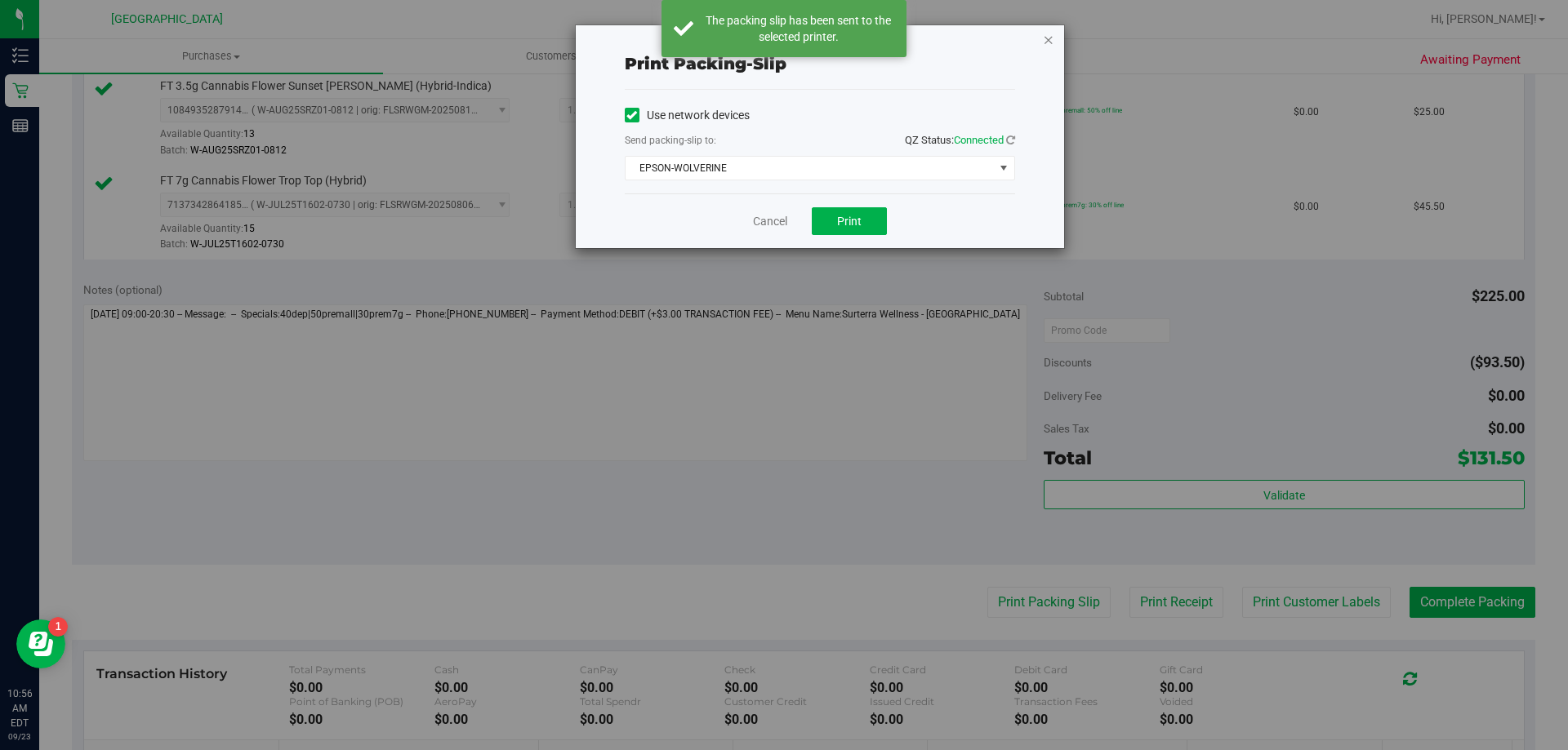
click at [1048, 43] on icon "button" at bounding box center [1049, 39] width 11 height 19
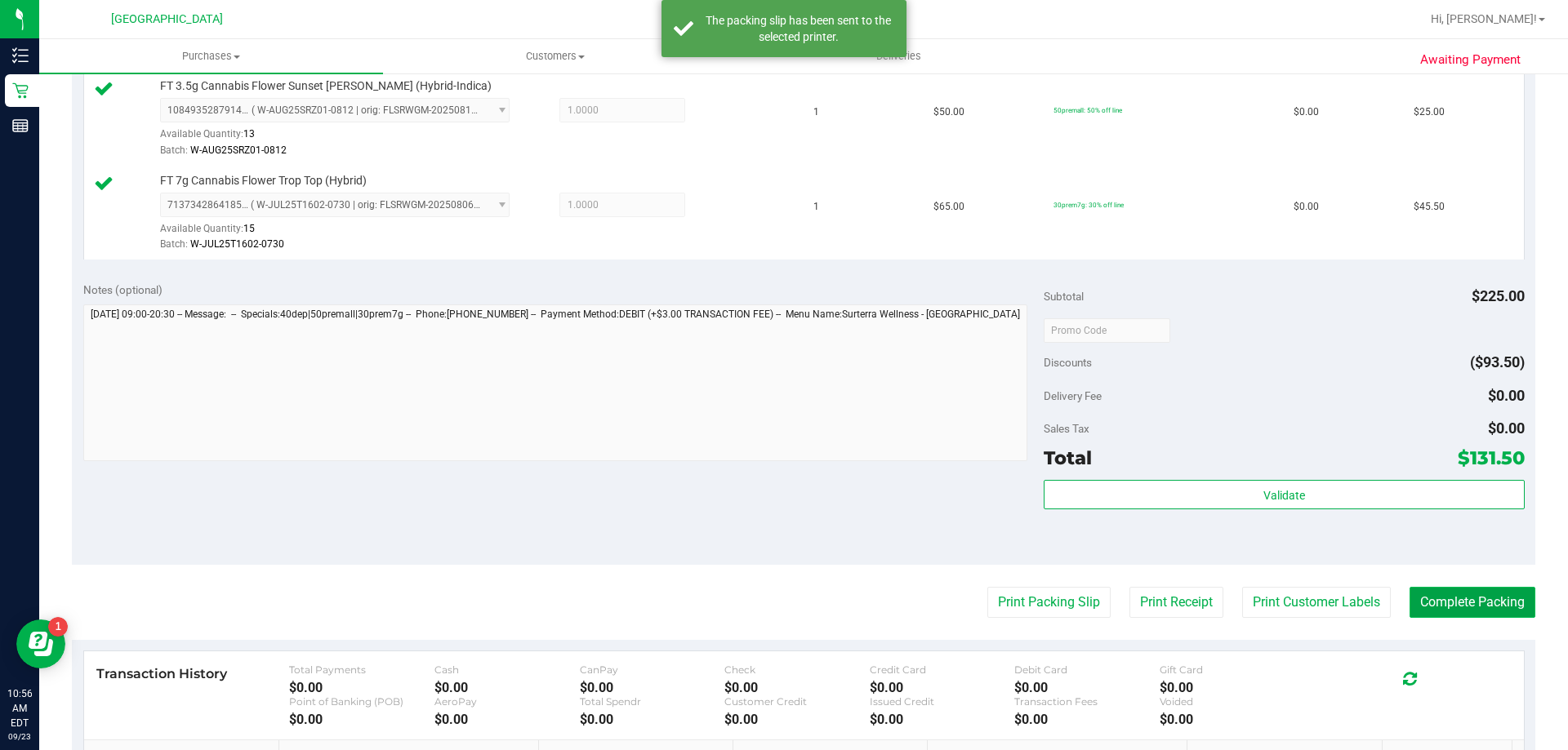
click at [1330, 590] on button "Complete Packing" at bounding box center [1472, 602] width 126 height 31
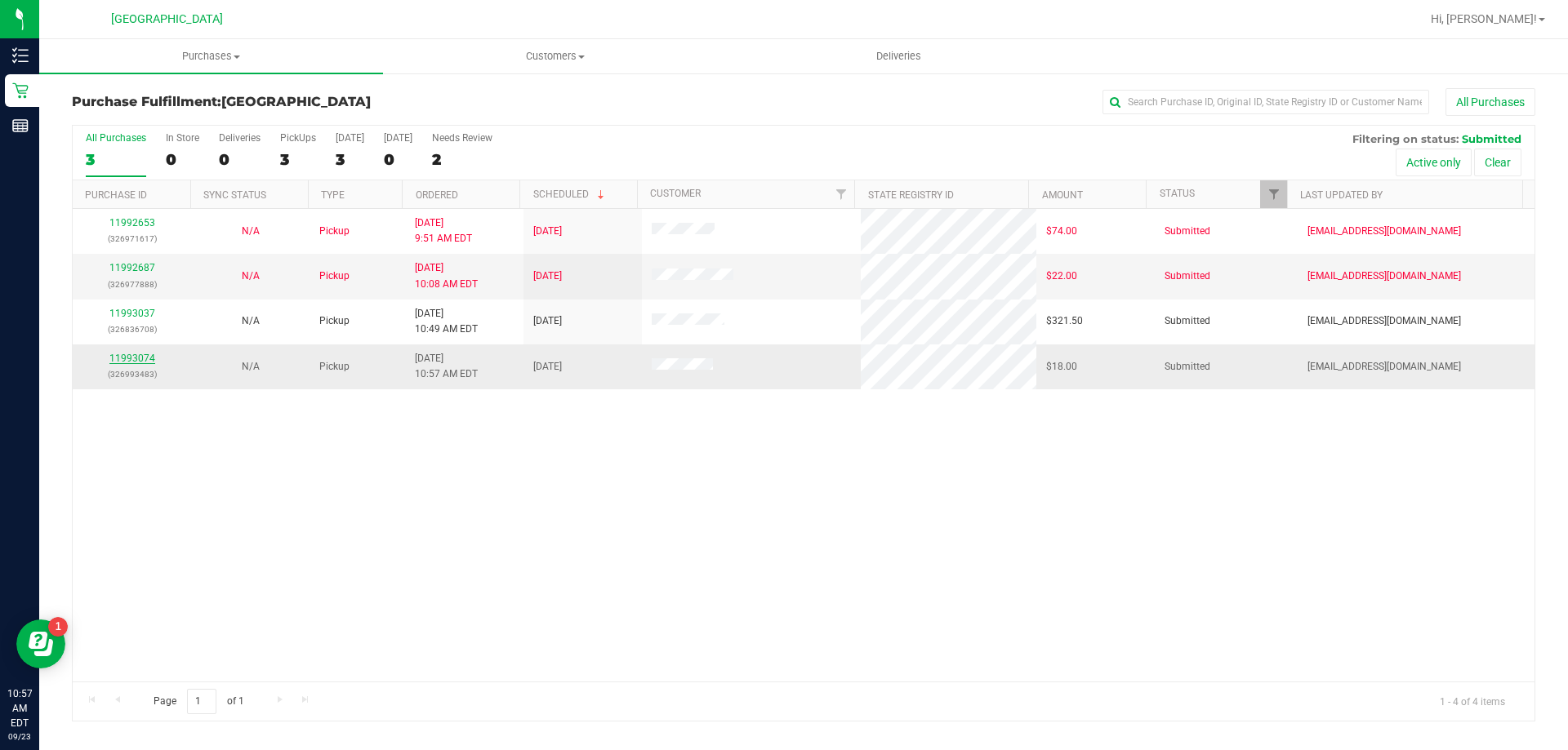
click at [134, 356] on link "11993074" at bounding box center [132, 359] width 45 height 11
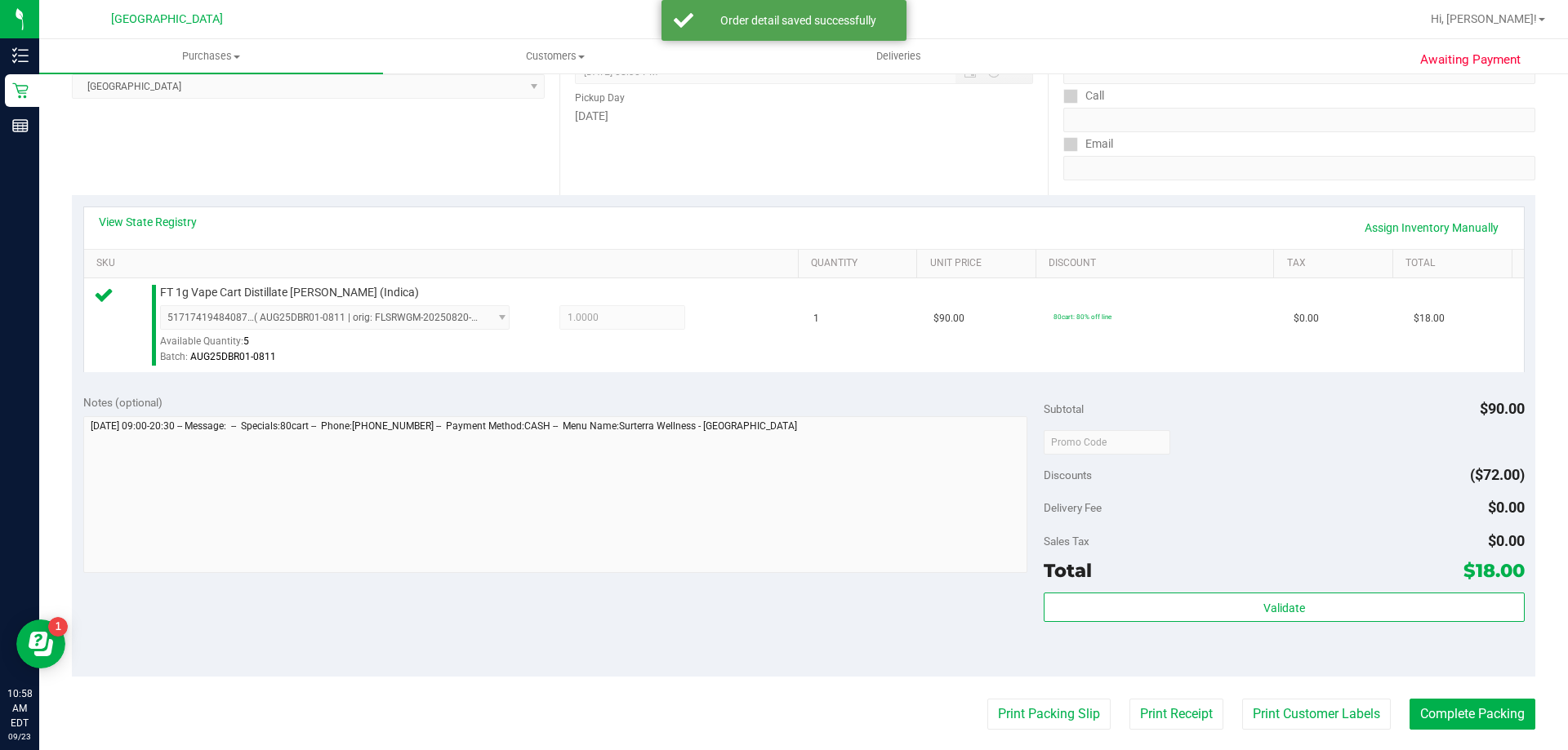
scroll to position [489, 0]
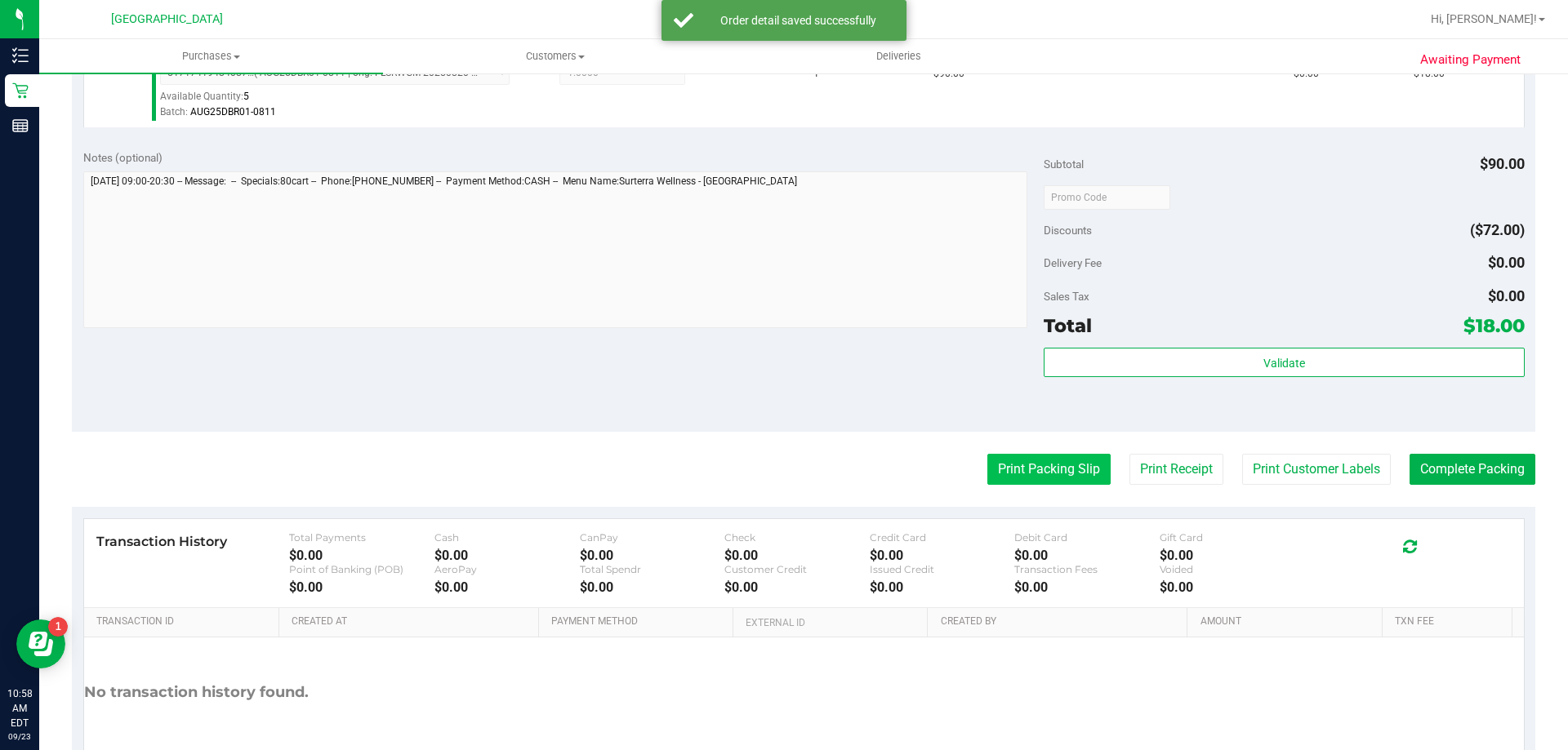
click at [1062, 469] on button "Print Packing Slip" at bounding box center [1049, 469] width 123 height 31
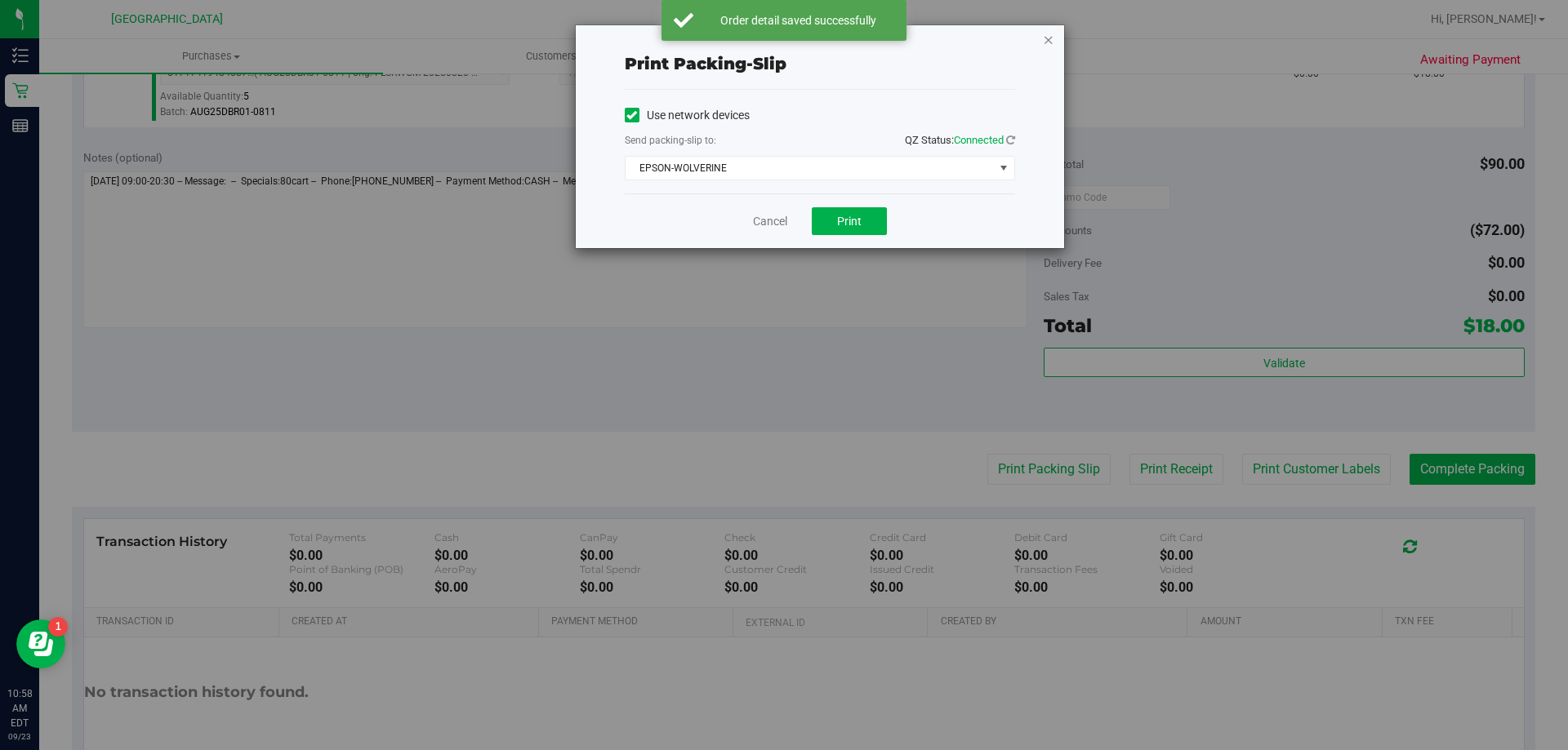
click at [1052, 44] on icon "button" at bounding box center [1049, 39] width 11 height 19
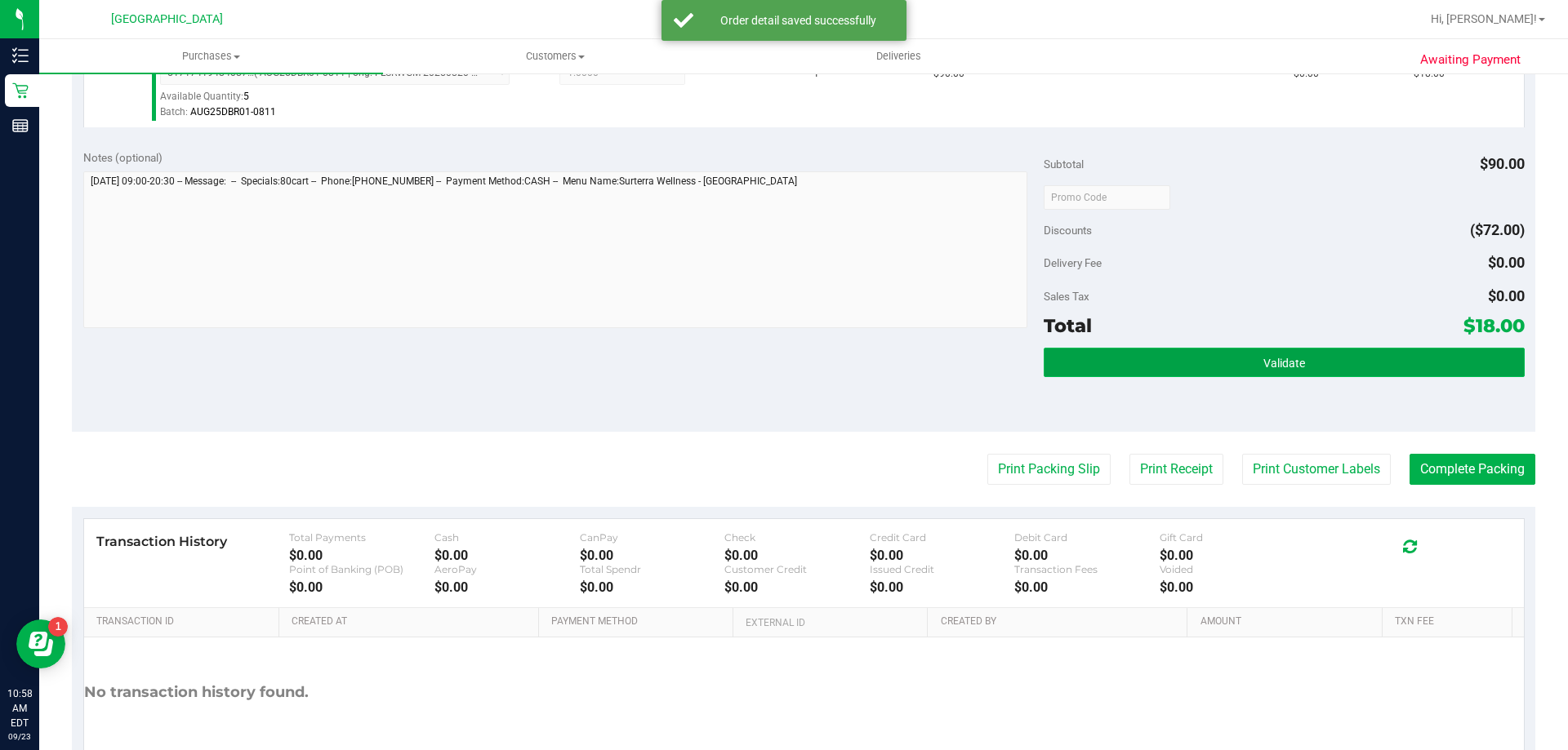
click at [1175, 364] on button "Validate" at bounding box center [1284, 362] width 480 height 30
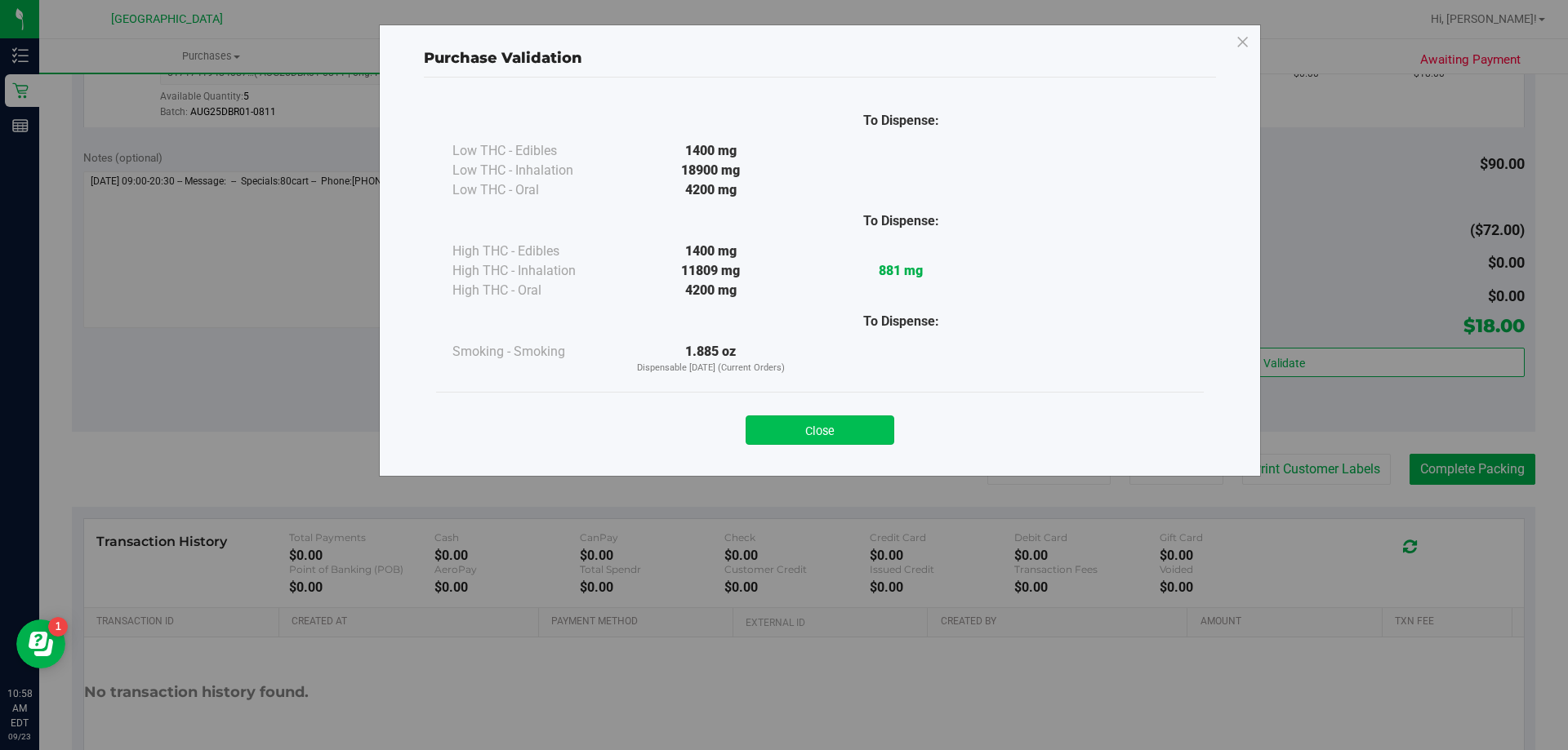
click at [791, 416] on button "Close" at bounding box center [820, 430] width 148 height 30
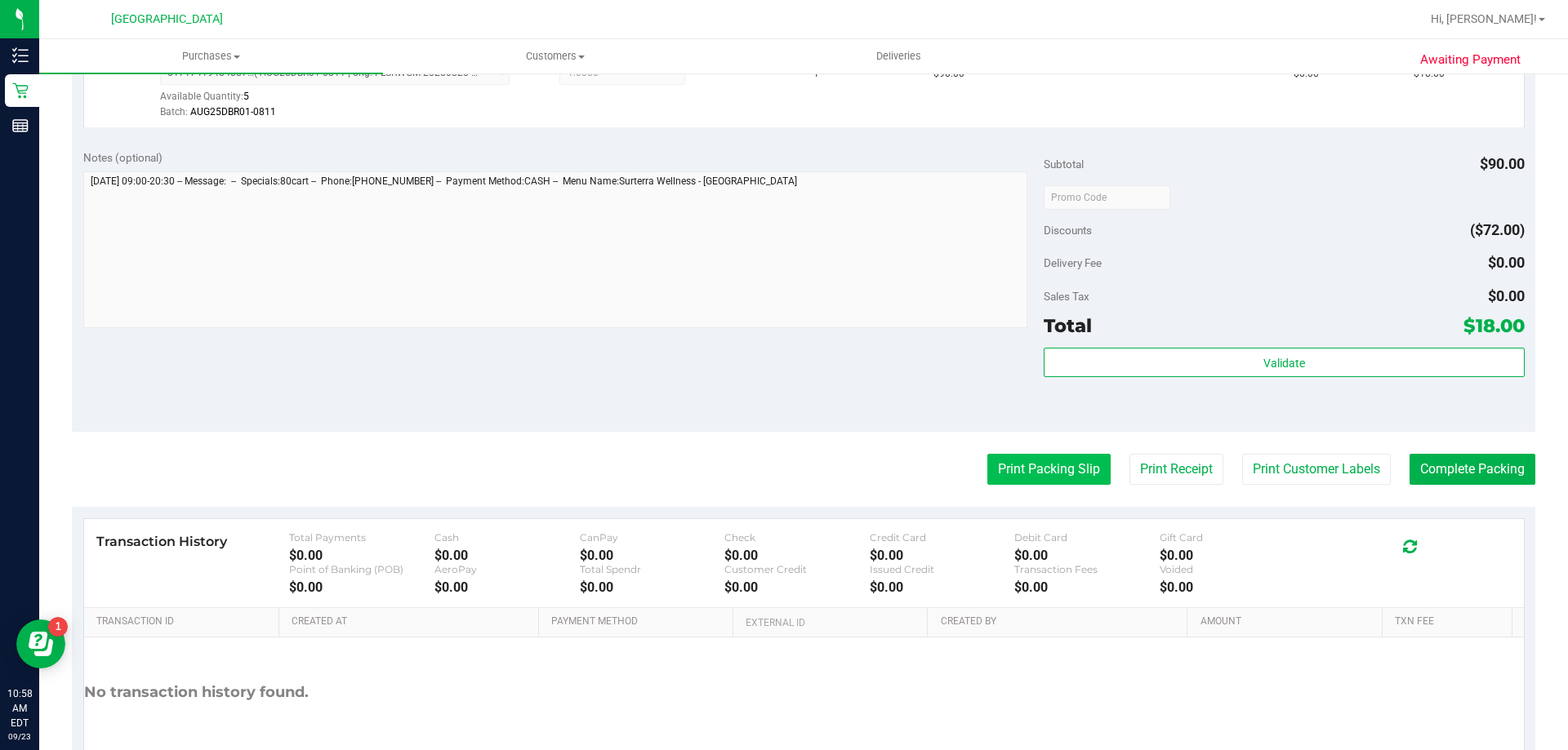
click at [990, 457] on button "Print Packing Slip" at bounding box center [1049, 469] width 123 height 31
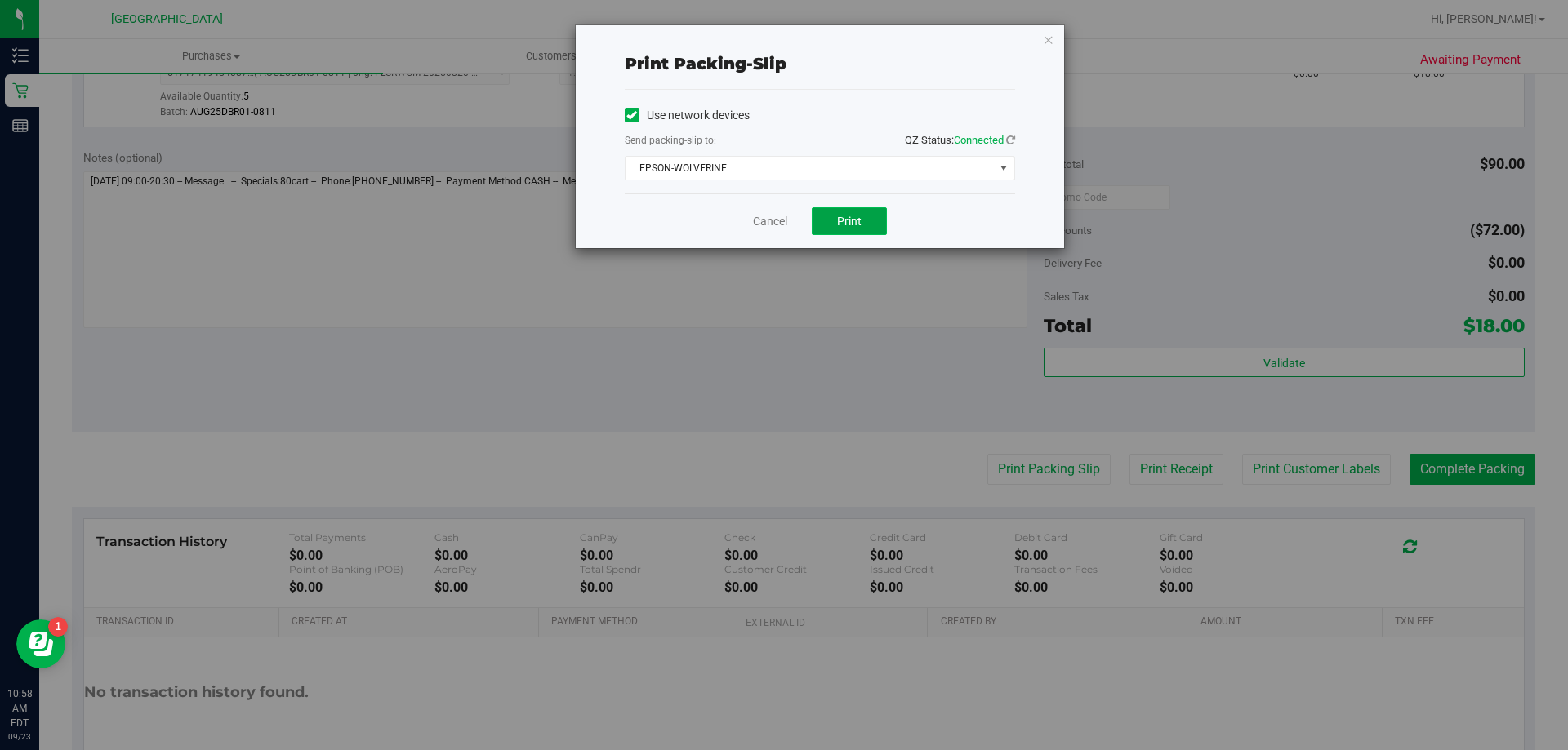
click at [871, 222] on button "Print" at bounding box center [849, 222] width 75 height 28
click at [1045, 43] on icon "button" at bounding box center [1049, 39] width 11 height 19
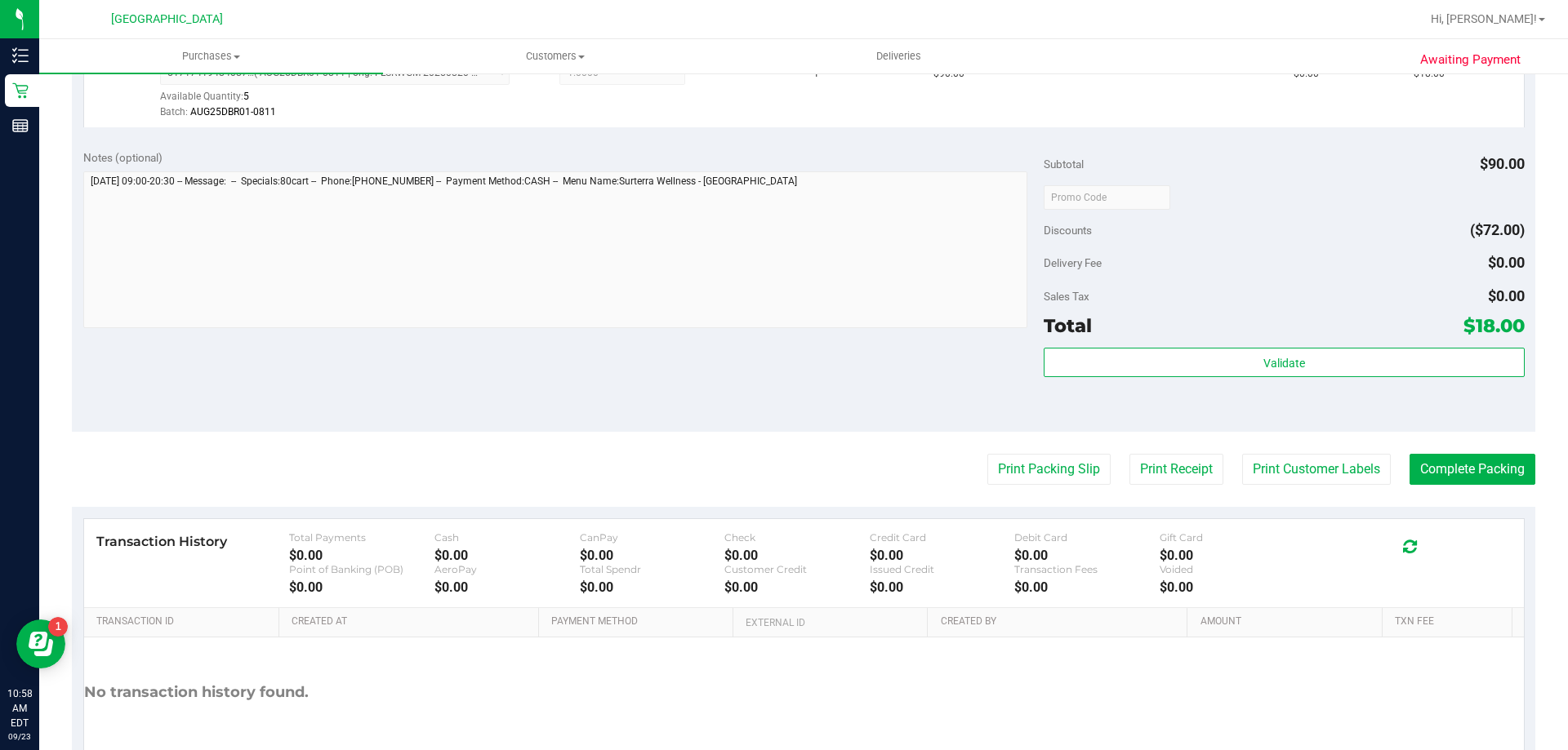
click at [1330, 490] on purchase-details "Back Edit Purchase Cancel Purchase View Profile # 11993074 BioTrack ID: - Submi…" at bounding box center [804, 206] width 1463 height 1214
click at [1330, 469] on button "Complete Packing" at bounding box center [1472, 469] width 126 height 31
